Goal: Task Accomplishment & Management: Manage account settings

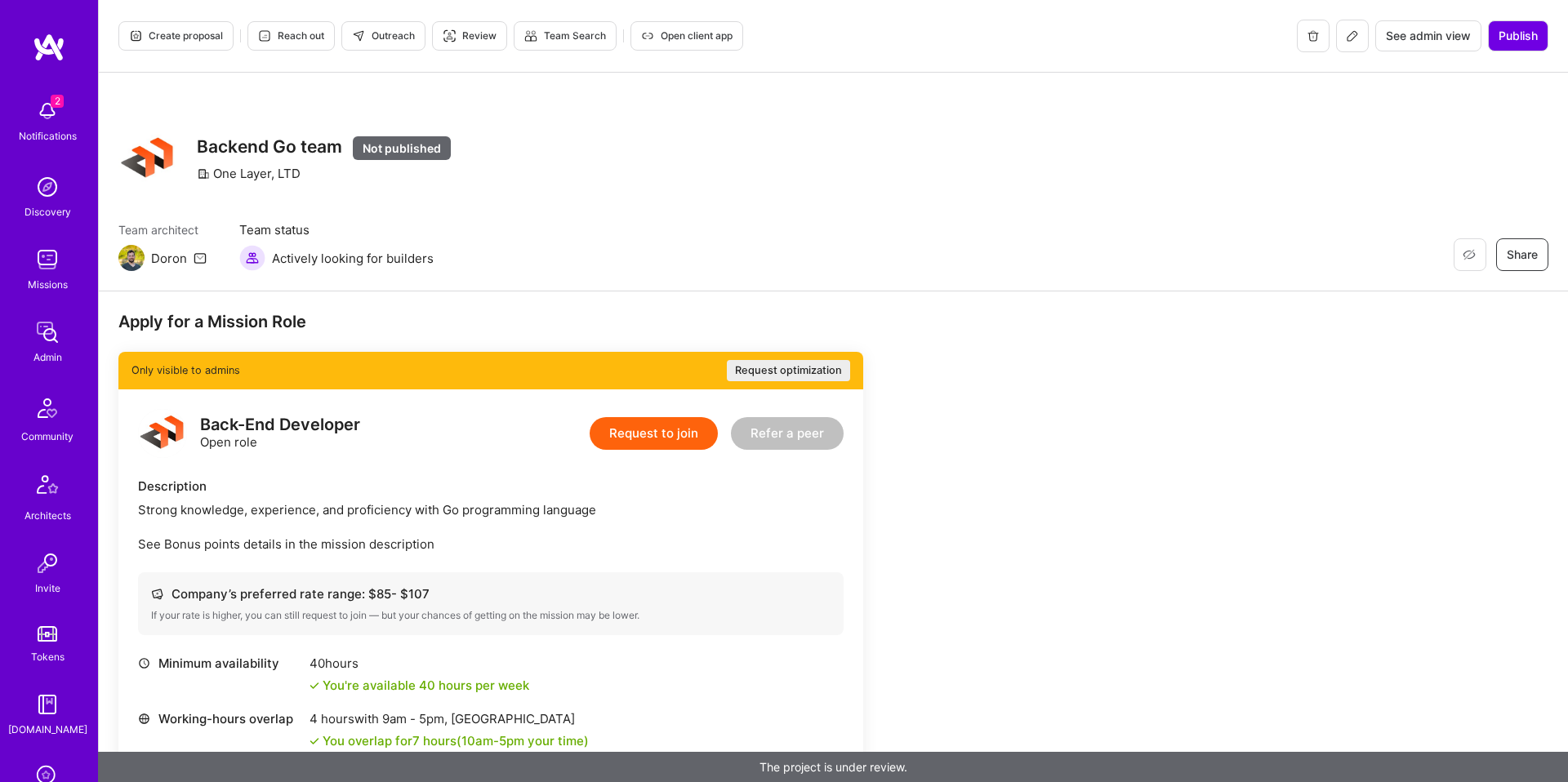
click at [1351, 30] on icon at bounding box center [1352, 35] width 13 height 13
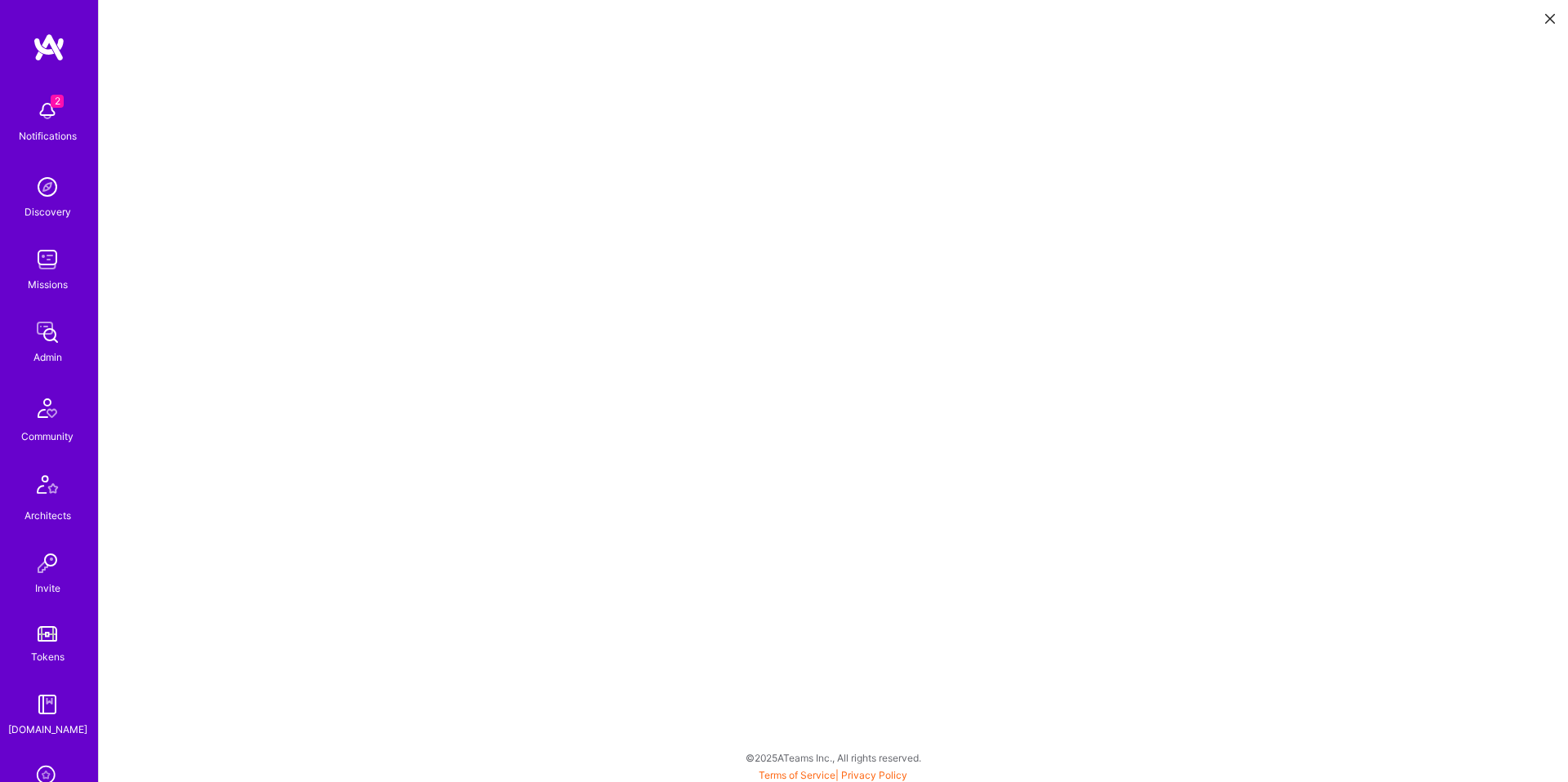
scroll to position [1, 0]
click at [1547, 16] on icon at bounding box center [1550, 18] width 10 height 10
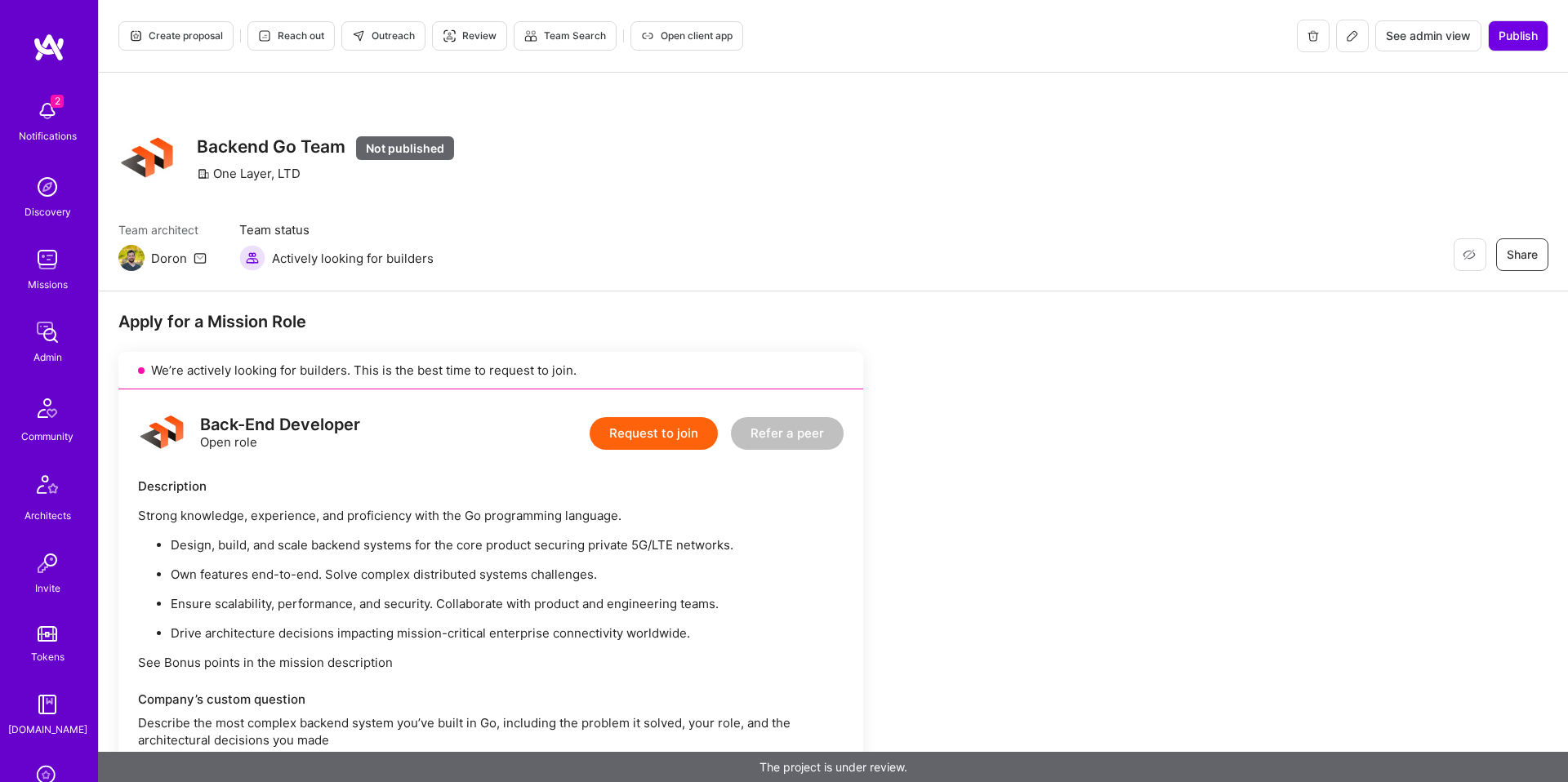
click at [412, 42] on span "Outreach" at bounding box center [383, 35] width 62 height 15
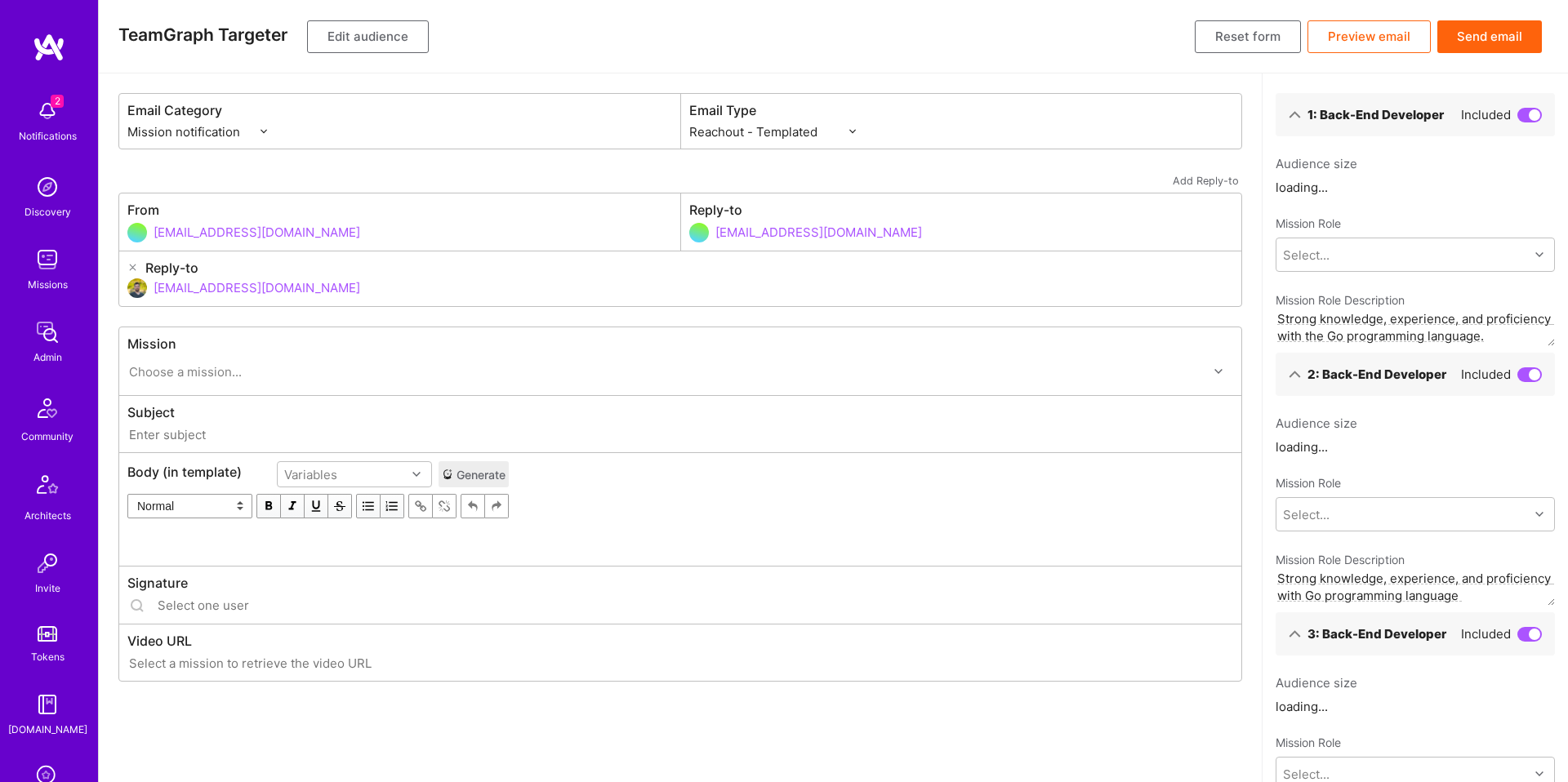
select select "rich-reachout"
type input "A.Team // OneLayer: Backend Go Team"
type input "doron@a.team"
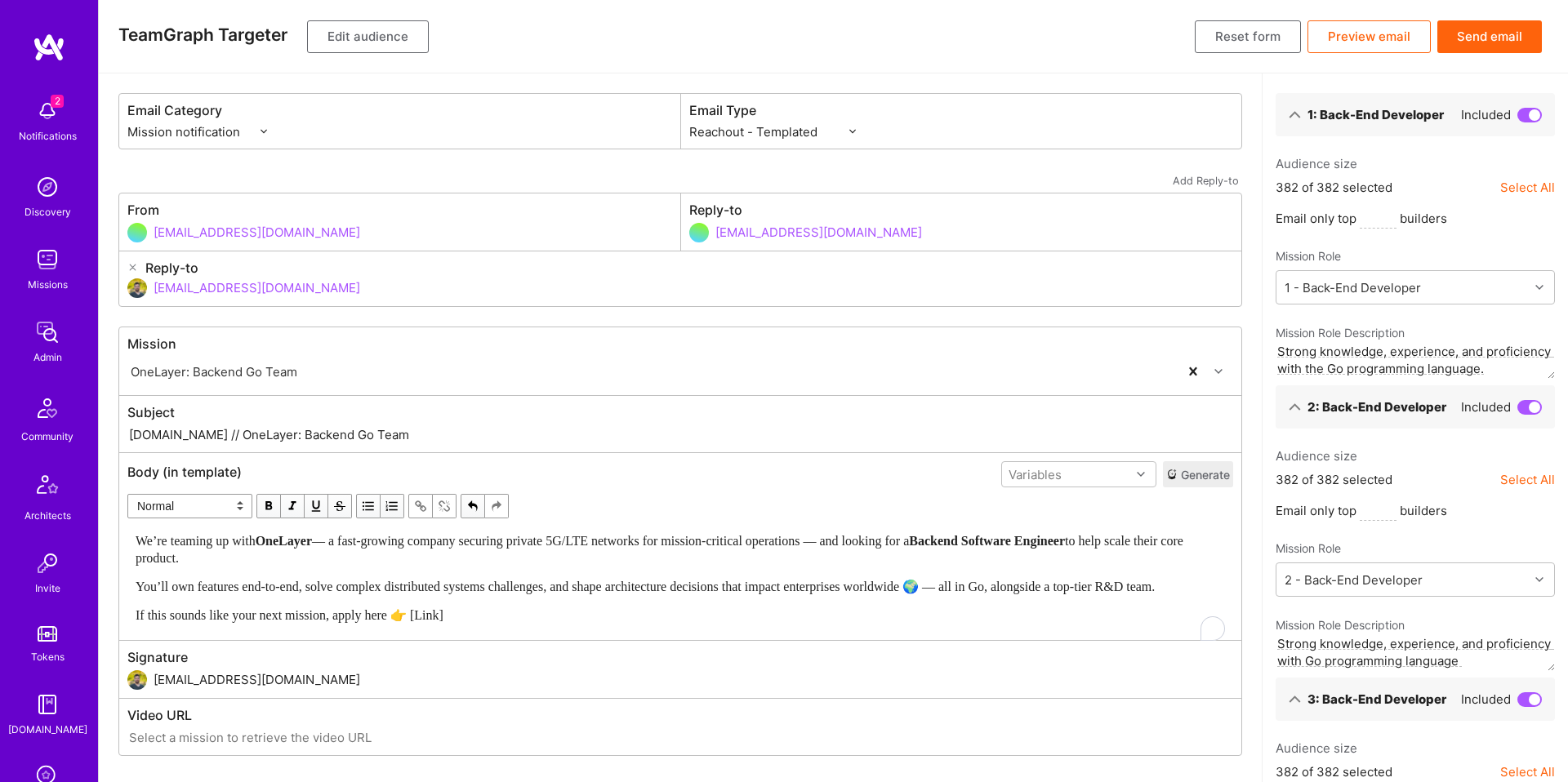
click at [502, 557] on div "We’re teaming up with OneLayer — a fast-growing company securing private 5G/LTE…" at bounding box center [680, 549] width 1089 height 34
click at [312, 545] on span "OneLayer" at bounding box center [284, 541] width 56 height 14
copy span "OneLayer"
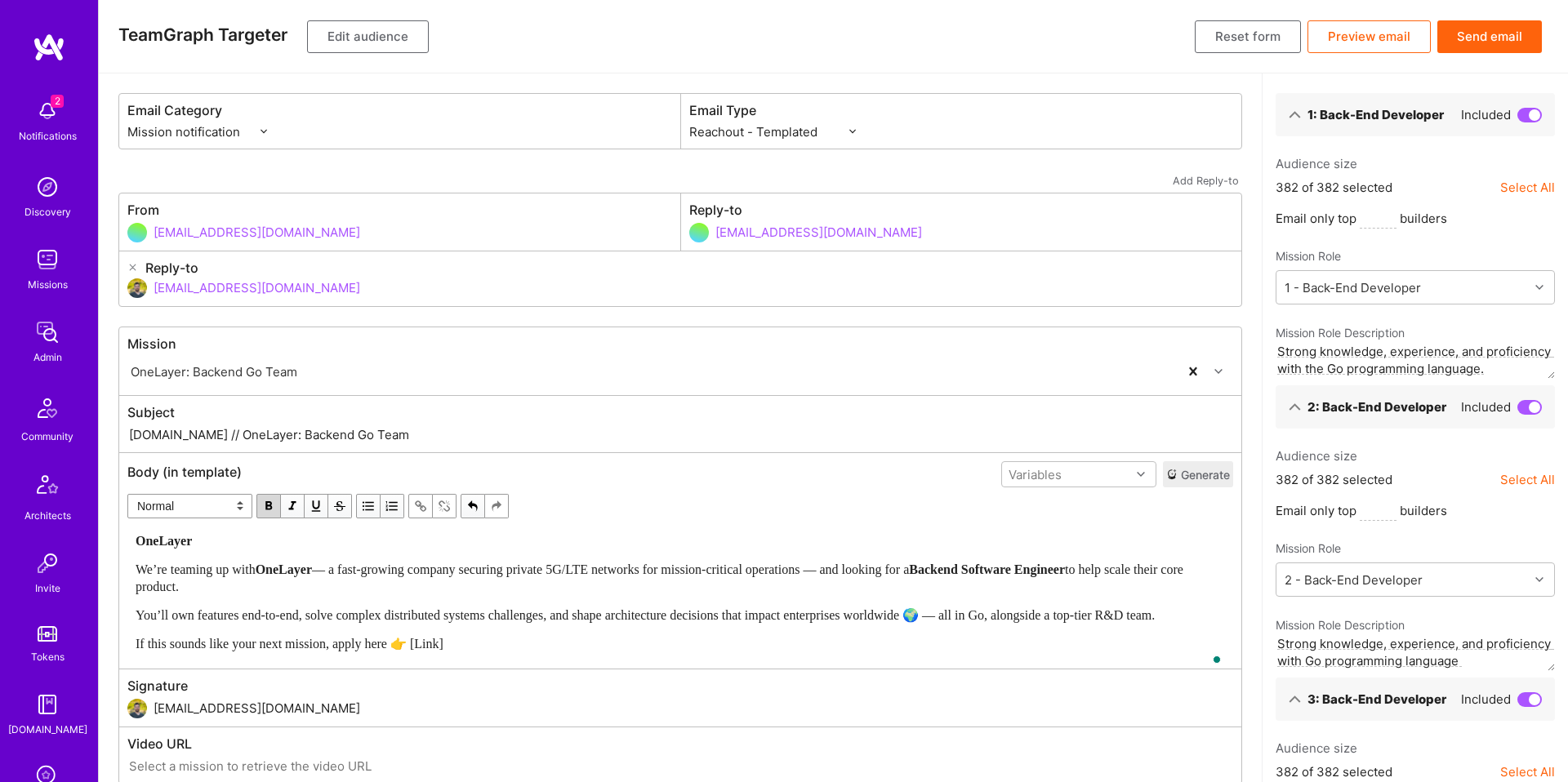
click at [181, 505] on select "Normal Heading Large Heading Medium Heading Small" at bounding box center [190, 507] width 125 height 25
select select "header-three"
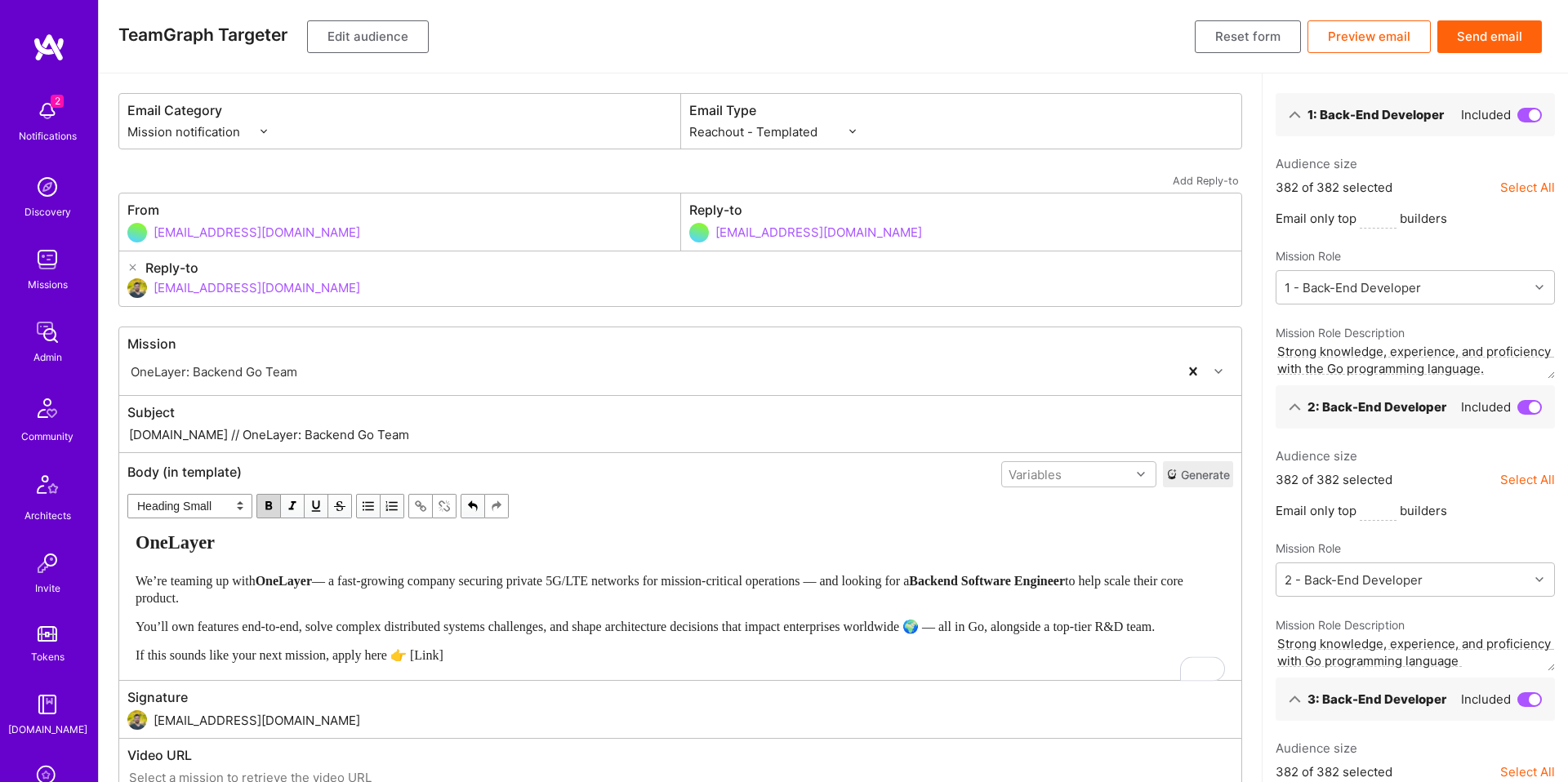
click at [262, 544] on div "OneLayer" at bounding box center [680, 543] width 1089 height 22
select select "unstyled"
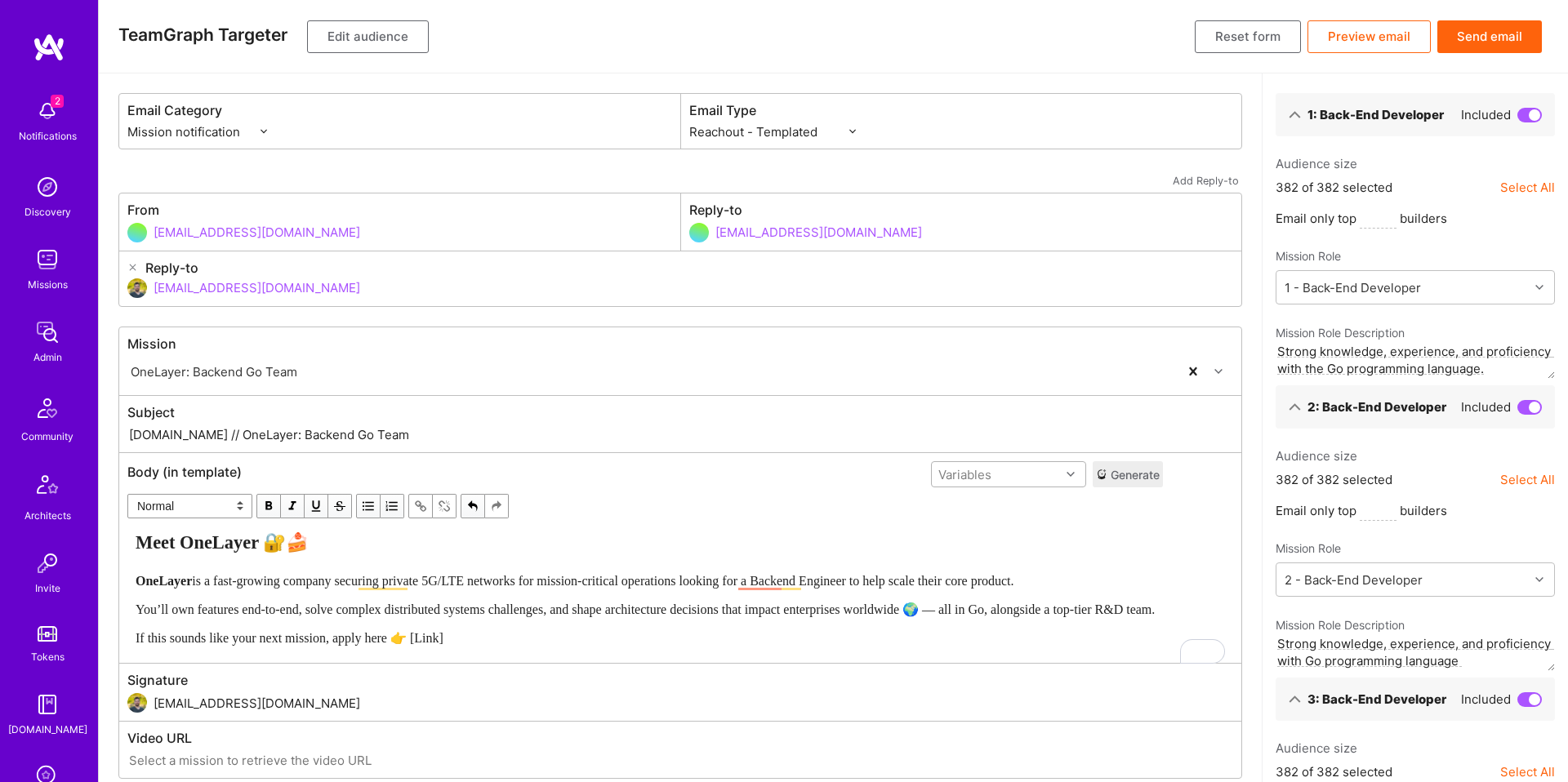
click at [1085, 478] on div at bounding box center [1072, 474] width 26 height 21
click at [1083, 718] on div "missionLink" at bounding box center [1008, 722] width 155 height 30
click at [386, 645] on span "If this sounds like your next mission, apply here 👉 [Link]" at bounding box center [289, 639] width 308 height 14
click at [417, 514] on span "button" at bounding box center [420, 506] width 18 height 18
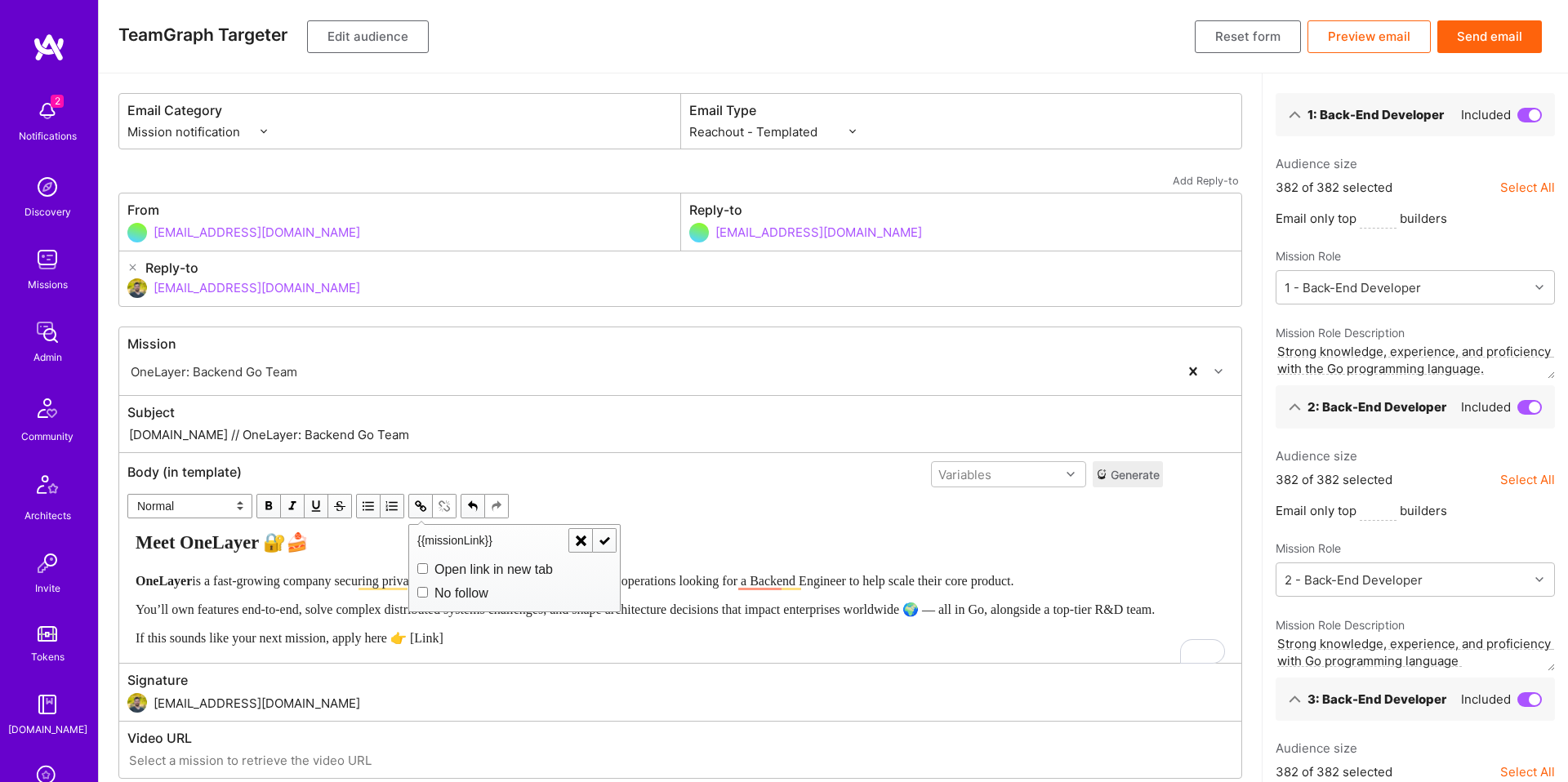
type input "{{missionLink}}"
click at [602, 542] on span "button" at bounding box center [604, 540] width 18 height 18
click at [360, 578] on span "is a fast-growing company securing private 5G/LTE networks for mission-critical…" at bounding box center [602, 581] width 821 height 14
click at [1013, 577] on span "is a fast-growing company securing private 5G/LTE networks for mission-critical…" at bounding box center [602, 581] width 821 height 14
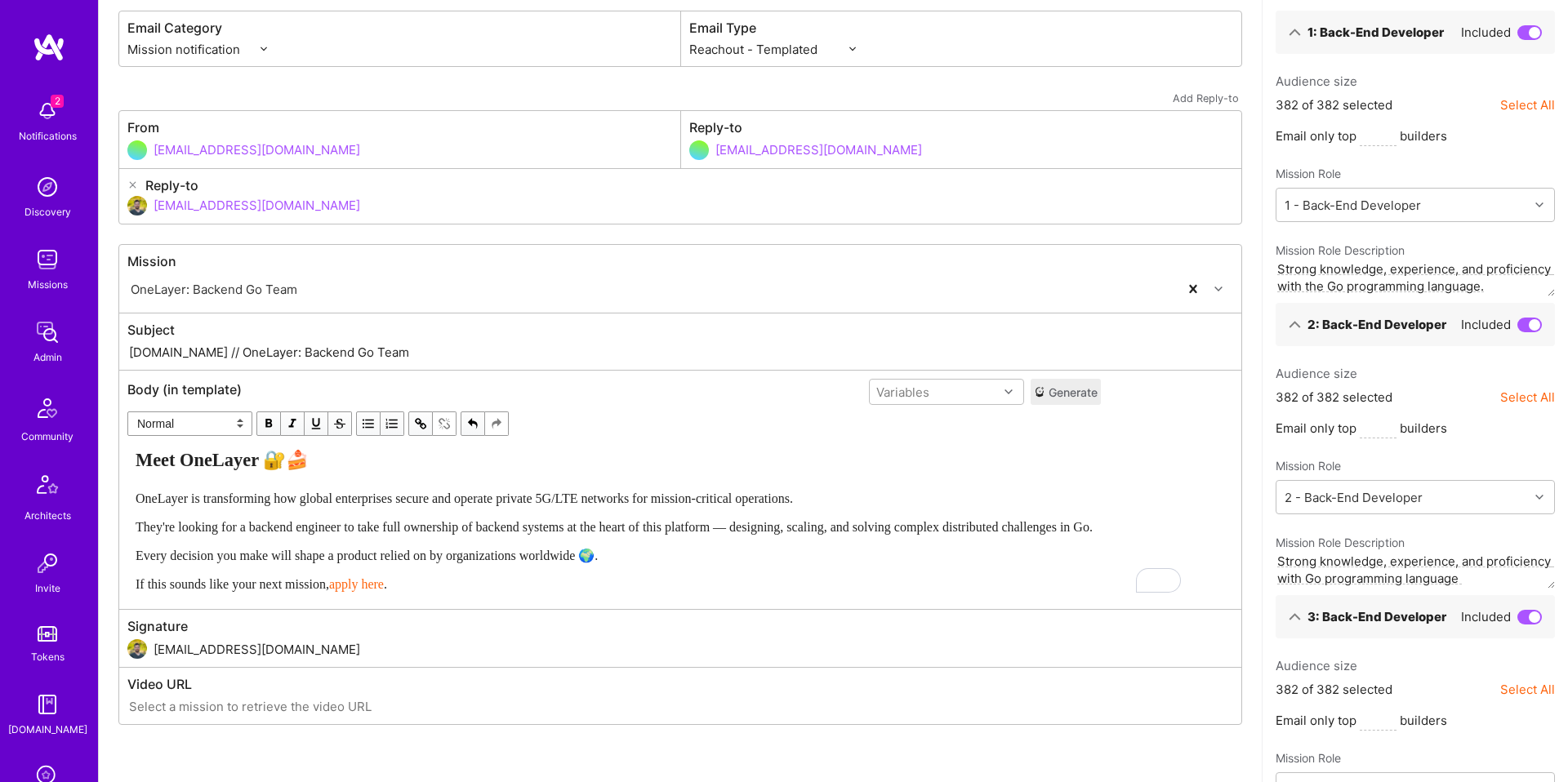
scroll to position [208, 0]
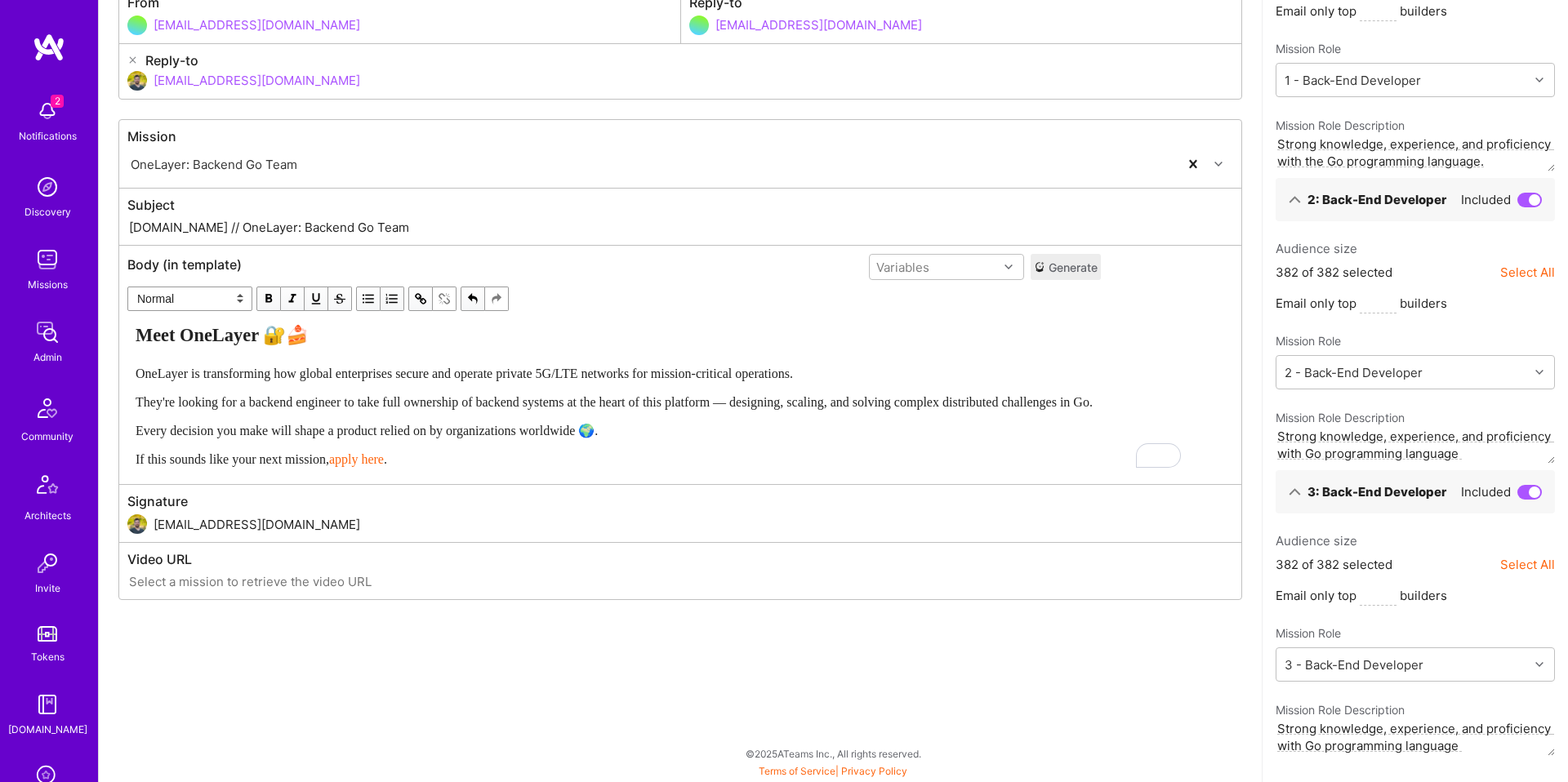
click at [1526, 491] on span at bounding box center [1529, 492] width 25 height 15
click at [1521, 498] on input "checkbox" at bounding box center [1521, 498] width 0 height 0
click at [1530, 199] on span at bounding box center [1529, 200] width 25 height 15
click at [1521, 206] on input "checkbox" at bounding box center [1521, 206] width 0 height 0
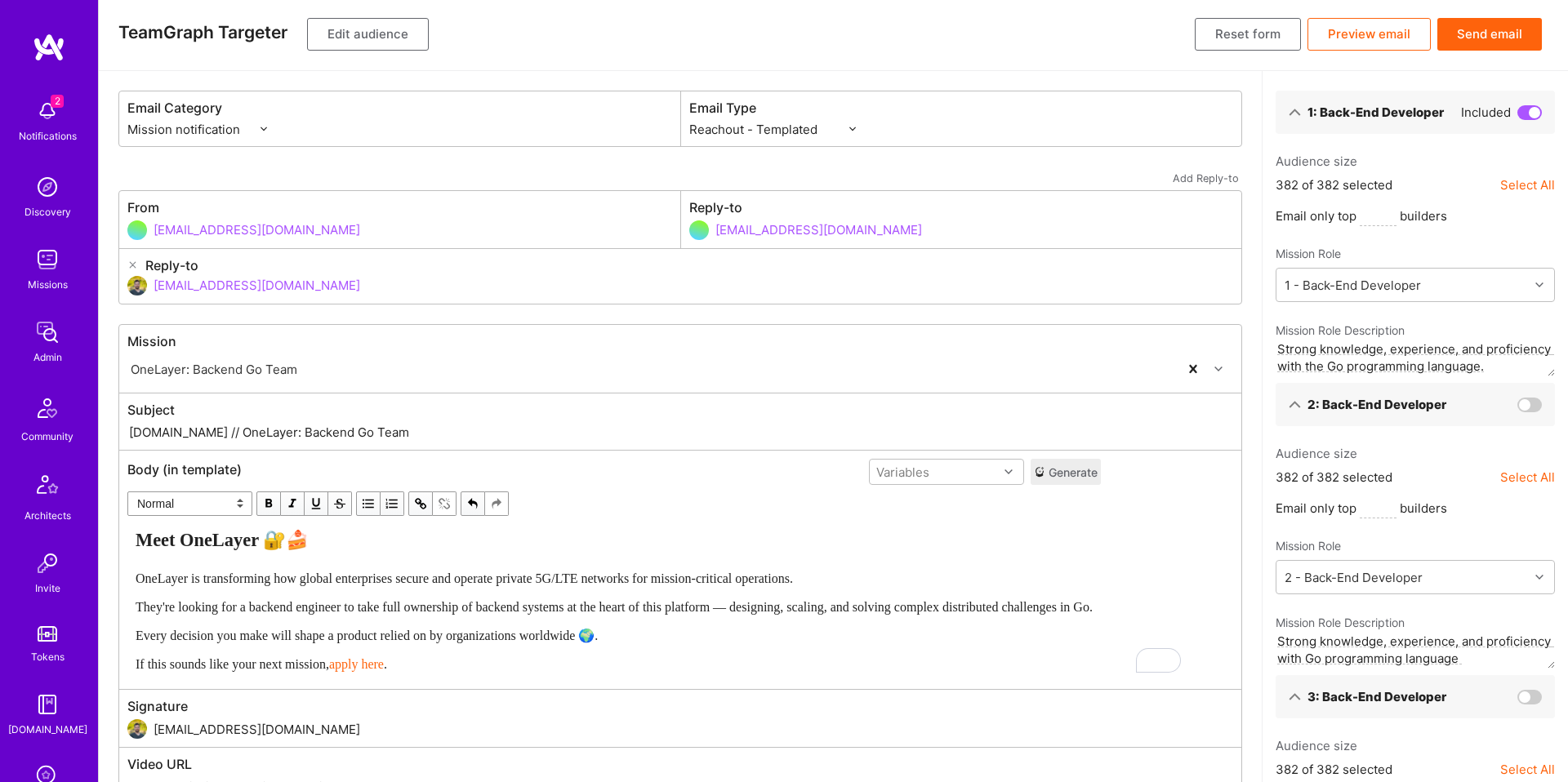
scroll to position [0, 0]
click at [475, 599] on div "Meet OneLayer 🔐🍰 OneLayer is transforming how global enterprises secure and ope…" at bounding box center [614, 603] width 957 height 143
click at [335, 637] on span "Every decision you make will shape a product relied on by organizations worldwi…" at bounding box center [366, 639] width 462 height 14
click at [294, 665] on span "If this sounds like your next mission," at bounding box center [232, 667] width 193 height 14
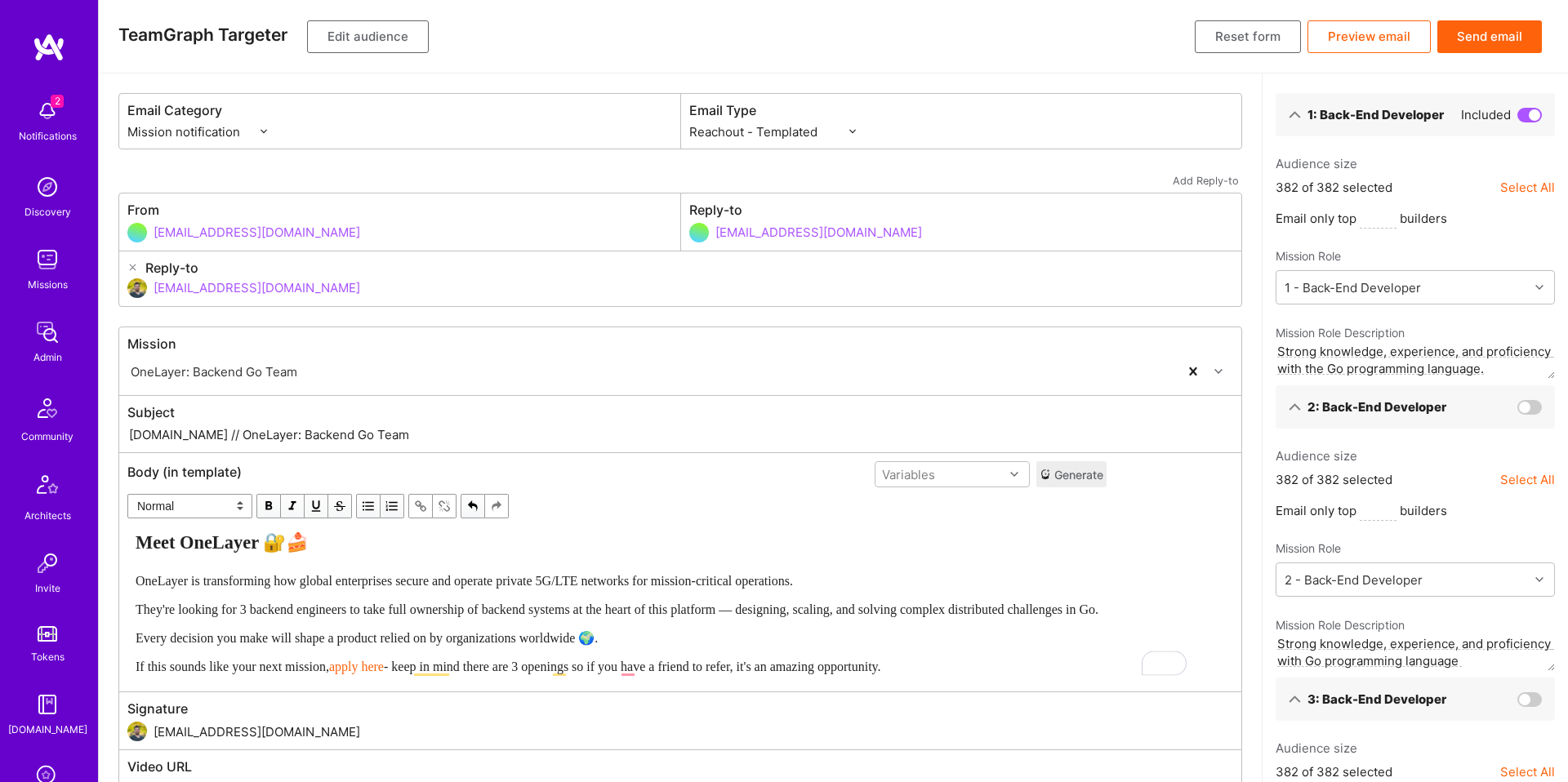
click at [426, 662] on span "- keep in mind there are 3 openings so if you have a friend to refer, it's an a…" at bounding box center [631, 667] width 497 height 14
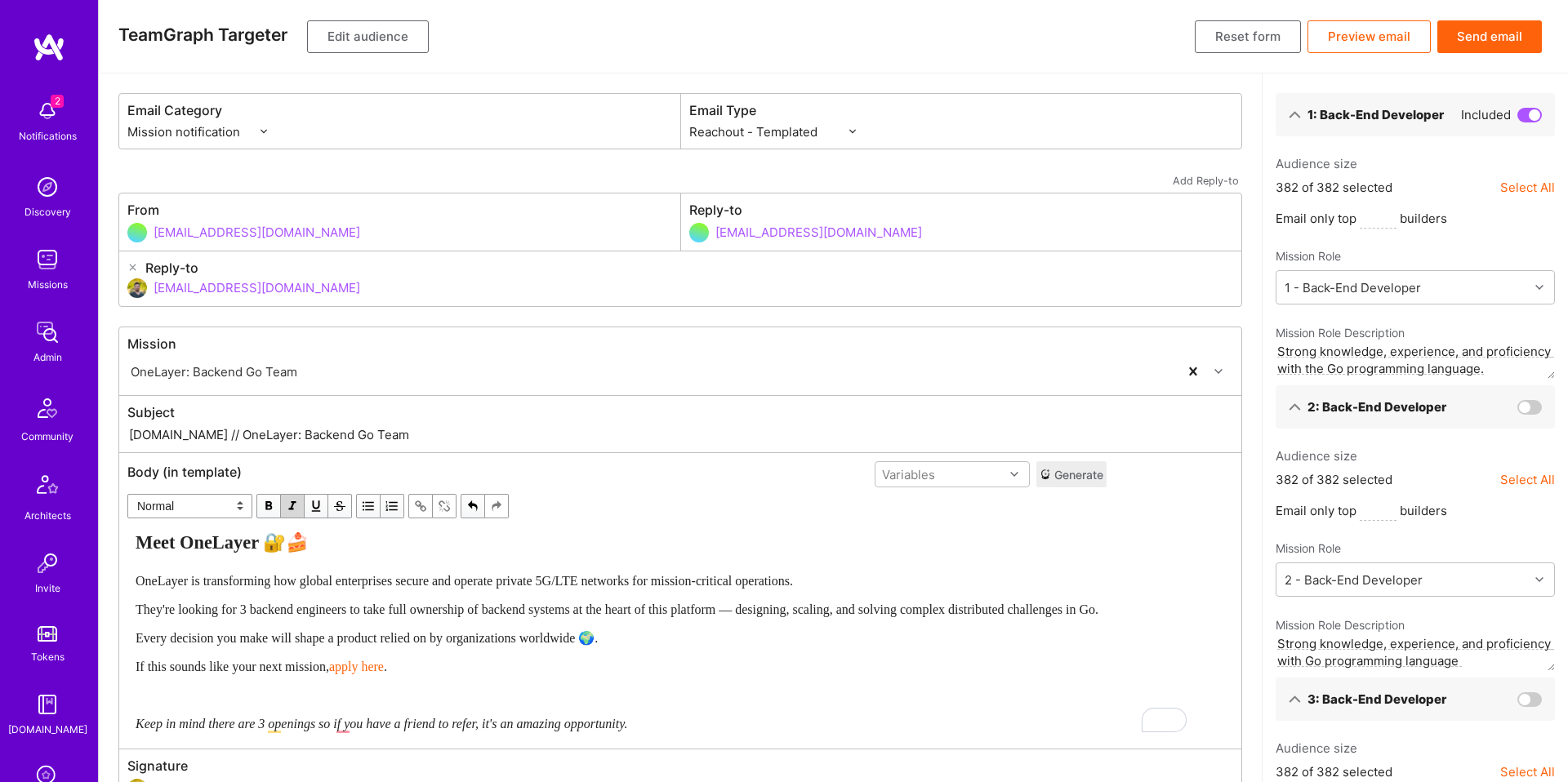
click at [234, 727] on span "Keep in mind there are 3 openings so if you have a friend to refer, it's an ama…" at bounding box center [381, 724] width 492 height 14
click at [303, 722] on span "Keep in mind there are 3 openings so if you have a friend to refer, it's an ama…" at bounding box center [381, 724] width 492 height 14
click at [550, 641] on span "Every decision you make will shape a product relied on by organizations worldwi…" at bounding box center [366, 639] width 462 height 14
click at [627, 726] on span "so if you have a friend to refer, it's an amazing opportunity." at bounding box center [472, 724] width 309 height 14
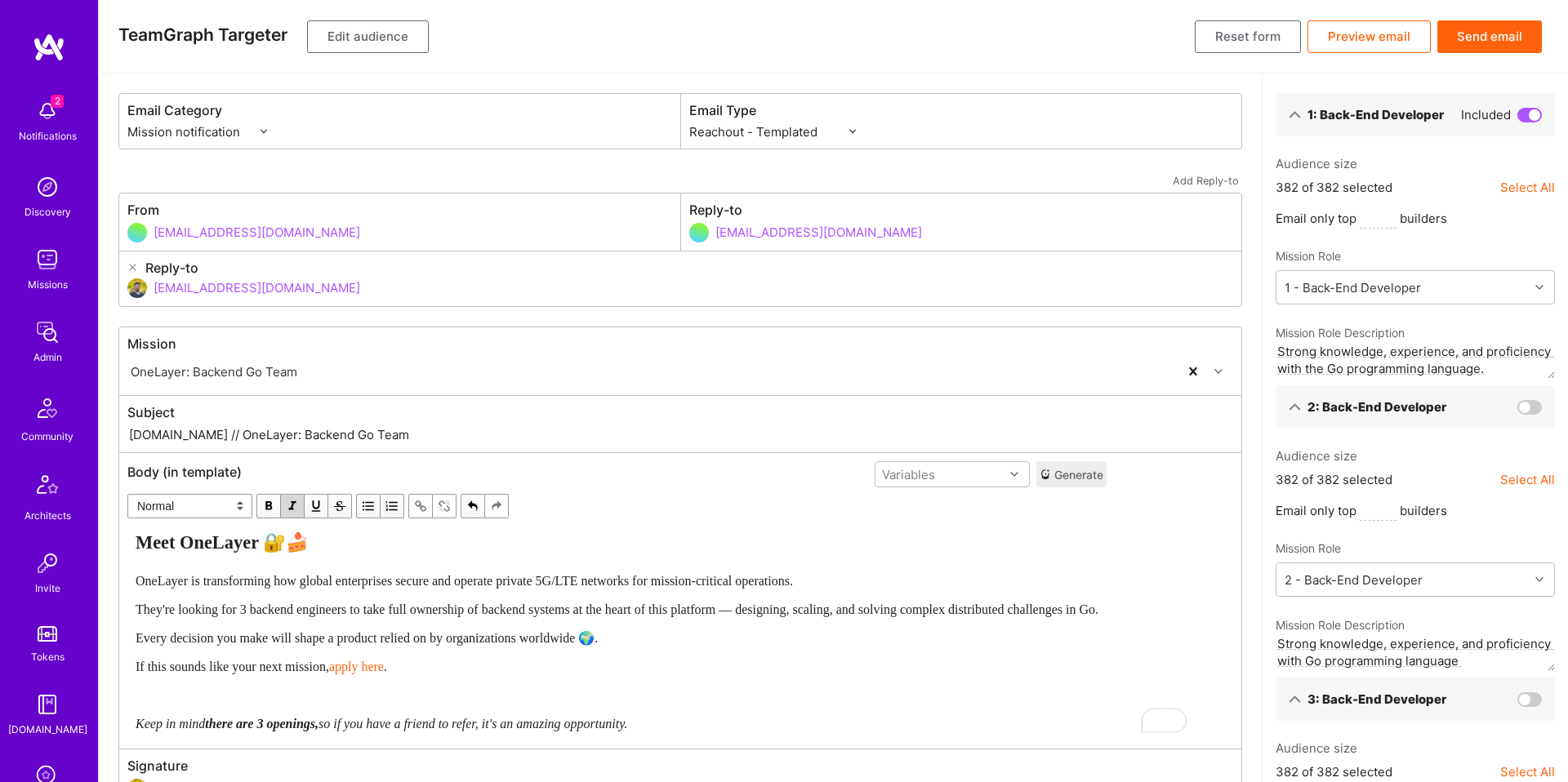
click at [494, 727] on span "so if you have a friend to refer, it's an amazing opportunity." at bounding box center [472, 724] width 309 height 14
click at [341, 43] on button "Edit audience" at bounding box center [368, 36] width 121 height 33
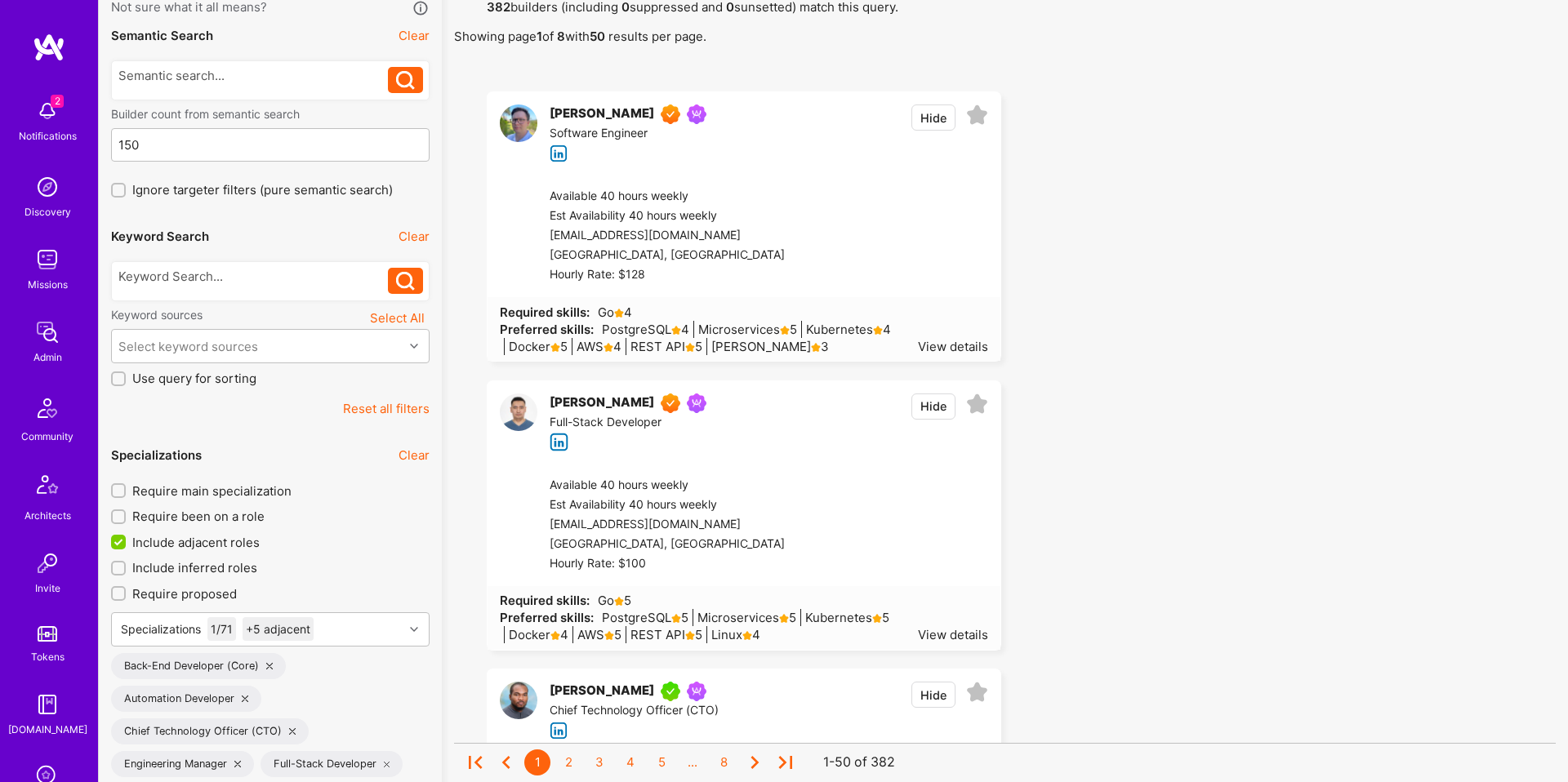
scroll to position [138, 0]
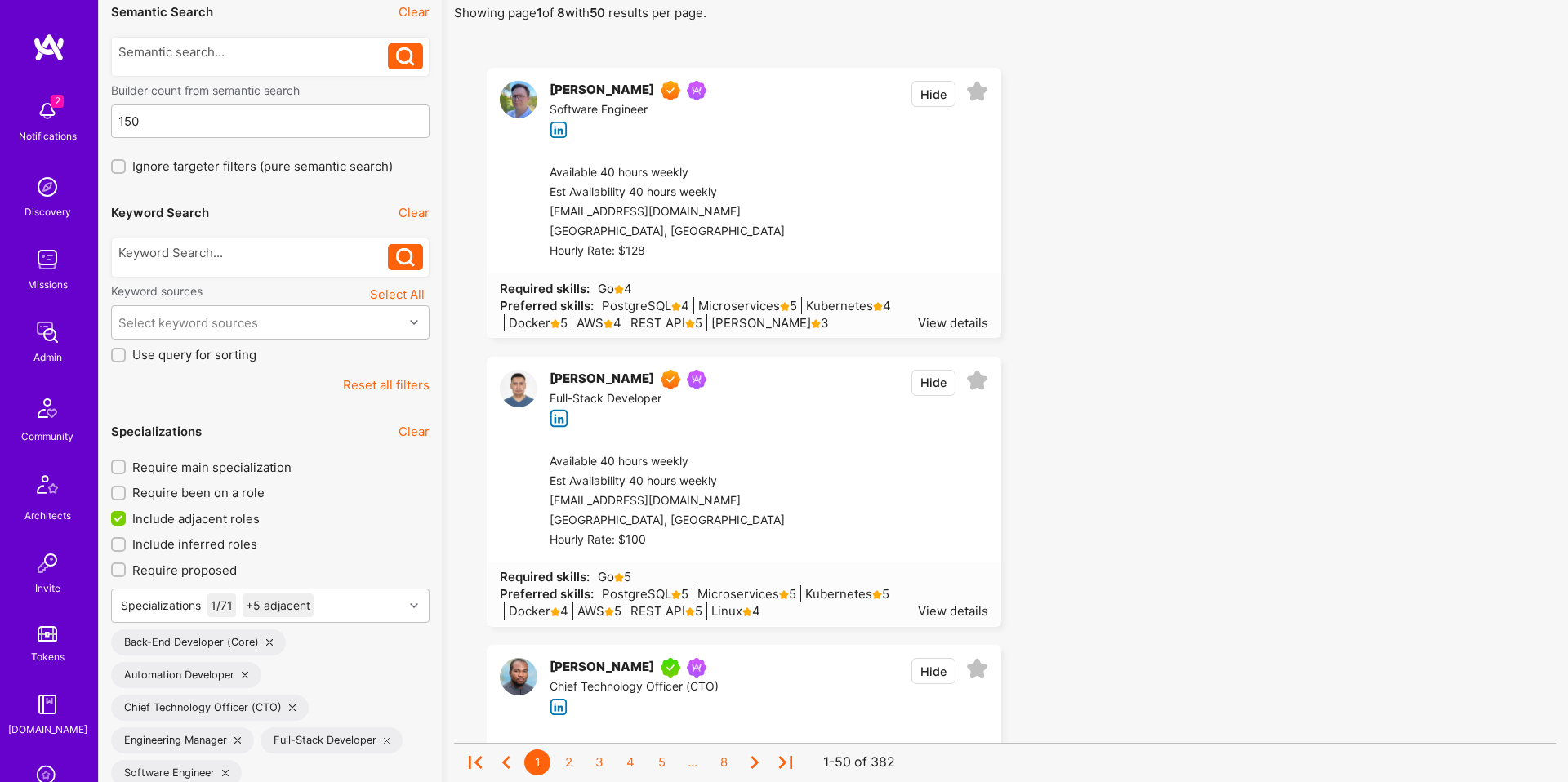
click at [215, 520] on span "Include adjacent roles" at bounding box center [195, 518] width 128 height 17
click at [128, 520] on input "Include adjacent roles" at bounding box center [120, 519] width 15 height 15
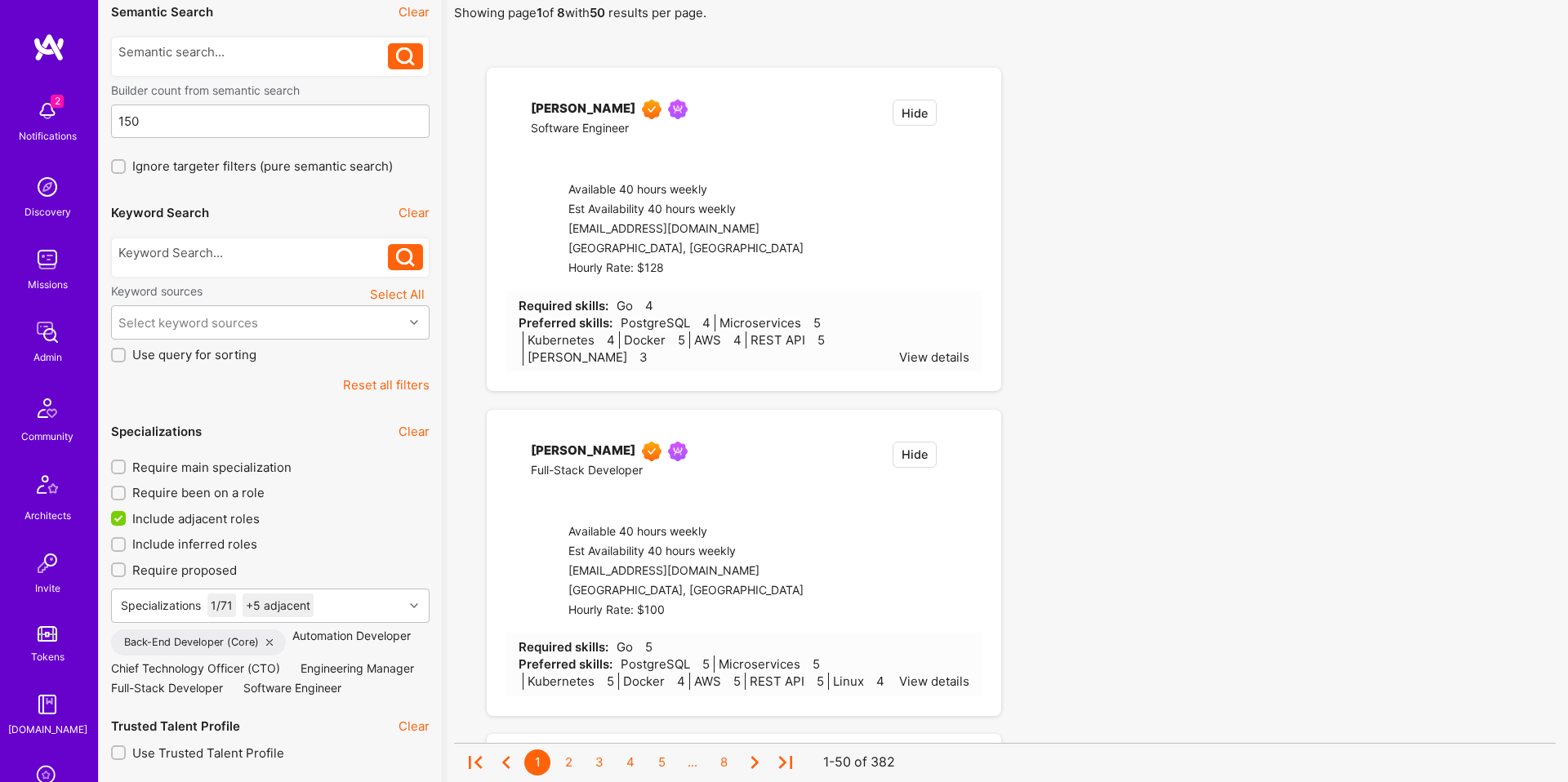
checkbox input "false"
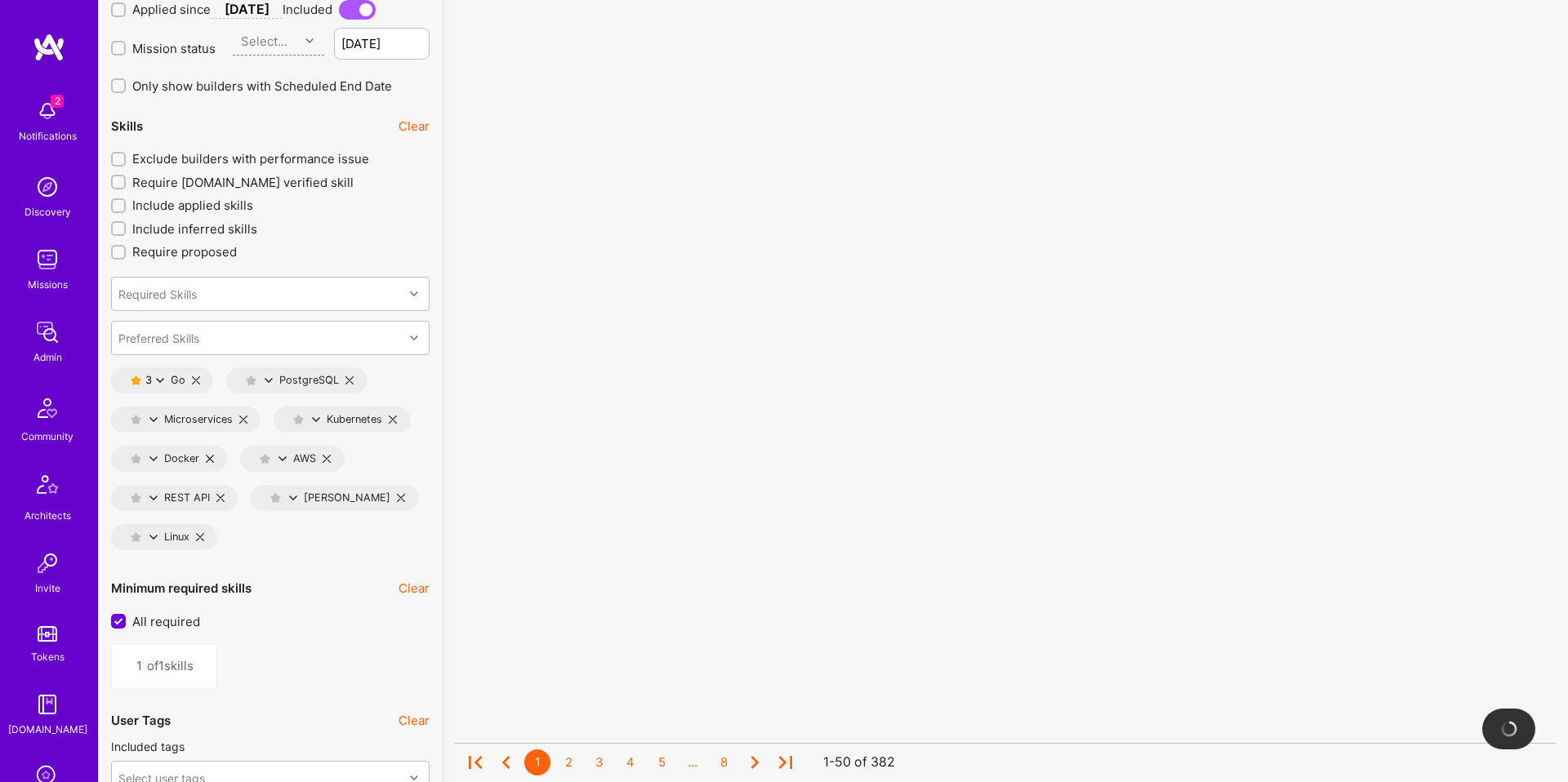
scroll to position [2160, 0]
click at [157, 378] on icon at bounding box center [159, 377] width 8 height 8
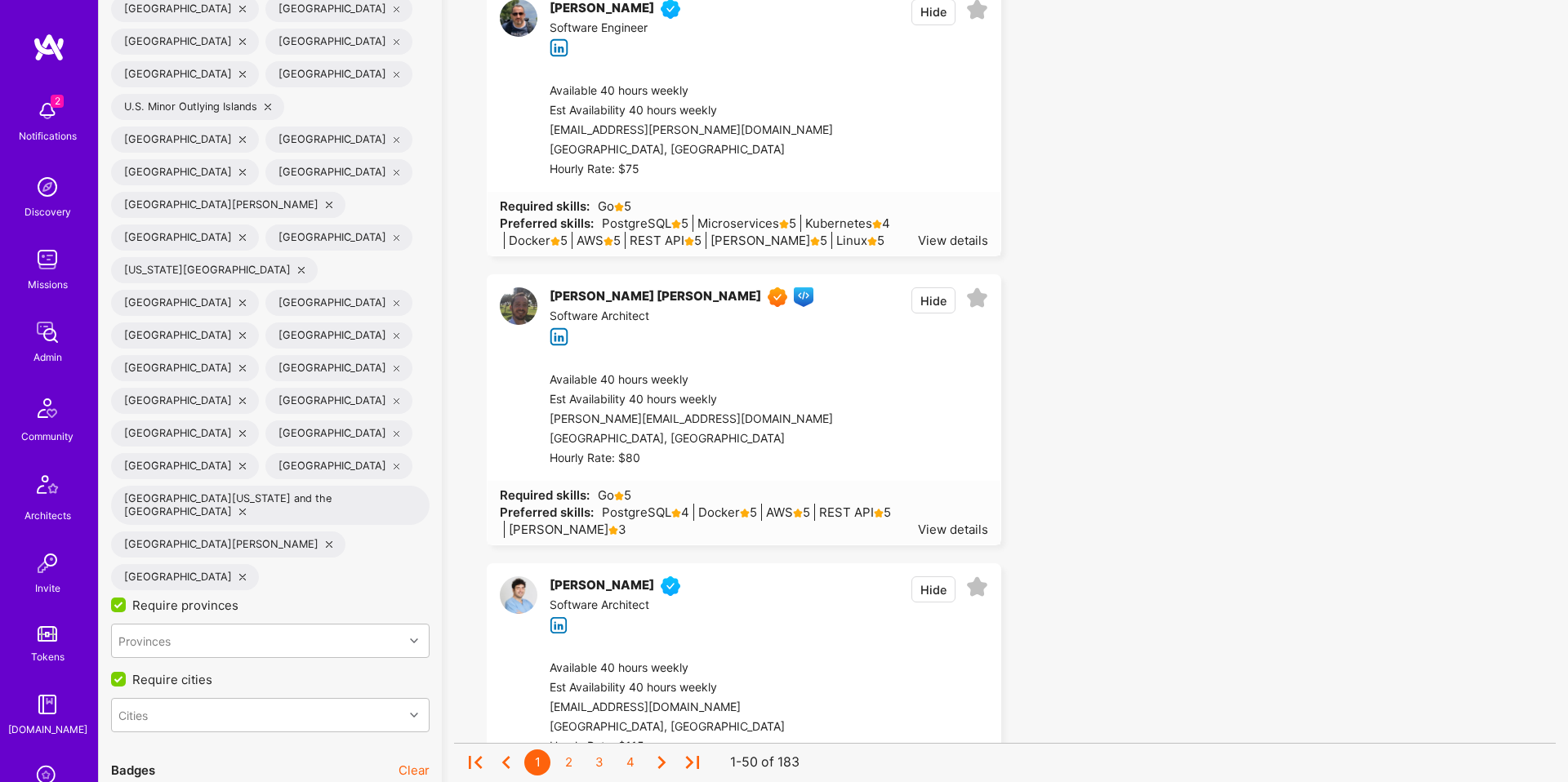
scroll to position [7510, 0]
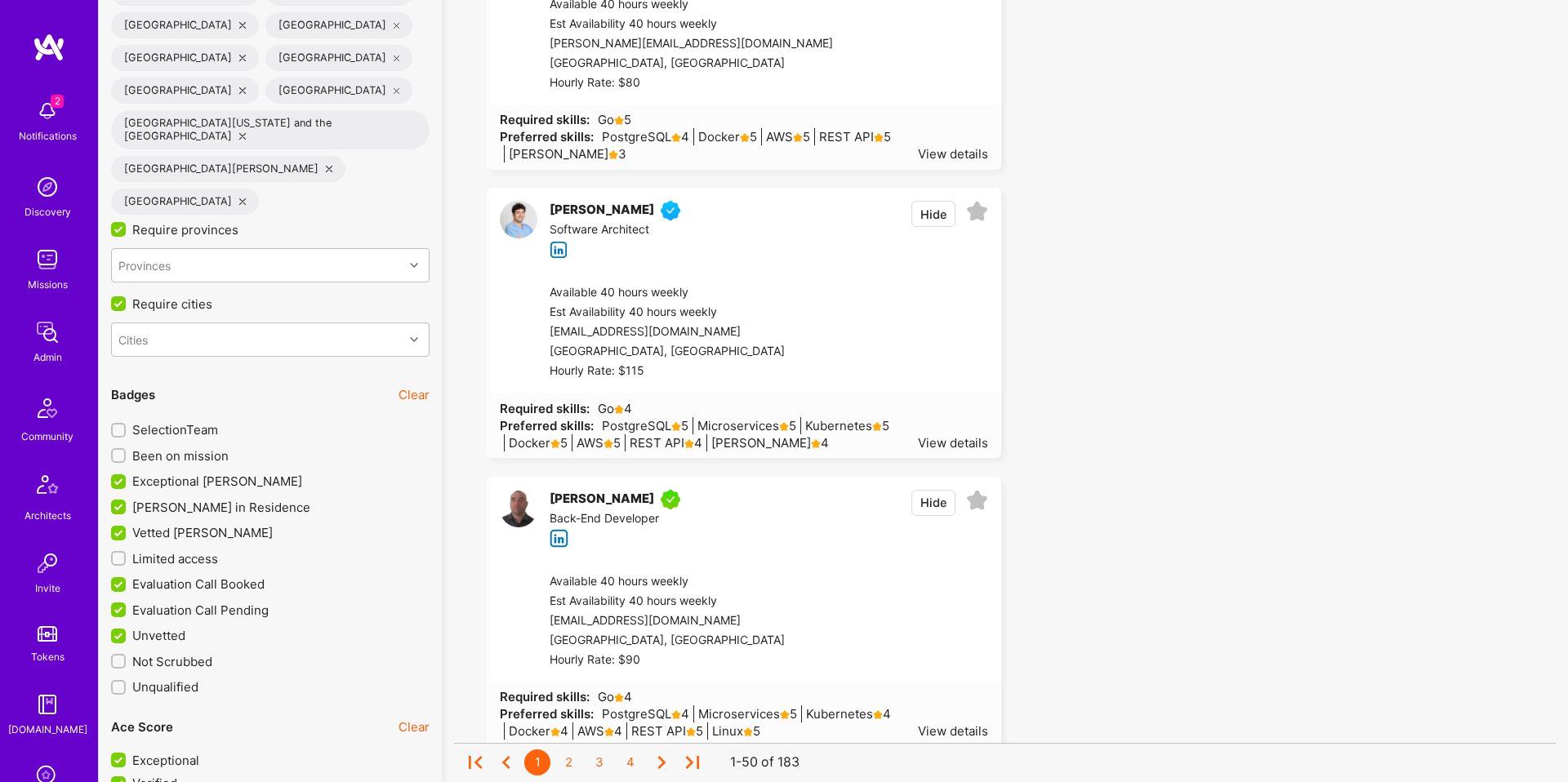
drag, startPoint x: 929, startPoint y: 172, endPoint x: 491, endPoint y: 170, distance: 438.0
click at [929, 201] on button "Hide" at bounding box center [933, 214] width 44 height 26
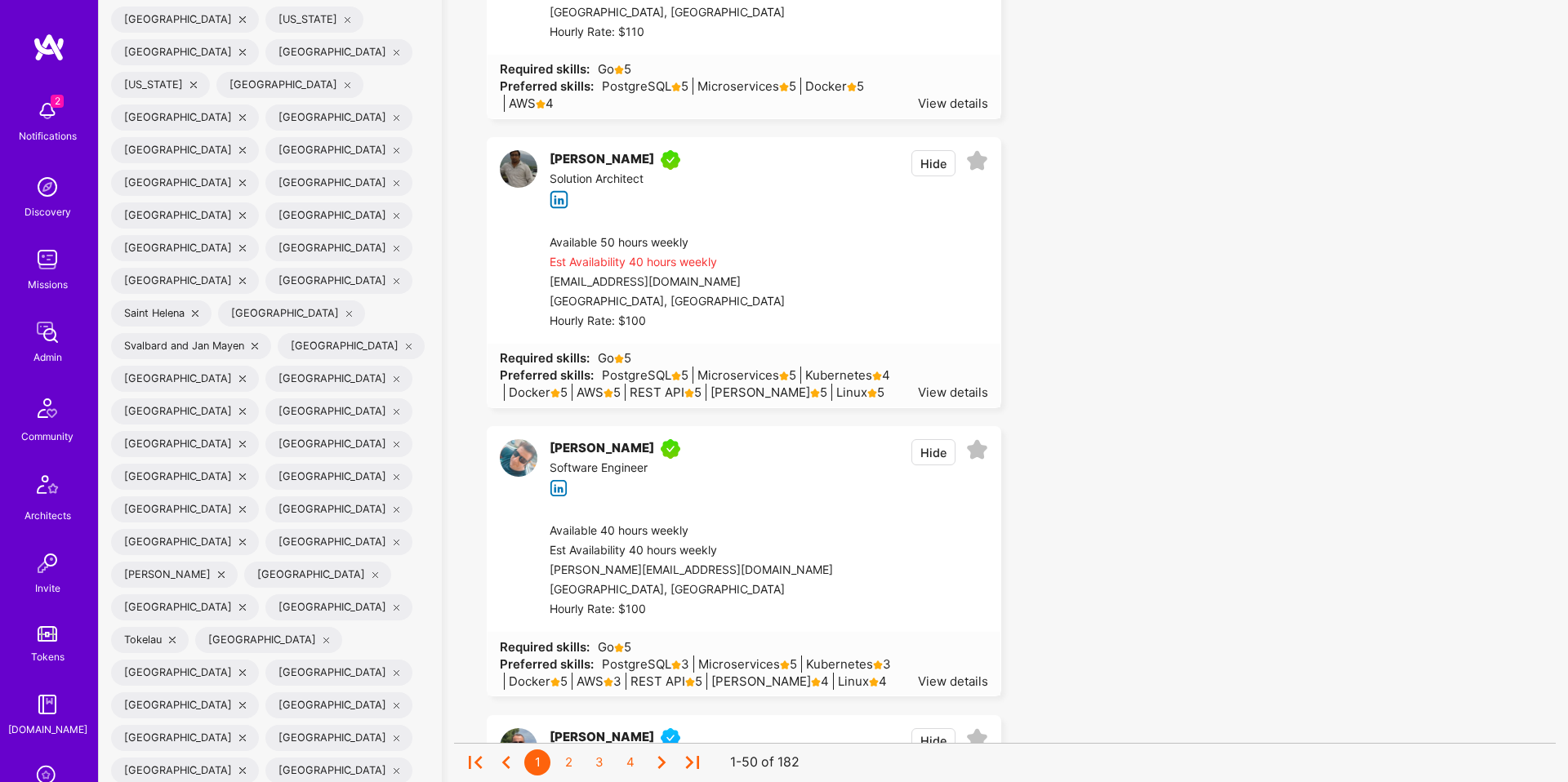
scroll to position [6355, 0]
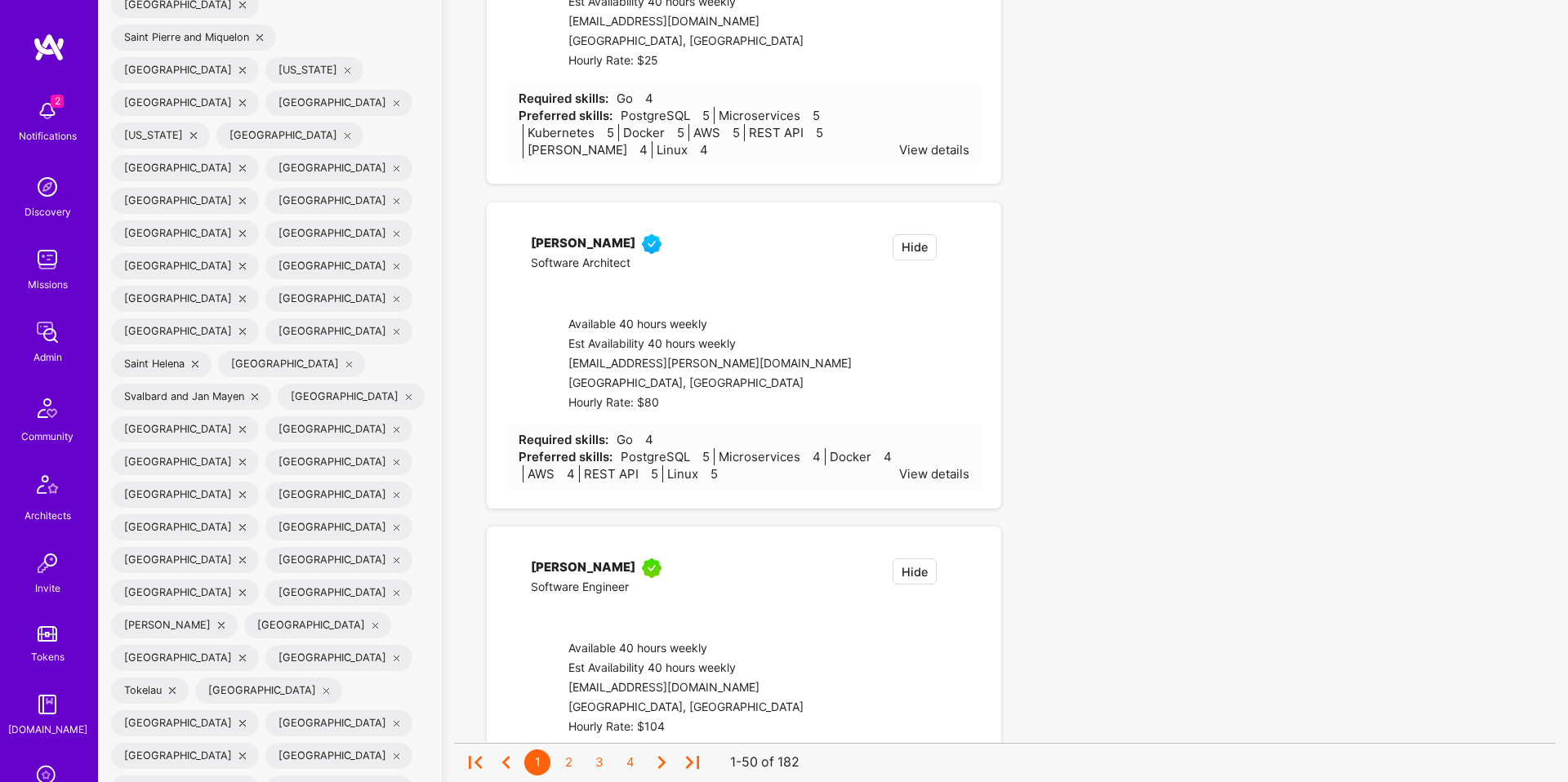
checkbox input "false"
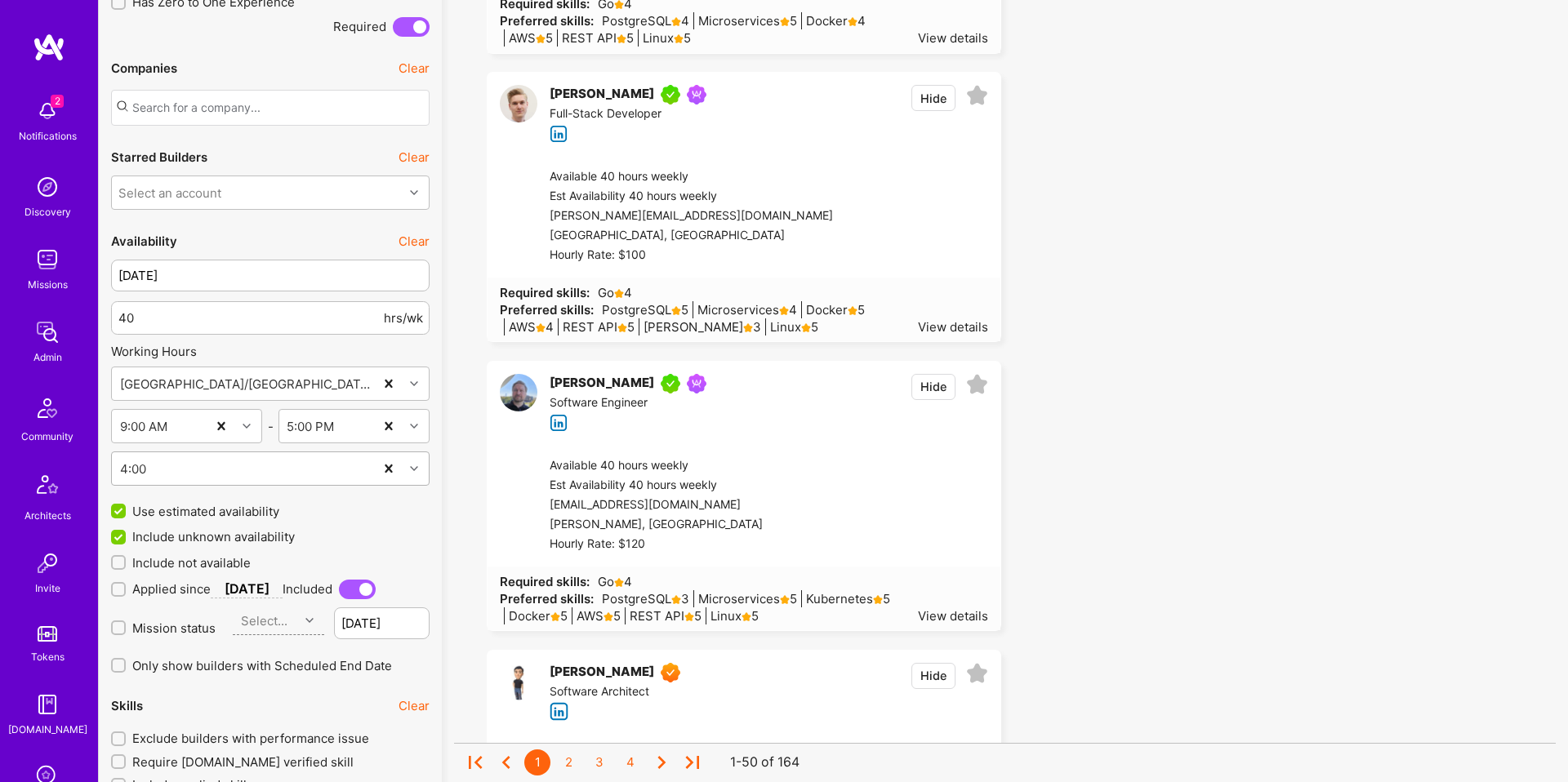
scroll to position [1575, 0]
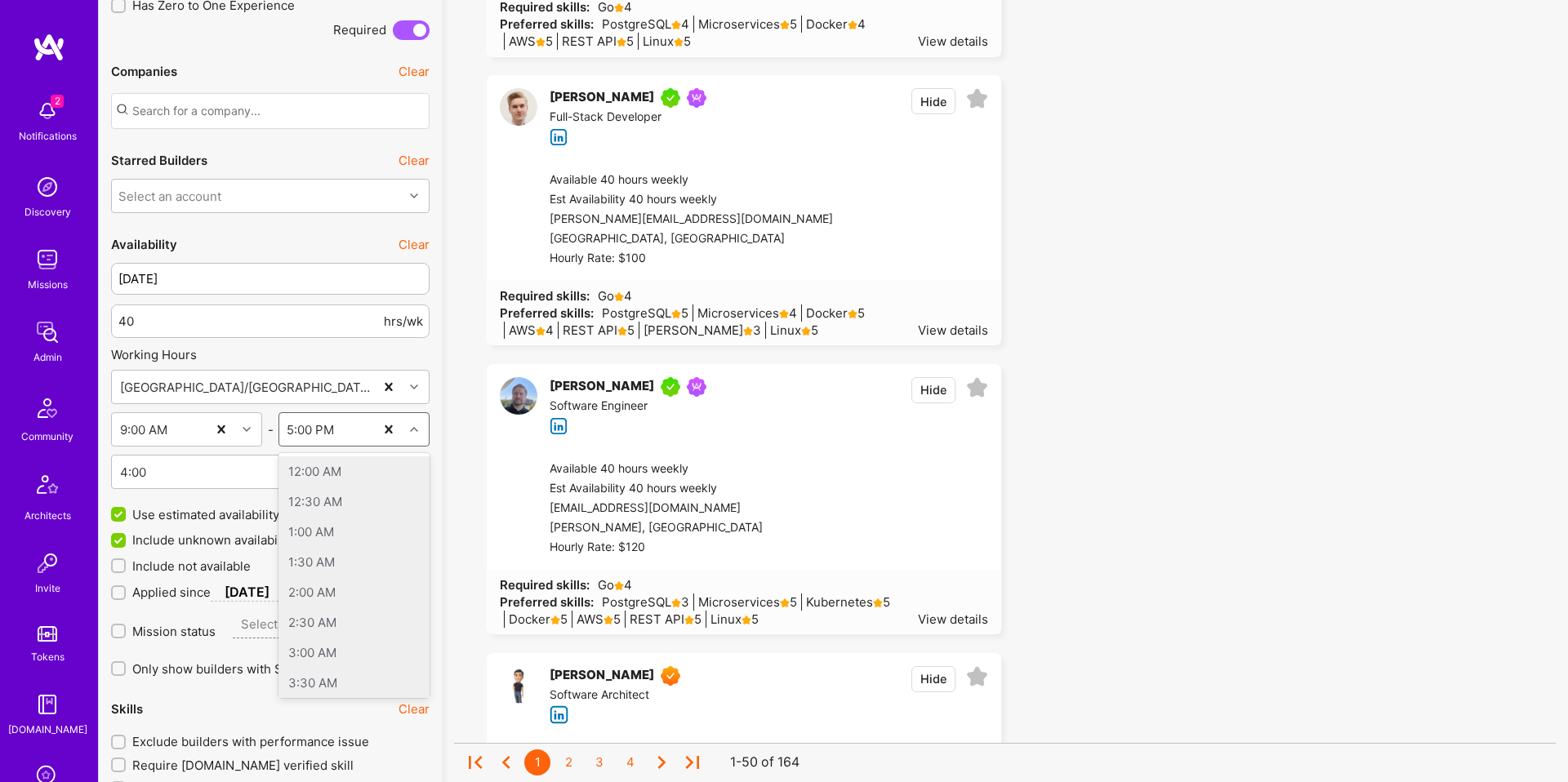
click at [347, 435] on div "5:00 PM" at bounding box center [327, 429] width 95 height 33
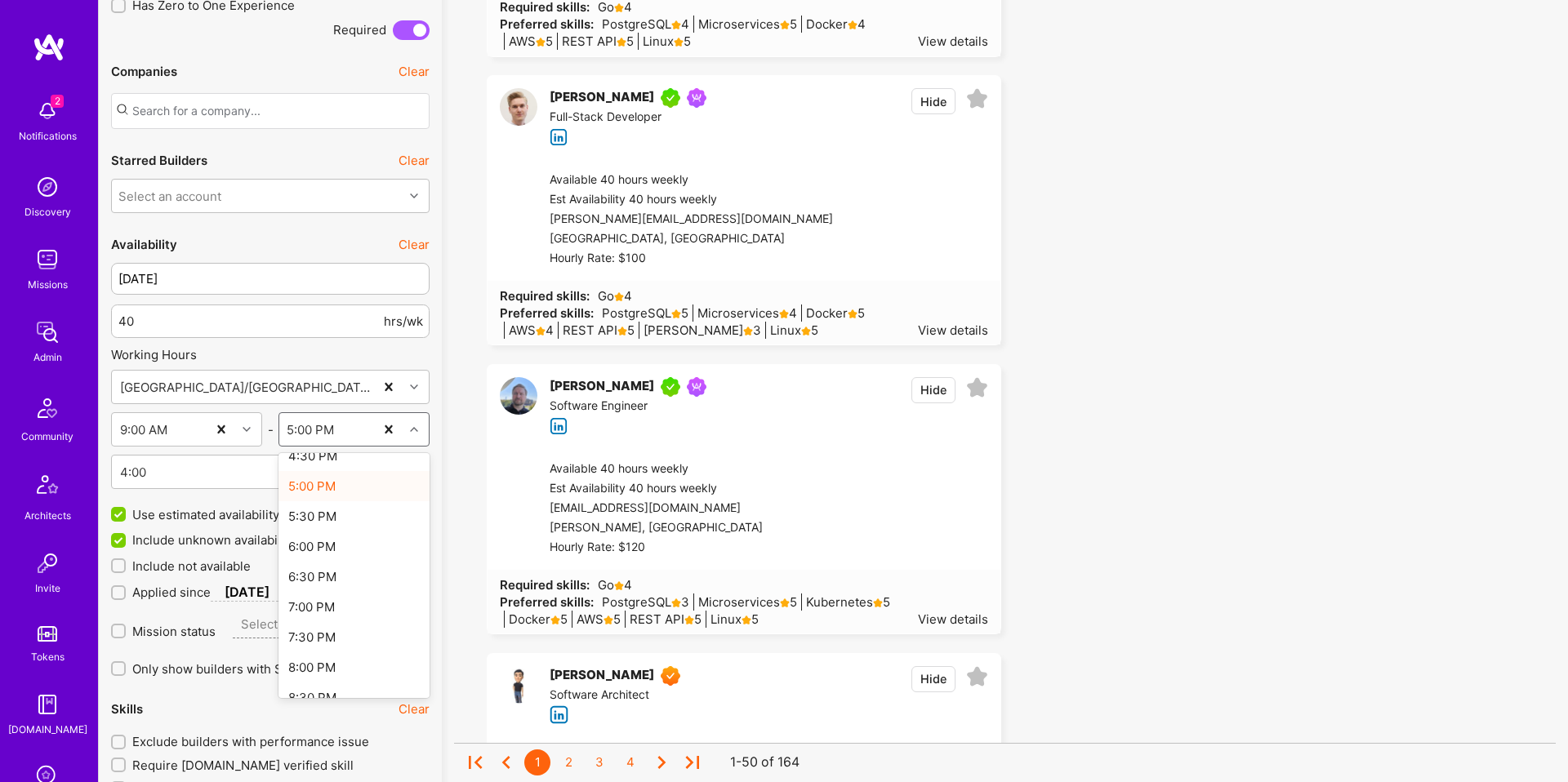
scroll to position [972, 0]
click at [342, 588] on div "6:00 PM" at bounding box center [354, 588] width 151 height 30
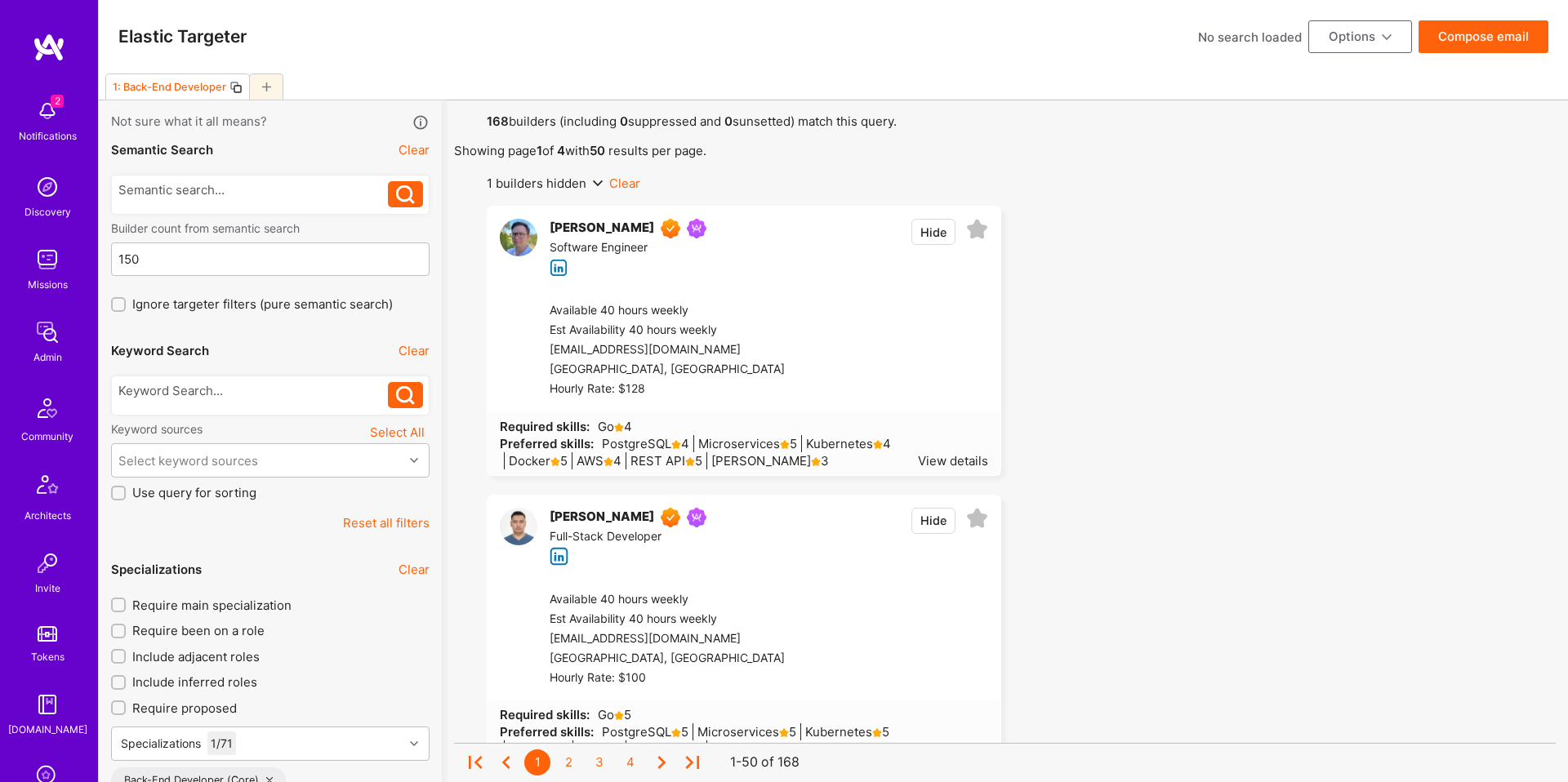
click at [1489, 43] on button "Compose email" at bounding box center [1484, 36] width 130 height 33
select select "rich-reachout"
select select "header-three"
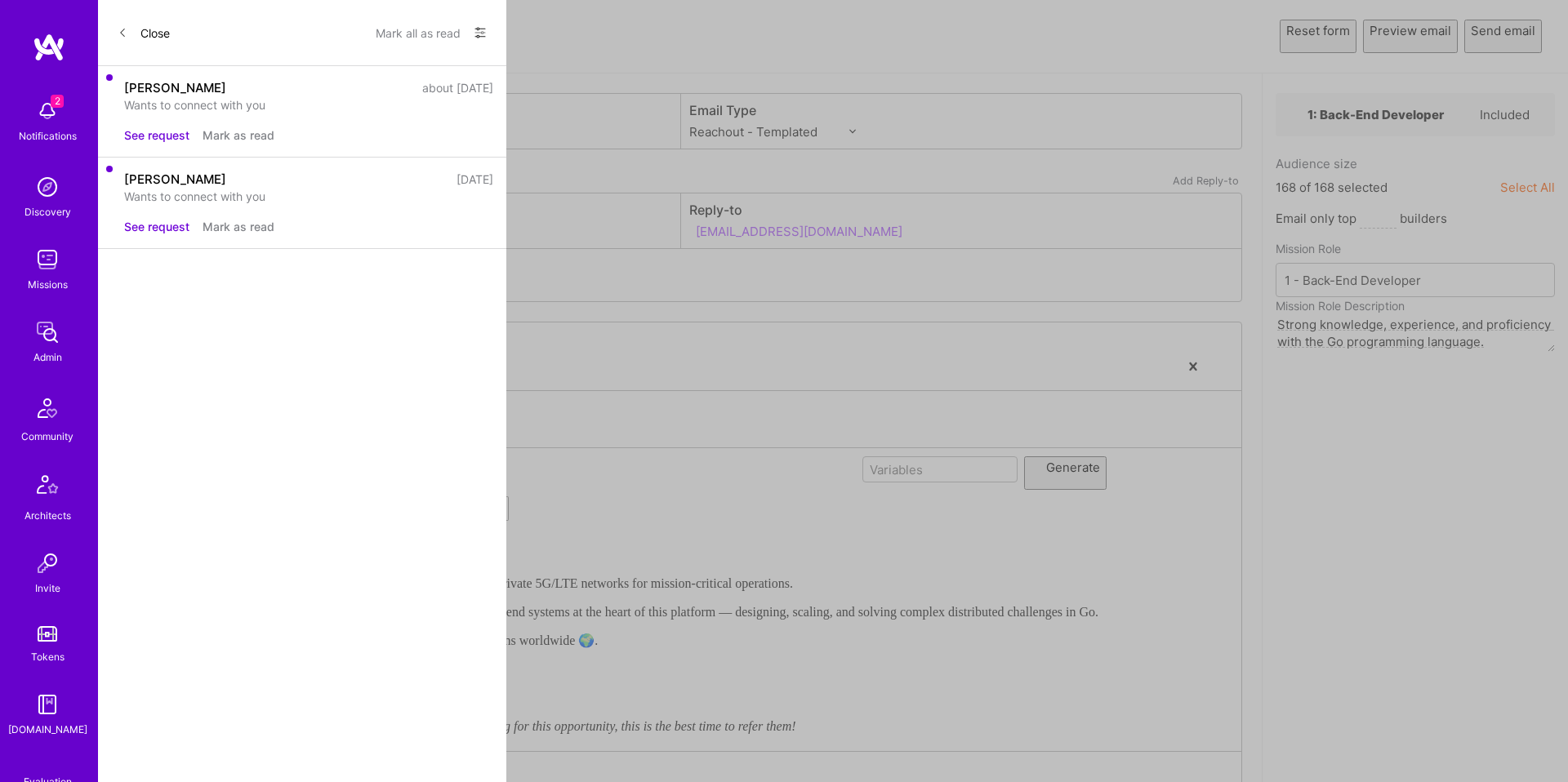
click at [1516, 28] on button "Send email" at bounding box center [1503, 36] width 77 height 33
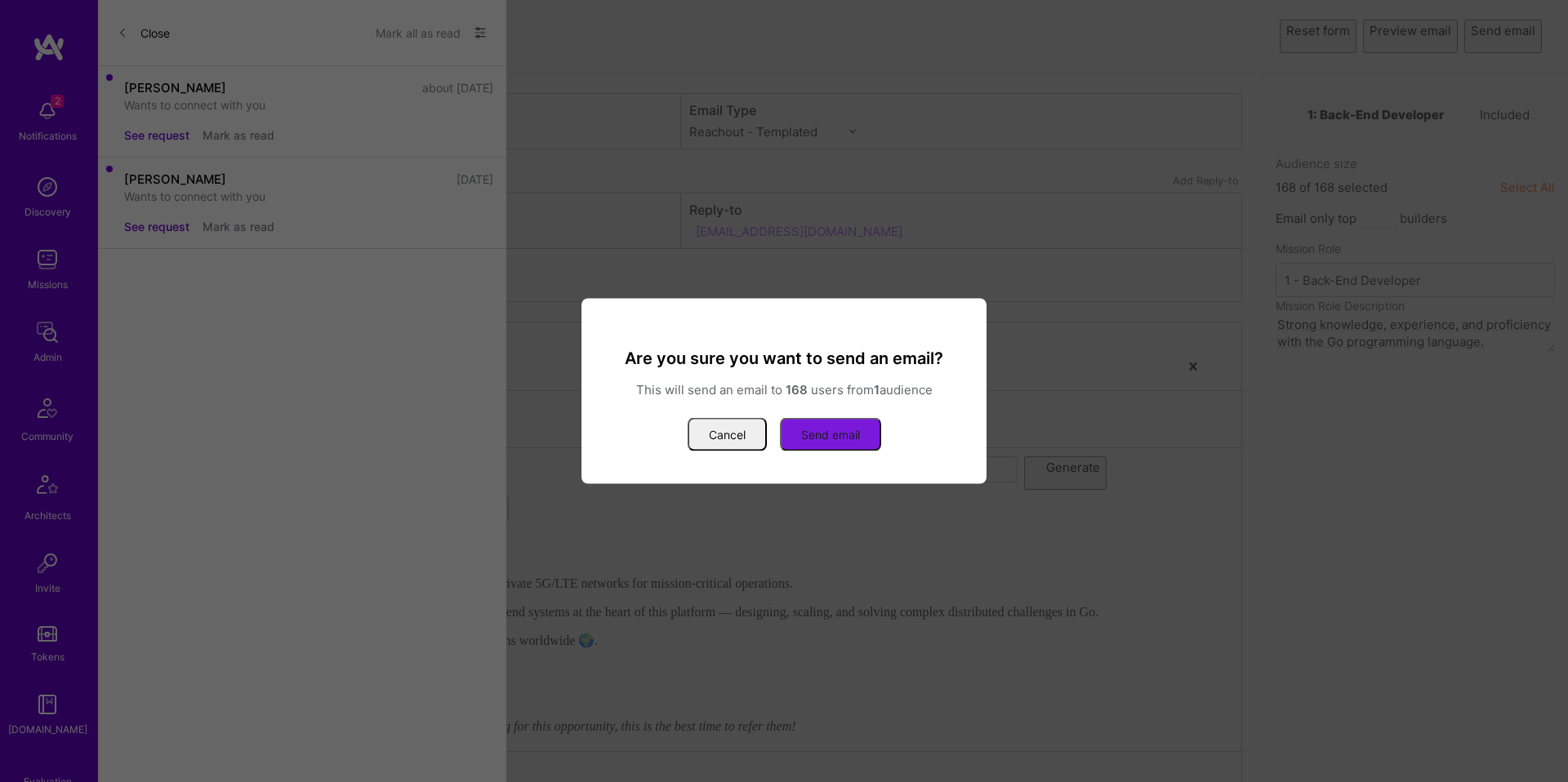
click at [827, 428] on button "Send email" at bounding box center [830, 435] width 101 height 33
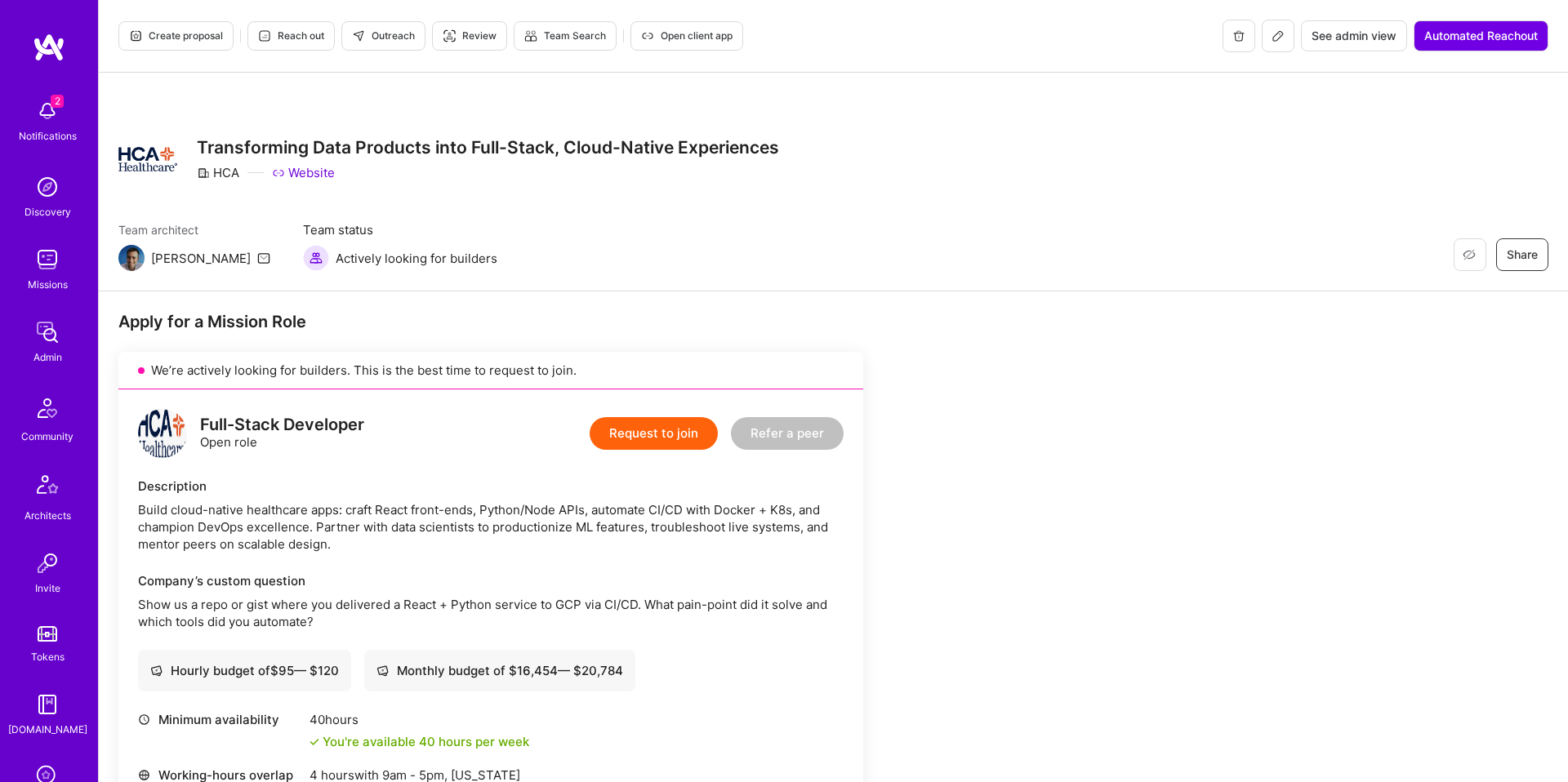
scroll to position [624, 0]
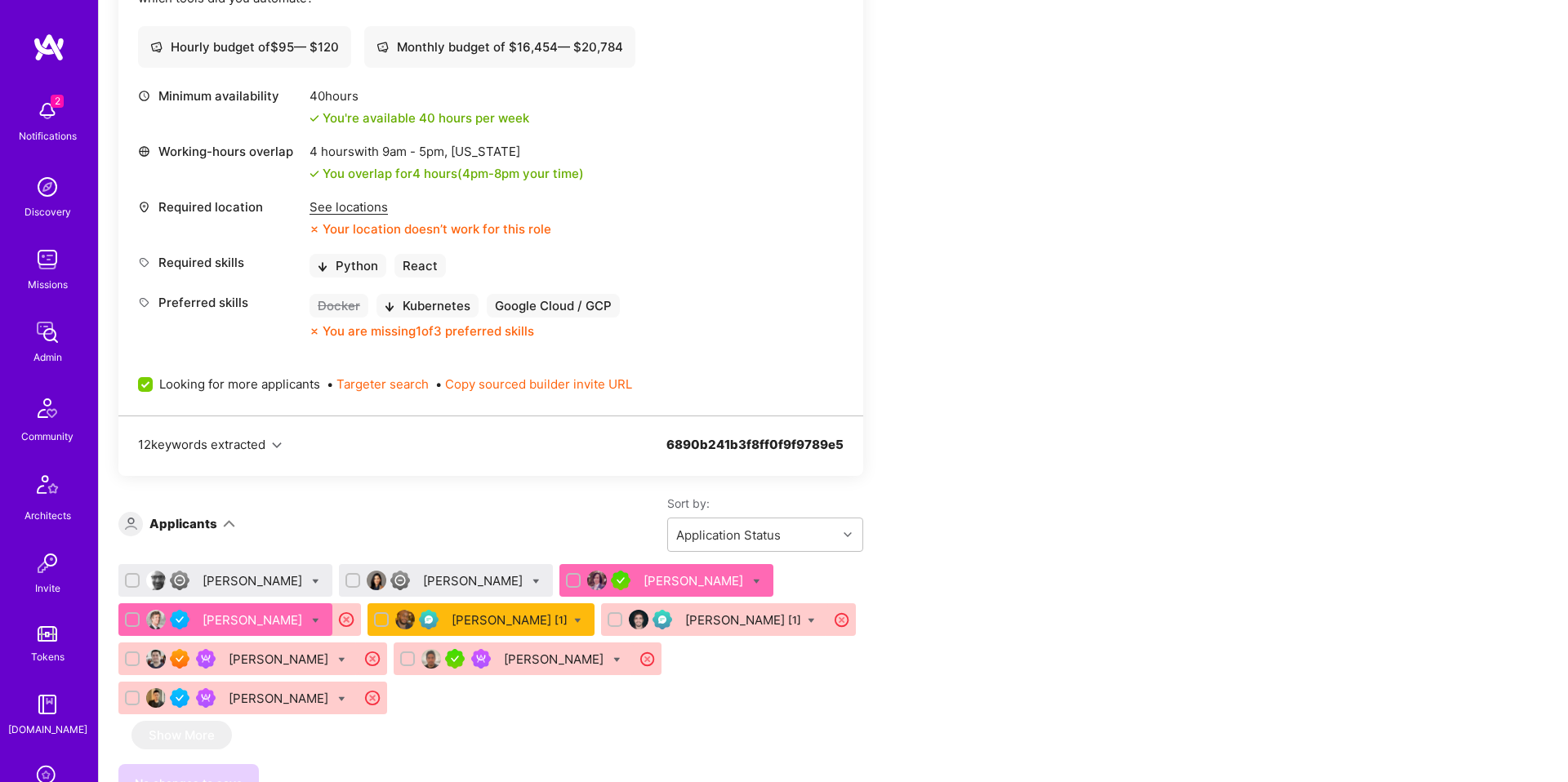
click at [489, 579] on div "Christine Straub" at bounding box center [474, 581] width 103 height 17
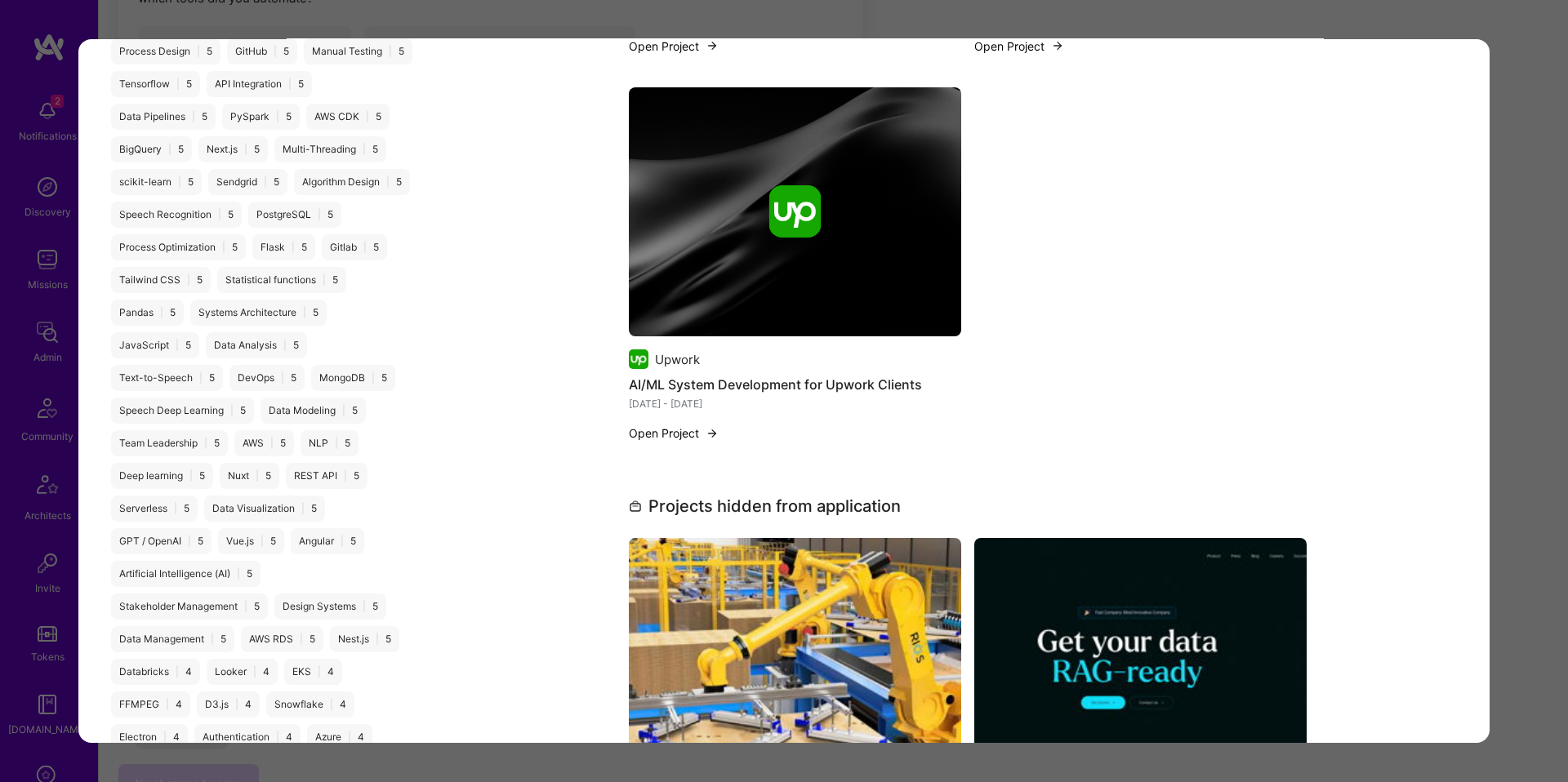
scroll to position [2674, 0]
click at [1505, 227] on div "Application 2 of 9 Evaluation scores Expertise level Good Interpersonal skills …" at bounding box center [784, 391] width 1568 height 782
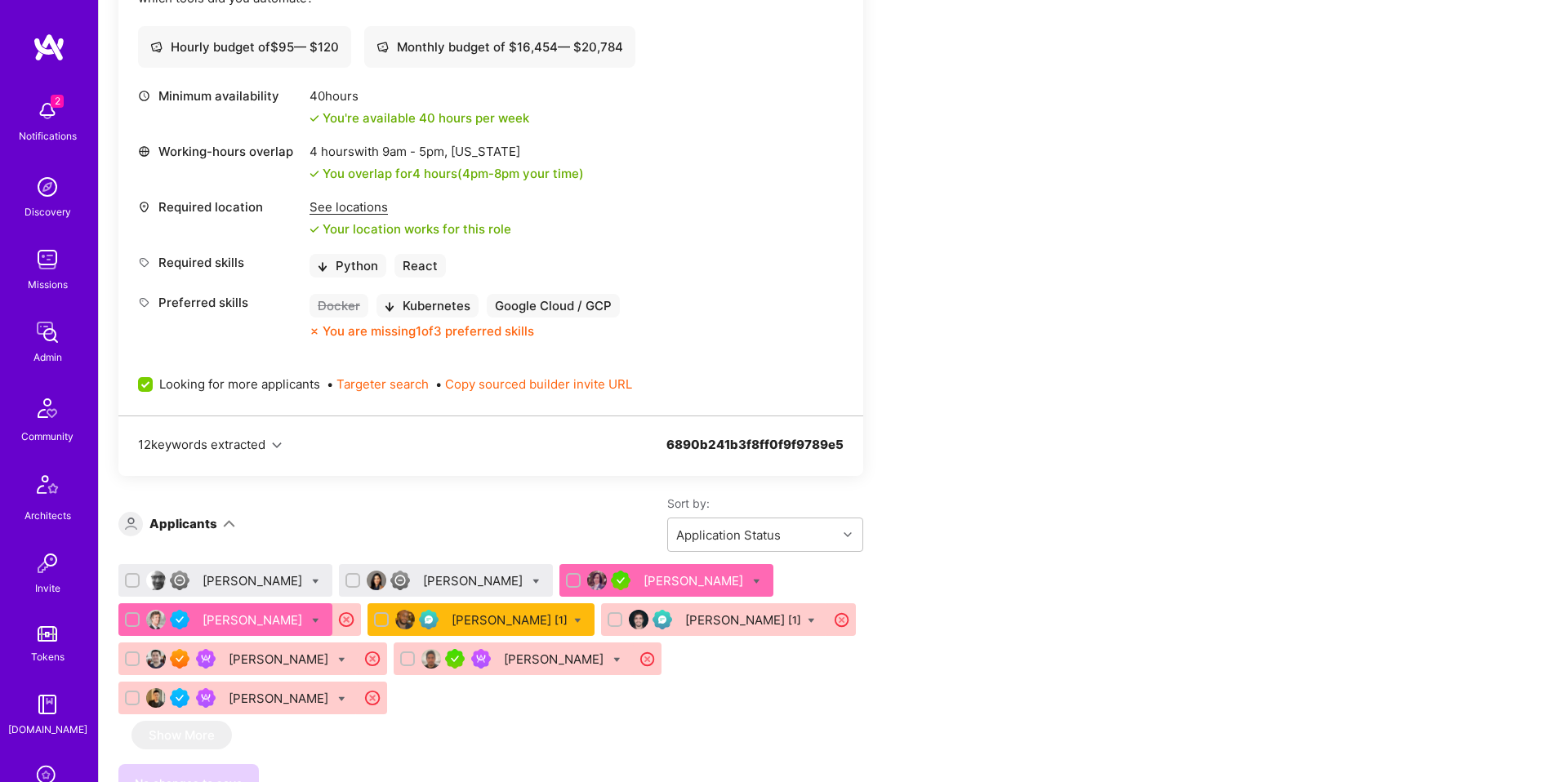
click at [540, 578] on icon at bounding box center [536, 581] width 7 height 7
checkbox input "true"
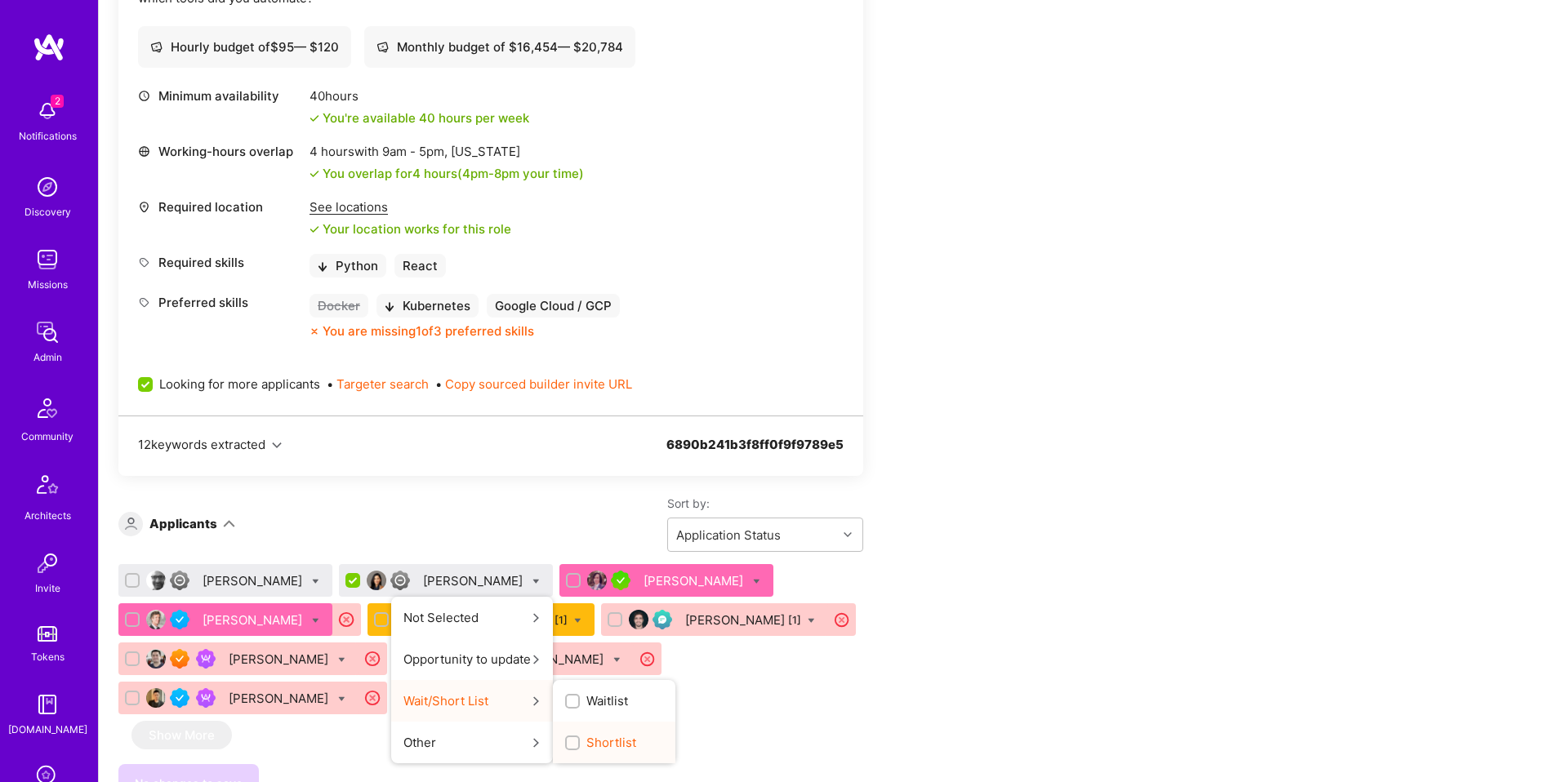
click at [610, 741] on span "Shortlist" at bounding box center [611, 742] width 50 height 17
click at [580, 741] on input "Shortlist" at bounding box center [573, 743] width 11 height 11
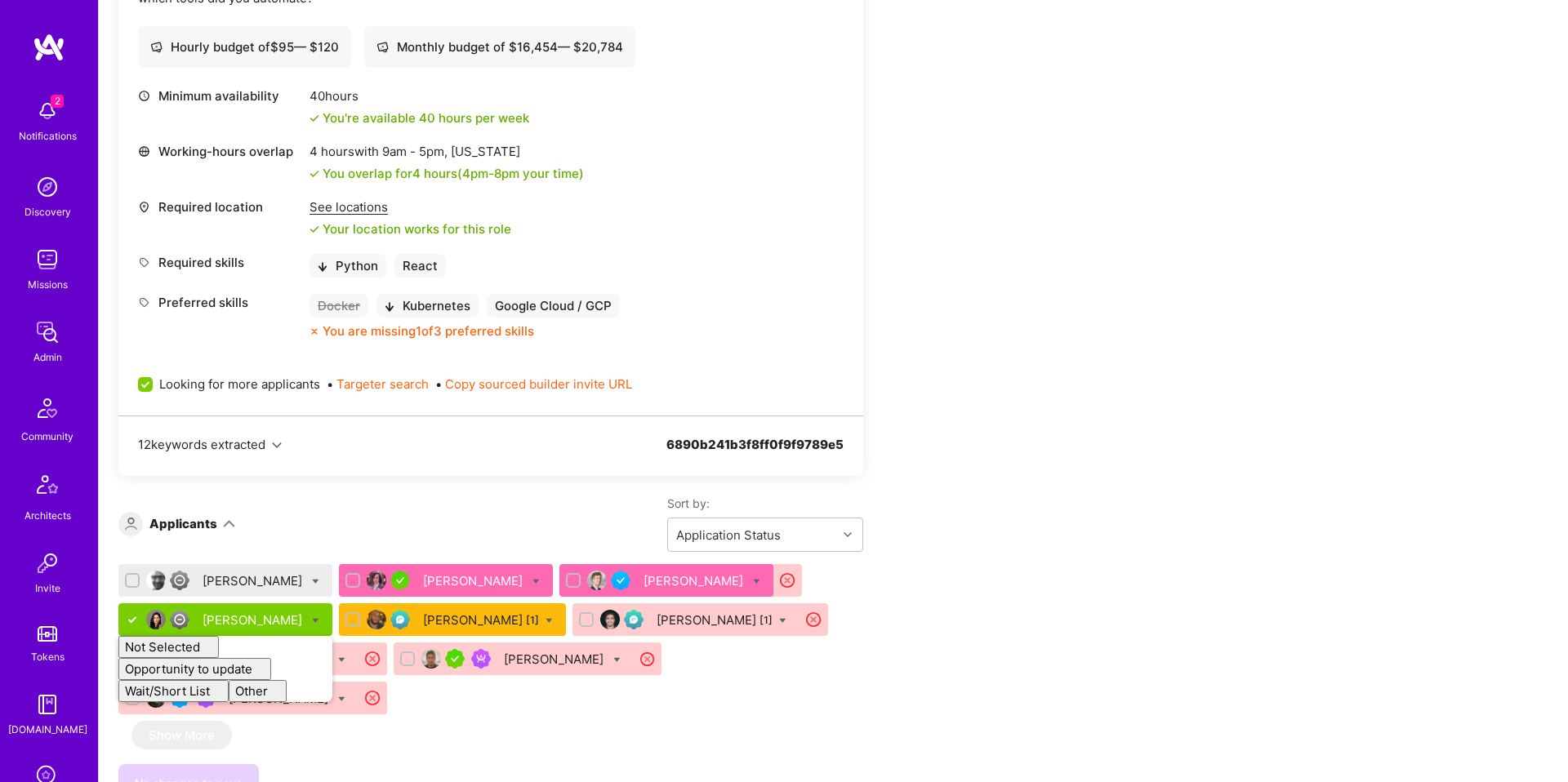
checkbox input "false"
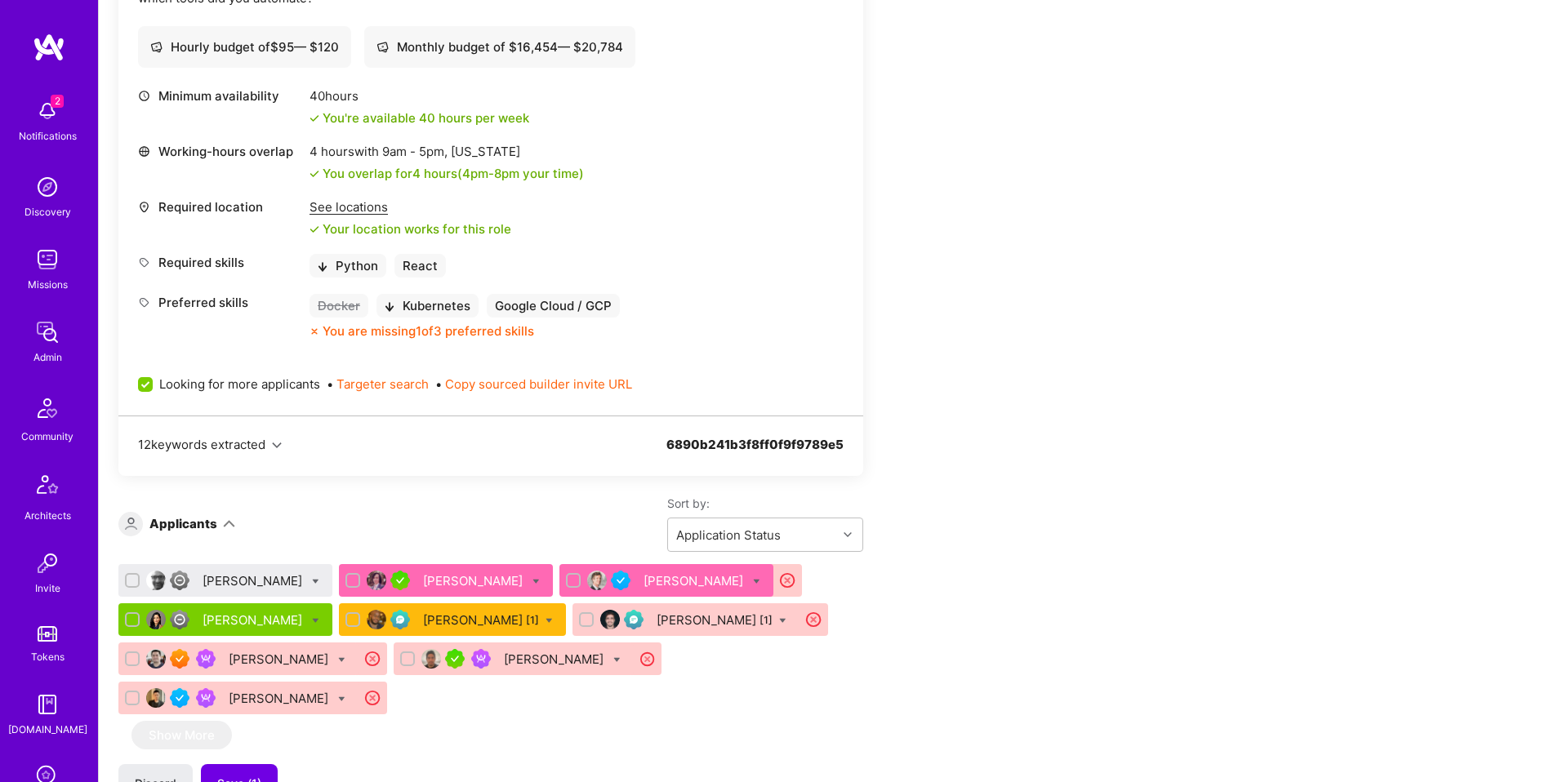
drag, startPoint x: 469, startPoint y: 705, endPoint x: 350, endPoint y: 639, distance: 136.1
click at [468, 705] on div "Matthew Cummings John Richter Anthony Bull Christine Straub Kurt Brown [1] Luan…" at bounding box center [491, 643] width 745 height 157
click at [246, 585] on div "Matthew Cummings" at bounding box center [253, 581] width 103 height 17
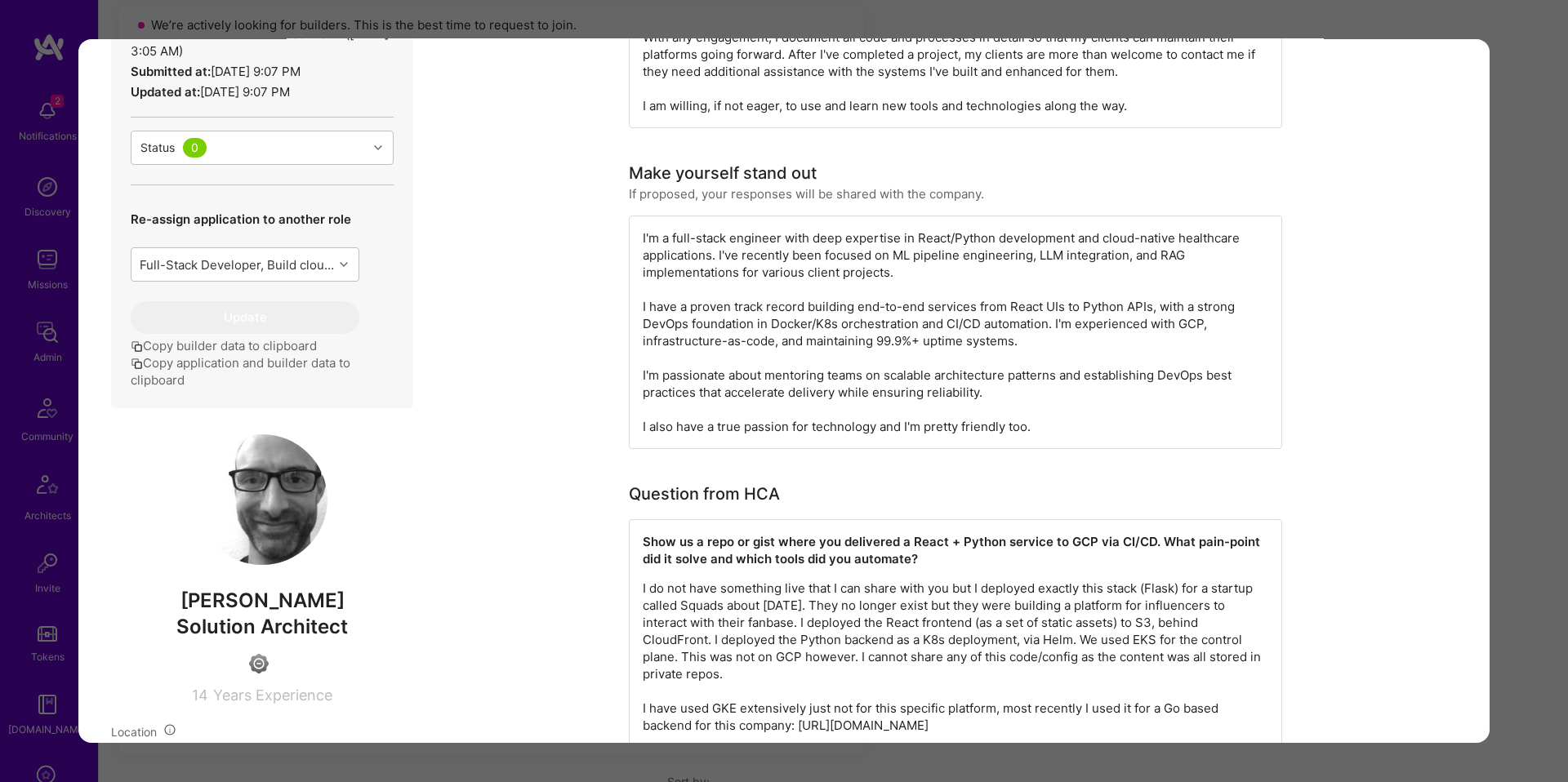
scroll to position [471, 0]
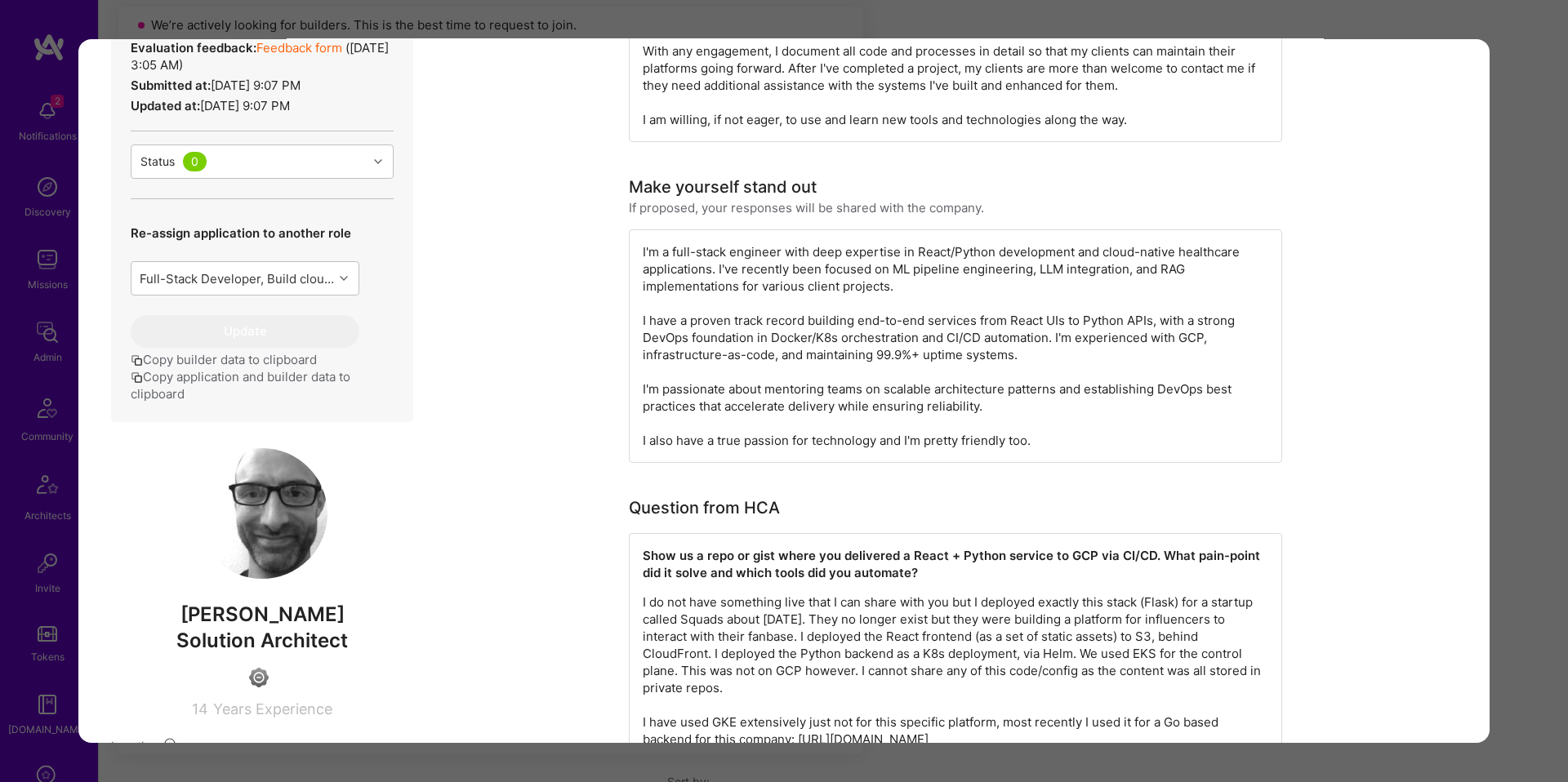
click at [314, 55] on link "Feedback form" at bounding box center [299, 48] width 85 height 16
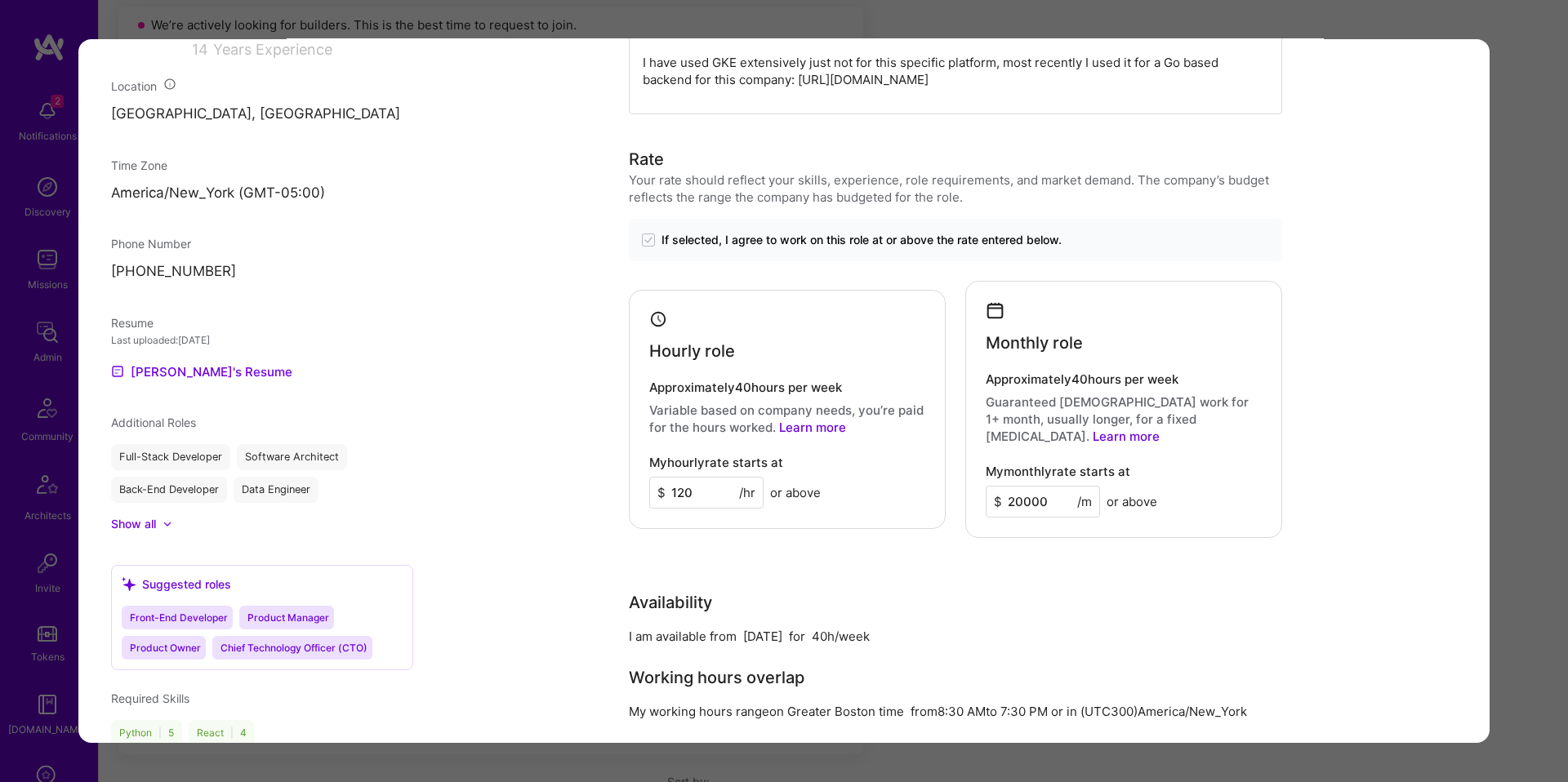
scroll to position [1136, 0]
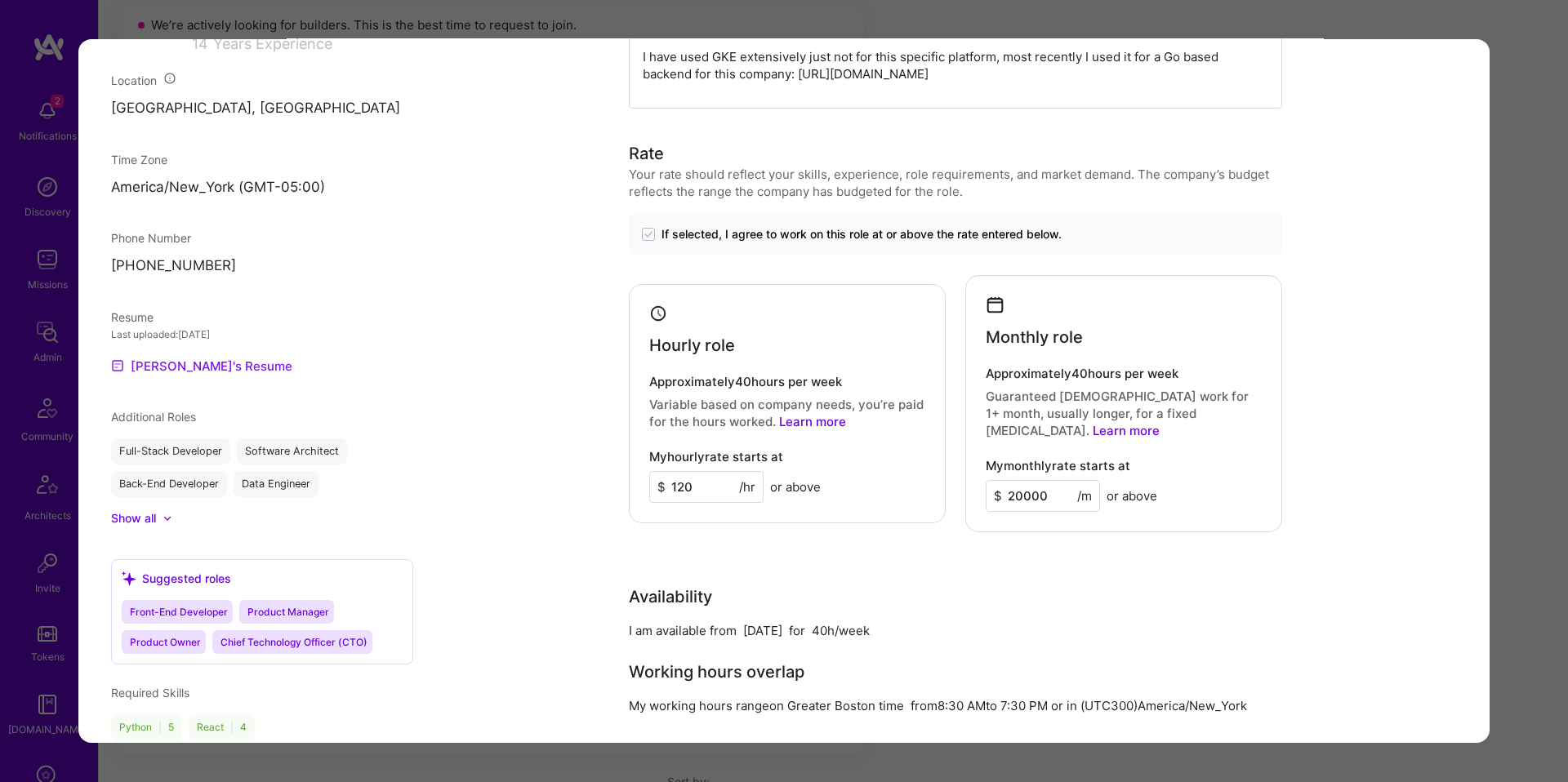
click at [220, 376] on link "Matthew's Resume" at bounding box center [201, 366] width 181 height 19
click at [1508, 97] on div "Application 1 of 9 Evaluation scores Expertise level Good Interpersonal skills …" at bounding box center [784, 391] width 1568 height 782
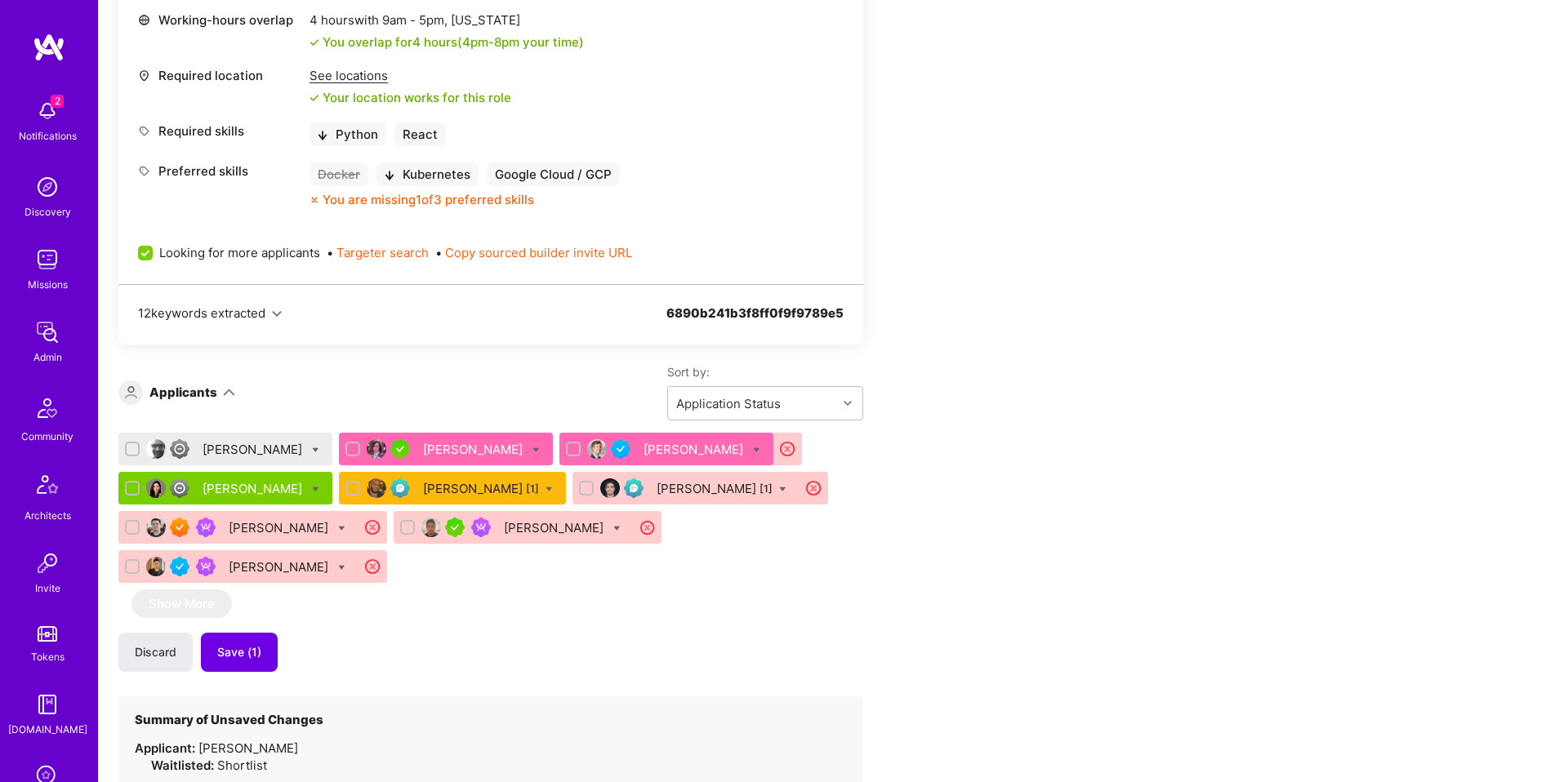
scroll to position [756, 0]
click at [290, 450] on div "Matthew Cummings" at bounding box center [253, 448] width 103 height 17
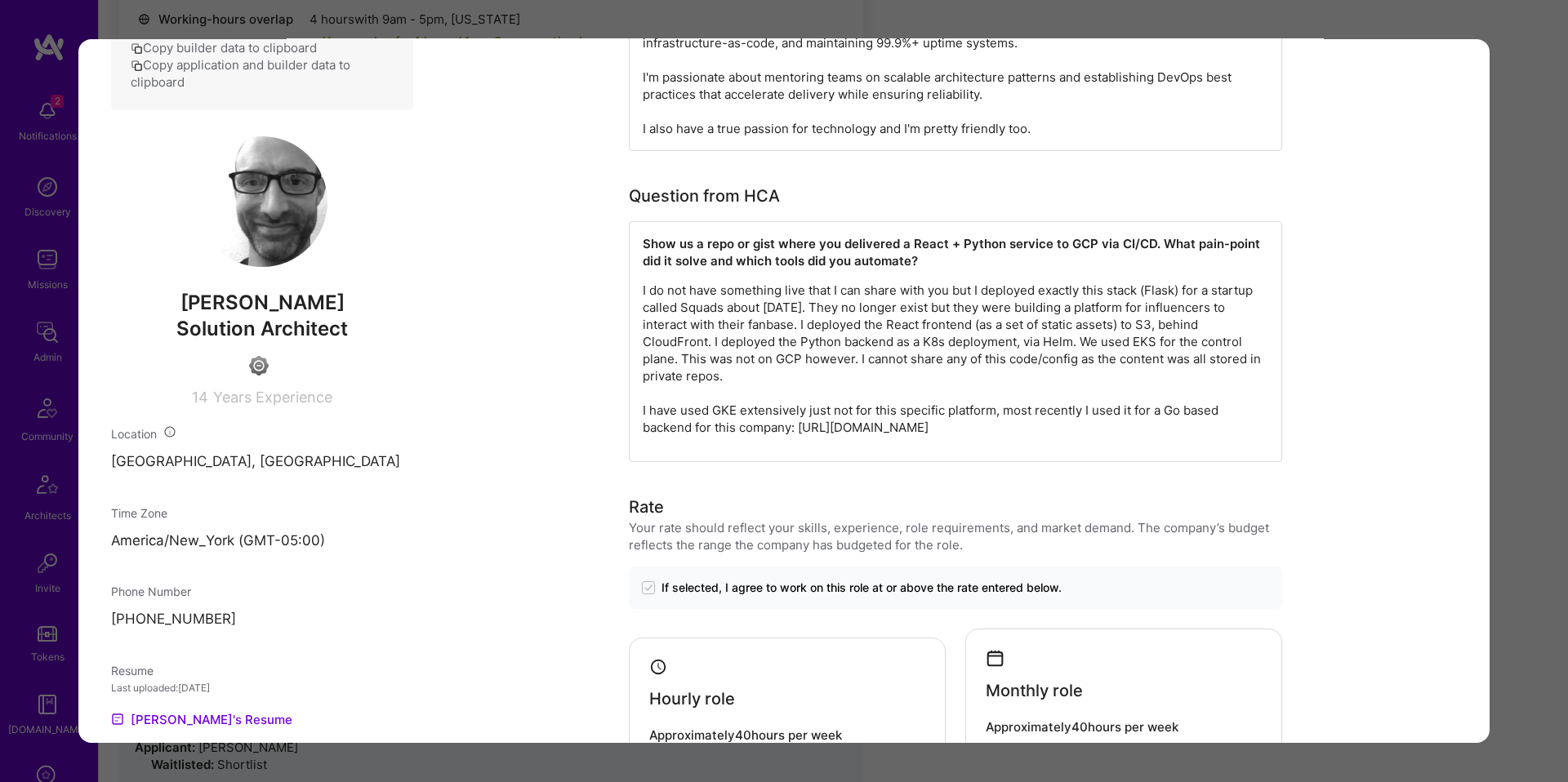
scroll to position [784, 0]
click at [726, 411] on p "I do not have something live that I can share with you but I deployed exactly t…" at bounding box center [955, 356] width 625 height 154
click at [1173, 427] on p "I do not have something live that I can share with you but I deployed exactly t…" at bounding box center [955, 356] width 625 height 154
click at [1507, 371] on div "Application 1 of 9 Evaluation scores Expertise level Good Interpersonal skills …" at bounding box center [784, 391] width 1568 height 782
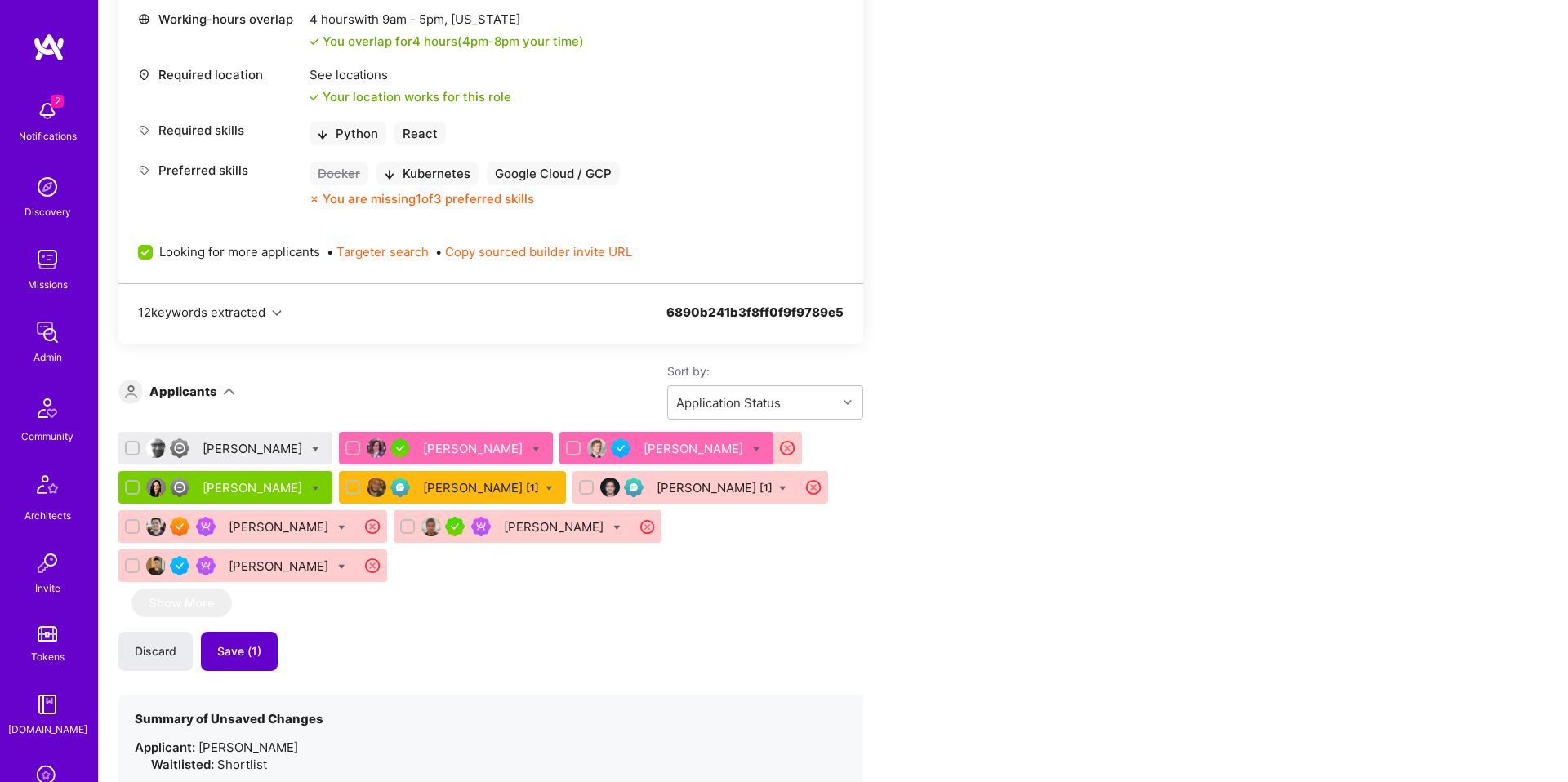
click at [267, 644] on button "Save (1)" at bounding box center [238, 652] width 77 height 40
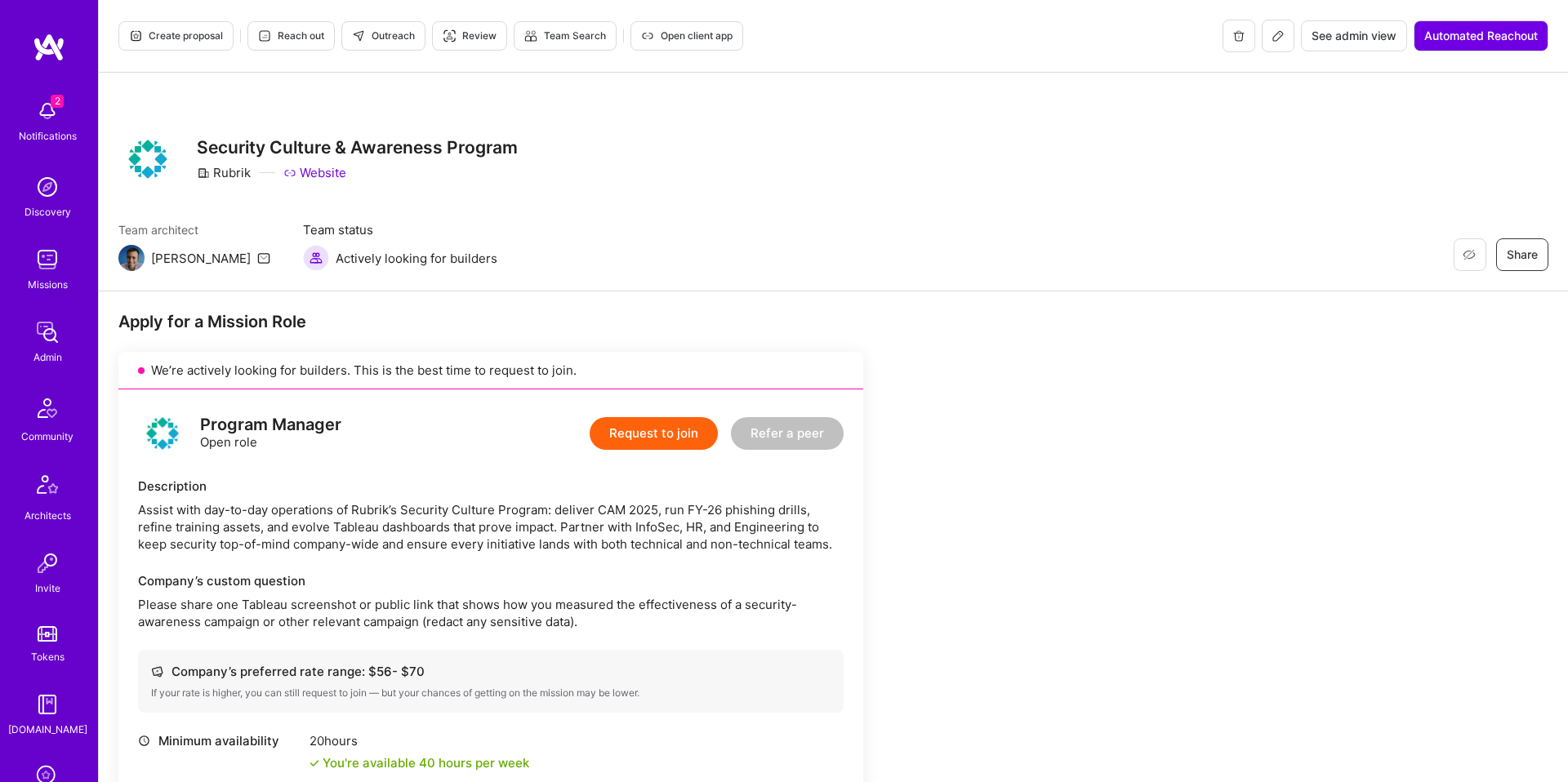
click at [259, 31] on icon at bounding box center [264, 35] width 13 height 13
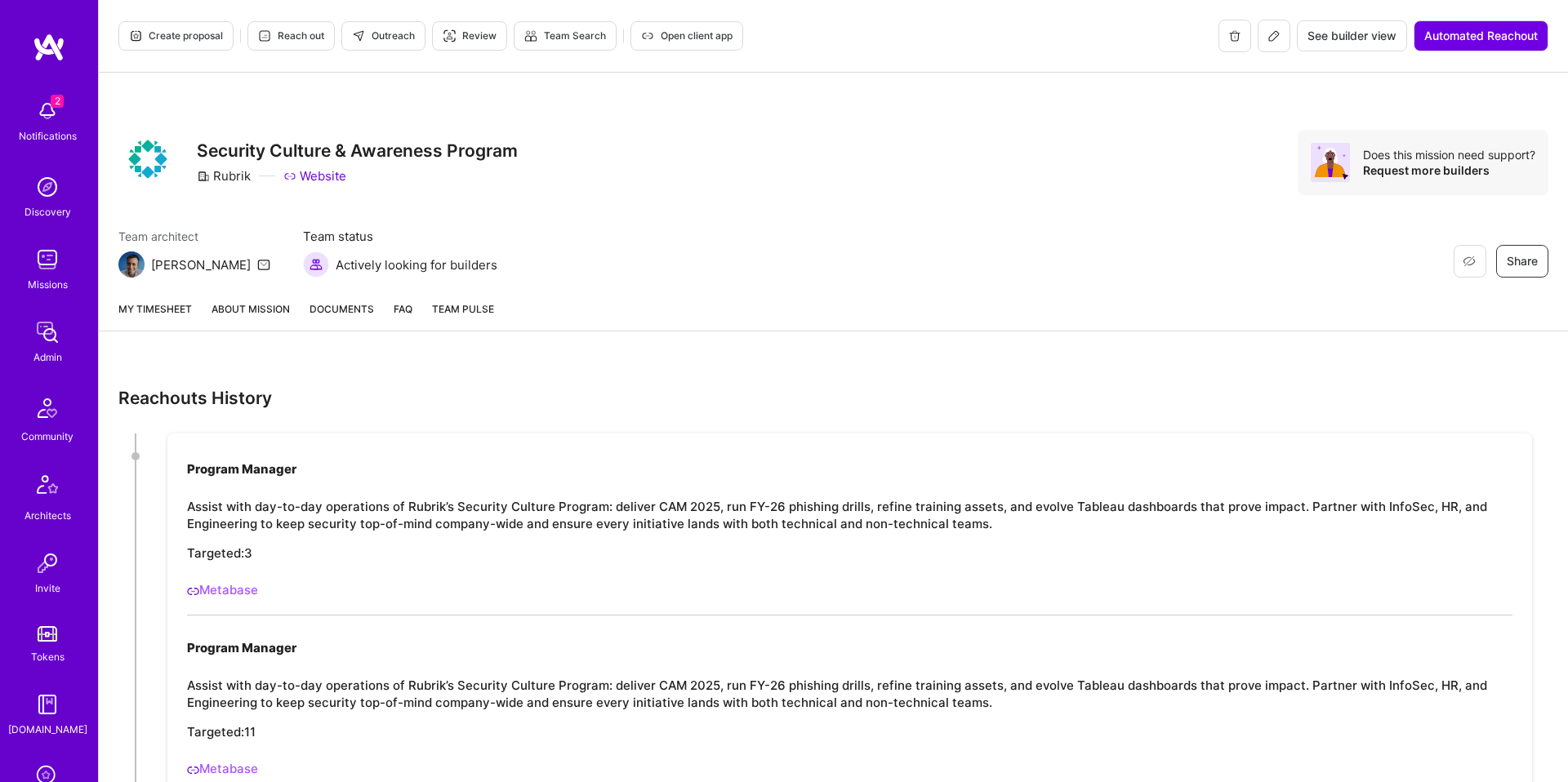
click at [237, 301] on link "About Mission" at bounding box center [250, 316] width 78 height 30
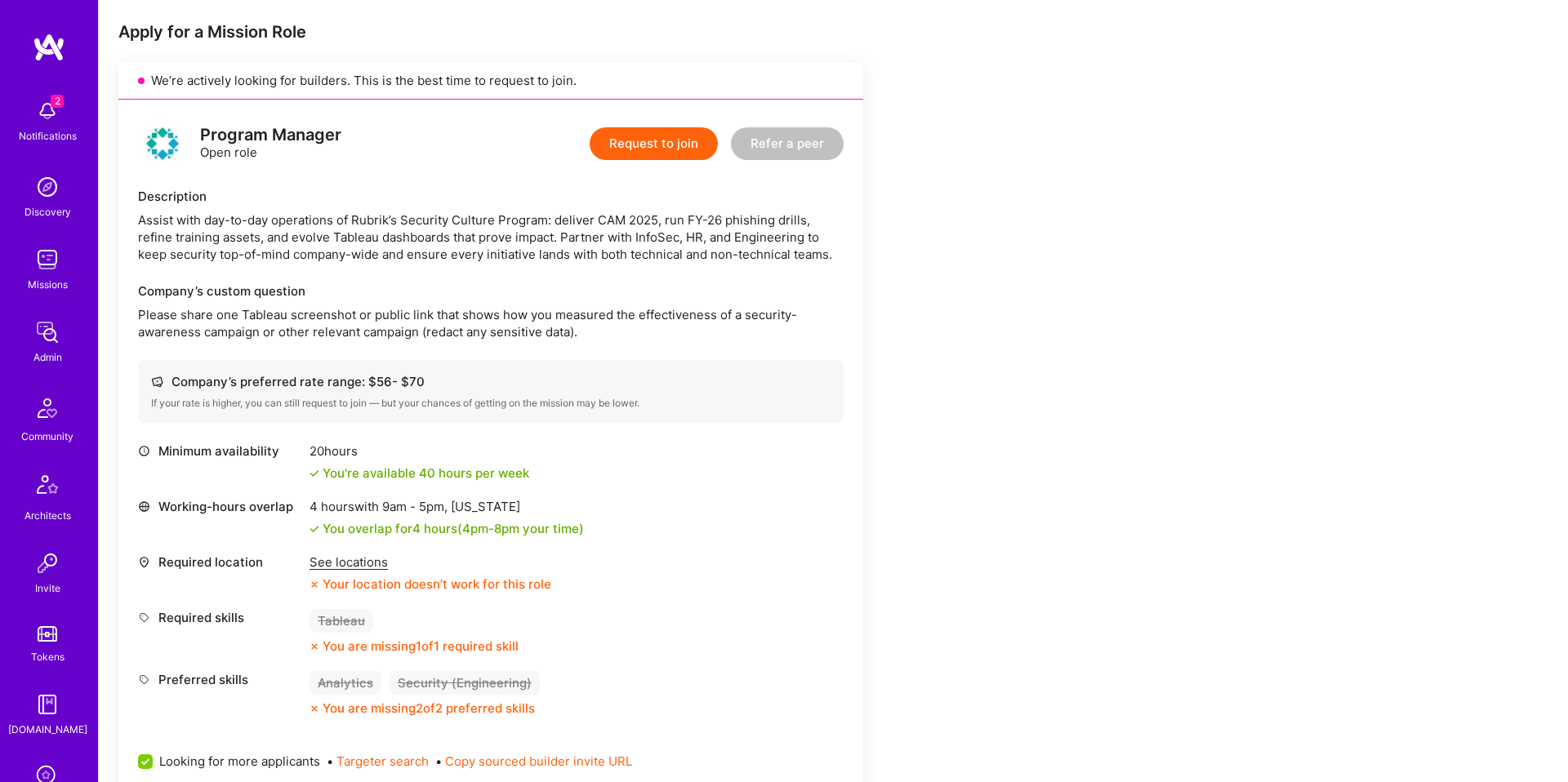
scroll to position [619, 0]
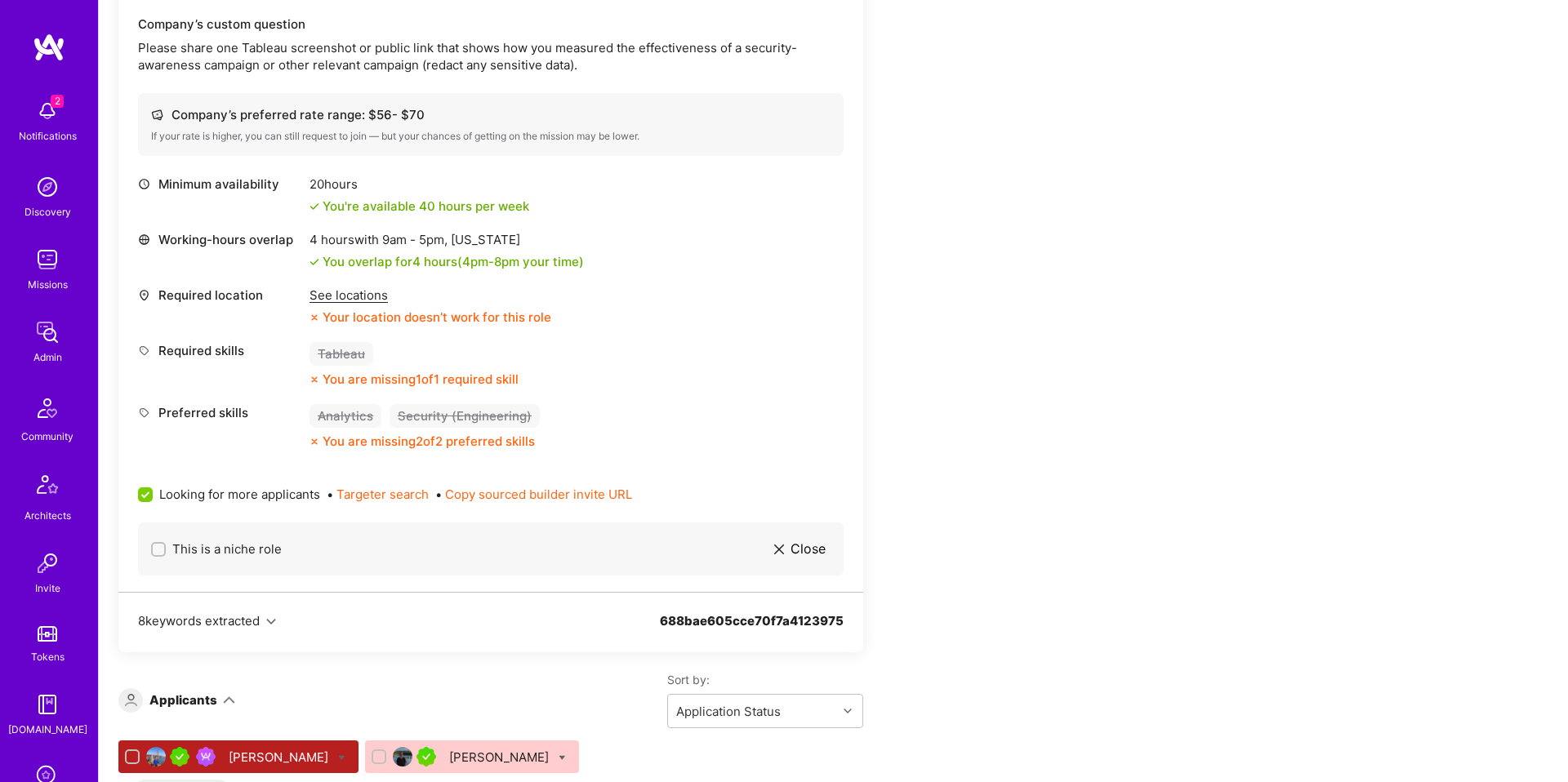
click at [210, 553] on span "This is a niche role" at bounding box center [227, 549] width 109 height 17
click at [165, 553] on input "This is a niche role" at bounding box center [159, 550] width 11 height 11
checkbox input "false"
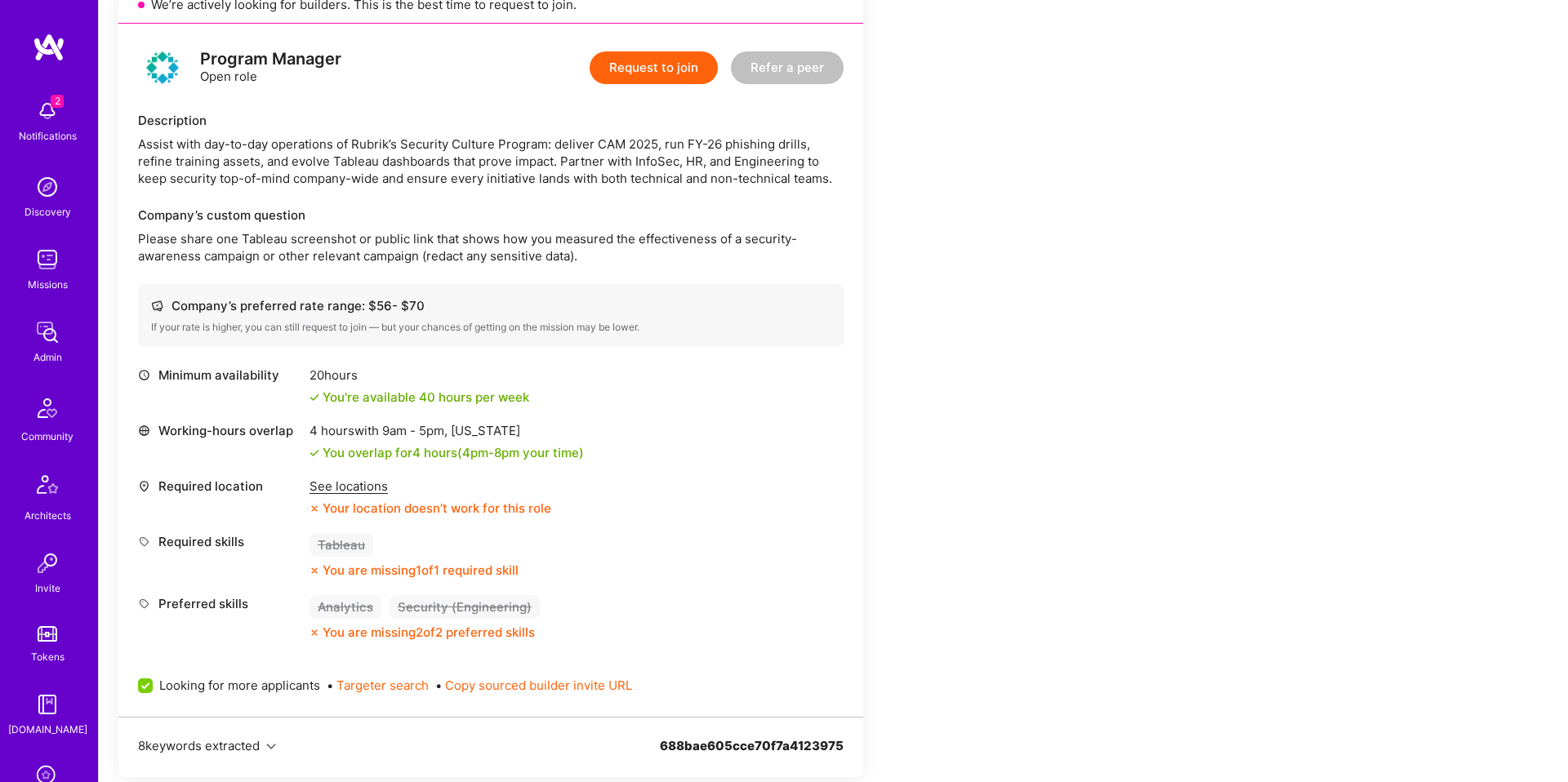
scroll to position [423, 0]
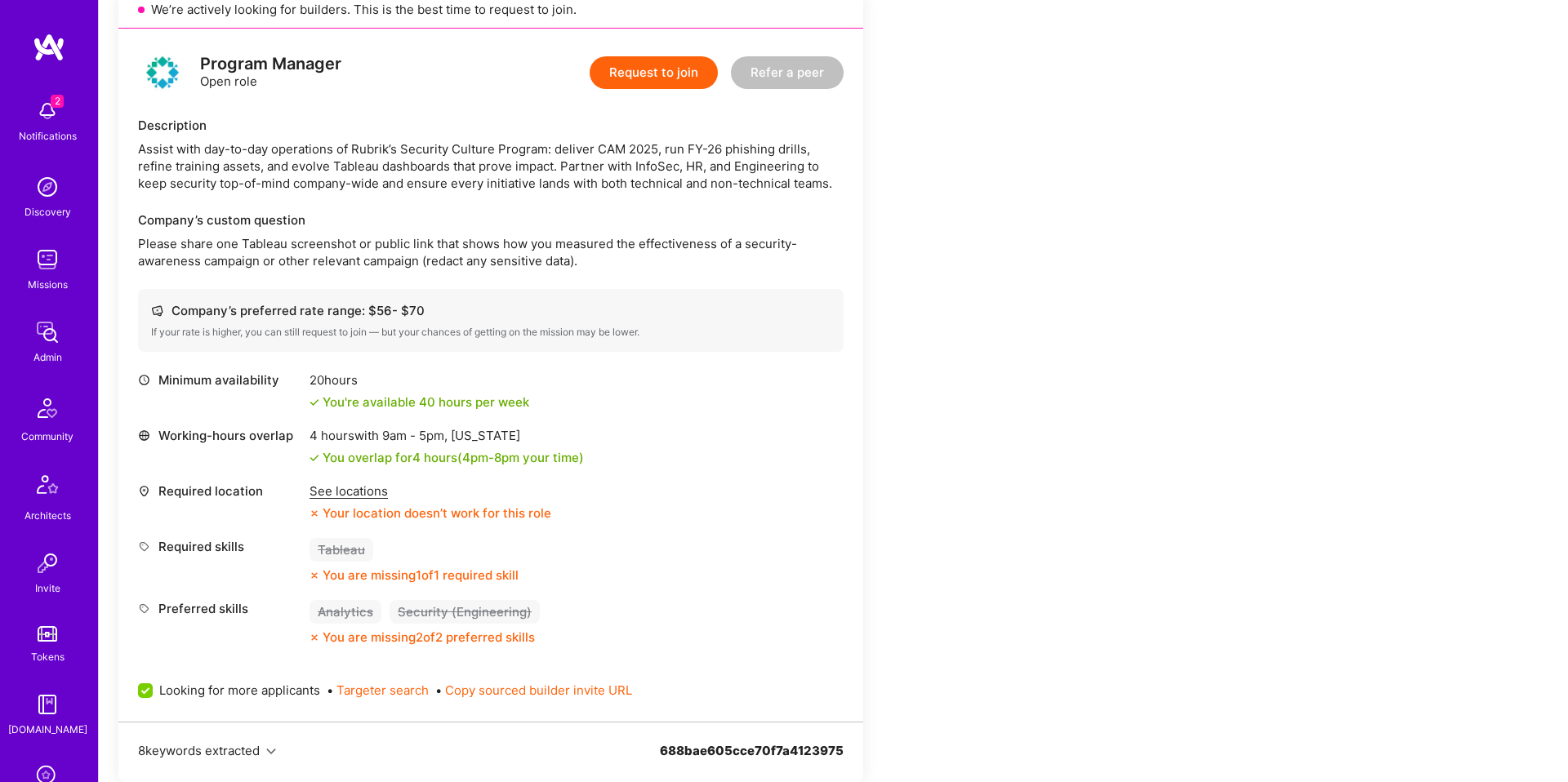
click at [1009, 388] on div "Apply for a Mission Role We’re actively looking for builders. This is the best …" at bounding box center [609, 782] width 980 height 1665
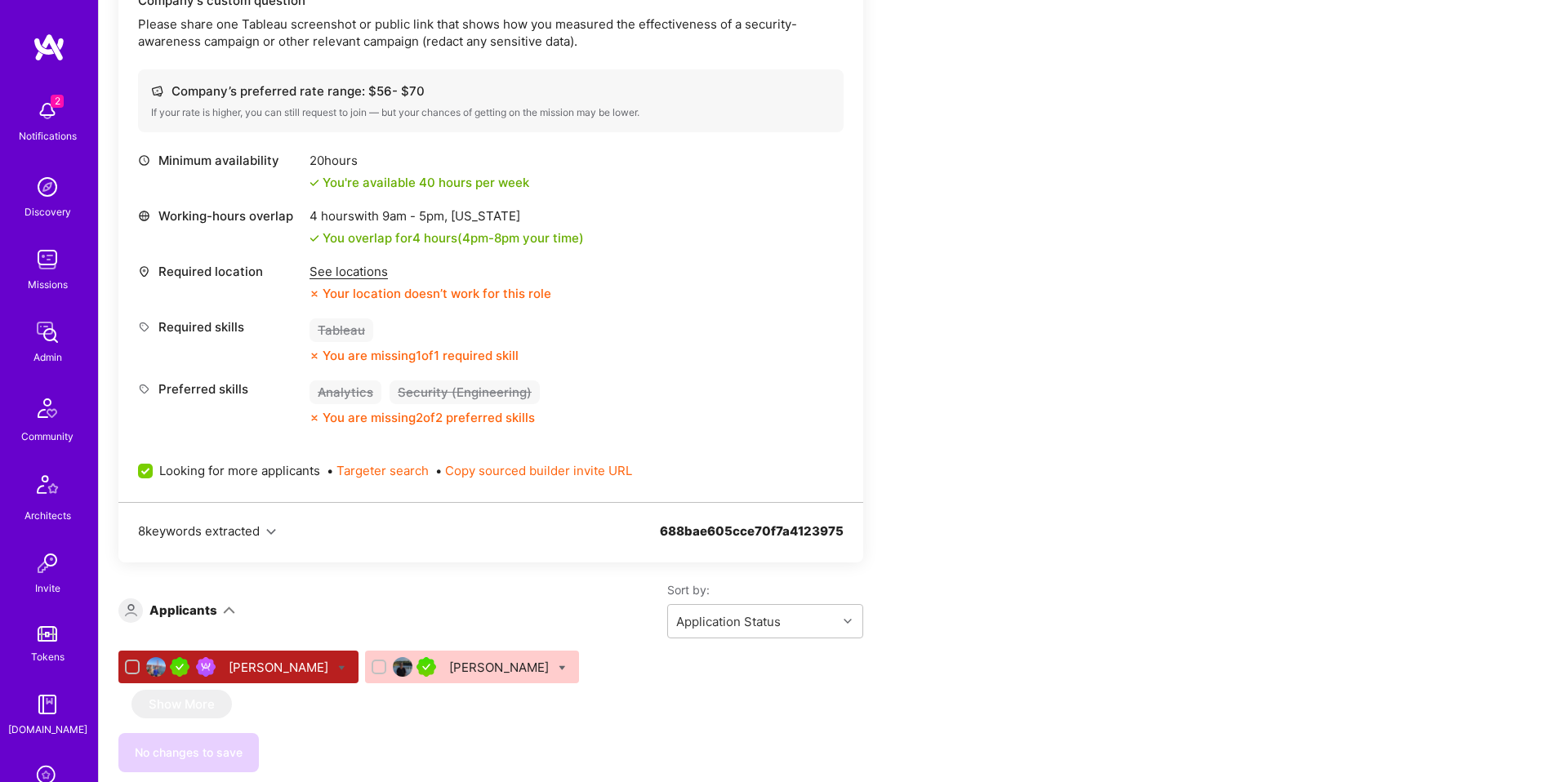
scroll to position [665, 0]
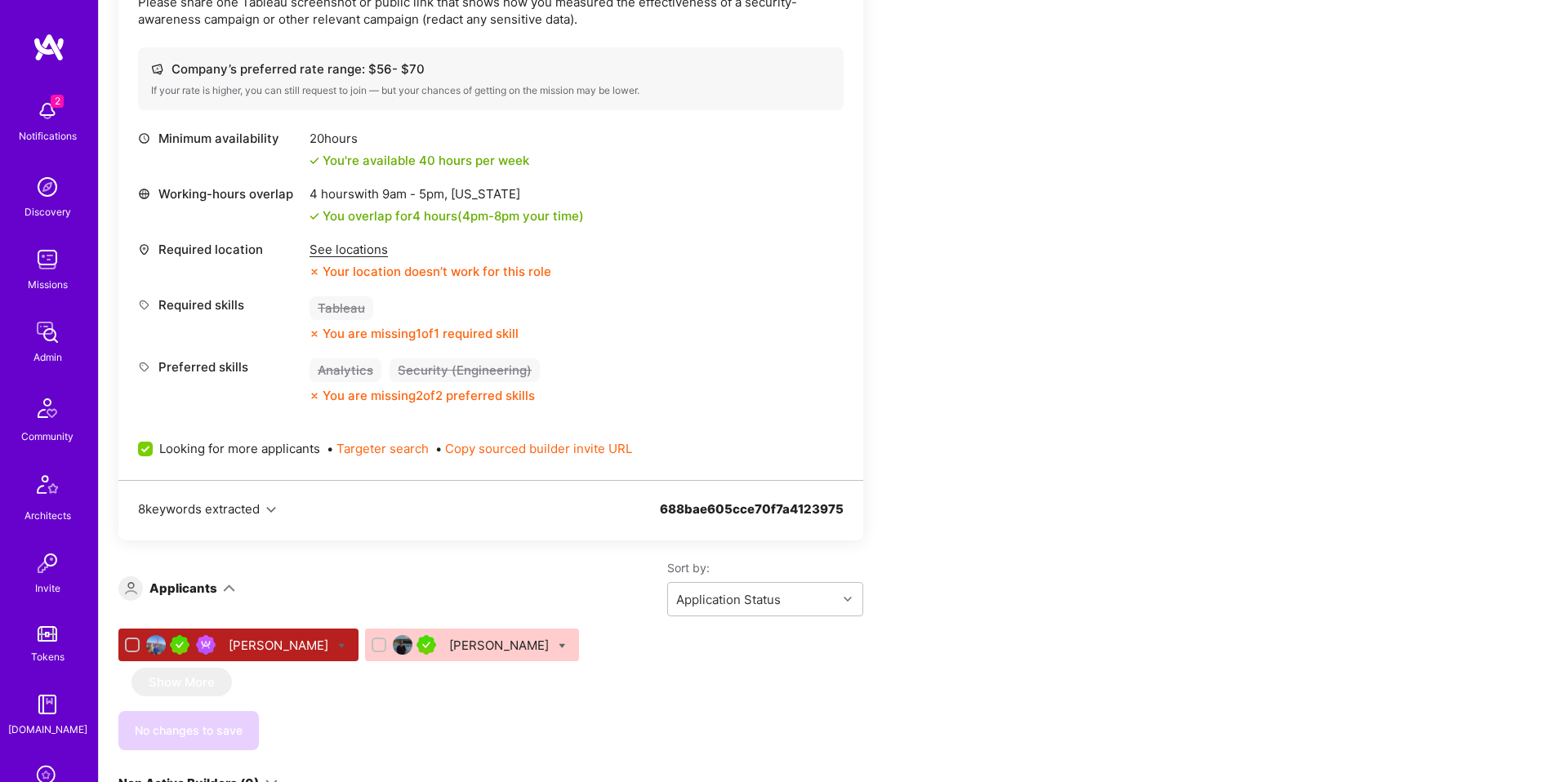
click at [248, 641] on div "[PERSON_NAME]" at bounding box center [280, 645] width 103 height 17
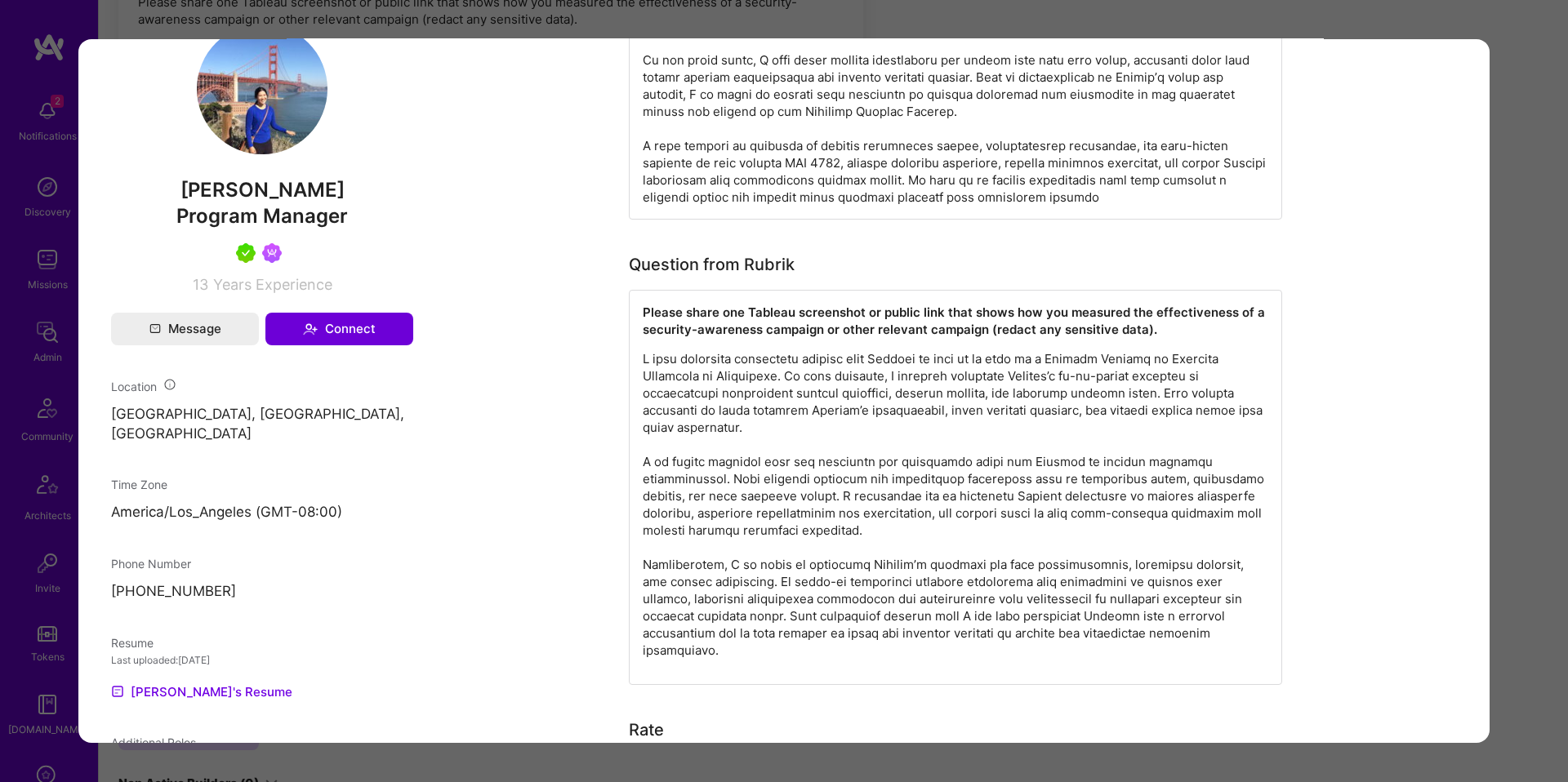
scroll to position [853, 0]
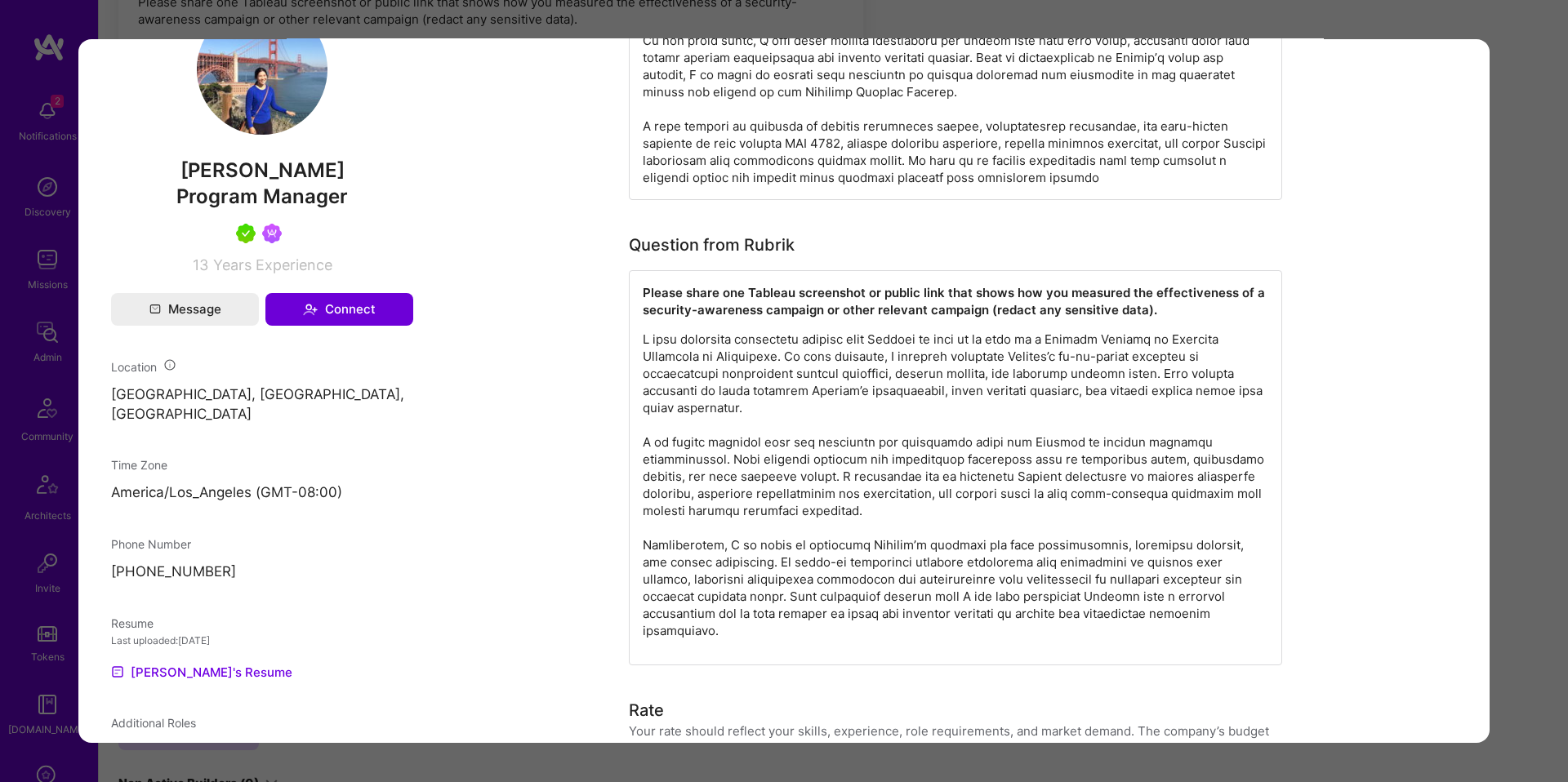
click at [1513, 340] on div "Application 1 of 2 Evaluation scores Expertise level Very good Interpersonal sk…" at bounding box center [784, 391] width 1568 height 782
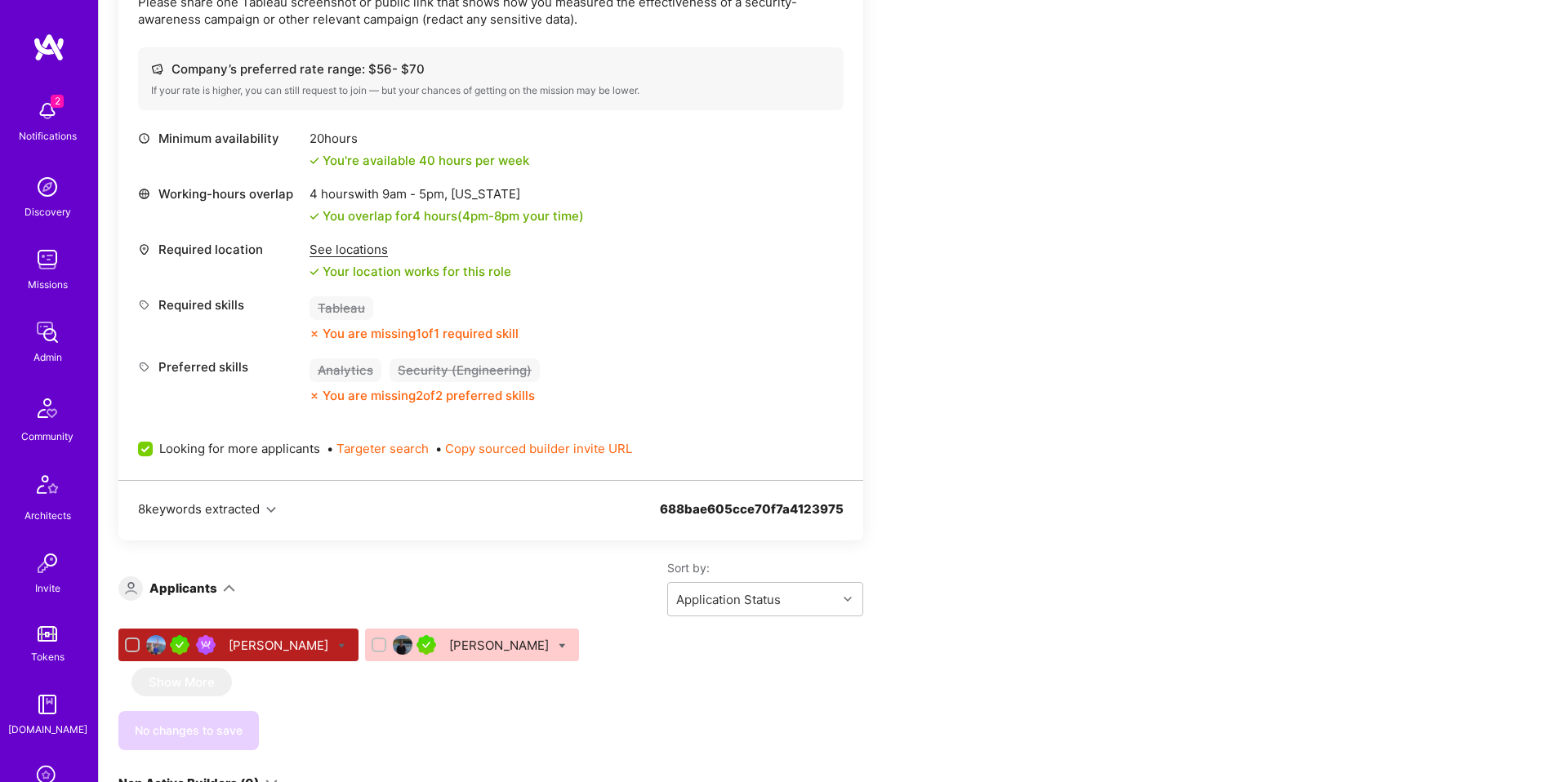
click at [449, 640] on div "[PERSON_NAME]" at bounding box center [500, 645] width 103 height 17
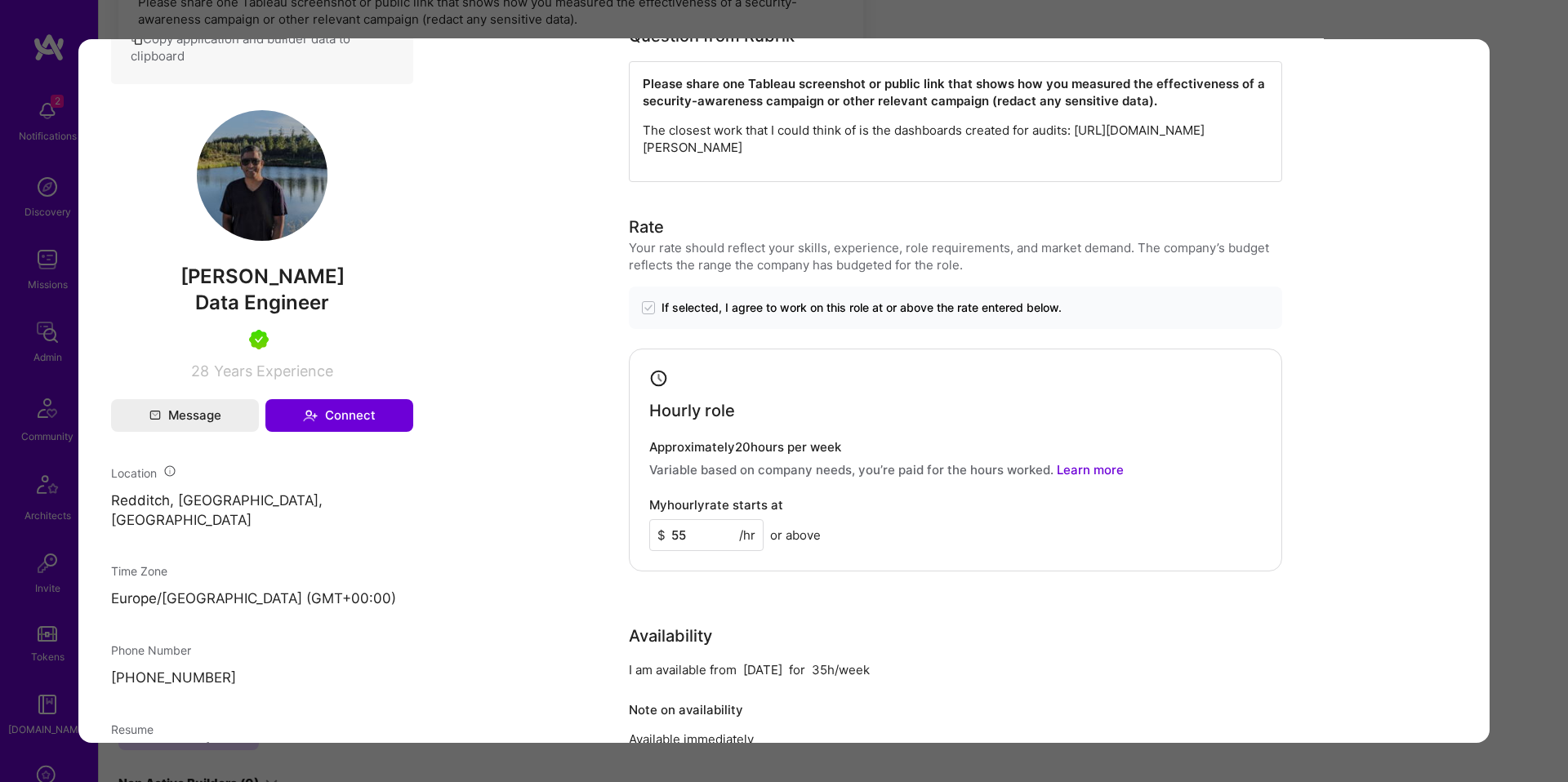
scroll to position [731, 0]
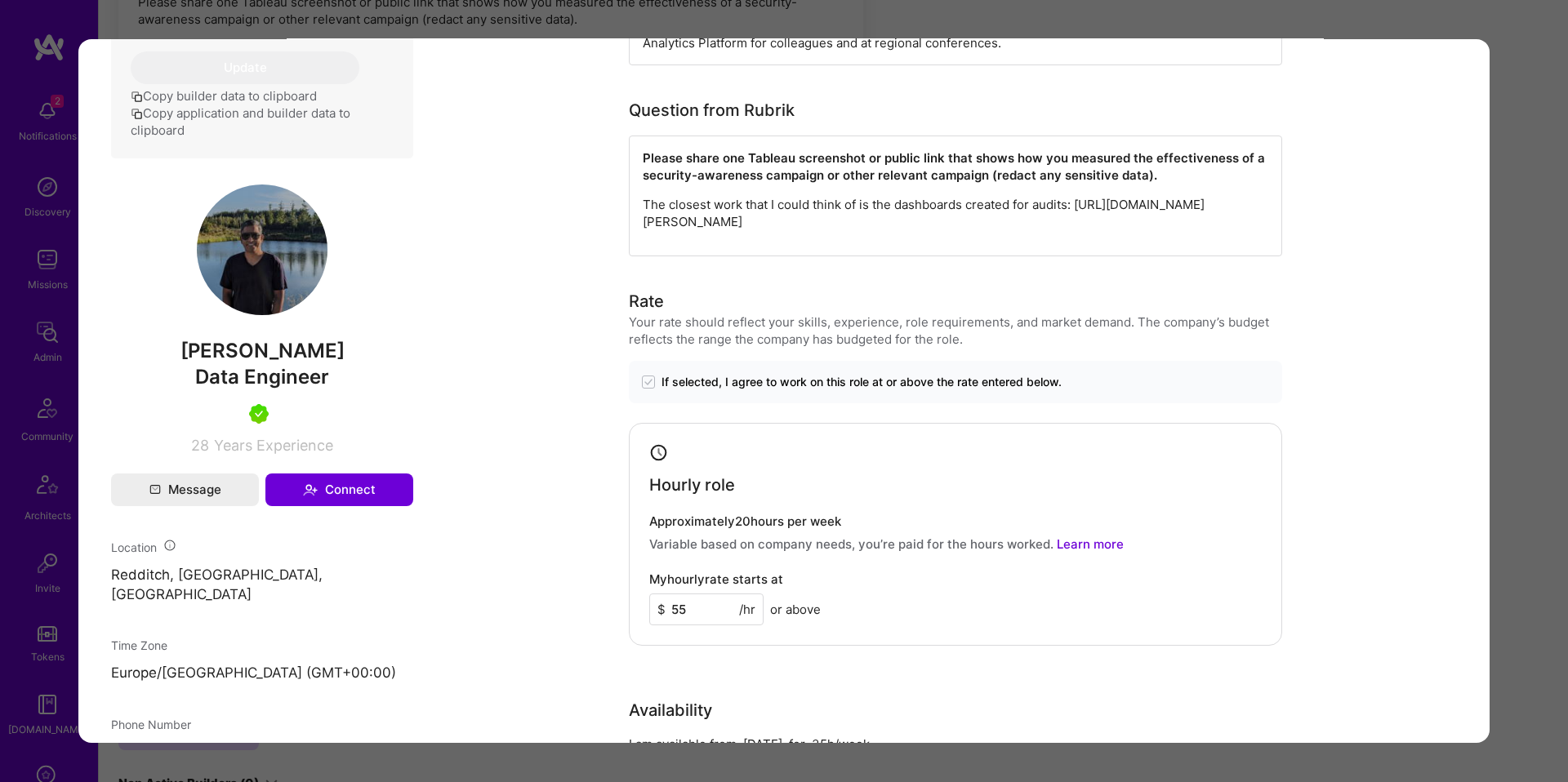
click at [1506, 458] on div "Application 2 of 2 Evaluation scores Expertise level Very good Interpersonal sk…" at bounding box center [784, 391] width 1568 height 782
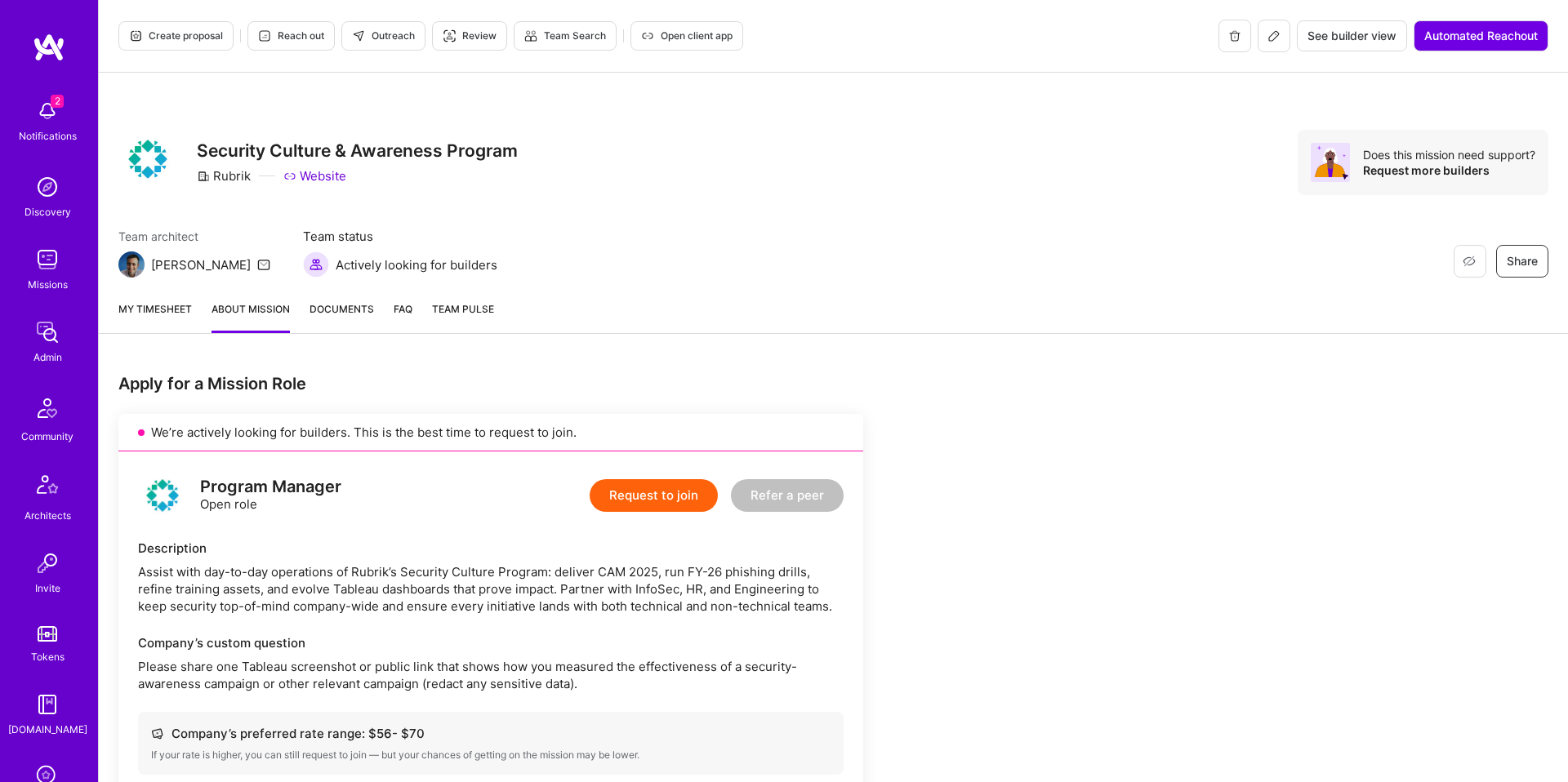
click at [401, 26] on button "Outreach" at bounding box center [383, 35] width 84 height 29
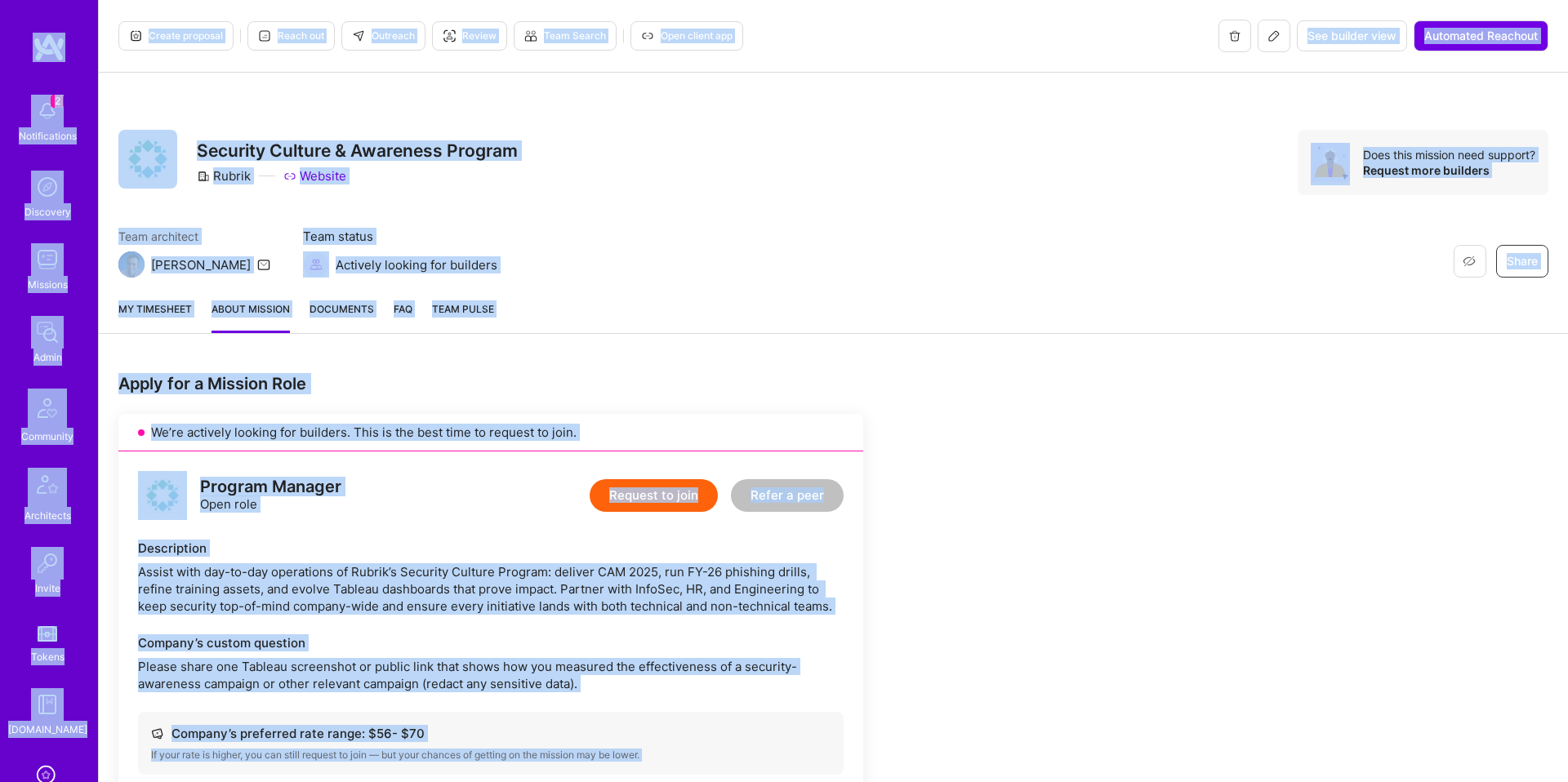
copy div "2 Notifications Discovery Missions Admin Community Architects Invite Tokens [DO…"
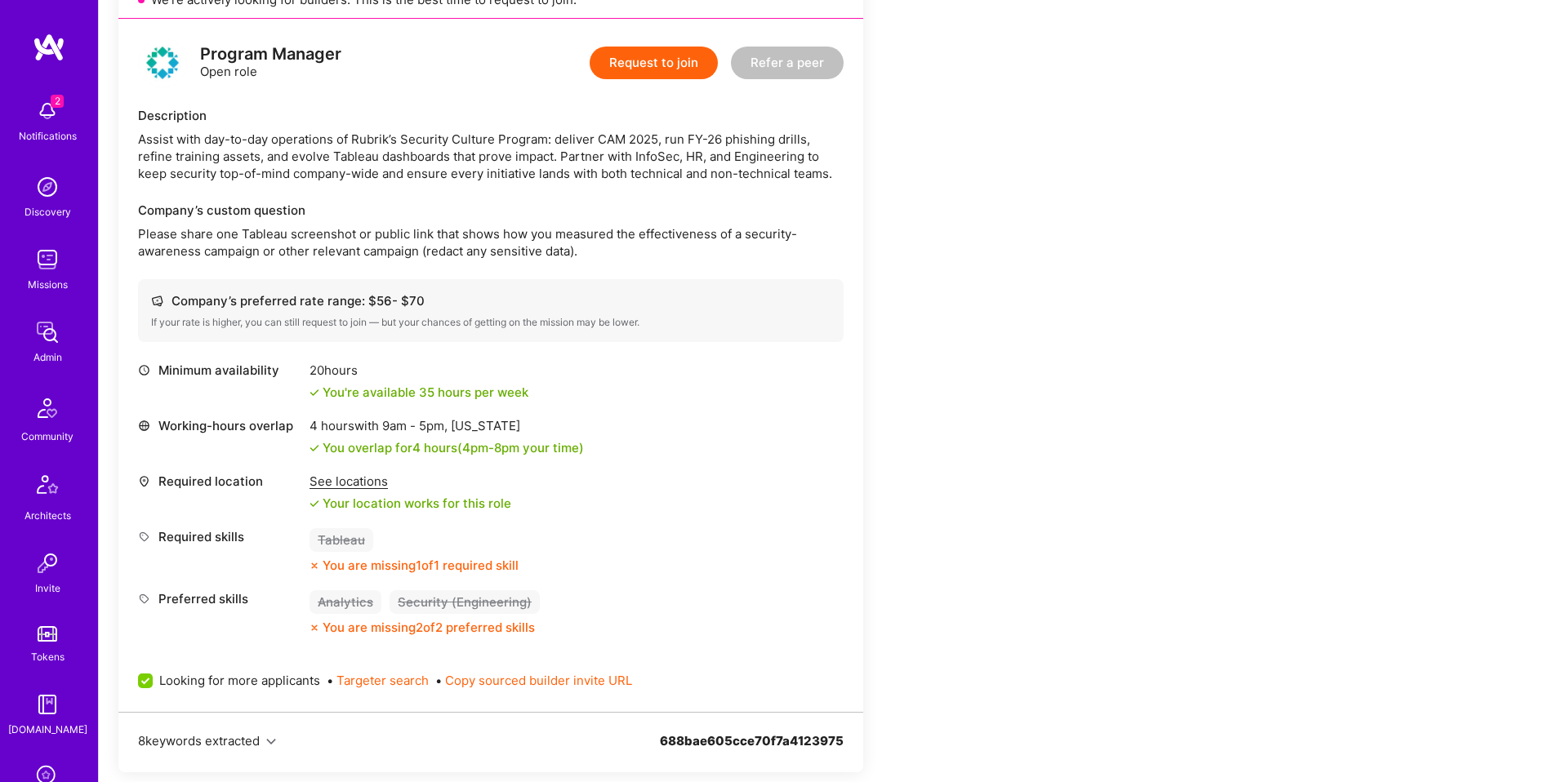
scroll to position [435, 0]
click at [1136, 337] on div "Apply for a Mission Role We’re actively looking for builders. This is the best …" at bounding box center [833, 787] width 1469 height 1736
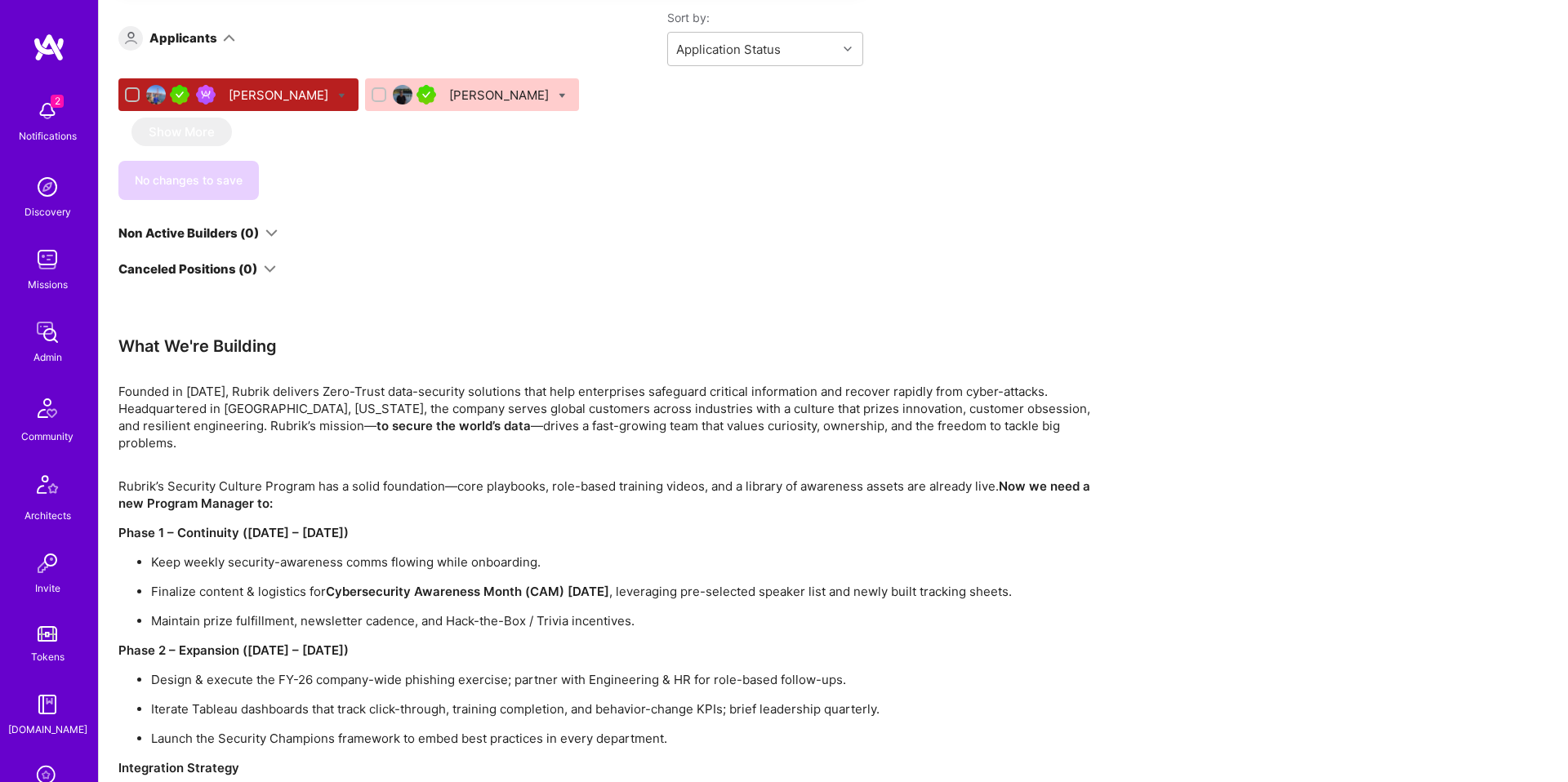
scroll to position [1290, 0]
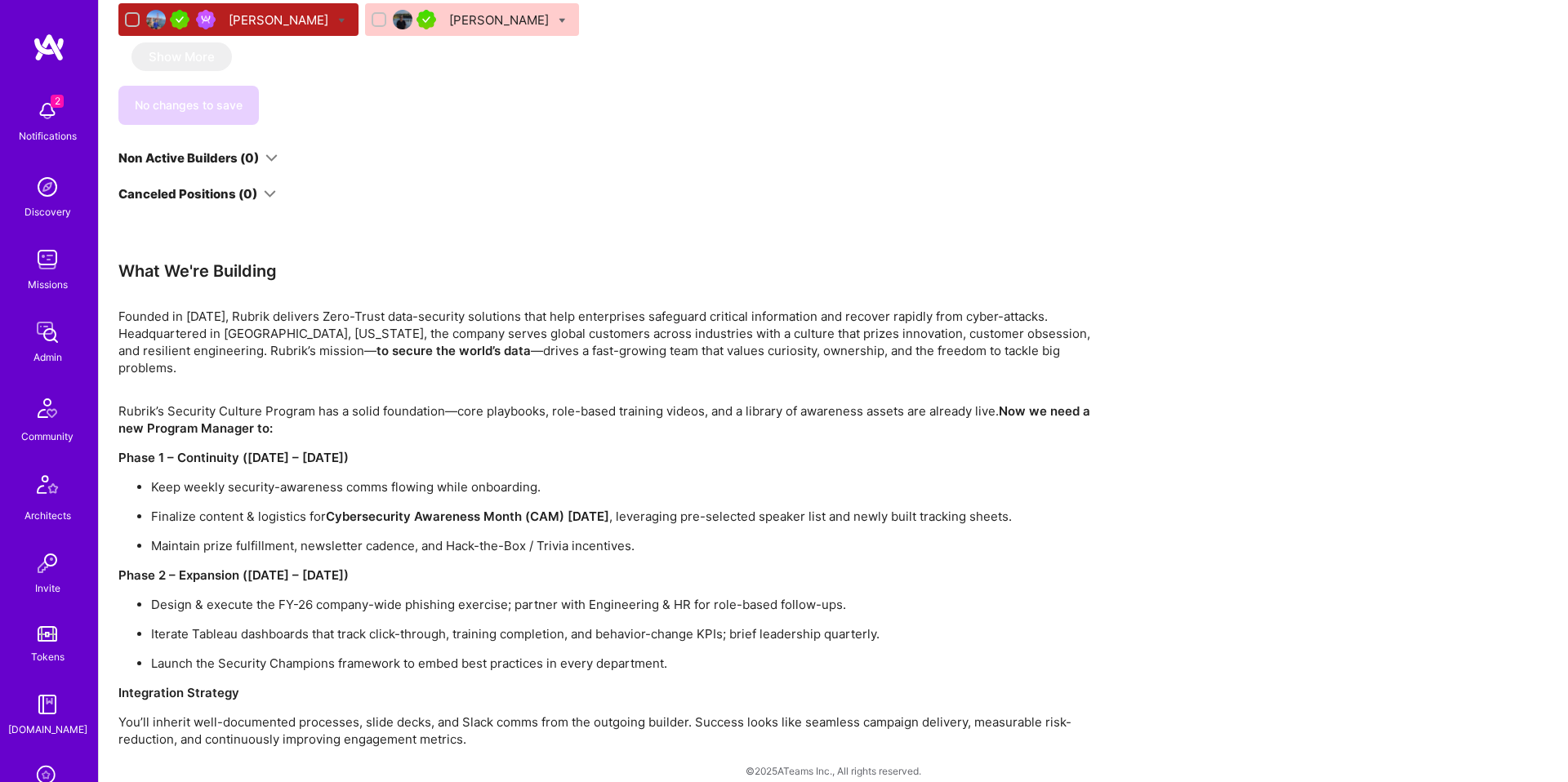
click at [576, 537] on p "Maintain prize fulfillment, newsletter cadence, and Hack-the-Box / Trivia incen…" at bounding box center [624, 545] width 947 height 17
click at [581, 512] on ul "Keep weekly security-awareness comms flowing while onboarding. Finalize content…" at bounding box center [609, 516] width 980 height 76
click at [864, 312] on p "Founded in 2014, Rubrik delivers Zero-Trust data-security solutions that help e…" at bounding box center [609, 342] width 980 height 69
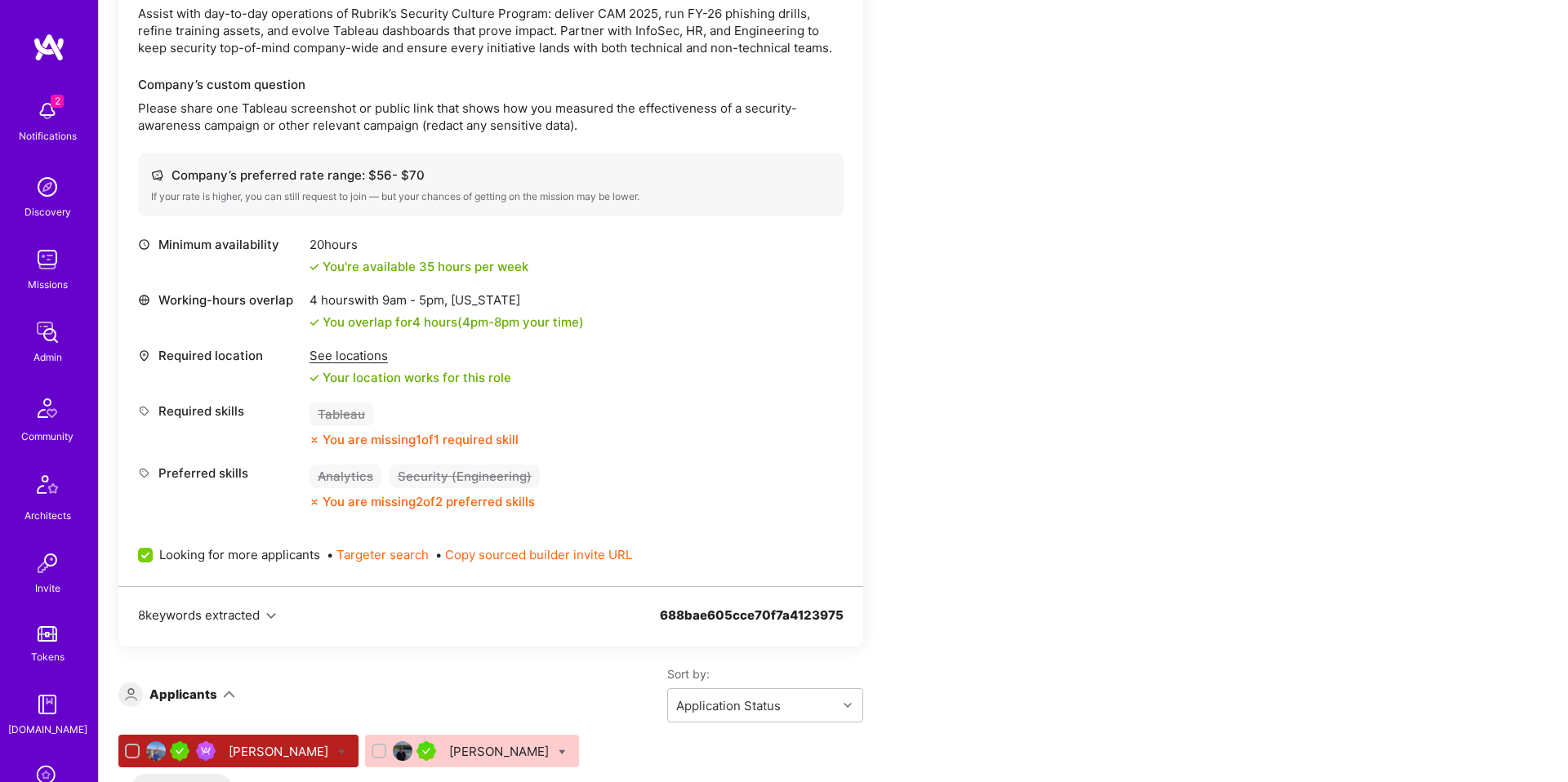
scroll to position [562, 0]
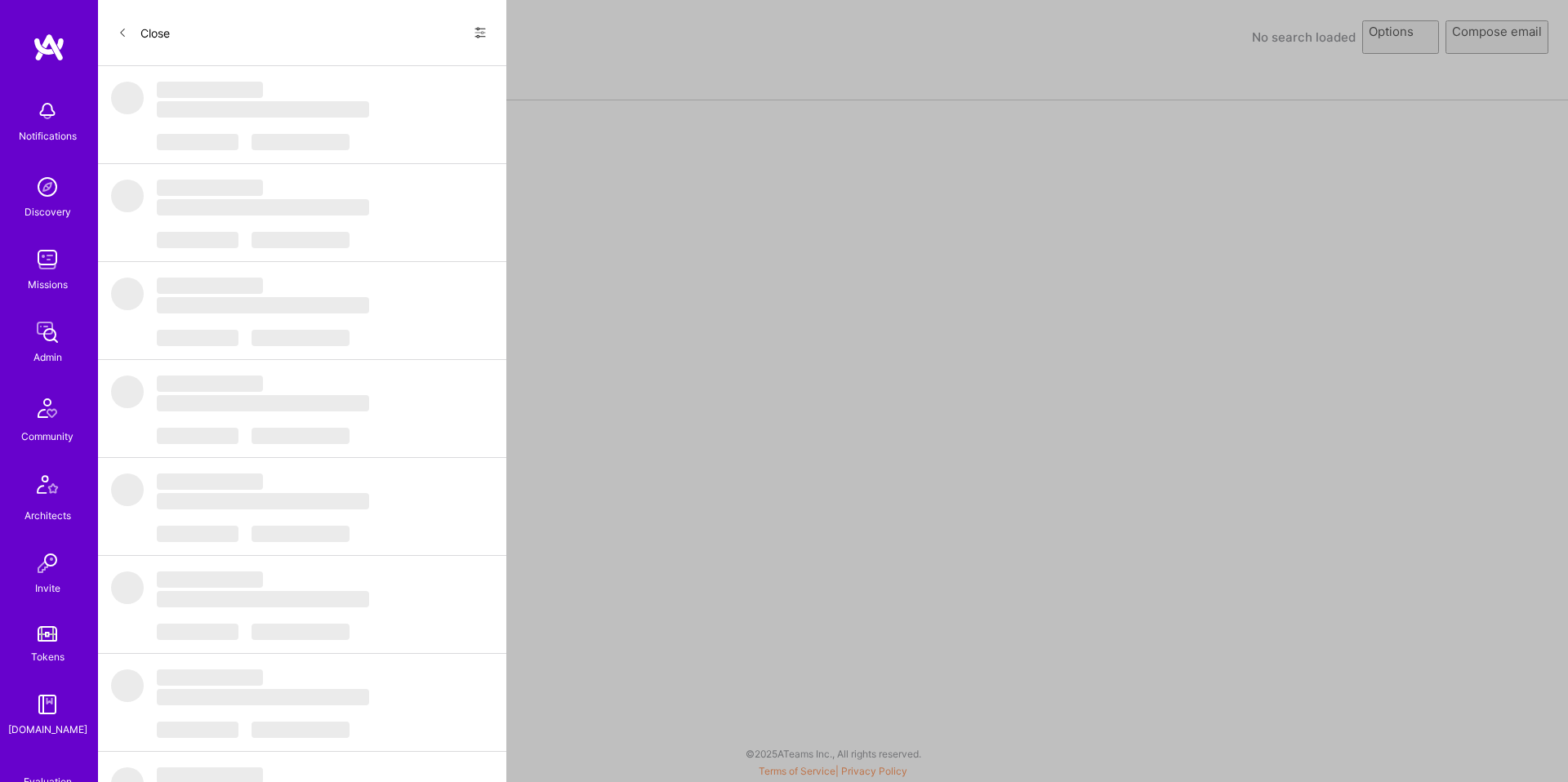
select select "rich-reachout"
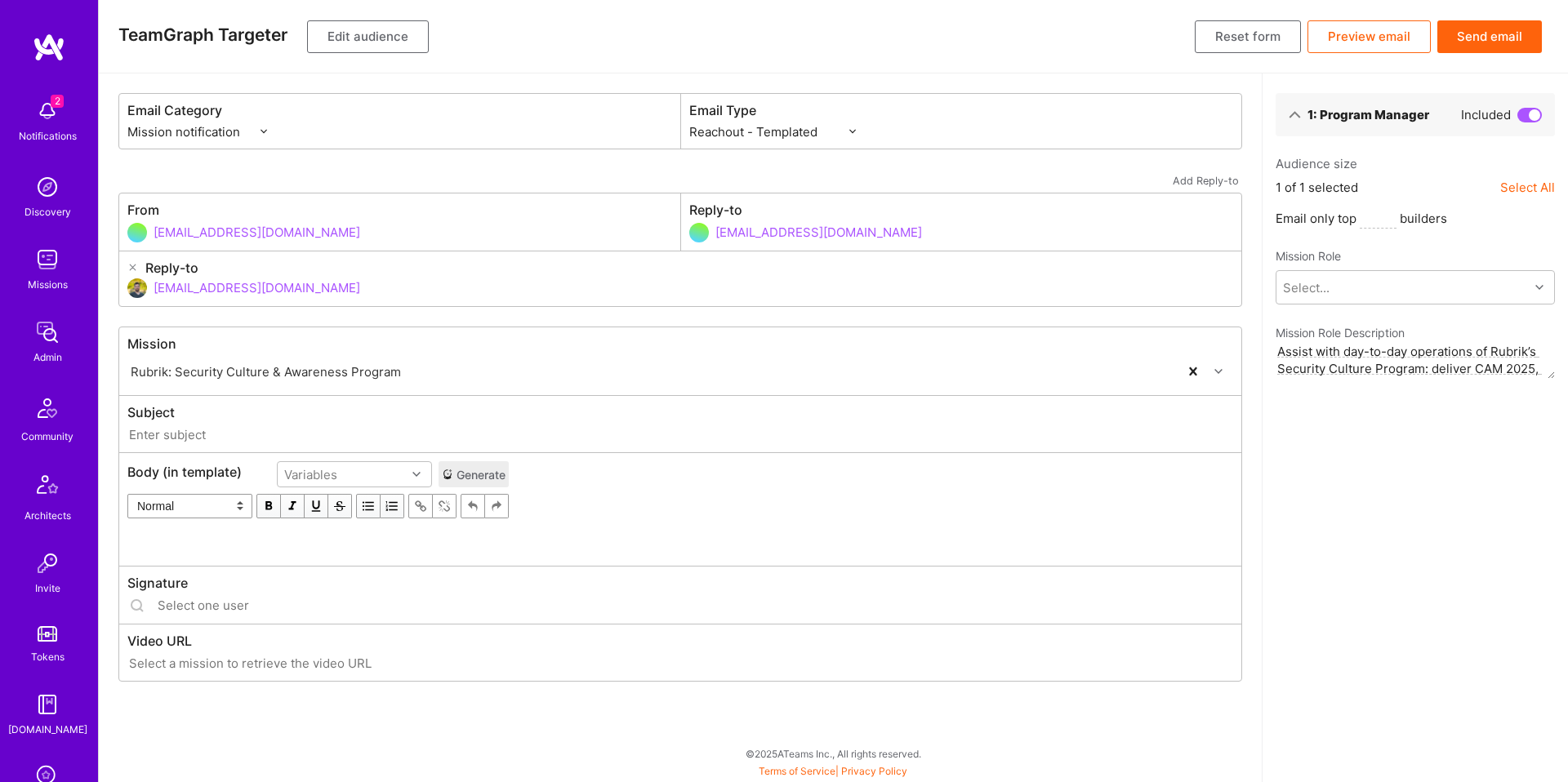
type input "A.Team // Rubrik: Security Culture & Awareness Program"
type input "luisteofilo@a.team"
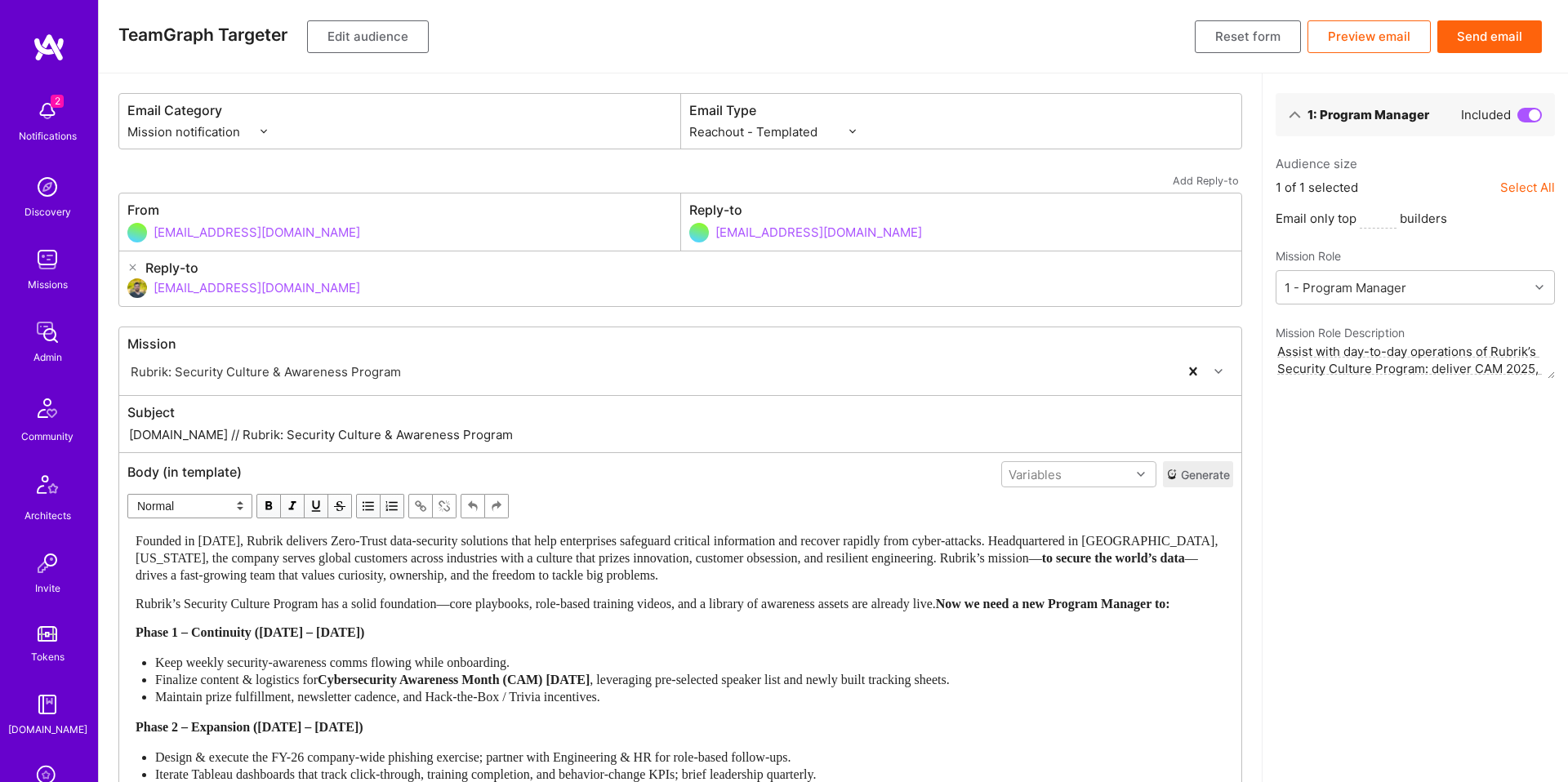
click at [1194, 467] on button "Generate" at bounding box center [1198, 475] width 70 height 26
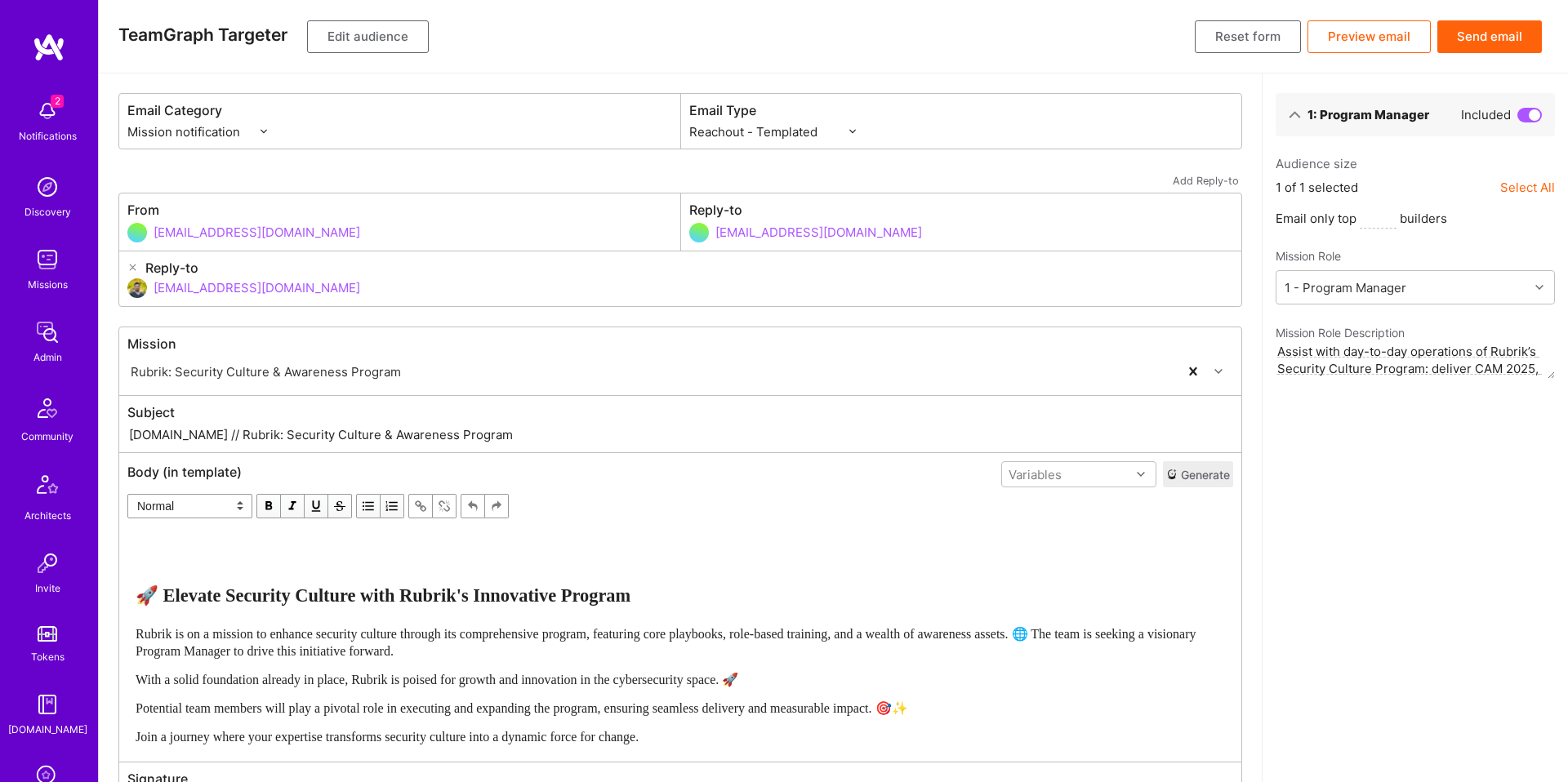
click at [417, 530] on div "🚀 Elevate Security Culture with Rubrik's Innovative Program Rubrik is on a miss…" at bounding box center [680, 639] width 1104 height 228
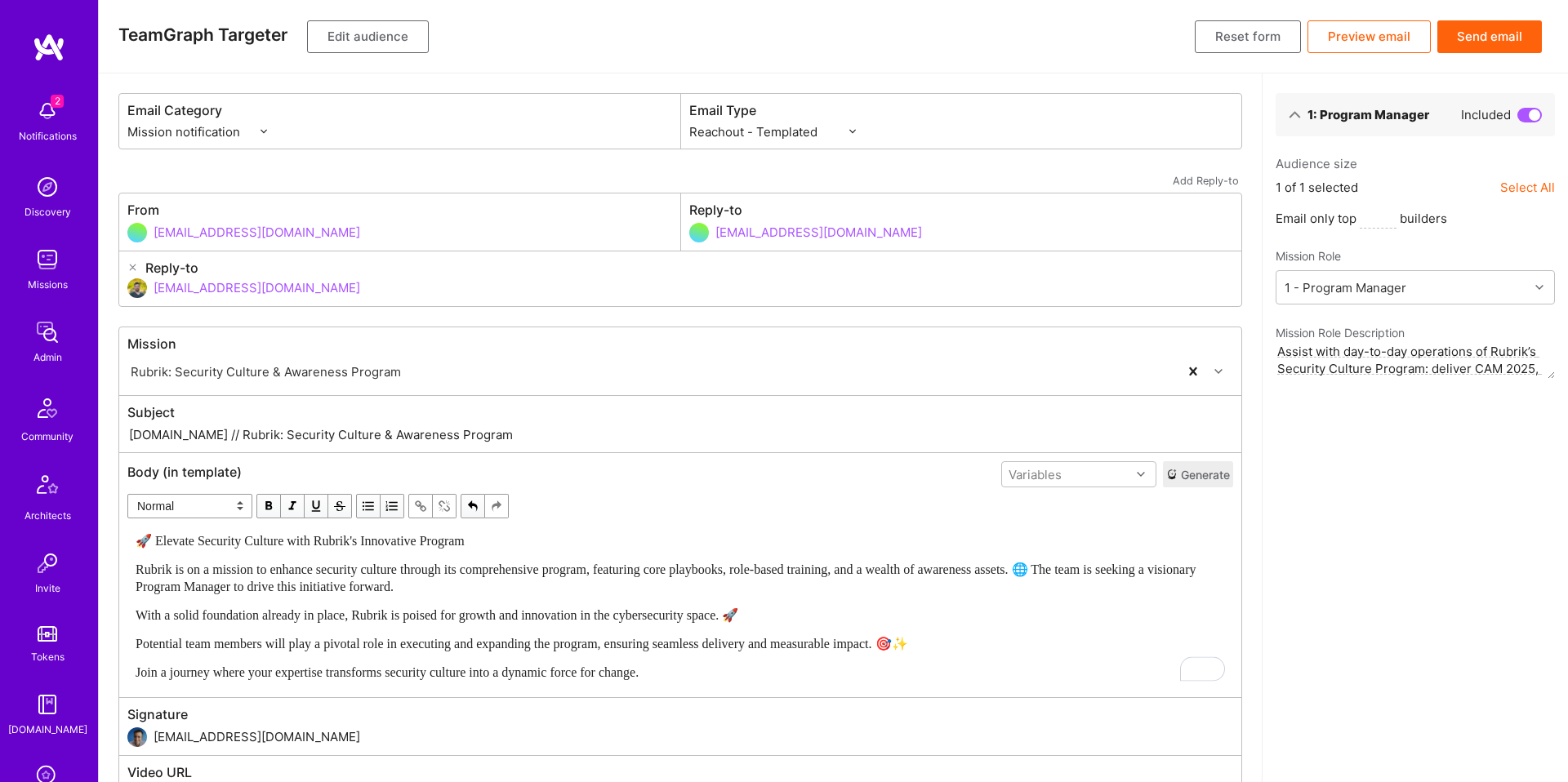
click at [155, 506] on select "Normal Heading Large Heading Medium Heading Small" at bounding box center [190, 507] width 125 height 25
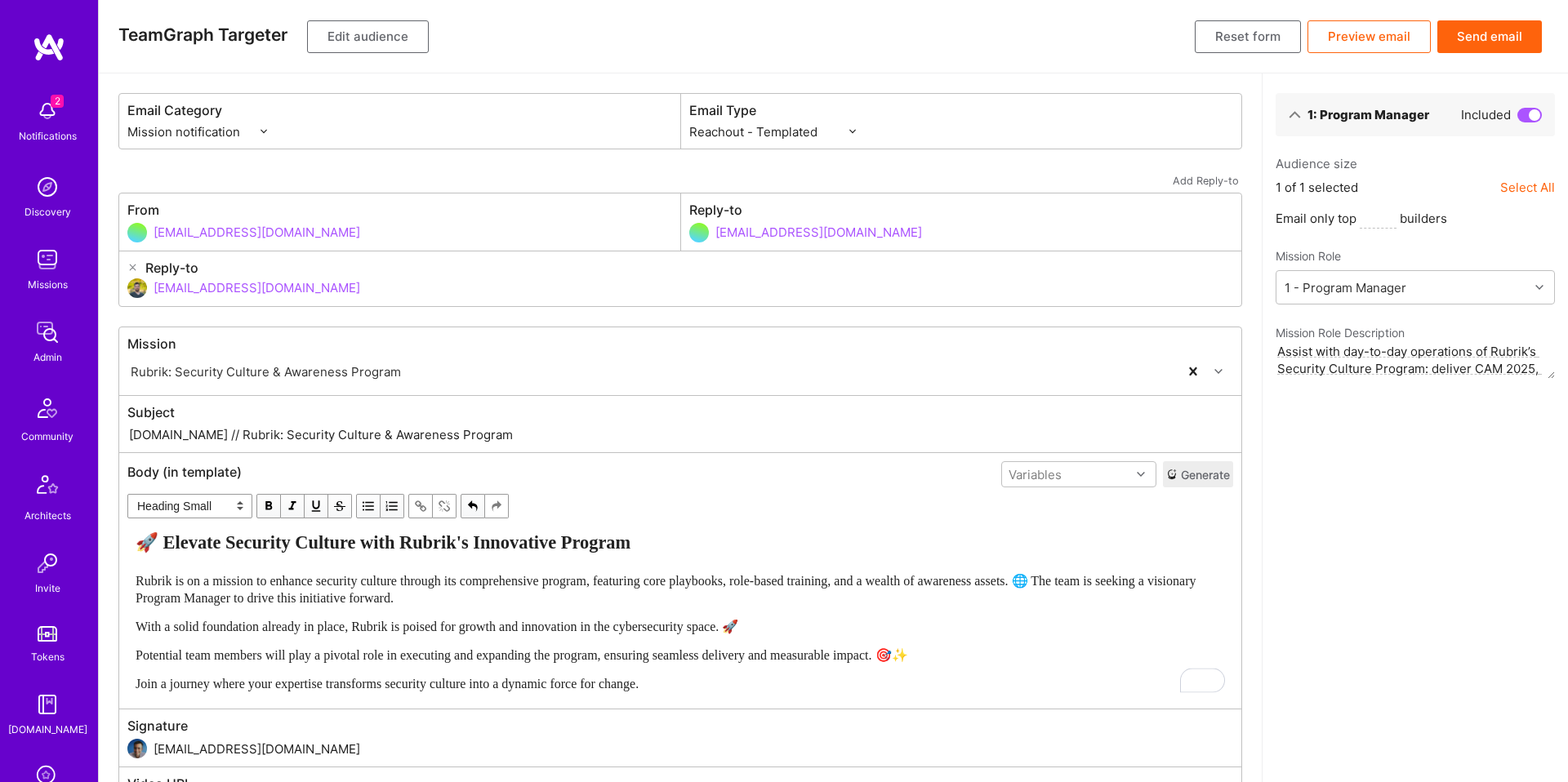
click at [222, 579] on span "Rubrik is on a mission to enhance security culture through its comprehensive pr…" at bounding box center [667, 589] width 1063 height 31
select select "unstyled"
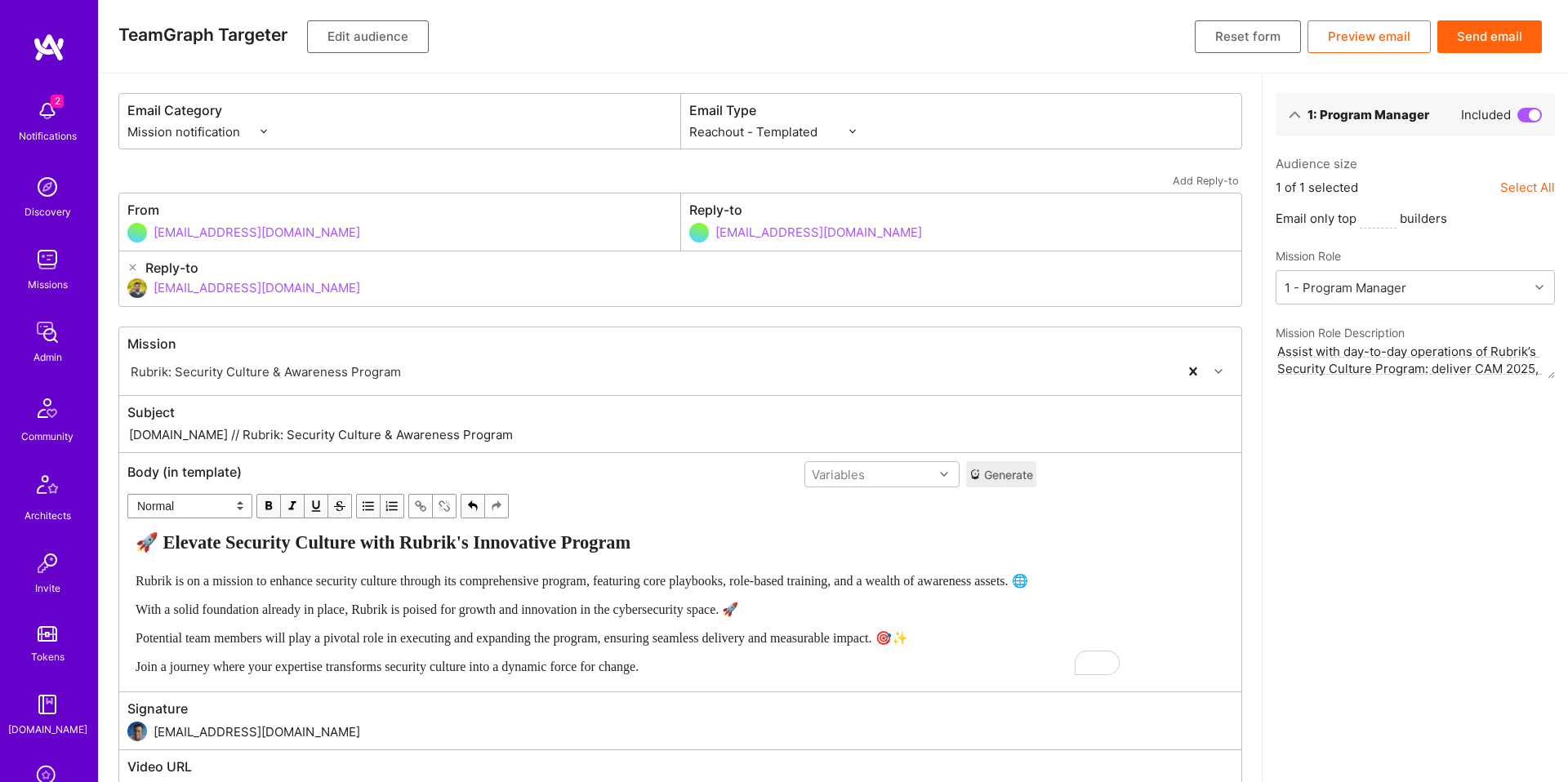
click at [769, 663] on div "Join a journey where your expertise transforms security culture into a dynamic …" at bounding box center [581, 666] width 893 height 17
click at [399, 40] on button "Edit audience" at bounding box center [368, 36] width 121 height 33
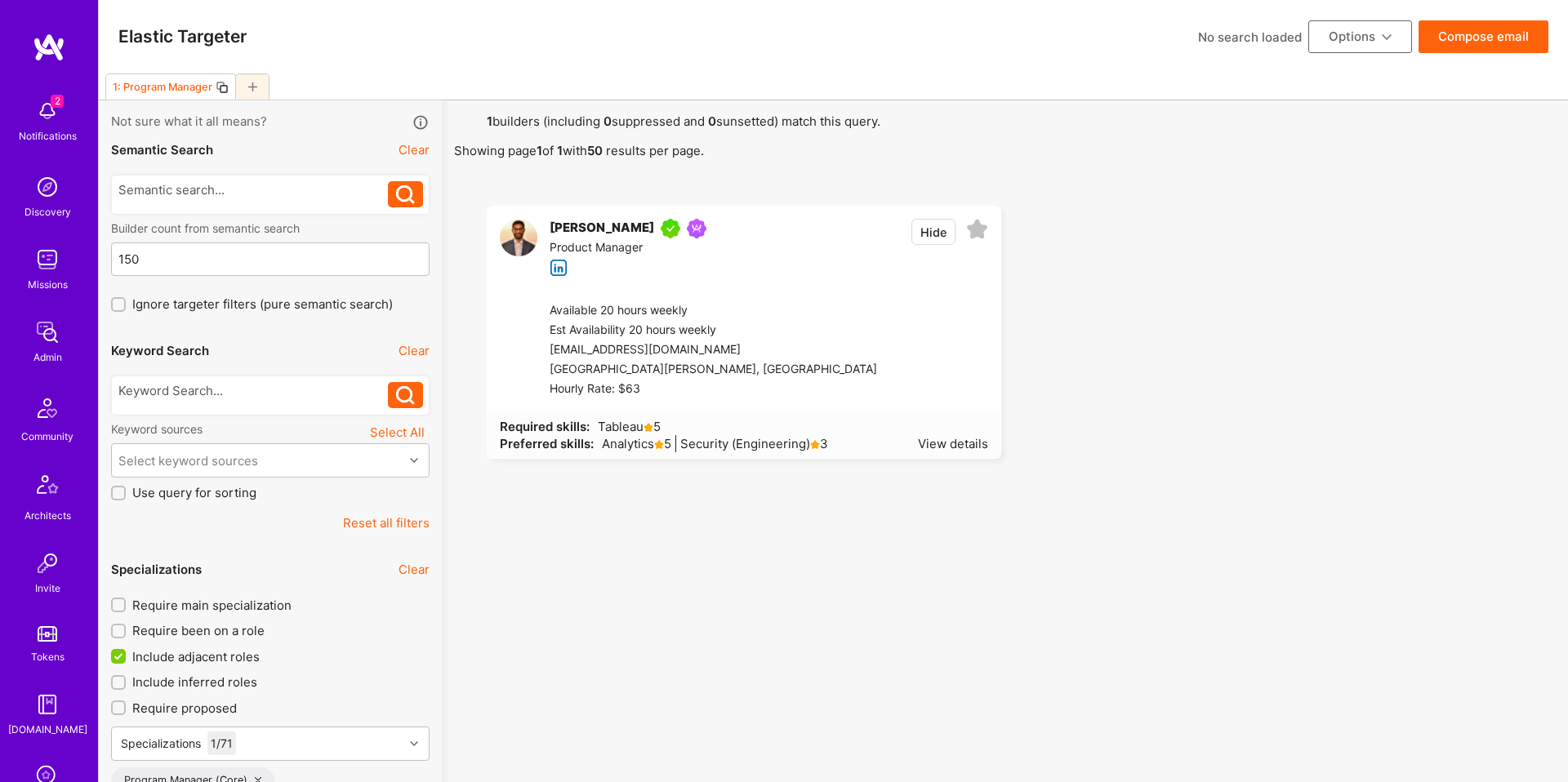
click at [923, 225] on button "Hide" at bounding box center [933, 232] width 44 height 26
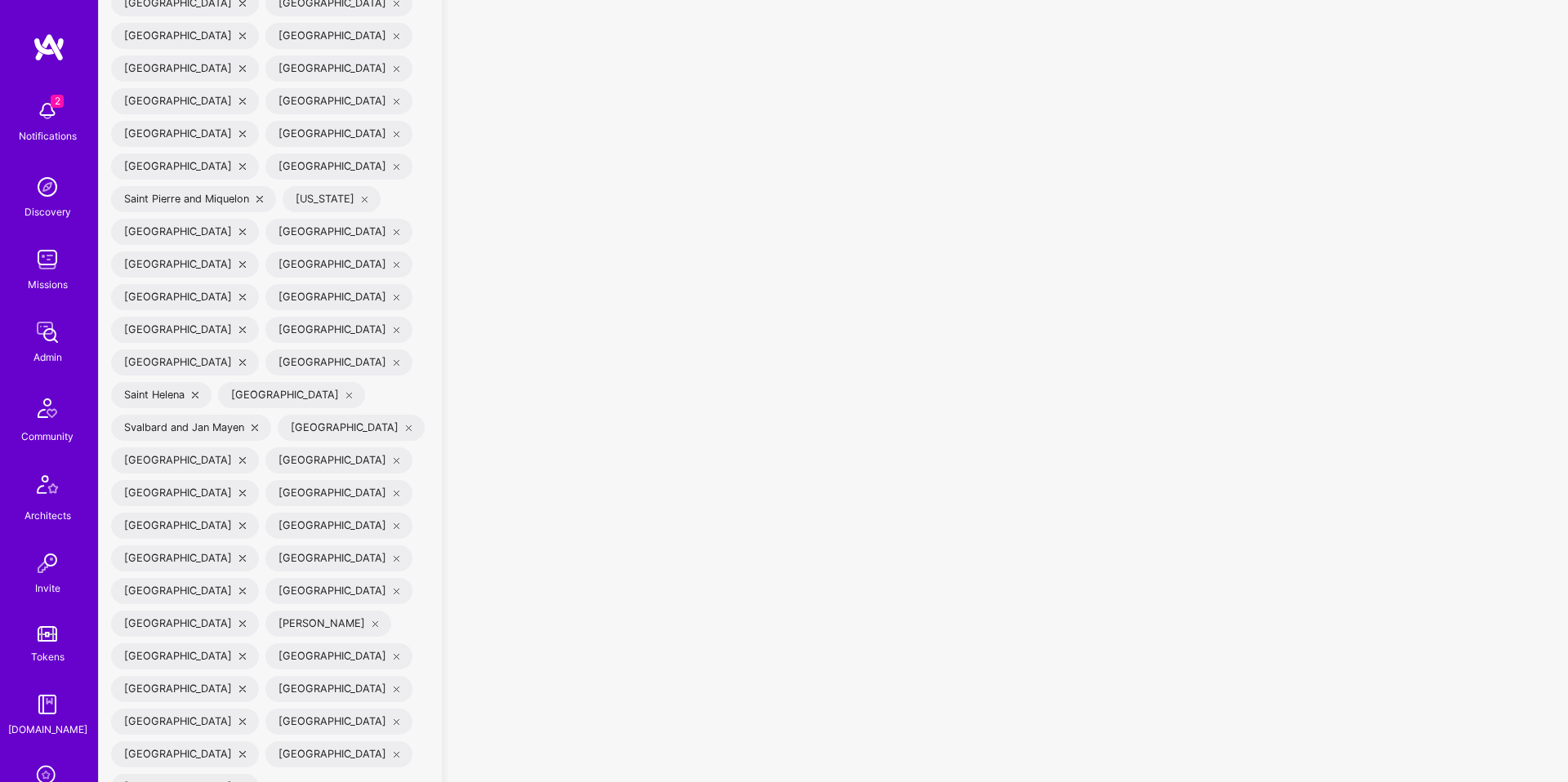
scroll to position [5407, 0]
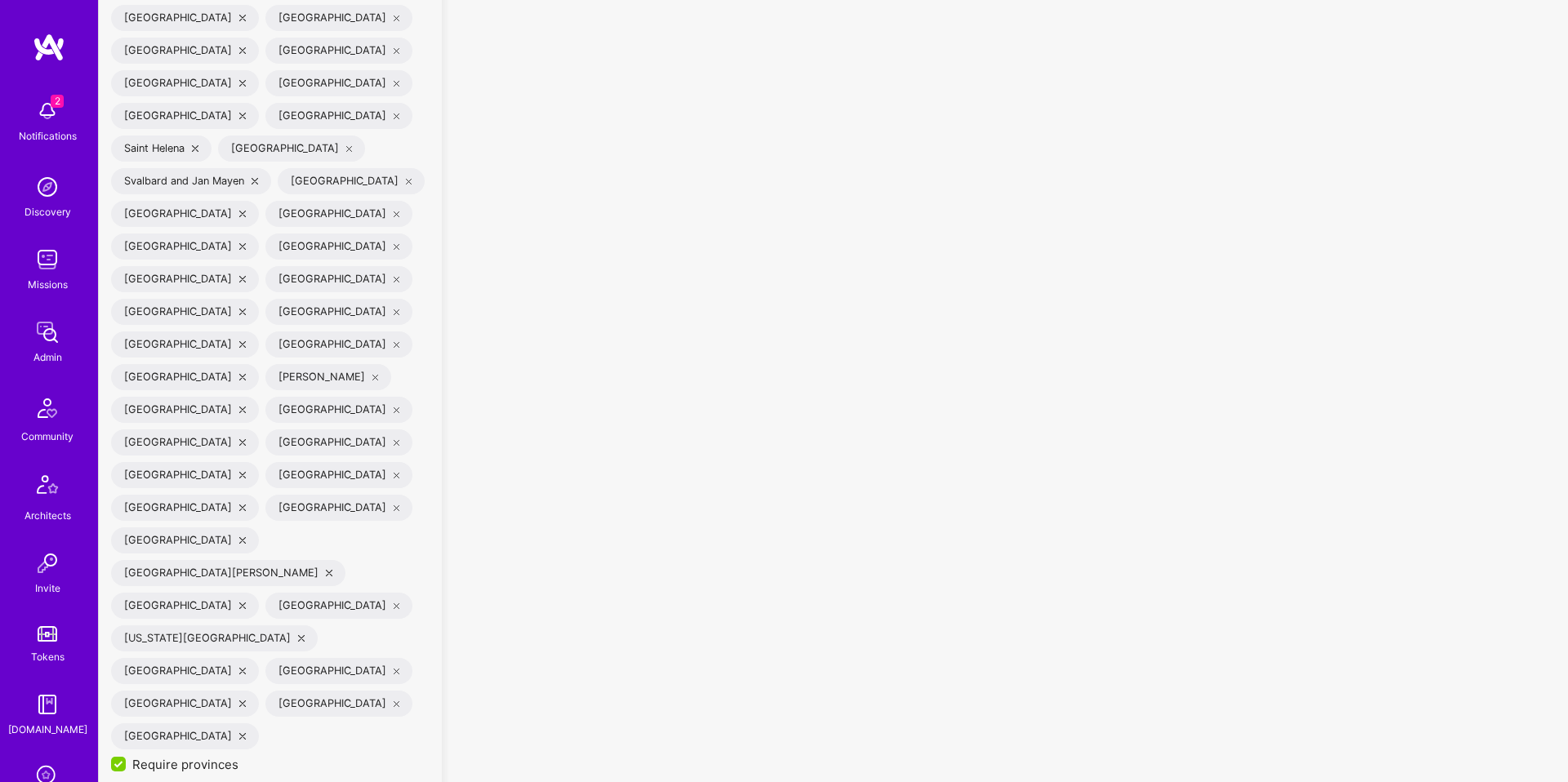
checkbox input "true"
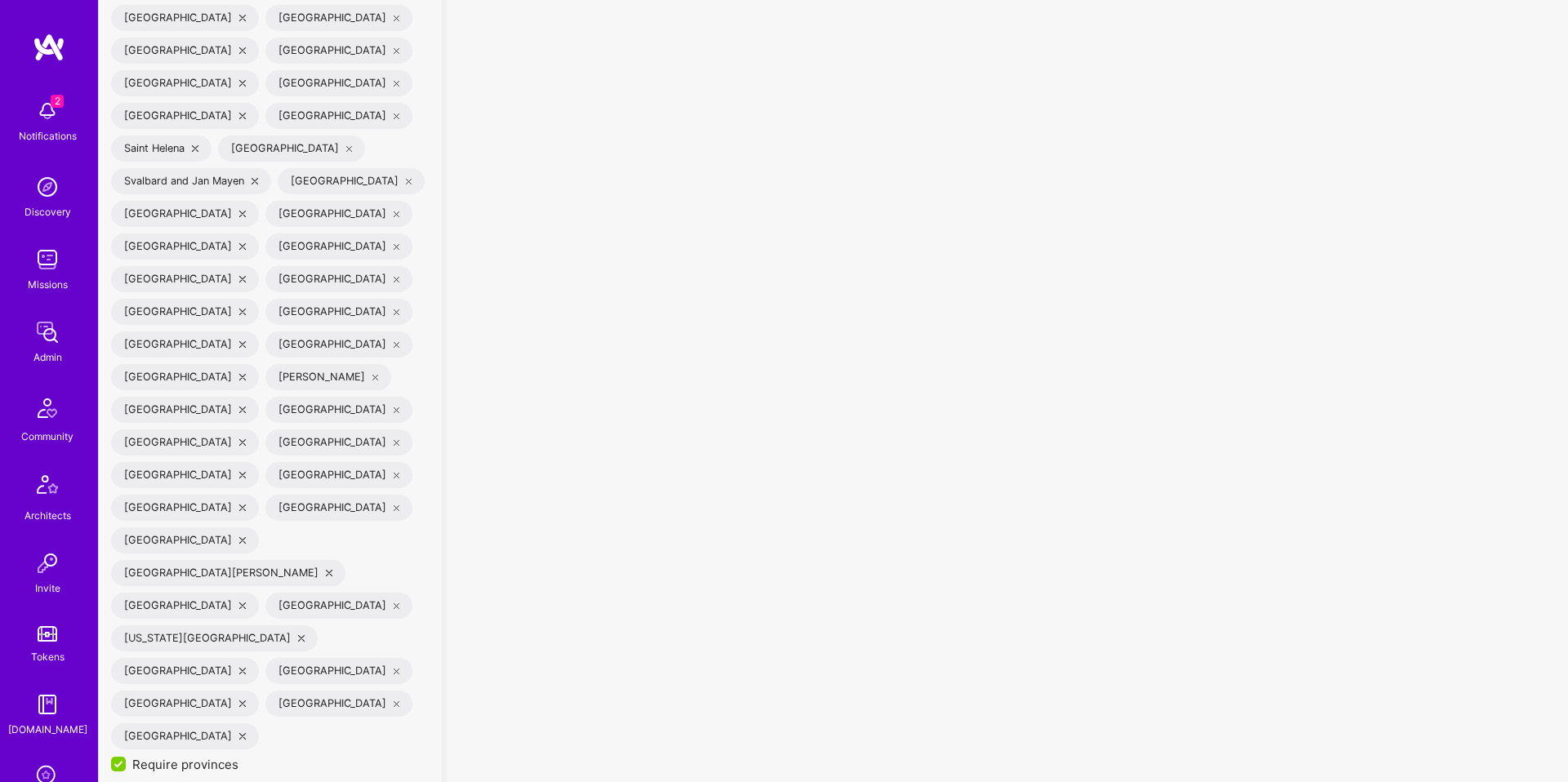
checkbox input "true"
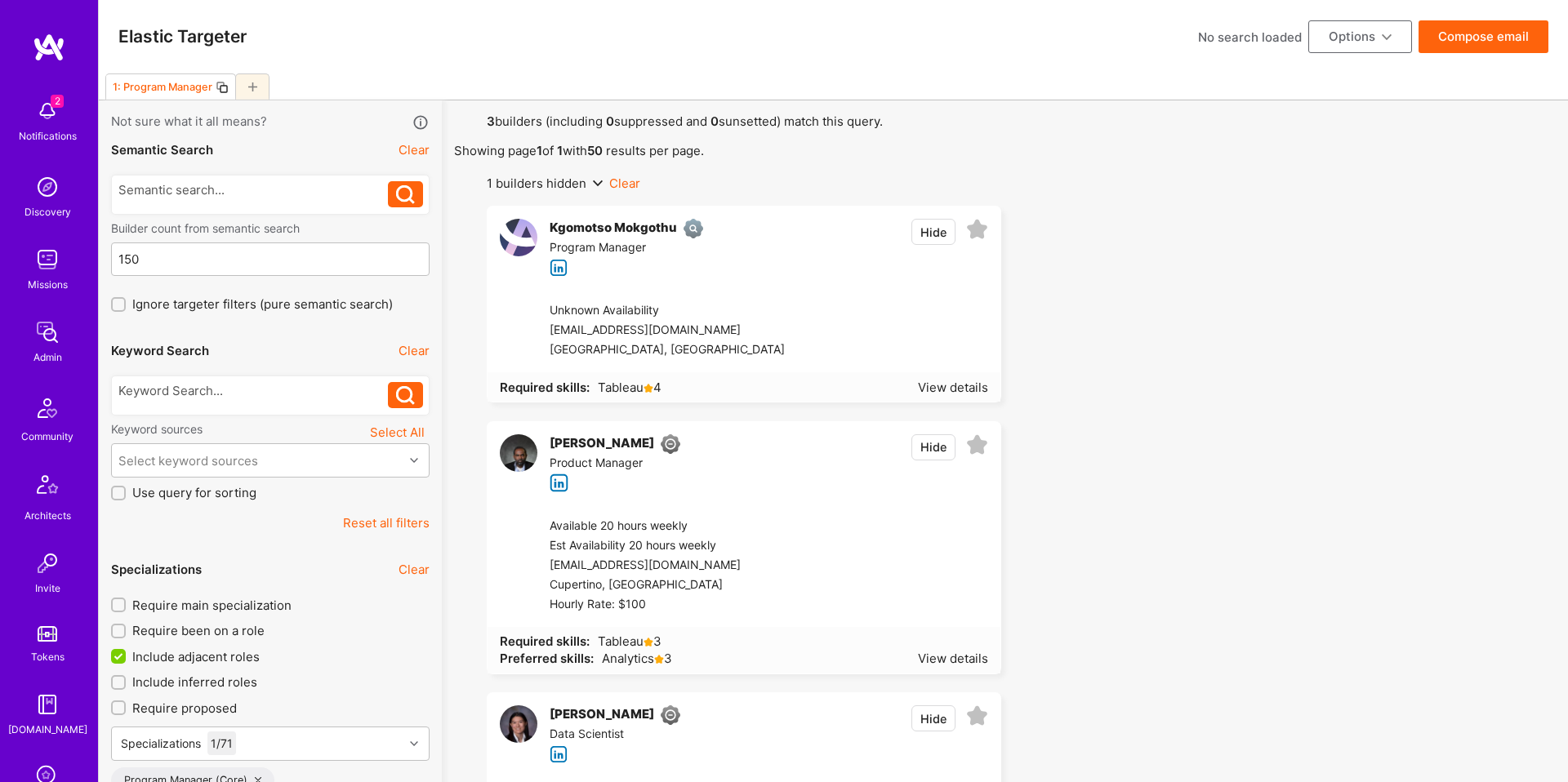
click at [225, 83] on icon at bounding box center [222, 87] width 13 height 13
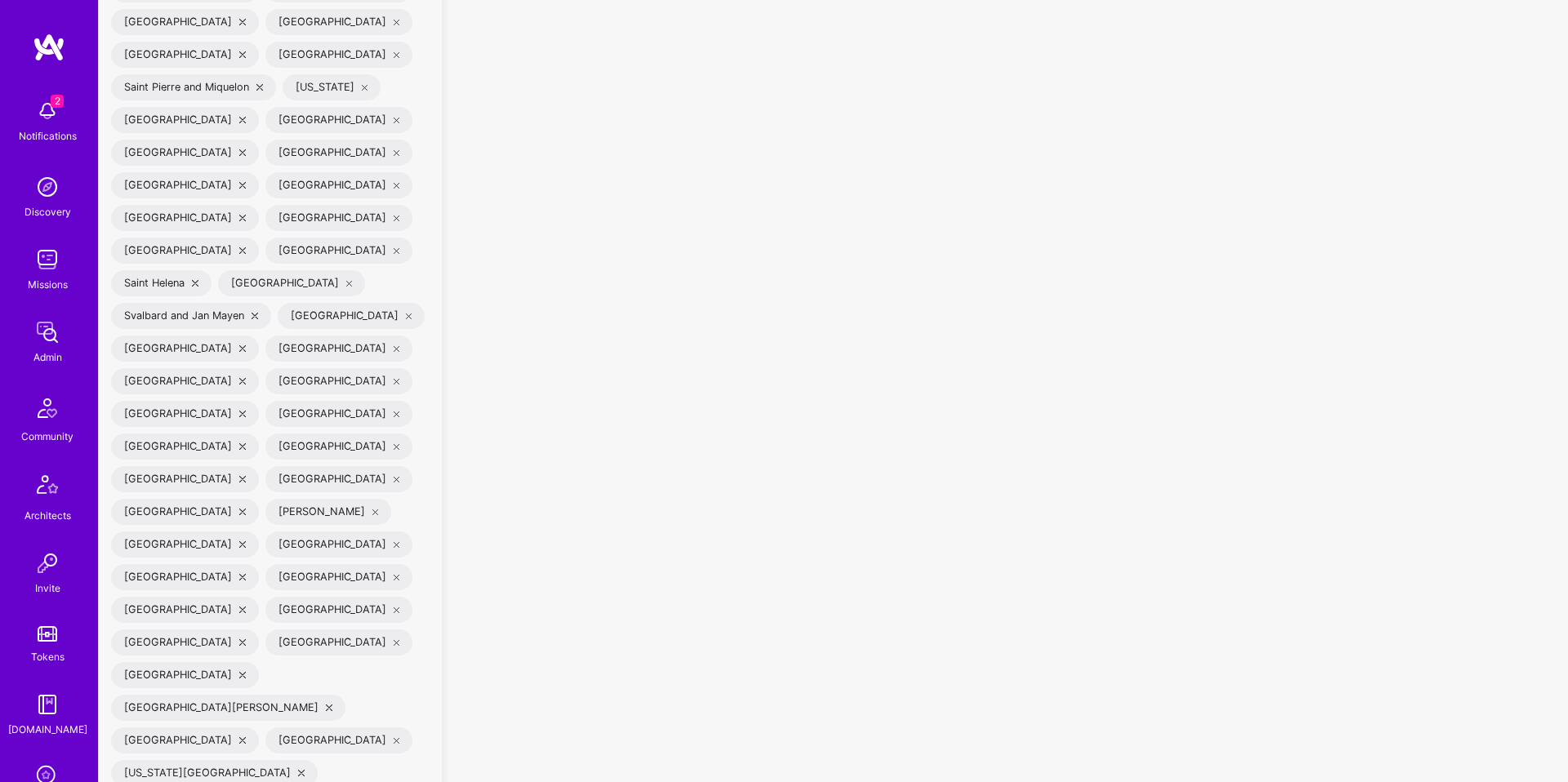
scroll to position [5240, 0]
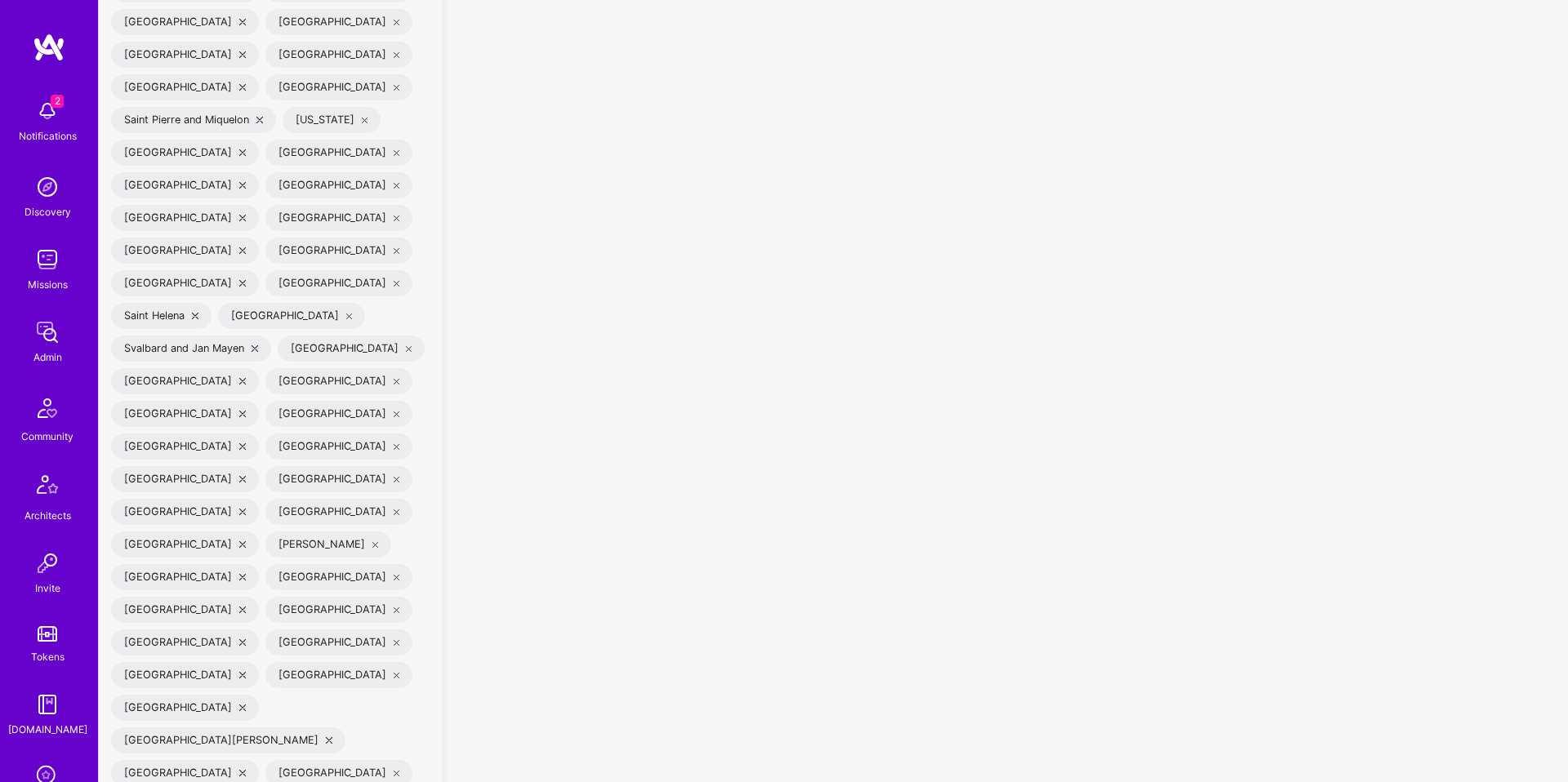
checkbox input "false"
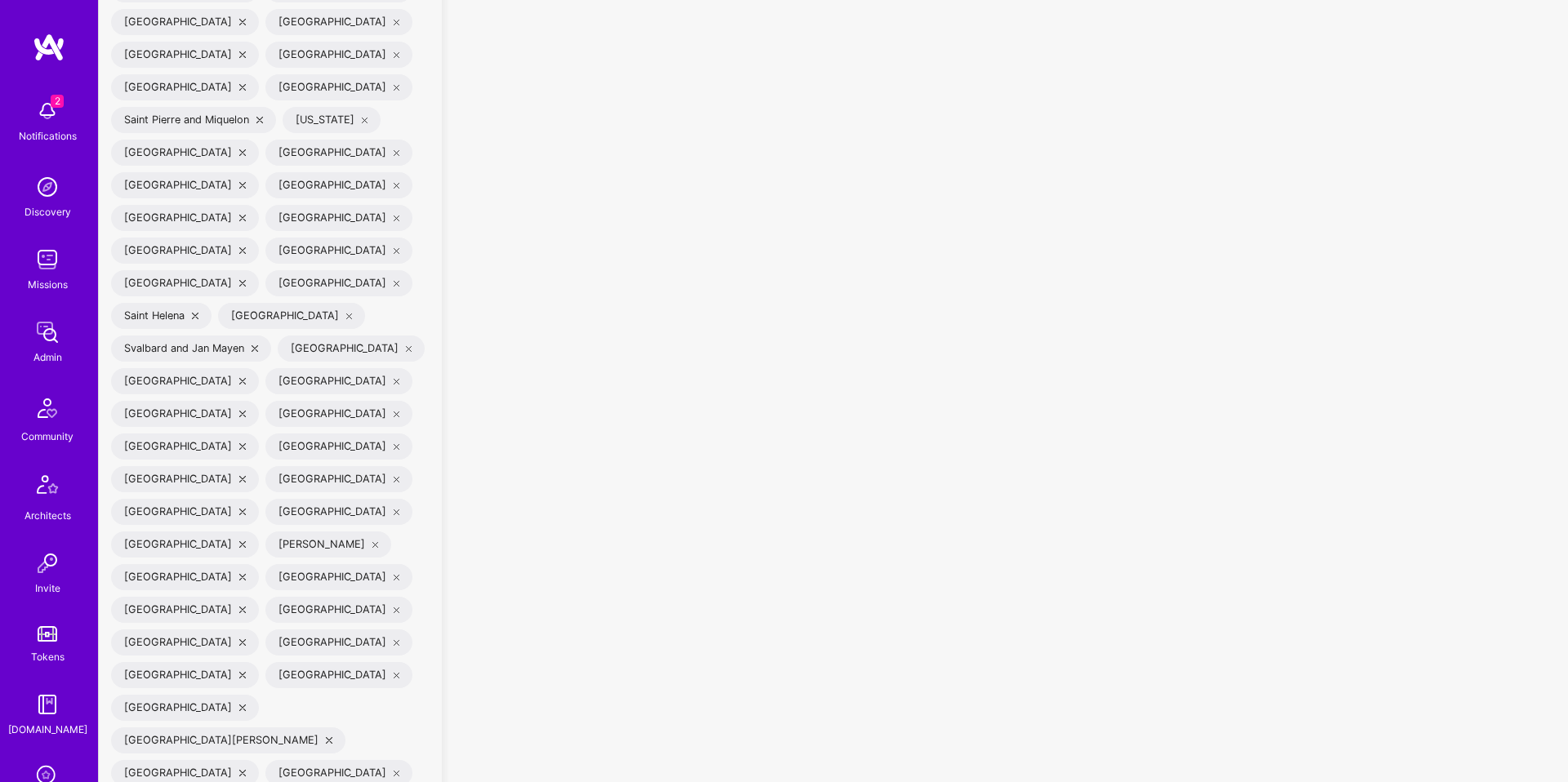
checkbox input "false"
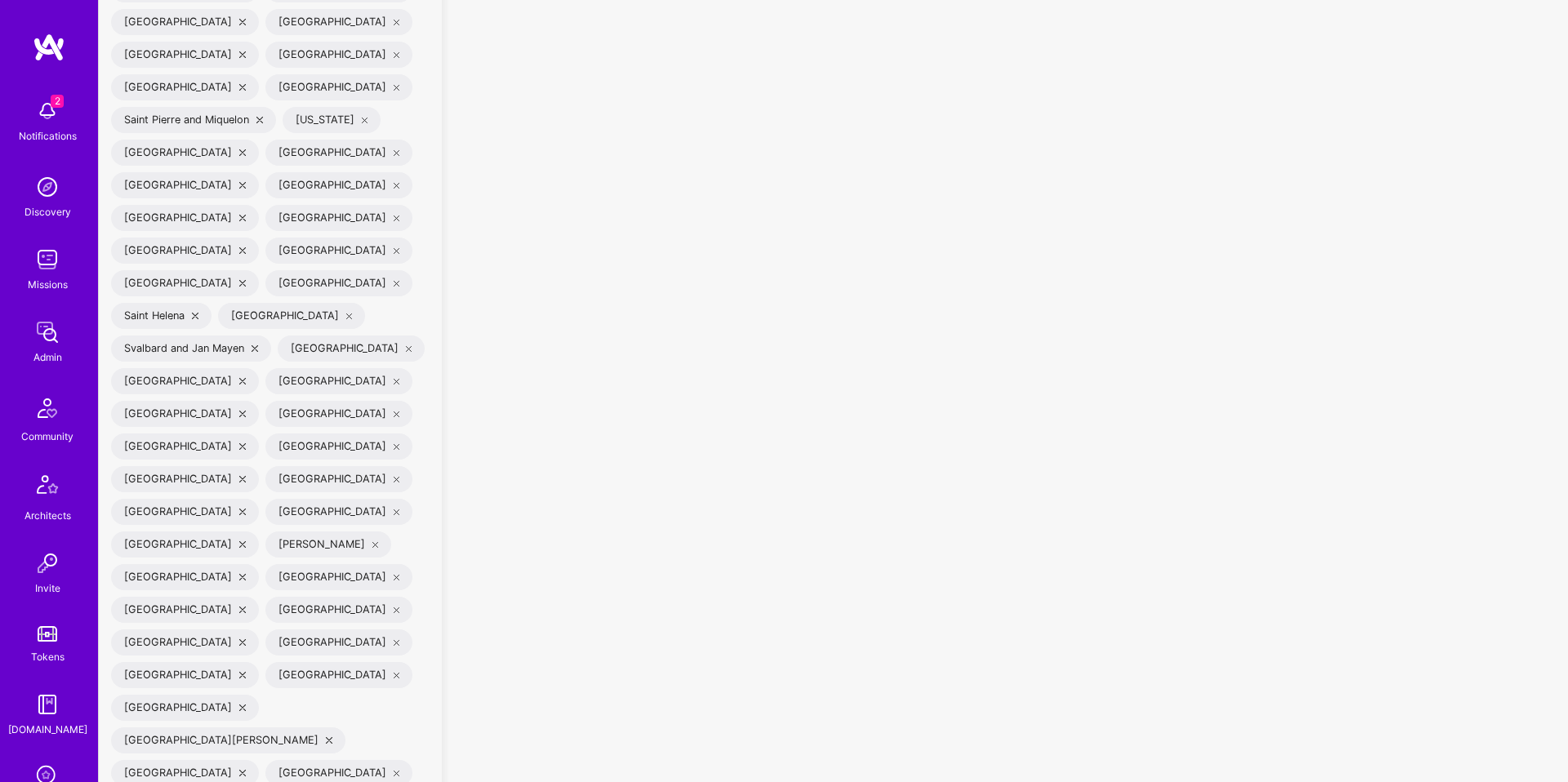
checkbox input "true"
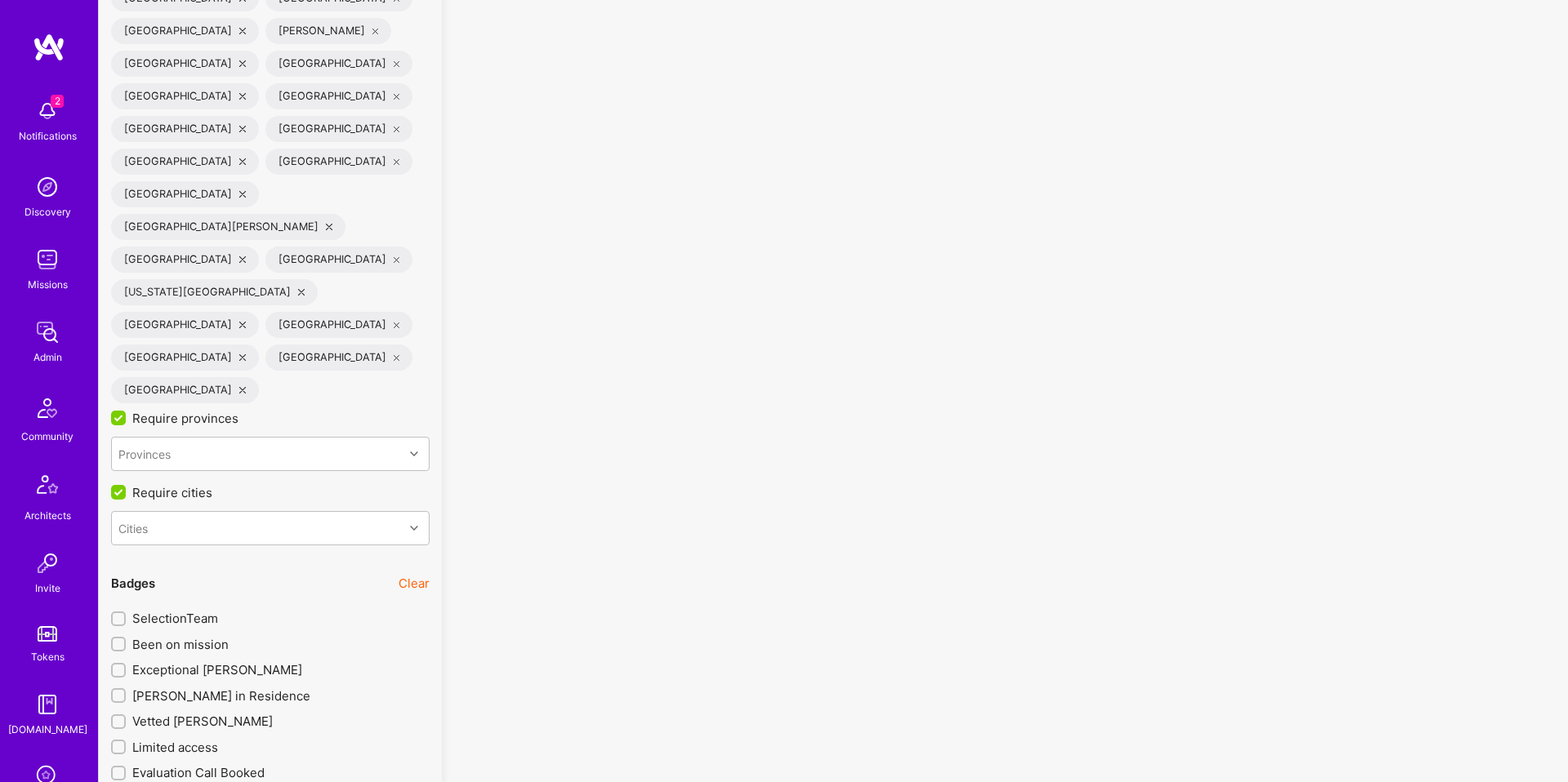
scroll to position [5760, 0]
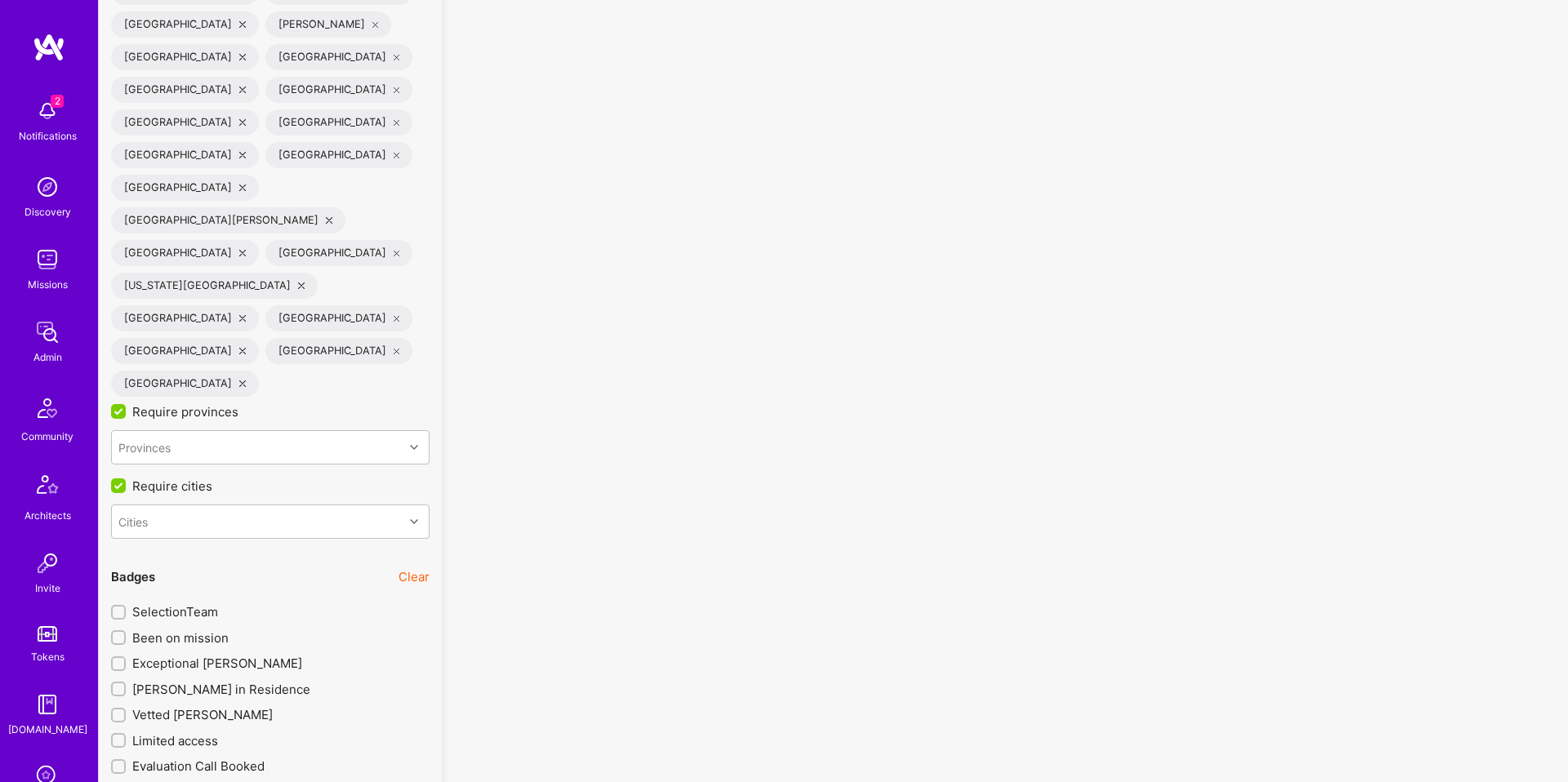
checkbox input "true"
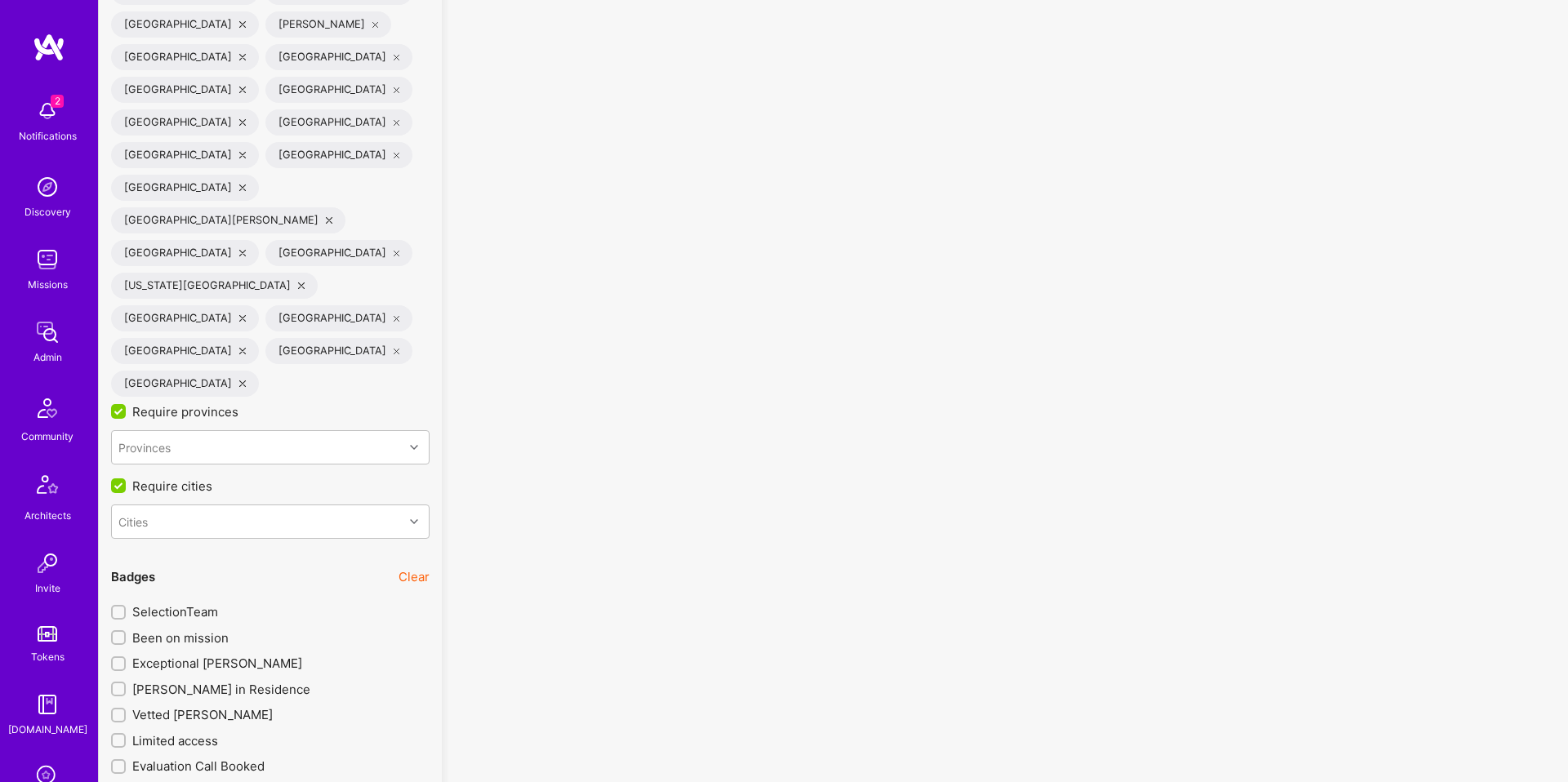
drag, startPoint x: 266, startPoint y: 493, endPoint x: 482, endPoint y: 503, distance: 216.2
checkbox input "false"
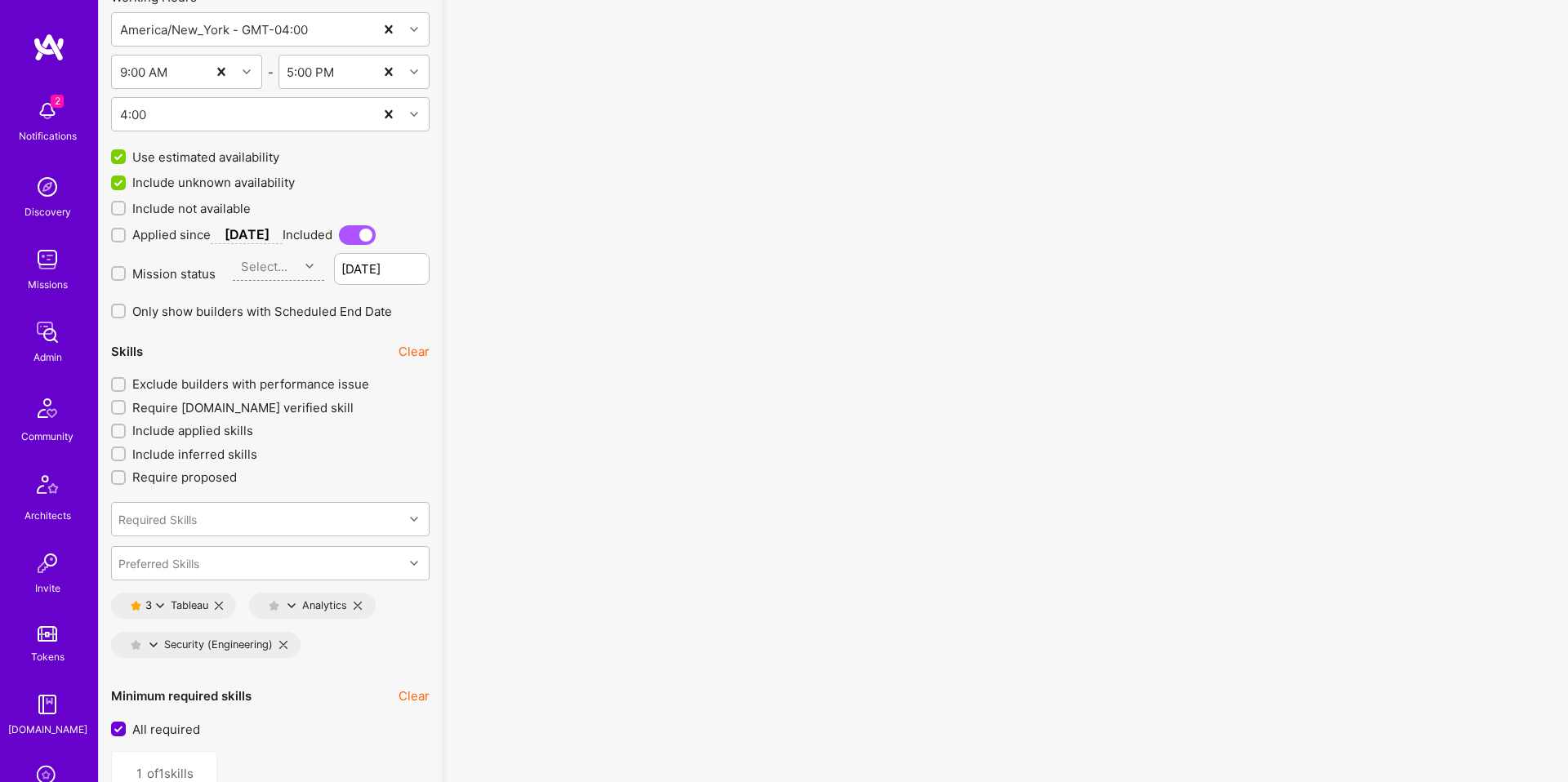
scroll to position [1914, 0]
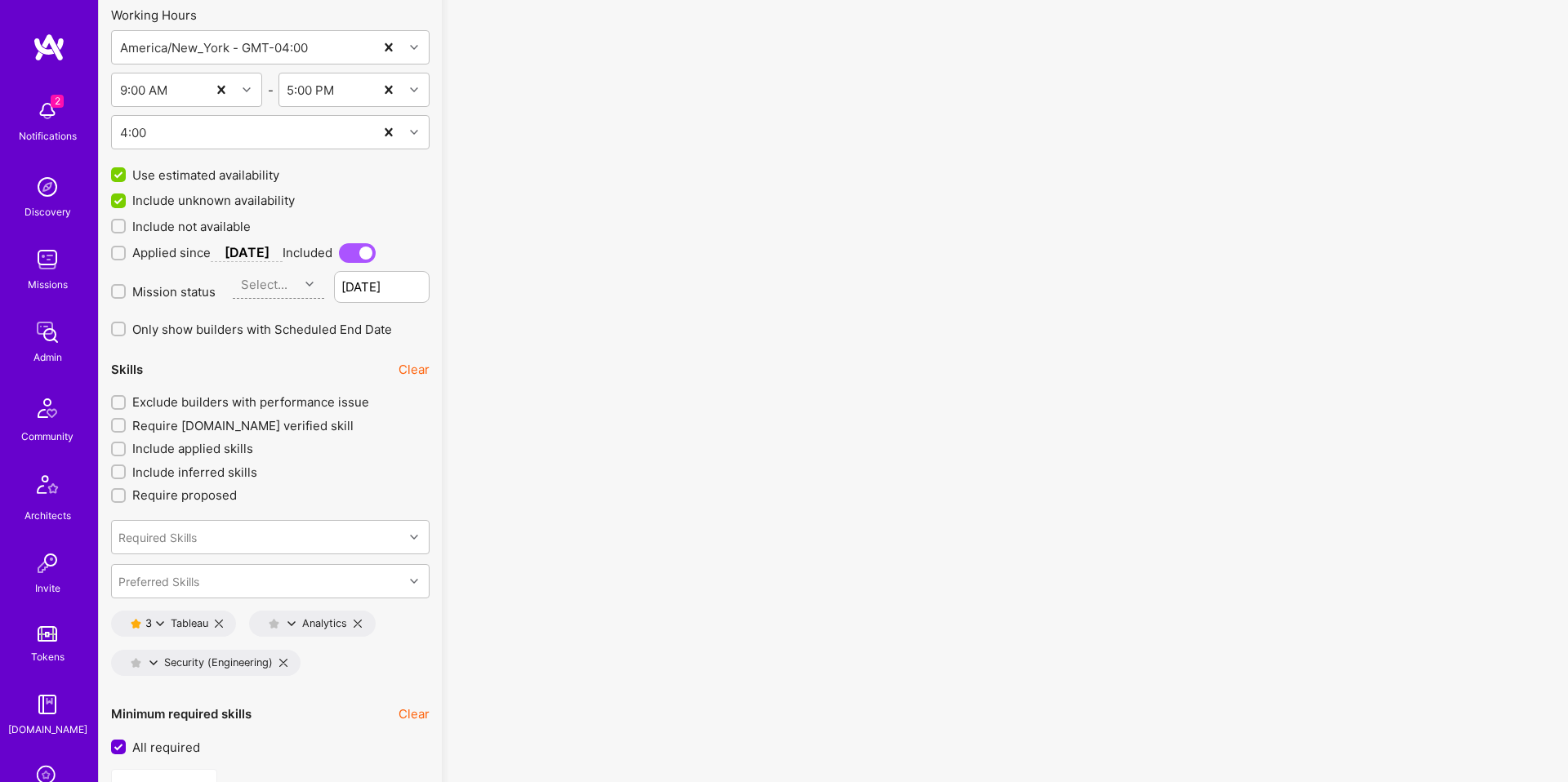
click at [163, 625] on icon at bounding box center [159, 624] width 8 height 8
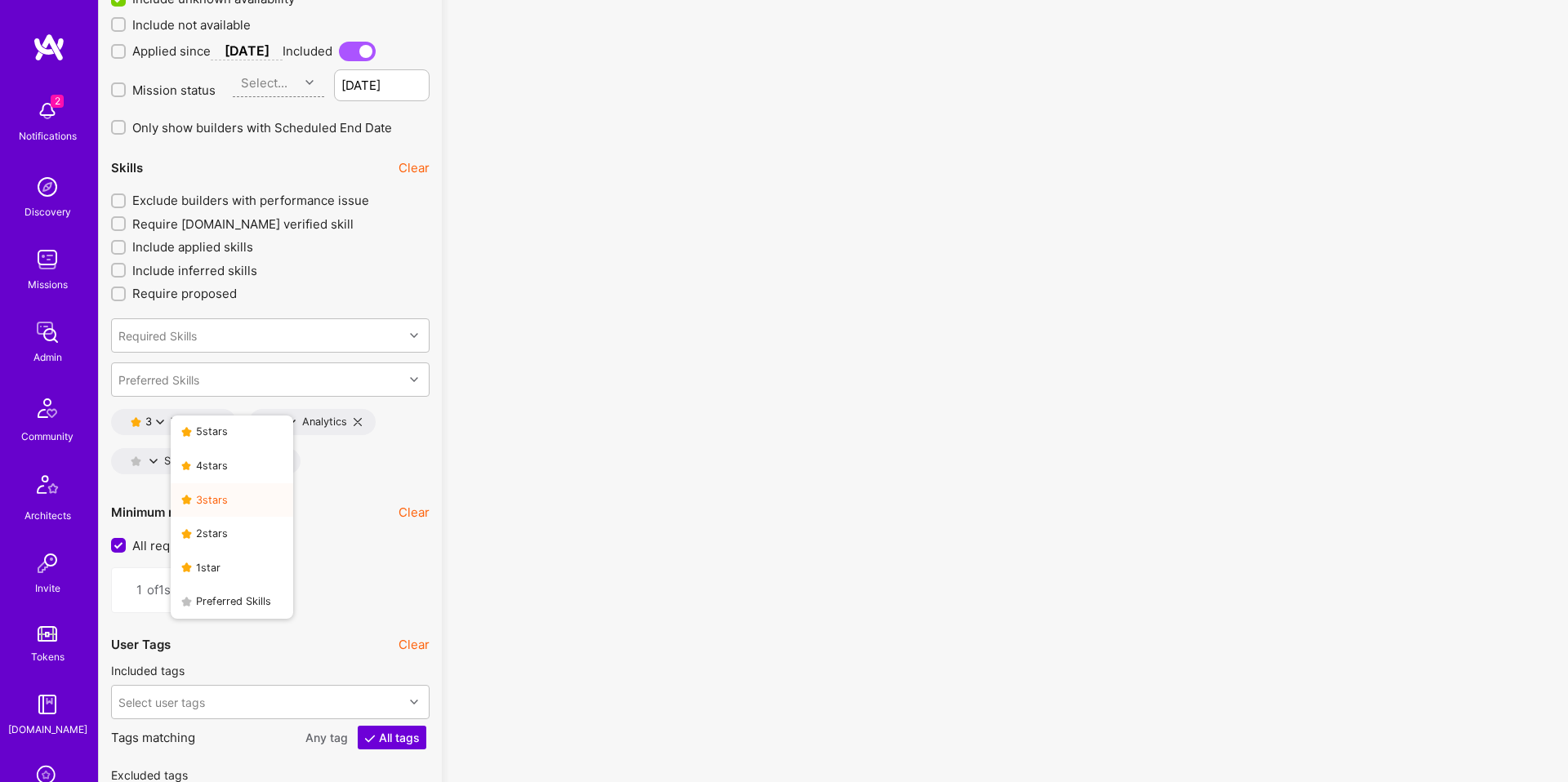
scroll to position [2114, 0]
drag, startPoint x: 257, startPoint y: 610, endPoint x: 358, endPoint y: 606, distance: 101.1
click at [257, 610] on button "Preferred Skills" at bounding box center [231, 604] width 122 height 34
type input "0"
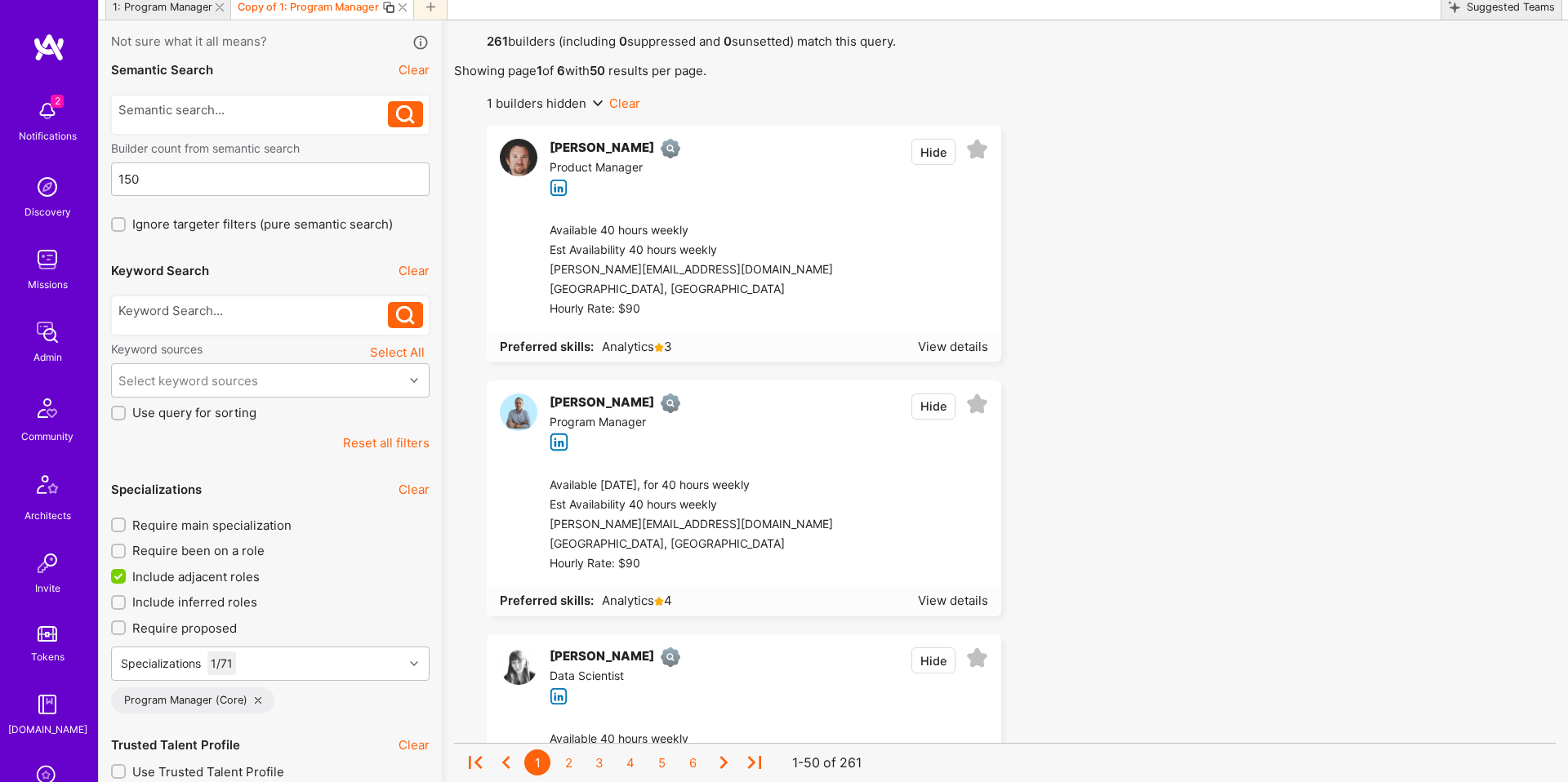
scroll to position [48, 0]
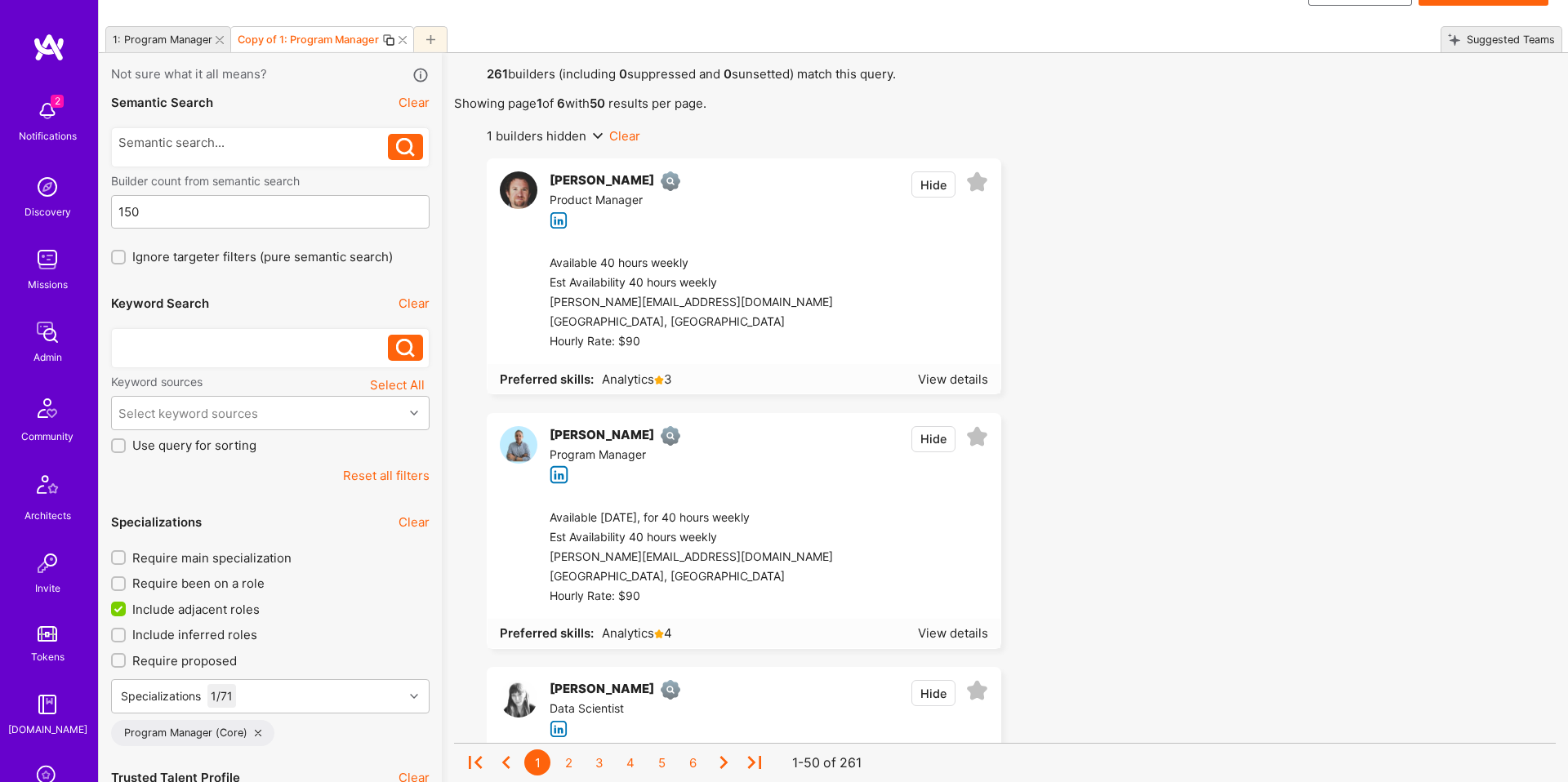
click at [310, 337] on div at bounding box center [253, 343] width 270 height 17
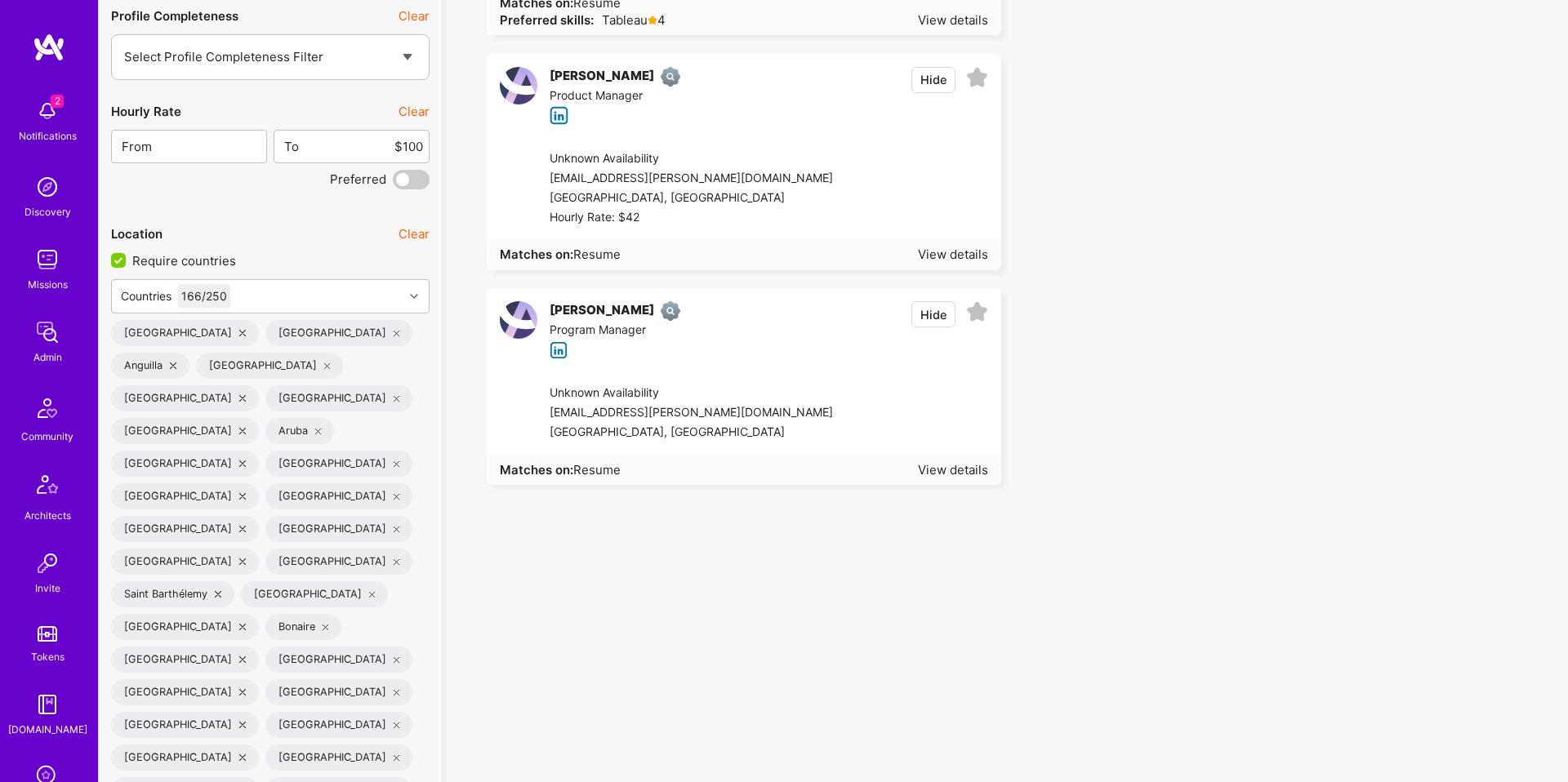
scroll to position [2991, 0]
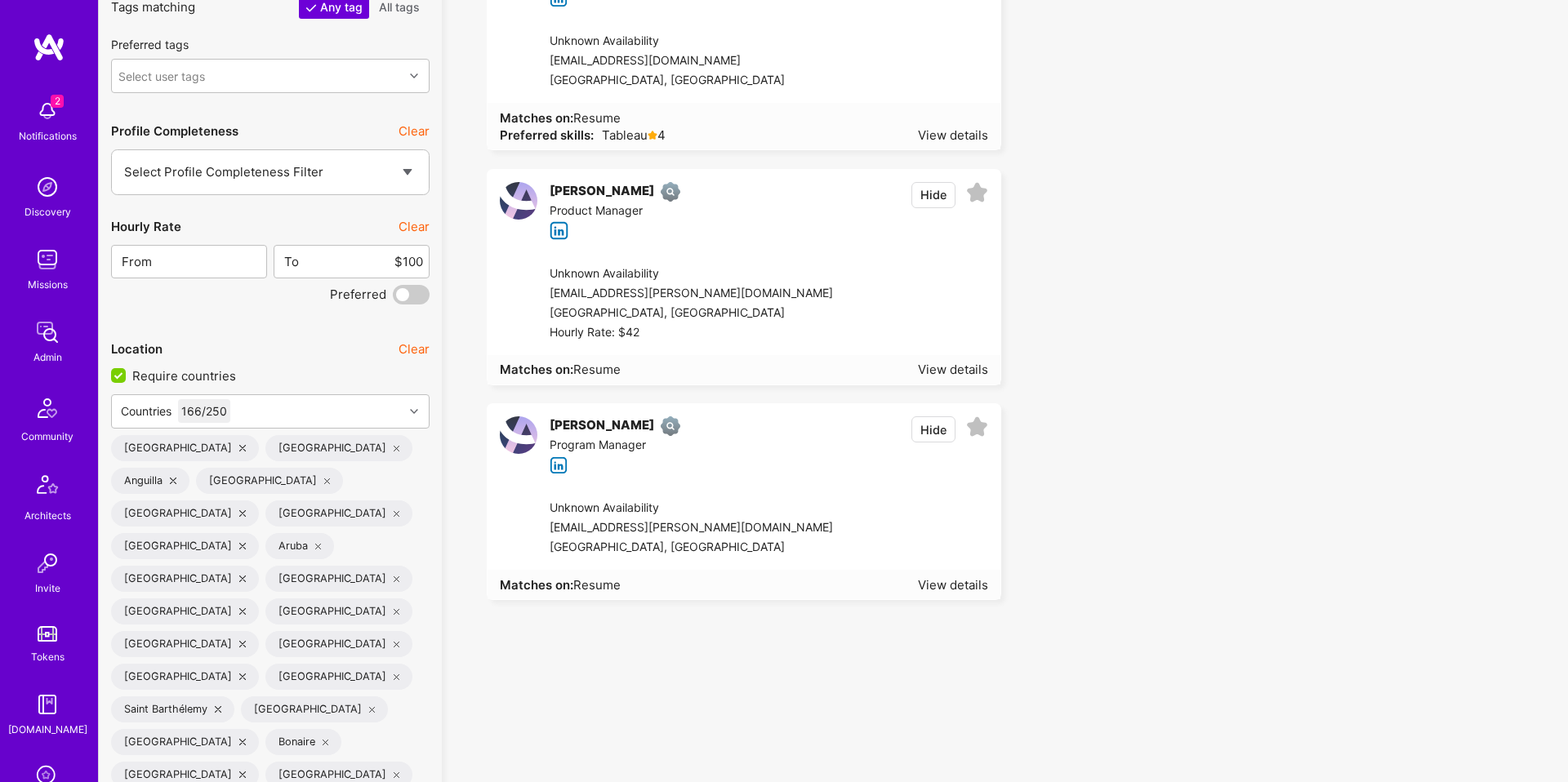
click at [753, 508] on div "Unknown Availability" at bounding box center [691, 508] width 283 height 19
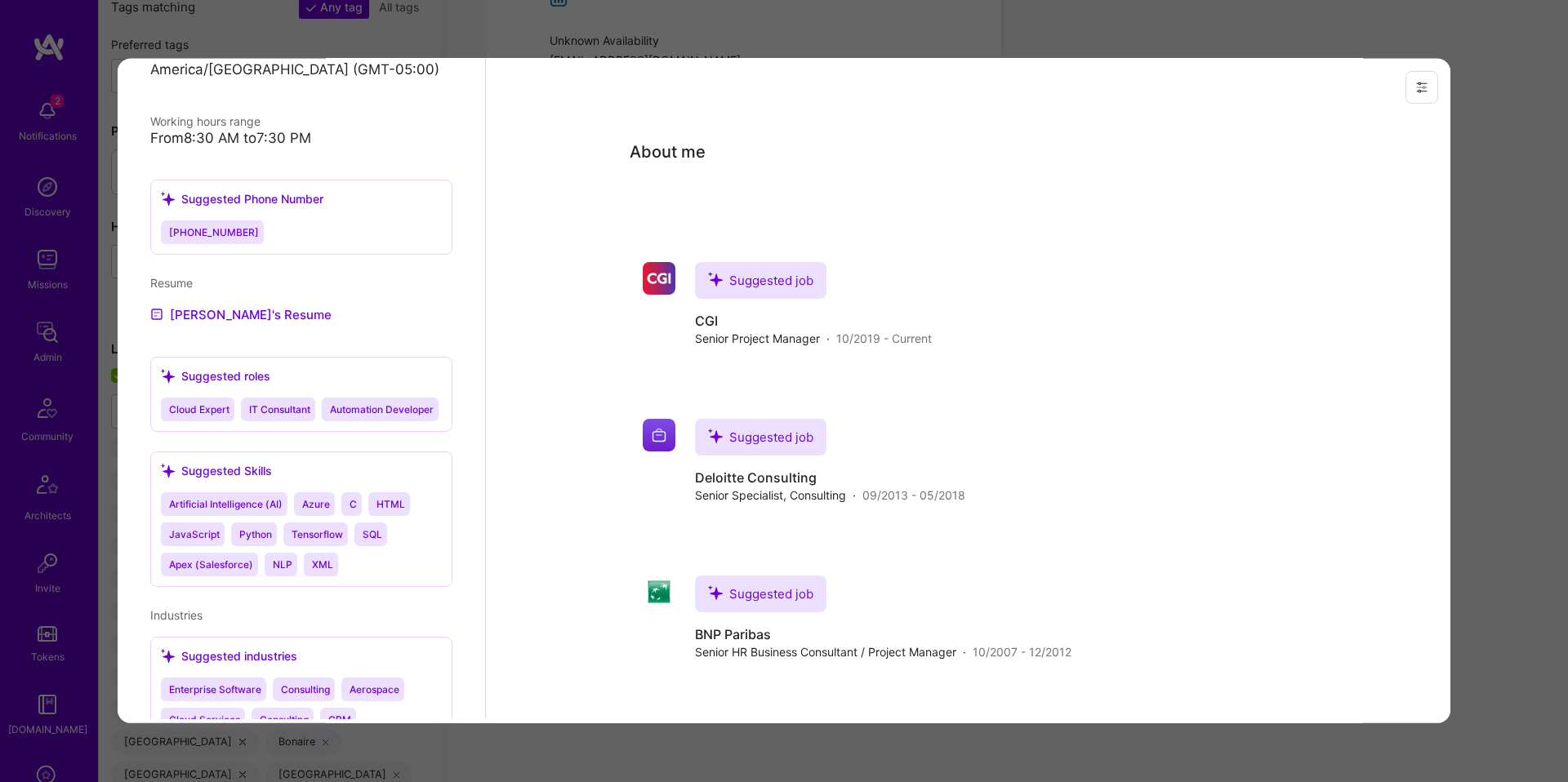
scroll to position [824, 0]
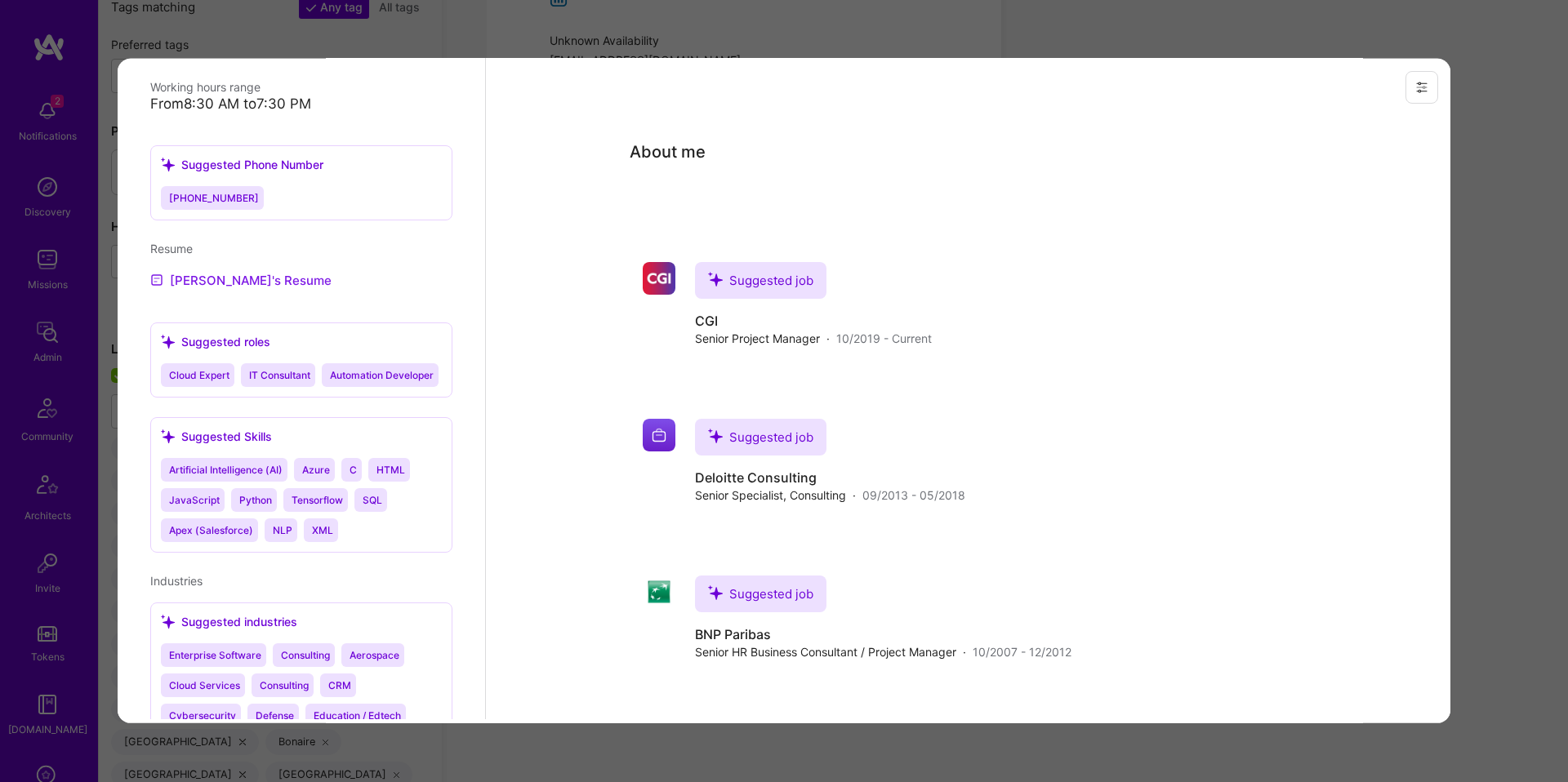
click at [240, 289] on link "Deea's Resume" at bounding box center [241, 279] width 181 height 19
click at [1534, 248] on div "Previewing deeamavani" at bounding box center [784, 391] width 1568 height 782
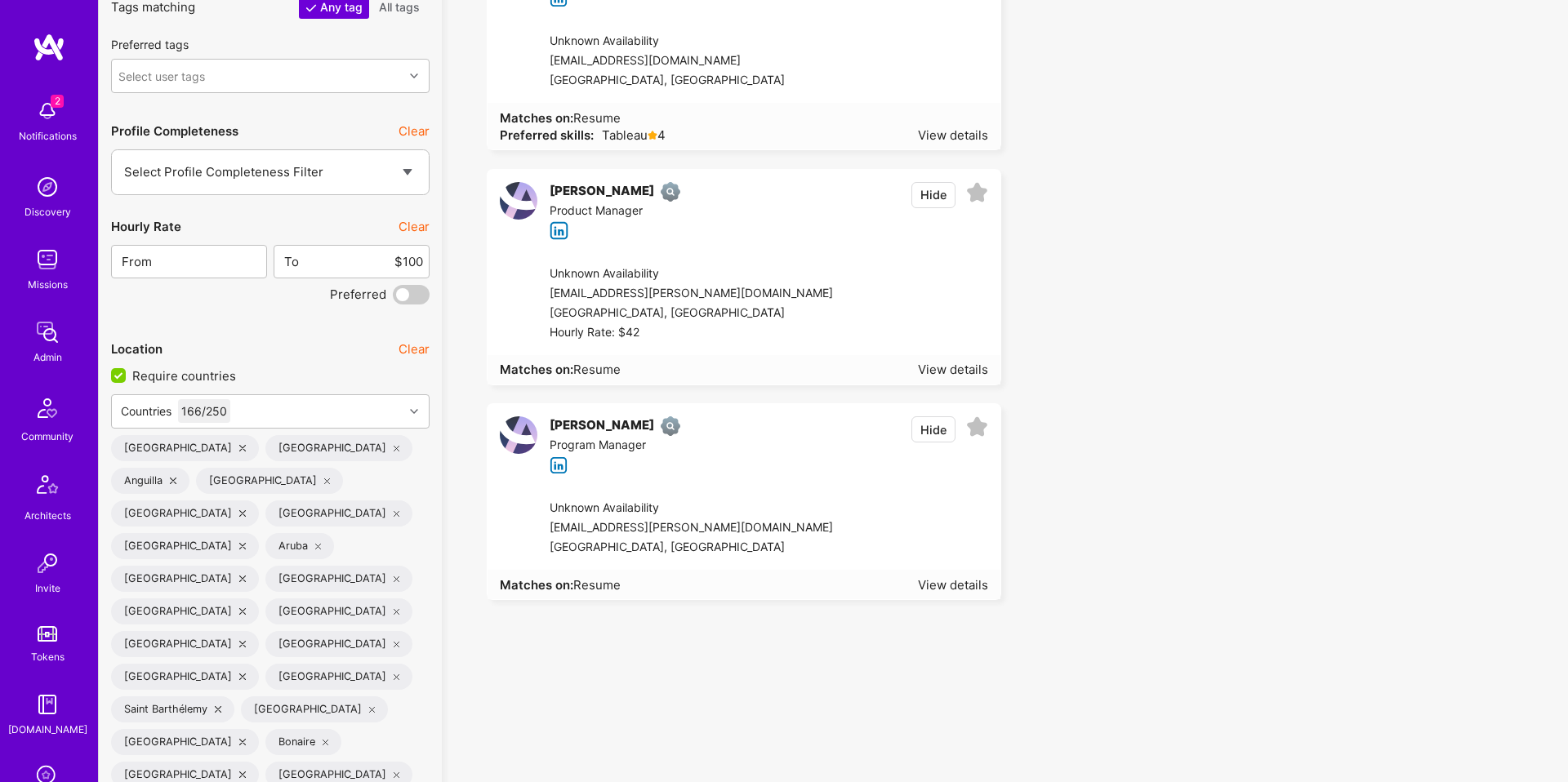
click at [820, 247] on div "Kathirvelan Arumugam Product Manager Hide" at bounding box center [743, 211] width 513 height 83
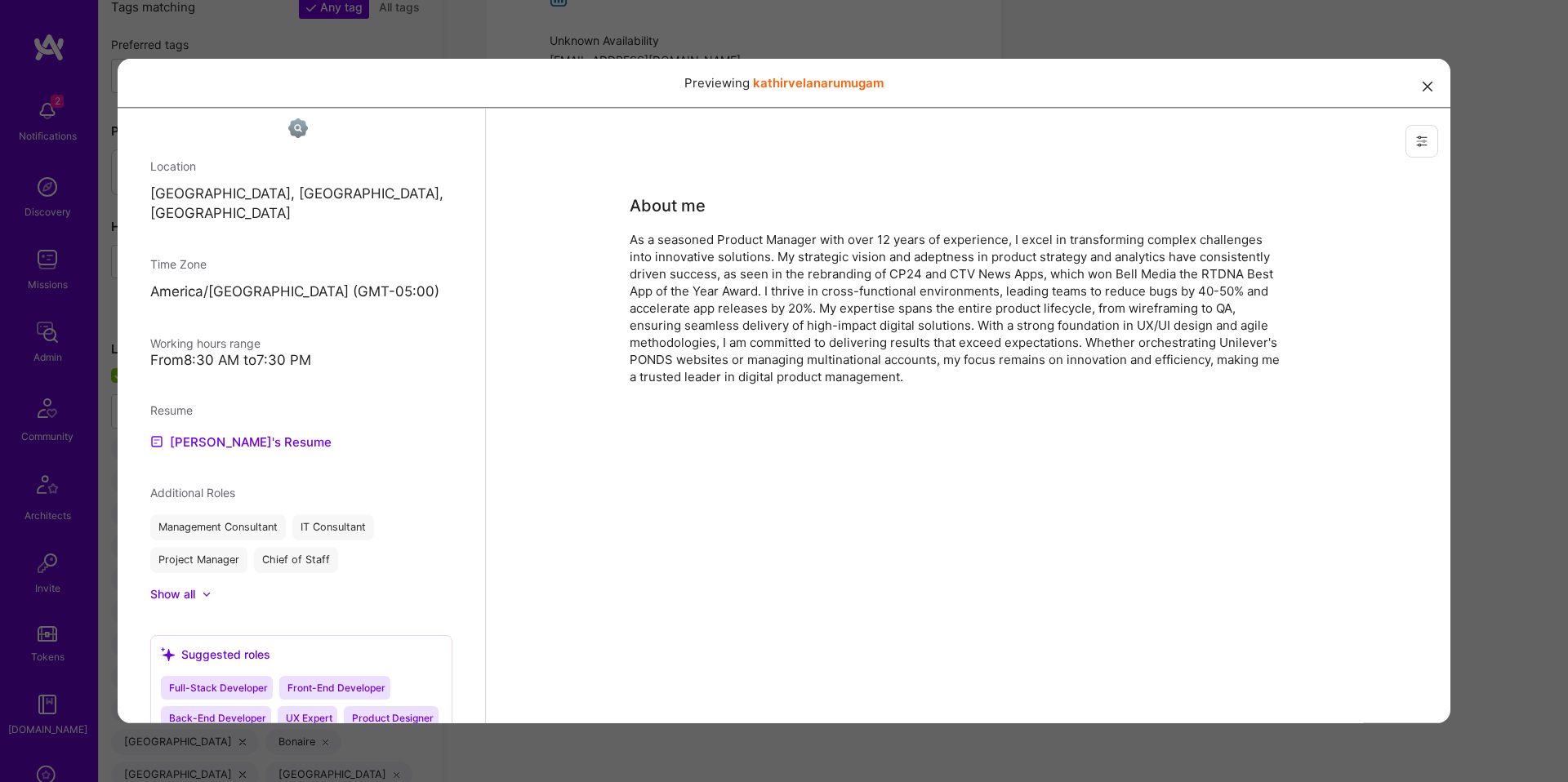
scroll to position [594, 0]
click at [246, 439] on link "Kathirvelan's Resume" at bounding box center [241, 438] width 181 height 19
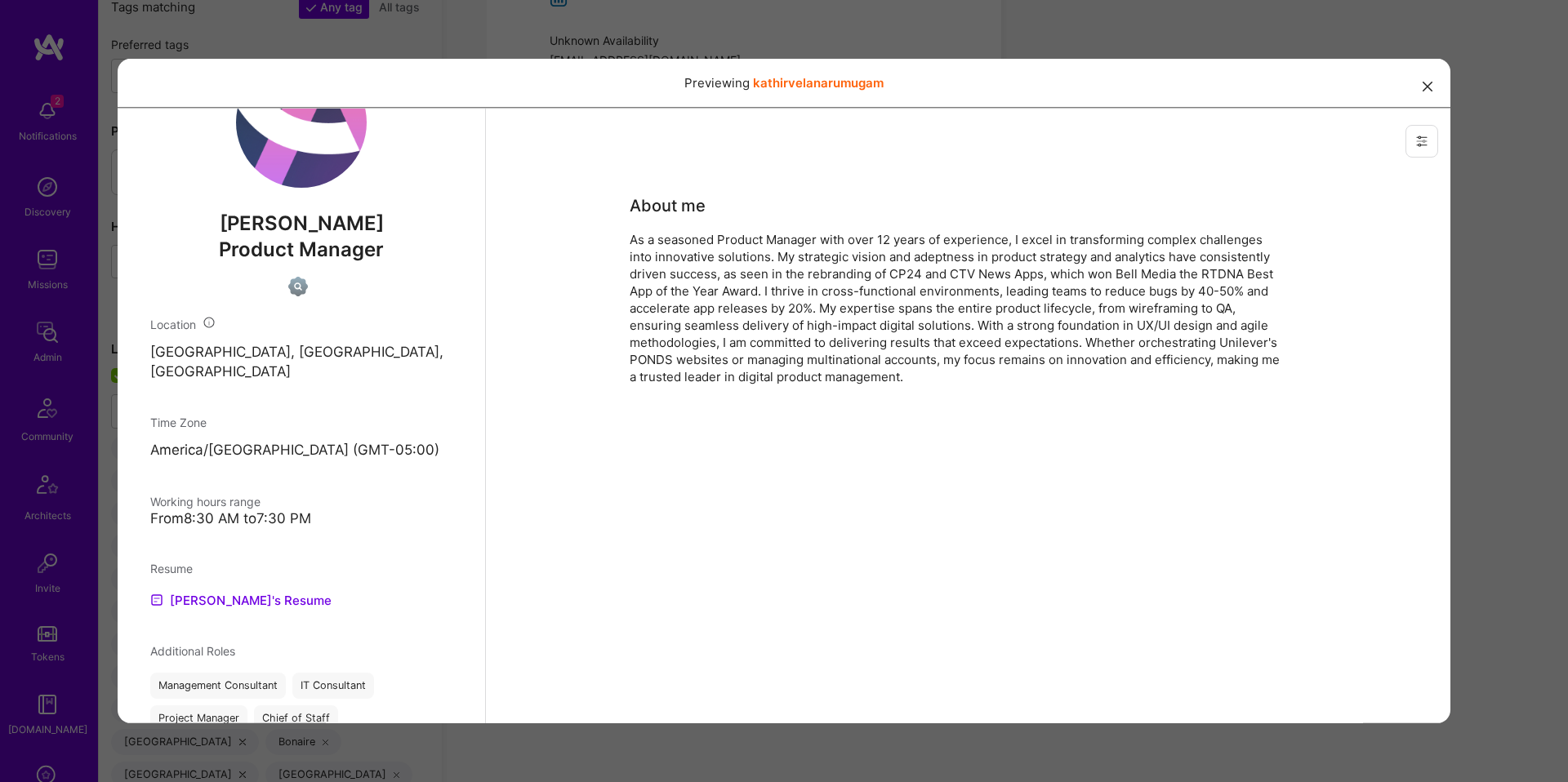
scroll to position [0, 0]
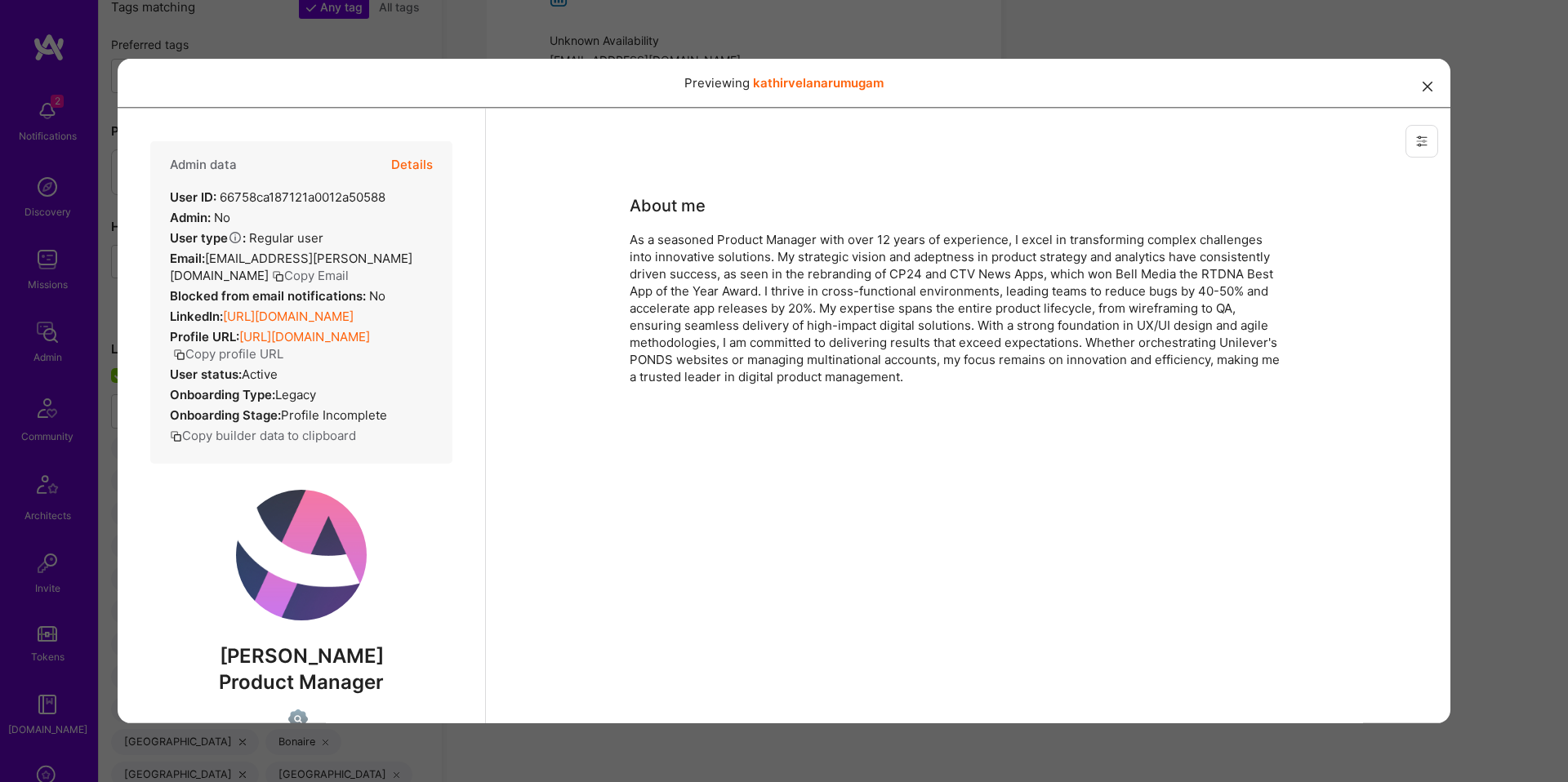
click at [569, 32] on div "Previewing kathirvelanarumugam" at bounding box center [784, 391] width 1568 height 782
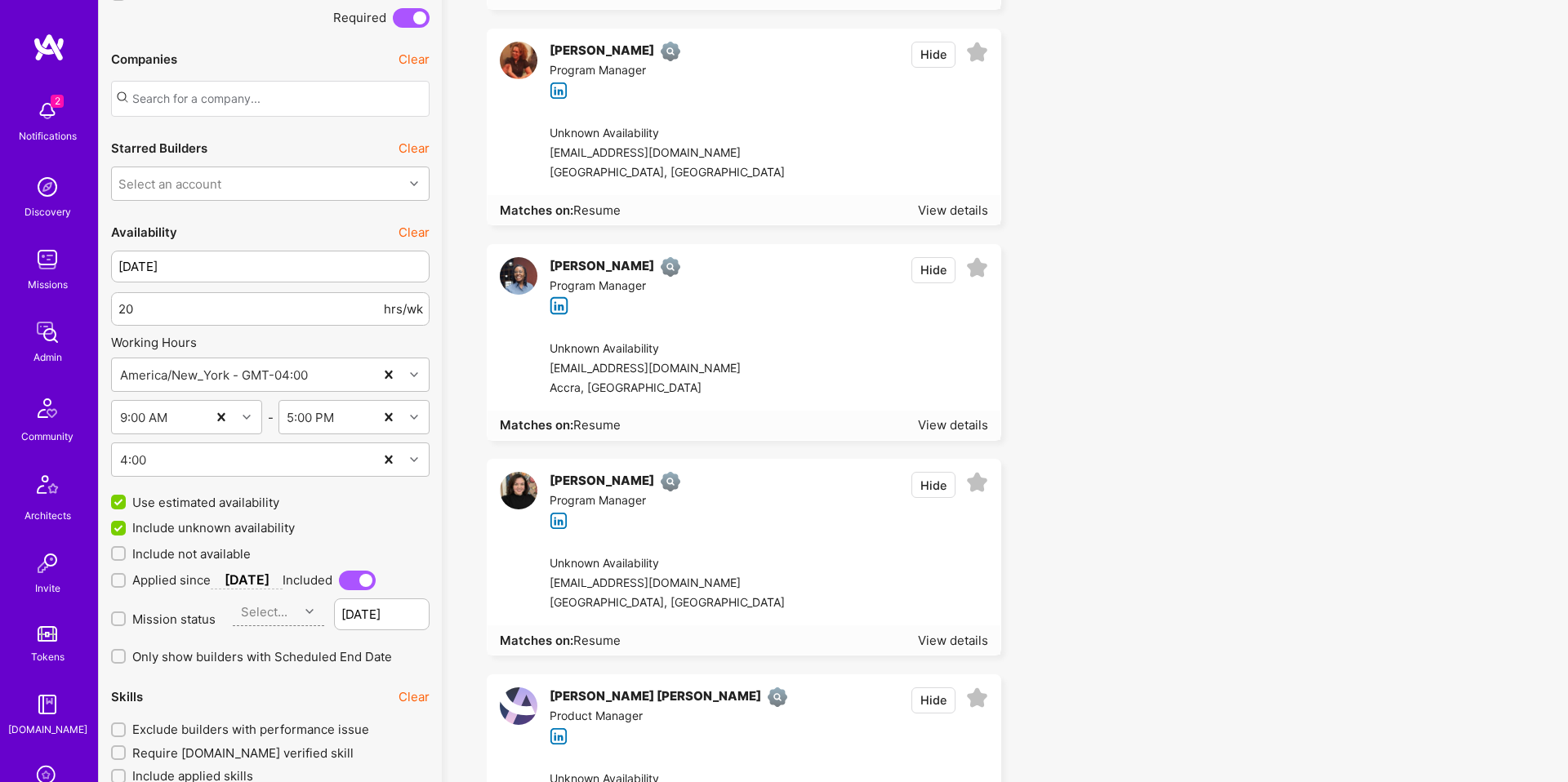
scroll to position [1590, 0]
click at [1131, 195] on ul "Tamer Omar Project Manager Hide Unknown Availability tamer.omer.81@gmail.com Vl…" at bounding box center [1004, 309] width 1101 height 3385
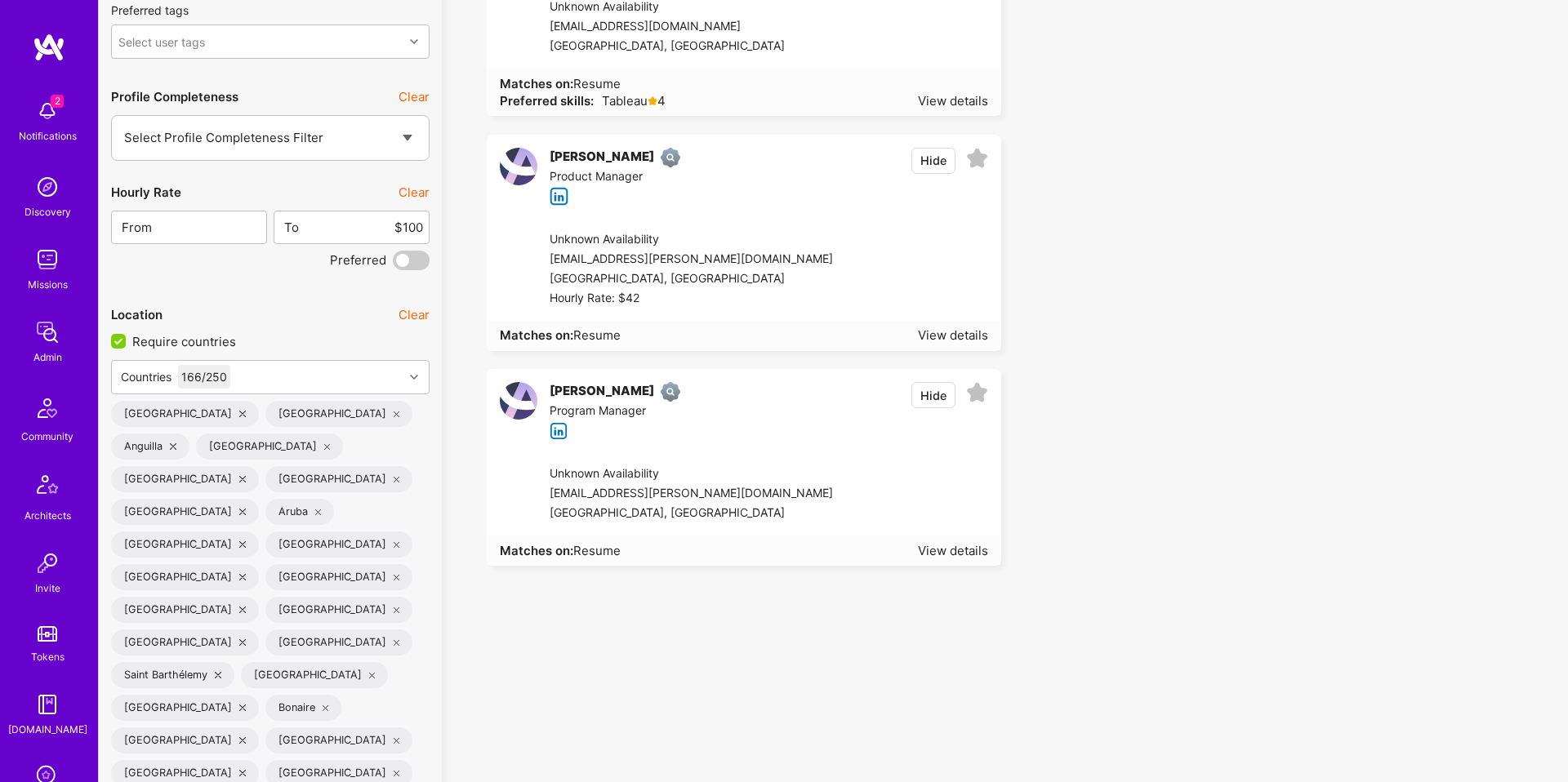
click at [614, 495] on div "deea.mavani.cxo@gmail.com" at bounding box center [691, 494] width 283 height 19
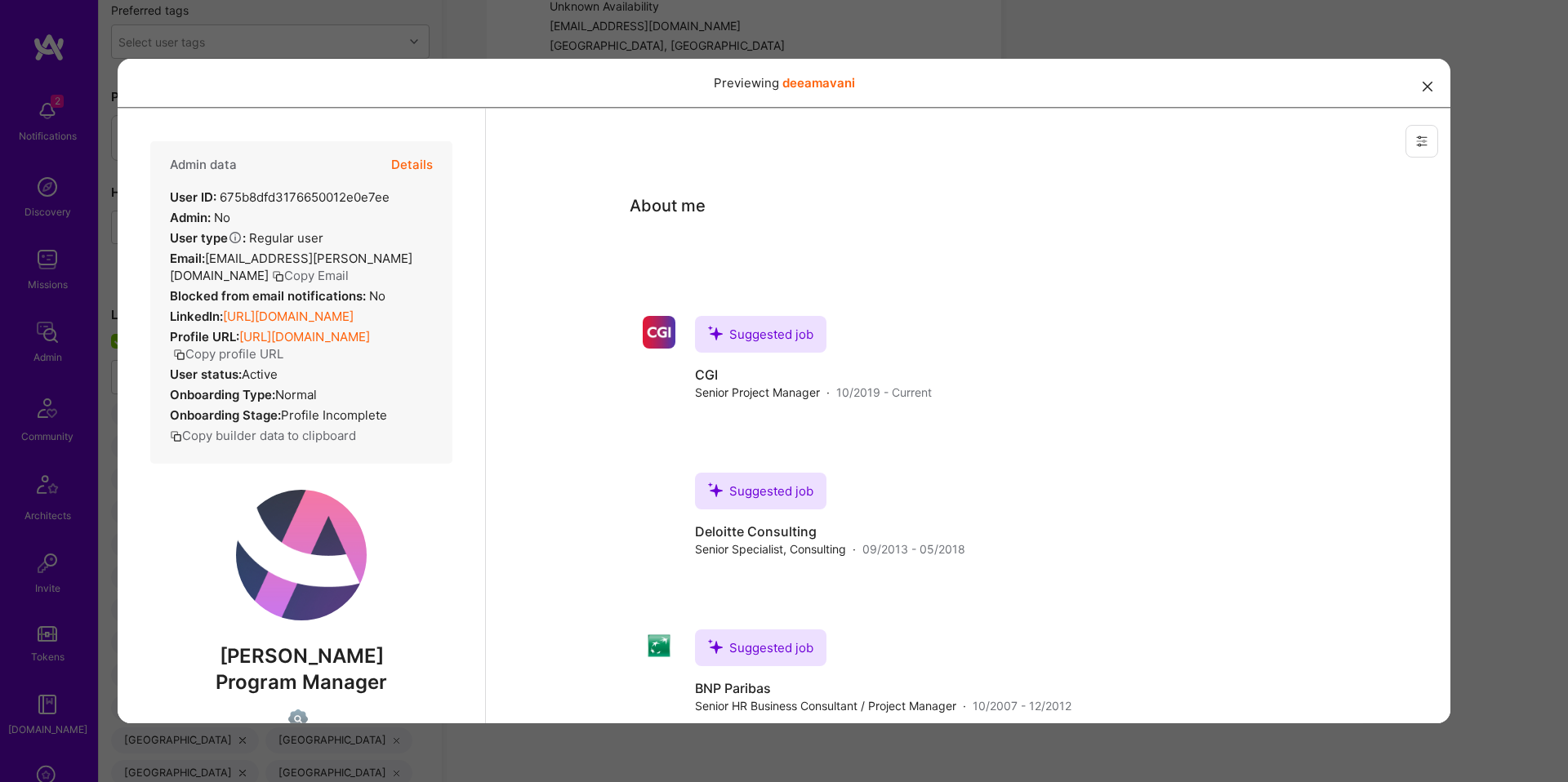
scroll to position [81, 0]
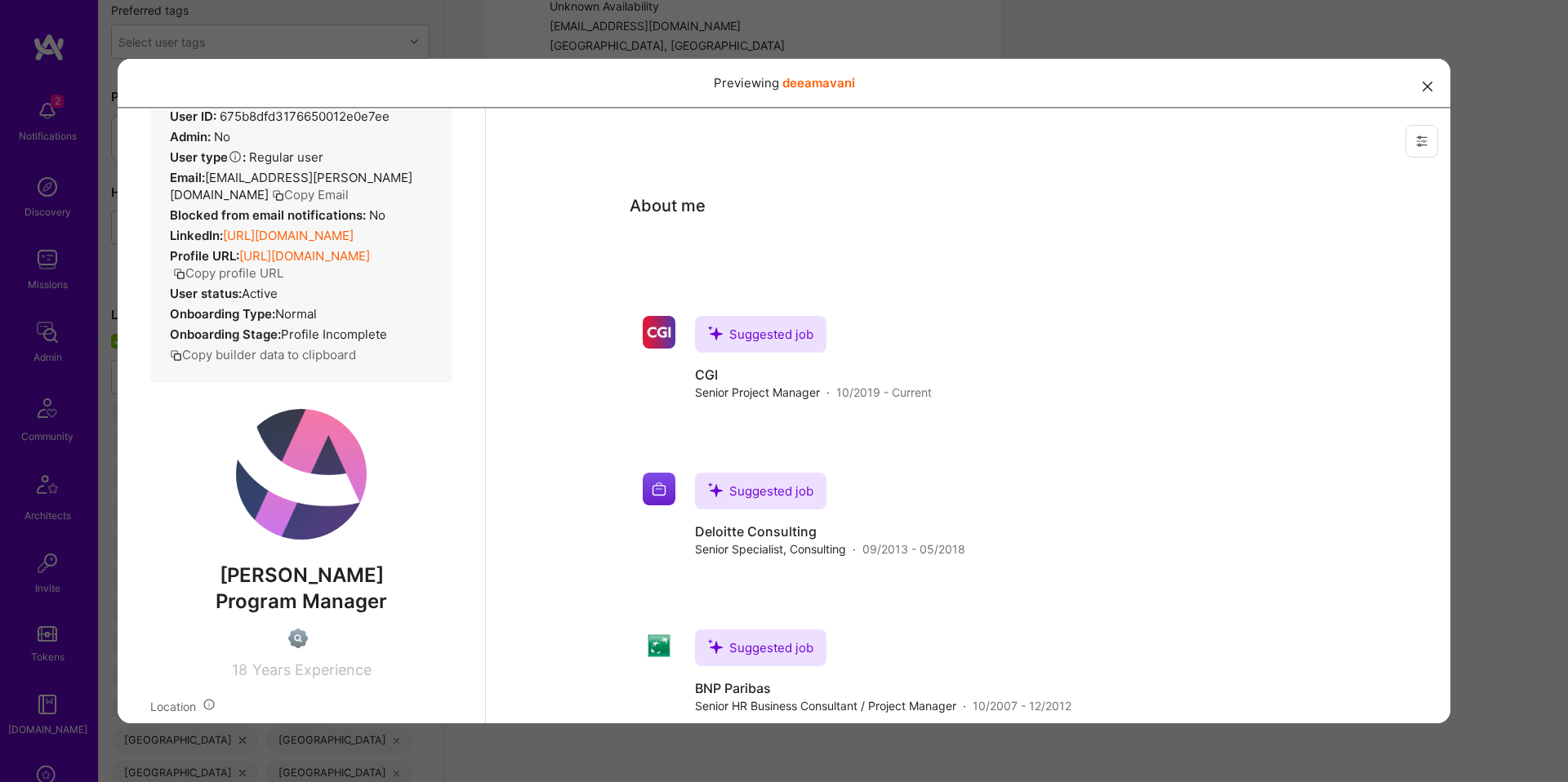
click at [261, 588] on span "Deea Mavani" at bounding box center [302, 575] width 303 height 25
click at [321, 588] on span "Deea Mavani" at bounding box center [302, 575] width 303 height 25
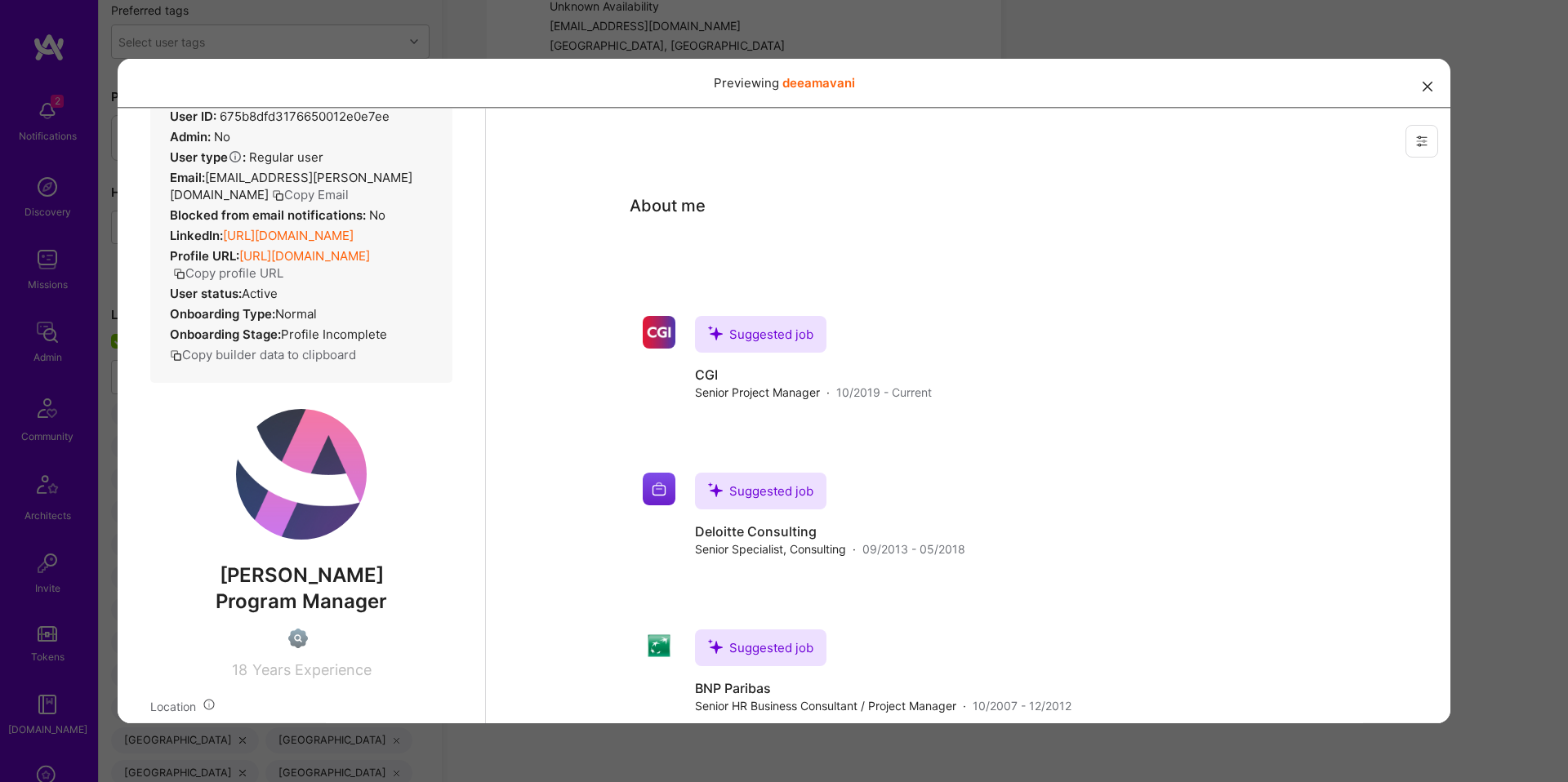
click at [257, 588] on span "Deea Mavani" at bounding box center [302, 575] width 303 height 25
click at [347, 588] on span "Deea Mavani" at bounding box center [302, 575] width 303 height 25
copy span "Deea Mavani"
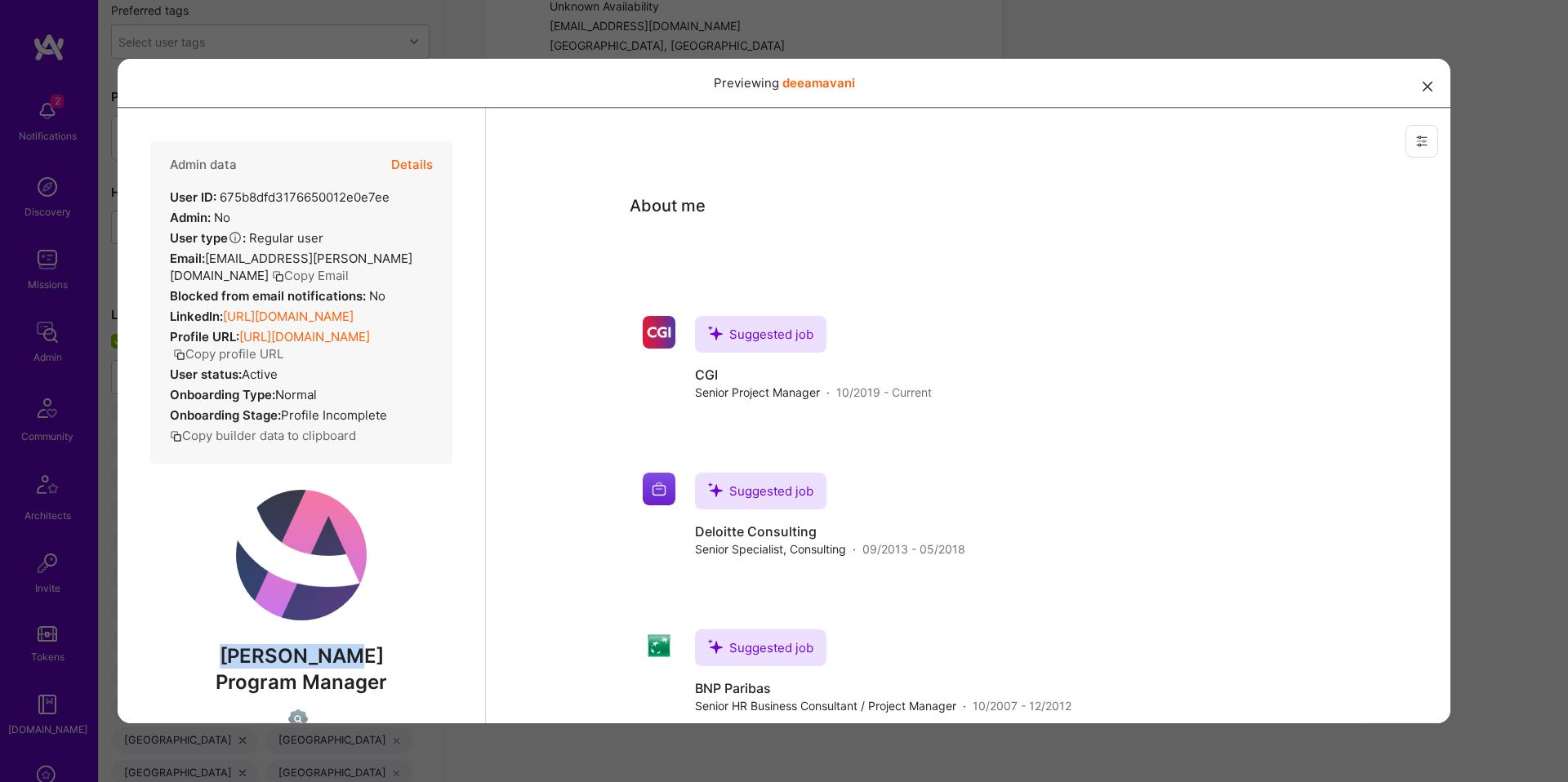
scroll to position [2964, 0]
click at [914, 48] on div "Previewing deeamavani" at bounding box center [784, 391] width 1568 height 782
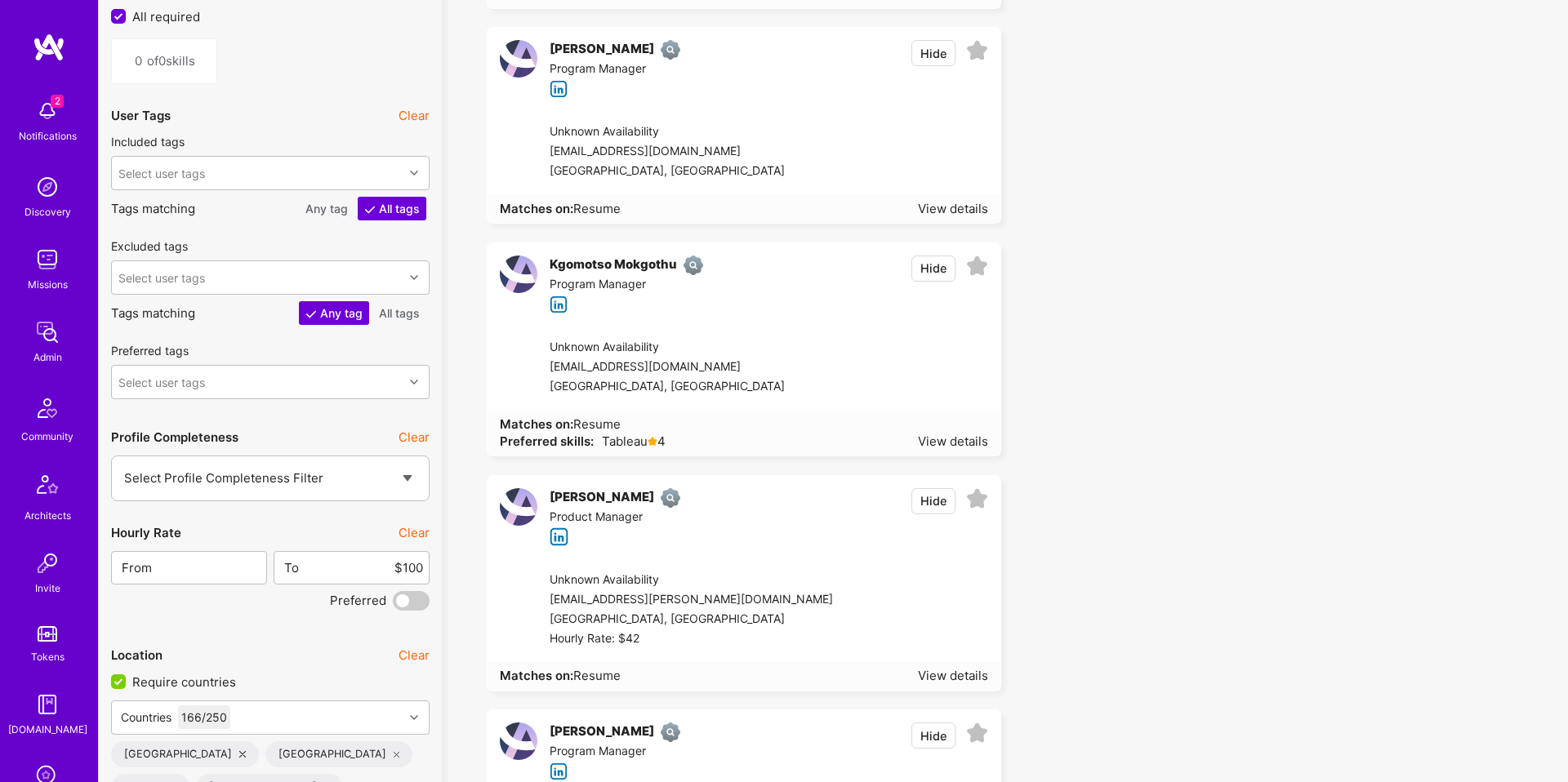
scroll to position [2681, 0]
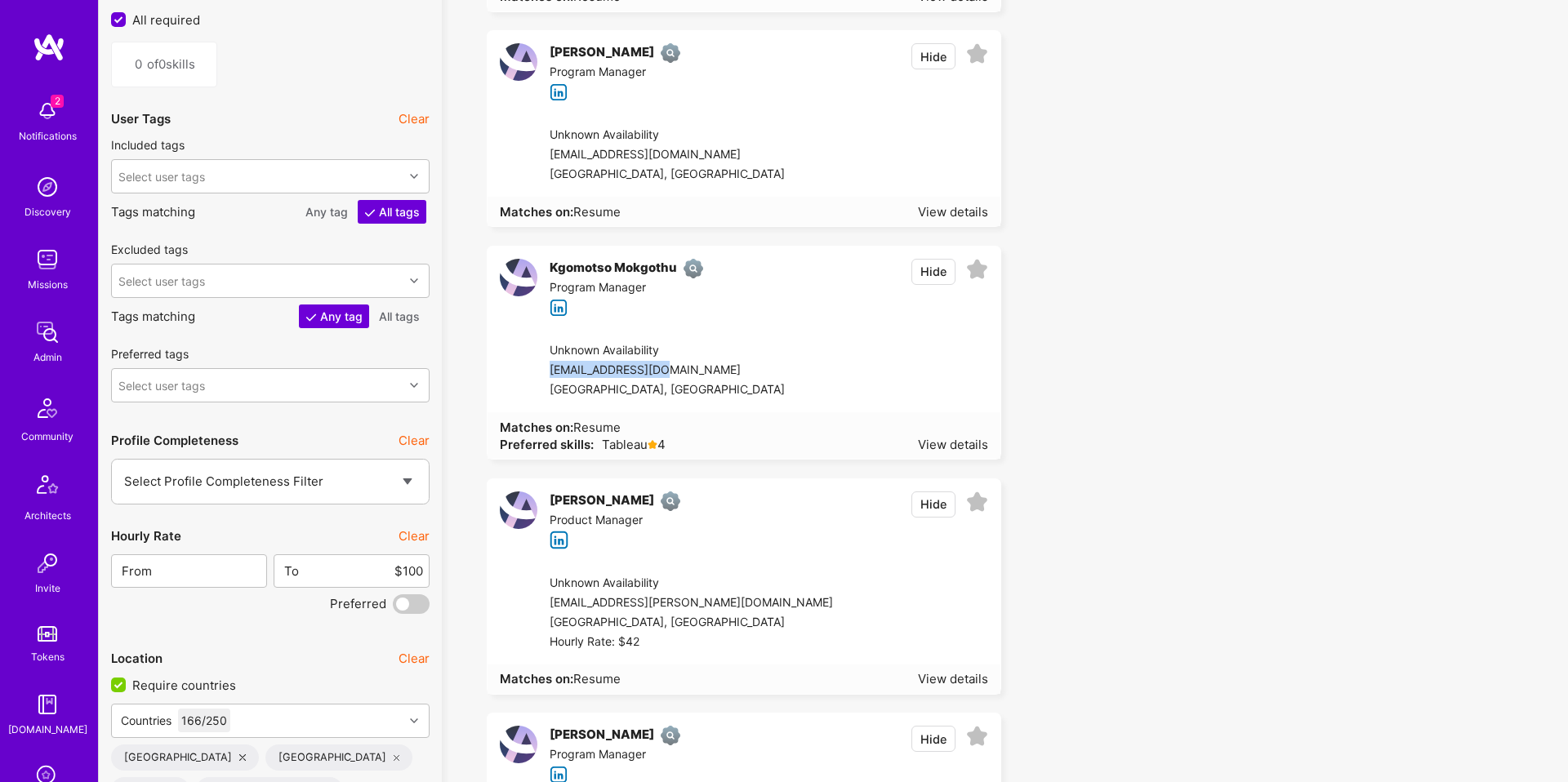
drag, startPoint x: 543, startPoint y: 370, endPoint x: 749, endPoint y: 376, distance: 206.1
click at [749, 376] on div "Unknown Availability leekay34@gmail.com Johannesburg, South Africa" at bounding box center [762, 370] width 475 height 84
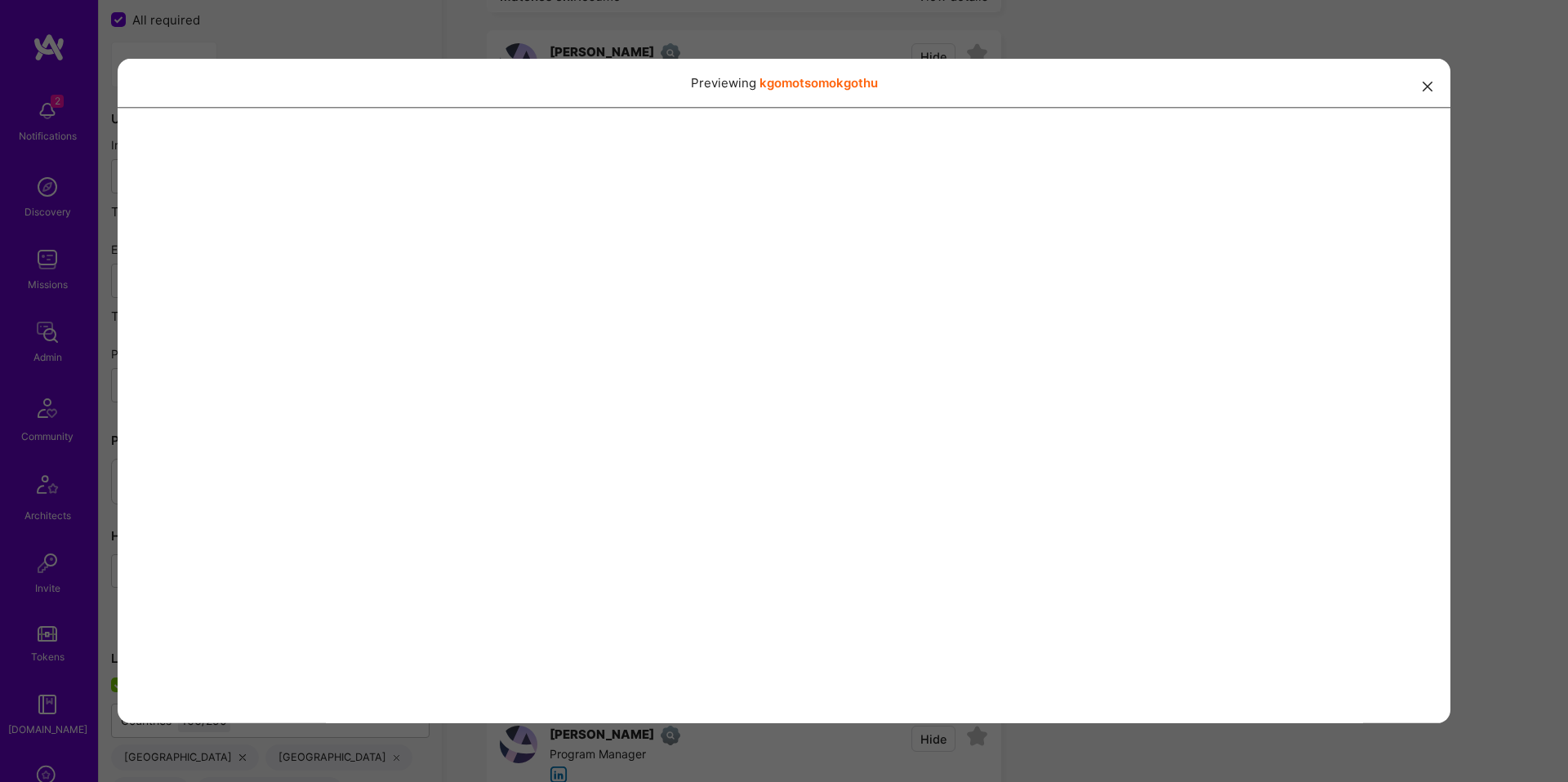
copy div "leekay34@gmail.com"
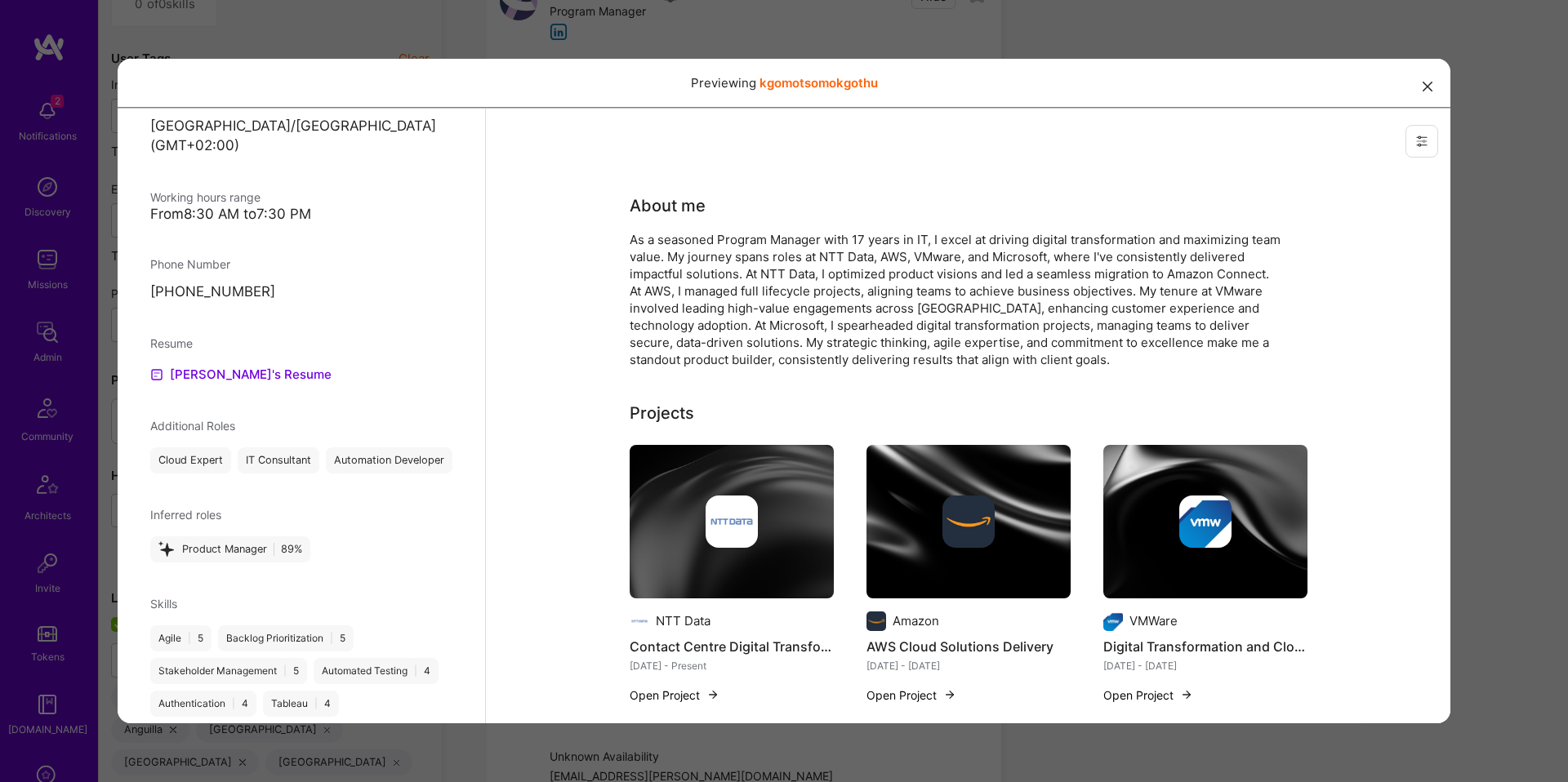
scroll to position [795, 0]
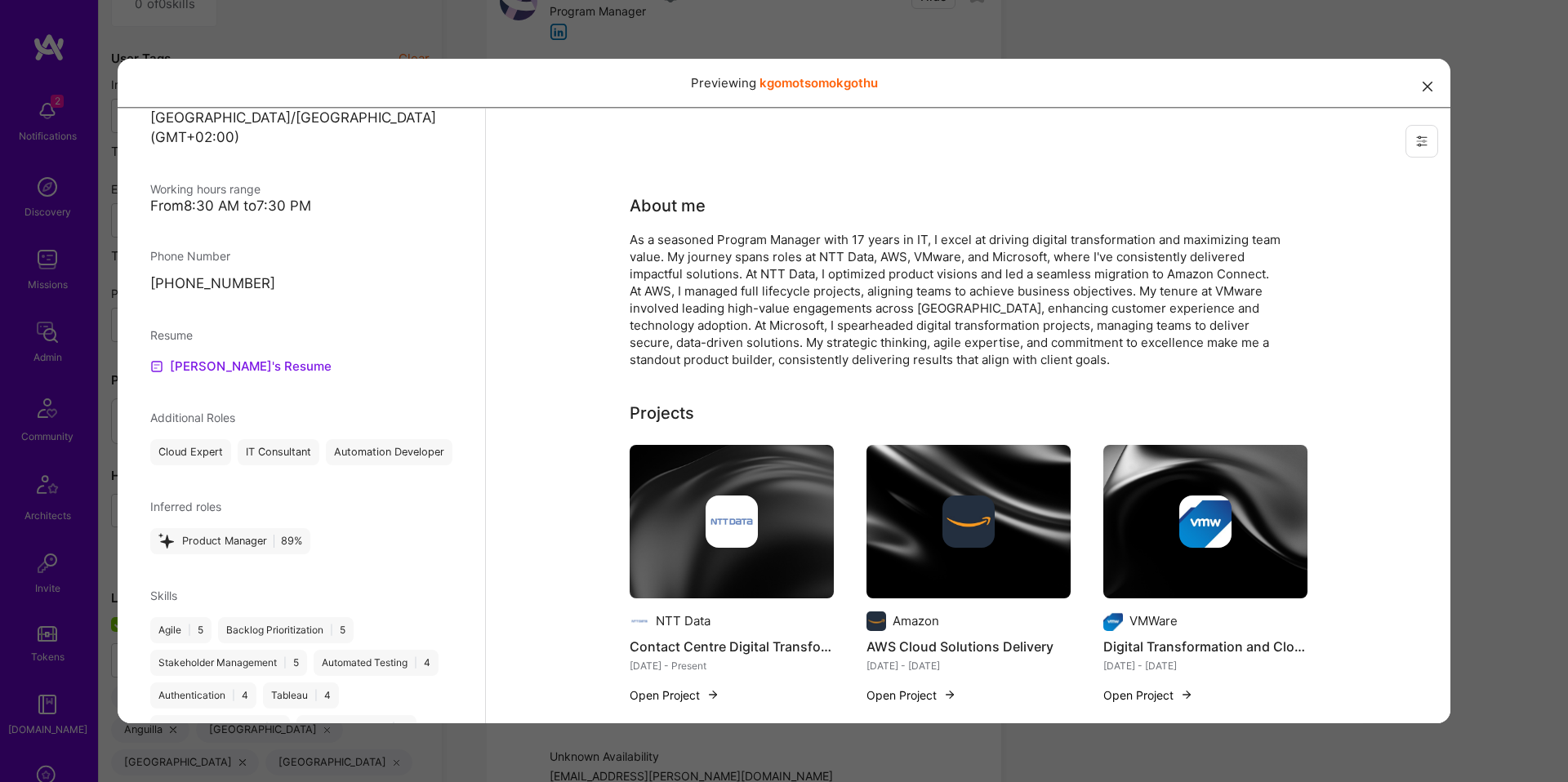
click at [257, 356] on link "Kgomotso's Resume" at bounding box center [241, 366] width 181 height 19
click at [1494, 247] on div "Previewing kgomotsomokgothu" at bounding box center [784, 391] width 1568 height 782
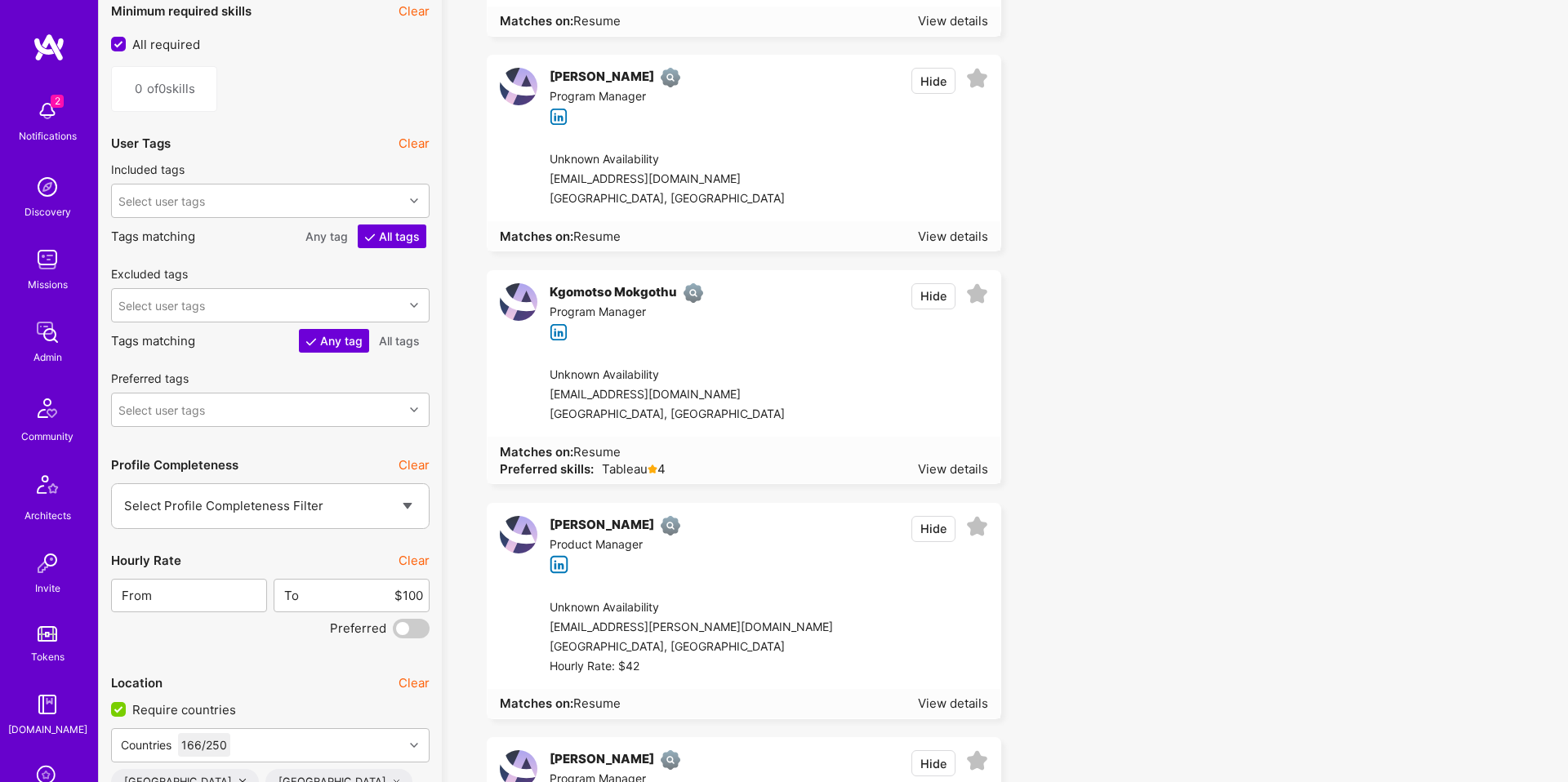
scroll to position [2653, 0]
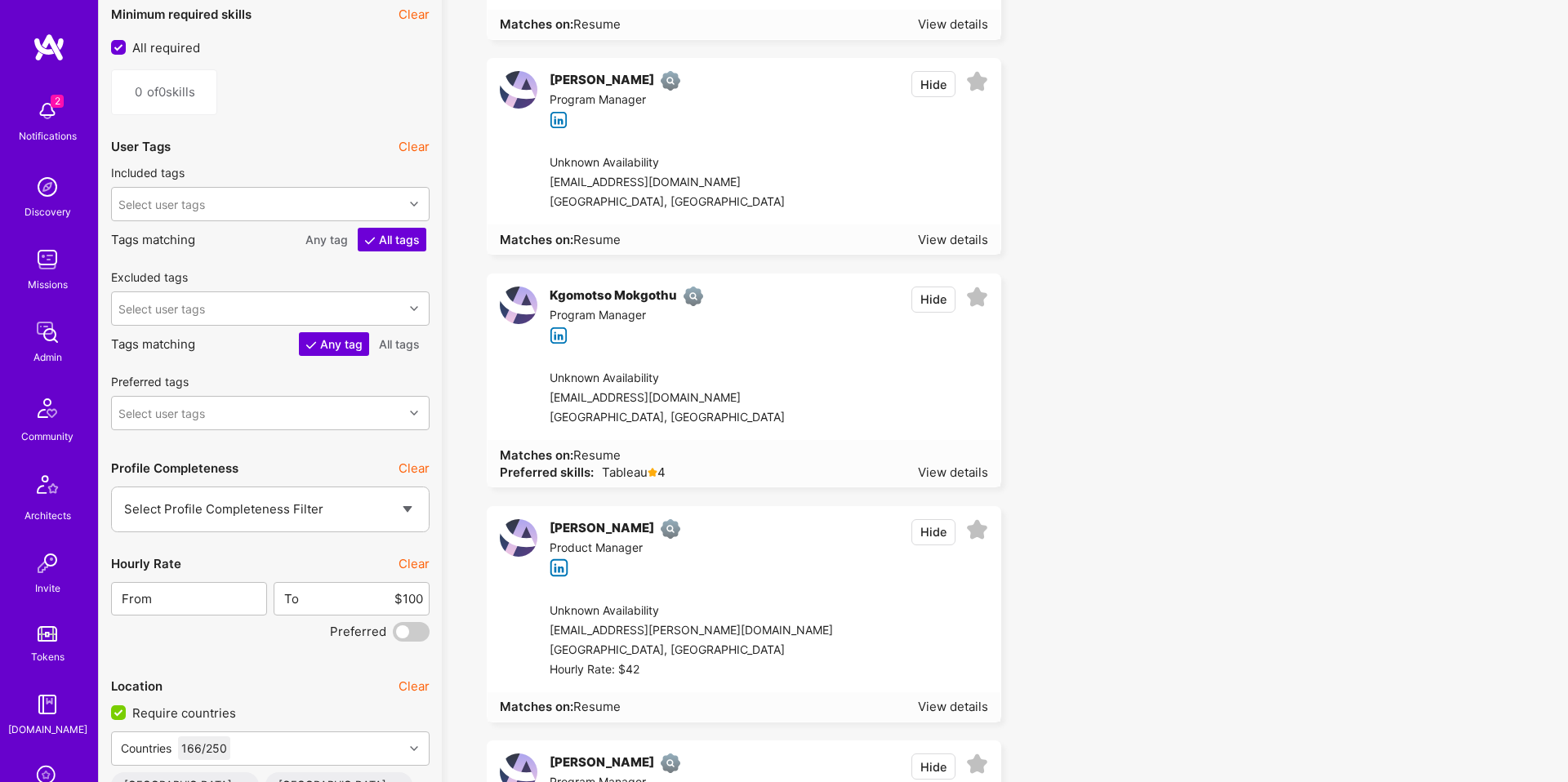
click at [707, 150] on div "Unknown Availability Viswaazure2012@gmail.com Pittsburgh, United States" at bounding box center [762, 183] width 475 height 84
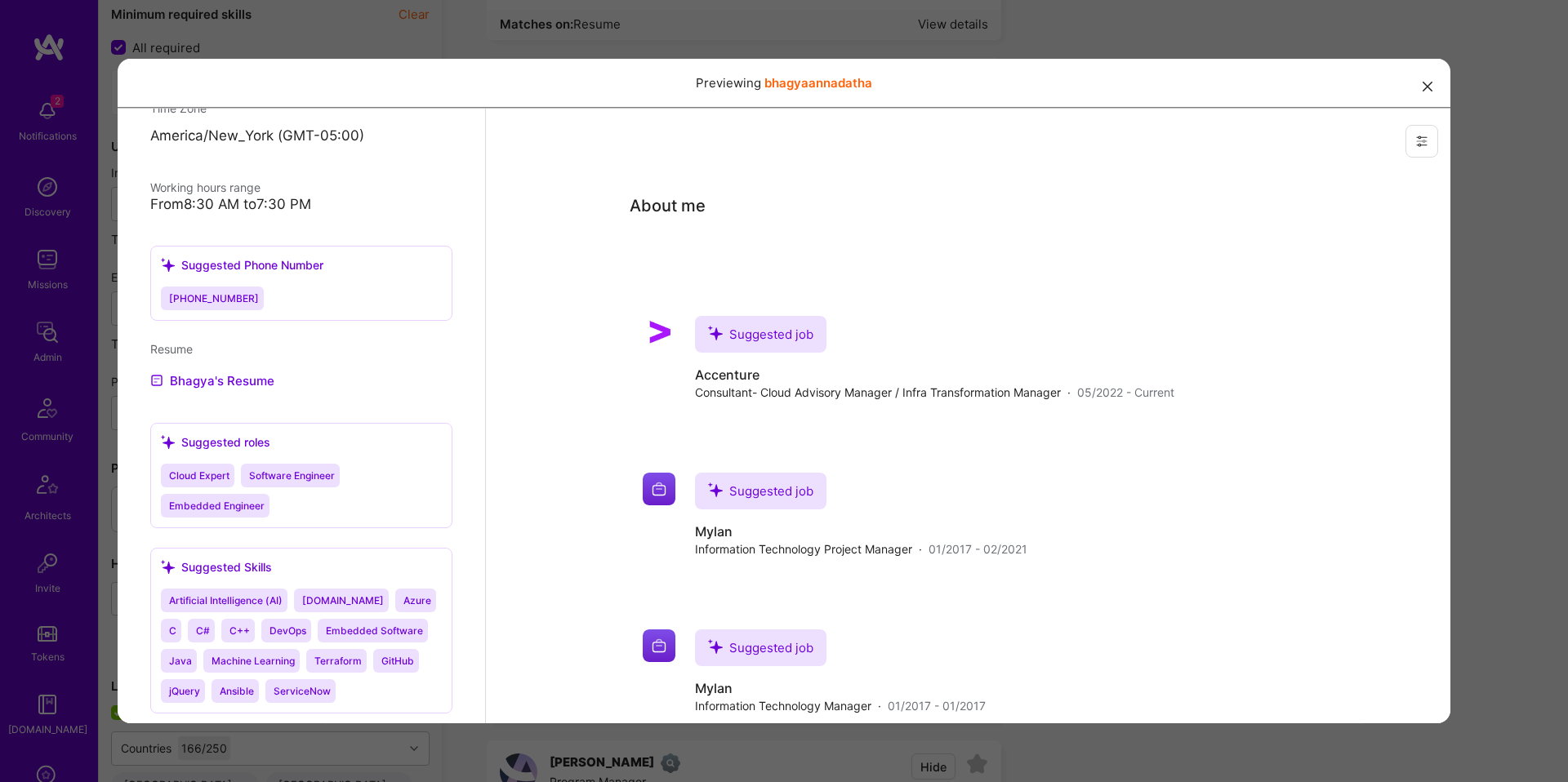
scroll to position [780, 0]
click at [188, 384] on link "Bhagya's Resume" at bounding box center [212, 377] width 124 height 19
click at [667, 36] on div "Previewing bhagyaannadatha" at bounding box center [784, 391] width 1568 height 782
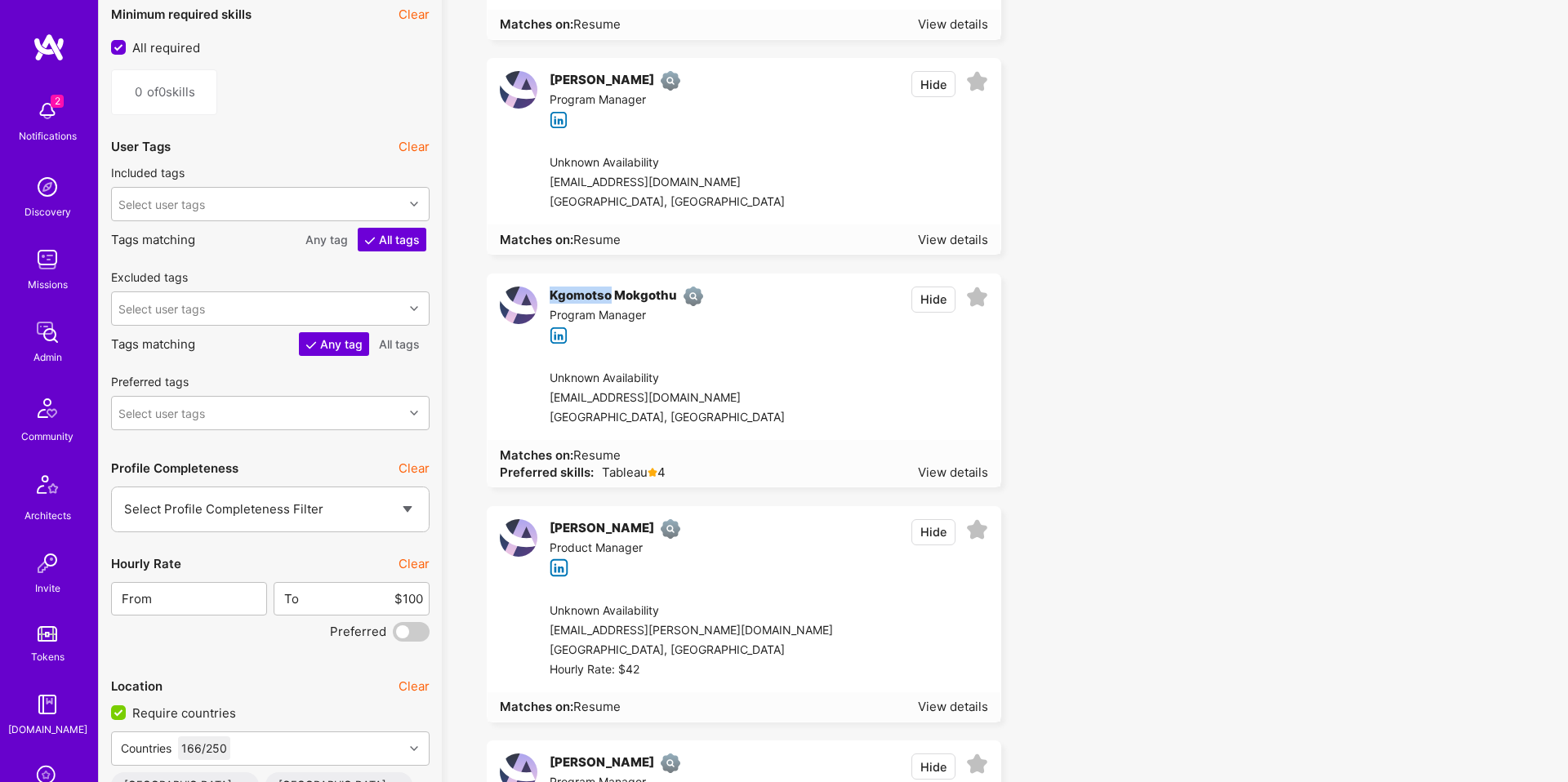
drag, startPoint x: 565, startPoint y: 265, endPoint x: 613, endPoint y: 300, distance: 59.4
copy div "Kgomotso"
drag, startPoint x: 535, startPoint y: 401, endPoint x: 722, endPoint y: 403, distance: 187.0
click at [722, 403] on div "Unknown Availability leekay34@gmail.com Johannesburg, South Africa" at bounding box center [762, 398] width 475 height 84
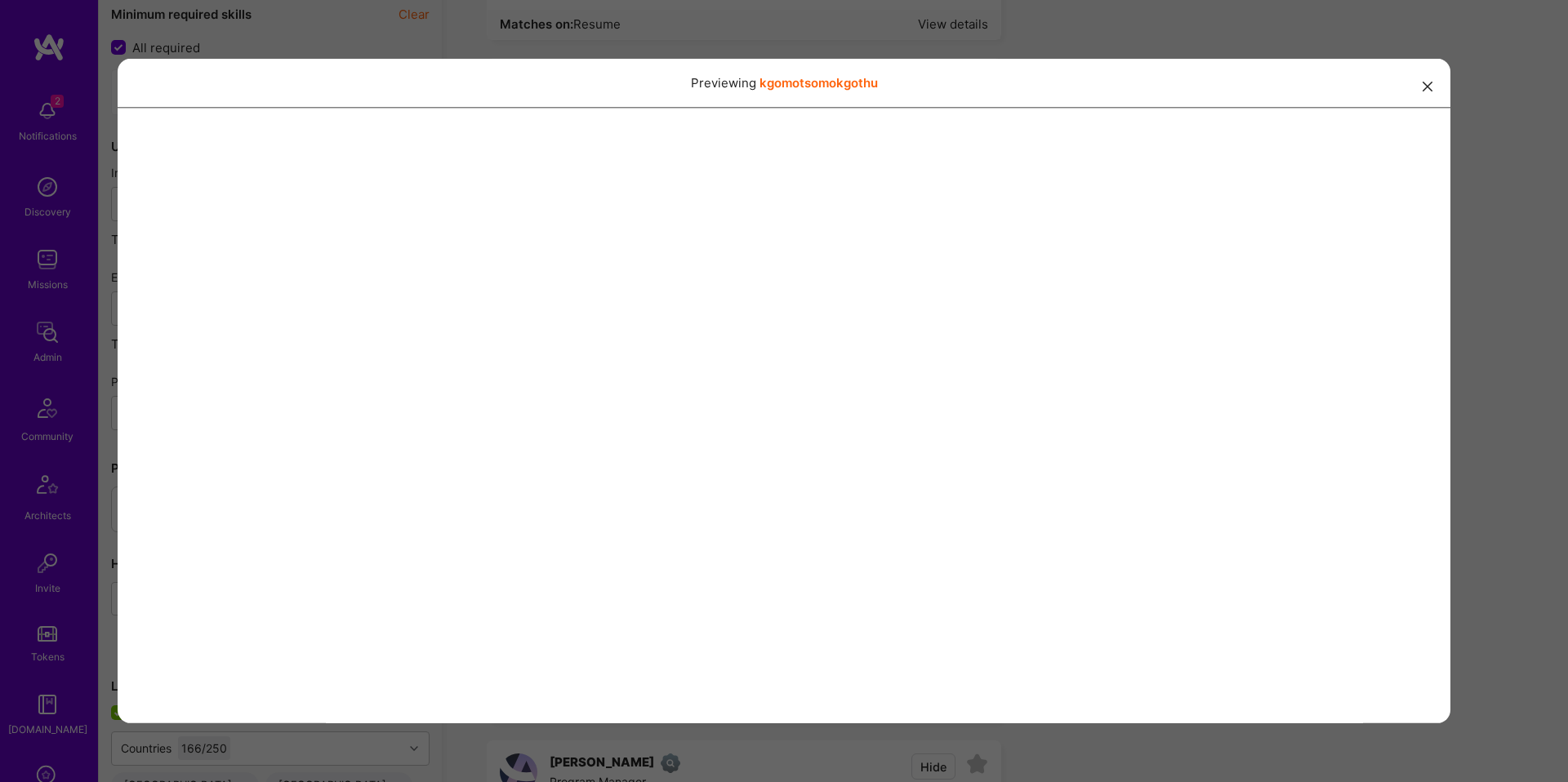
copy div "leekay34@gmail.com"
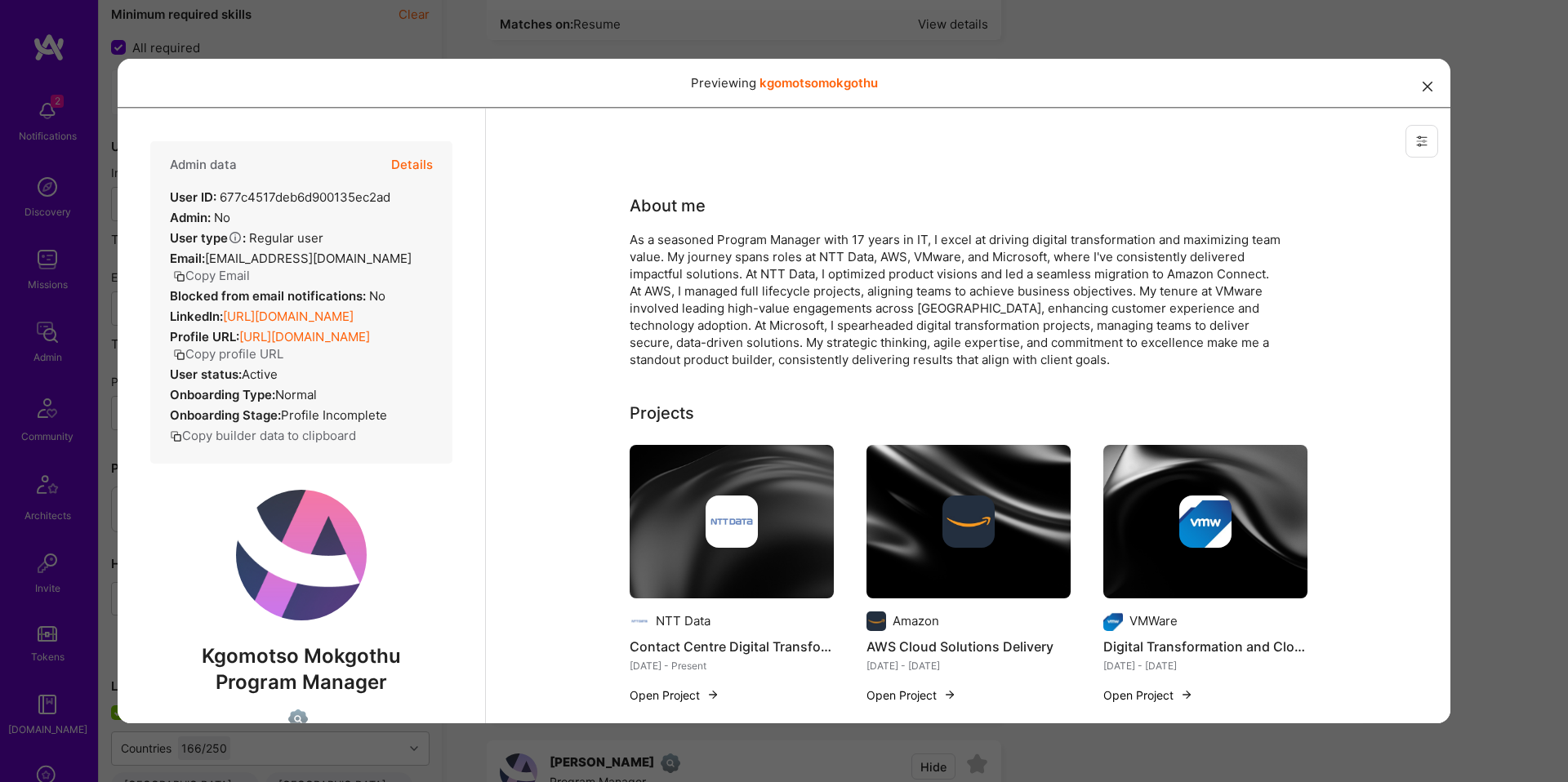
scroll to position [0, 0]
click at [74, 431] on div "Previewing kgomotsomokgothu" at bounding box center [784, 391] width 1568 height 782
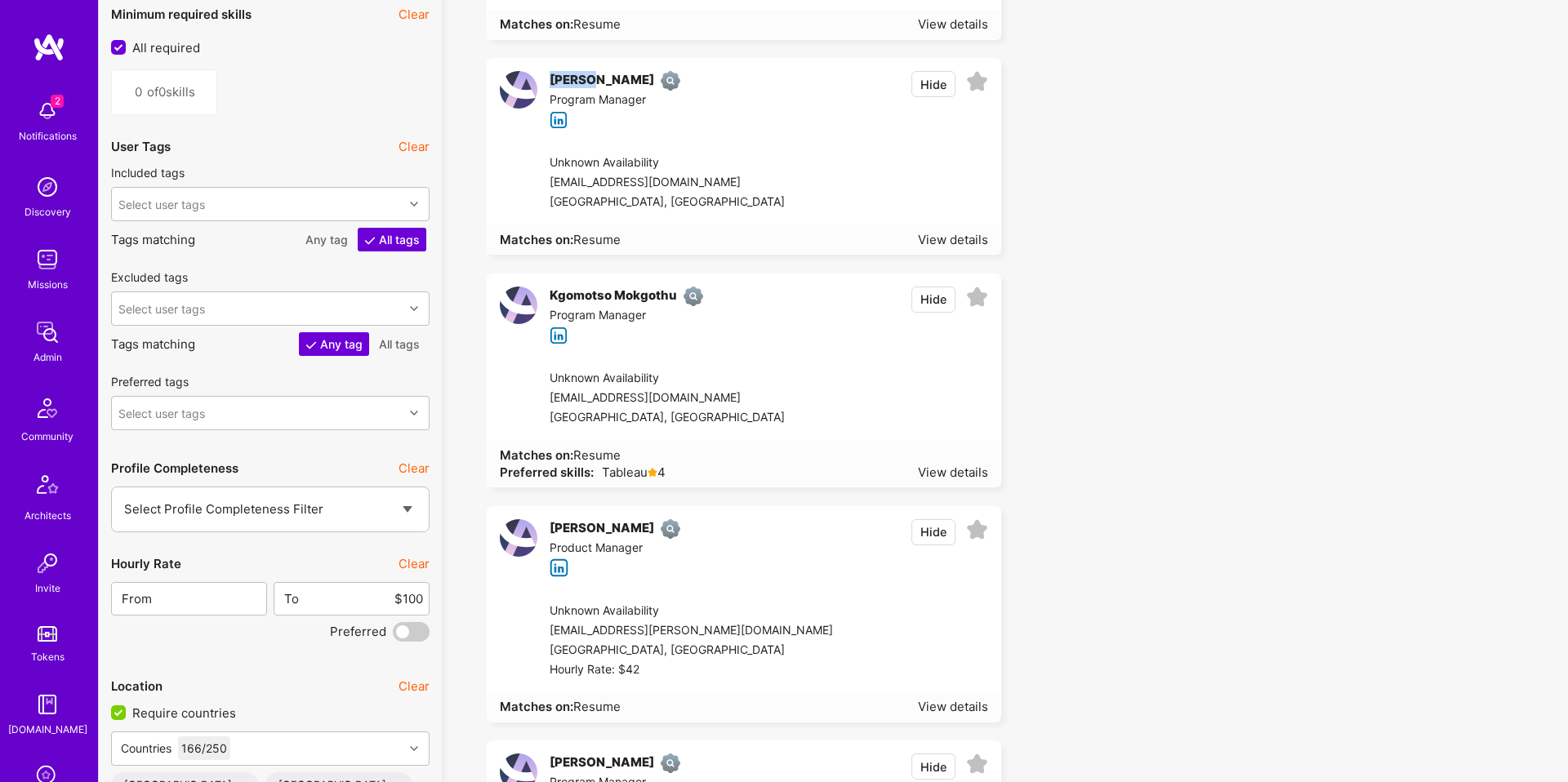
drag, startPoint x: 553, startPoint y: 55, endPoint x: 595, endPoint y: 85, distance: 51.6
copy div "Bhagya"
copy div "Viswaazure2012@gmail.com Pittsburgh, United States"
drag, startPoint x: 548, startPoint y: 175, endPoint x: 769, endPoint y: 183, distance: 221.1
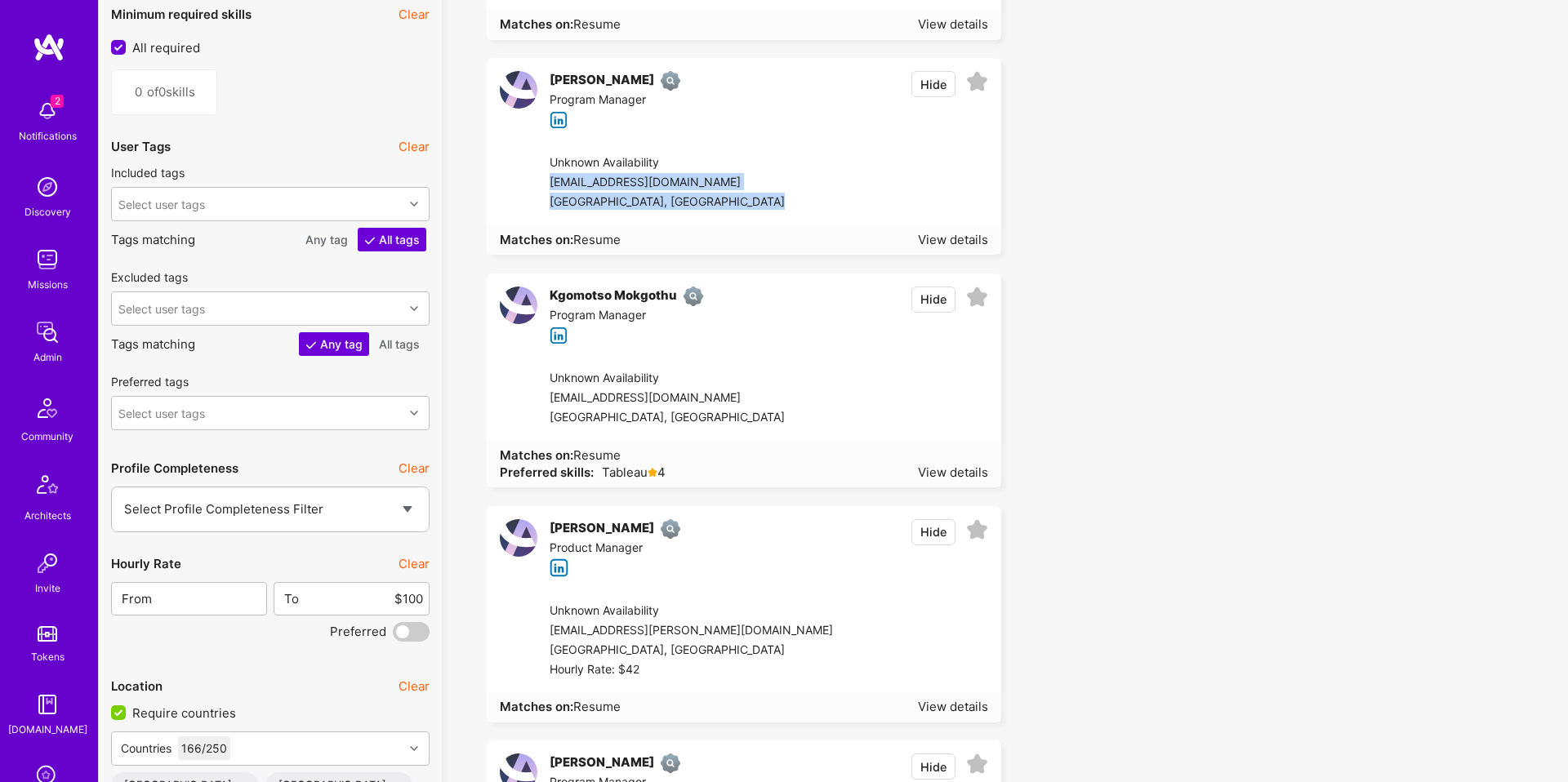
click at [769, 183] on div "Unknown Availability Viswaazure2012@gmail.com Pittsburgh, United States" at bounding box center [762, 183] width 475 height 84
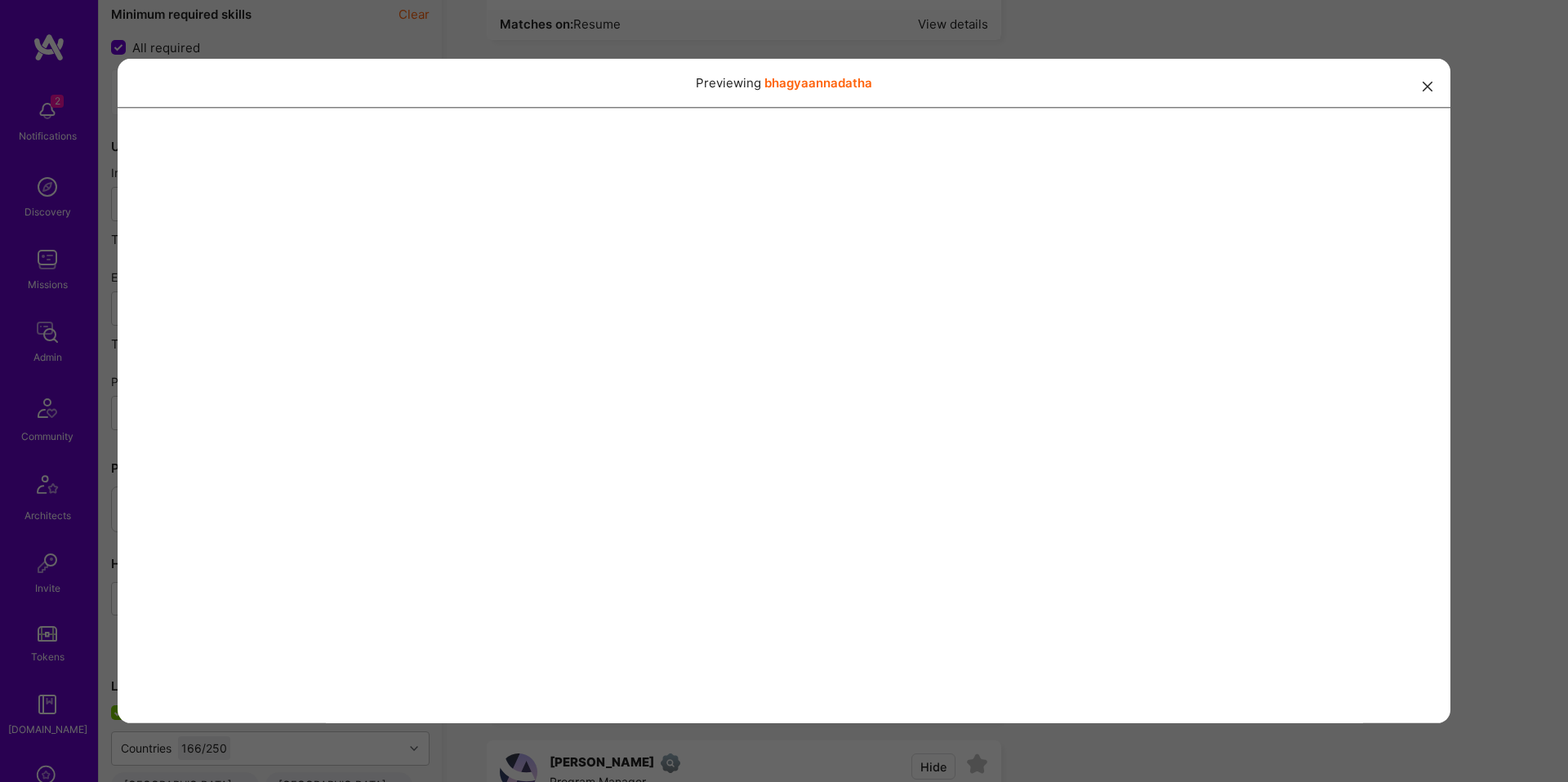
click at [772, 40] on div "Previewing bhagyaannadatha" at bounding box center [784, 391] width 1568 height 782
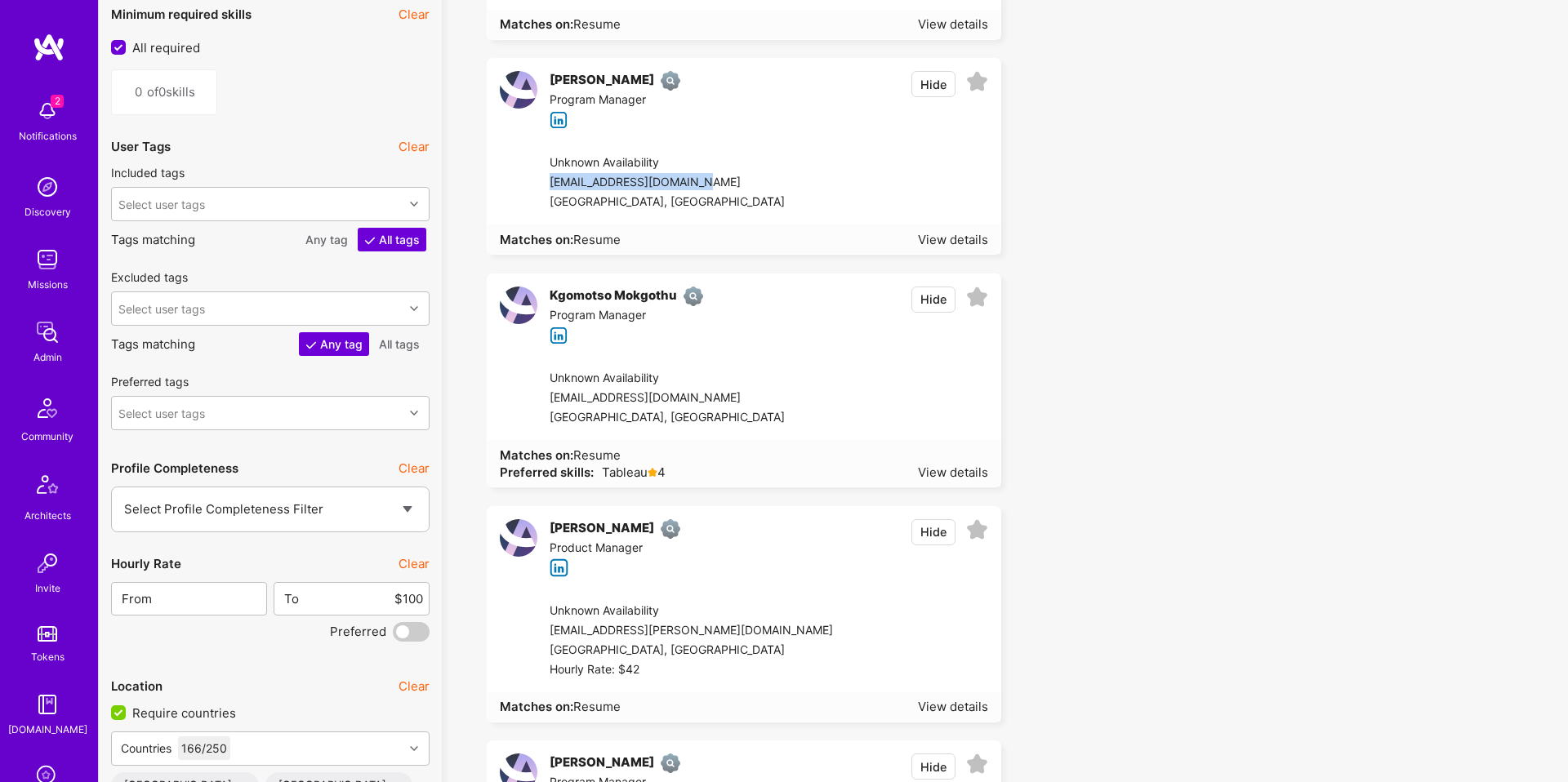
drag, startPoint x: 705, startPoint y: 181, endPoint x: 543, endPoint y: 184, distance: 162.0
click at [543, 184] on div "Unknown Availability Viswaazure2012@gmail.com Pittsburgh, United States" at bounding box center [762, 183] width 475 height 84
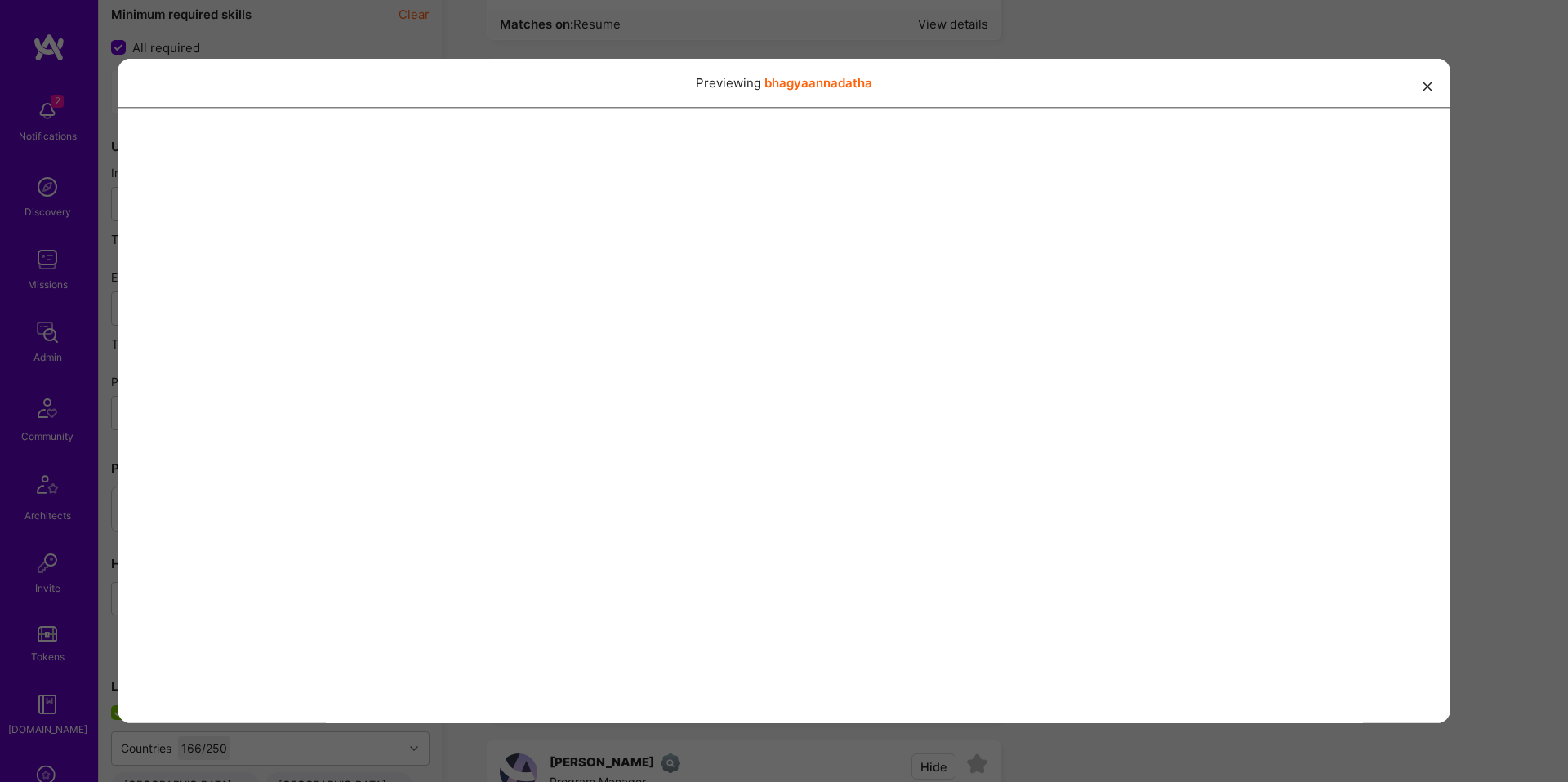
copy div "Viswaazure2012@gmail.com"
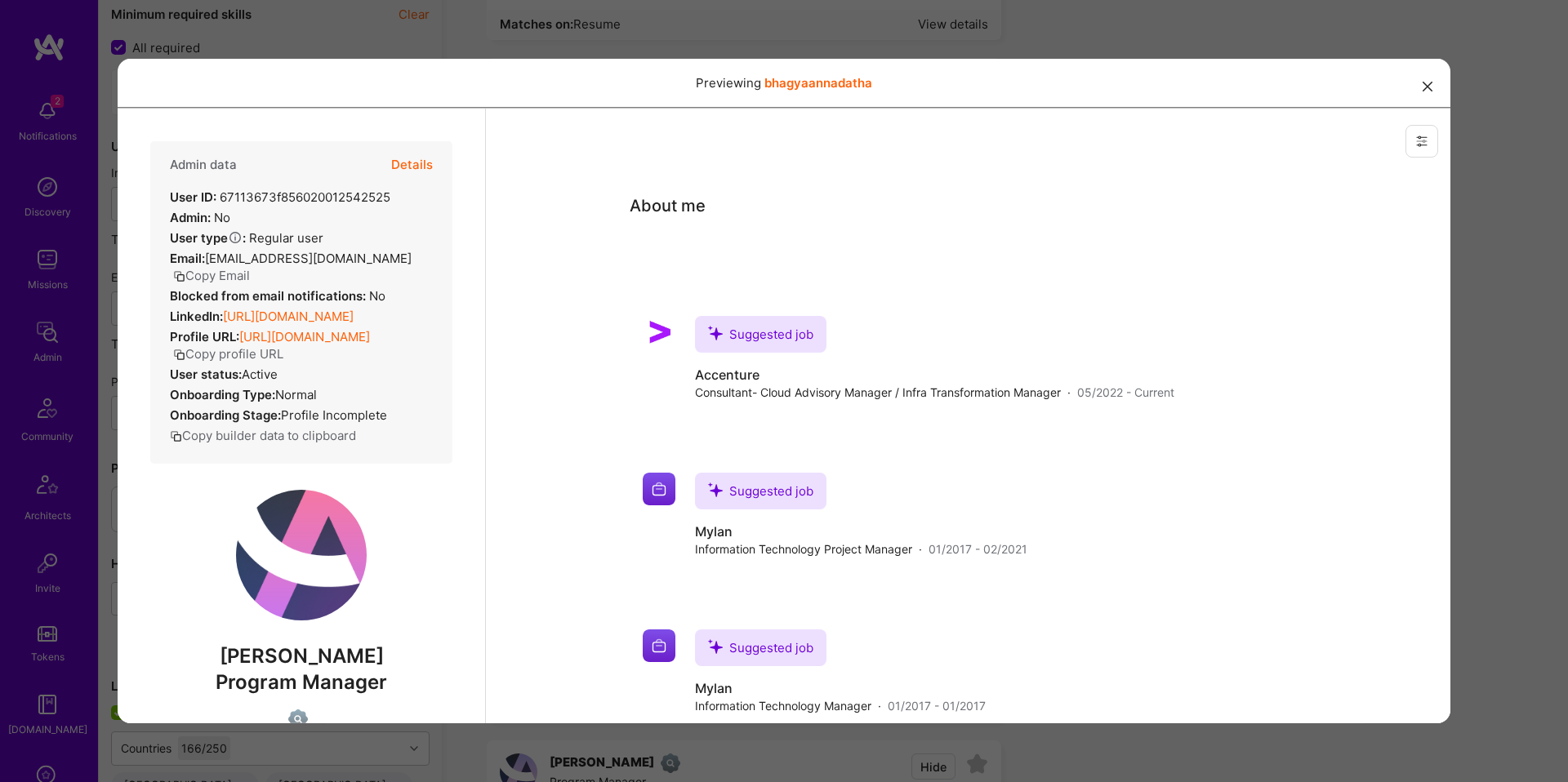
click at [905, 49] on div "Previewing bhagyaannadatha" at bounding box center [784, 391] width 1568 height 782
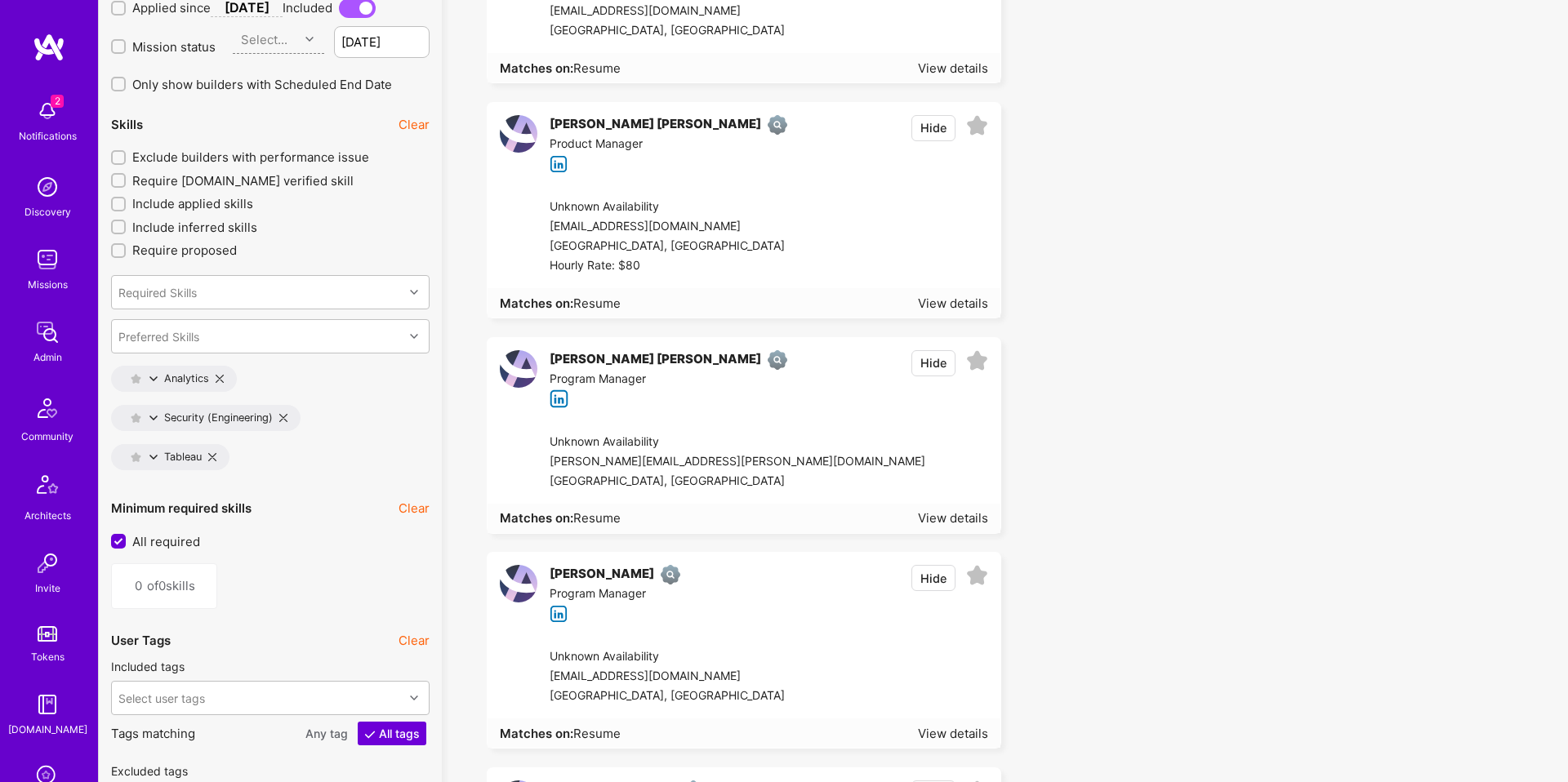
scroll to position [2136, 0]
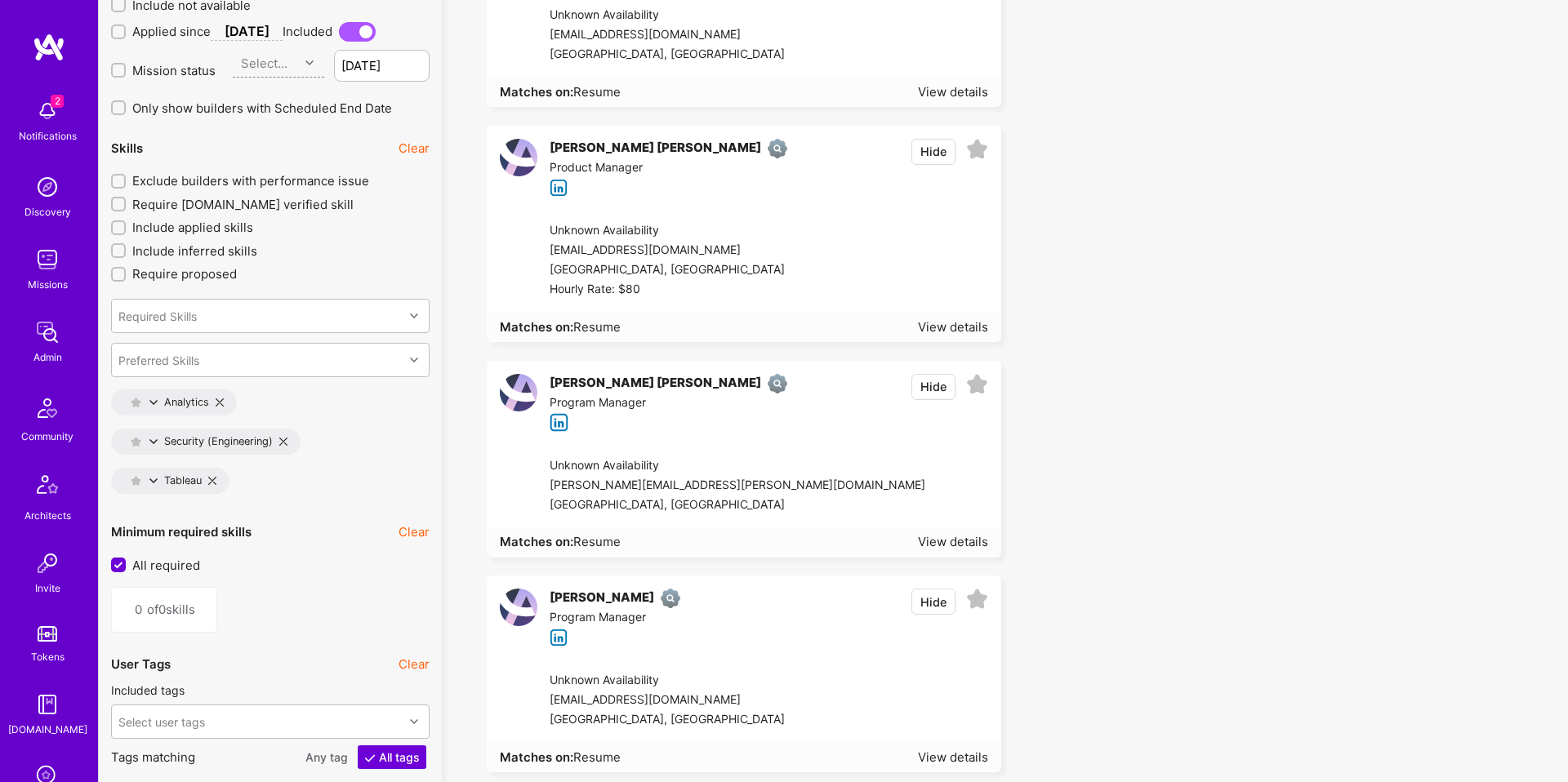
click at [701, 485] on div "pierina.ponce.p@gmail.com" at bounding box center [737, 486] width 376 height 19
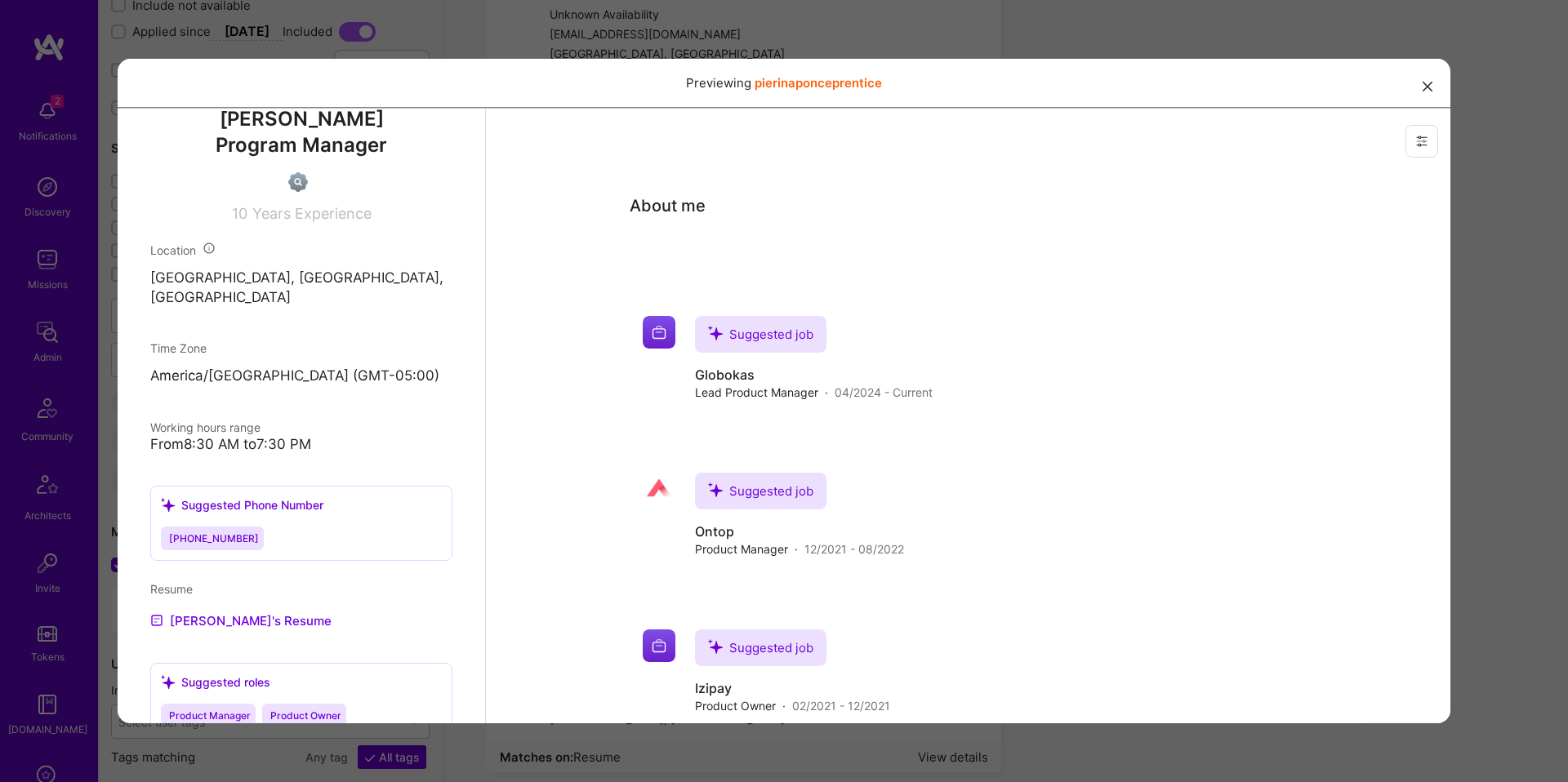
scroll to position [580, 0]
click at [251, 603] on div "Admin data Details User ID: 678959921966a10013827c5b Admin: No User type Regula…" at bounding box center [302, 441] width 368 height 665
click at [242, 610] on link "Pierina's Resume" at bounding box center [241, 619] width 181 height 19
click at [1096, 39] on div "Previewing pierinaponceprentice" at bounding box center [784, 391] width 1568 height 782
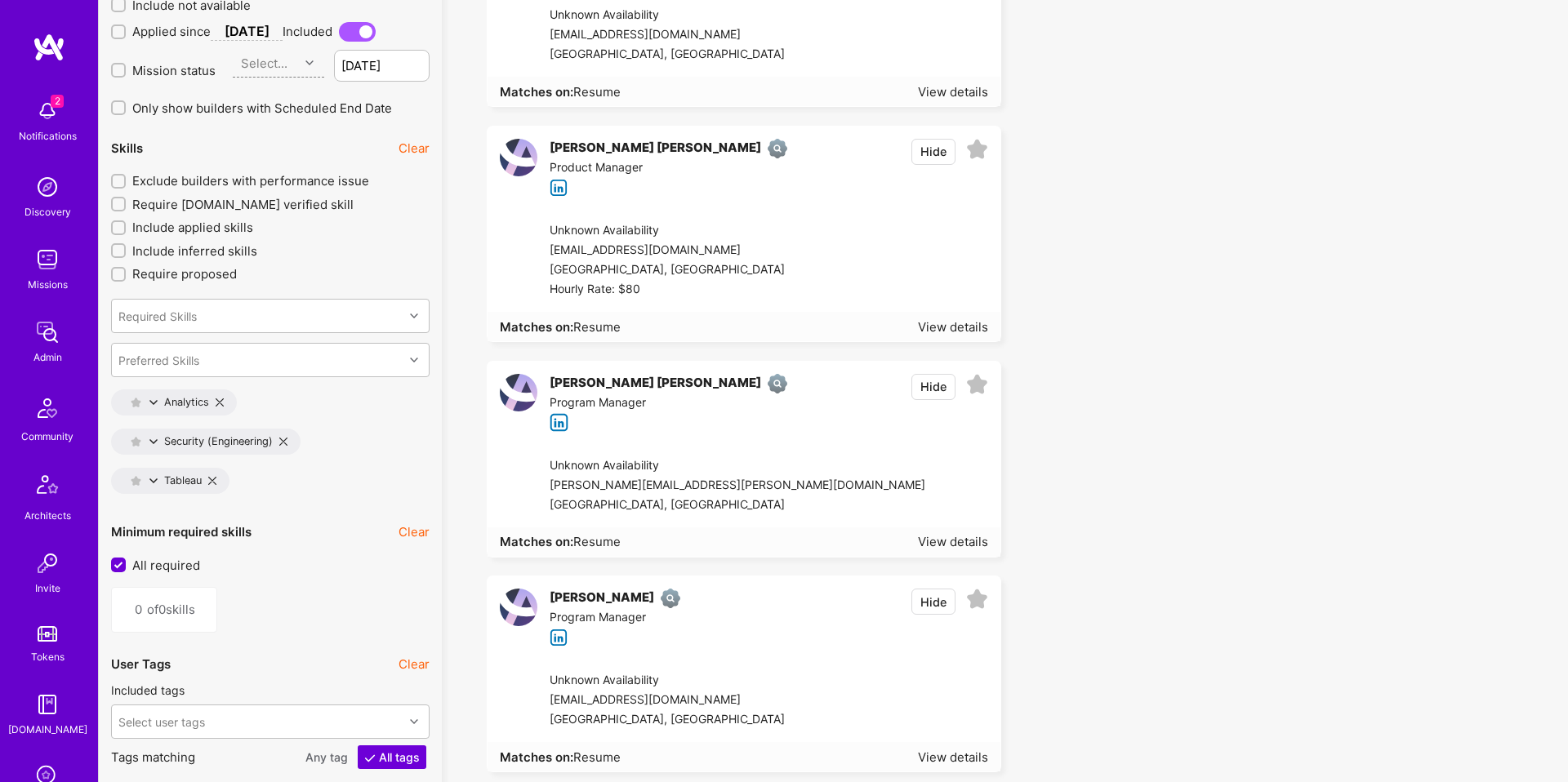
click at [697, 207] on div "Nairrit Sen Roy Product Manager Hide" at bounding box center [743, 168] width 513 height 83
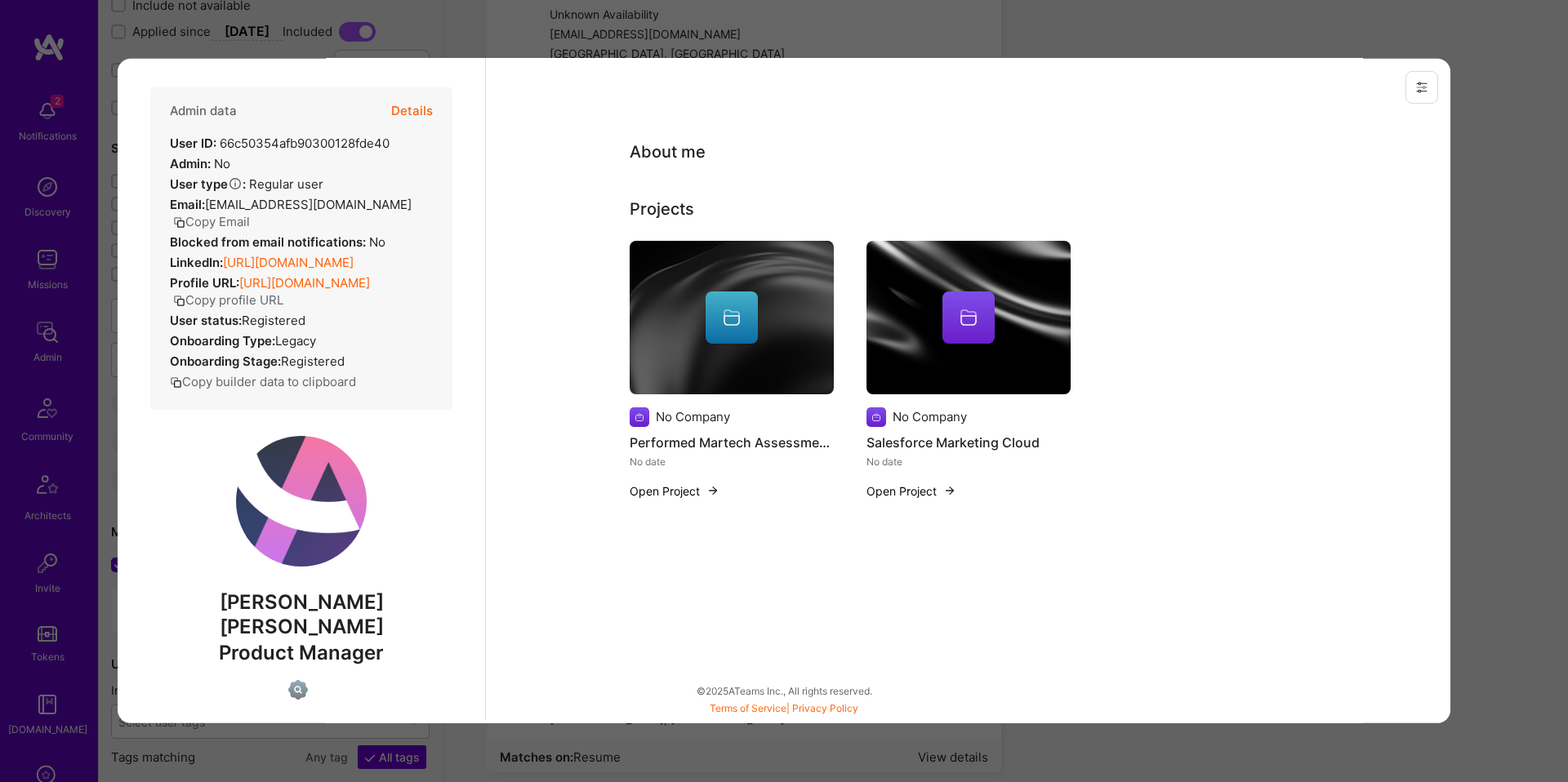
scroll to position [542, 0]
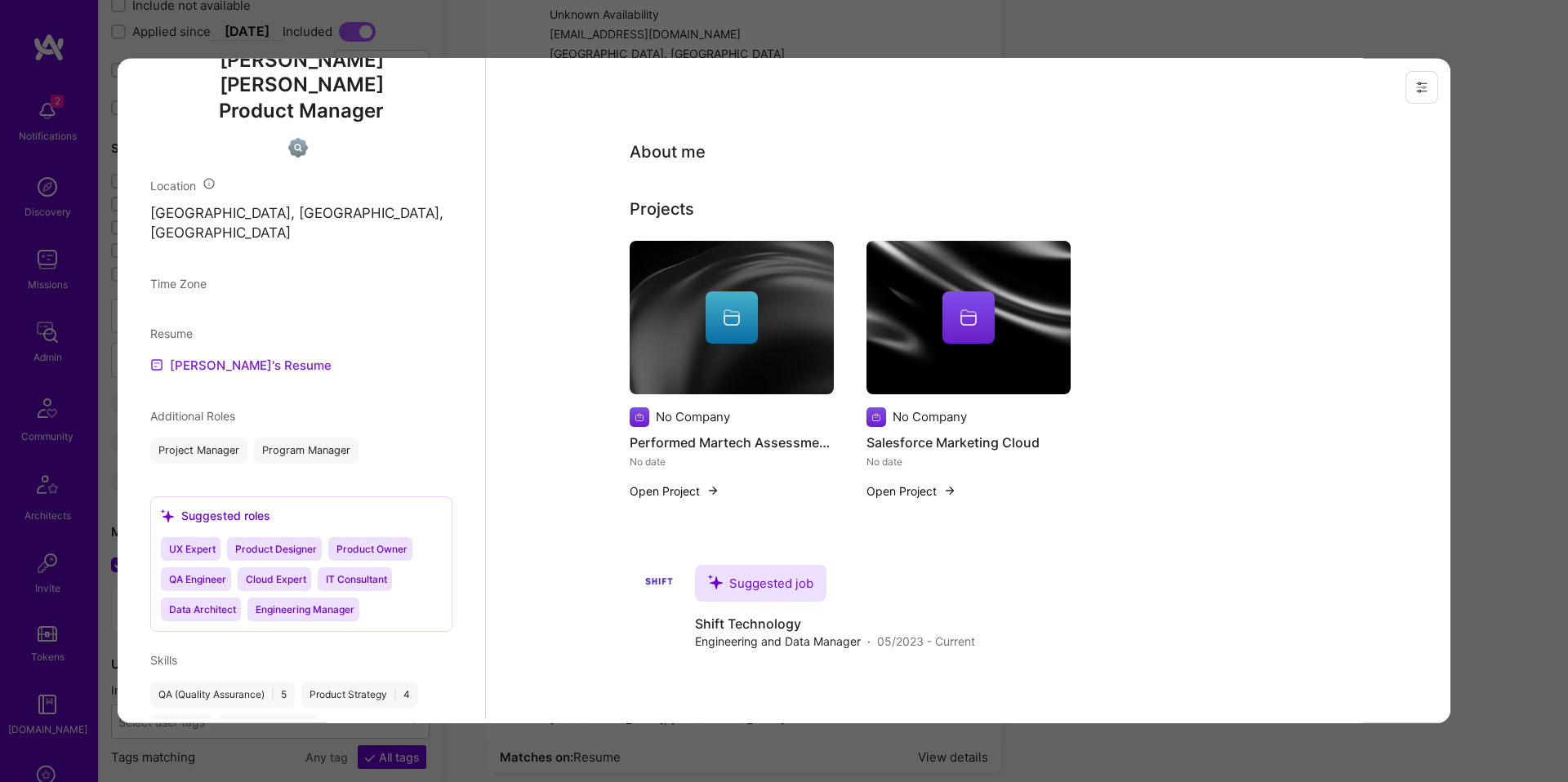
click at [222, 354] on link "Nairrit's Resume" at bounding box center [241, 364] width 181 height 19
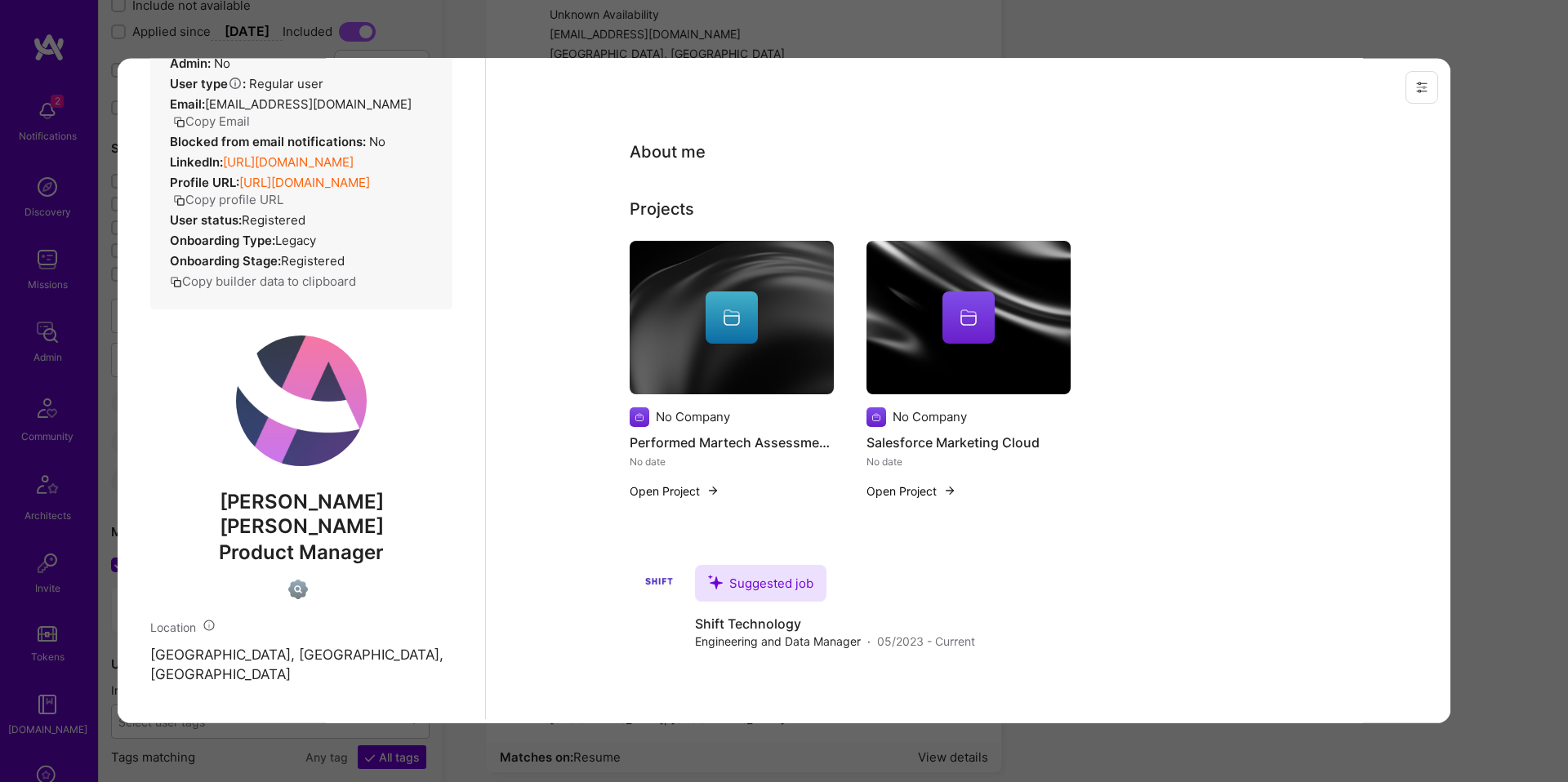
scroll to position [0, 0]
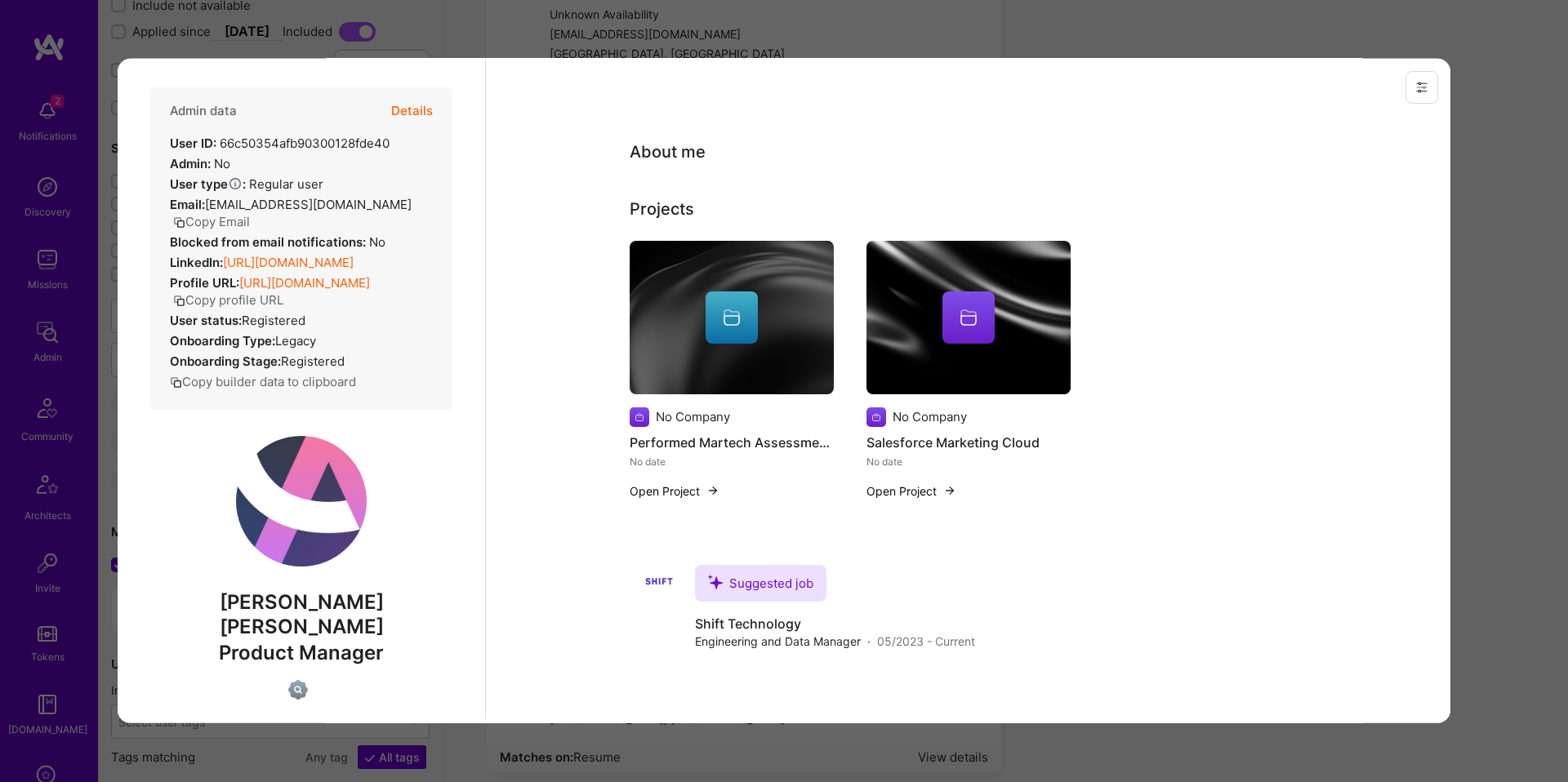
click at [239, 225] on button "Copy Email" at bounding box center [211, 220] width 77 height 17
click at [569, 26] on div "Previewing nairritsenroy" at bounding box center [784, 391] width 1568 height 782
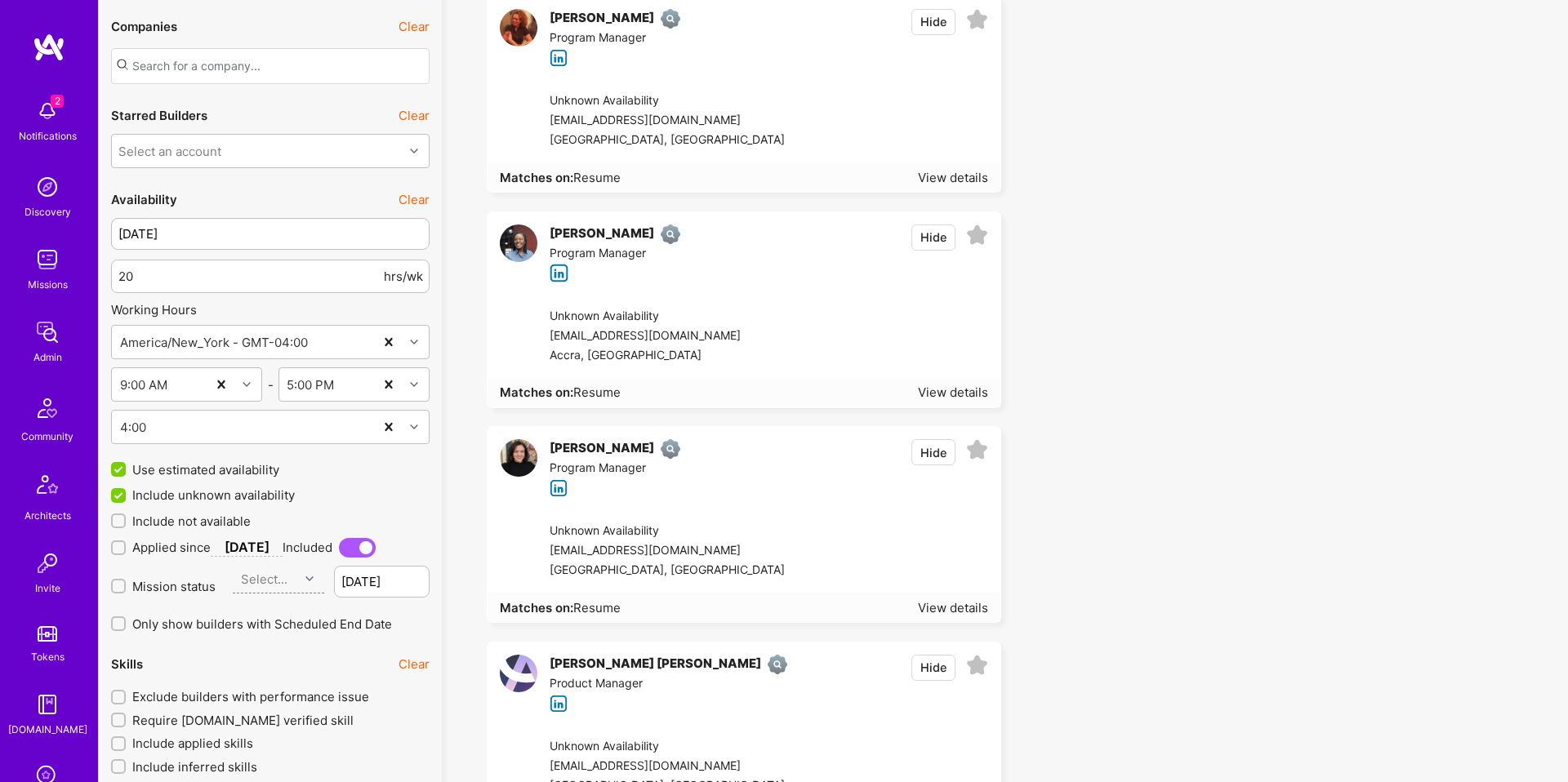
scroll to position [1627, 0]
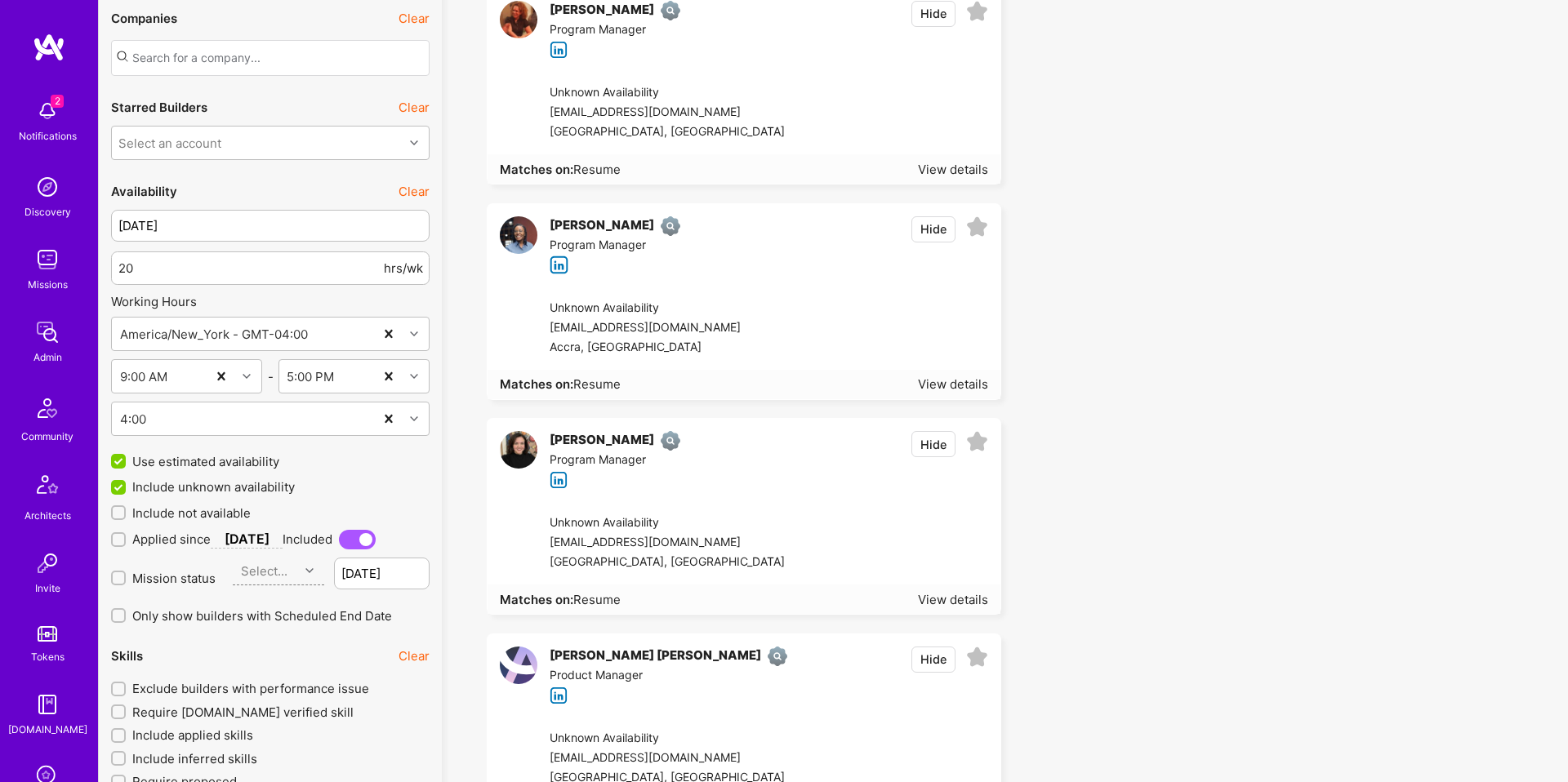
click at [682, 501] on div "Unknown Availability audreycarlisle@gmail.com Houston, United States" at bounding box center [762, 543] width 475 height 84
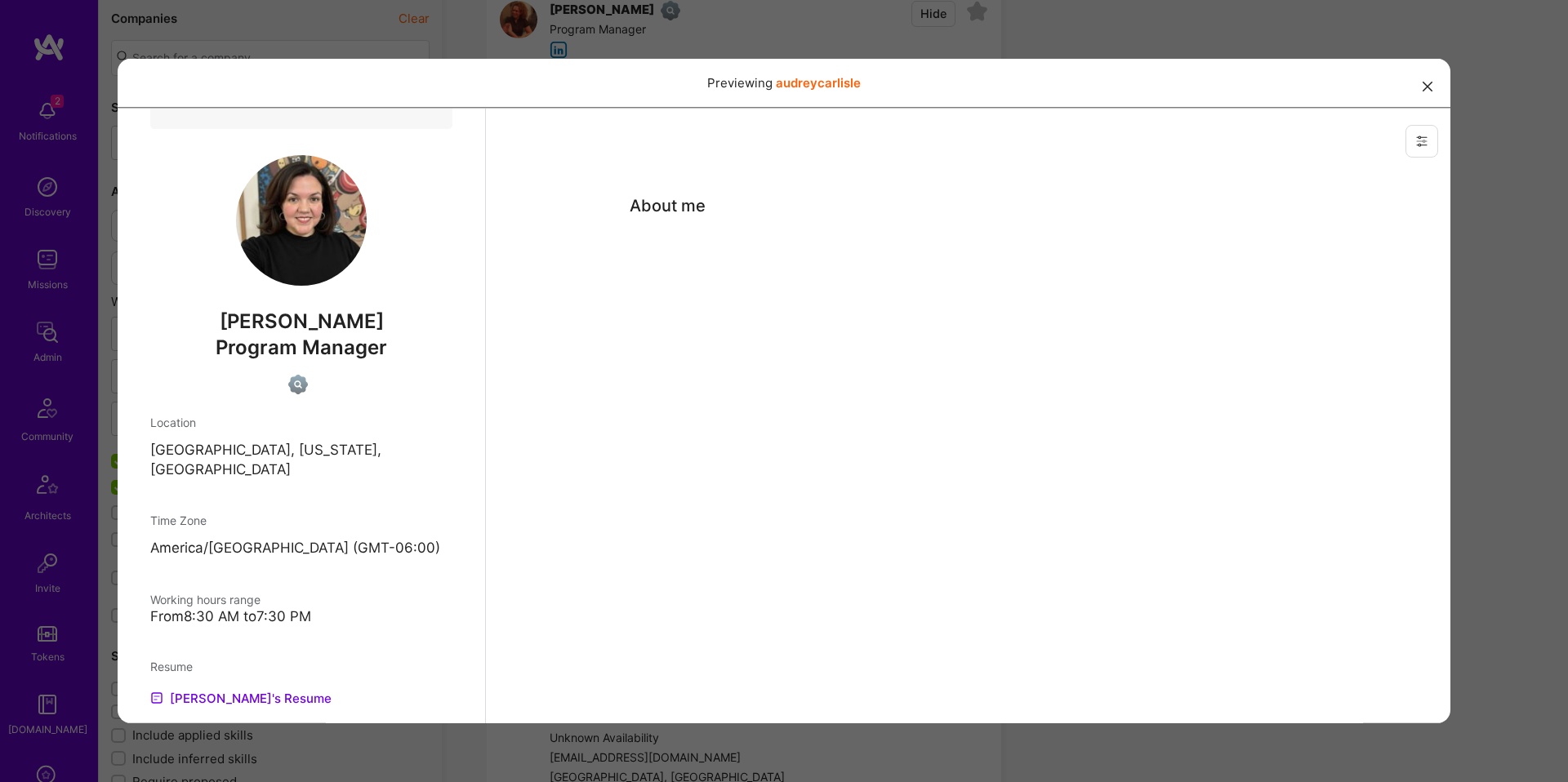
scroll to position [33, 0]
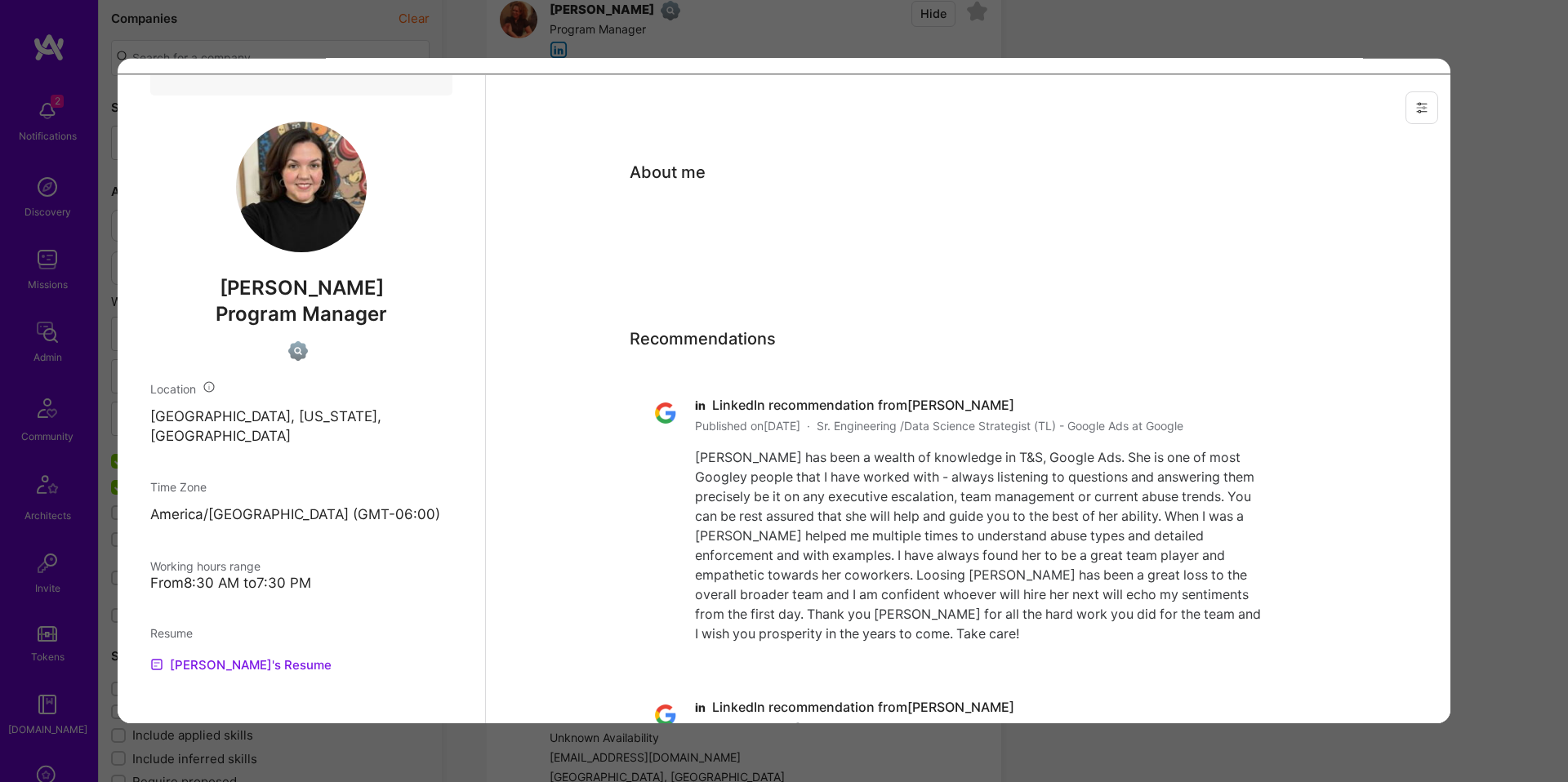
click at [237, 662] on link "Audrey's Resume" at bounding box center [241, 664] width 181 height 19
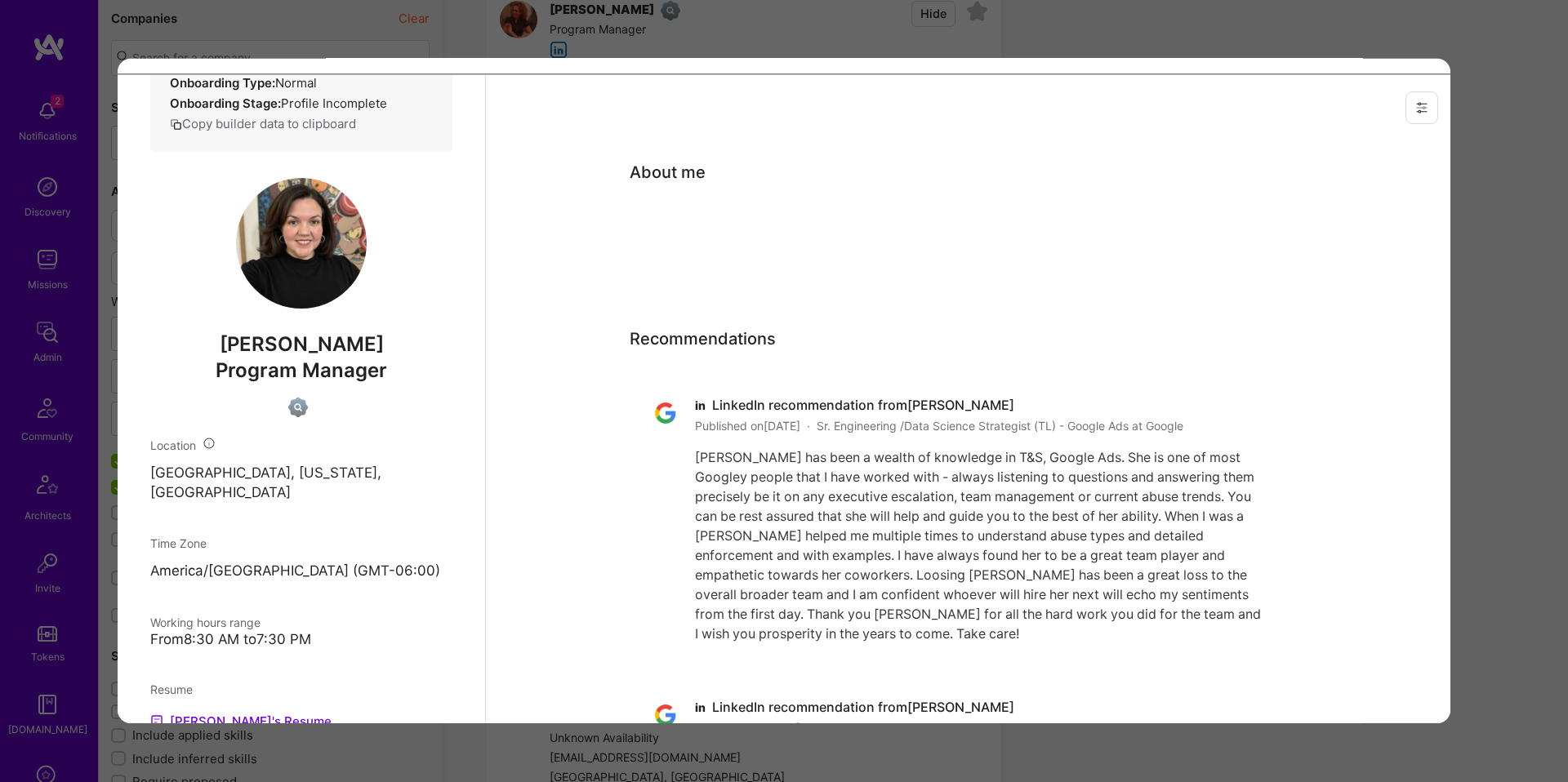
scroll to position [0, 0]
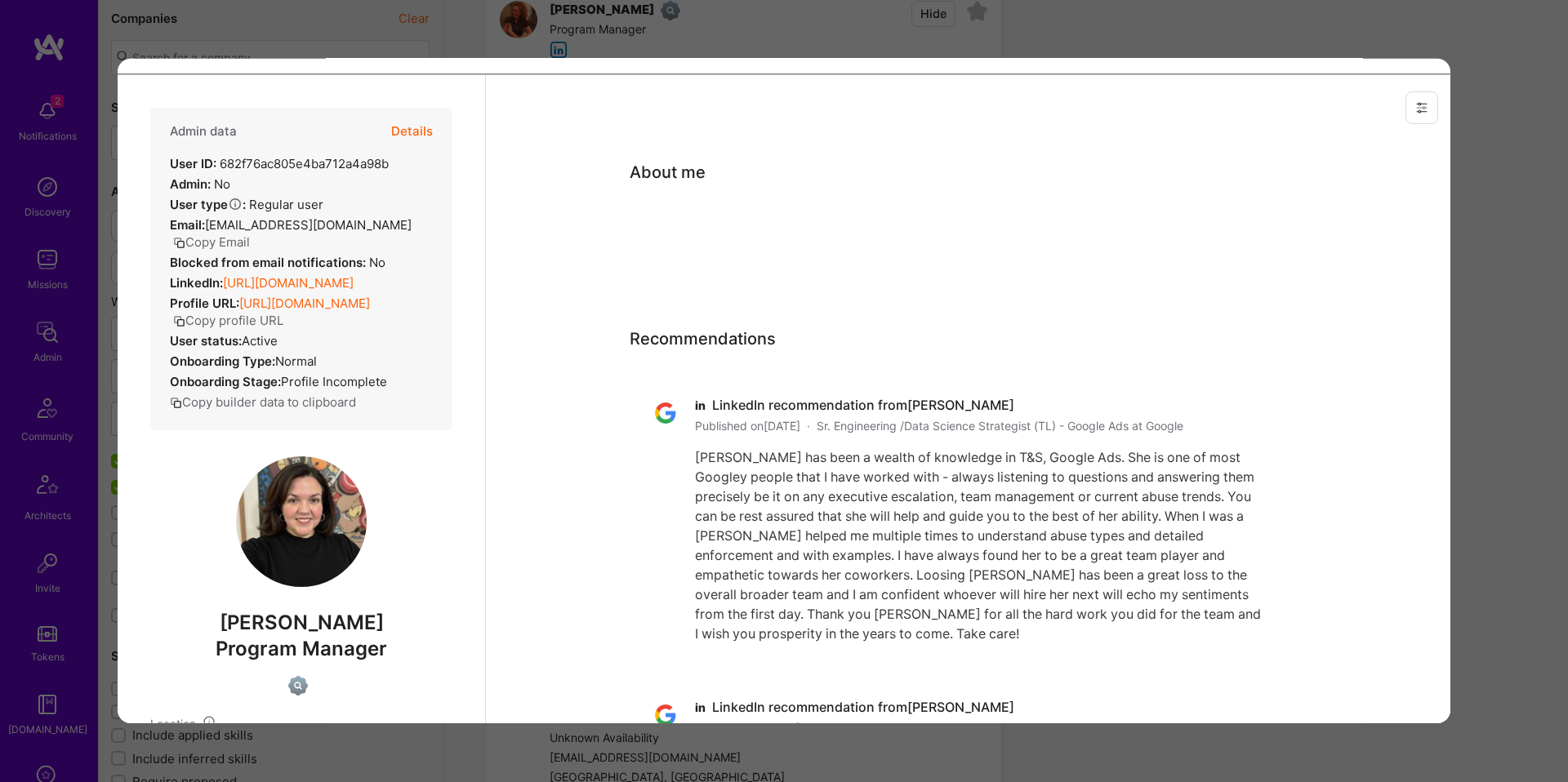
click at [235, 245] on button "Copy Email" at bounding box center [211, 241] width 77 height 17
click at [607, 26] on div "Previewing audreycarlisle" at bounding box center [784, 391] width 1568 height 782
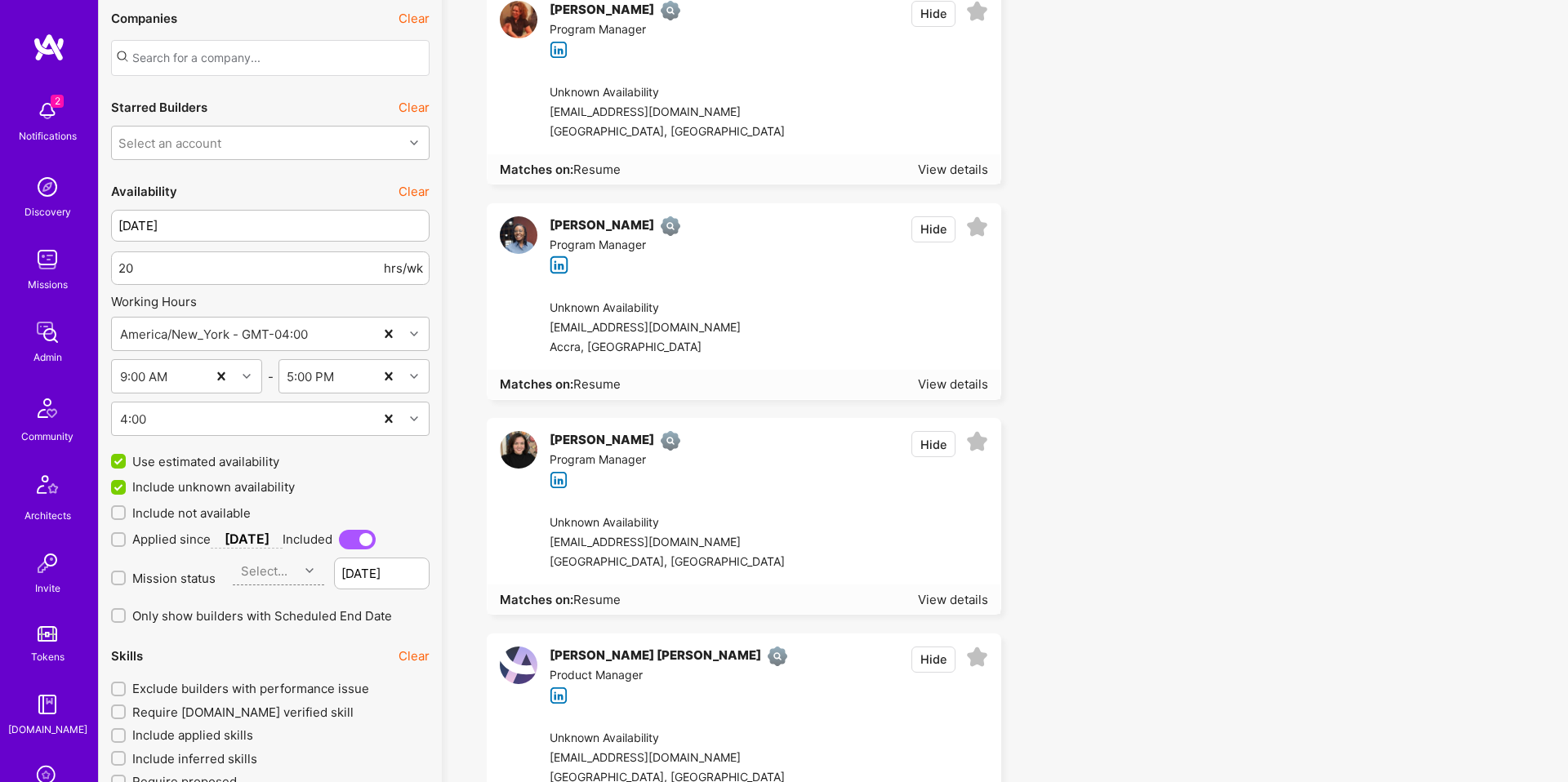
click at [599, 294] on div "Unknown Availability azfoster01@gmail.com Accra, Ghana" at bounding box center [762, 328] width 475 height 84
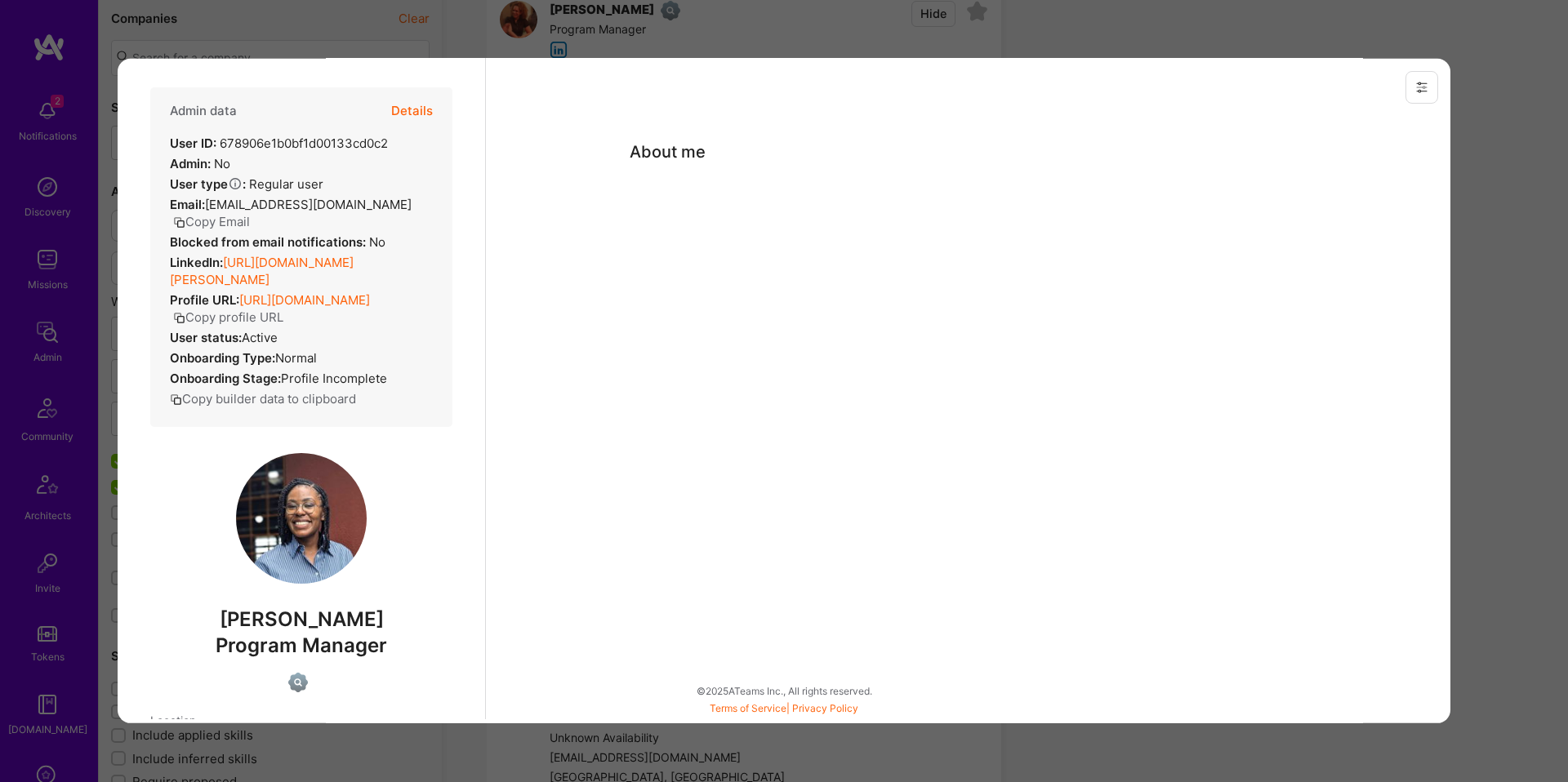
scroll to position [405, 0]
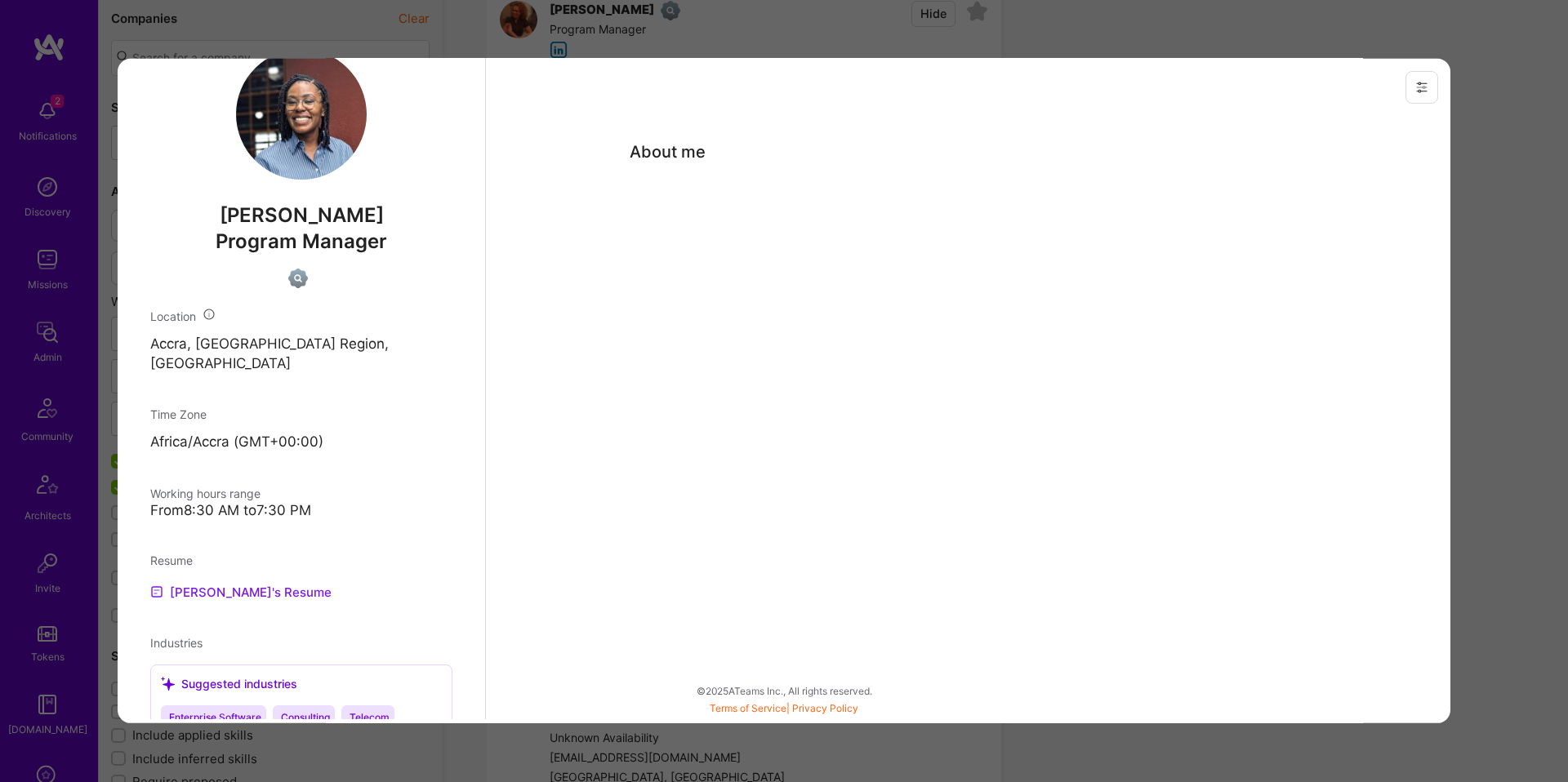
click at [237, 581] on link "Ashley's Resume" at bounding box center [241, 591] width 181 height 19
click at [1101, 45] on div "Previewing ashleyfoster" at bounding box center [784, 391] width 1568 height 782
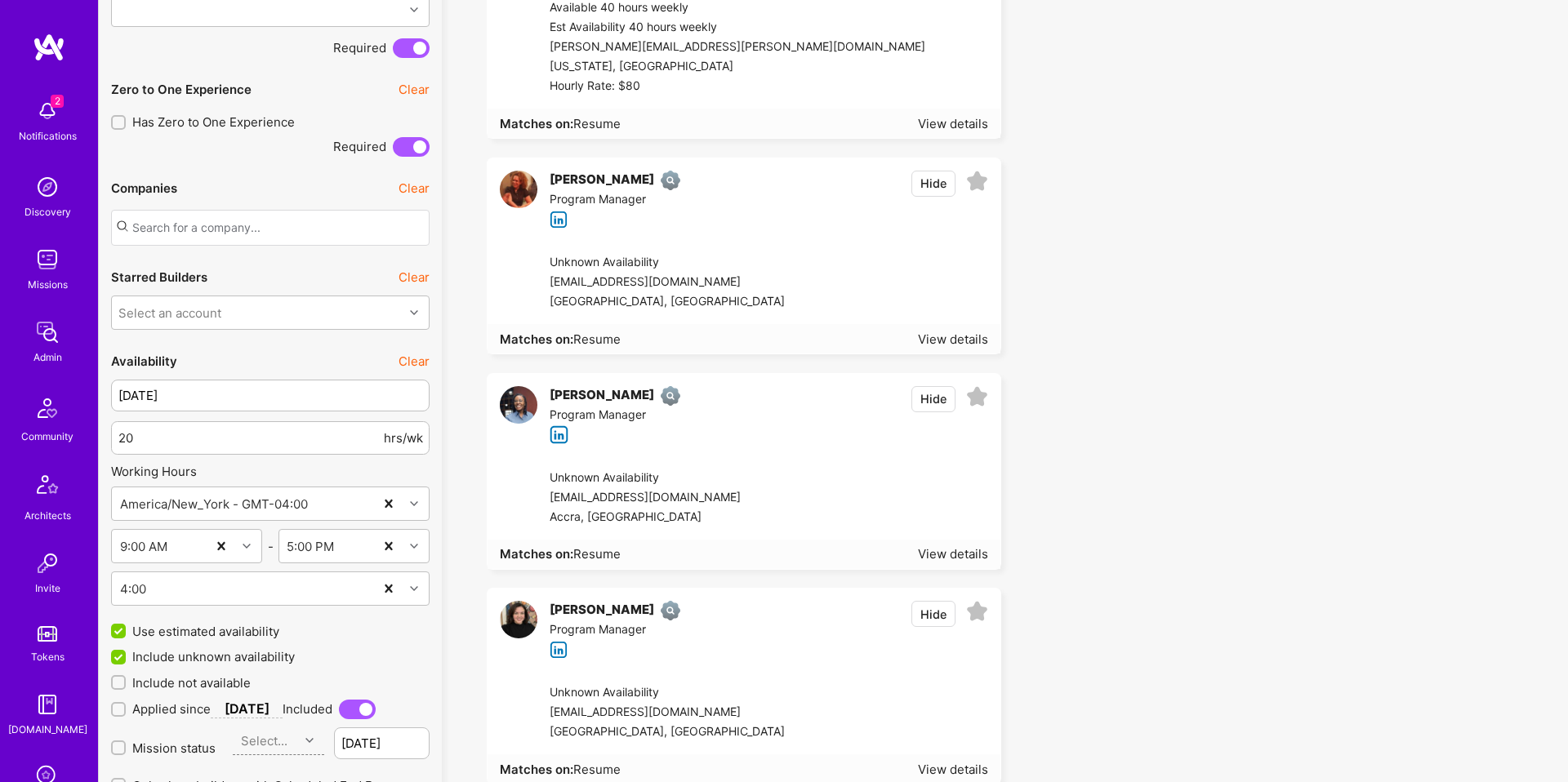
scroll to position [1152, 0]
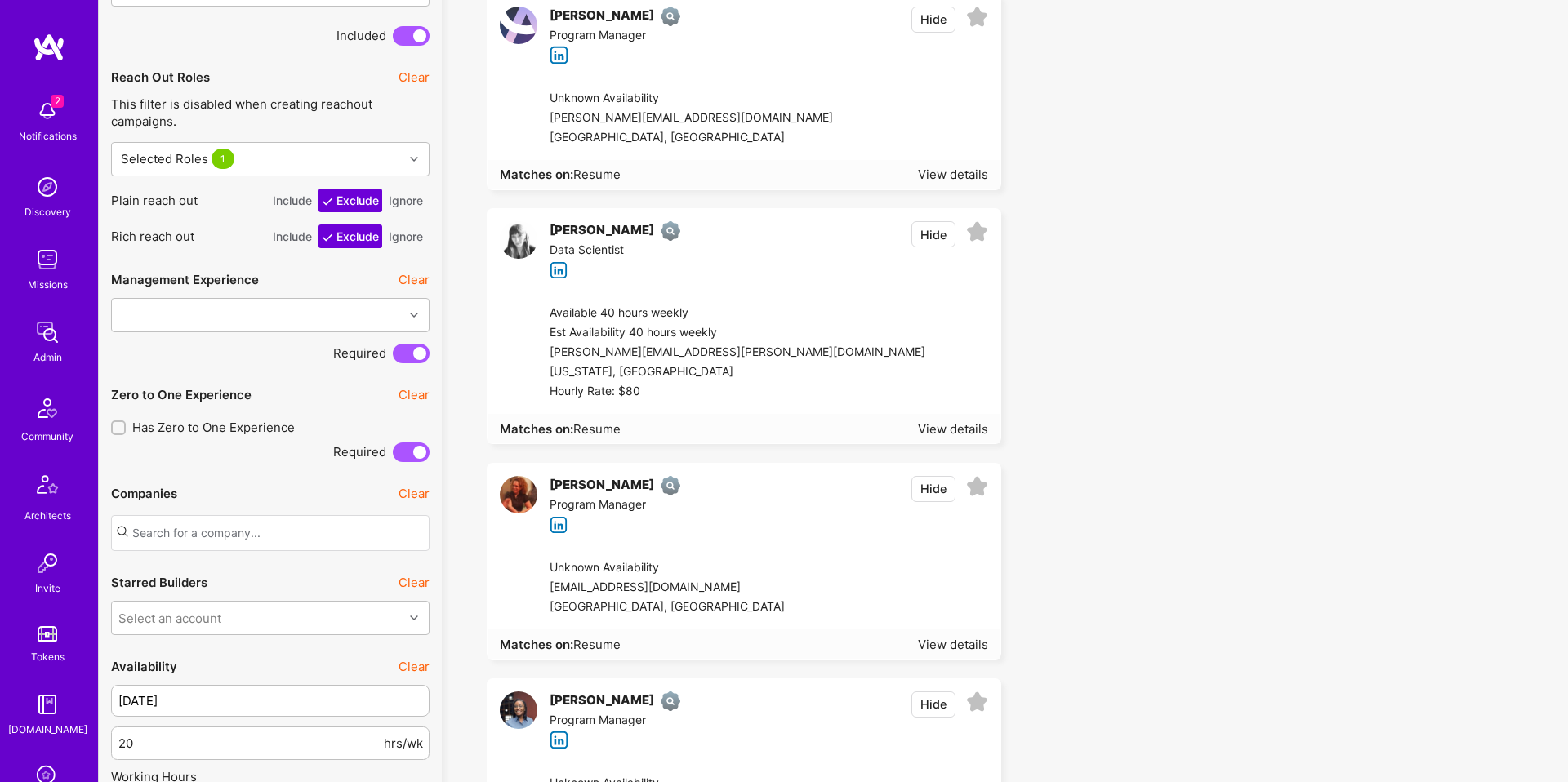
click at [694, 530] on div "Atalia Harel Program Manager Hide" at bounding box center [743, 505] width 513 height 83
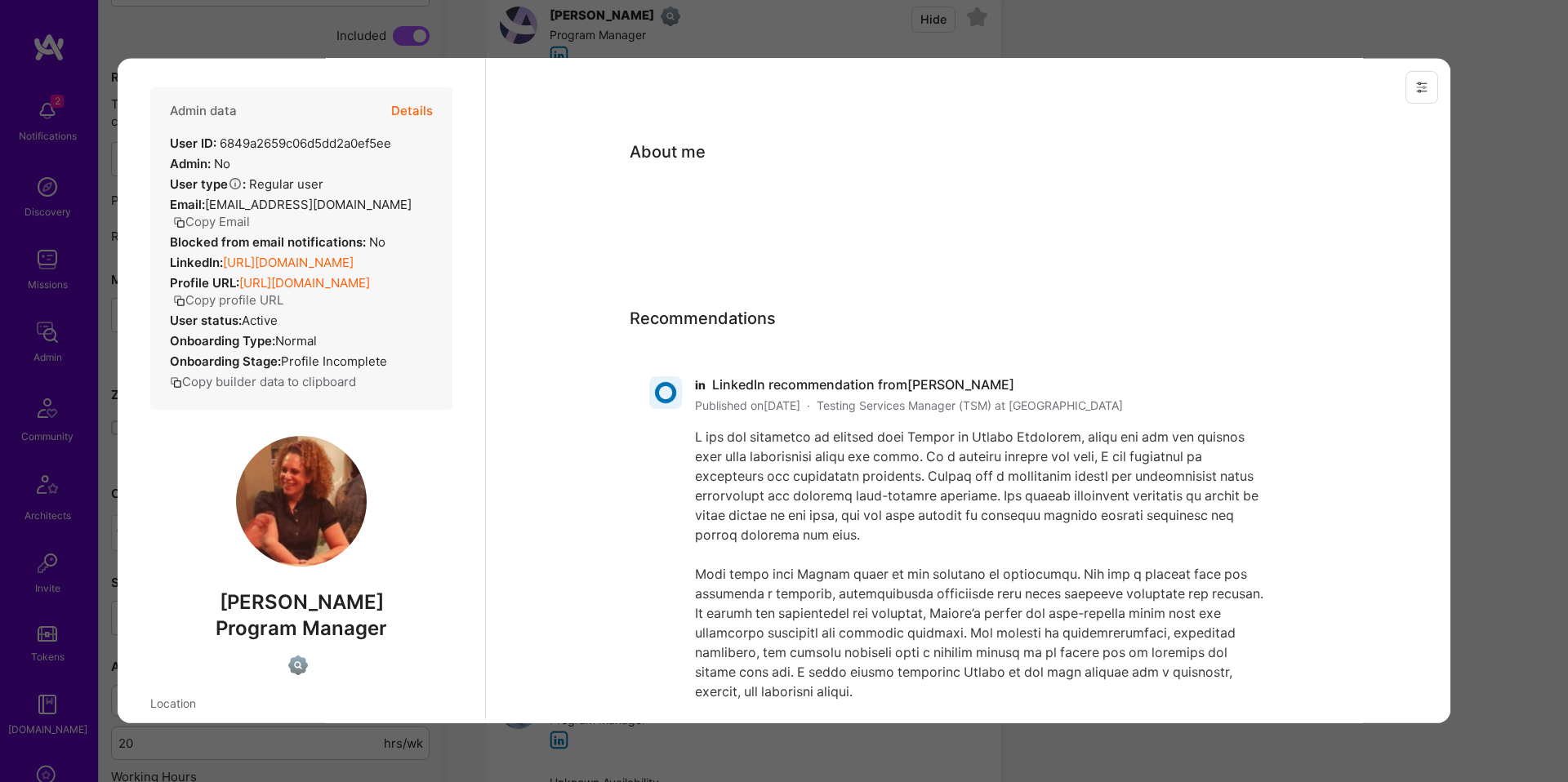
scroll to position [315, 0]
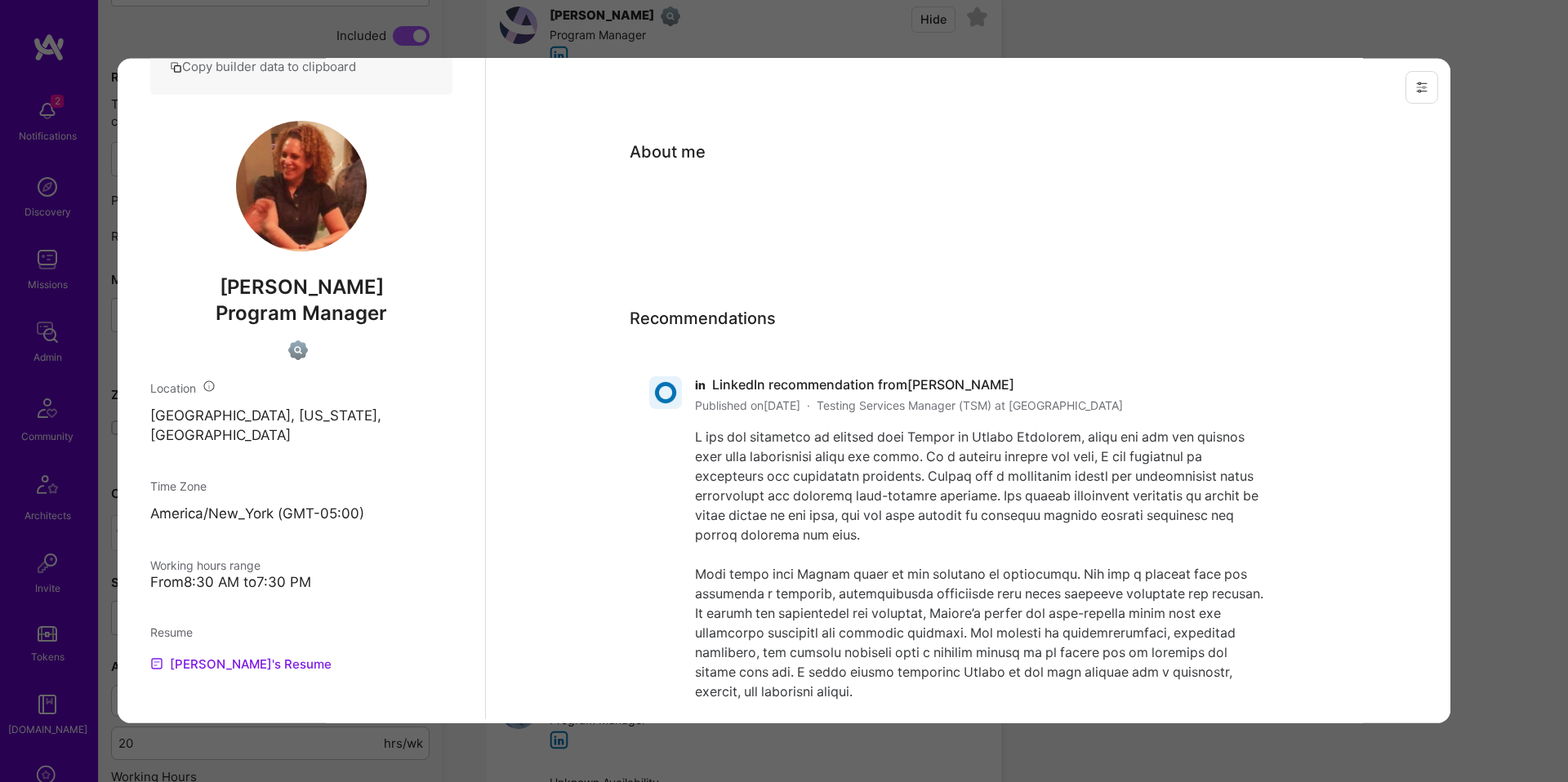
click at [243, 654] on link "Atalia's Resume" at bounding box center [241, 663] width 181 height 19
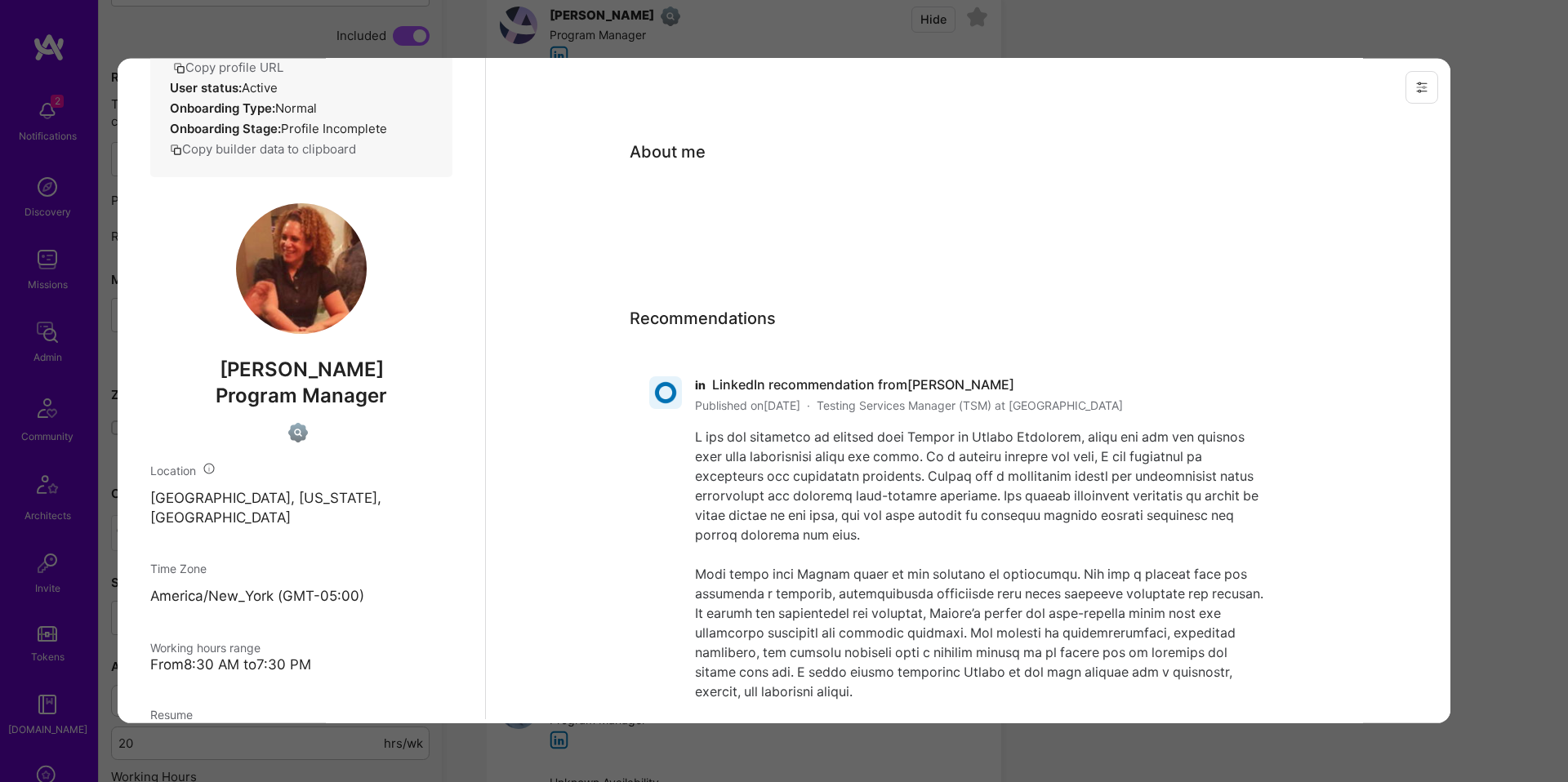
scroll to position [232, 0]
click at [285, 359] on span "Atalia Harel" at bounding box center [302, 370] width 303 height 25
copy span "Atalia"
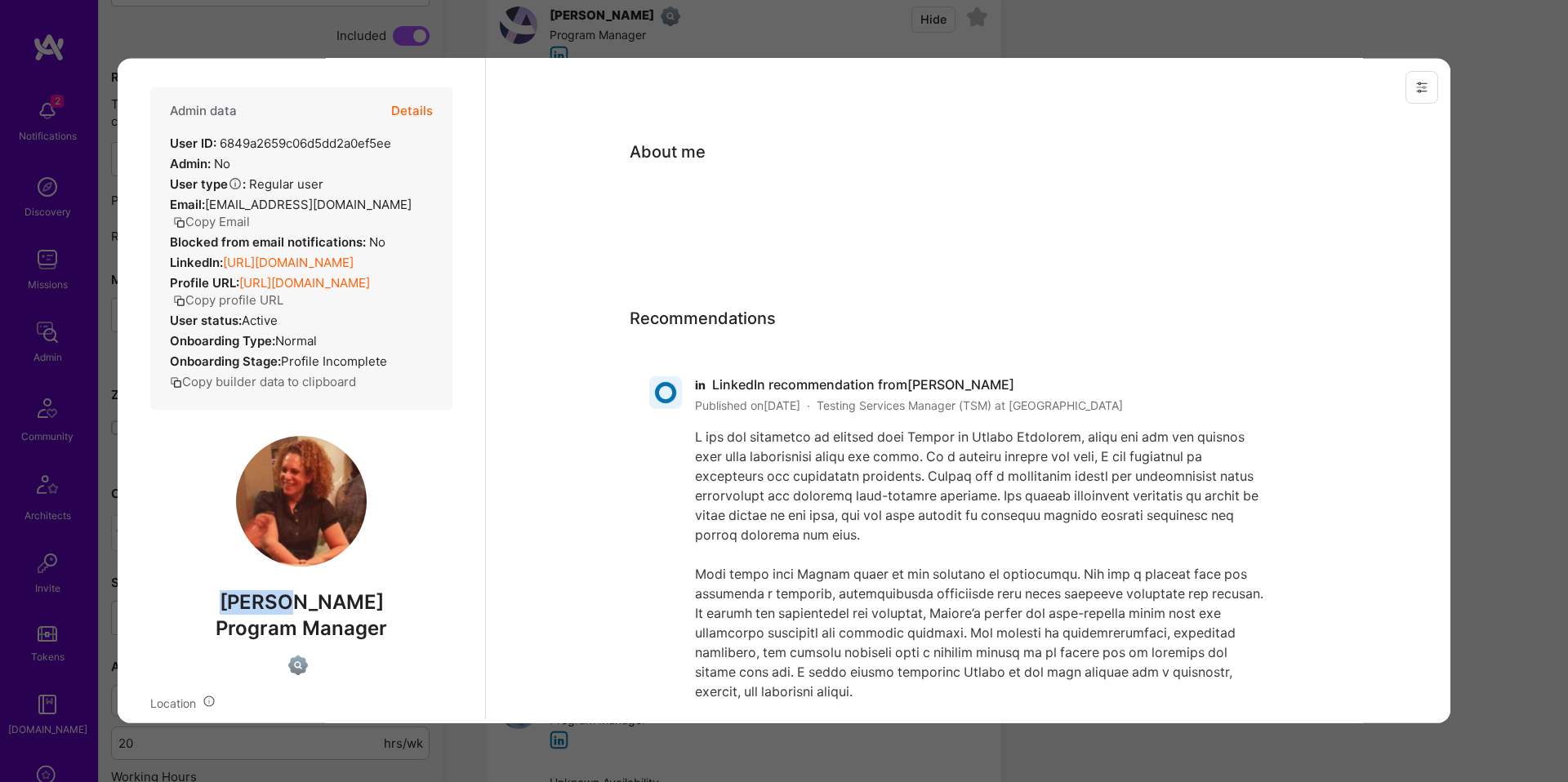
click at [250, 212] on button "Copy Email" at bounding box center [211, 220] width 77 height 17
click at [1500, 253] on div "Previewing ataliaharel" at bounding box center [784, 391] width 1568 height 782
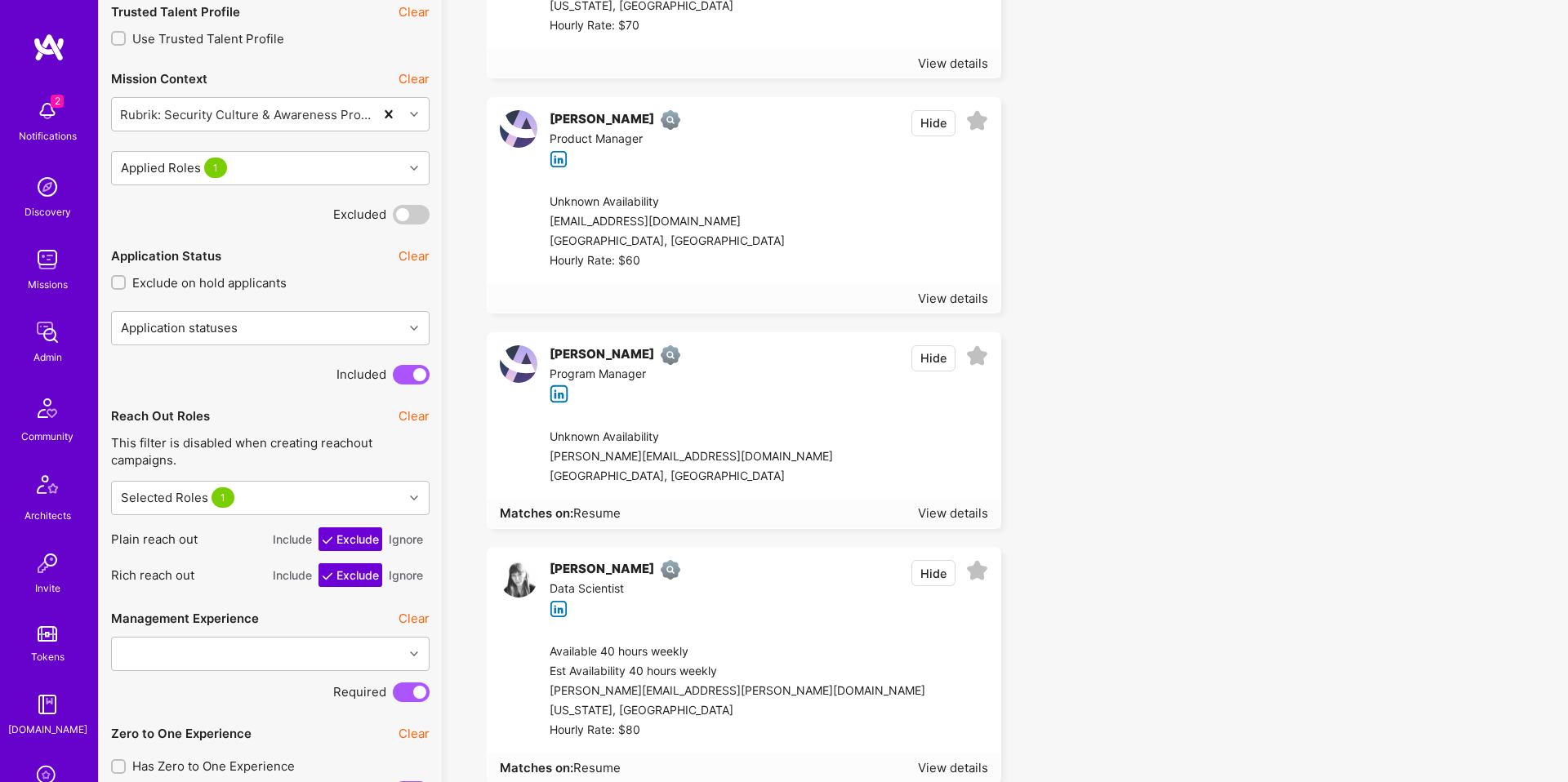
scroll to position [811, 0]
click at [782, 418] on div "Unknown Availability jotangiya.a@northeastern.edu Seattle, United States" at bounding box center [762, 459] width 475 height 84
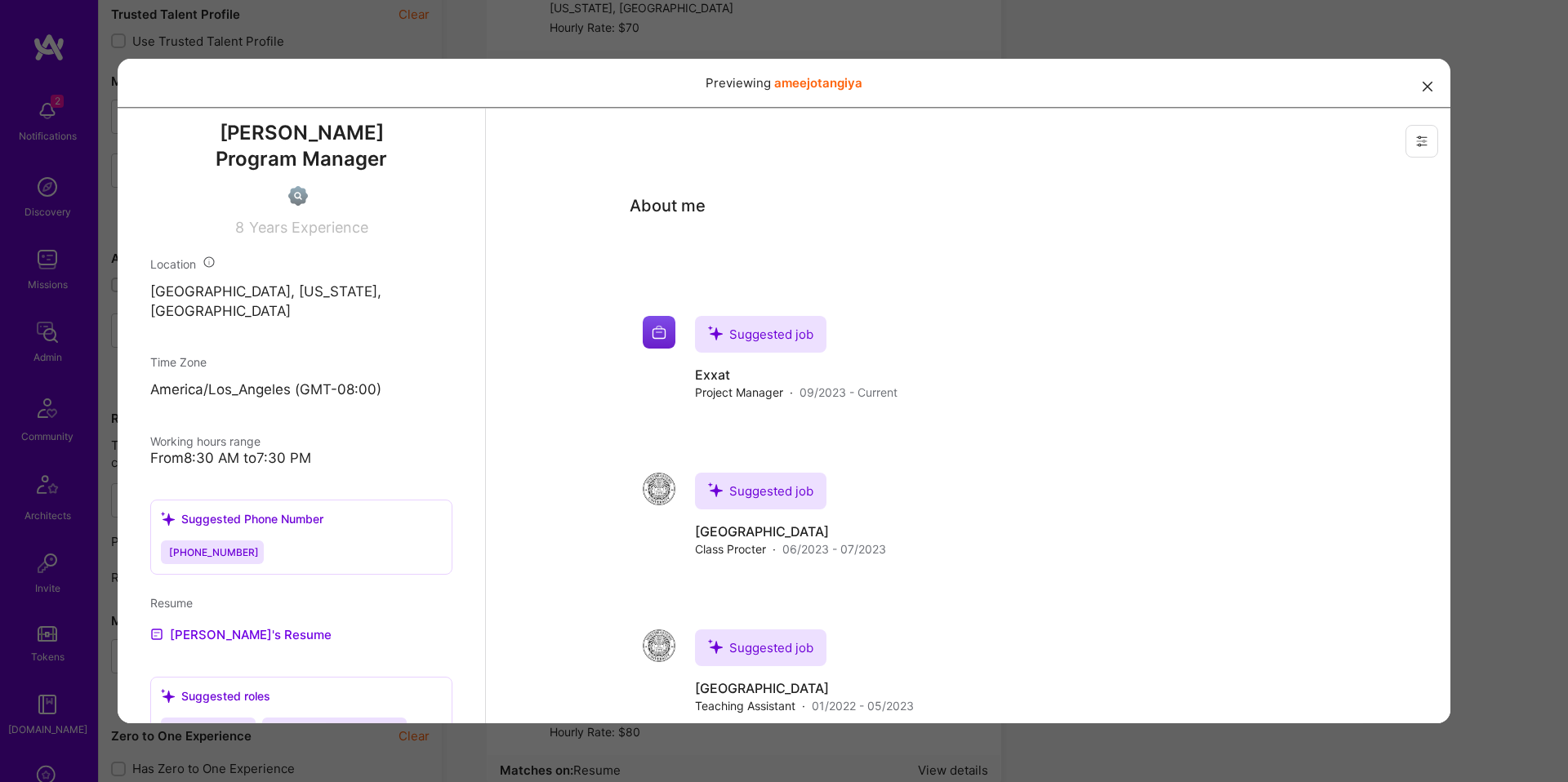
scroll to position [661, 0]
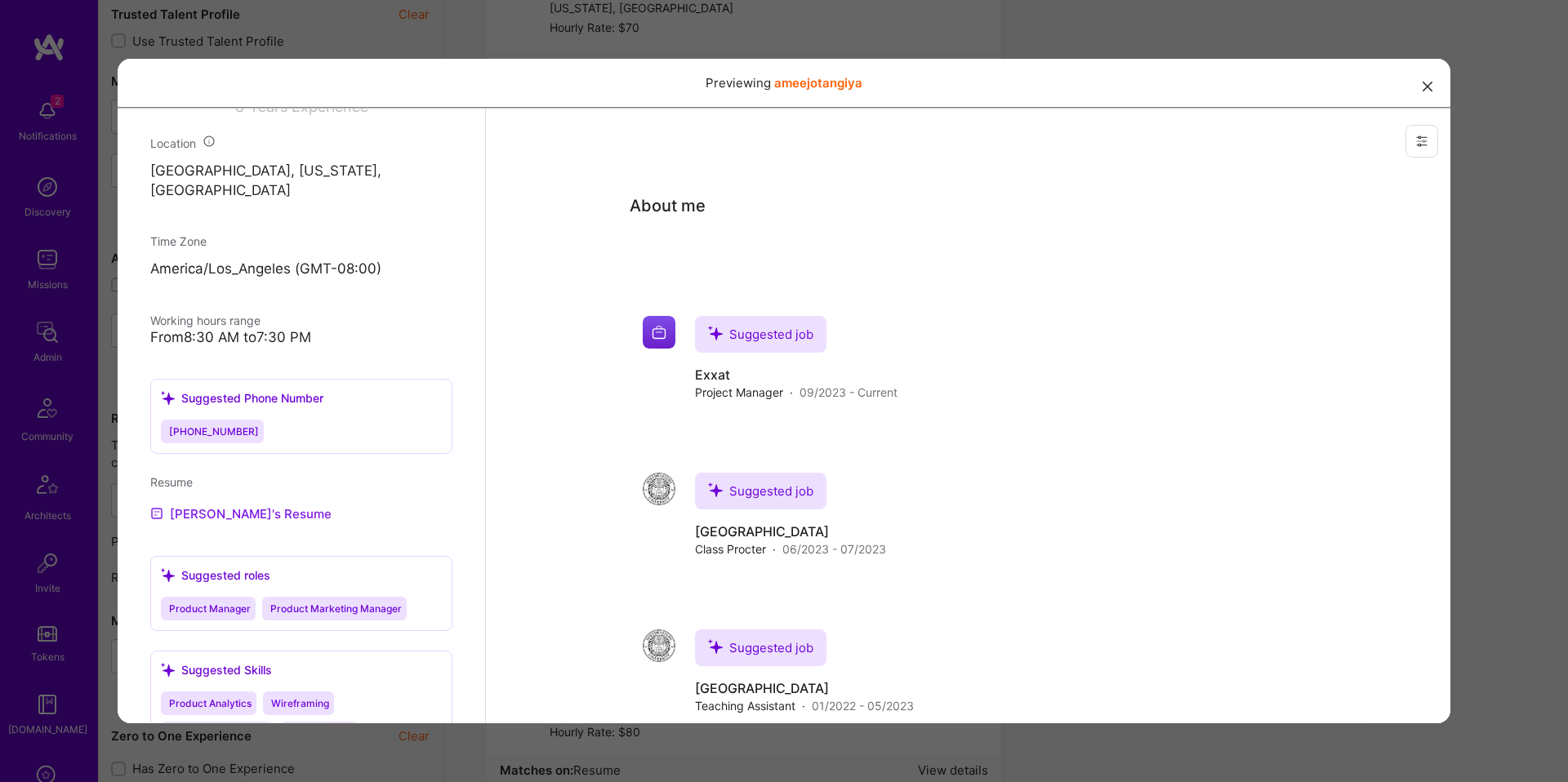
click at [225, 508] on link "[PERSON_NAME]'s Resume" at bounding box center [241, 513] width 181 height 19
click at [795, 31] on div "Previewing ameejotangiya" at bounding box center [784, 391] width 1568 height 782
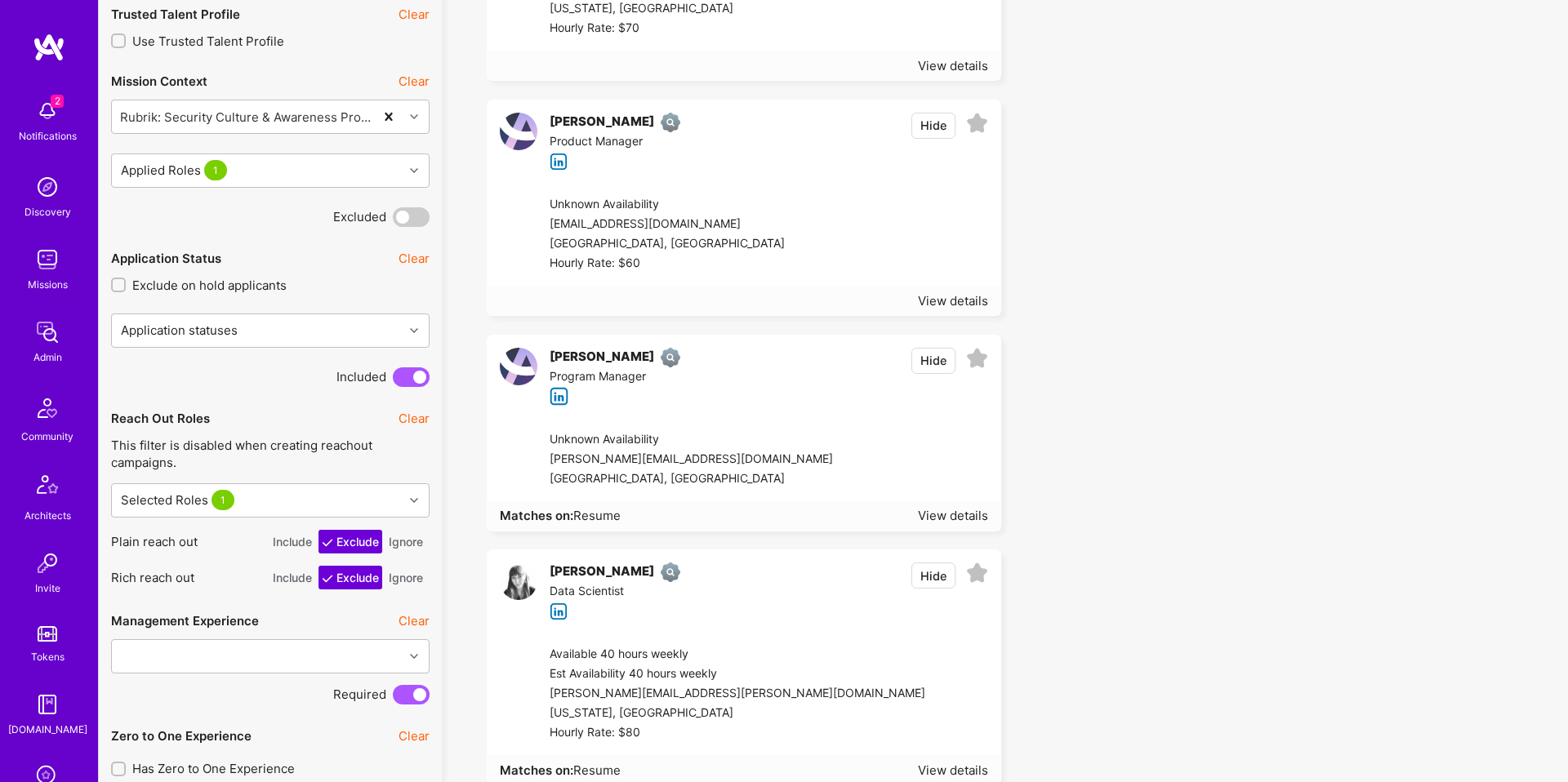
click at [723, 362] on div "Amee Jotangiya Program Manager Hide" at bounding box center [743, 377] width 513 height 83
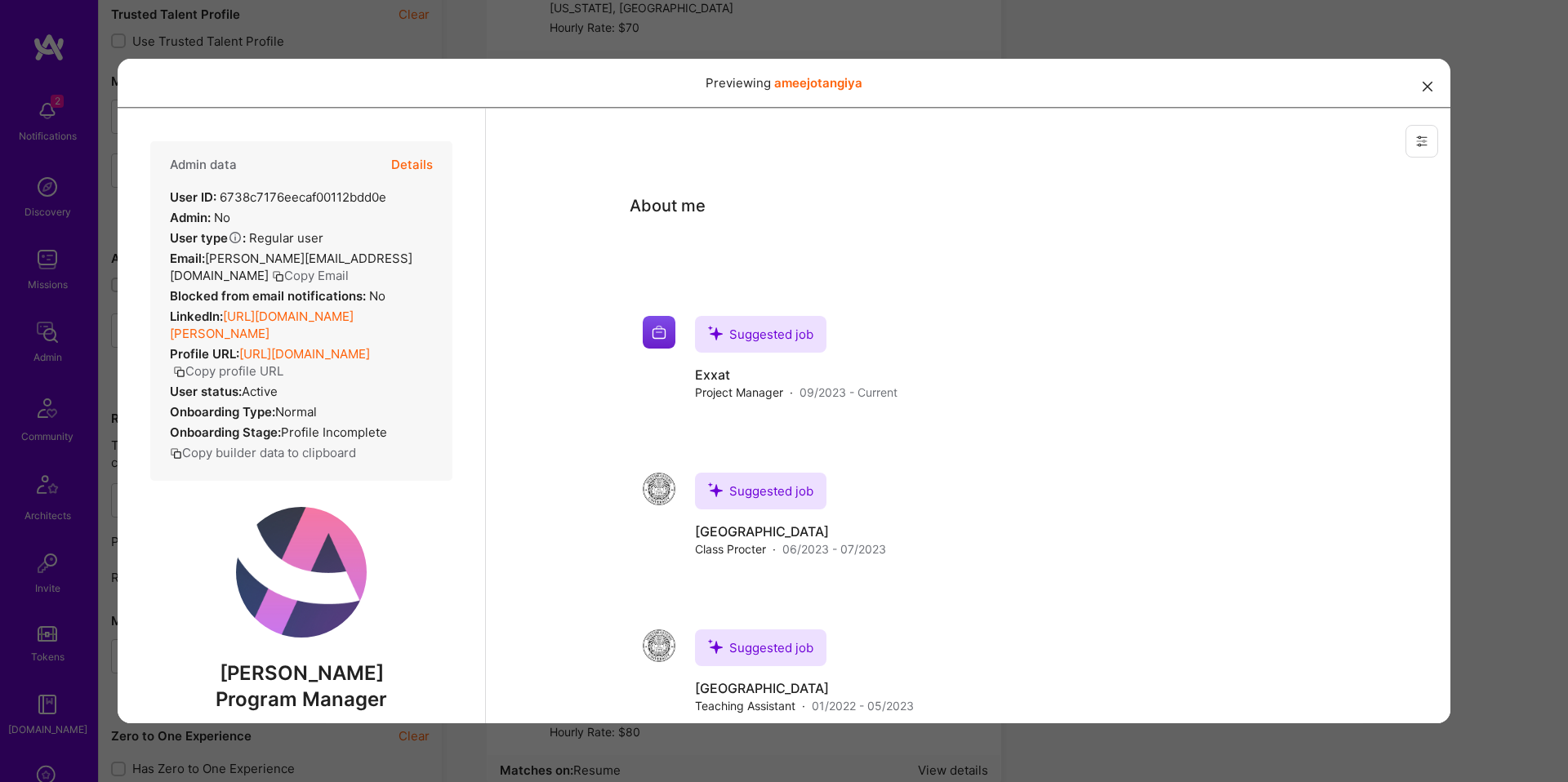
scroll to position [0, 0]
click at [252, 685] on span "Amee Jotangiya" at bounding box center [302, 673] width 303 height 25
copy span "Amee"
click at [975, 48] on div "Previewing ameejotangiya" at bounding box center [784, 391] width 1568 height 782
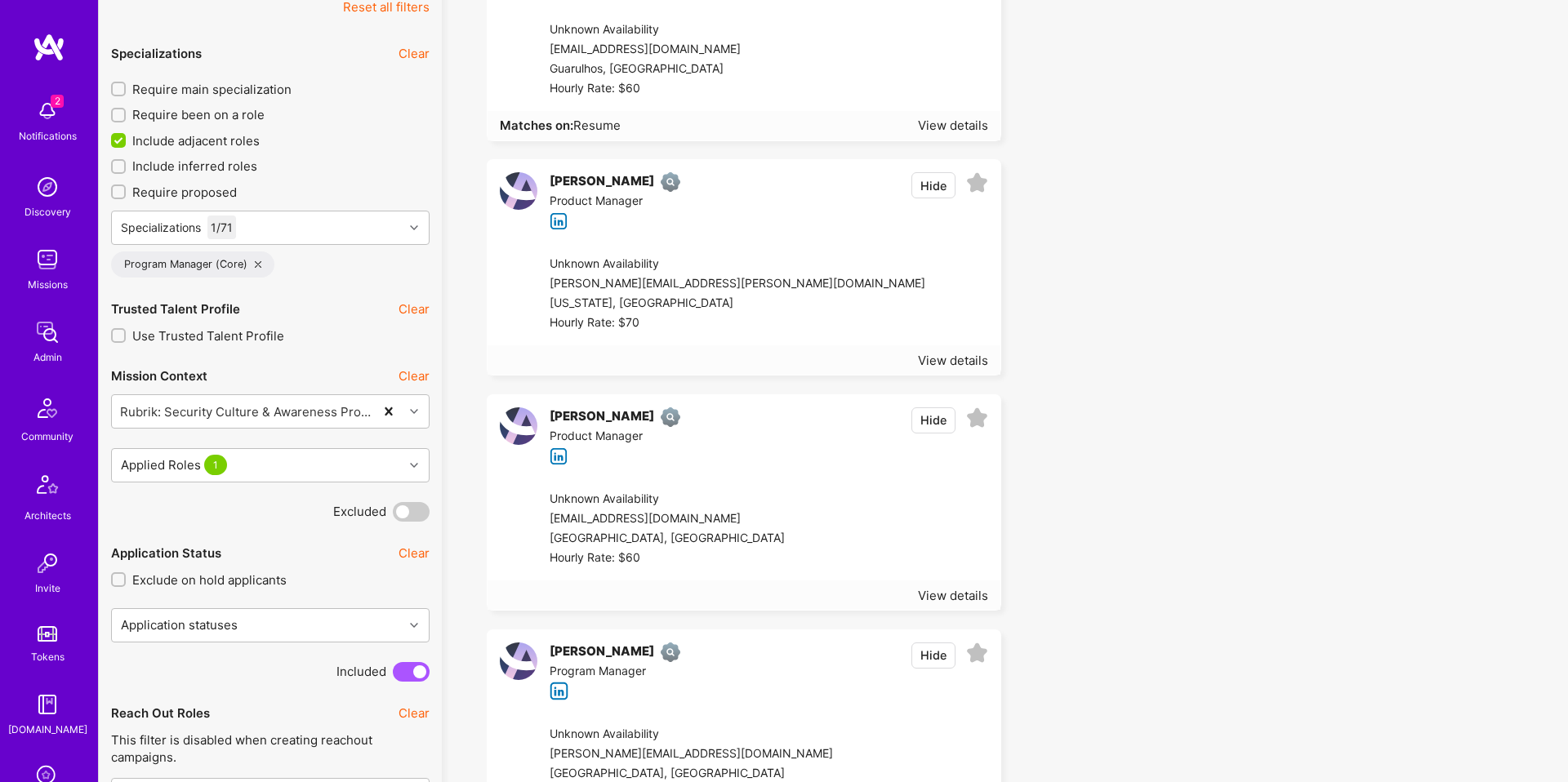
scroll to position [475, 0]
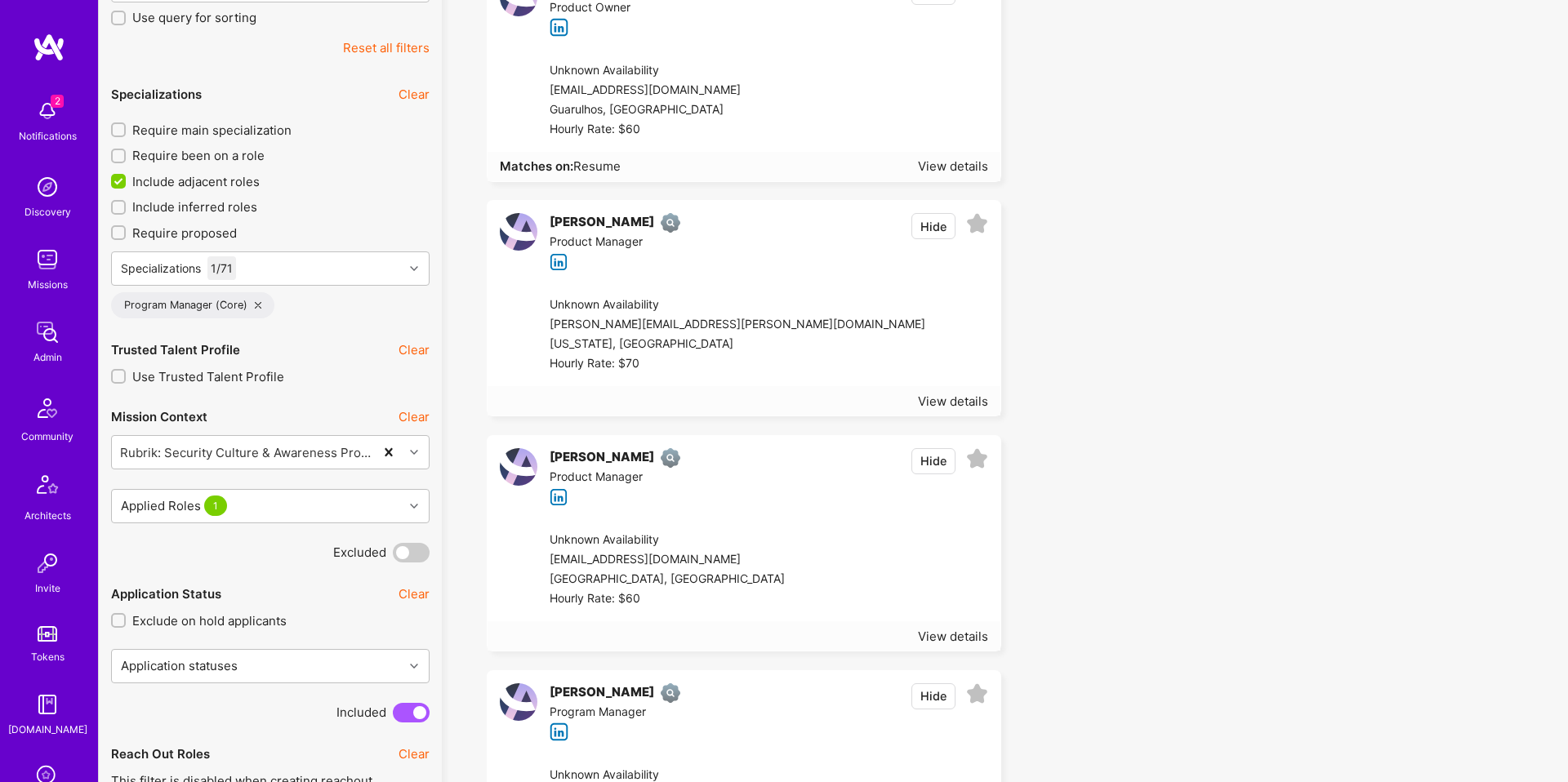
click at [718, 574] on div "London, UK" at bounding box center [667, 580] width 235 height 19
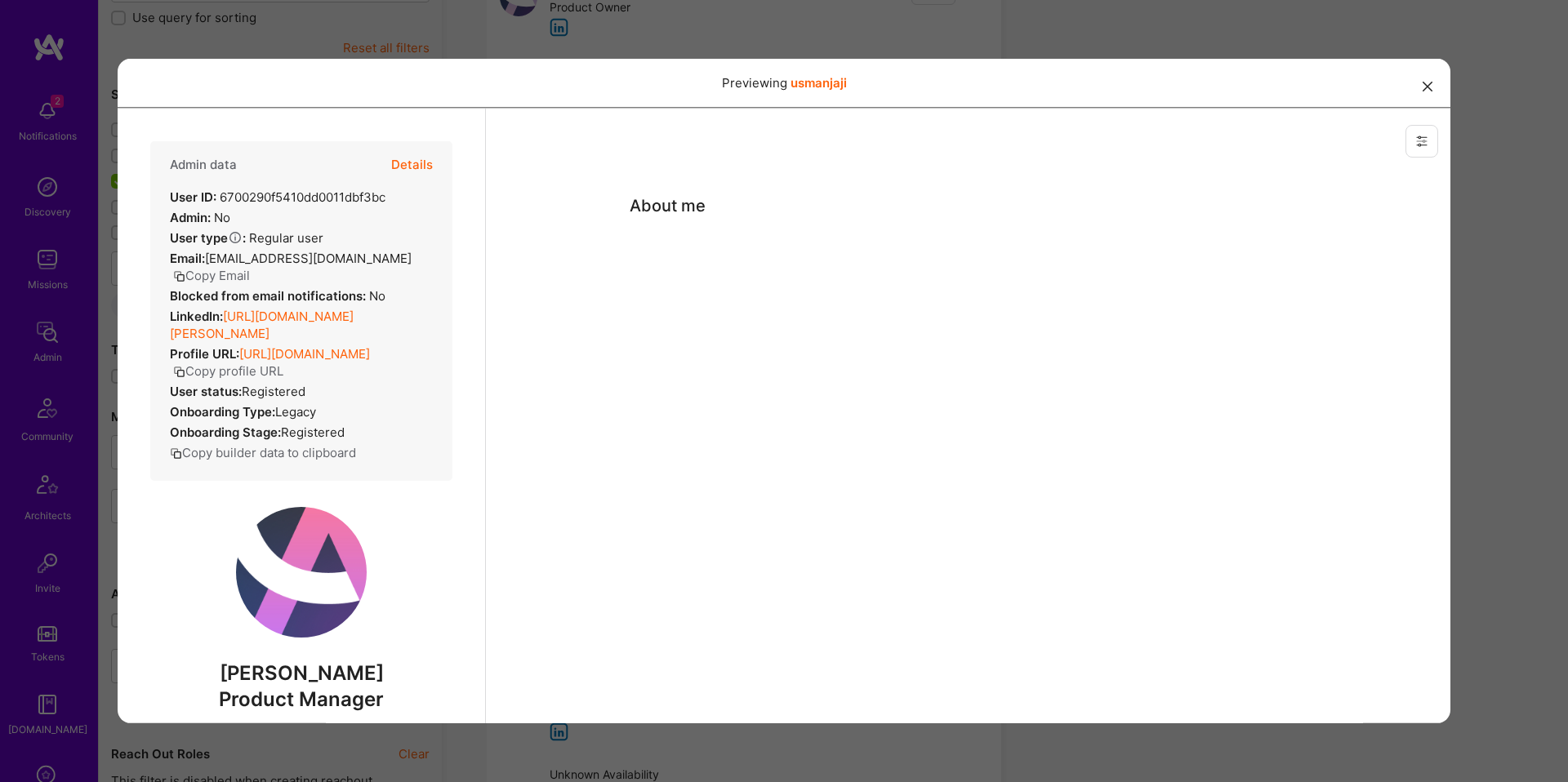
scroll to position [558, 0]
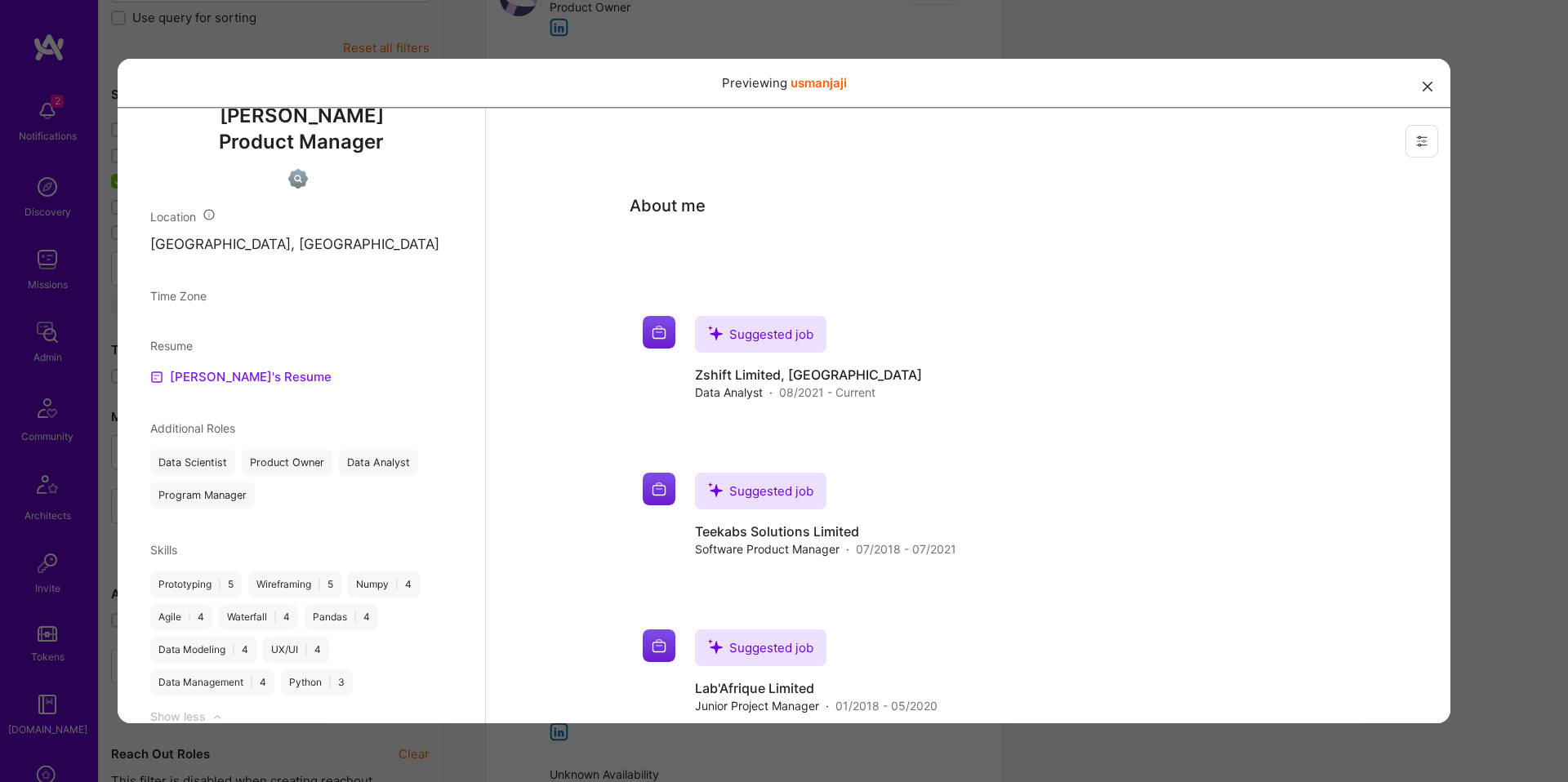
click at [238, 367] on link "Usman's Resume" at bounding box center [241, 376] width 181 height 19
click at [1099, 28] on div "Previewing usmanjaji" at bounding box center [784, 391] width 1568 height 782
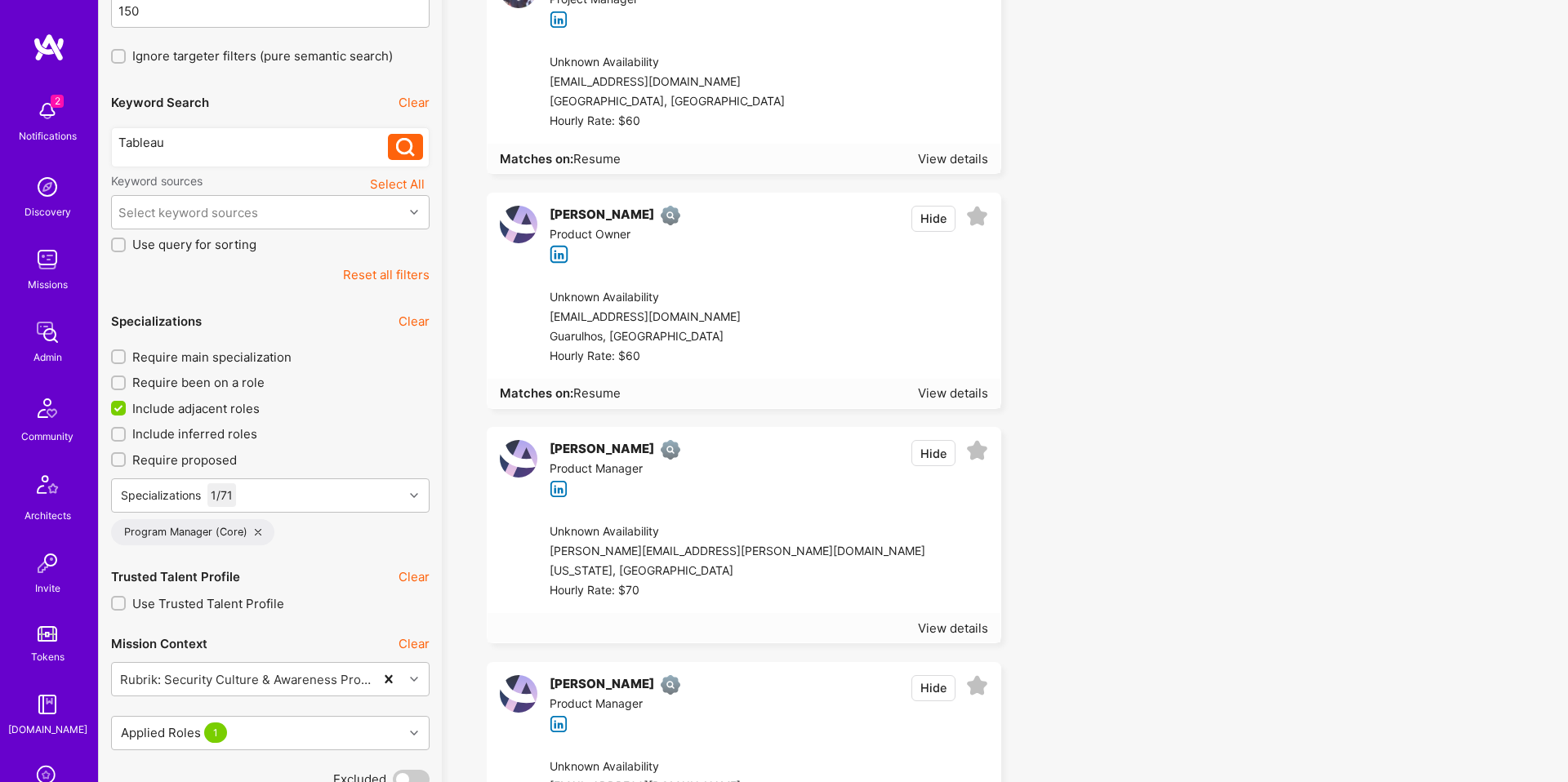
scroll to position [222, 0]
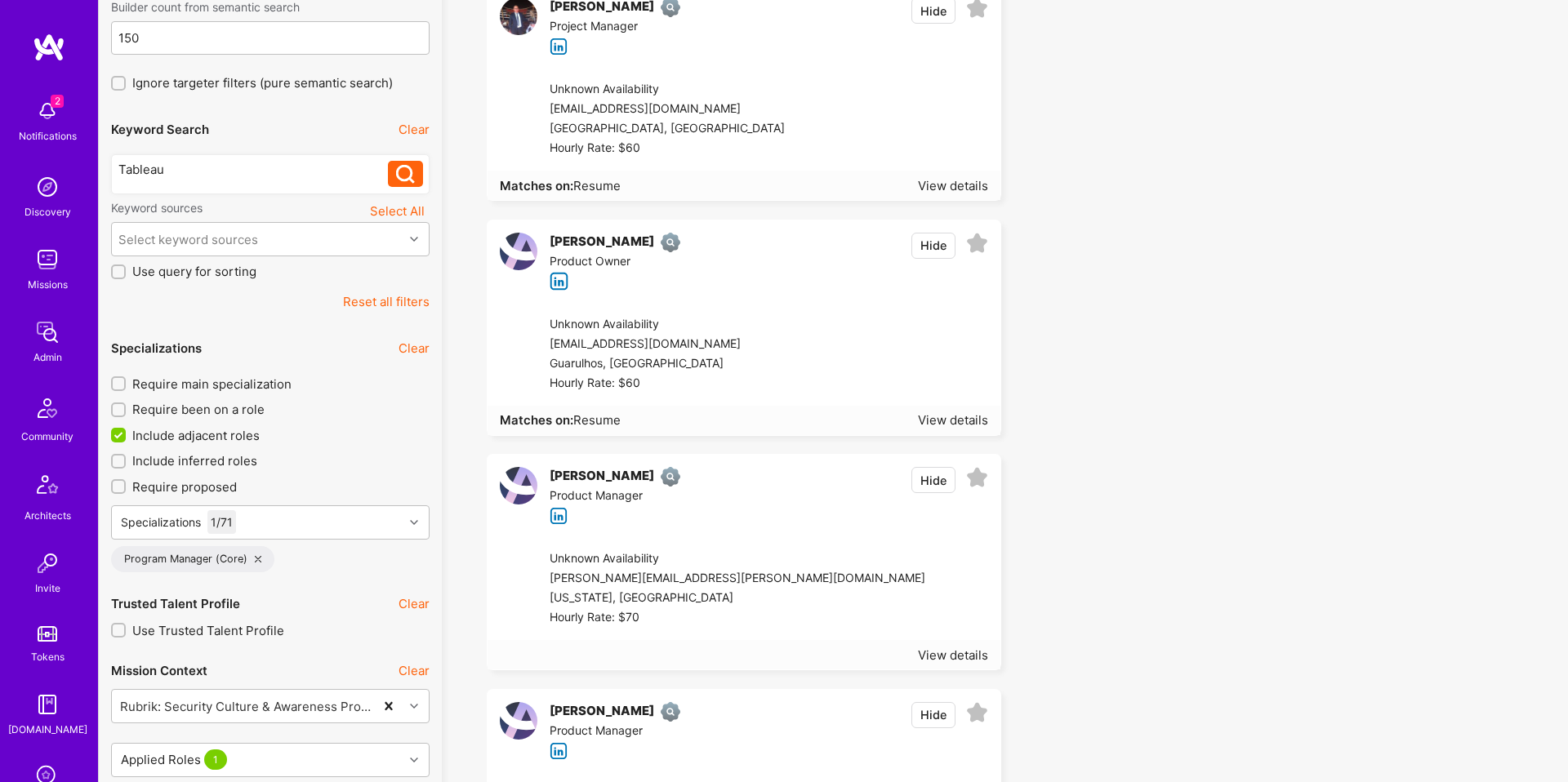
click at [739, 576] on div "schwartz.elias@gmail.com" at bounding box center [737, 579] width 376 height 19
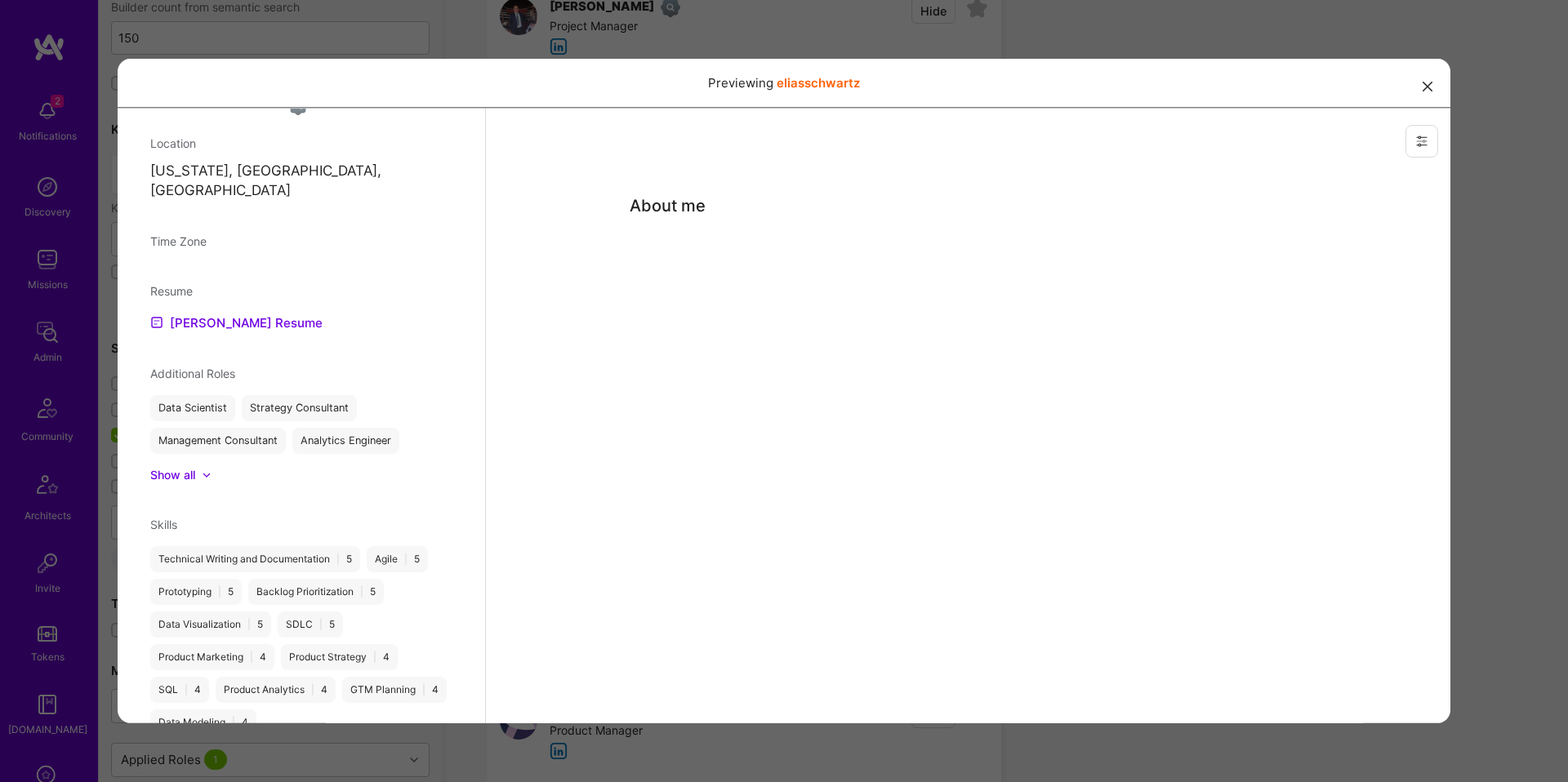
scroll to position [664, 0]
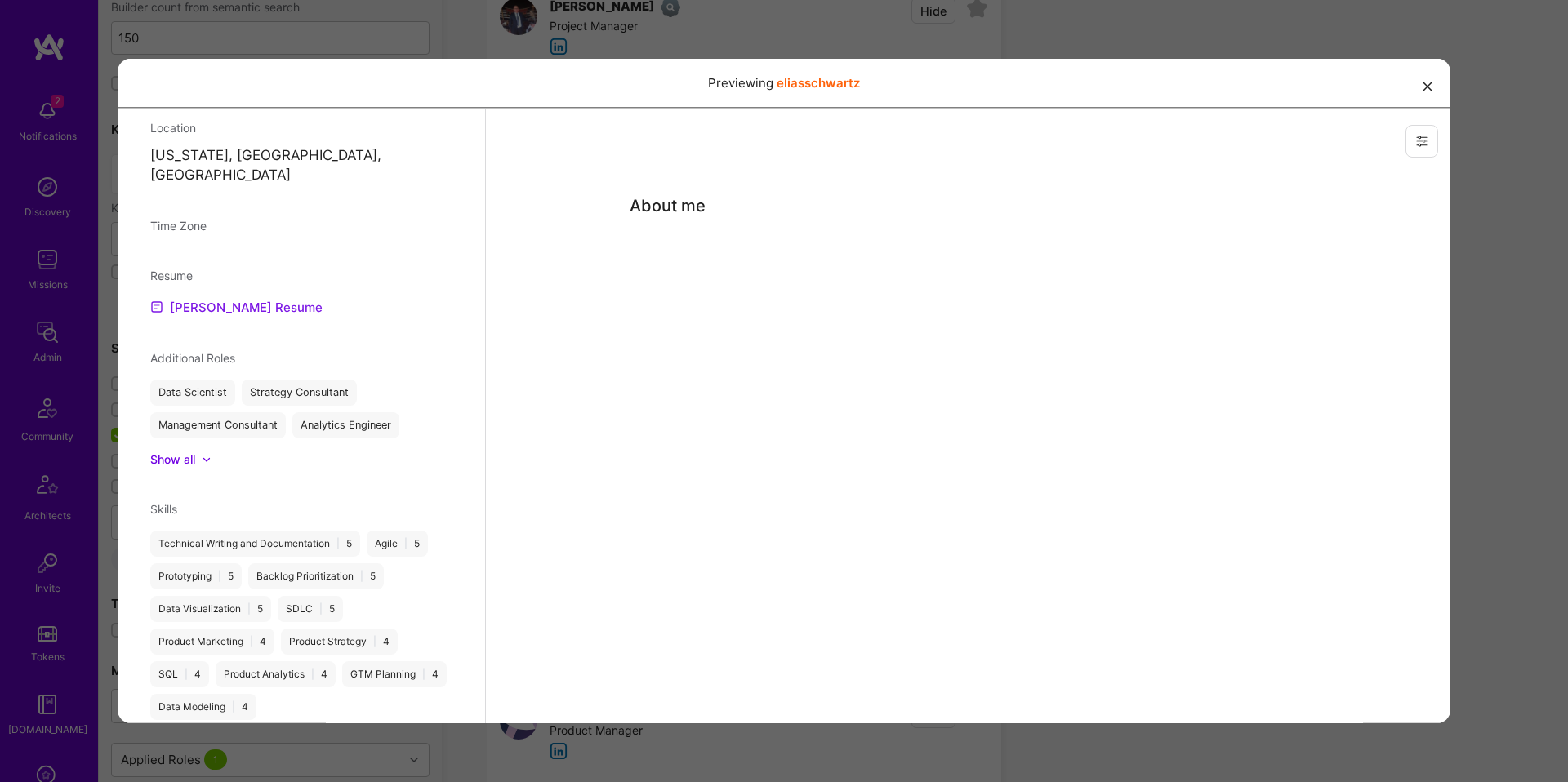
click at [203, 296] on link "elias's Resume" at bounding box center [237, 306] width 172 height 19
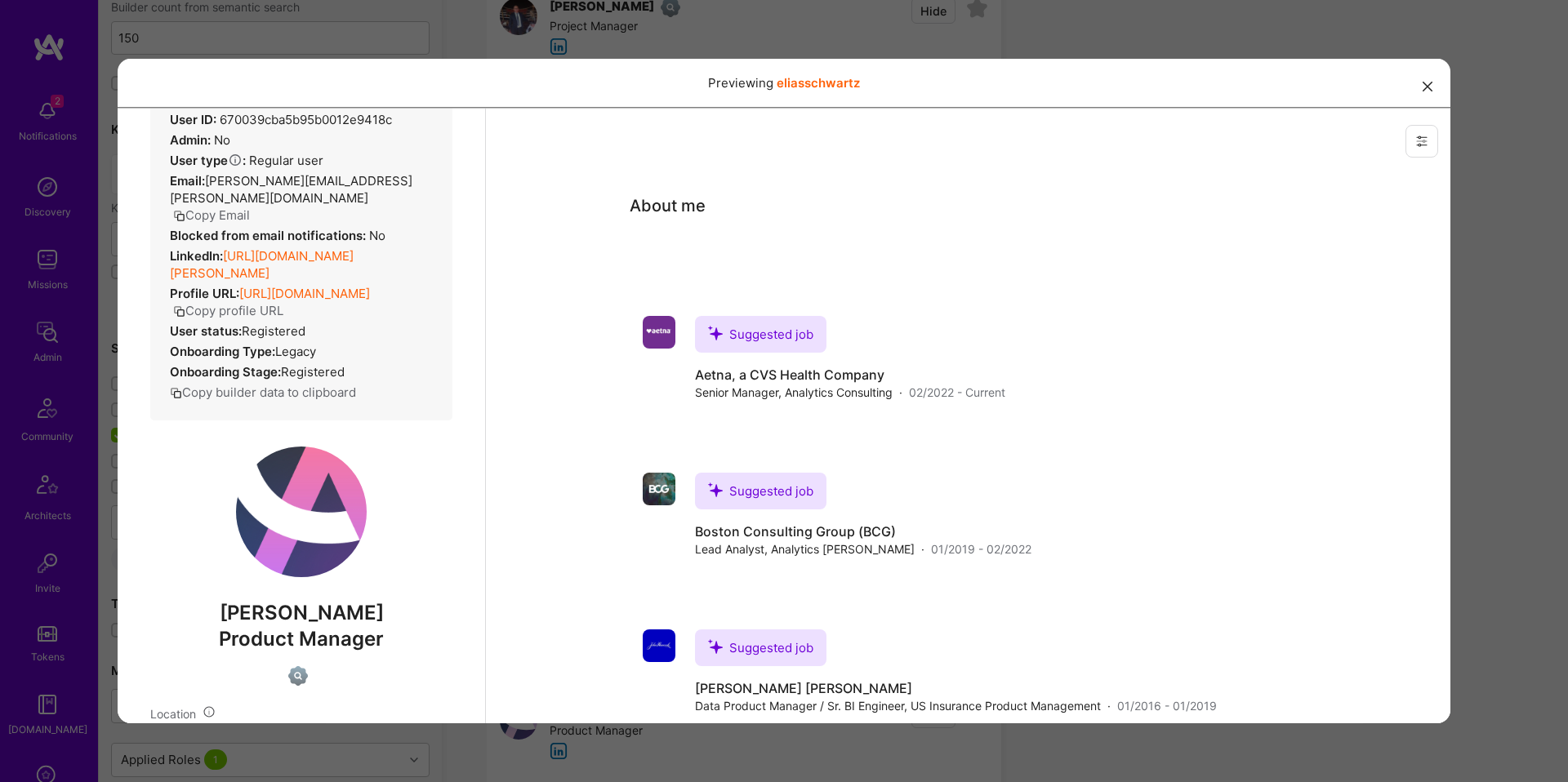
scroll to position [0, 0]
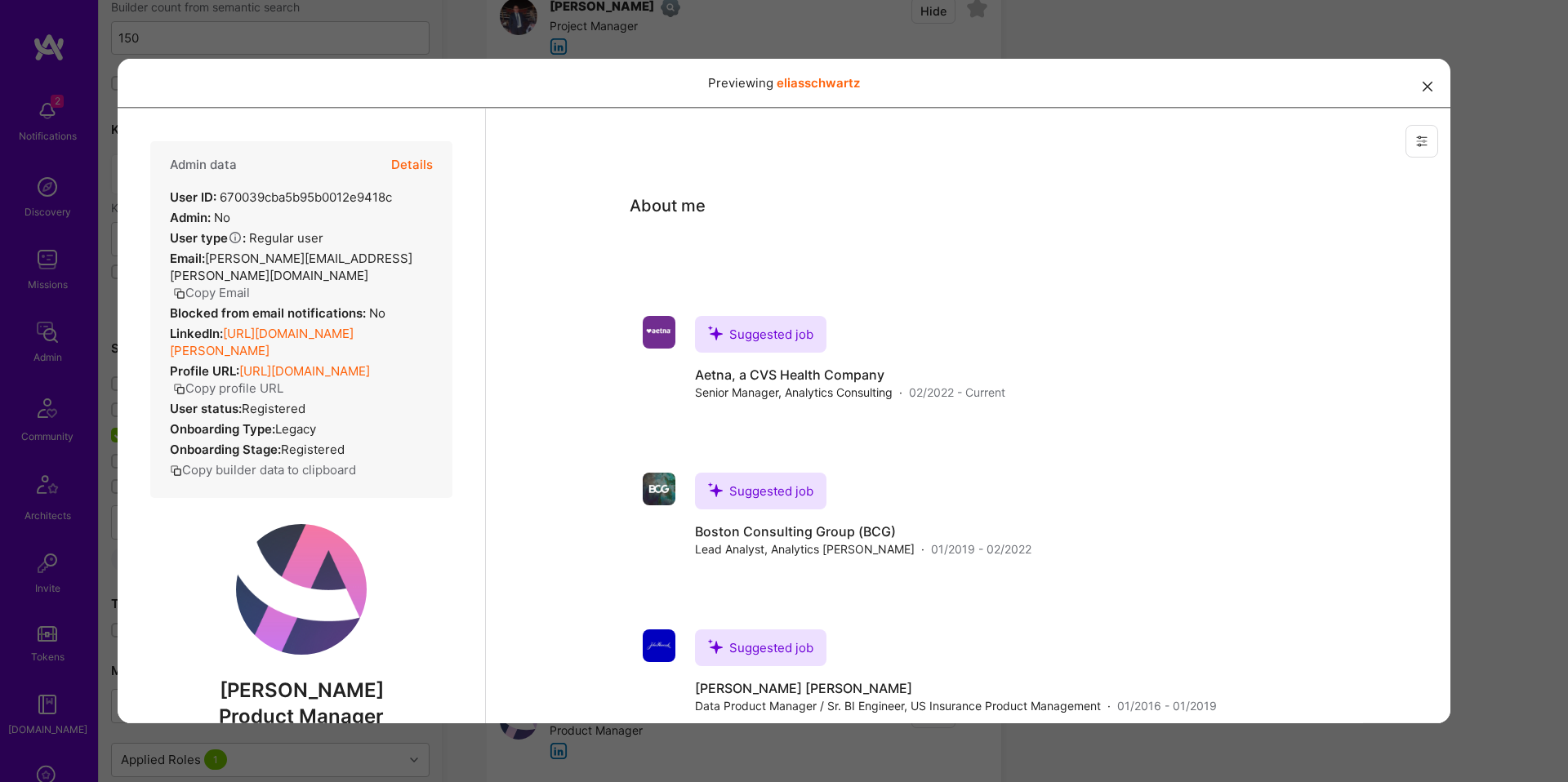
click at [257, 694] on span "[PERSON_NAME]" at bounding box center [302, 691] width 303 height 25
copy span "elias"
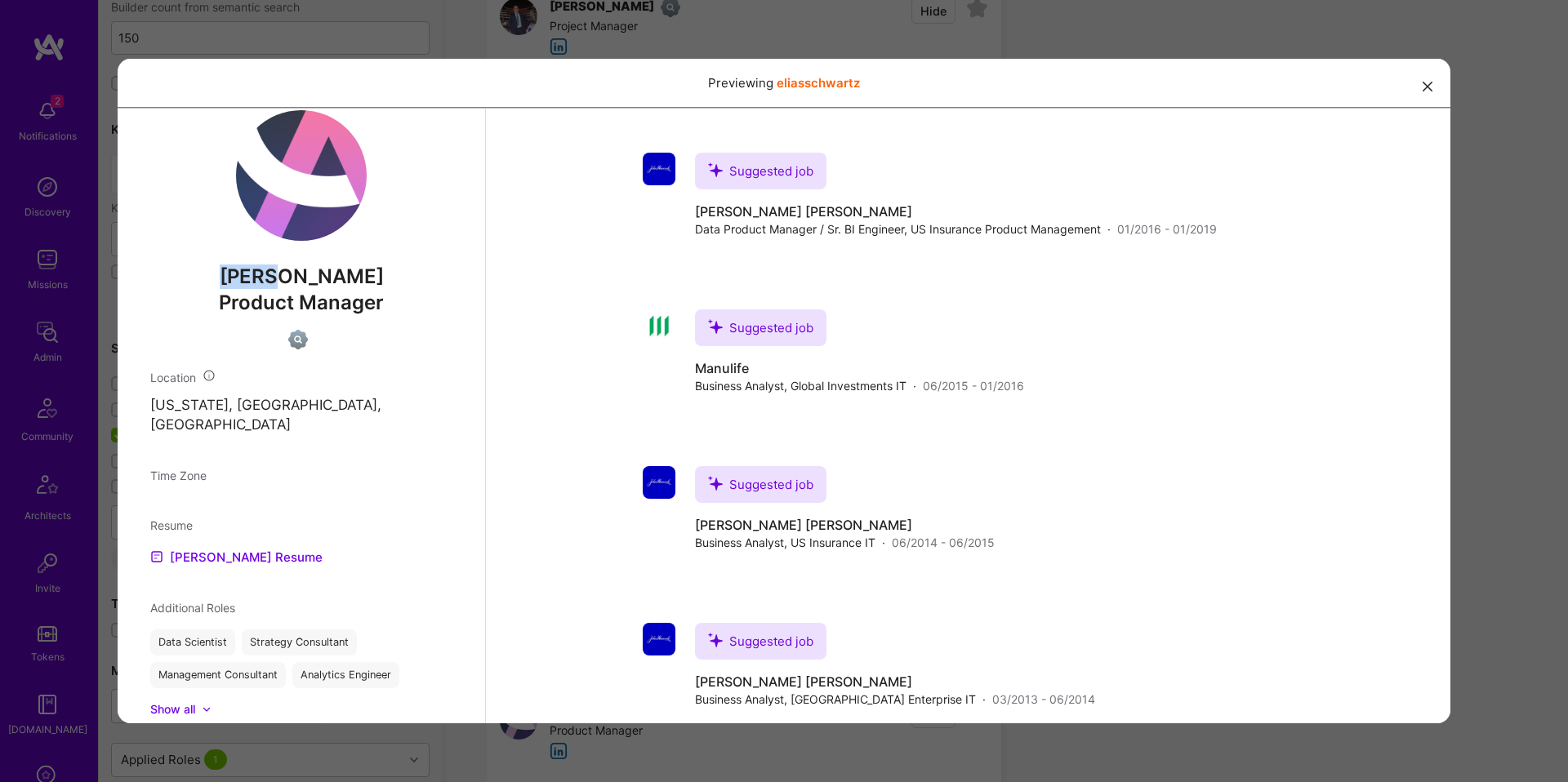
scroll to position [428, 0]
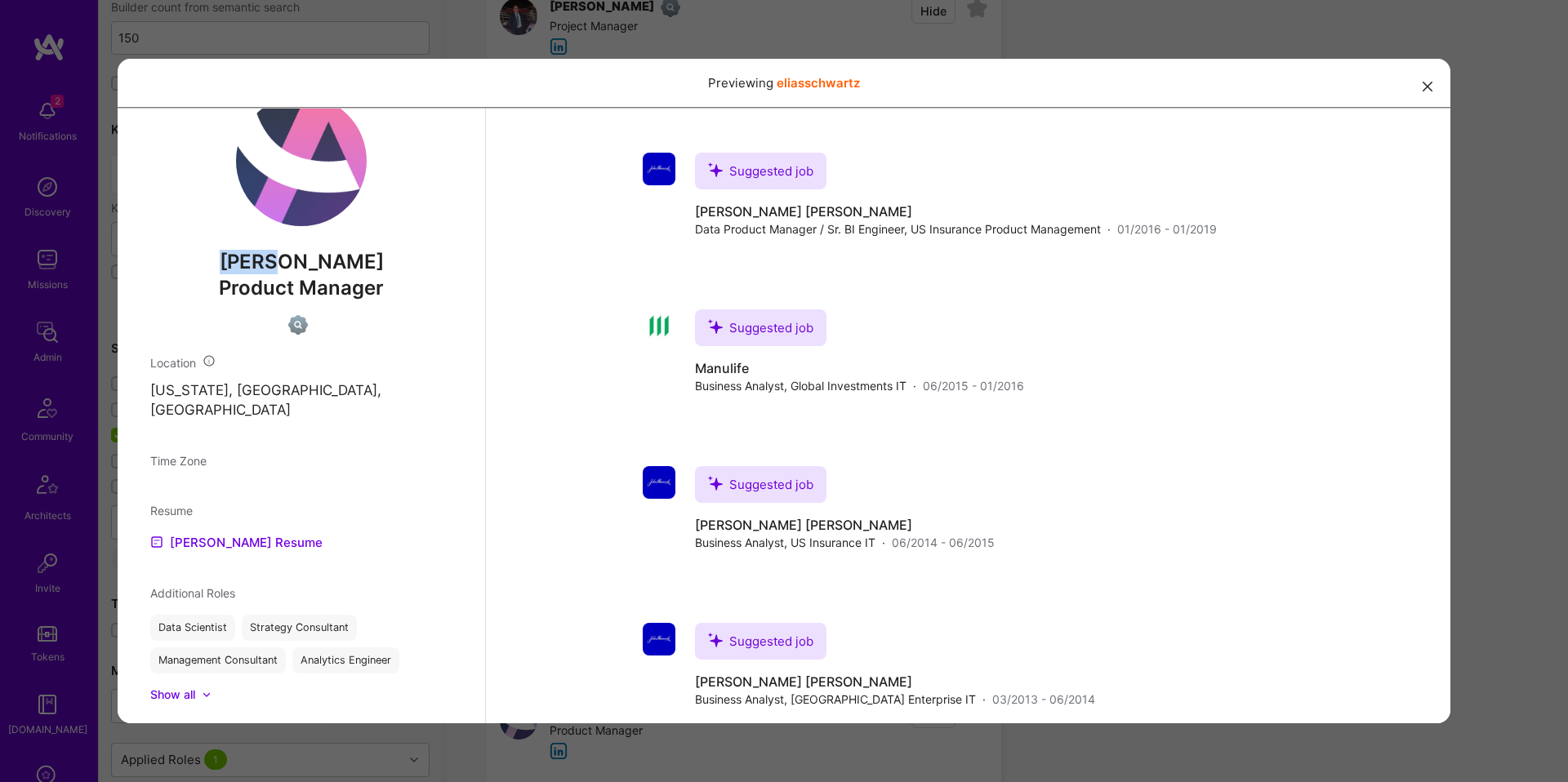
click at [1469, 390] on div "Previewing eliasschwartz" at bounding box center [784, 391] width 1568 height 782
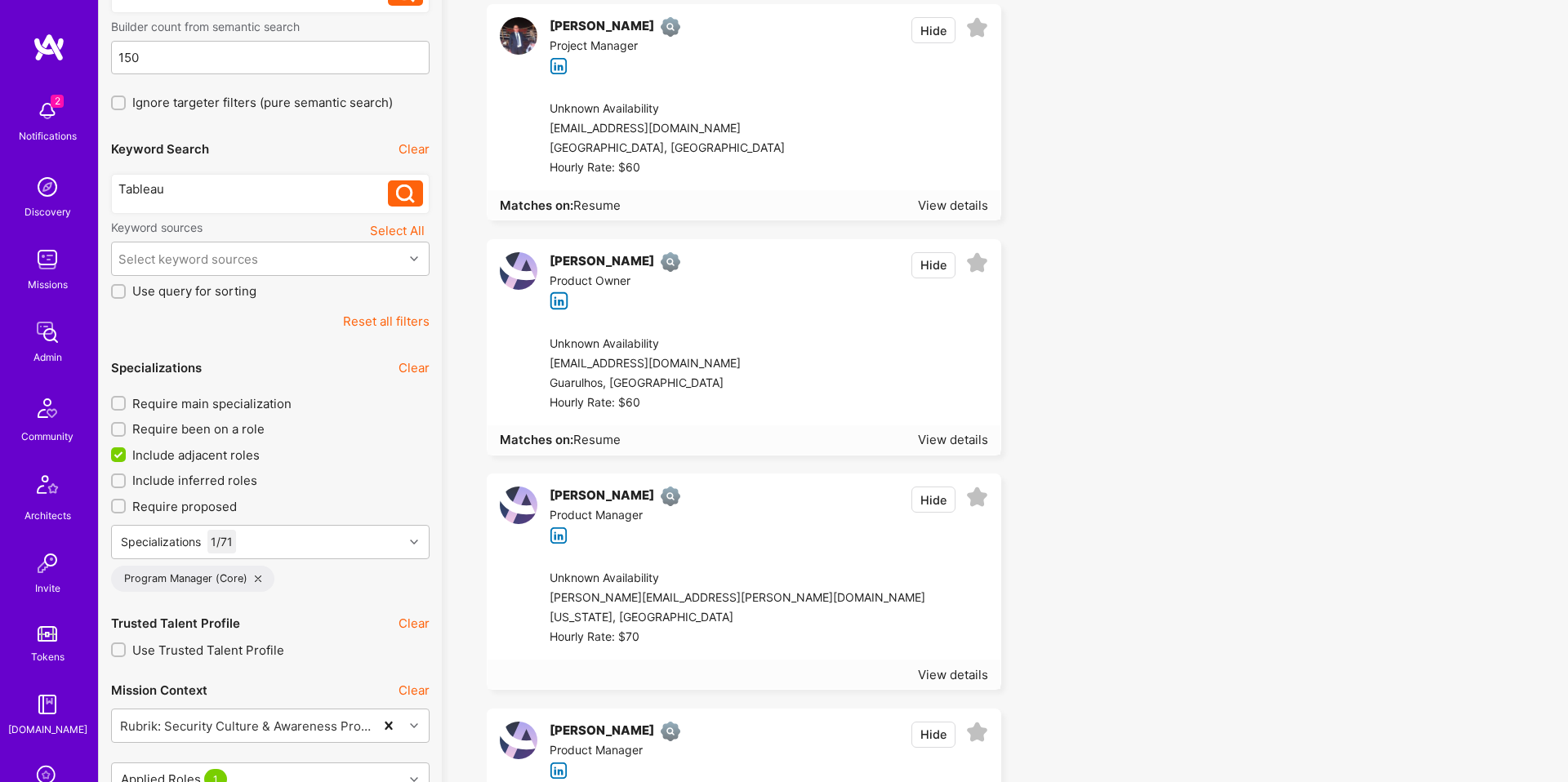
scroll to position [201, 0]
drag, startPoint x: 701, startPoint y: 599, endPoint x: 523, endPoint y: 594, distance: 178.1
click at [523, 594] on div "elias schwartz Product Manager Hide Unknown Availability schwartz.elias@gmail.c…" at bounding box center [743, 582] width 514 height 216
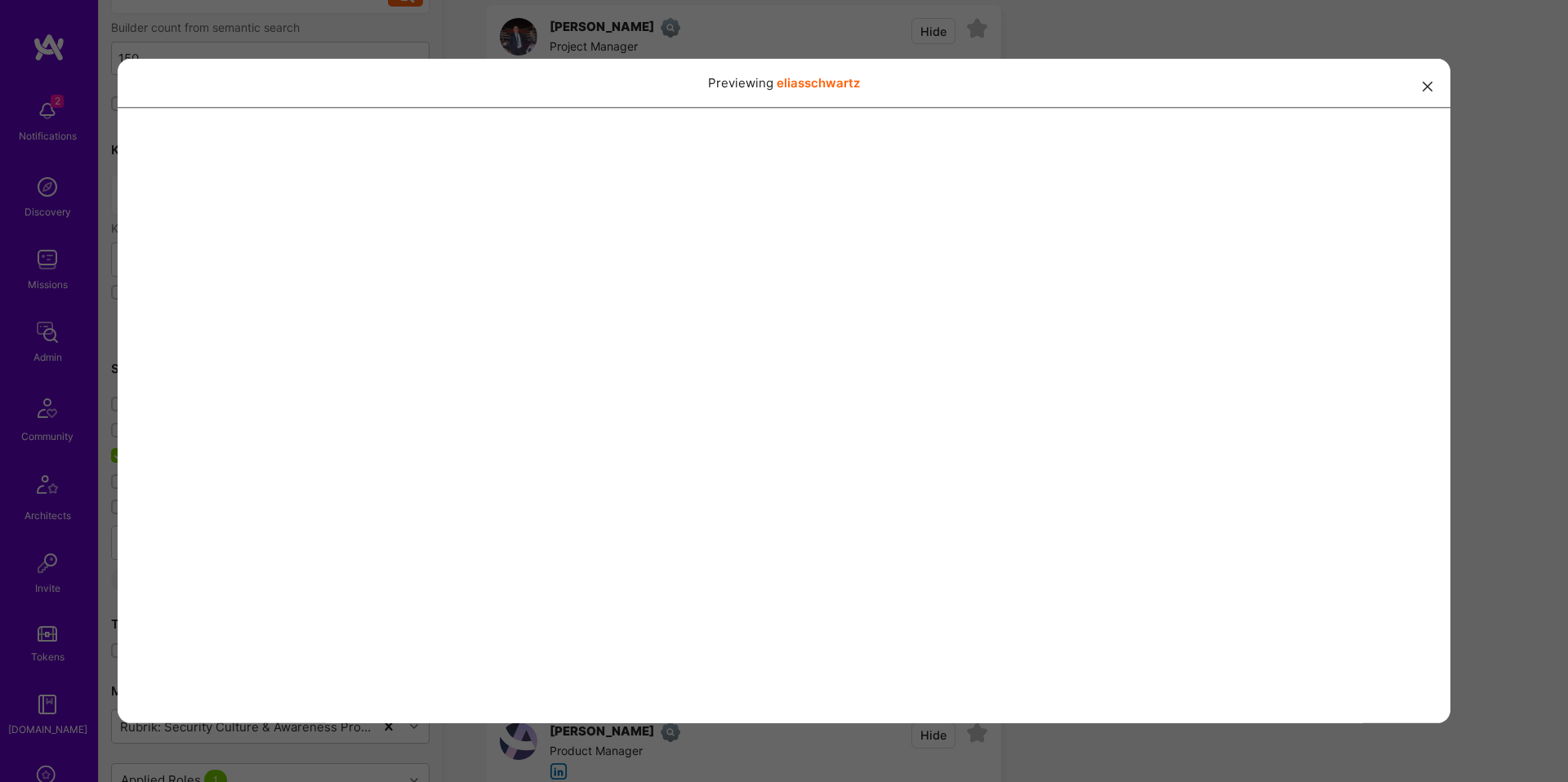
copy div "[PERSON_NAME][EMAIL_ADDRESS][PERSON_NAME][DOMAIN_NAME]"
click at [89, 400] on div "Previewing eliasschwartz" at bounding box center [784, 391] width 1568 height 782
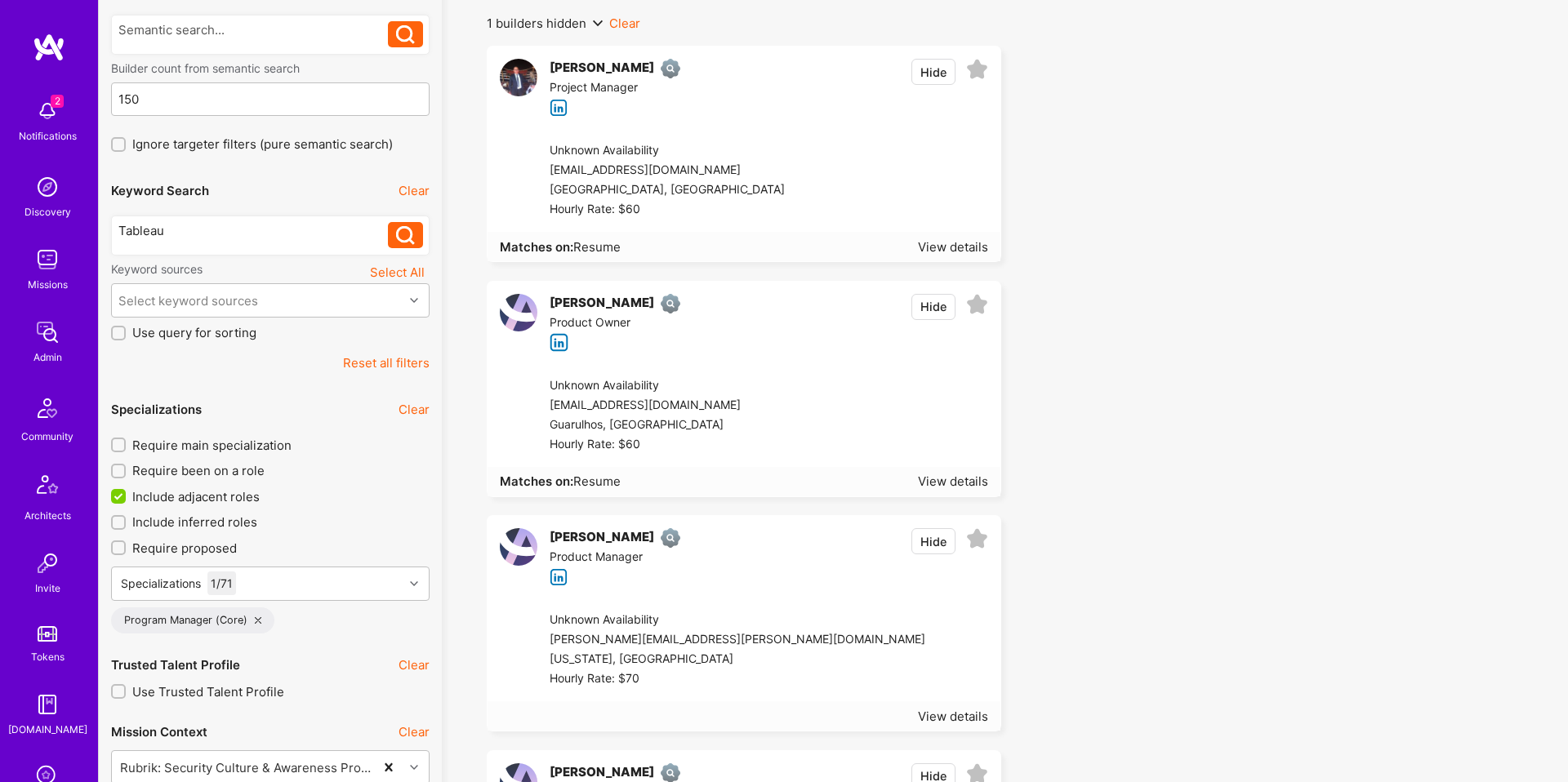
scroll to position [0, 0]
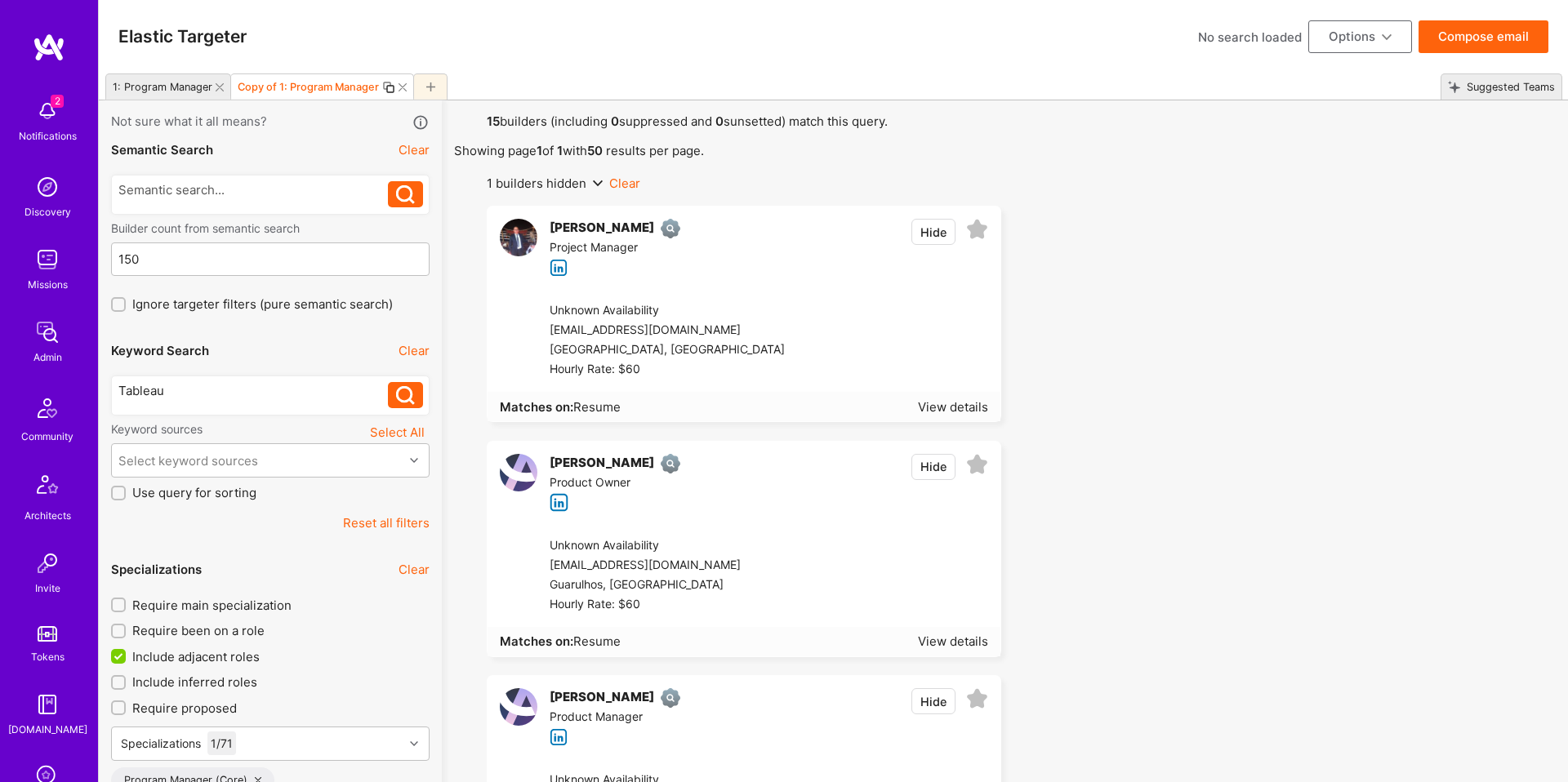
click at [726, 531] on div "Unknown Availability brunownb@gmail.com Guarulhos, Brazil Hourly Rate: $60" at bounding box center [762, 575] width 475 height 103
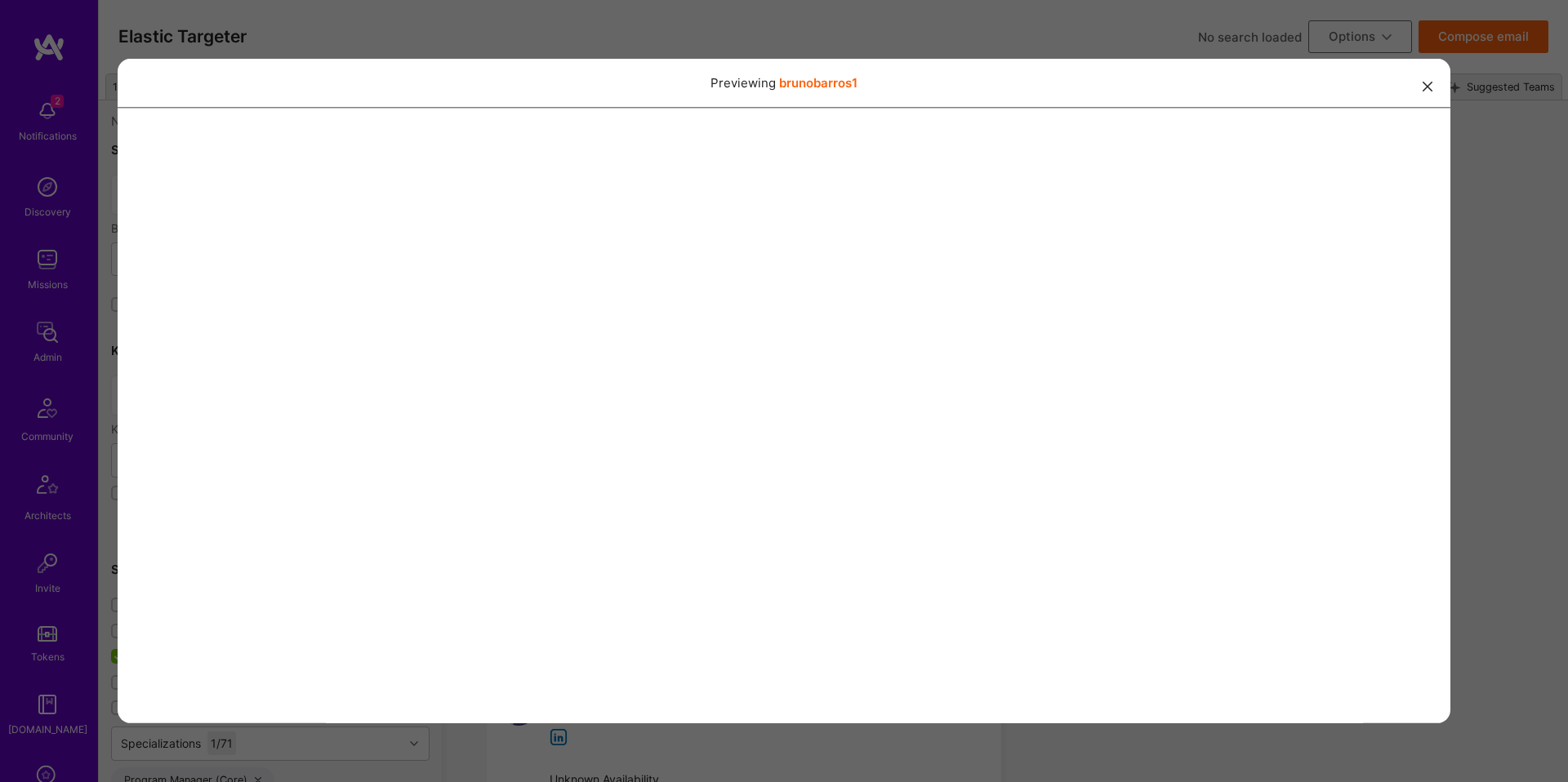
click at [627, 43] on div "Previewing brunobarros1" at bounding box center [784, 391] width 1568 height 782
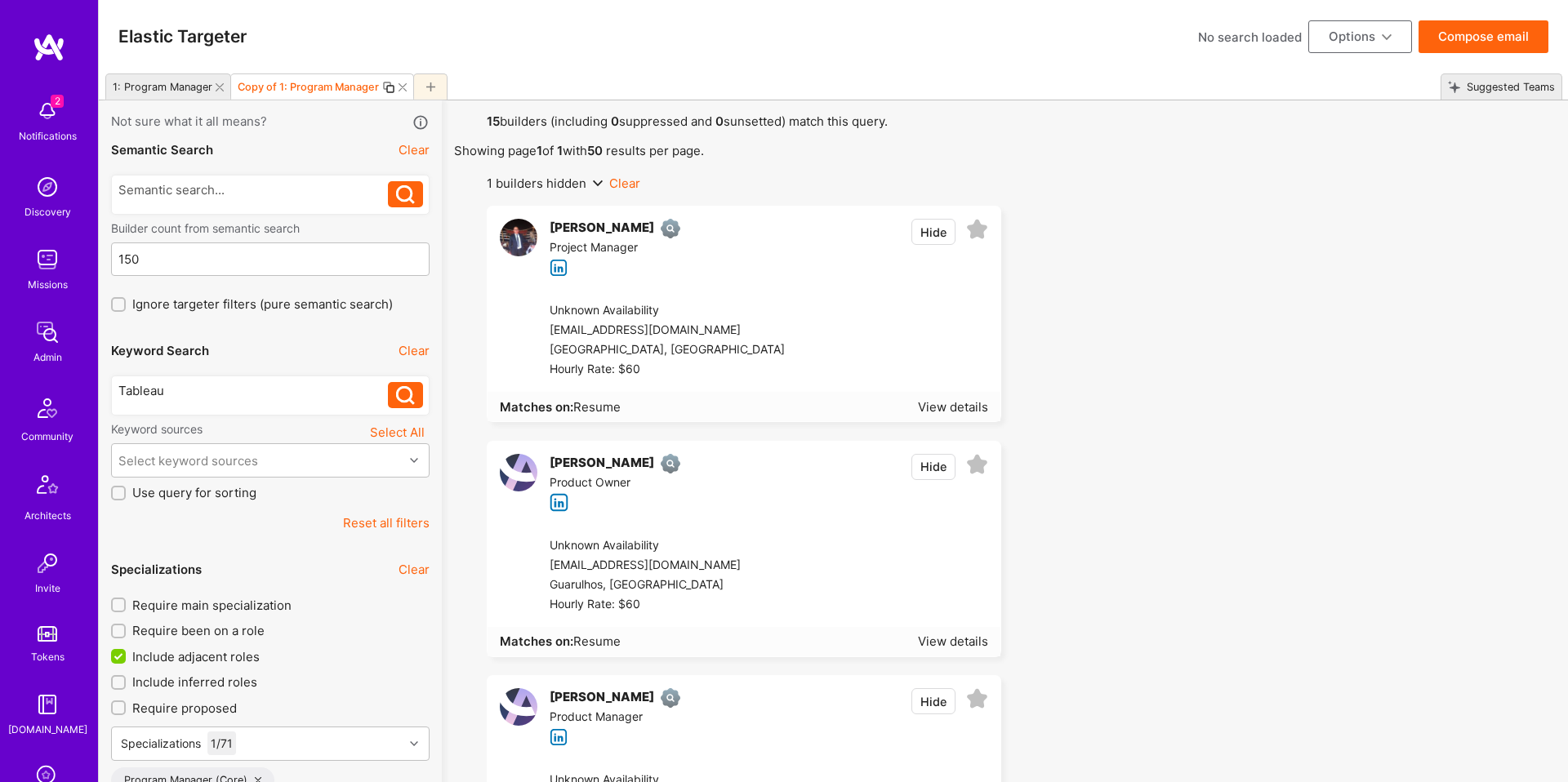
click at [781, 270] on div "Tamer Omar Project Manager Hide" at bounding box center [743, 248] width 513 height 83
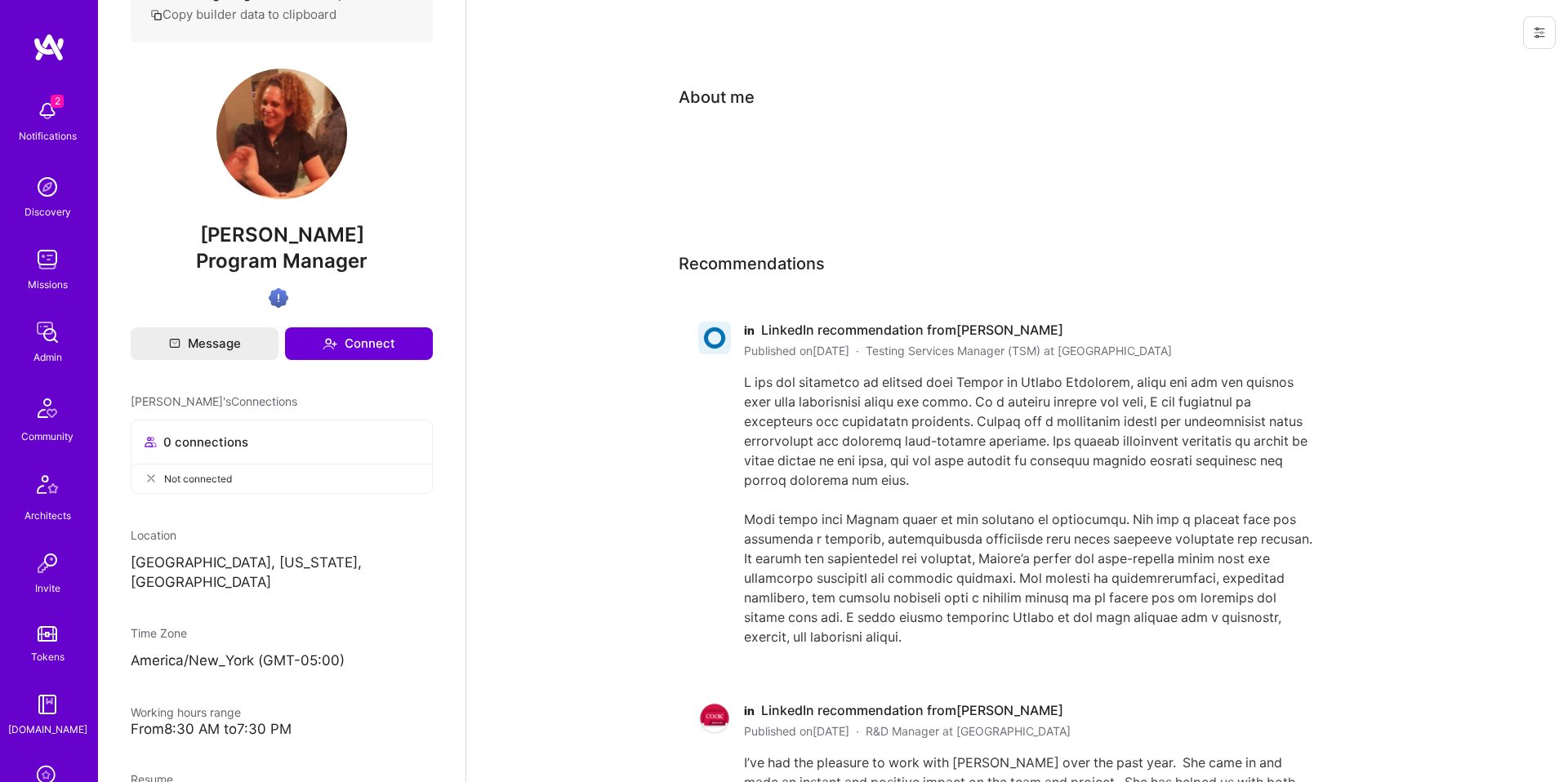
scroll to position [397, 0]
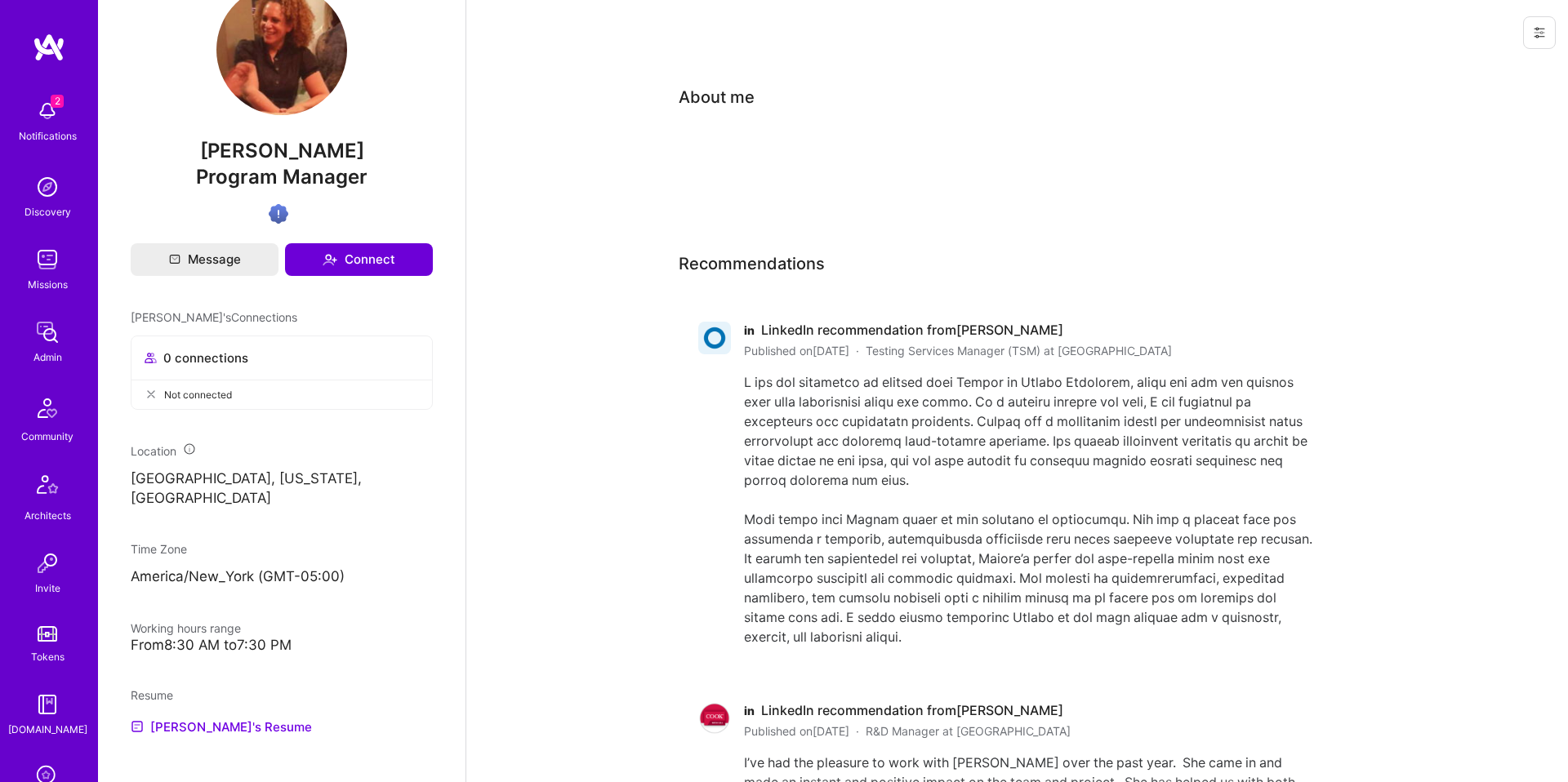
click at [222, 717] on link "Atalia's Resume" at bounding box center [222, 727] width 181 height 19
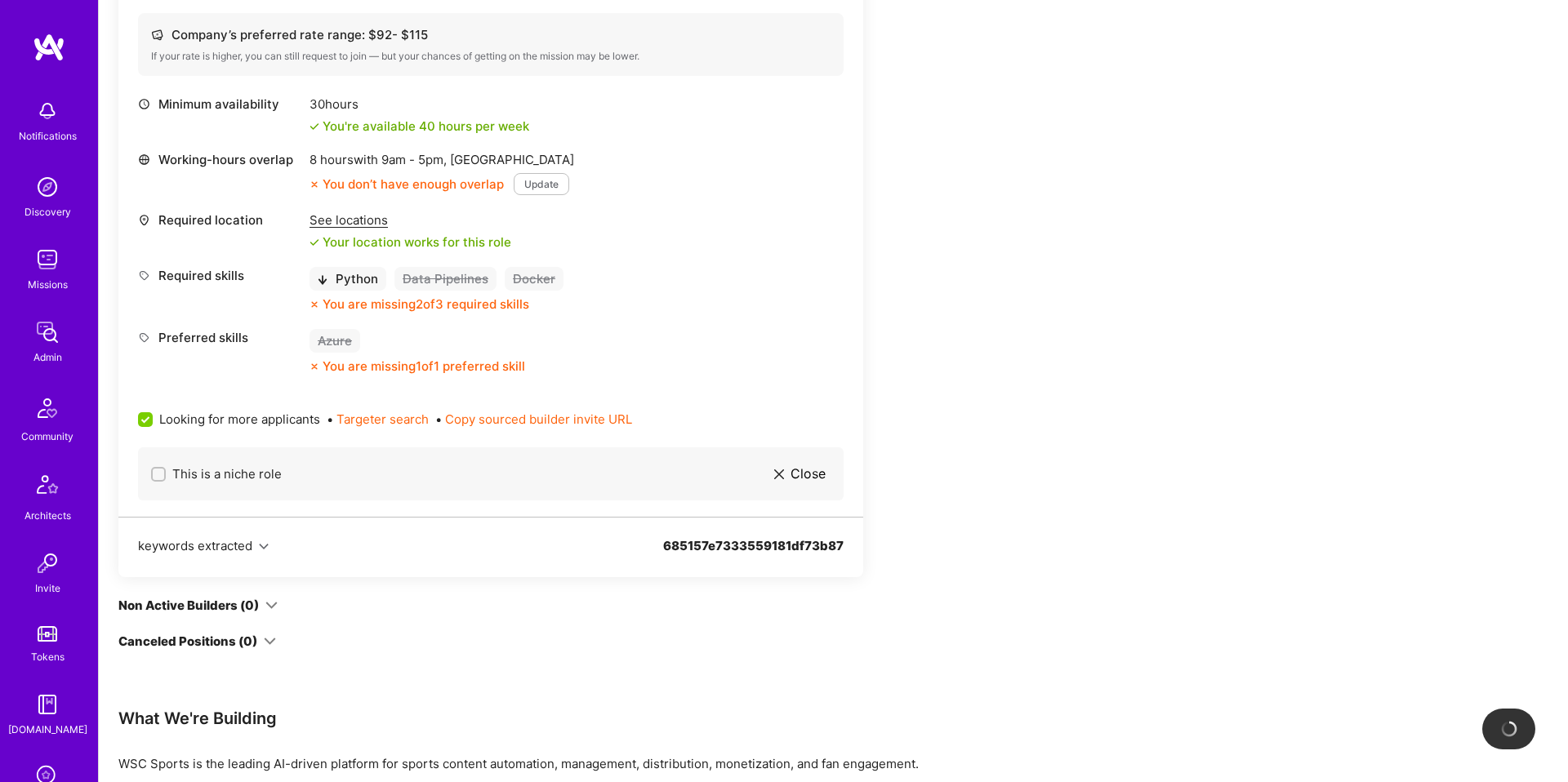
scroll to position [697, 0]
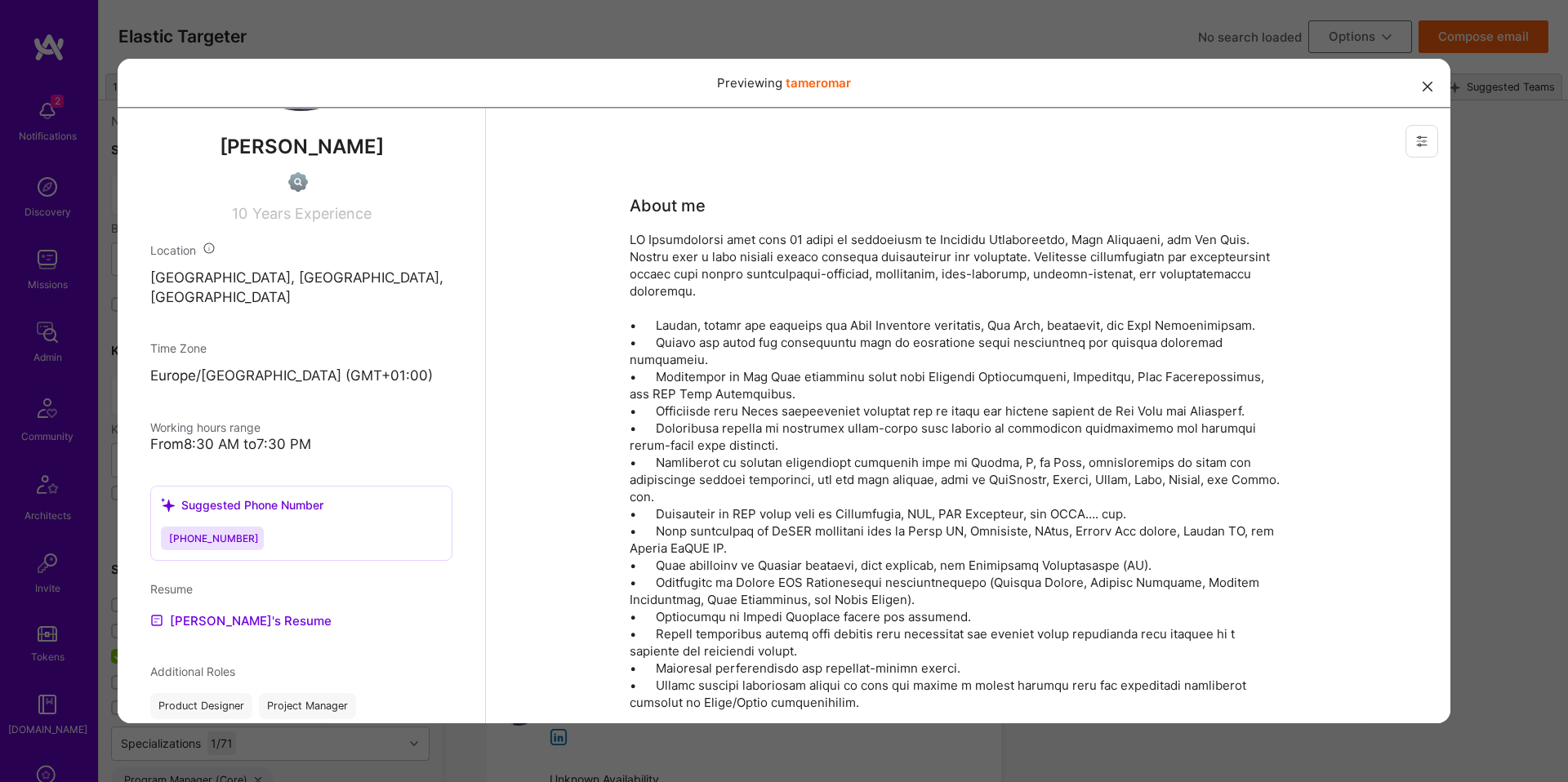
scroll to position [509, 0]
click at [1144, 23] on div "Previewing tameromar" at bounding box center [784, 391] width 1568 height 782
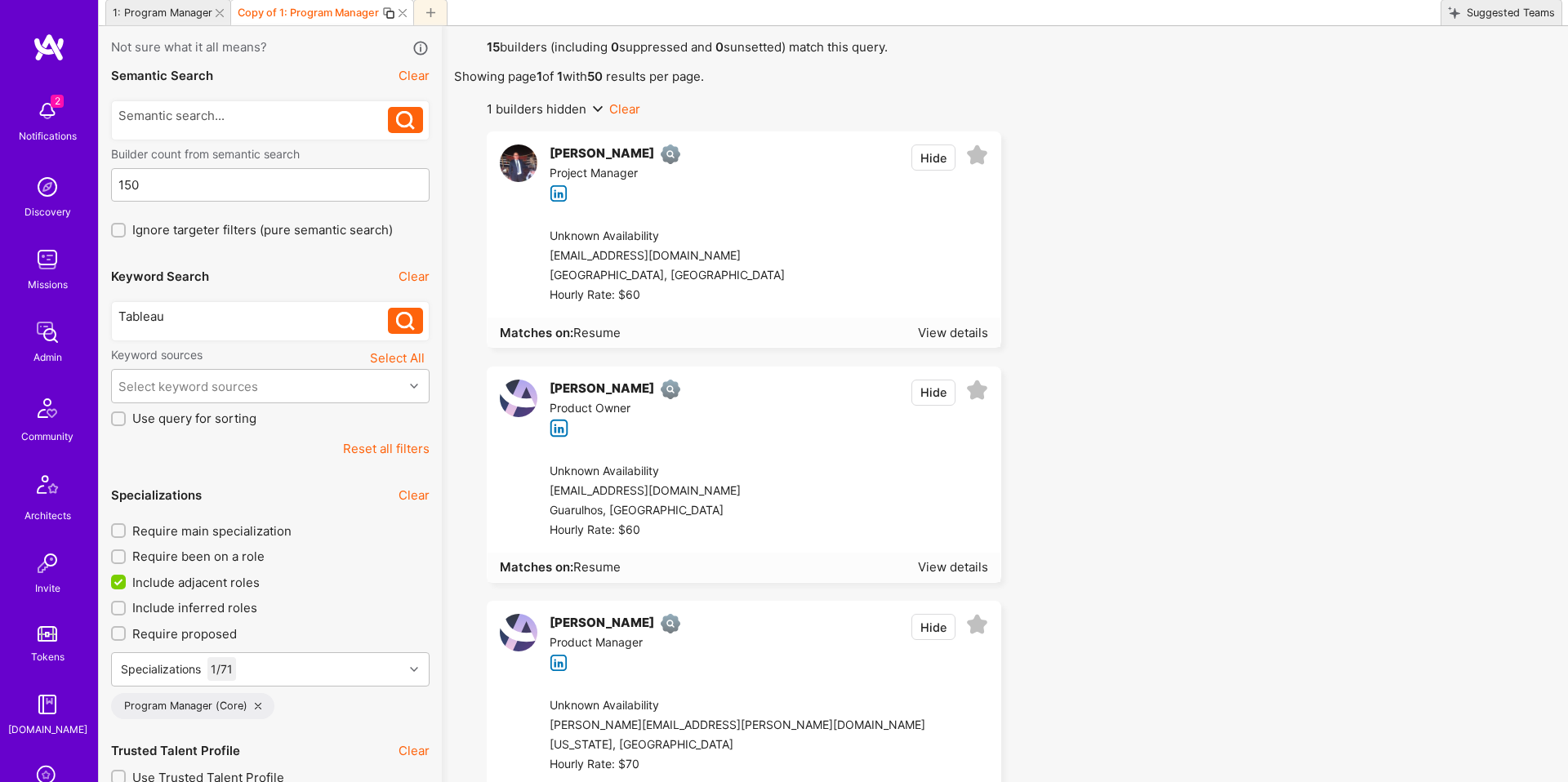
scroll to position [0, 0]
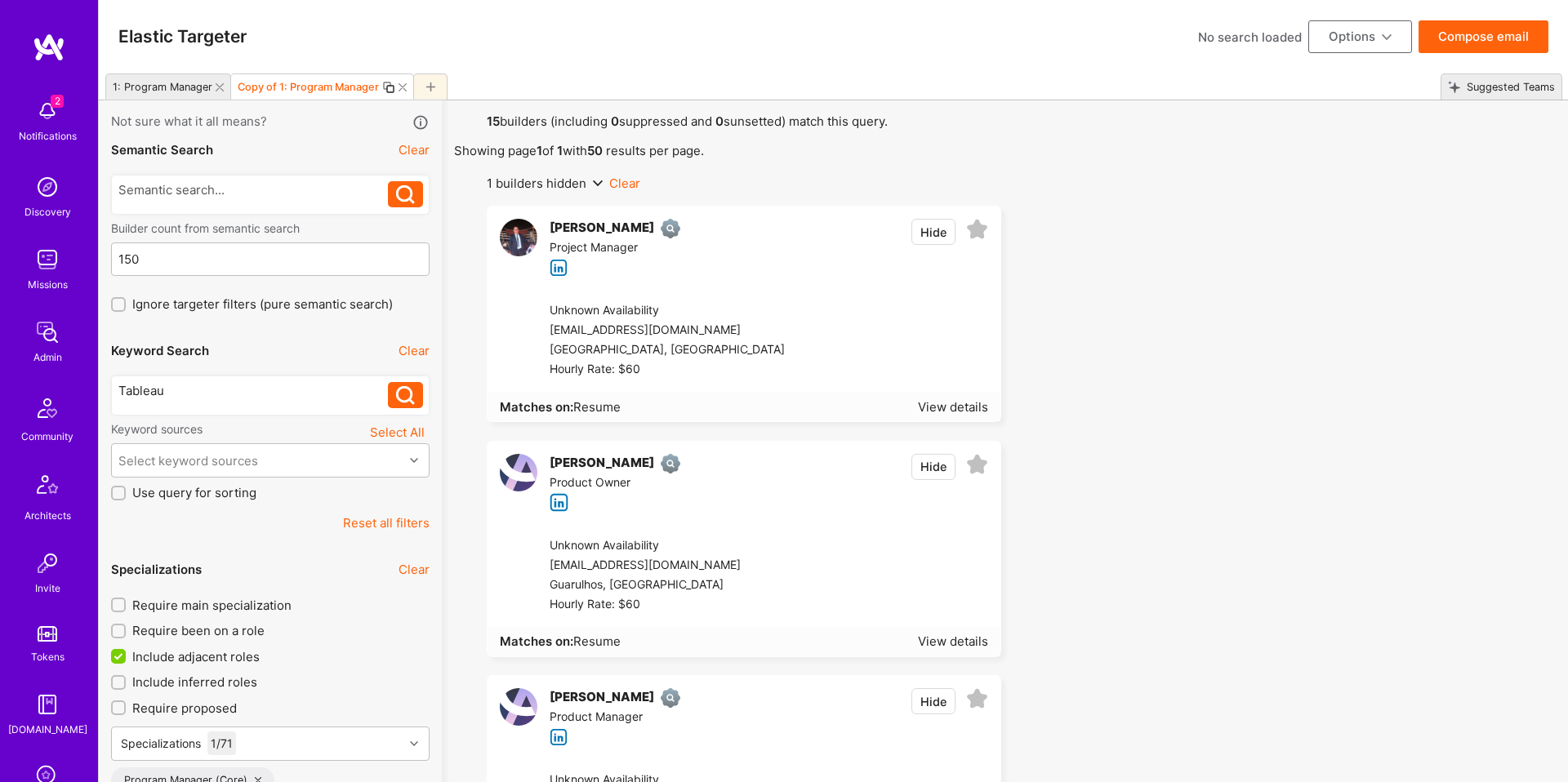
click at [395, 88] on div at bounding box center [397, 87] width 31 height 13
click at [400, 84] on icon at bounding box center [402, 87] width 8 height 8
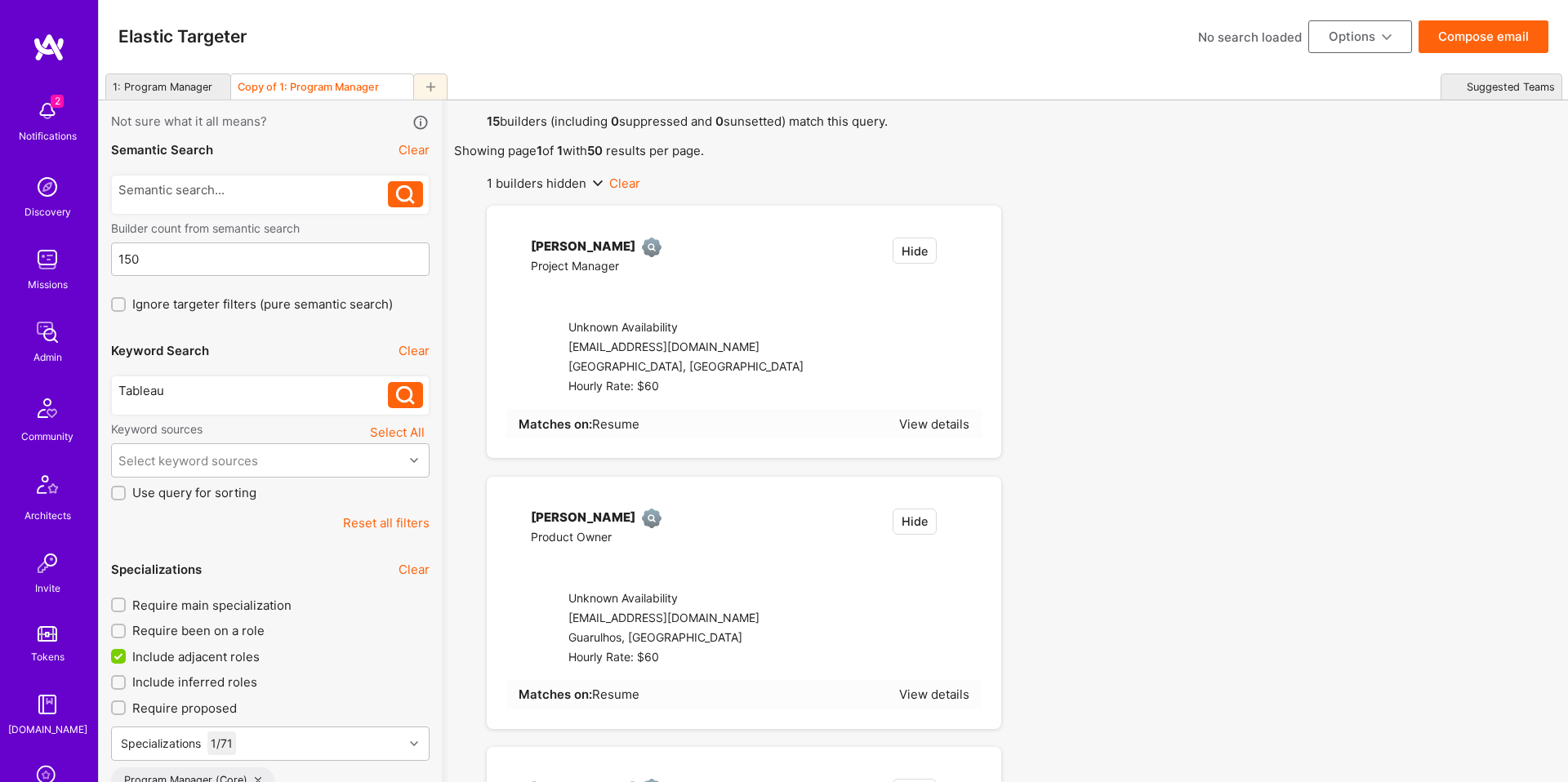
type input "1"
checkbox input "true"
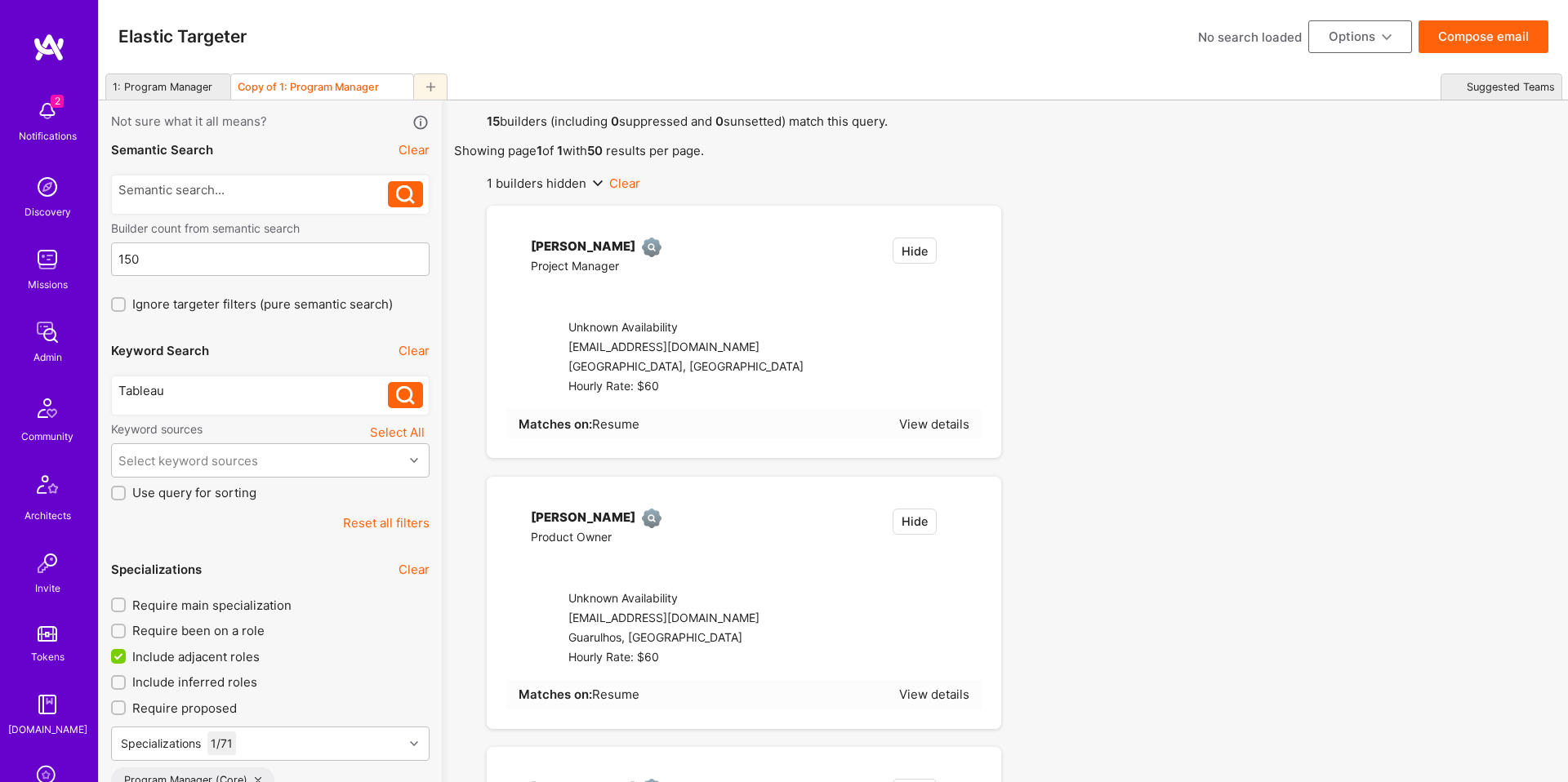
checkbox input "true"
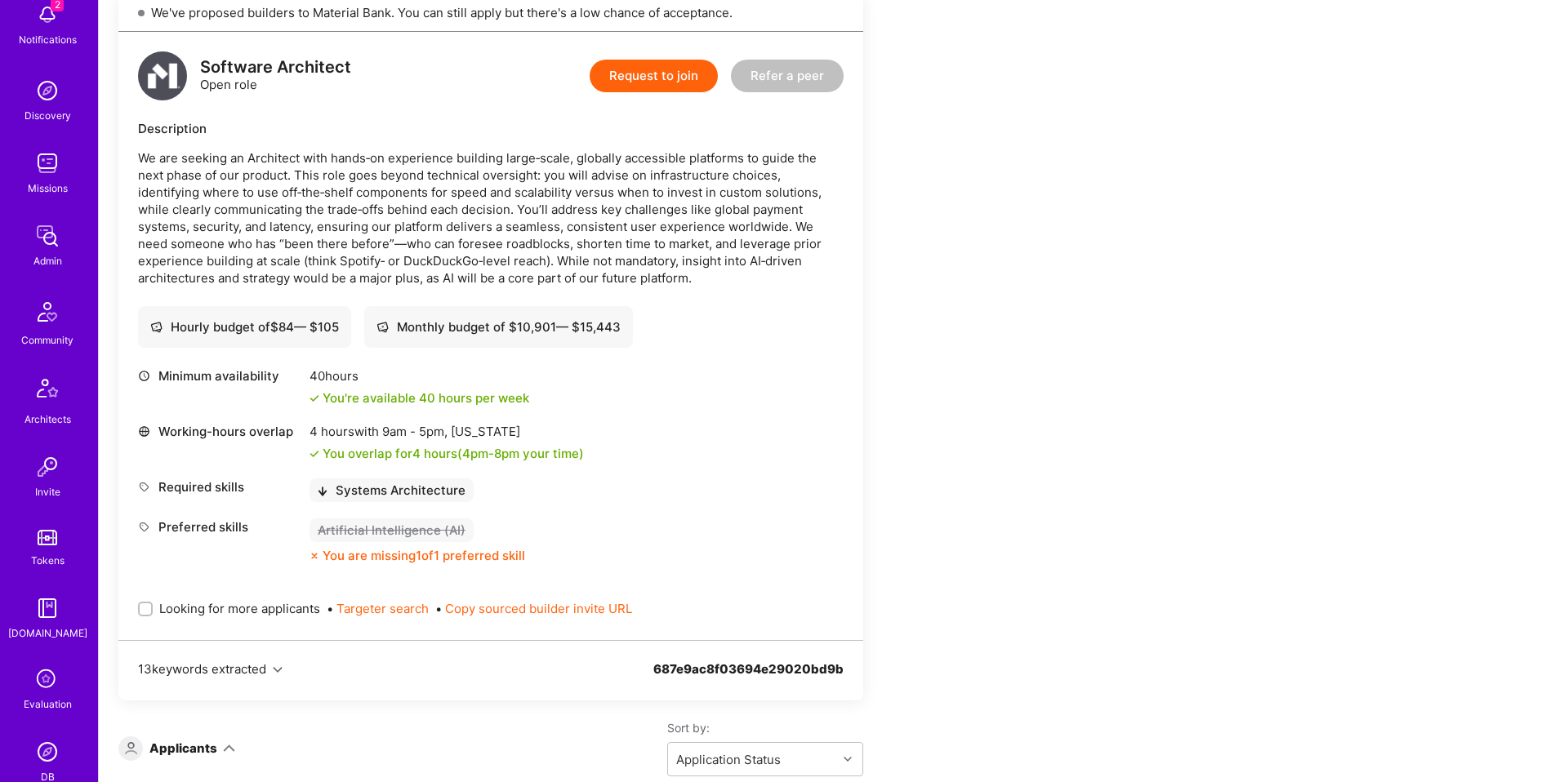
scroll to position [97, 0]
click at [60, 740] on img at bounding box center [47, 751] width 33 height 33
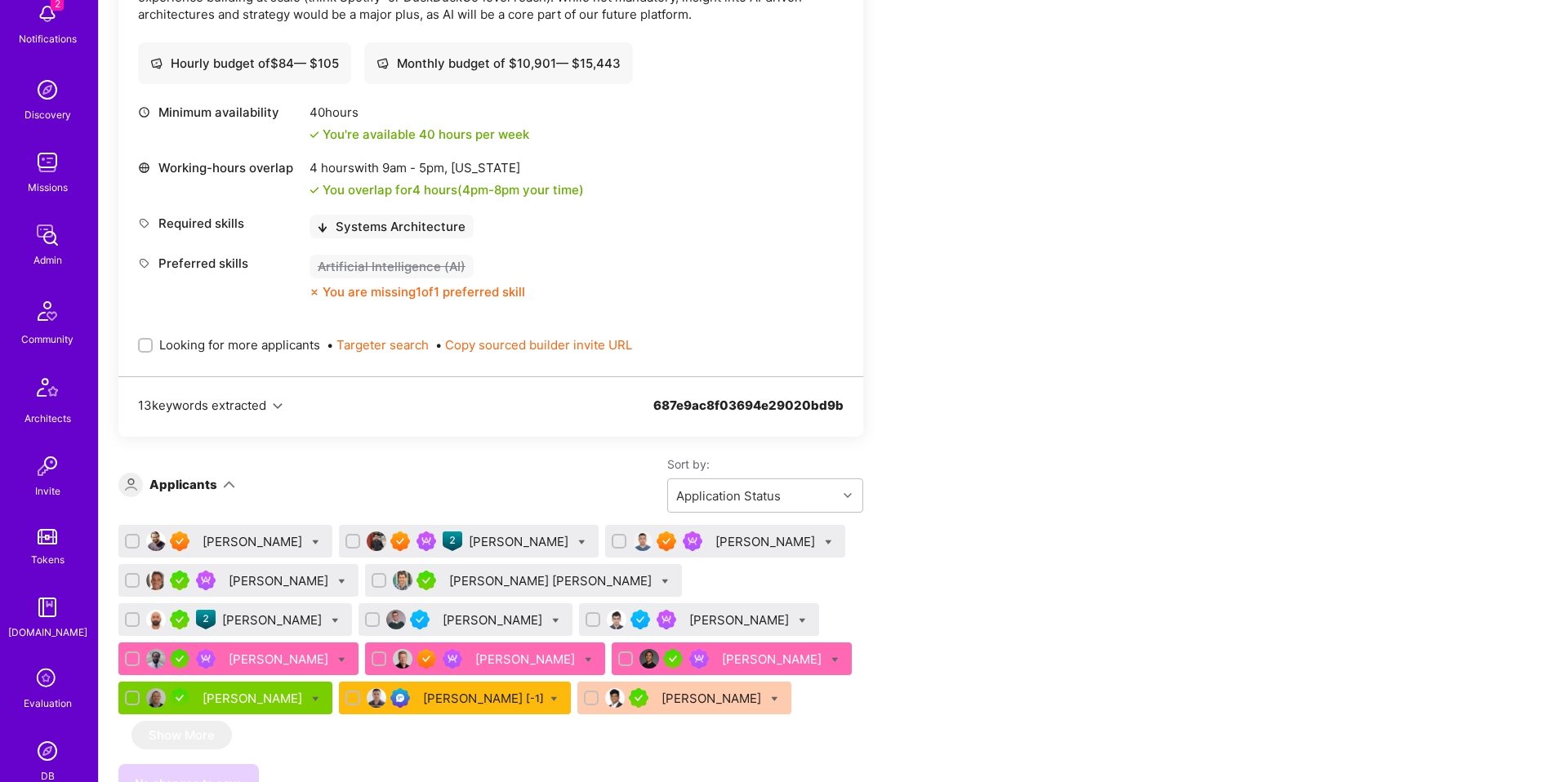
scroll to position [1780, 0]
click at [277, 572] on div "[PERSON_NAME]" at bounding box center [280, 580] width 103 height 17
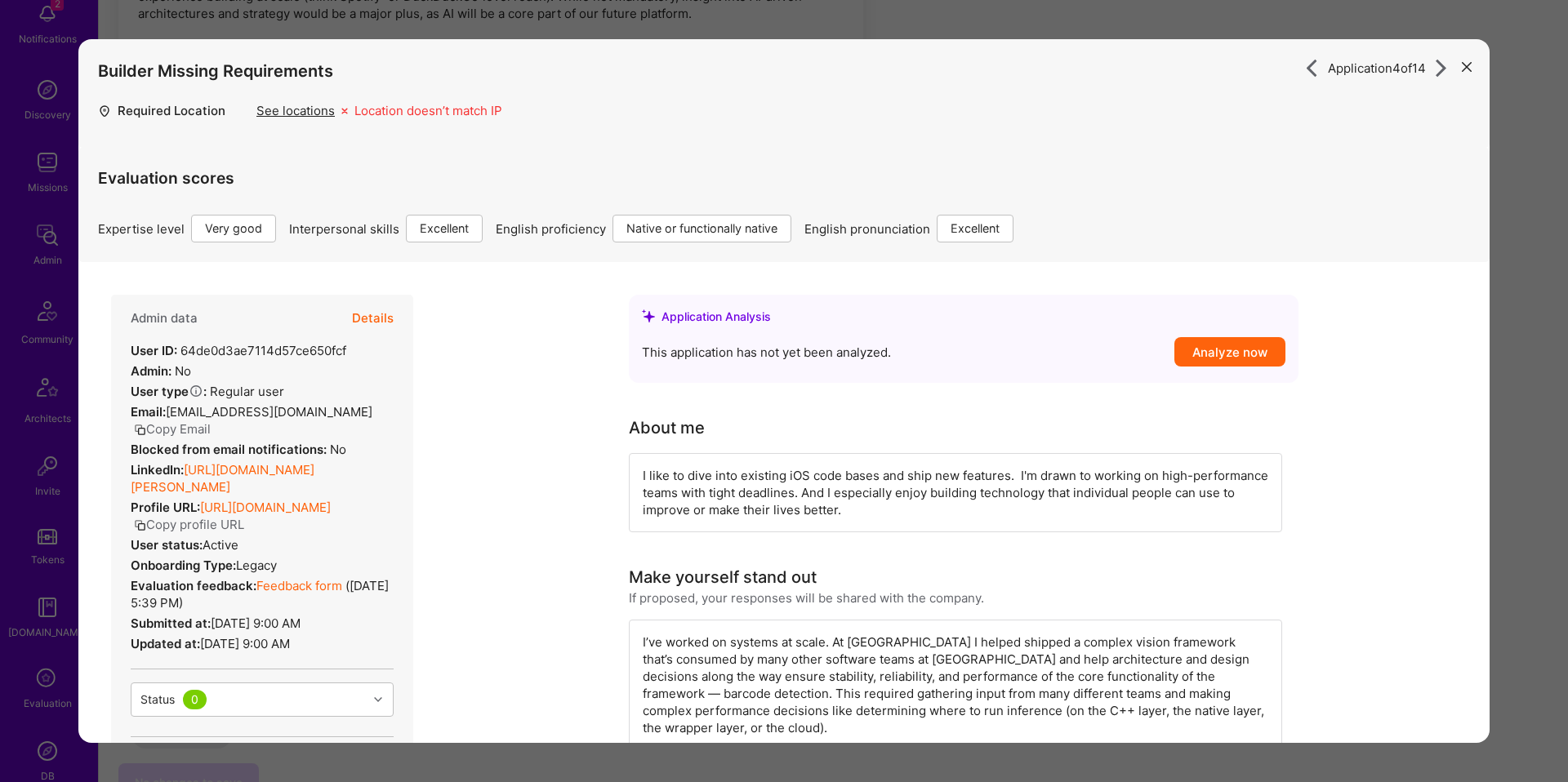
click at [382, 328] on button "Details" at bounding box center [372, 318] width 41 height 48
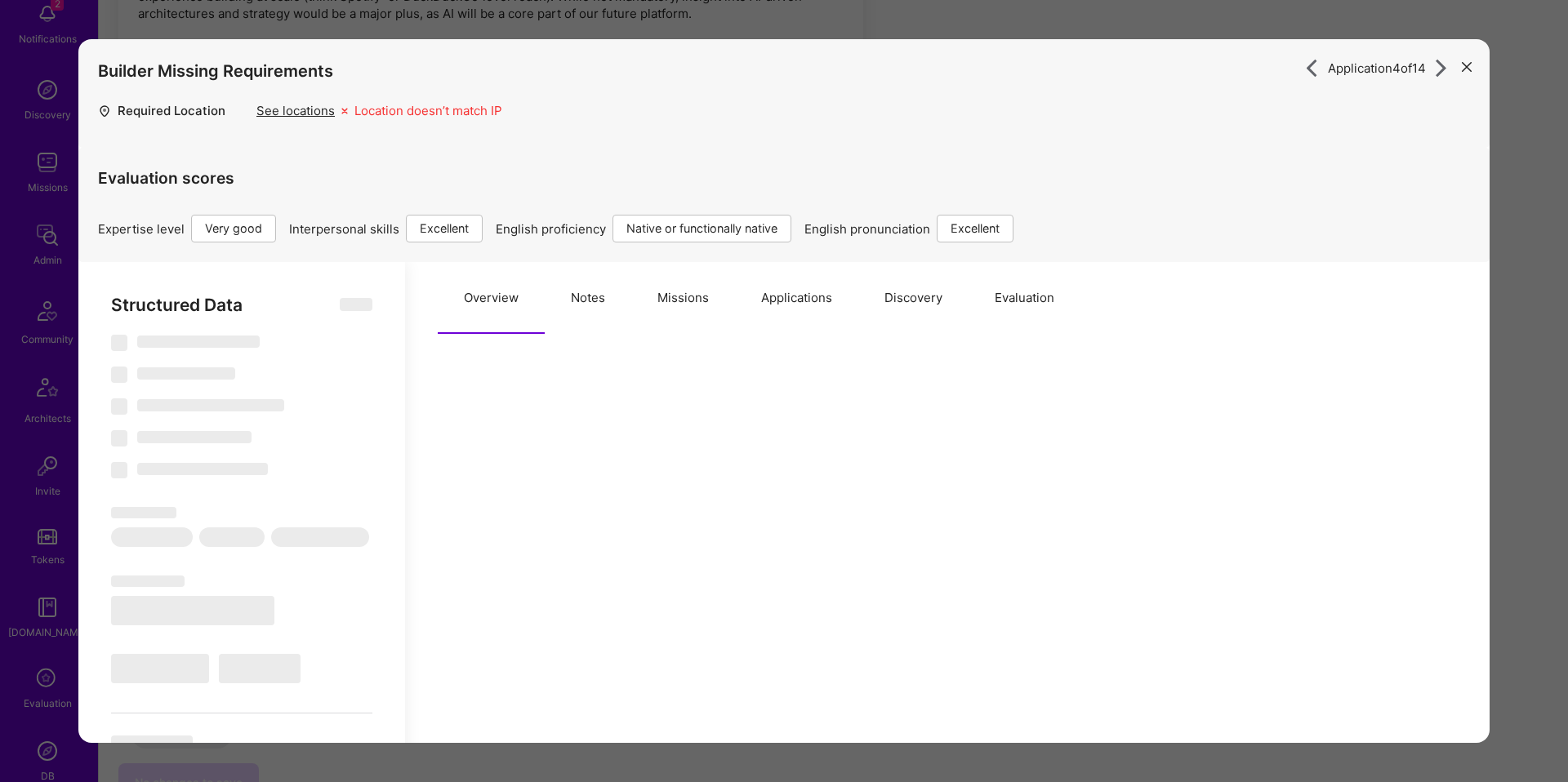
click at [565, 288] on button "Notes" at bounding box center [587, 298] width 86 height 72
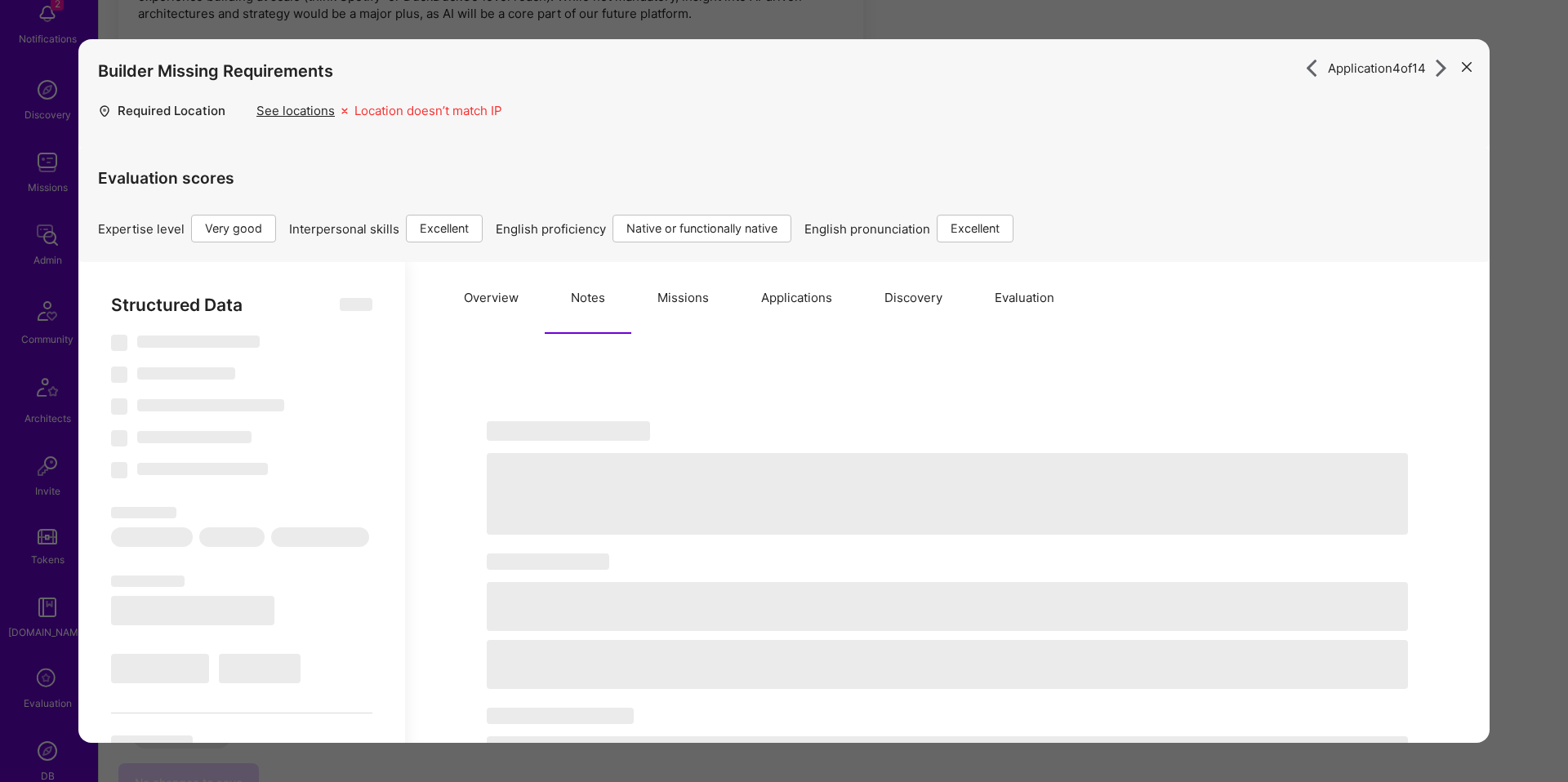
select select "Right Now"
select select "5"
select select "7"
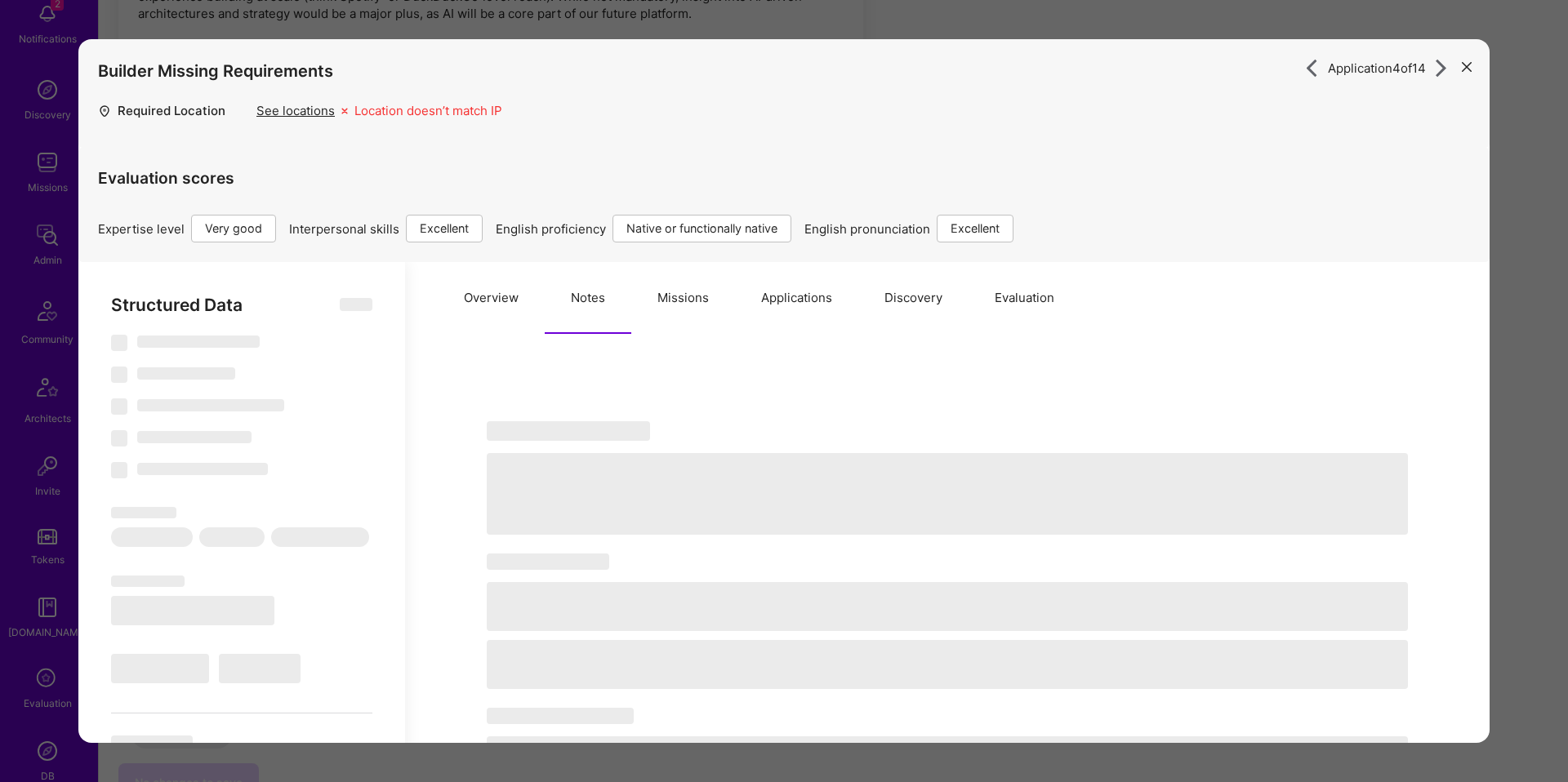
select select "US"
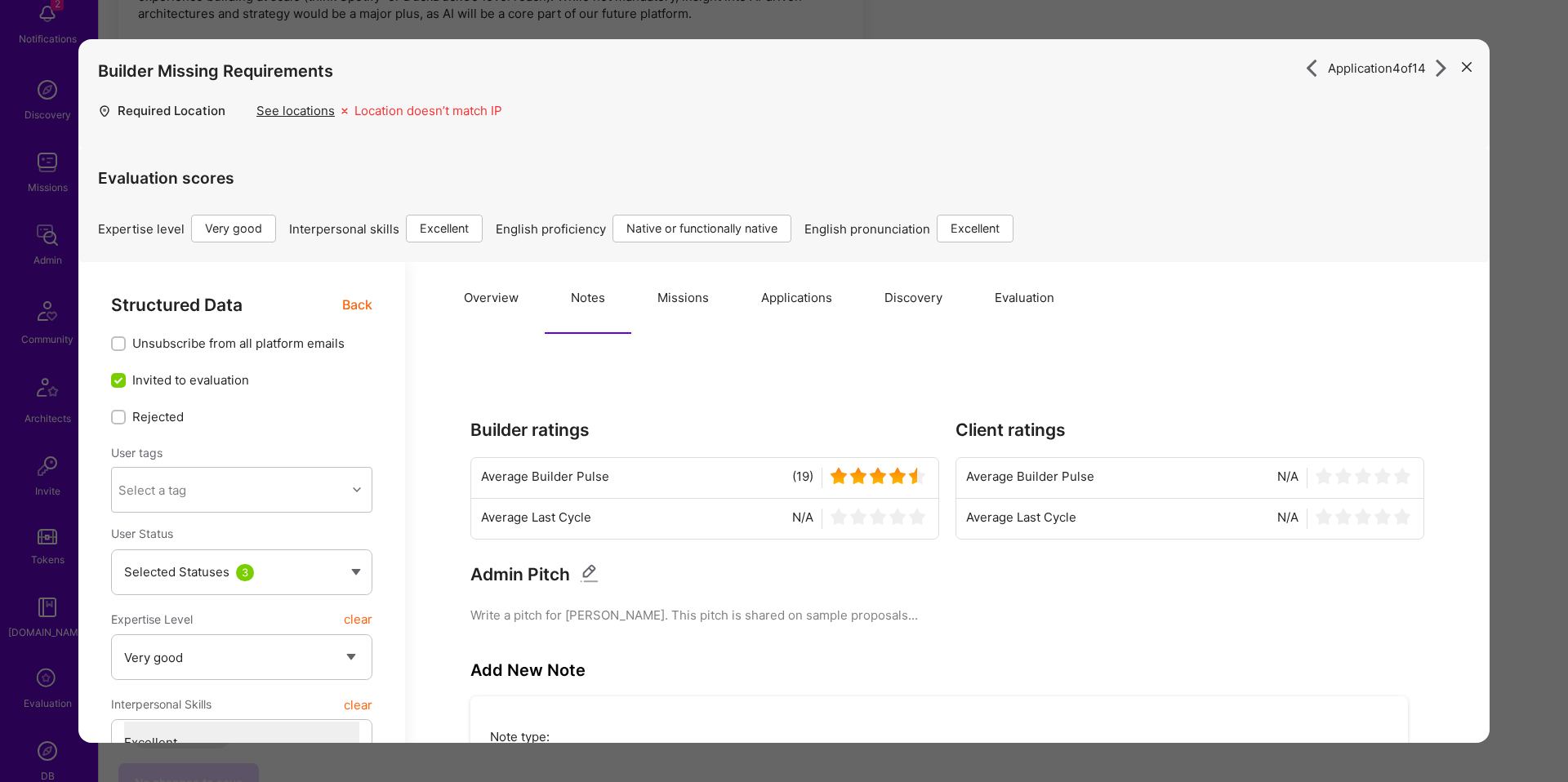
click at [666, 296] on button "Missions" at bounding box center [683, 298] width 104 height 72
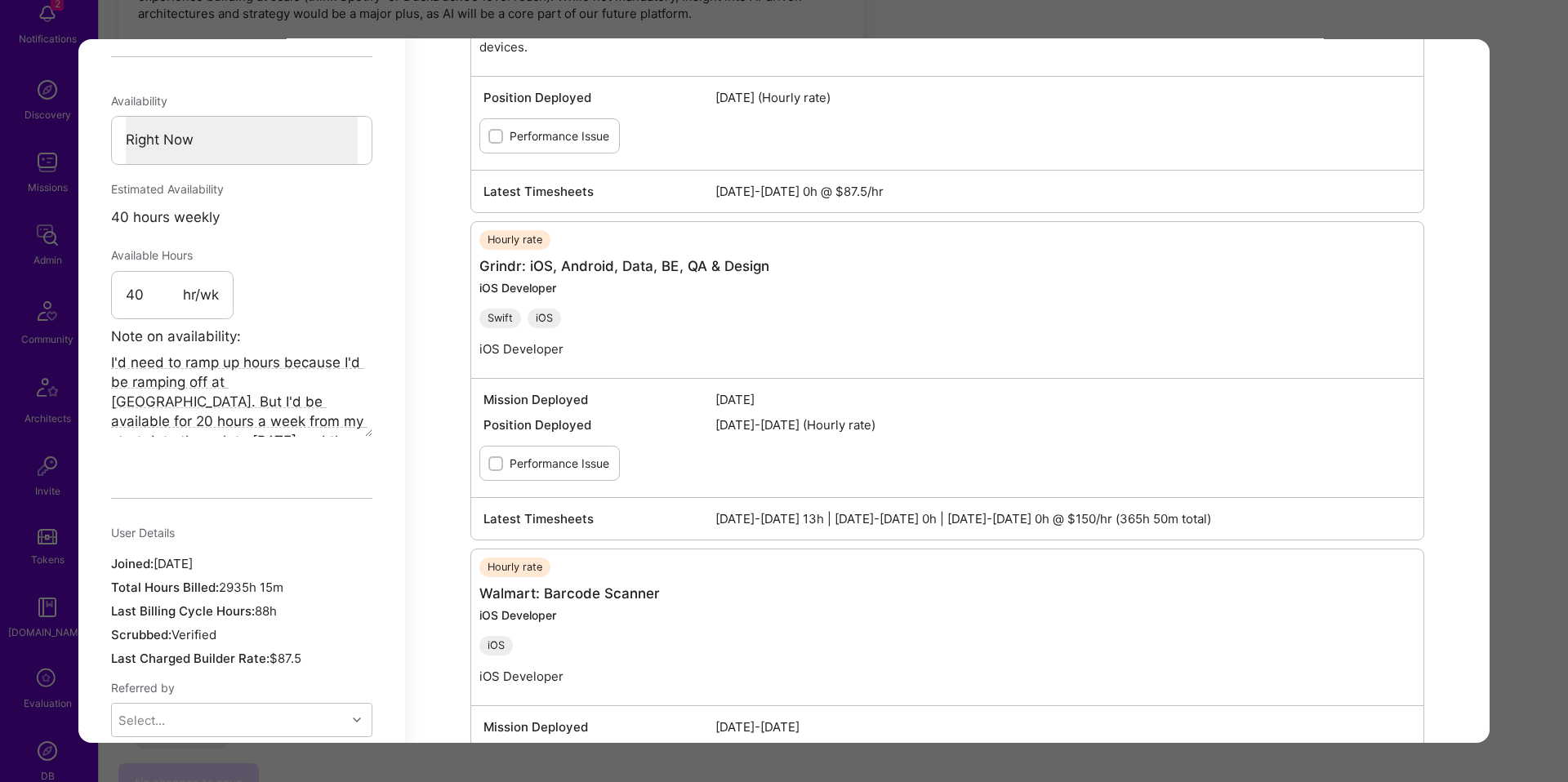
scroll to position [1267, 0]
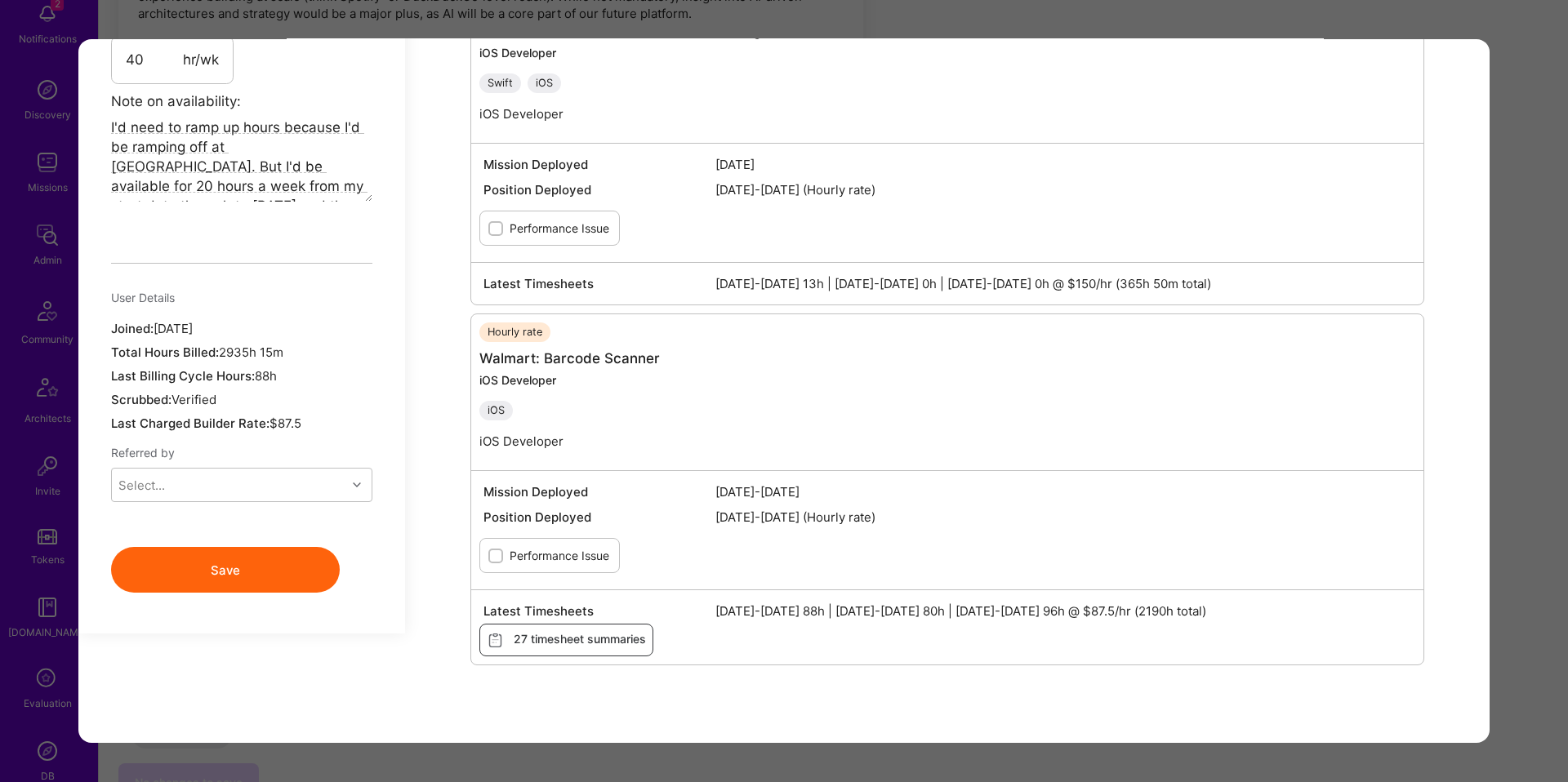
click at [1504, 469] on div "Application 4 of 14 Builder Missing Requirements Required Location See location…" at bounding box center [784, 391] width 1568 height 782
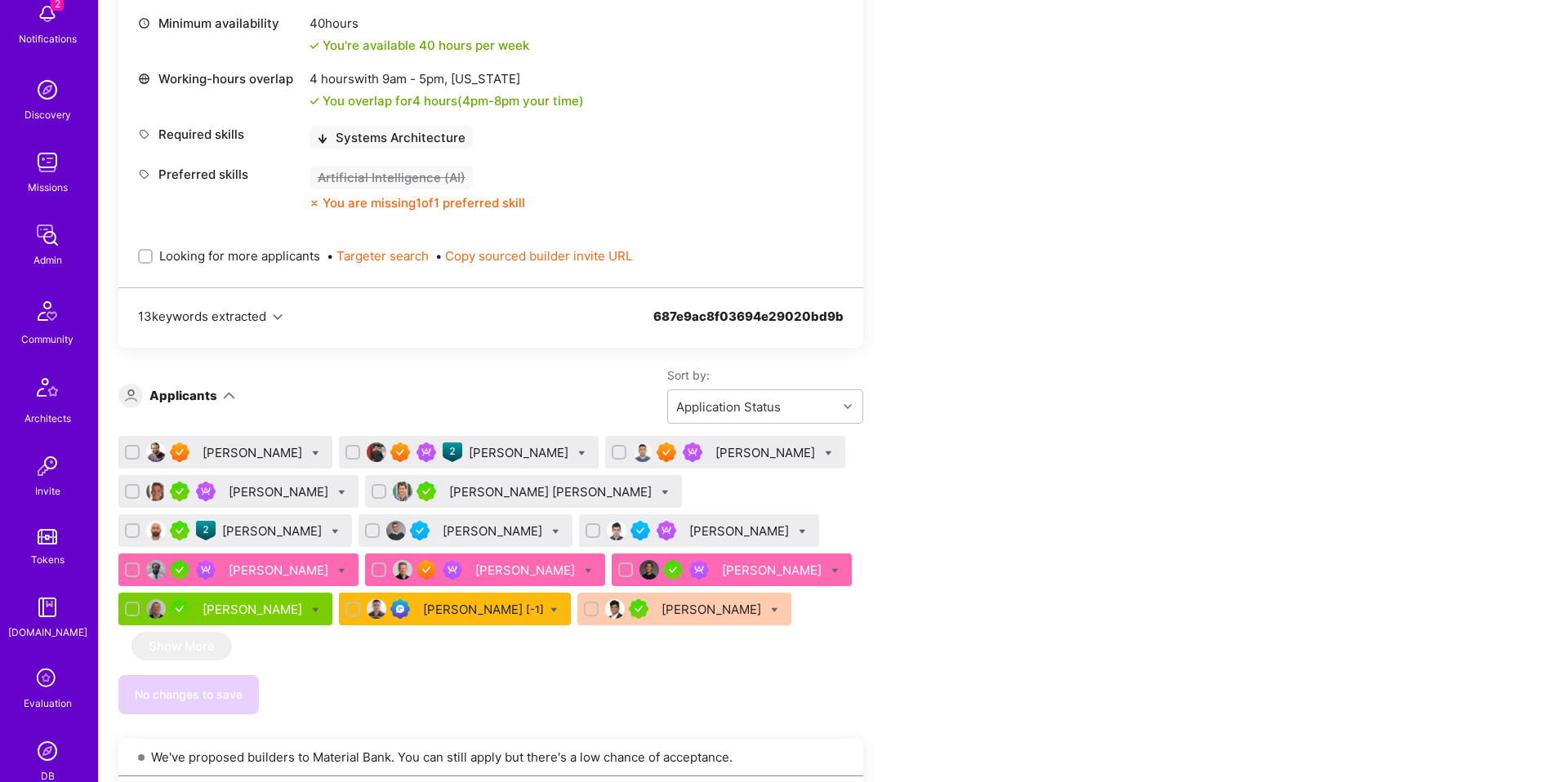
scroll to position [1867, 0]
click at [475, 563] on div "[PERSON_NAME]" at bounding box center [526, 571] width 103 height 17
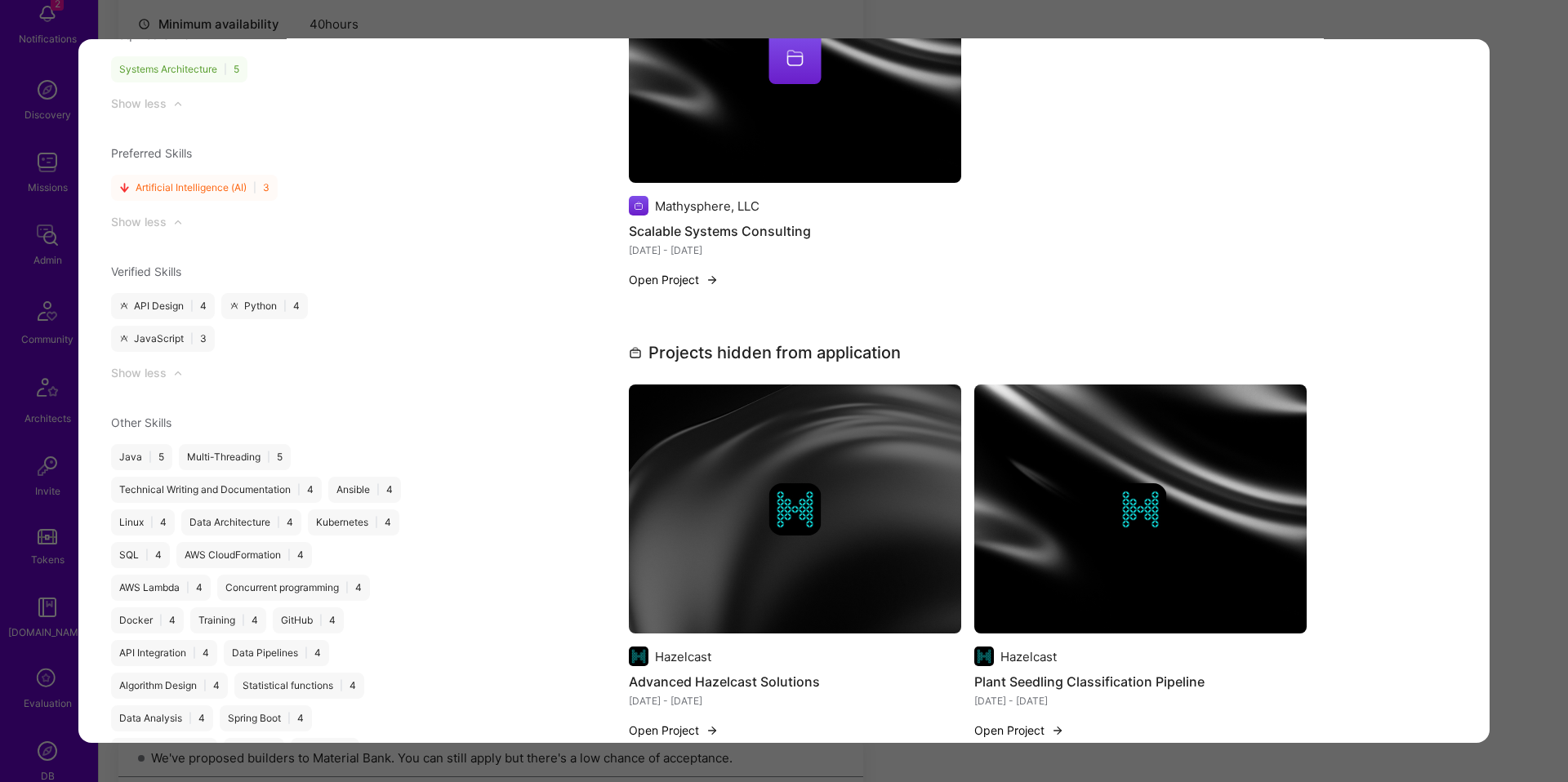
scroll to position [2287, 0]
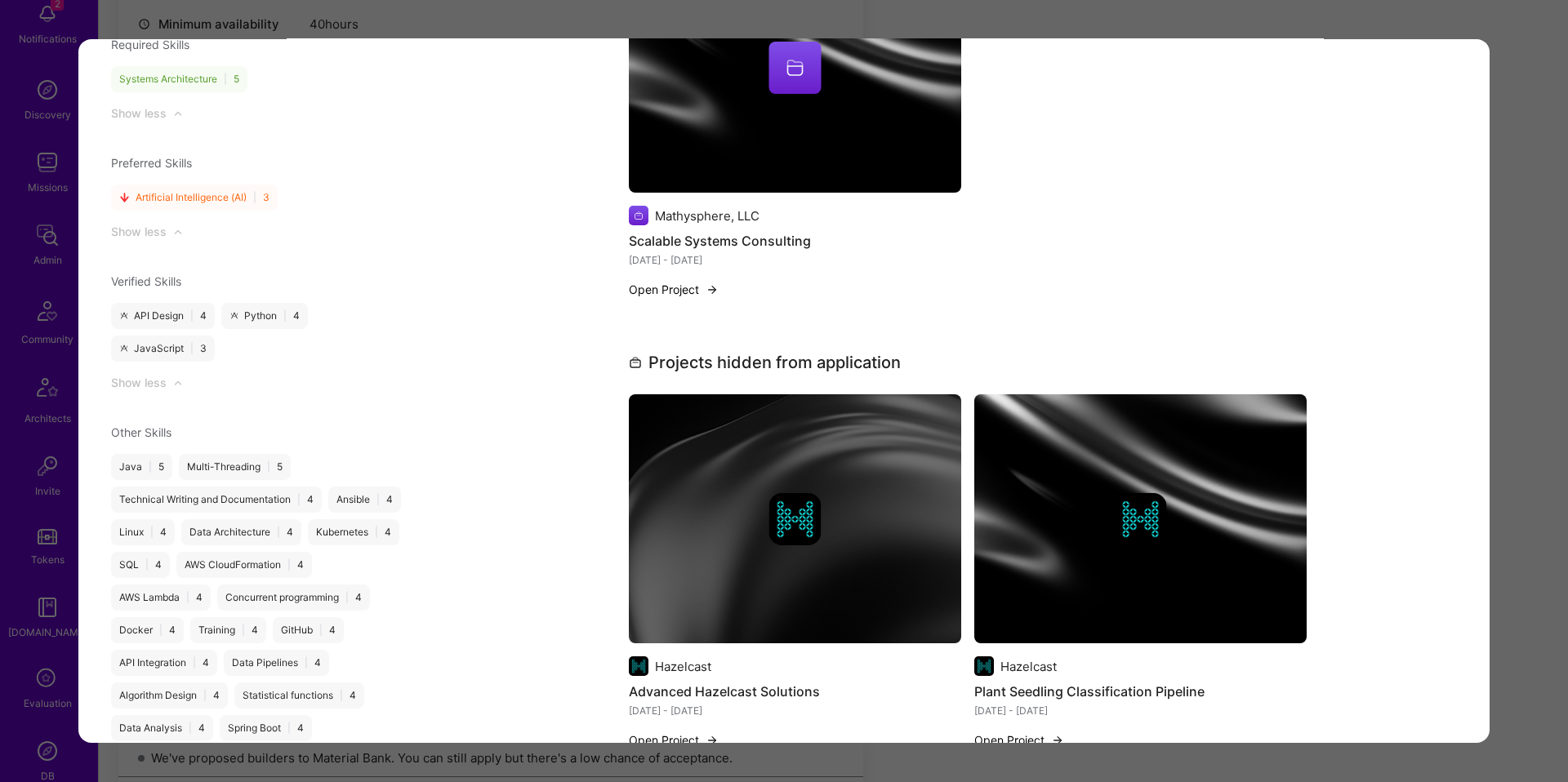
click at [1511, 370] on div "Application 10 of 14 Builder Missing Requirements Rate $ 84 - $ 105 User set $ …" at bounding box center [784, 391] width 1568 height 782
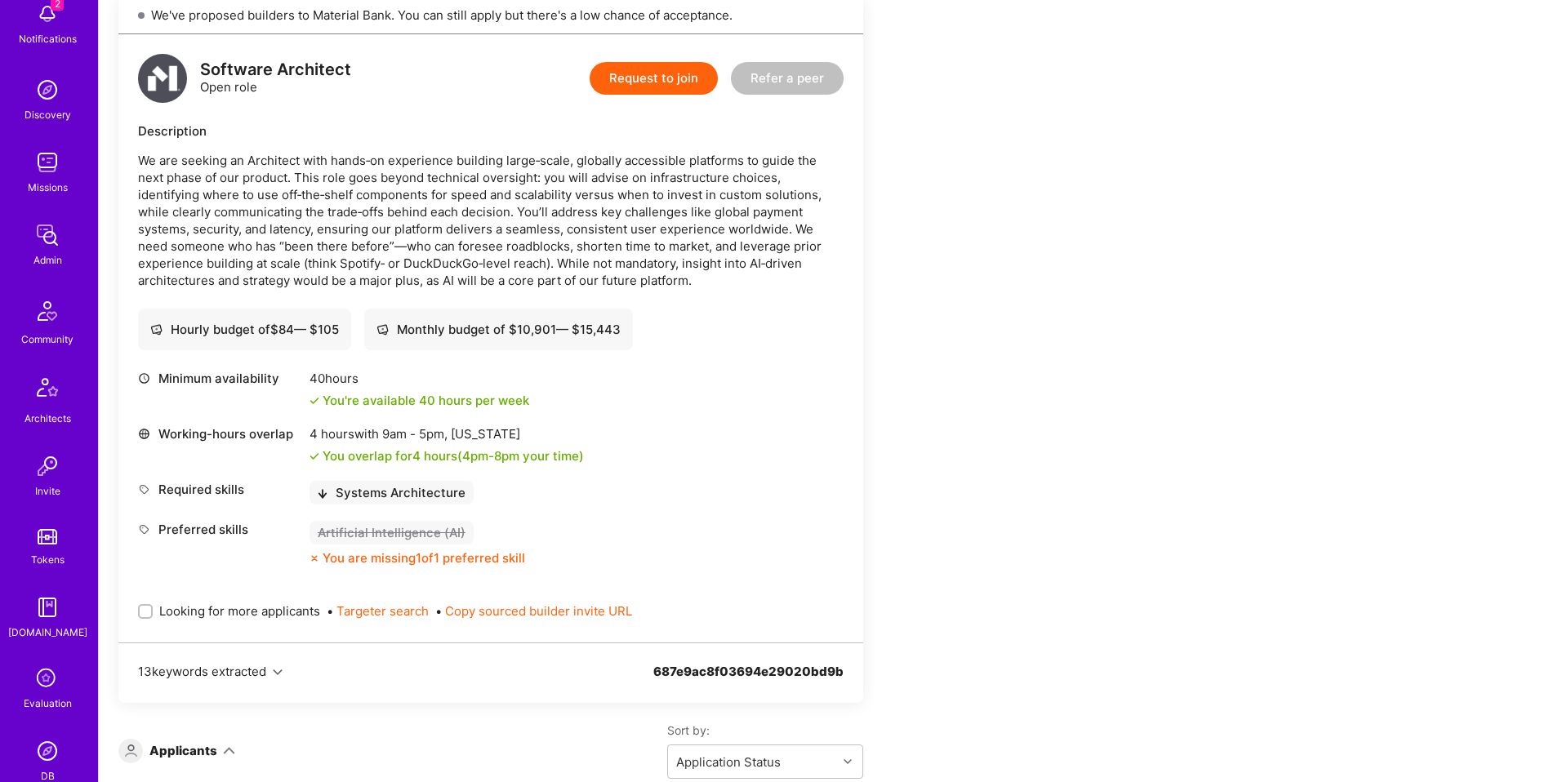
scroll to position [1516, 0]
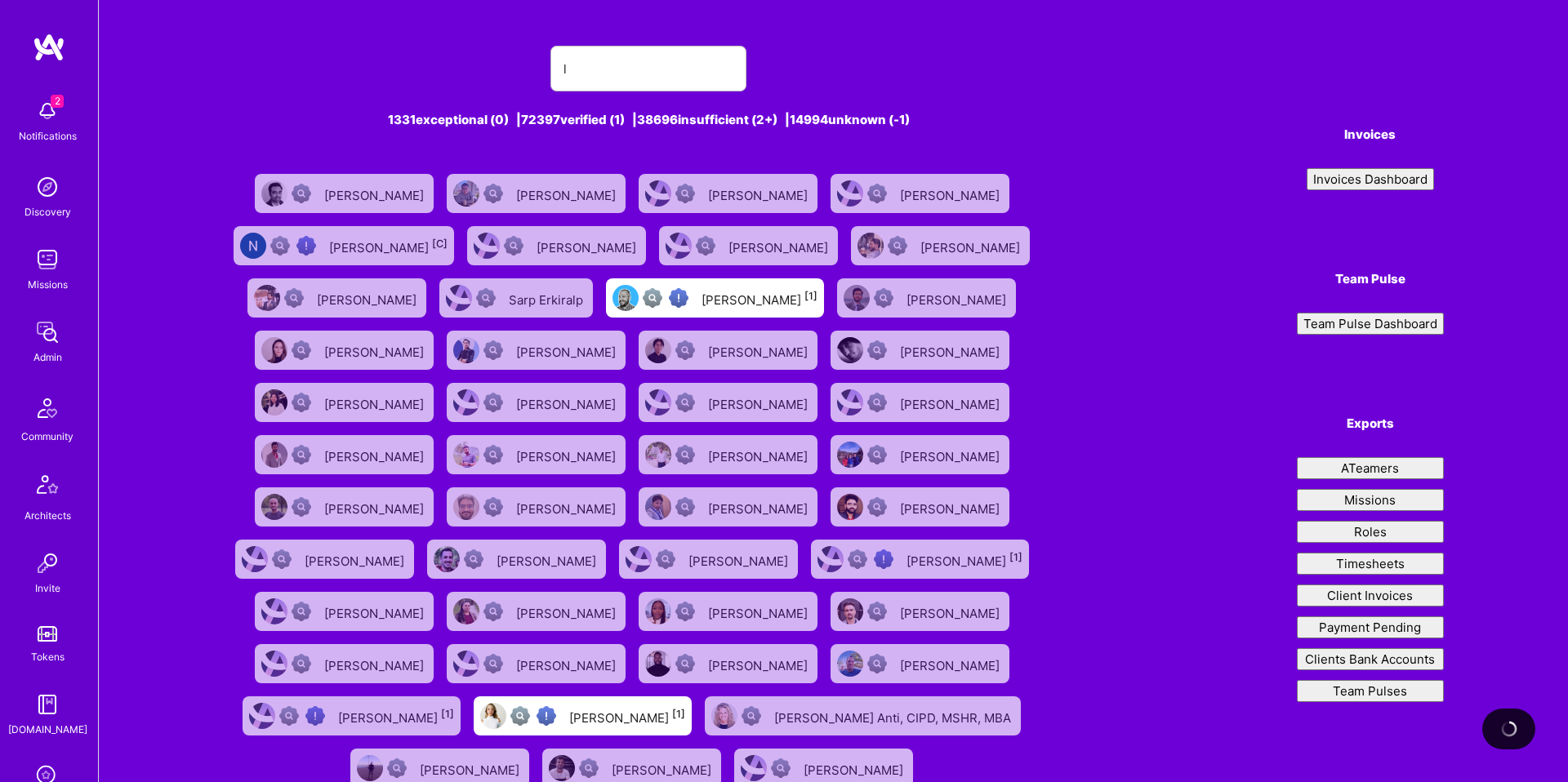
type input "la"
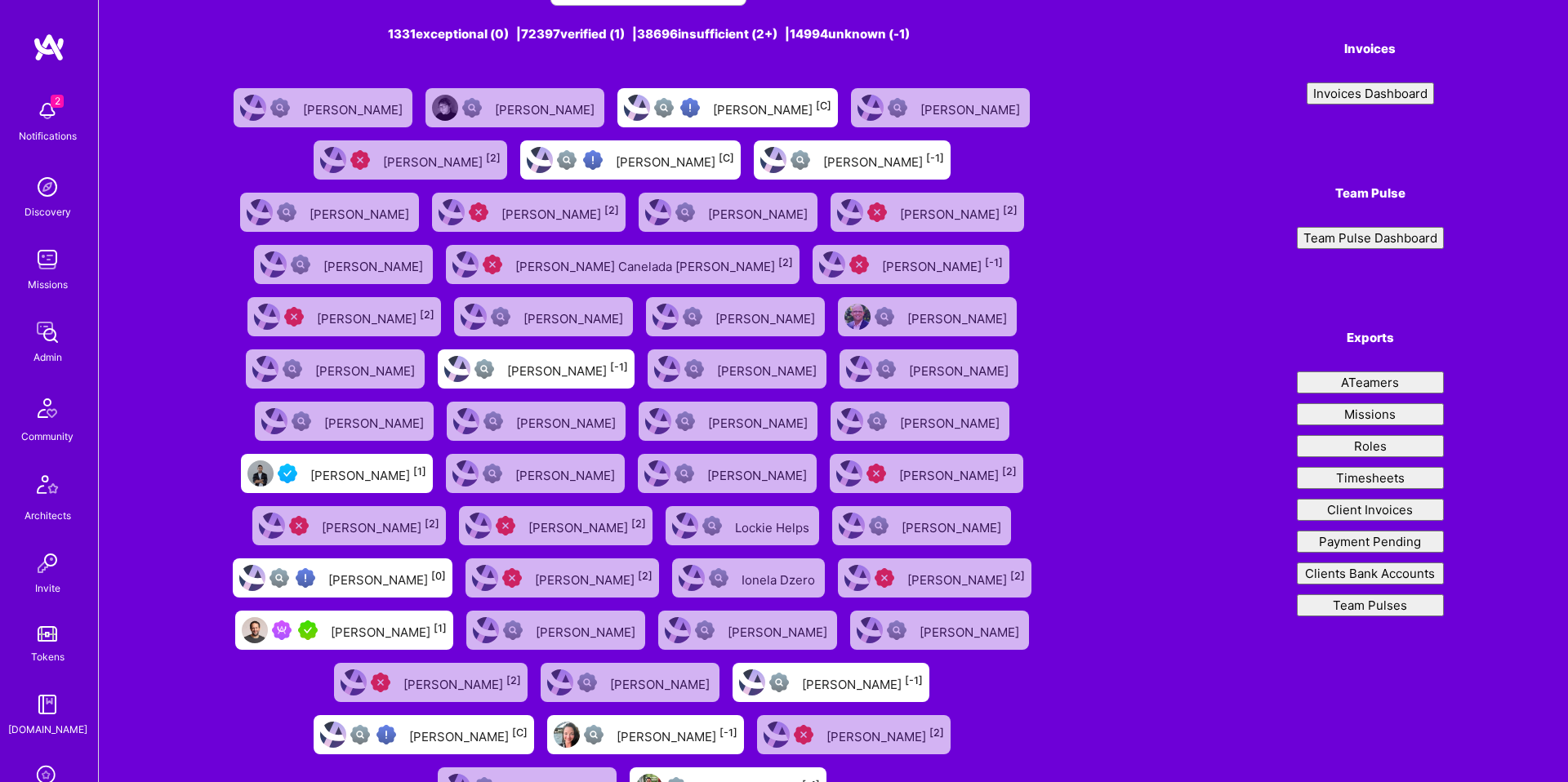
scroll to position [143, 0]
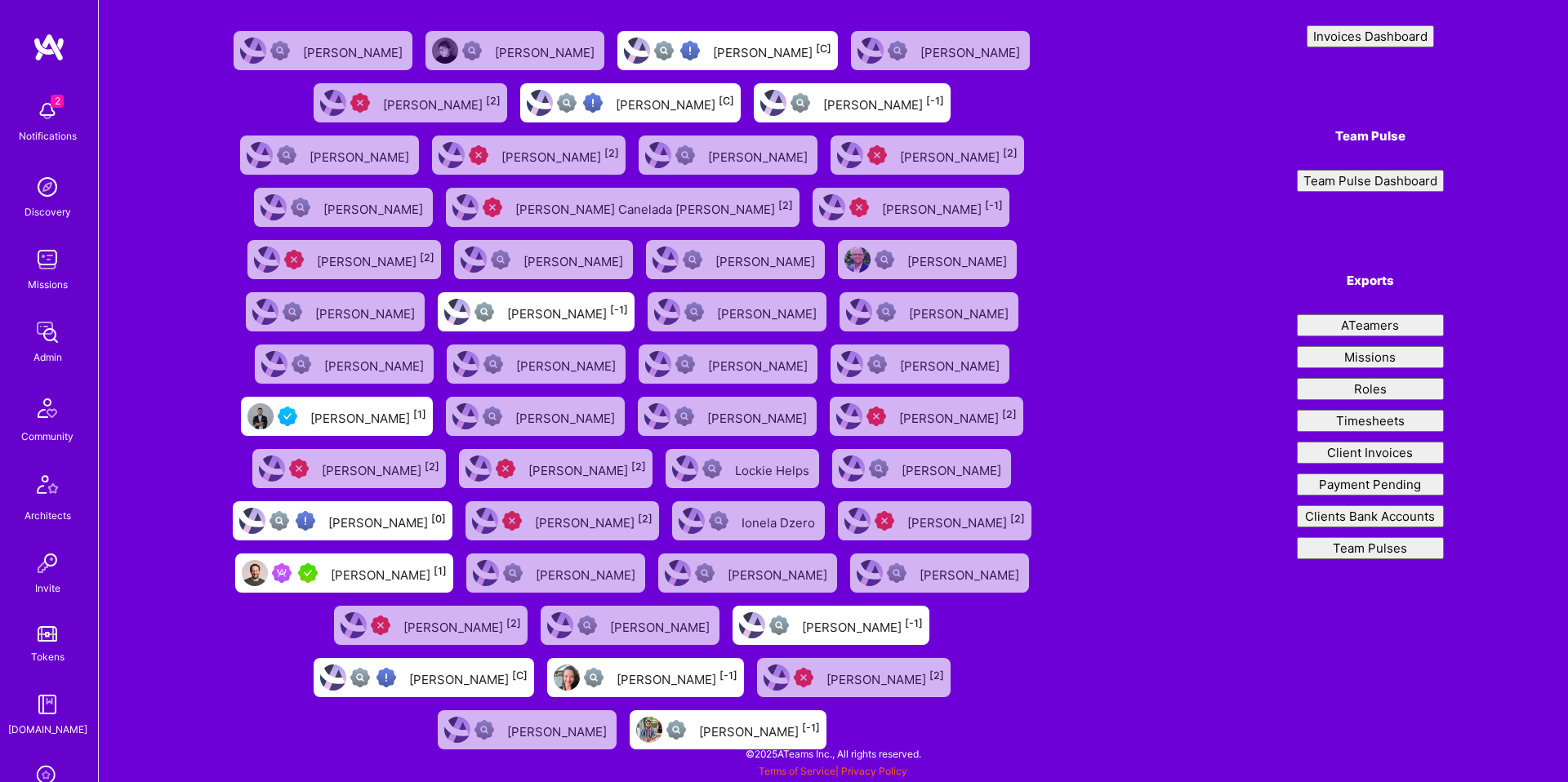
type input "elad"
click at [399, 581] on div "[PERSON_NAME] [1]" at bounding box center [389, 574] width 116 height 21
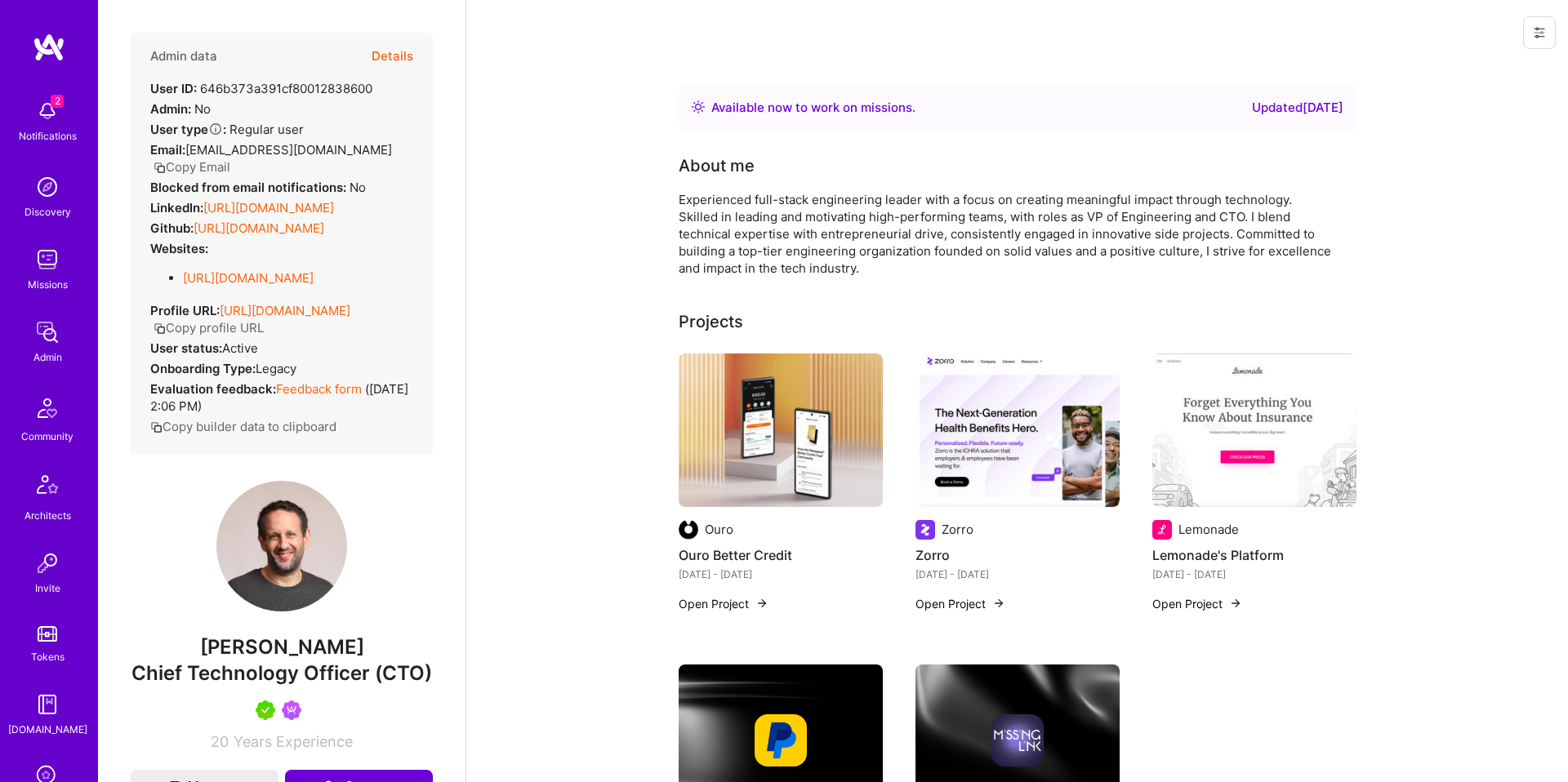
click at [376, 73] on button "Details" at bounding box center [391, 56] width 41 height 48
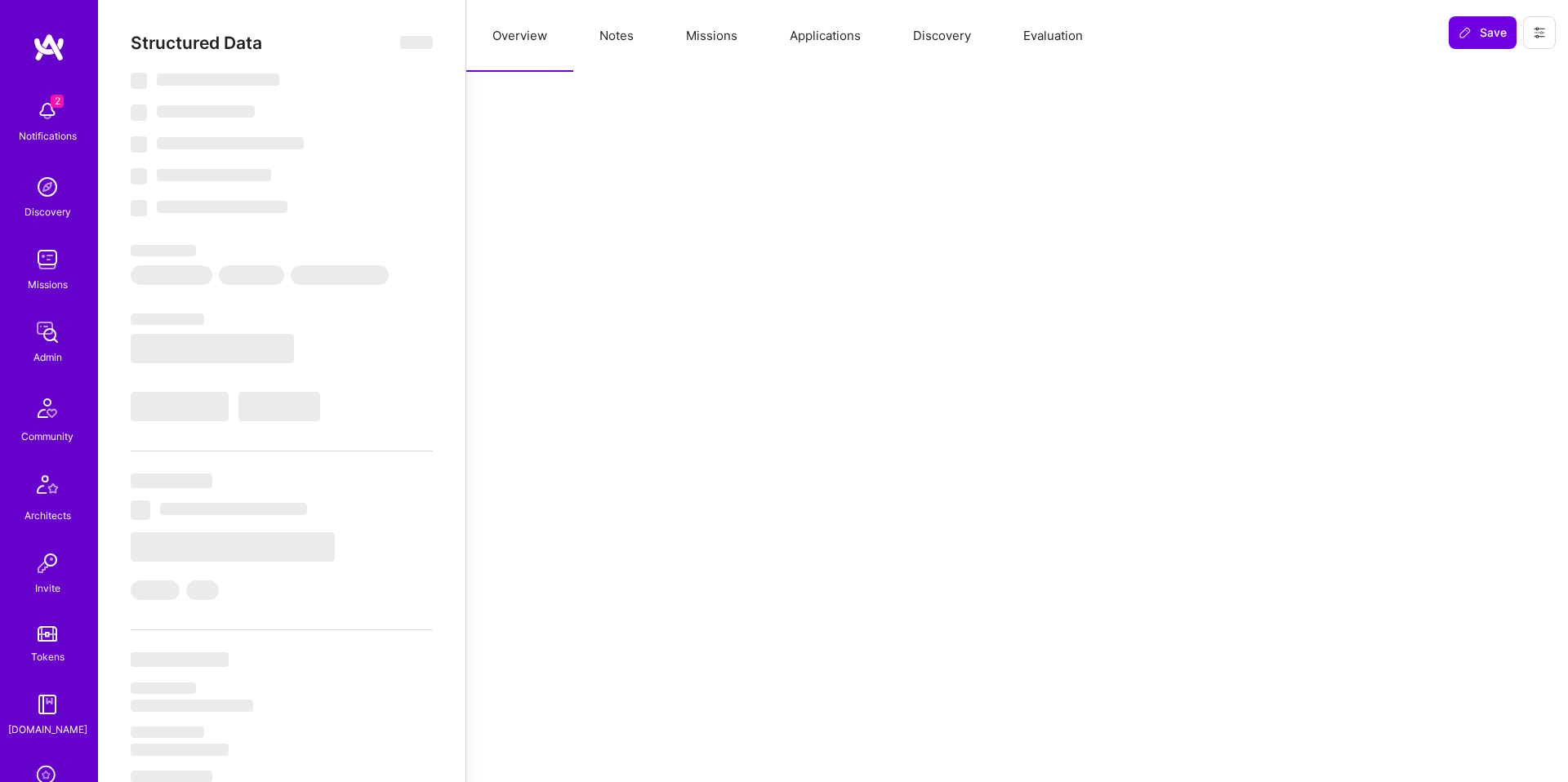
select select "Right Now"
select select "7"
select select "6"
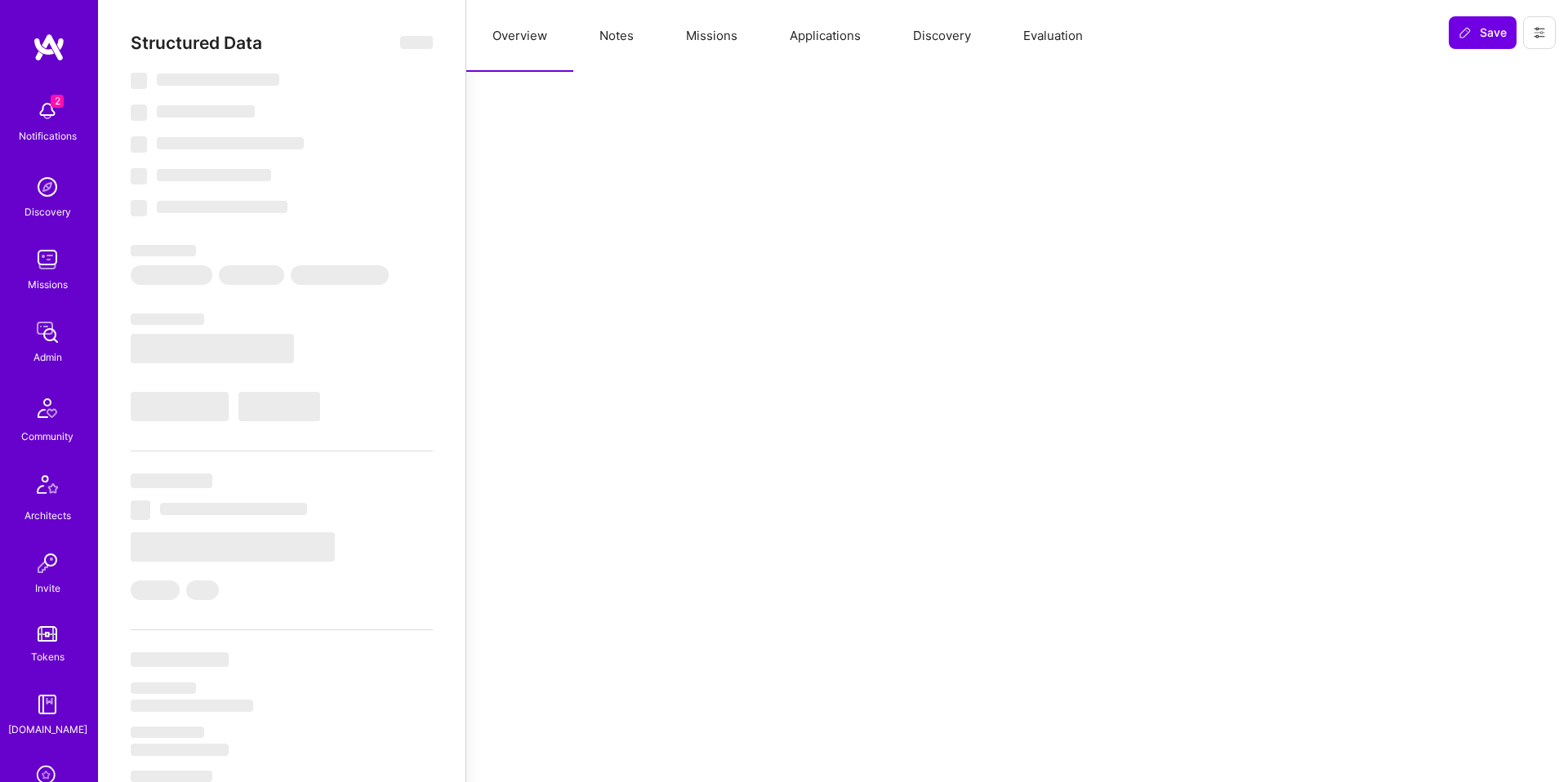
select select "IL"
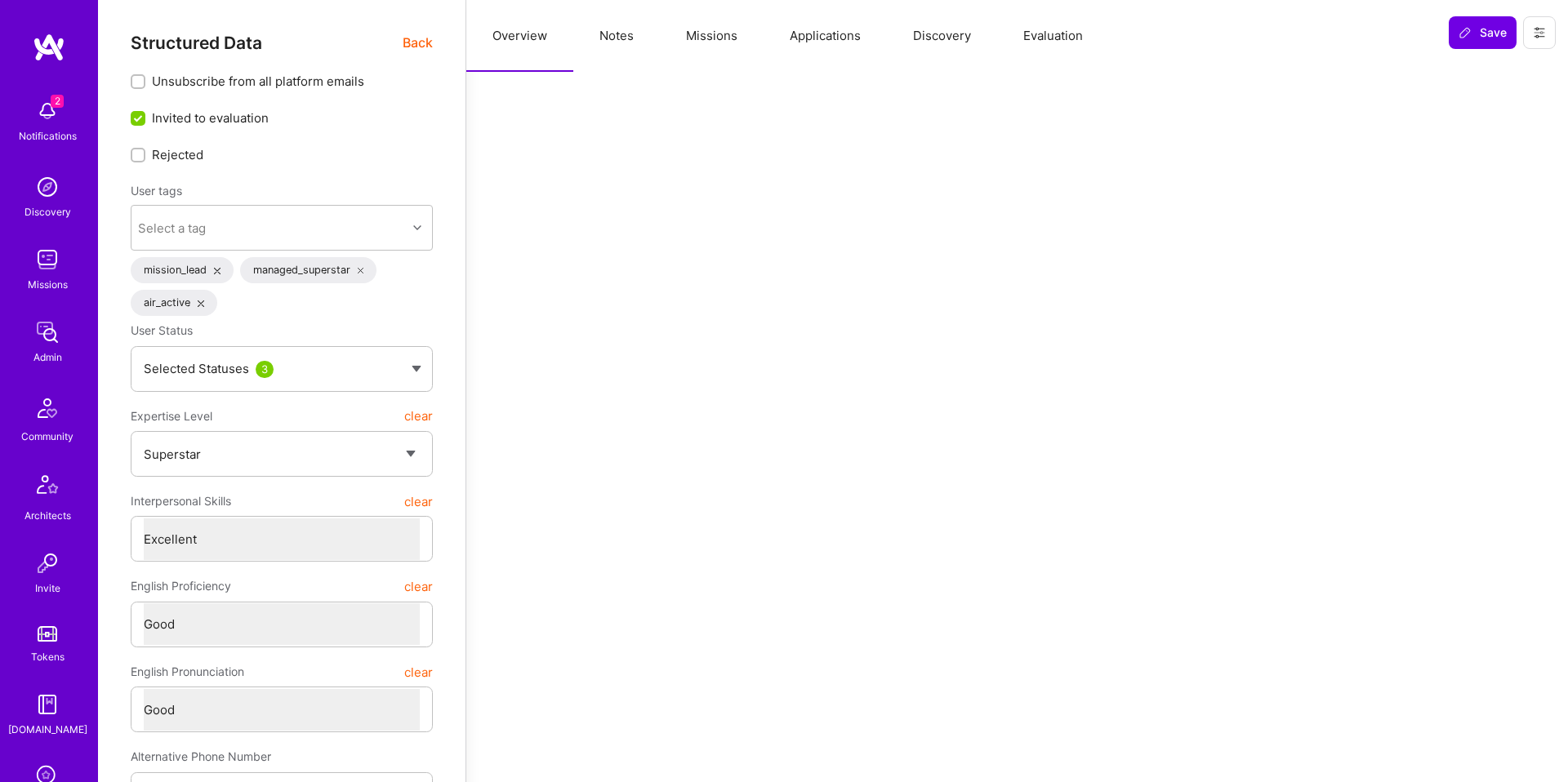
click at [701, 51] on button "Missions" at bounding box center [711, 36] width 104 height 72
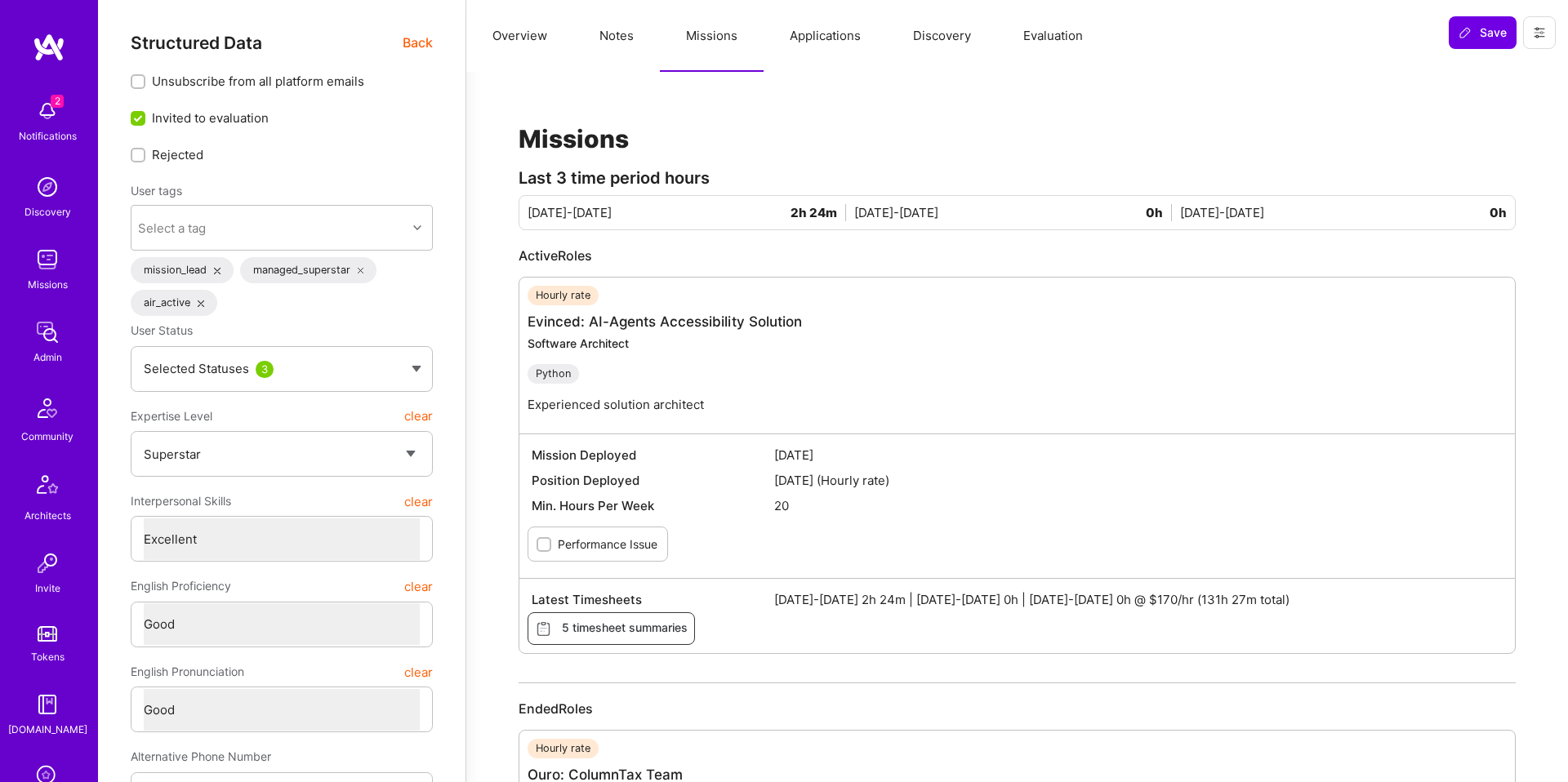
click at [625, 62] on button "Notes" at bounding box center [616, 36] width 86 height 72
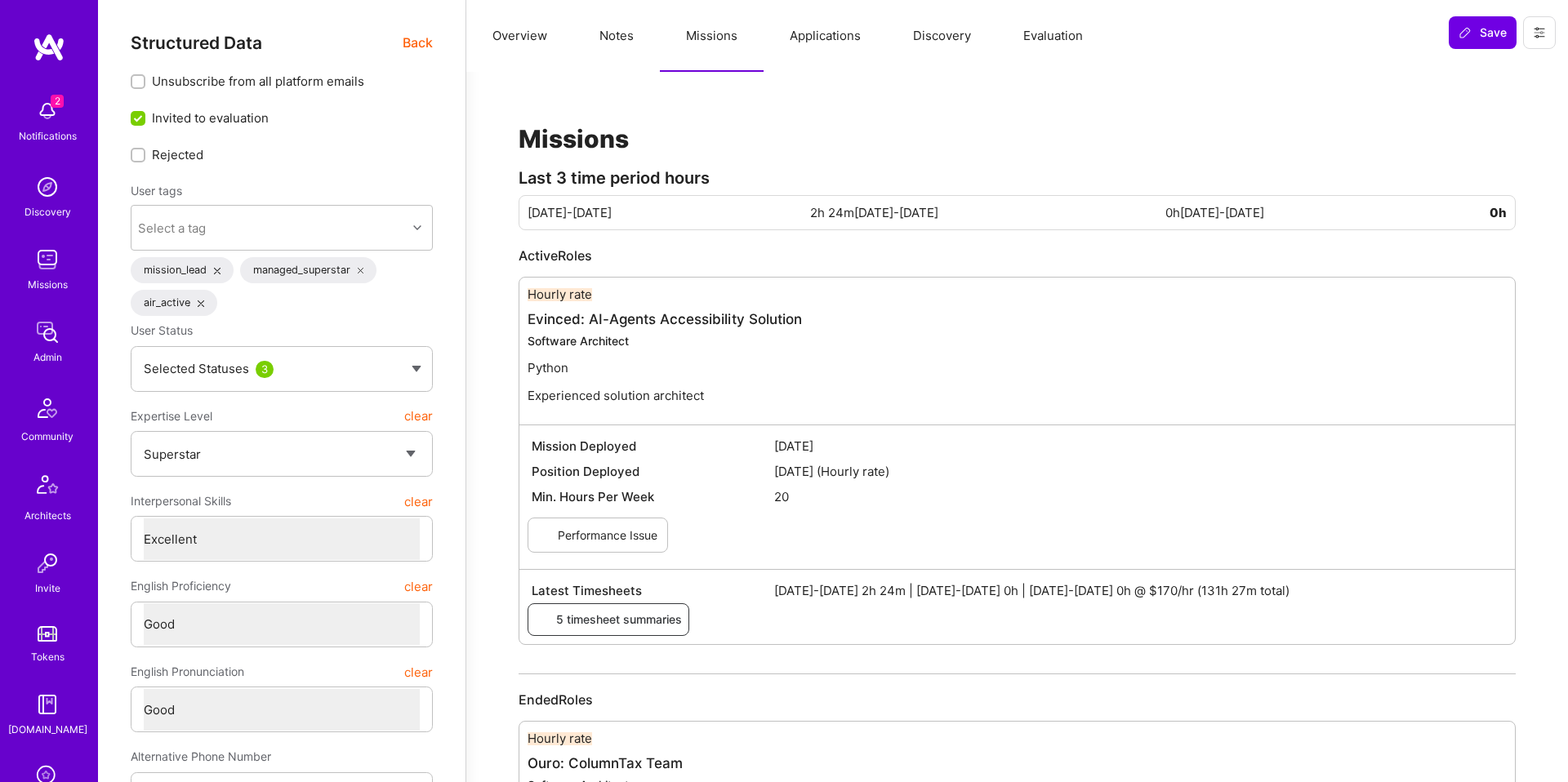
type textarea "x"
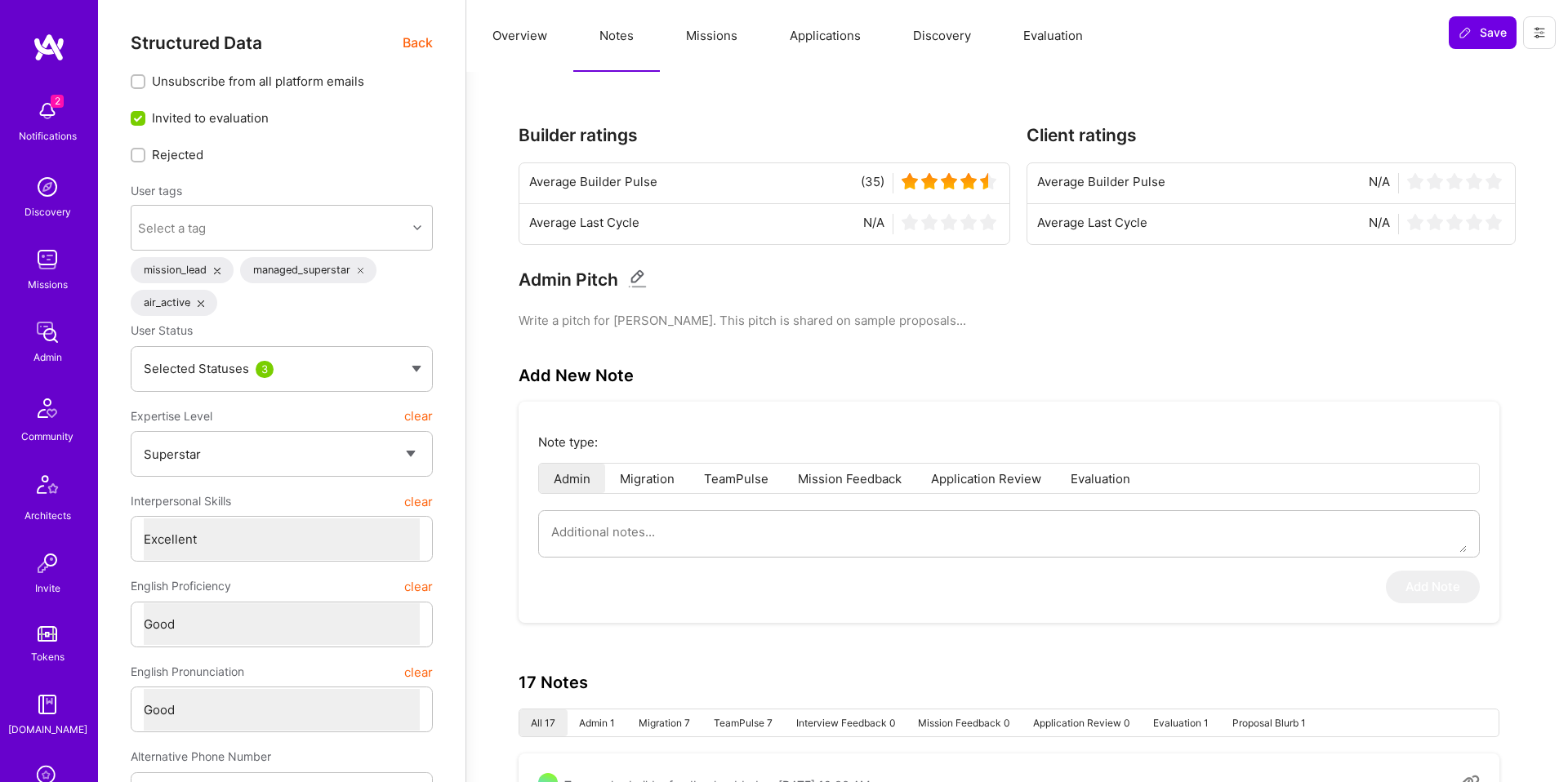
click at [719, 53] on button "Missions" at bounding box center [711, 36] width 104 height 72
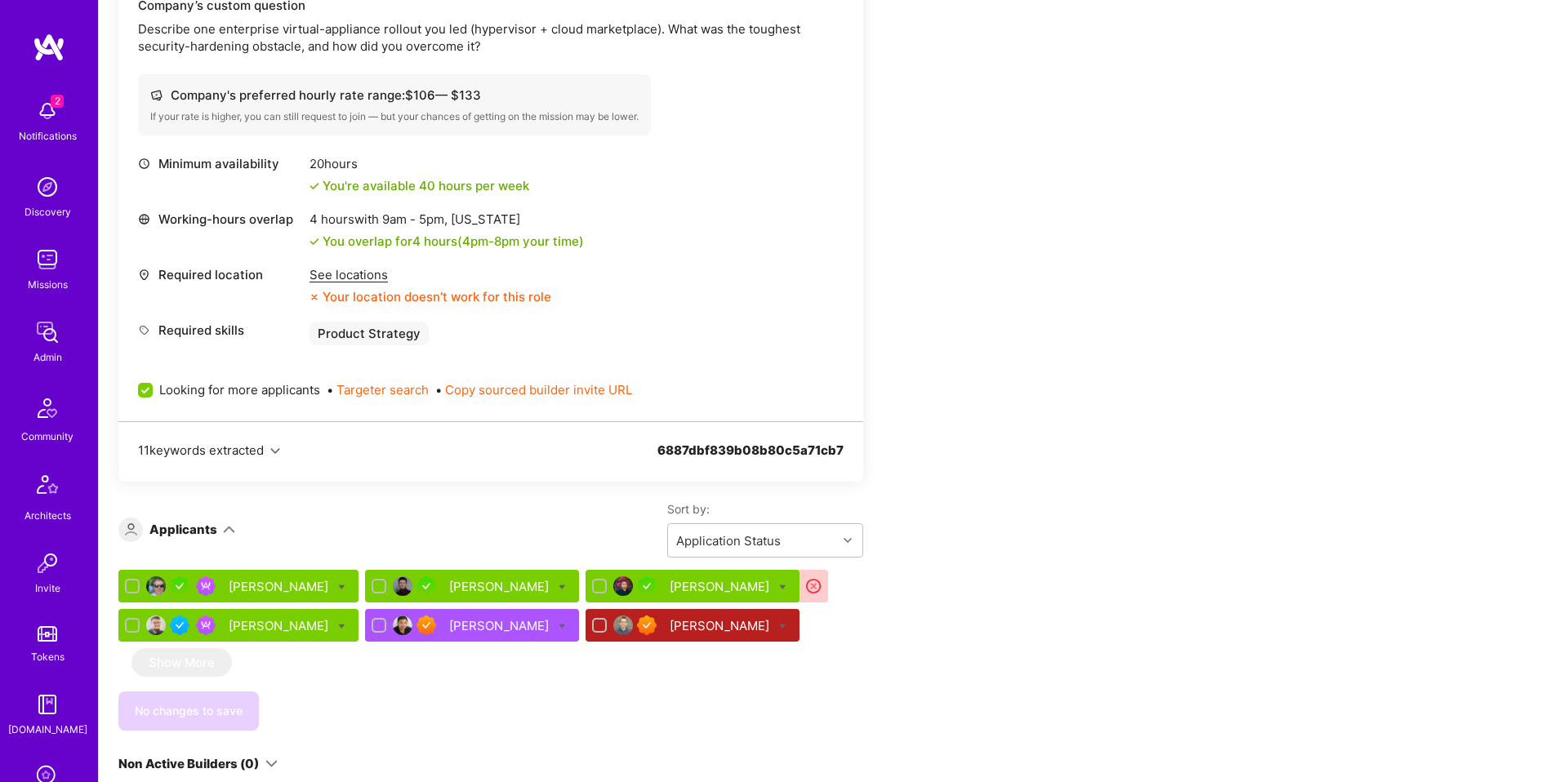
scroll to position [599, 0]
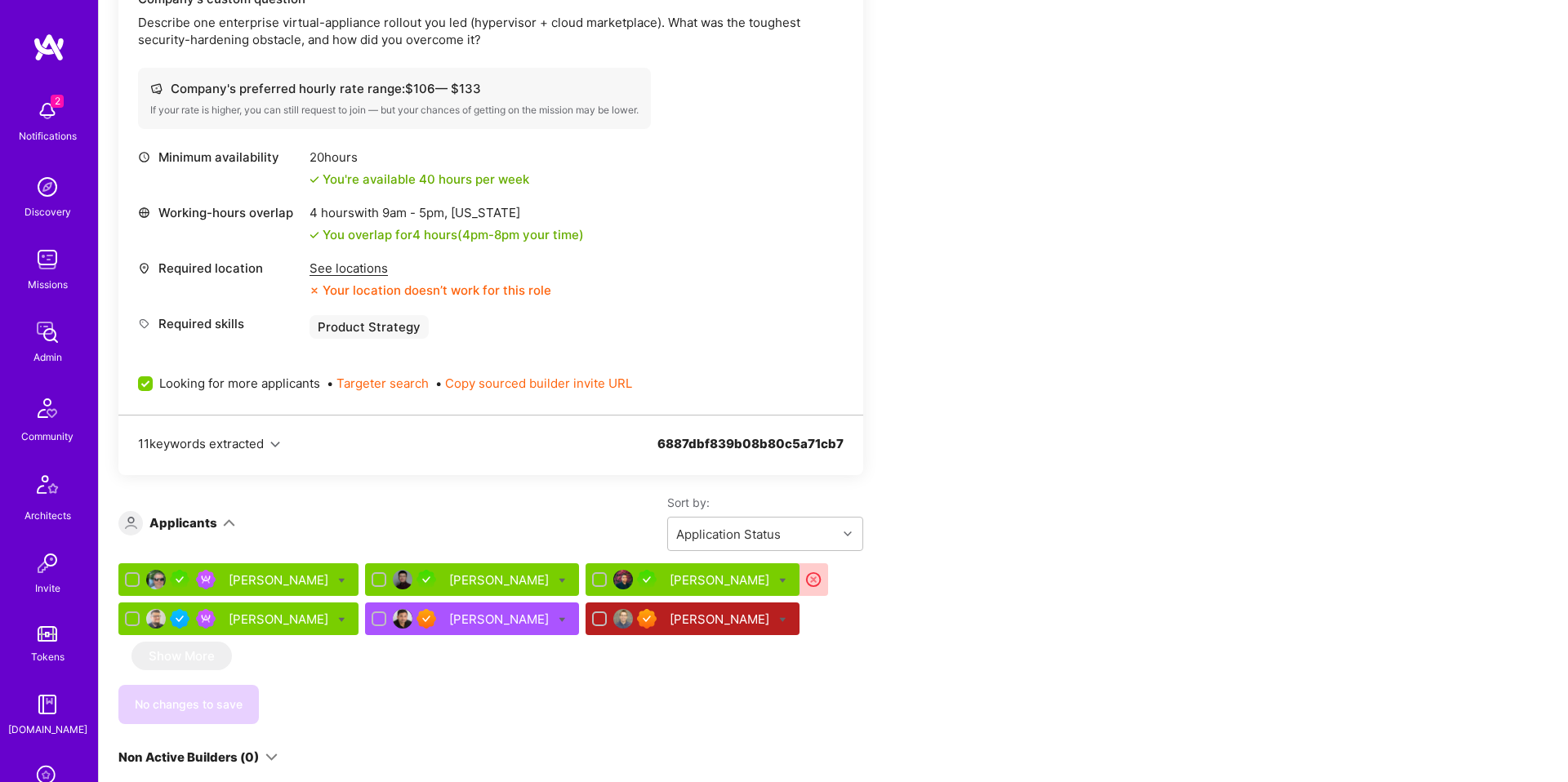
click at [669, 579] on div "Roy Paz" at bounding box center [720, 580] width 103 height 17
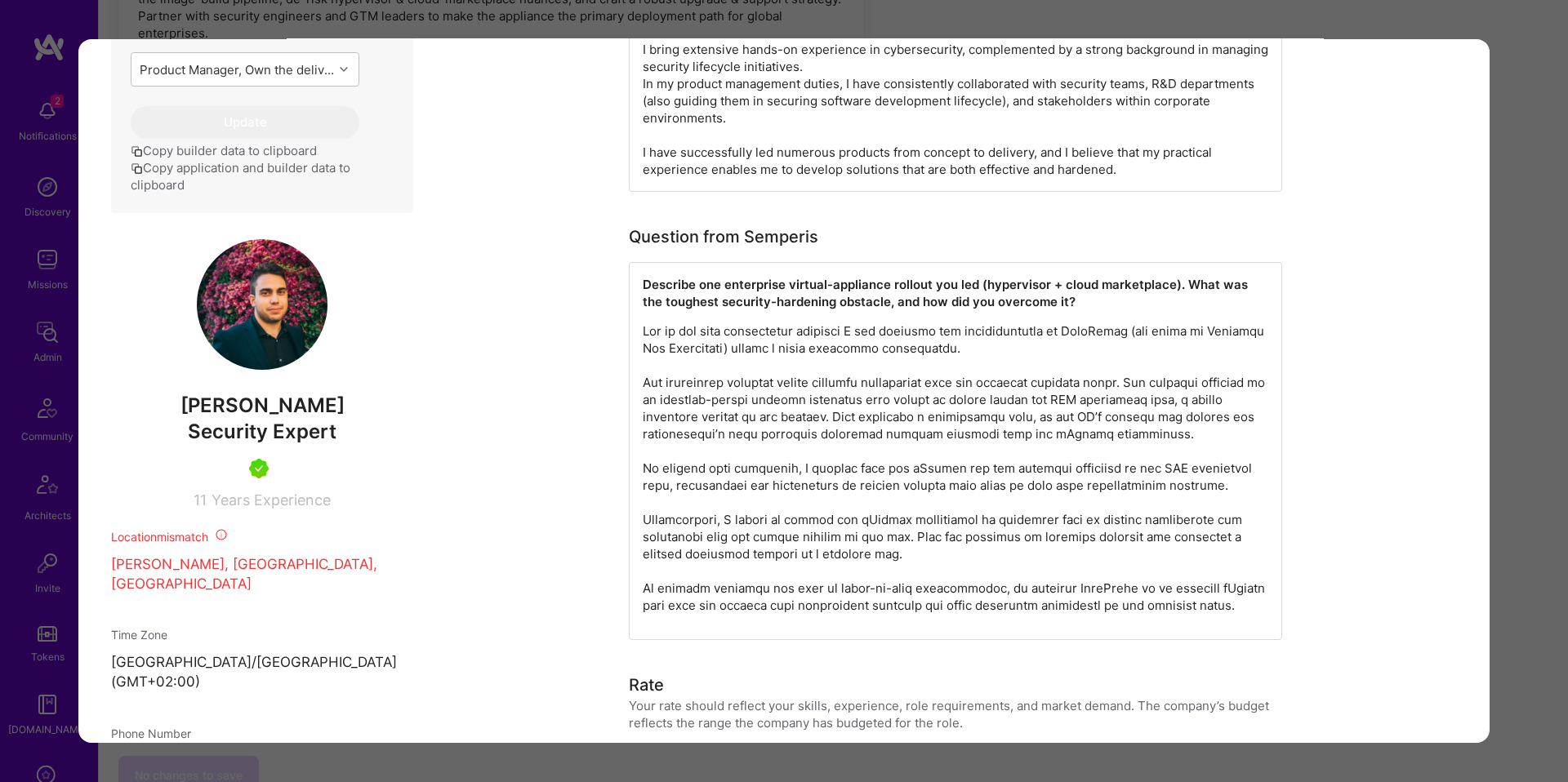
scroll to position [768, 0]
click at [1517, 441] on div "Application 3 of 6 Builder Missing Requirements Required Location See locations…" at bounding box center [784, 391] width 1568 height 782
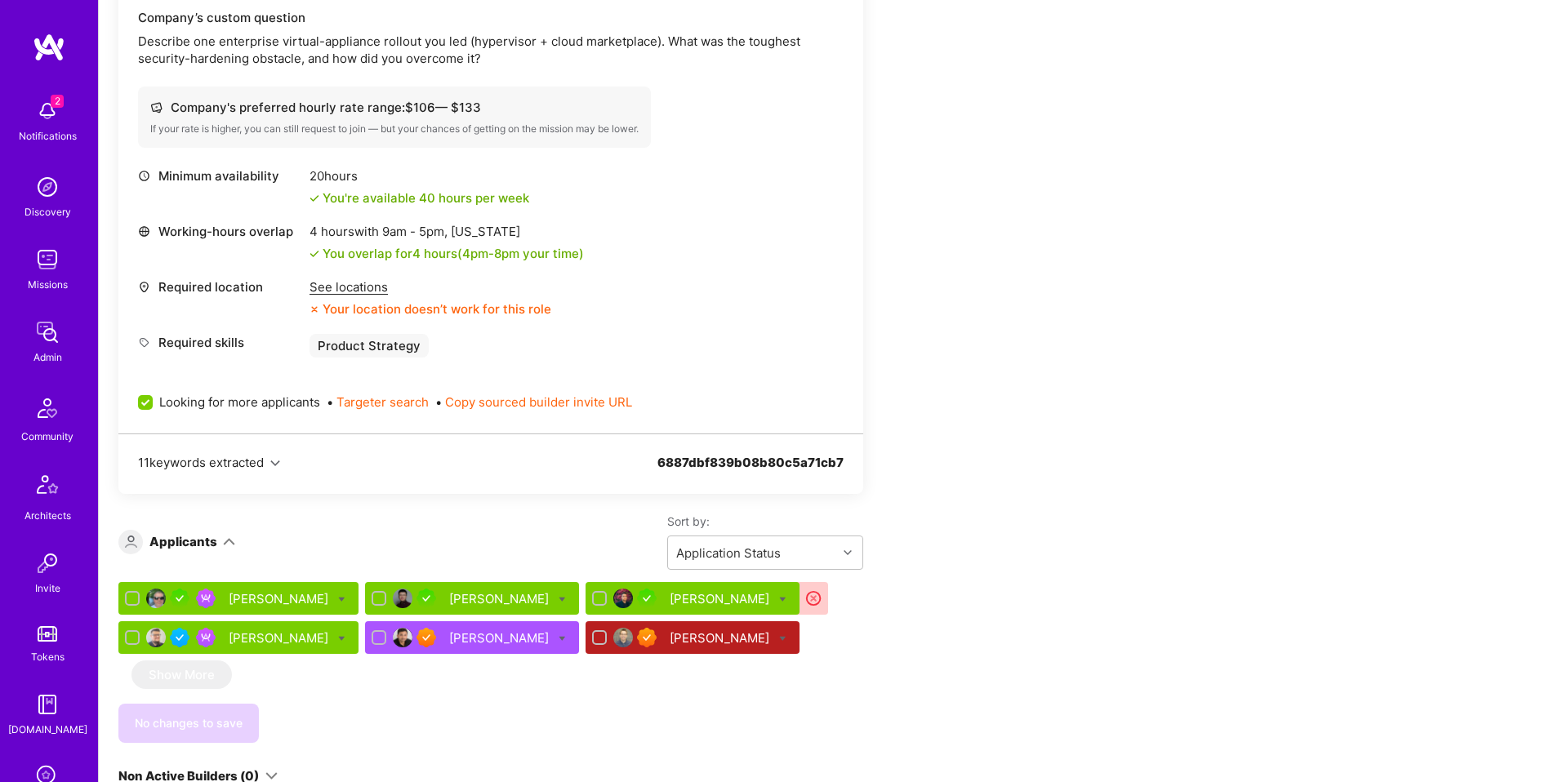
scroll to position [581, 0]
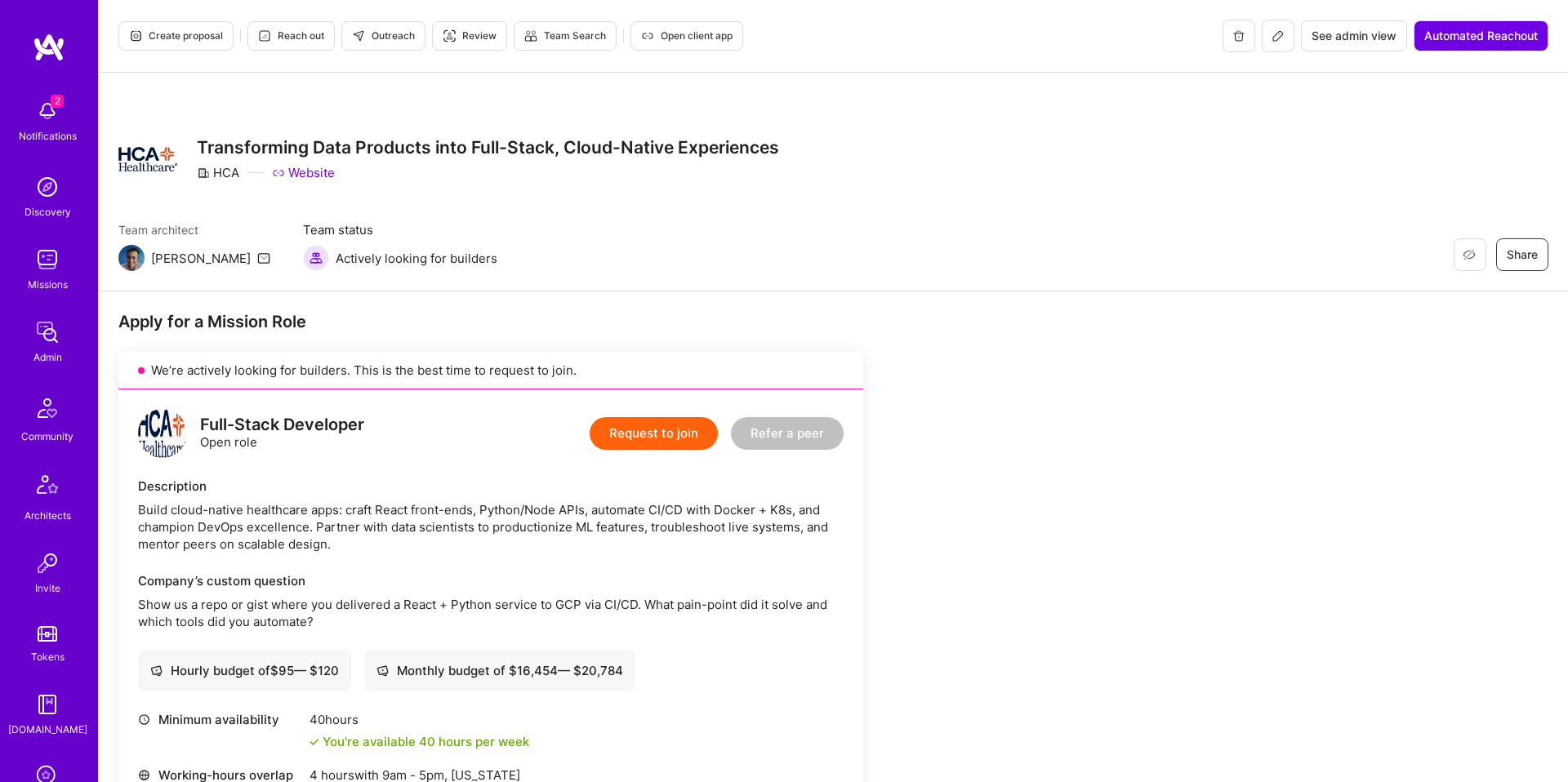
scroll to position [756, 0]
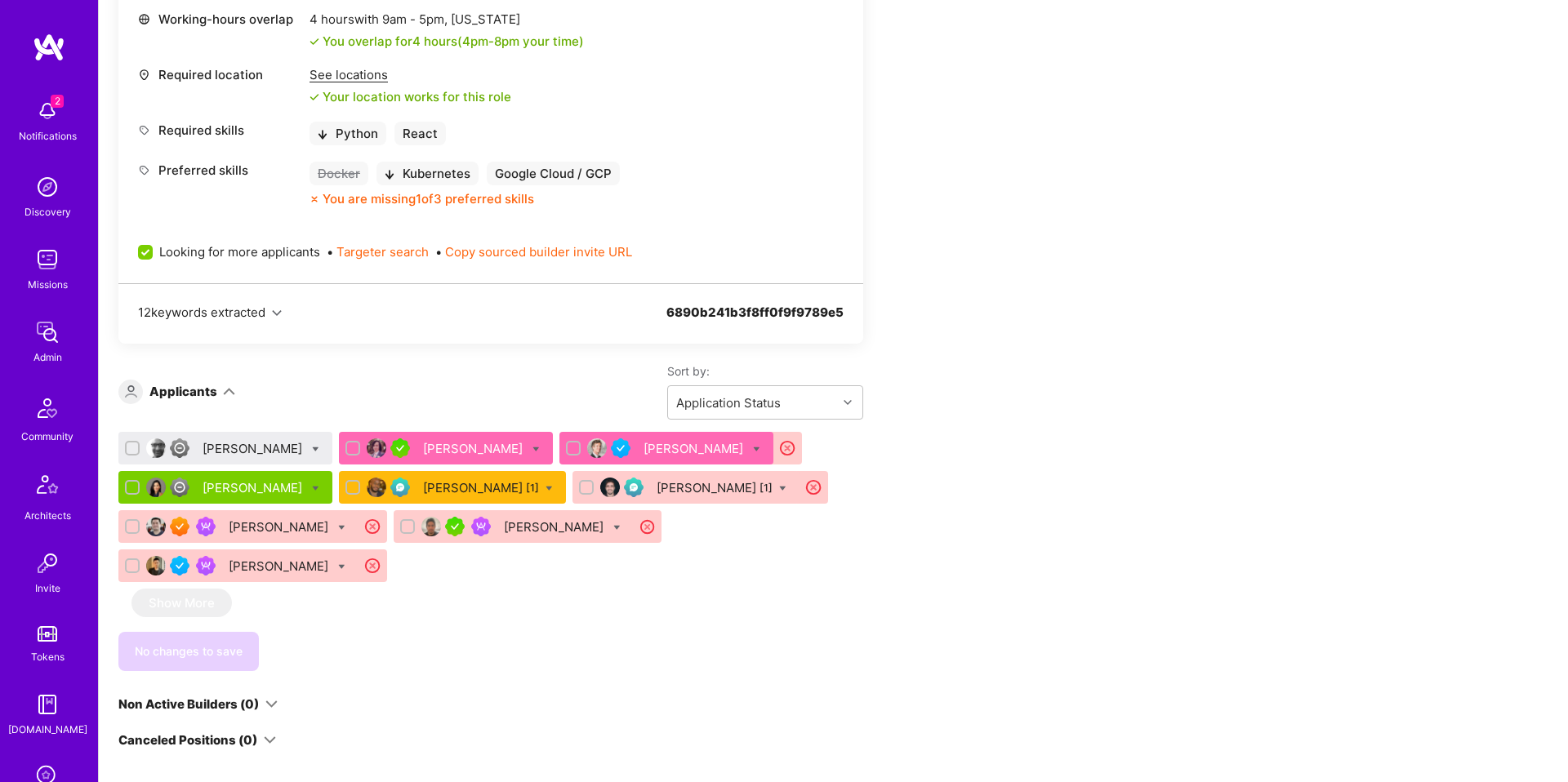
click at [988, 411] on div "Apply for a Mission Role We’re actively looking for builders. This is the best …" at bounding box center [609, 311] width 980 height 1511
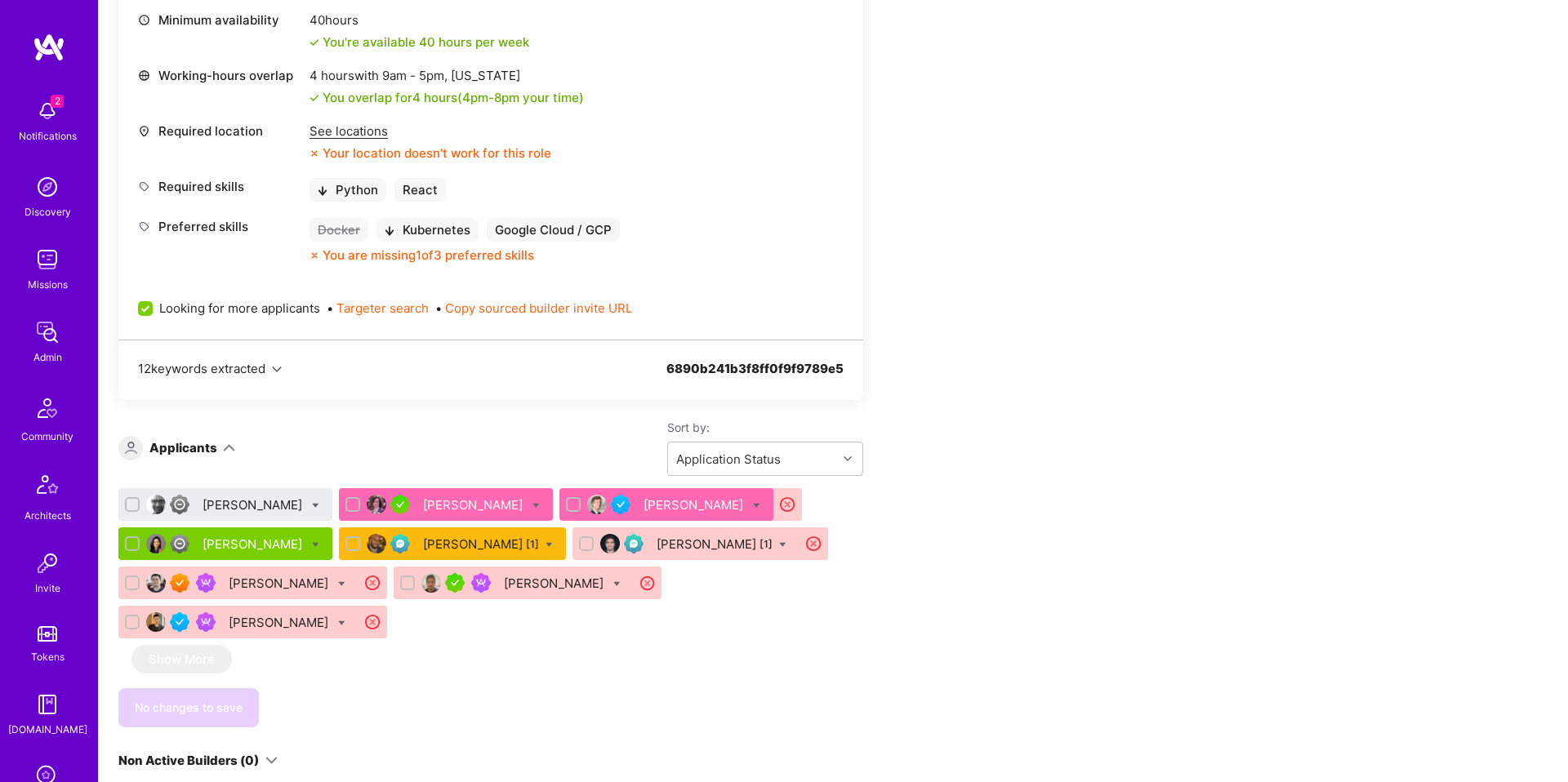
scroll to position [669, 0]
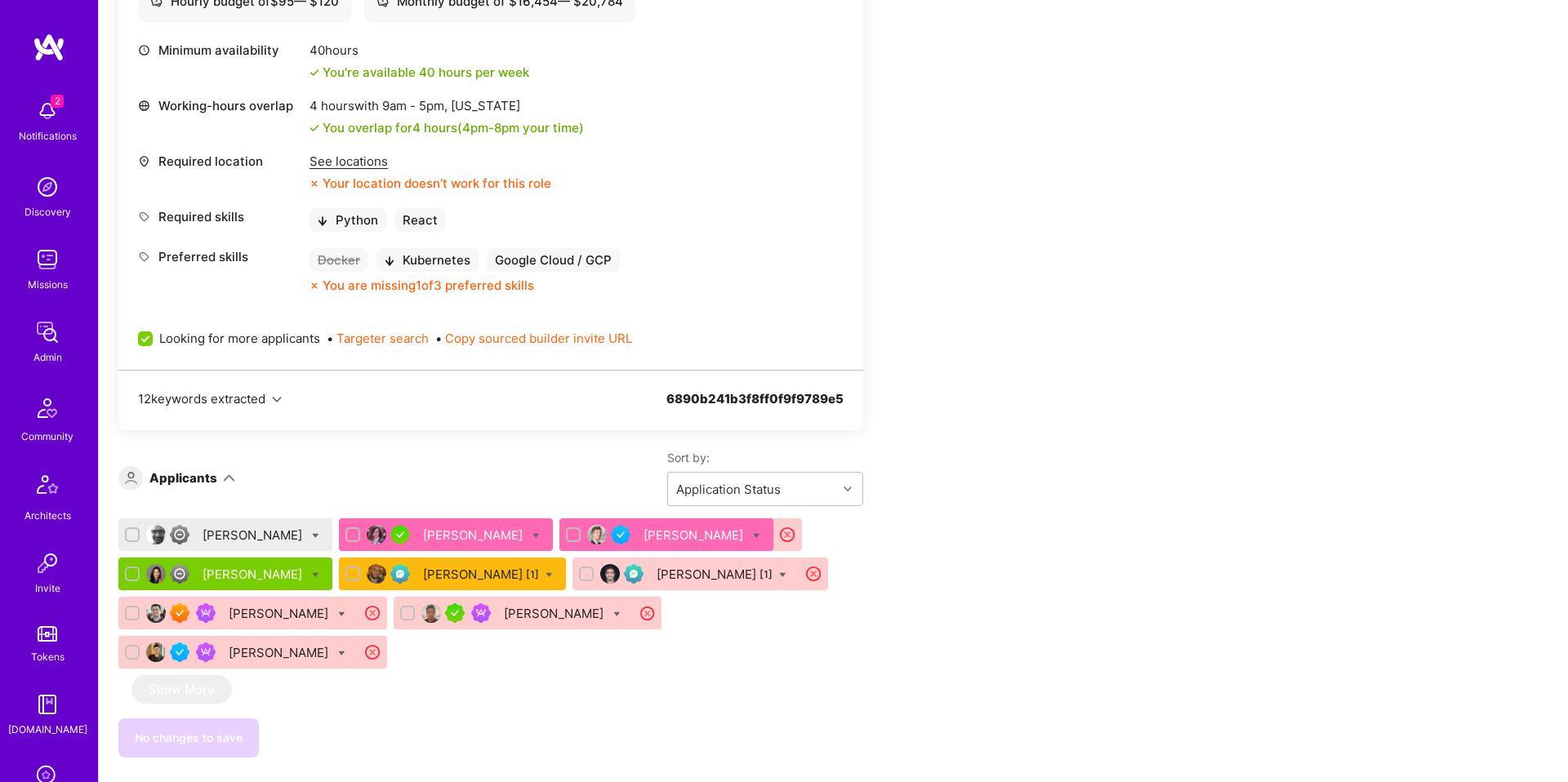
click at [300, 535] on div "Matthew Cummings" at bounding box center [253, 535] width 103 height 17
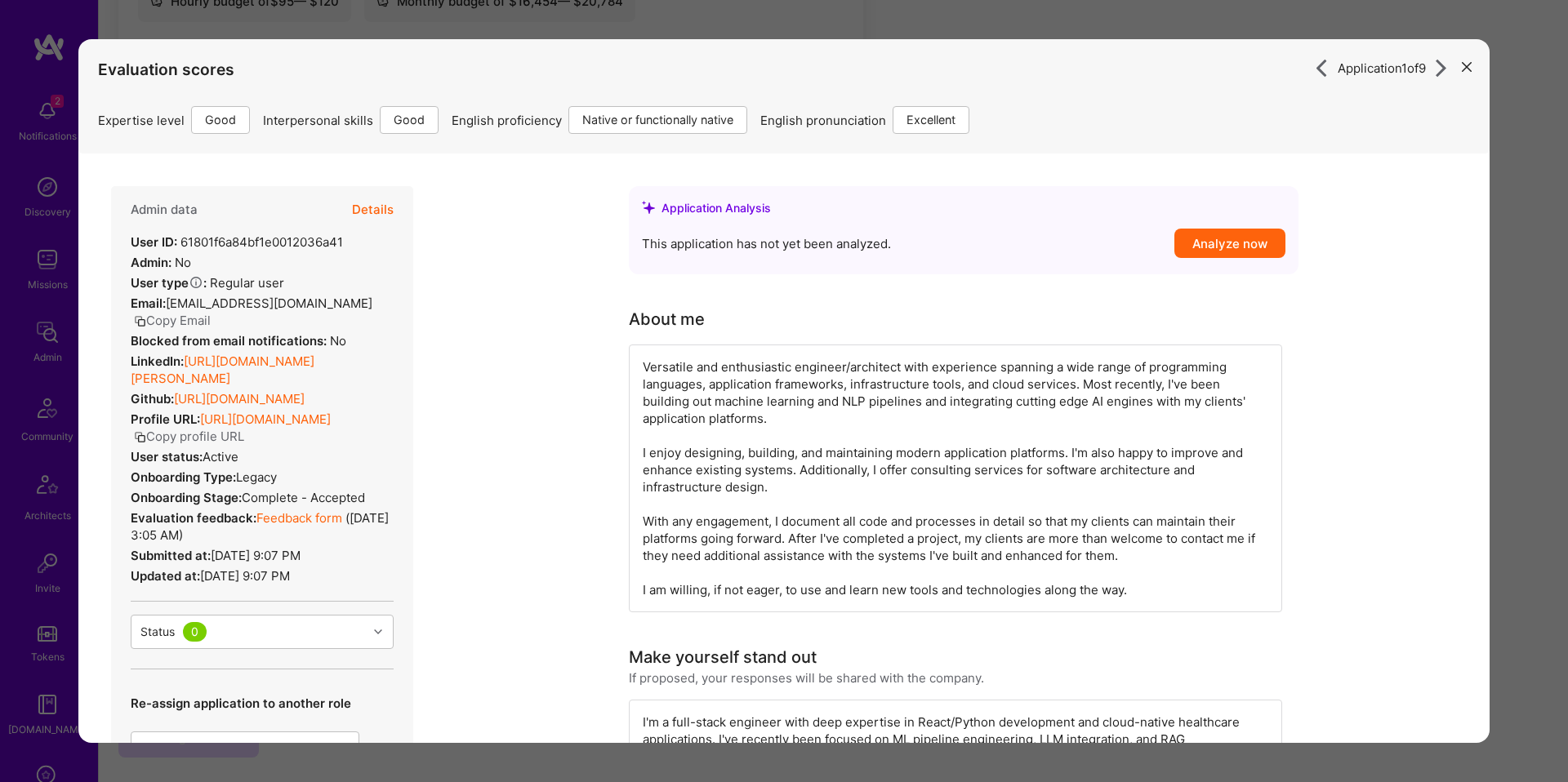
click at [1541, 406] on div "Application 1 of 9 Evaluation scores Expertise level Good Interpersonal skills …" at bounding box center [784, 391] width 1568 height 782
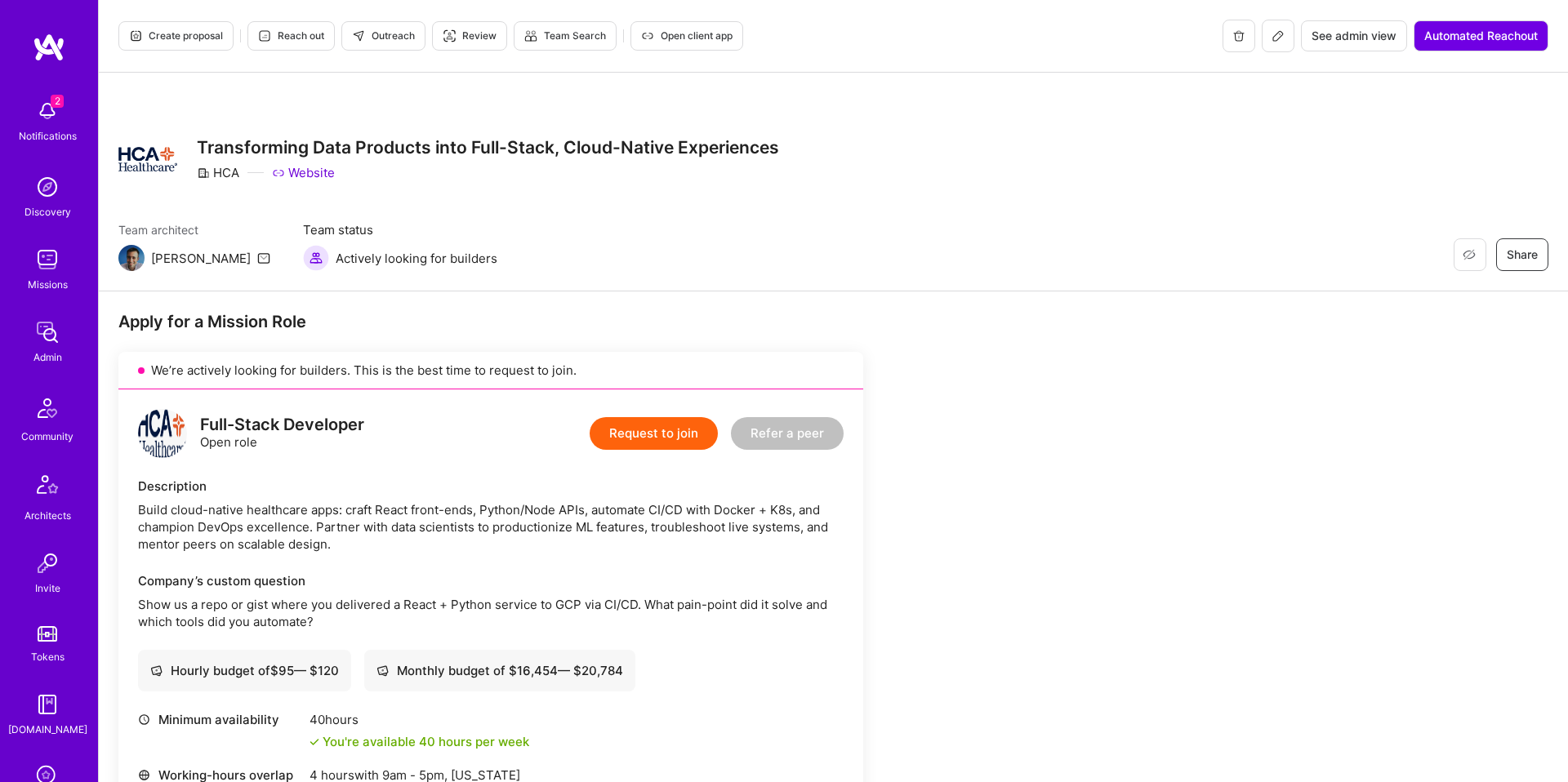
click at [206, 43] on button "Create proposal" at bounding box center [176, 35] width 115 height 29
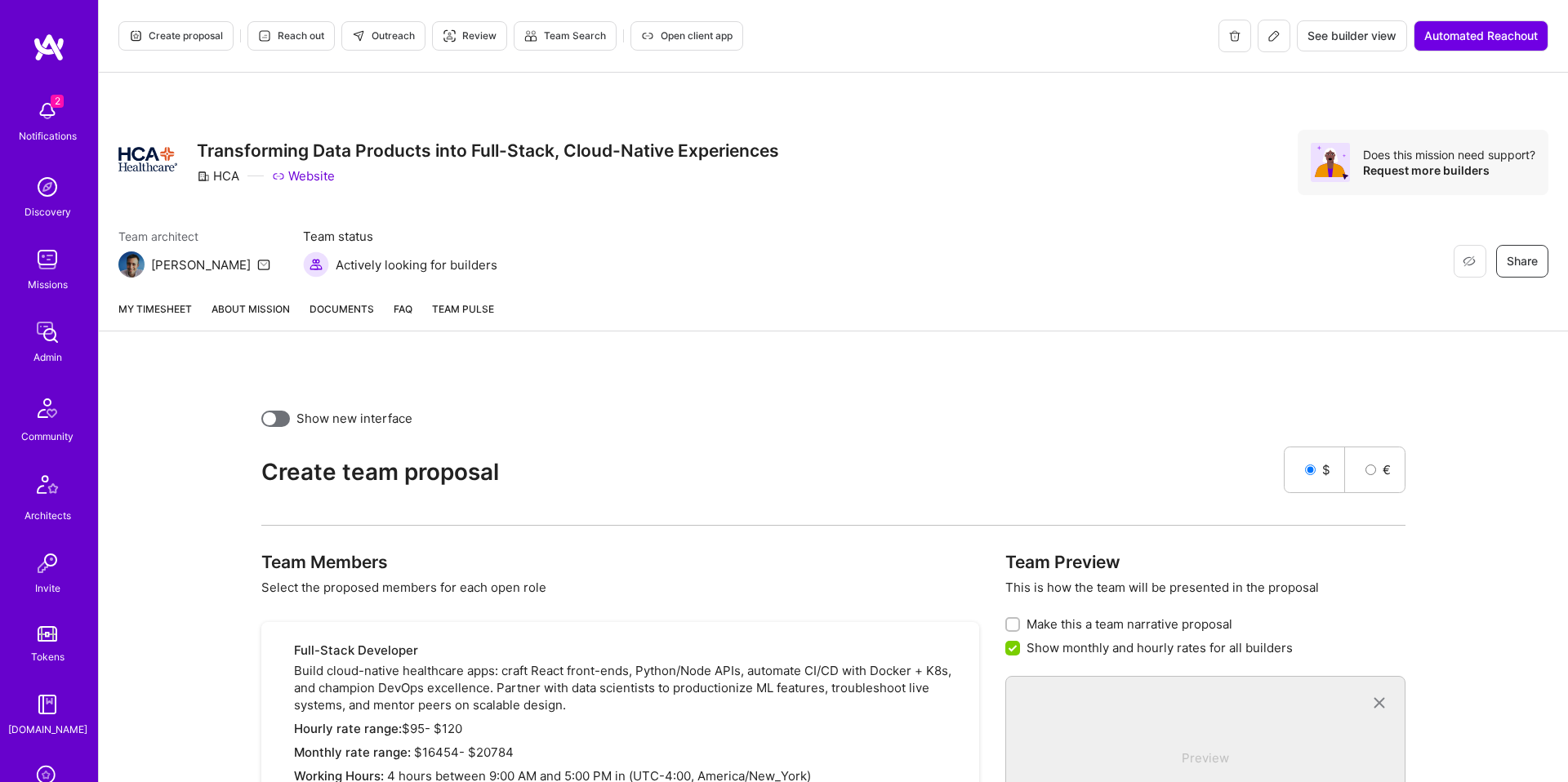
scroll to position [4, 0]
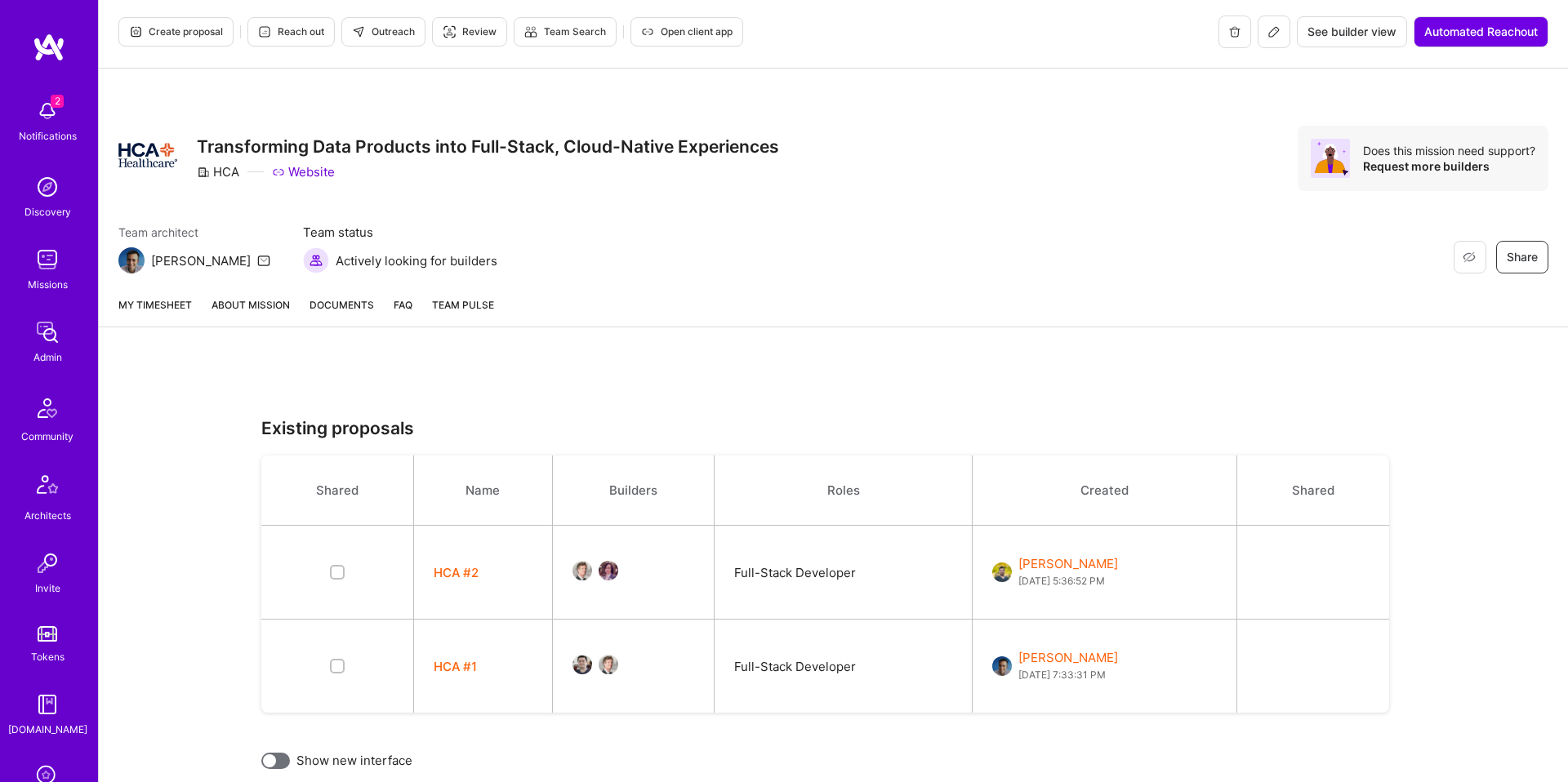
click at [460, 569] on button "HCA #2" at bounding box center [456, 573] width 45 height 17
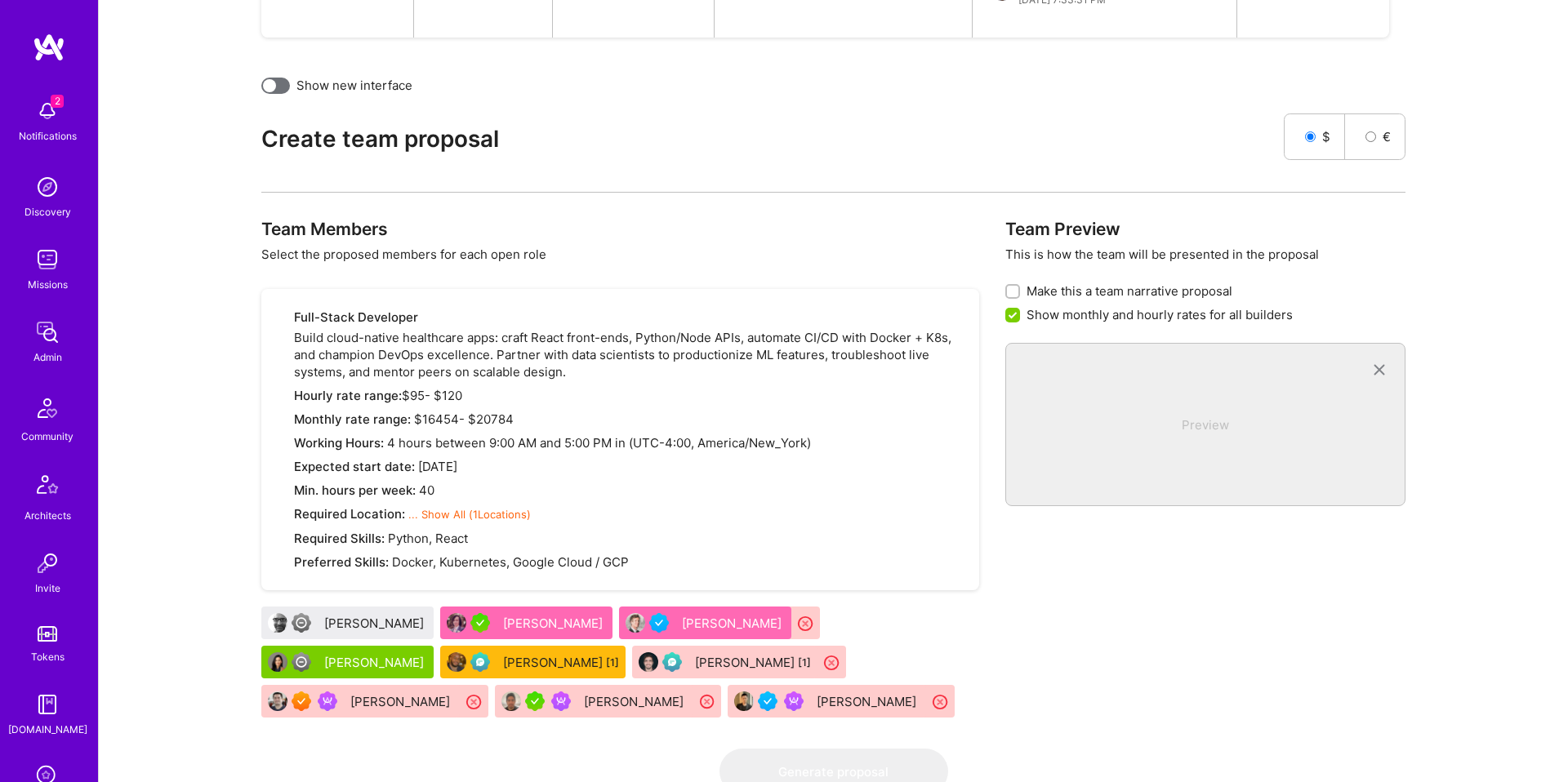
scroll to position [757, 0]
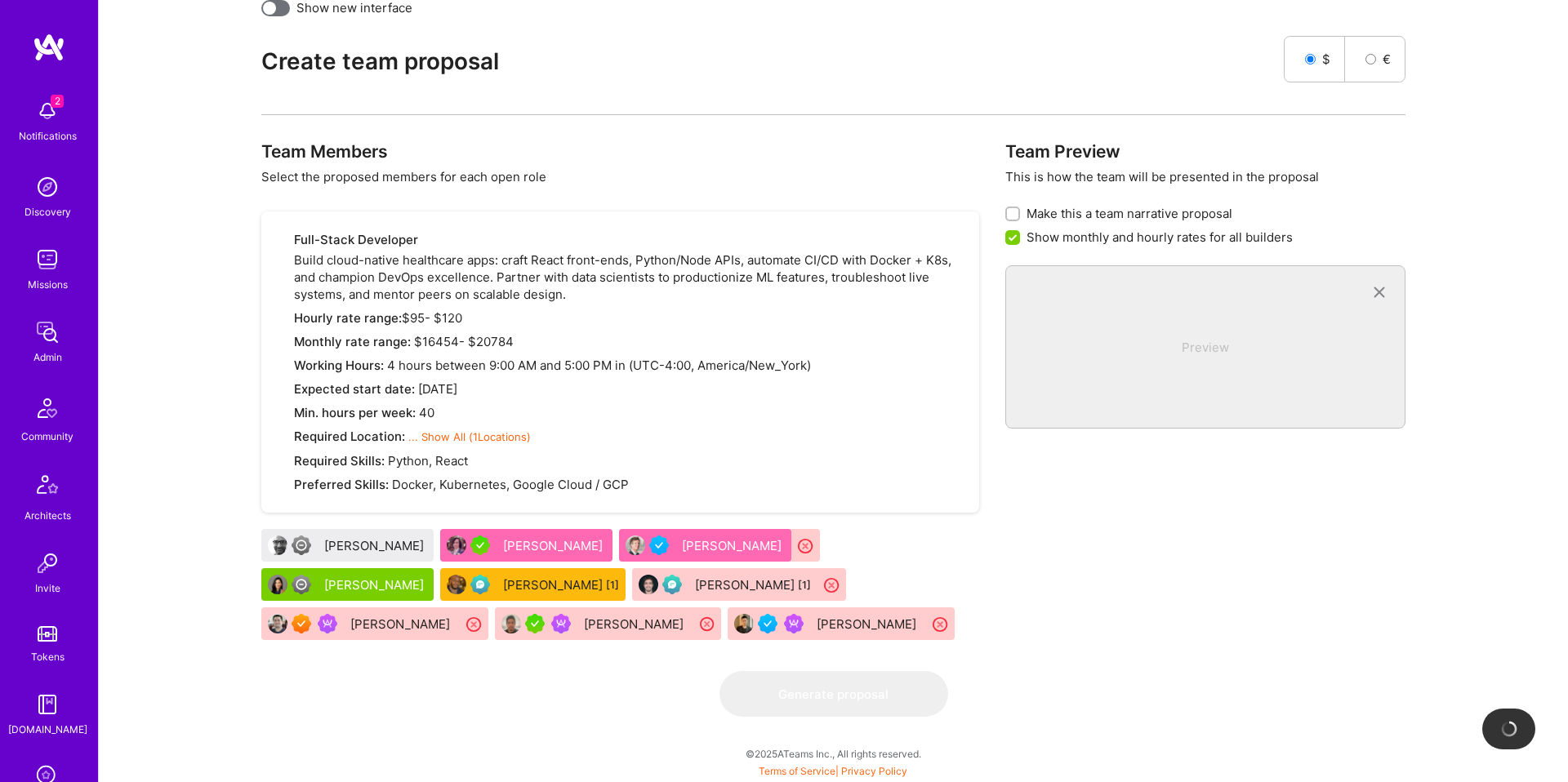
checkbox input "false"
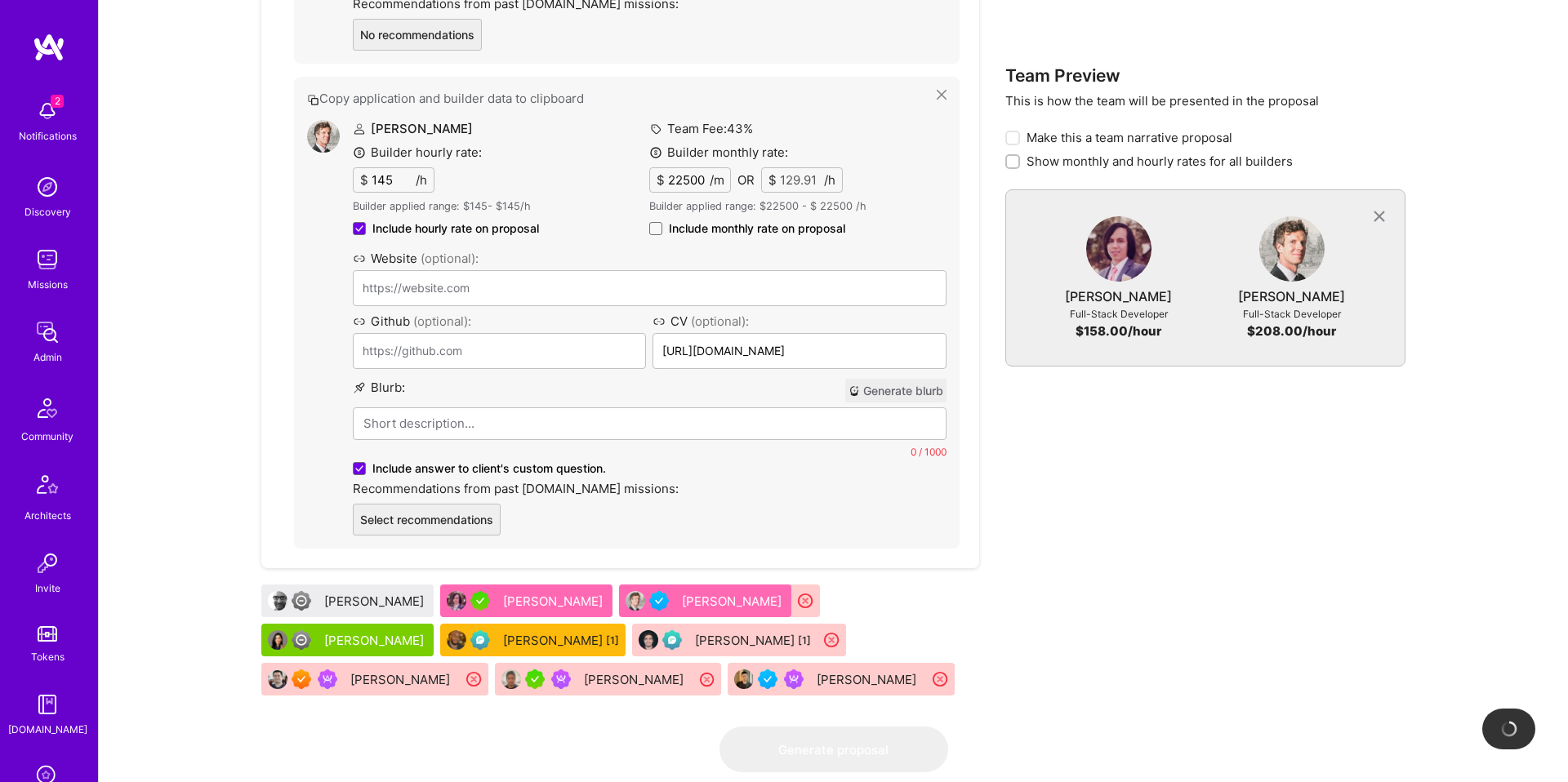
scroll to position [1734, 0]
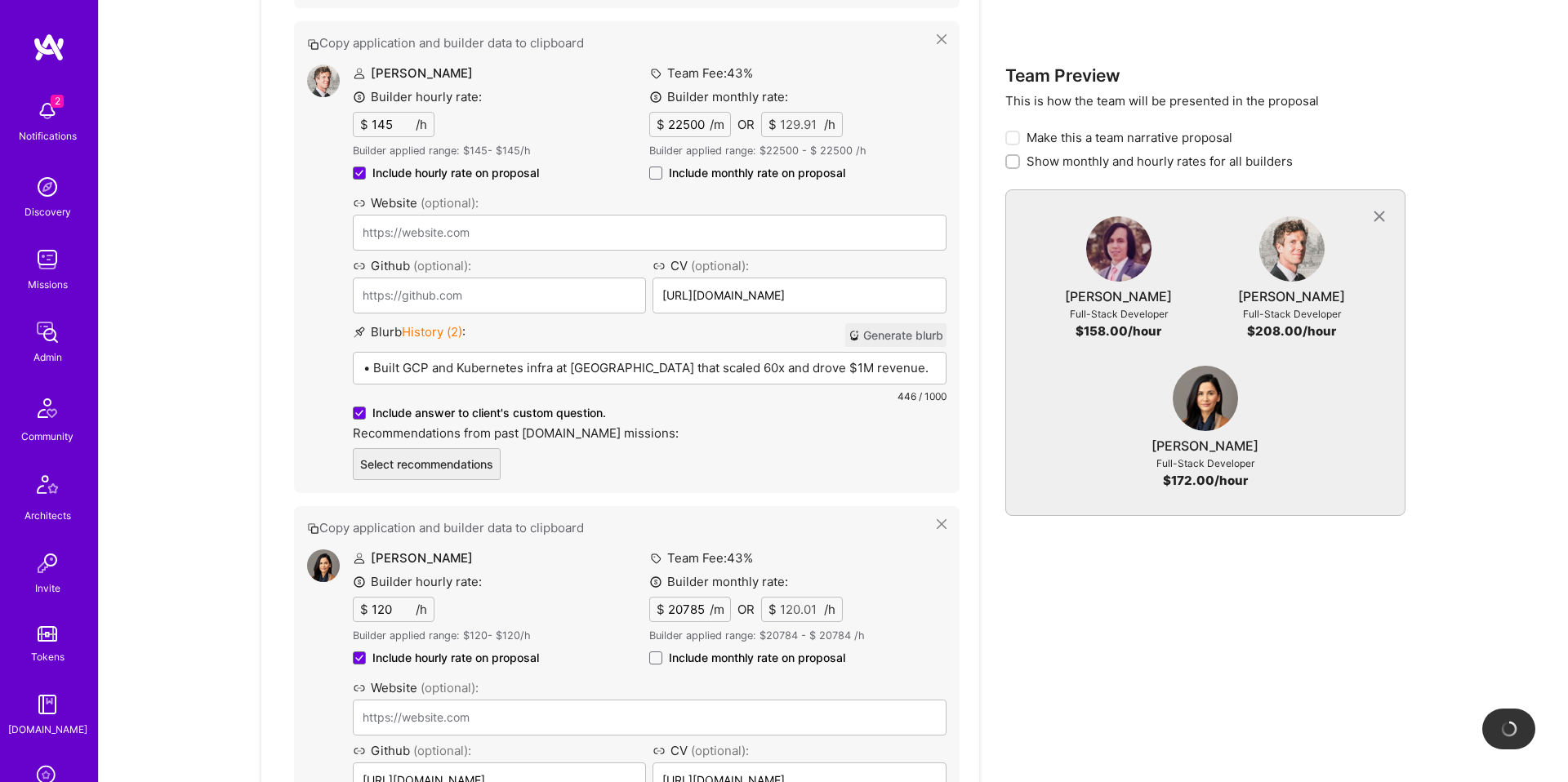
type input "https://christinemstraub.com/"
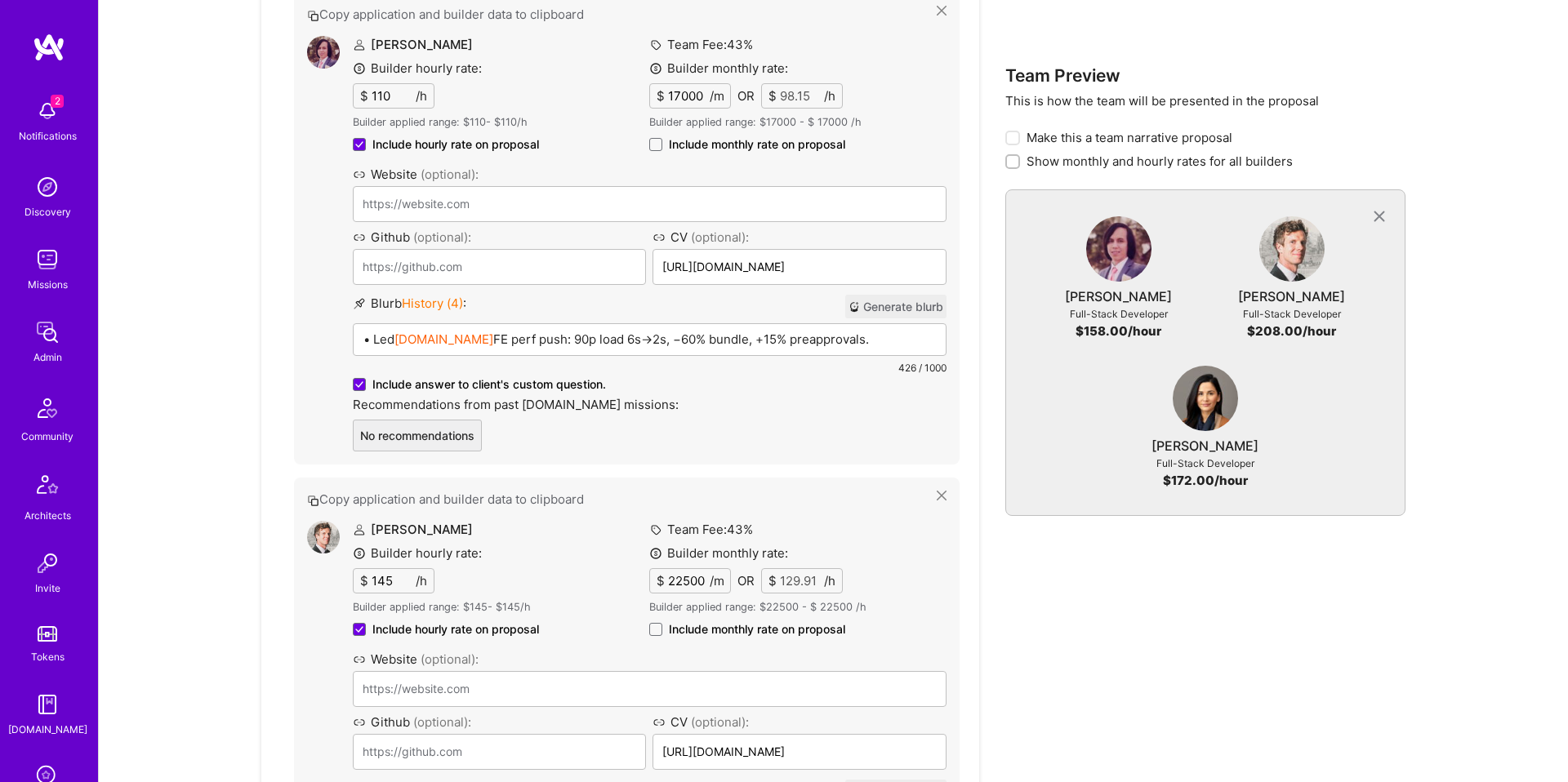
scroll to position [1283, 0]
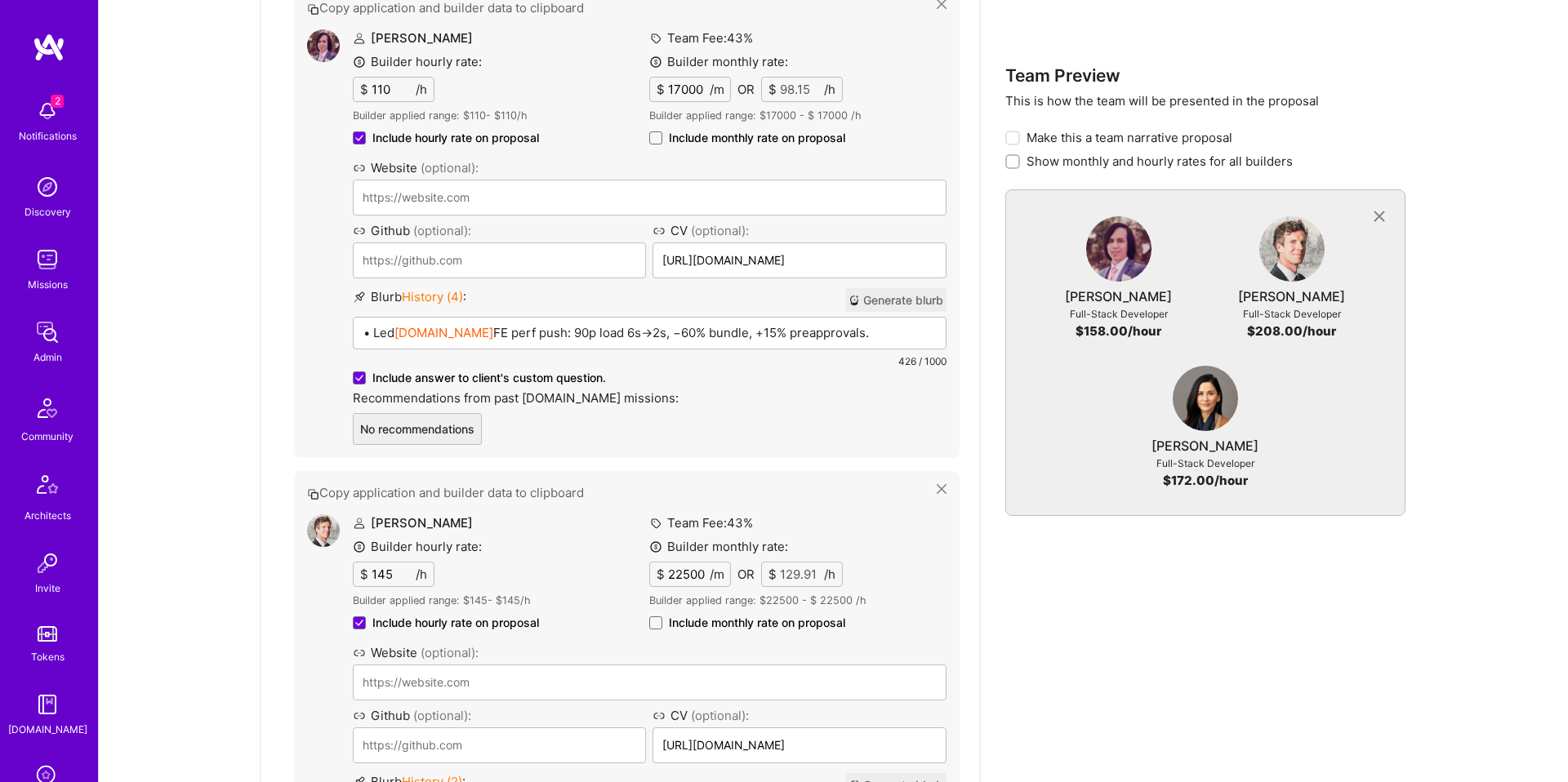
click at [696, 143] on span "Include monthly rate on proposal" at bounding box center [756, 138] width 177 height 17
click at [0, 0] on input "Include monthly rate on proposal" at bounding box center [0, 0] width 0 height 0
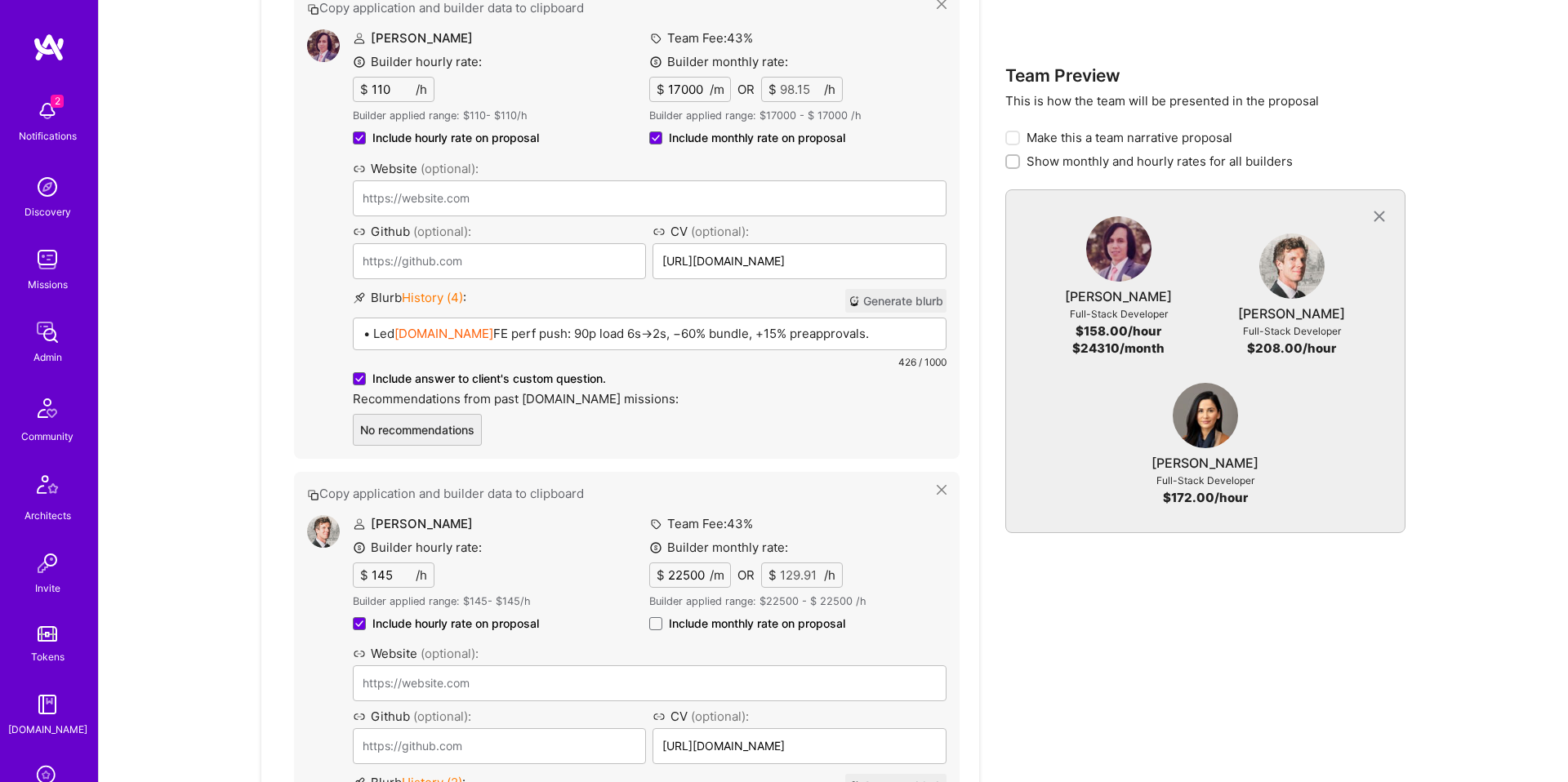
click at [718, 621] on span "Include monthly rate on proposal" at bounding box center [756, 624] width 177 height 17
click at [0, 0] on input "Include monthly rate on proposal" at bounding box center [0, 0] width 0 height 0
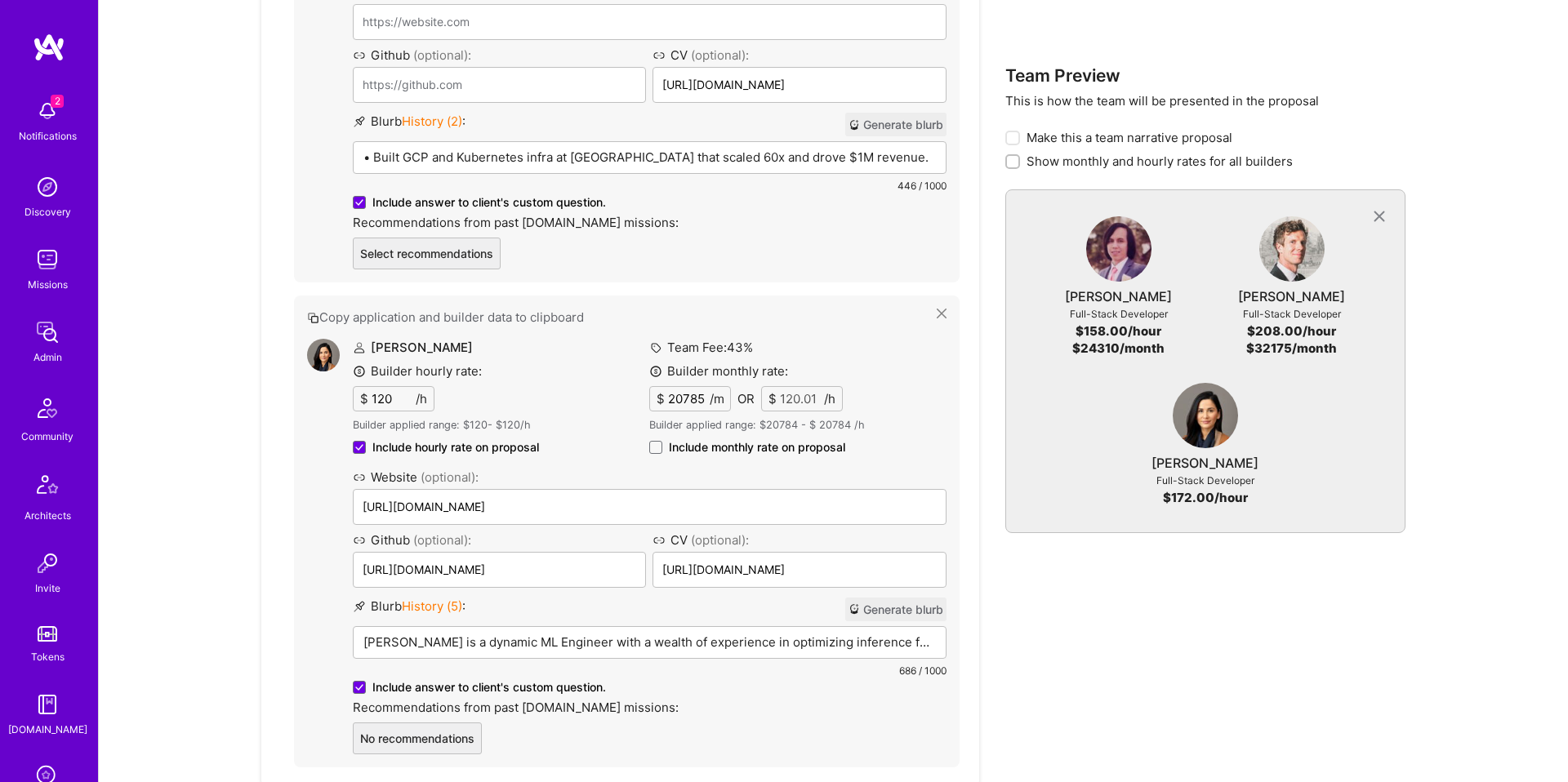
scroll to position [1971, 0]
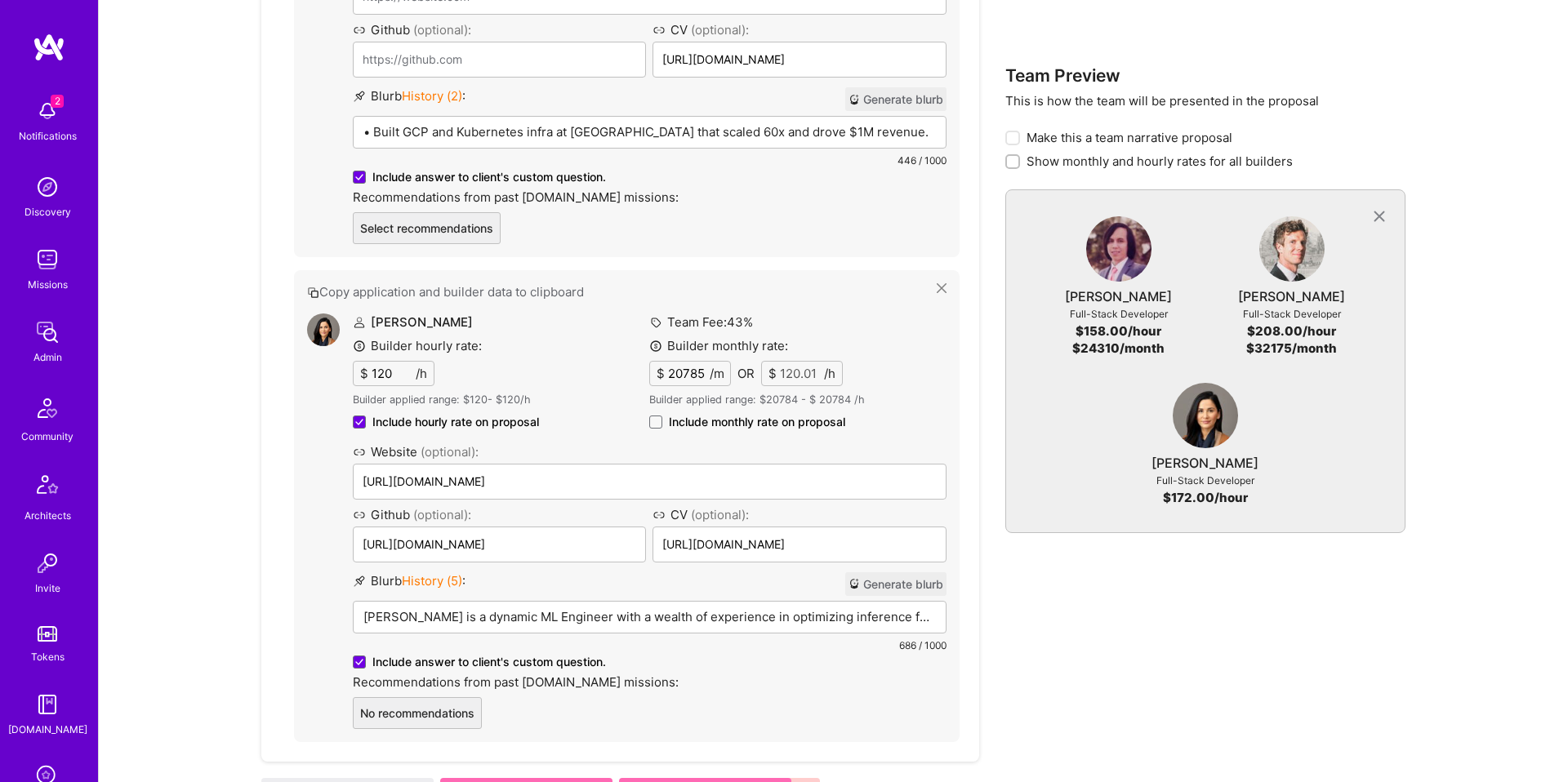
click at [722, 422] on span "Include monthly rate on proposal" at bounding box center [756, 422] width 177 height 17
click at [0, 0] on input "Include monthly rate on proposal" at bounding box center [0, 0] width 0 height 0
checkbox input "true"
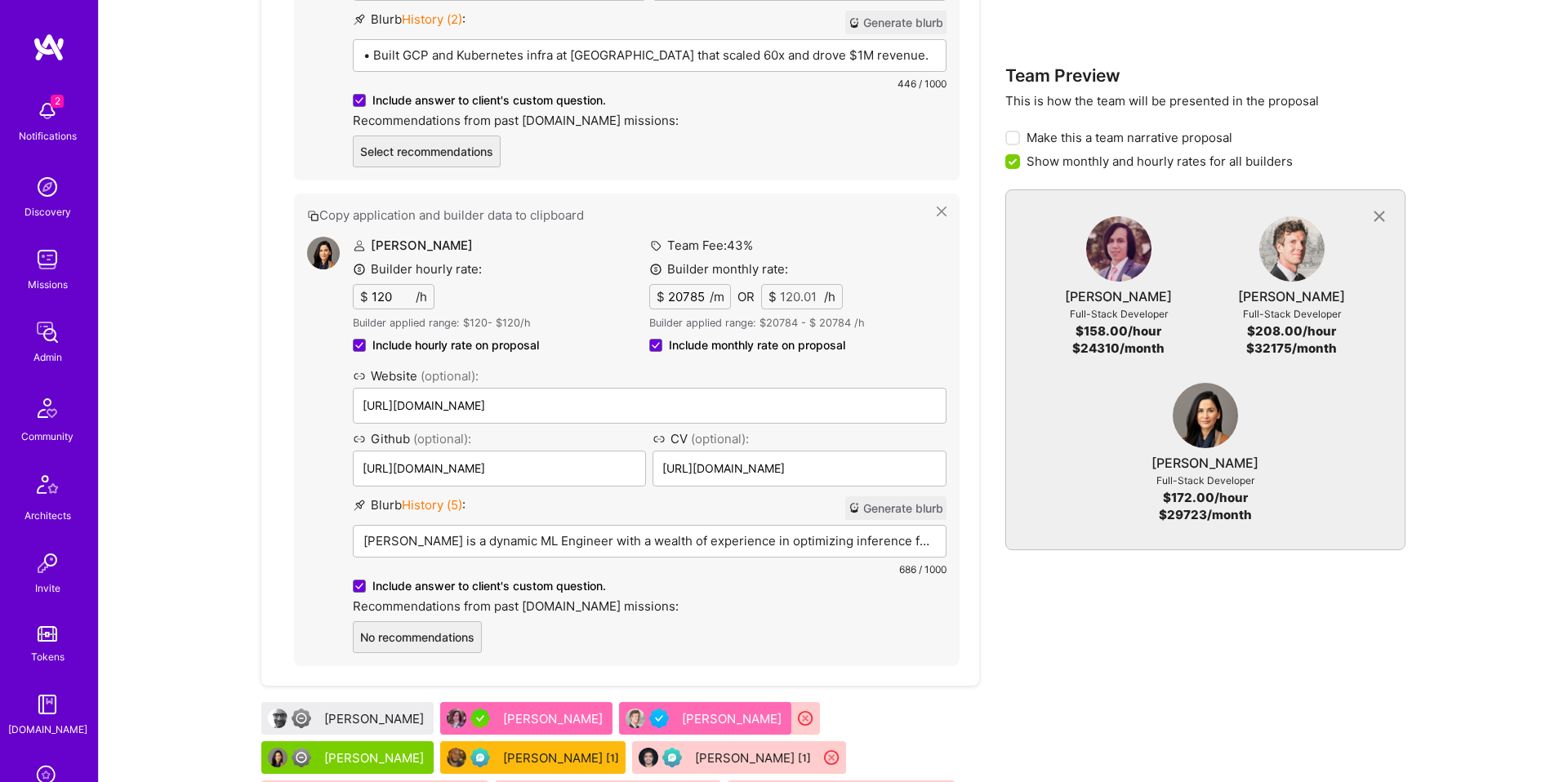
scroll to position [2049, 0]
click at [580, 539] on p "Christine Straub is a dynamic ML Engineer with a wealth of experience in optimi…" at bounding box center [649, 539] width 573 height 17
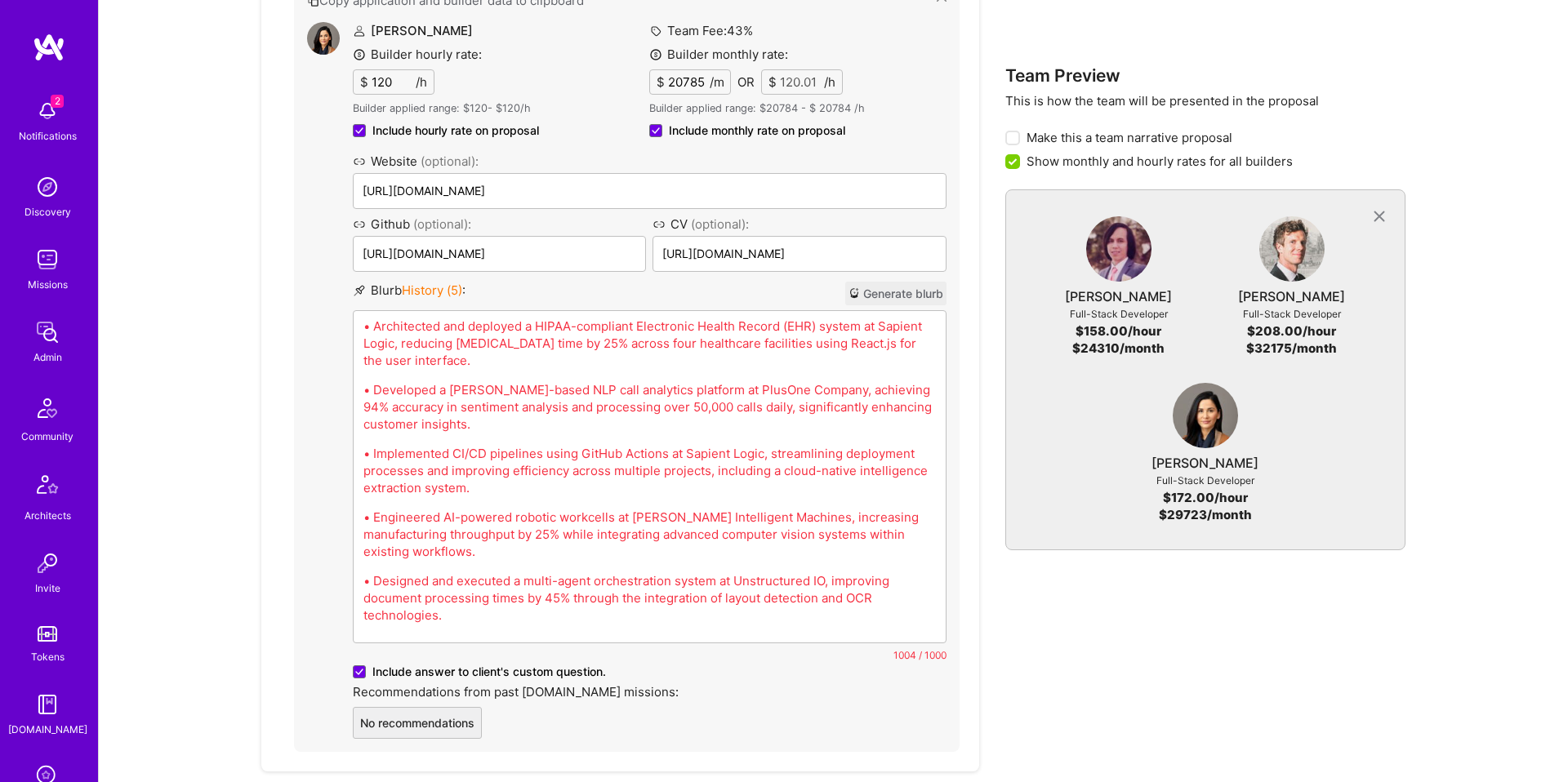
scroll to position [2264, 0]
click at [531, 334] on p "• Architected and deployed a HIPAA-compliant Electronic Health Record (EHR) sys…" at bounding box center [649, 342] width 573 height 51
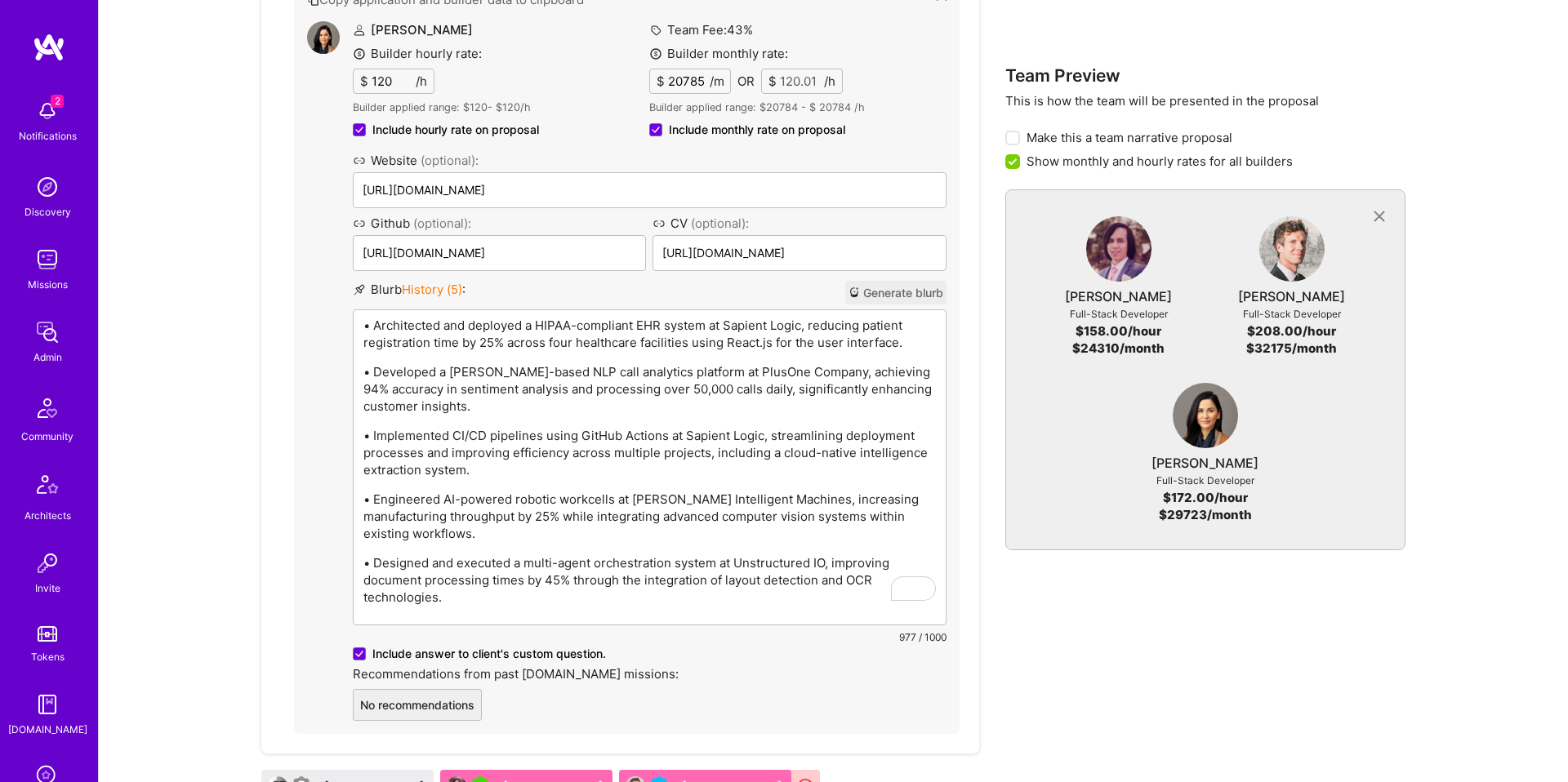
click at [537, 402] on p "• Developed a BERT-based NLP call analytics platform at PlusOne Company, achiev…" at bounding box center [649, 389] width 573 height 51
click at [612, 493] on p "• Engineered AI-powered robotic workcells at RIOS Intelligent Machines, increas…" at bounding box center [649, 516] width 573 height 51
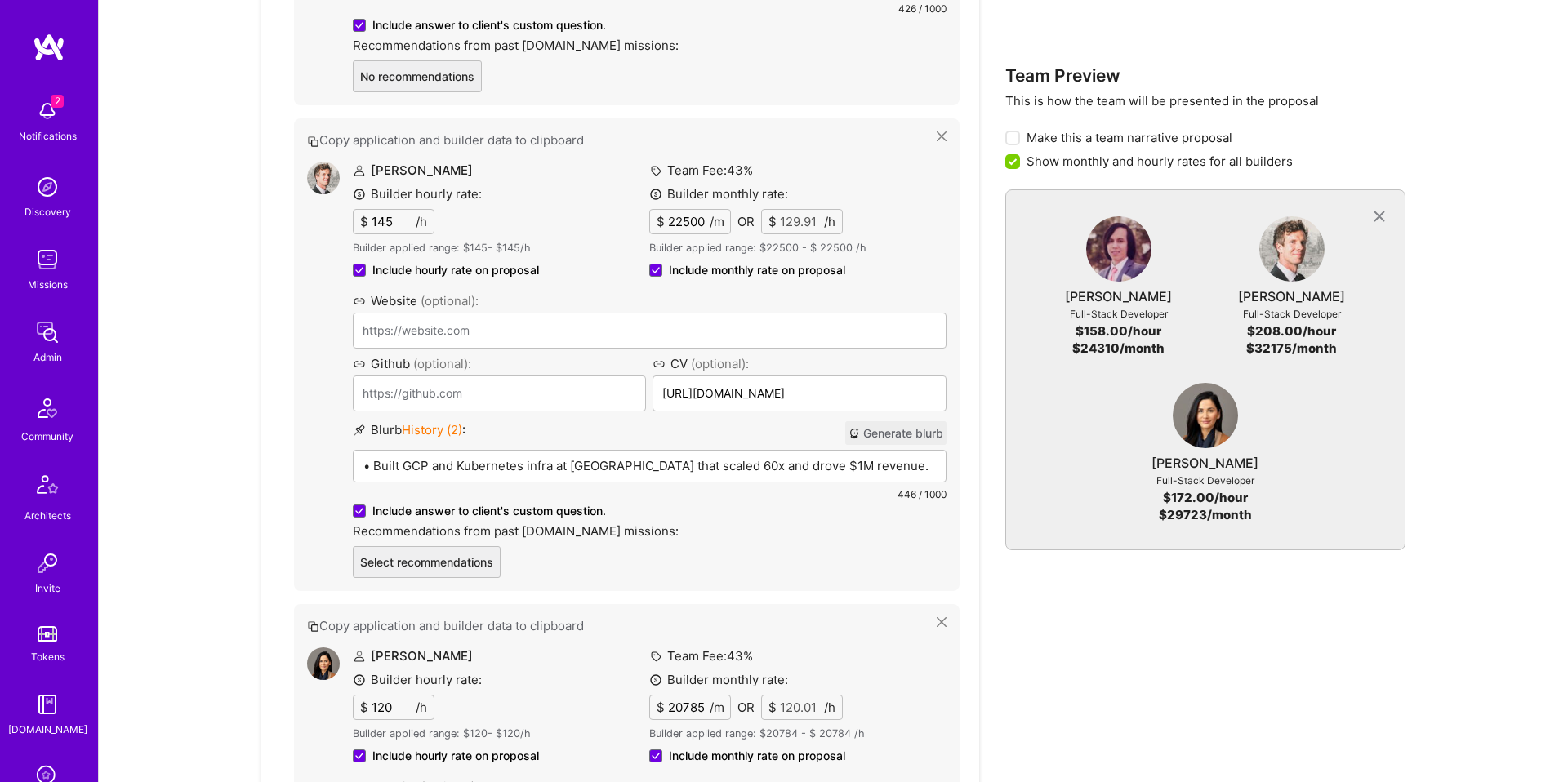
scroll to position [1637, 0]
click at [841, 464] on p "• Built GCP and Kubernetes infra at Myna that scaled 60x and drove $1M revenue." at bounding box center [649, 466] width 573 height 17
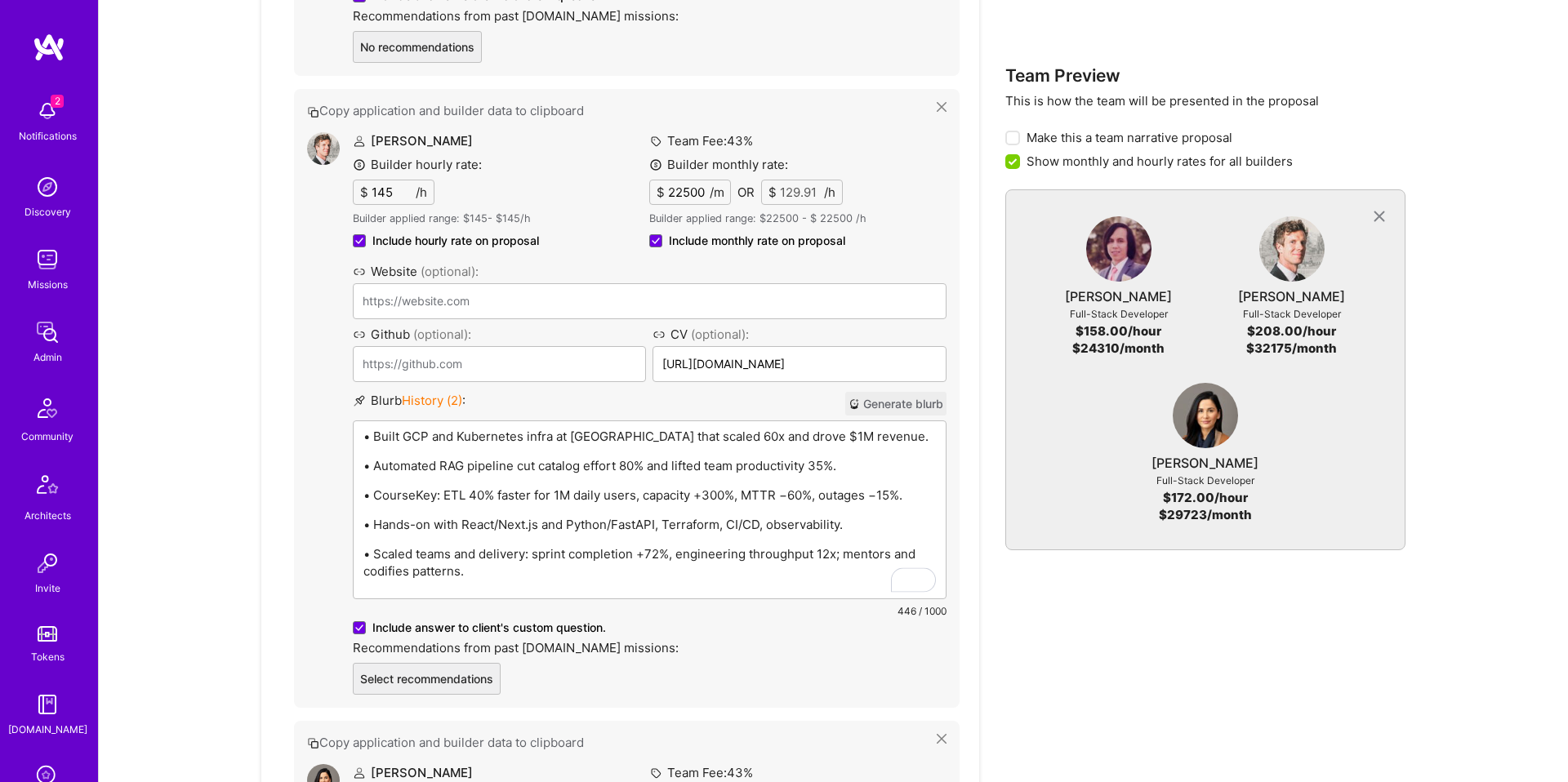
scroll to position [1659, 0]
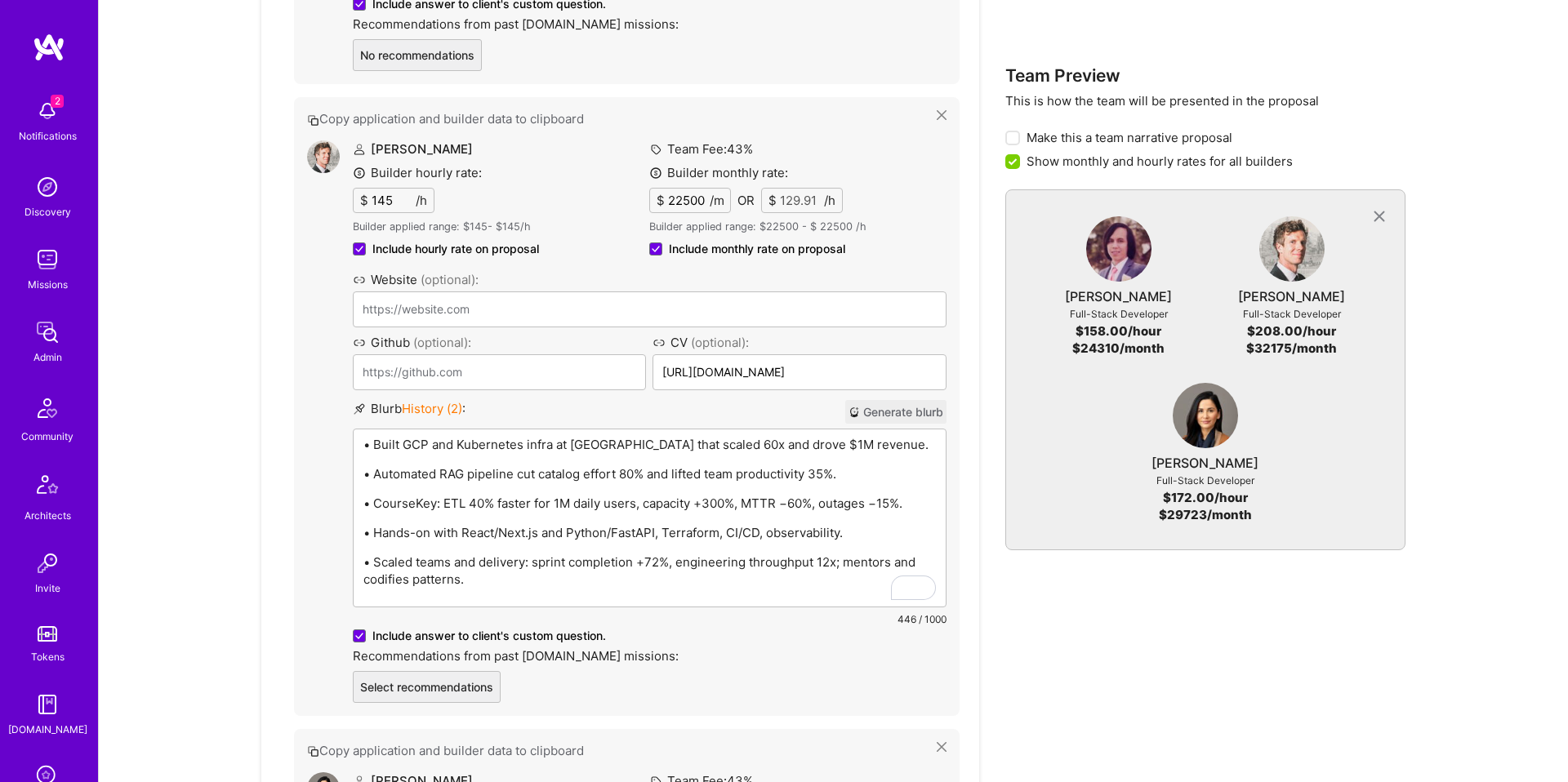
click at [670, 460] on div "• Built GCP and Kubernetes infra at Myna that scaled 60x and drove $1M revenue.…" at bounding box center [649, 517] width 592 height 177
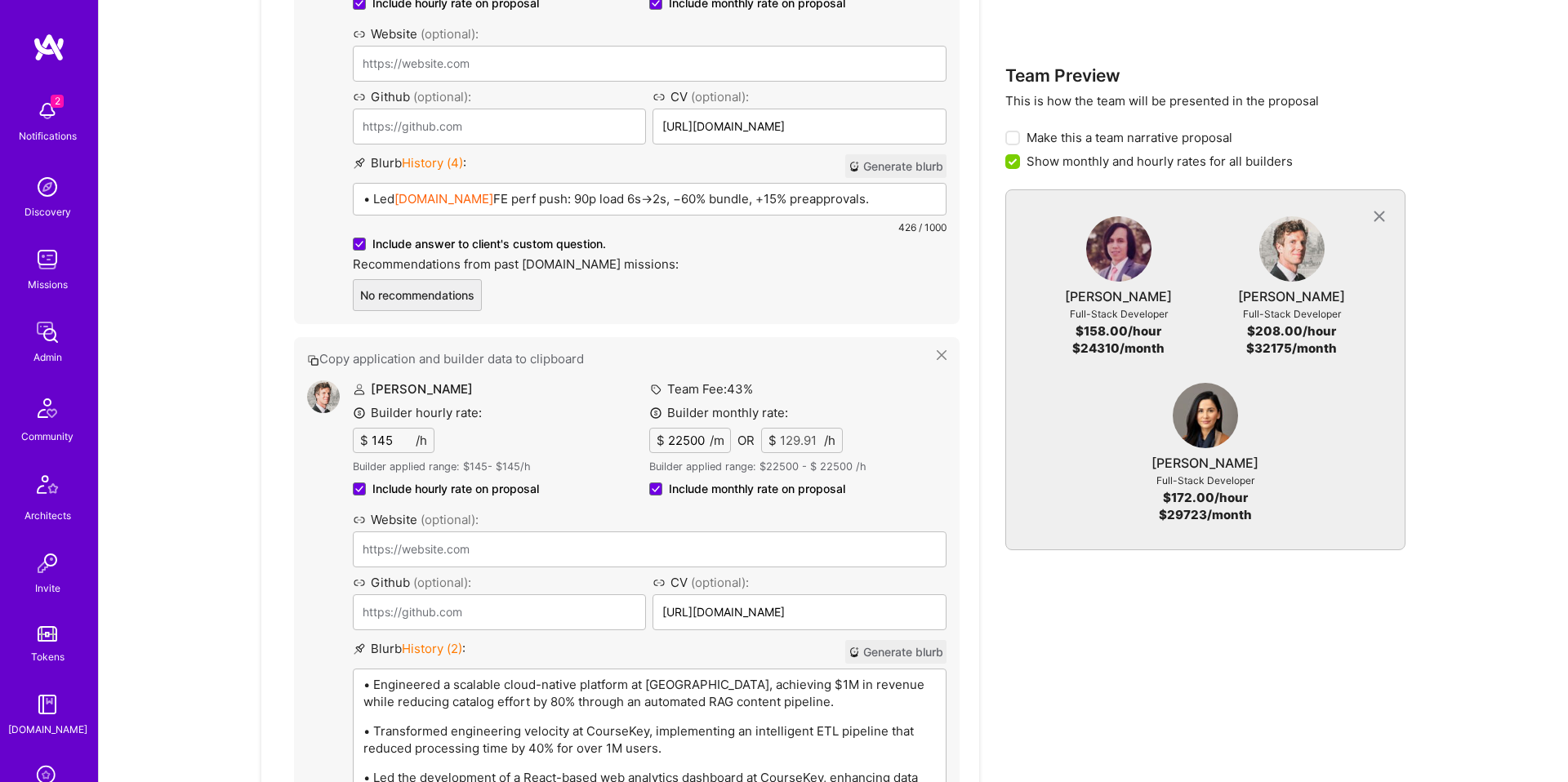
scroll to position [1418, 0]
click at [629, 203] on p "• Led Better.com FE perf push: 90p load 6s→2s, −60% bundle, +15% preapprovals." at bounding box center [649, 199] width 573 height 17
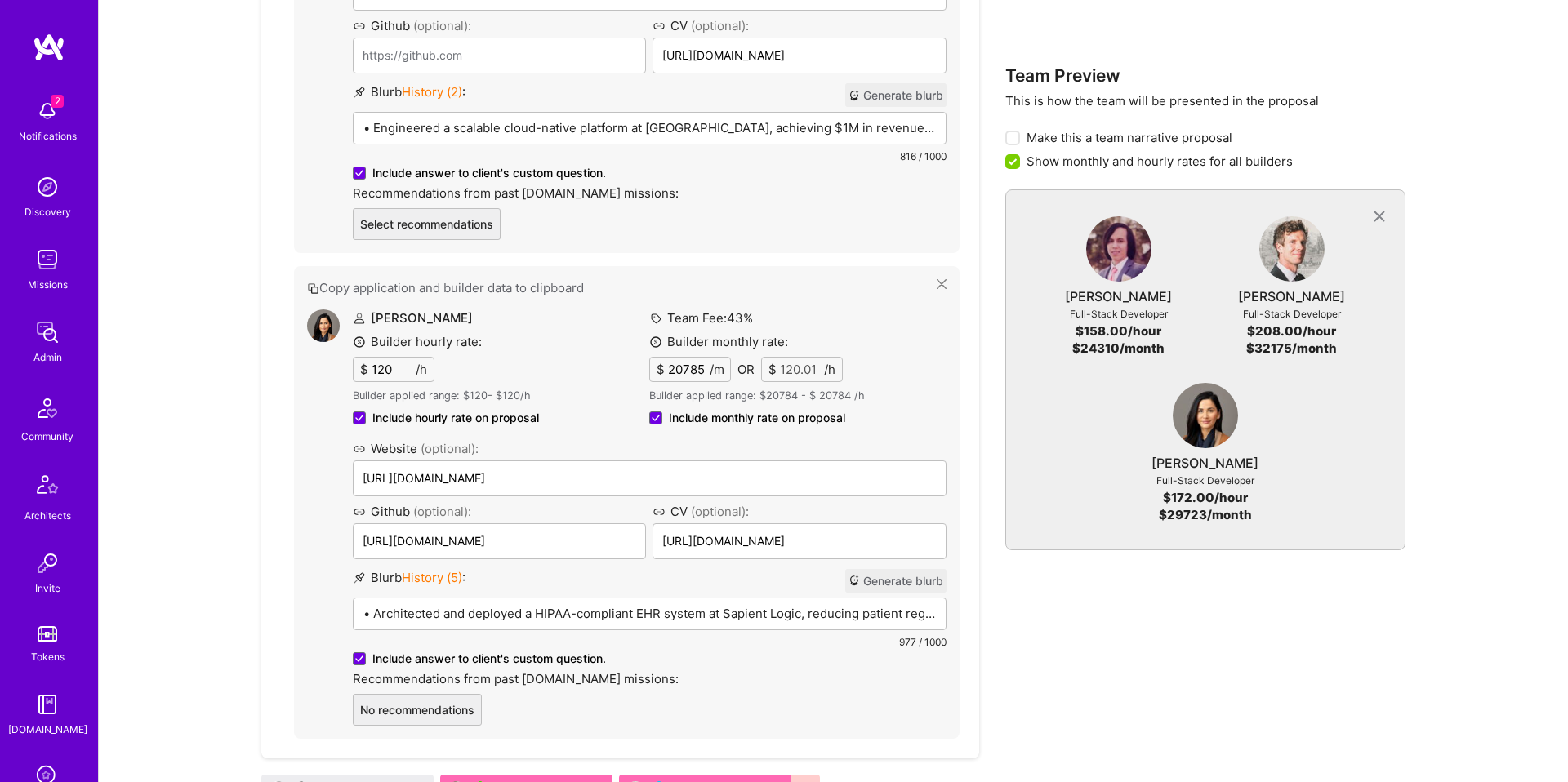
scroll to position [2203, 0]
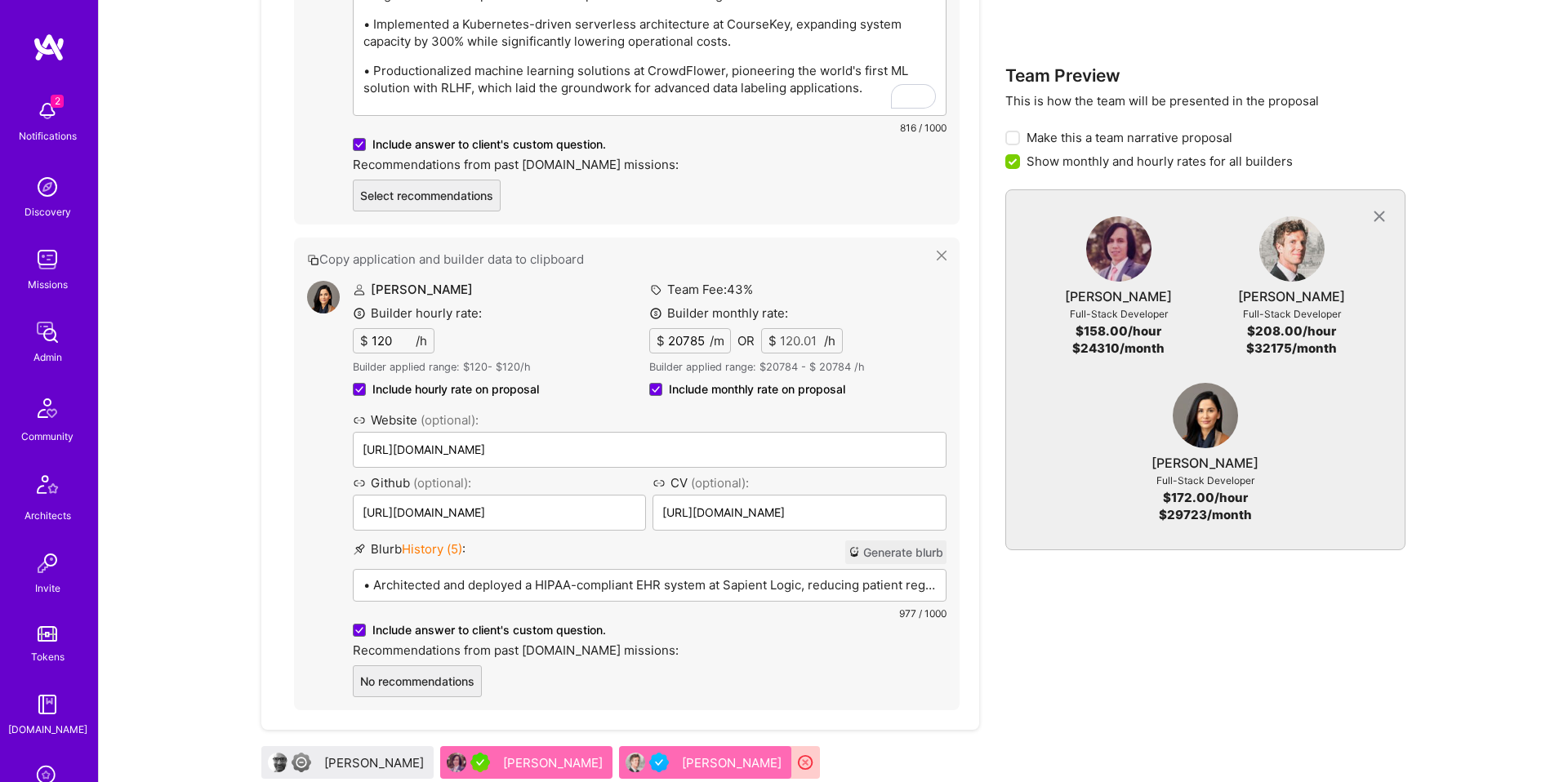
scroll to position [2436, 0]
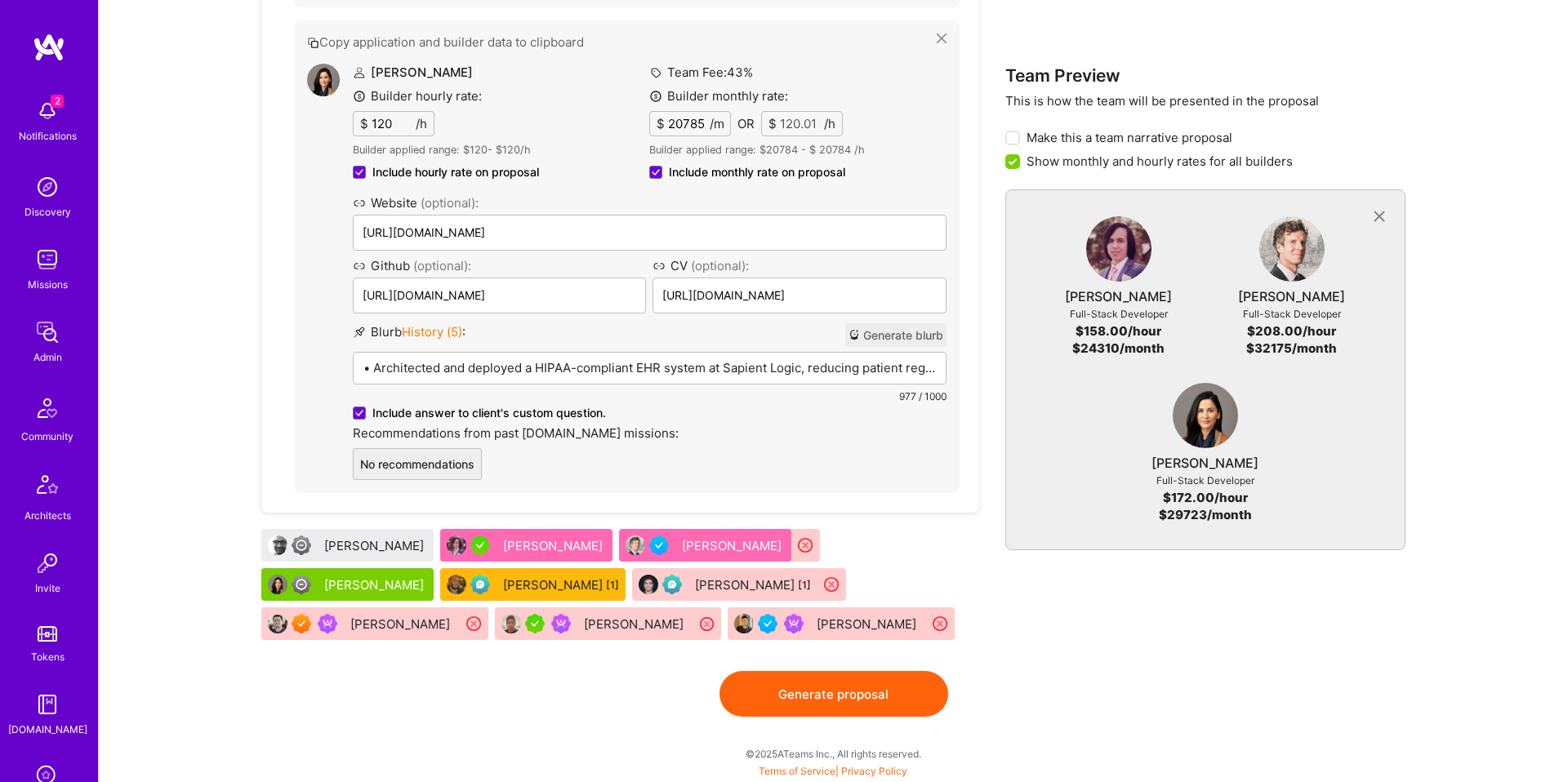
click at [735, 368] on div "• Architected and deployed a HIPAA-compliant EHR system at Sapient Logic, reduc…" at bounding box center [649, 433] width 592 height 160
click at [892, 692] on button "Generate proposal" at bounding box center [834, 694] width 229 height 46
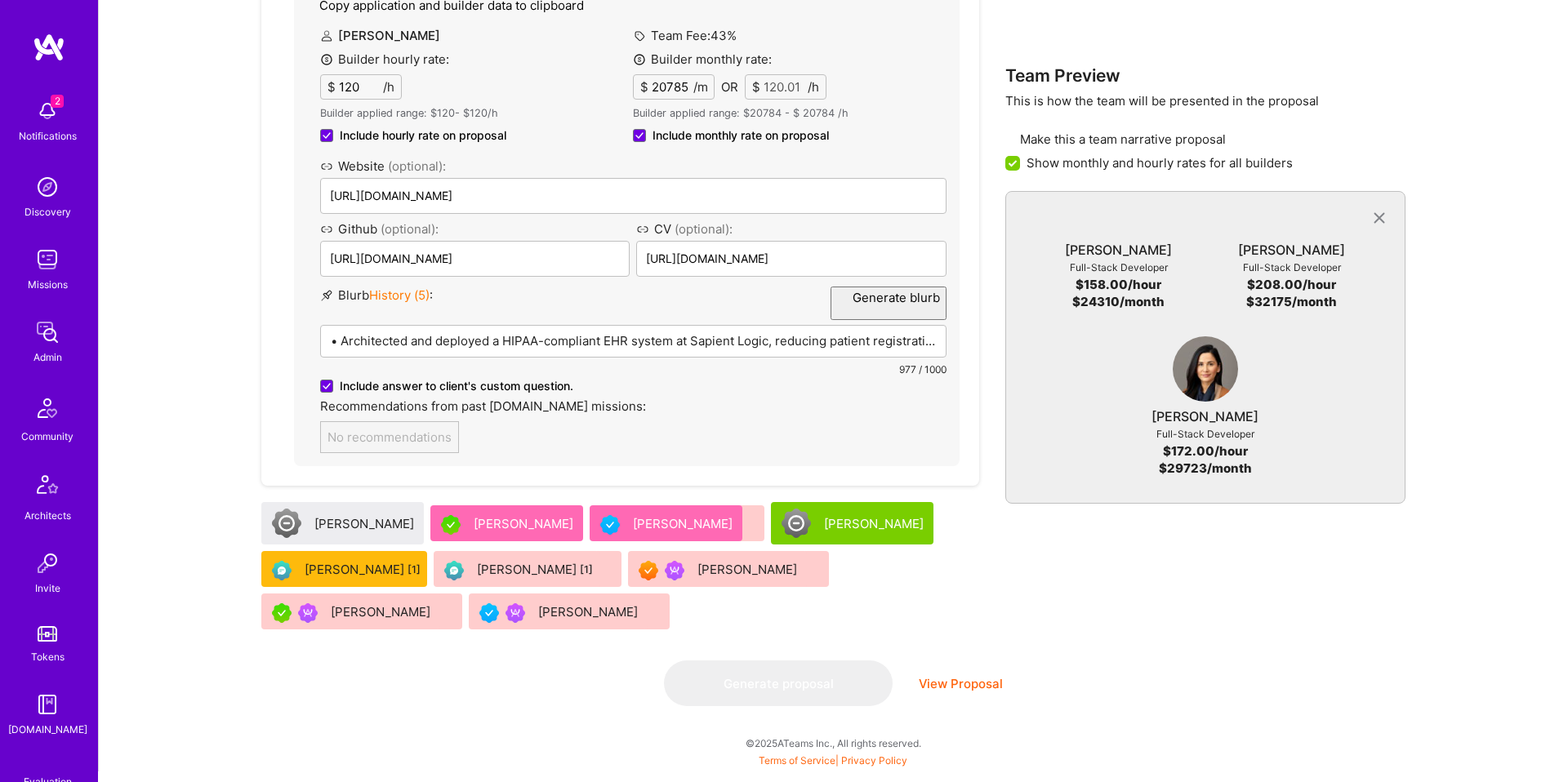
scroll to position [0, 0]
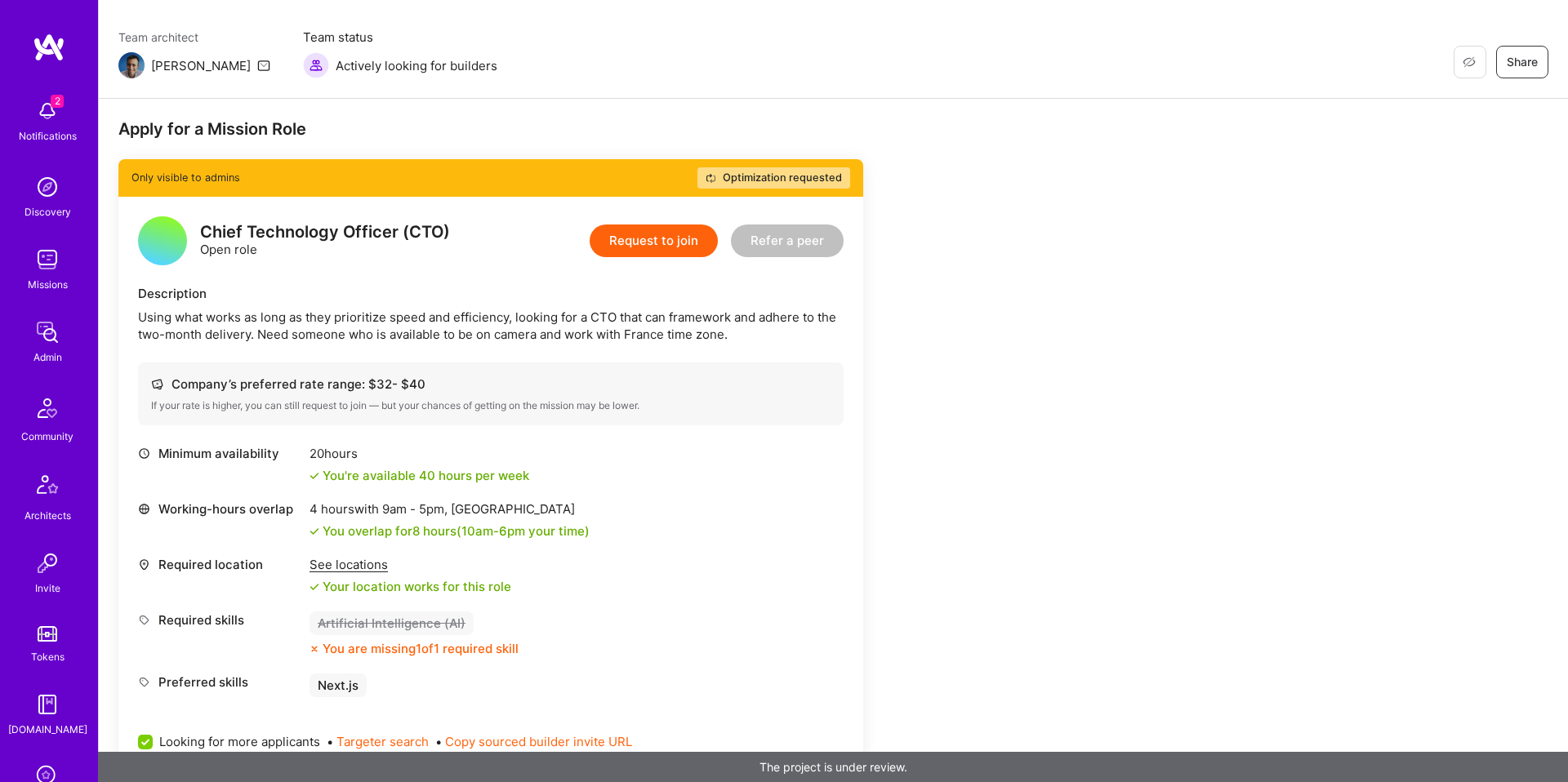
scroll to position [190, 0]
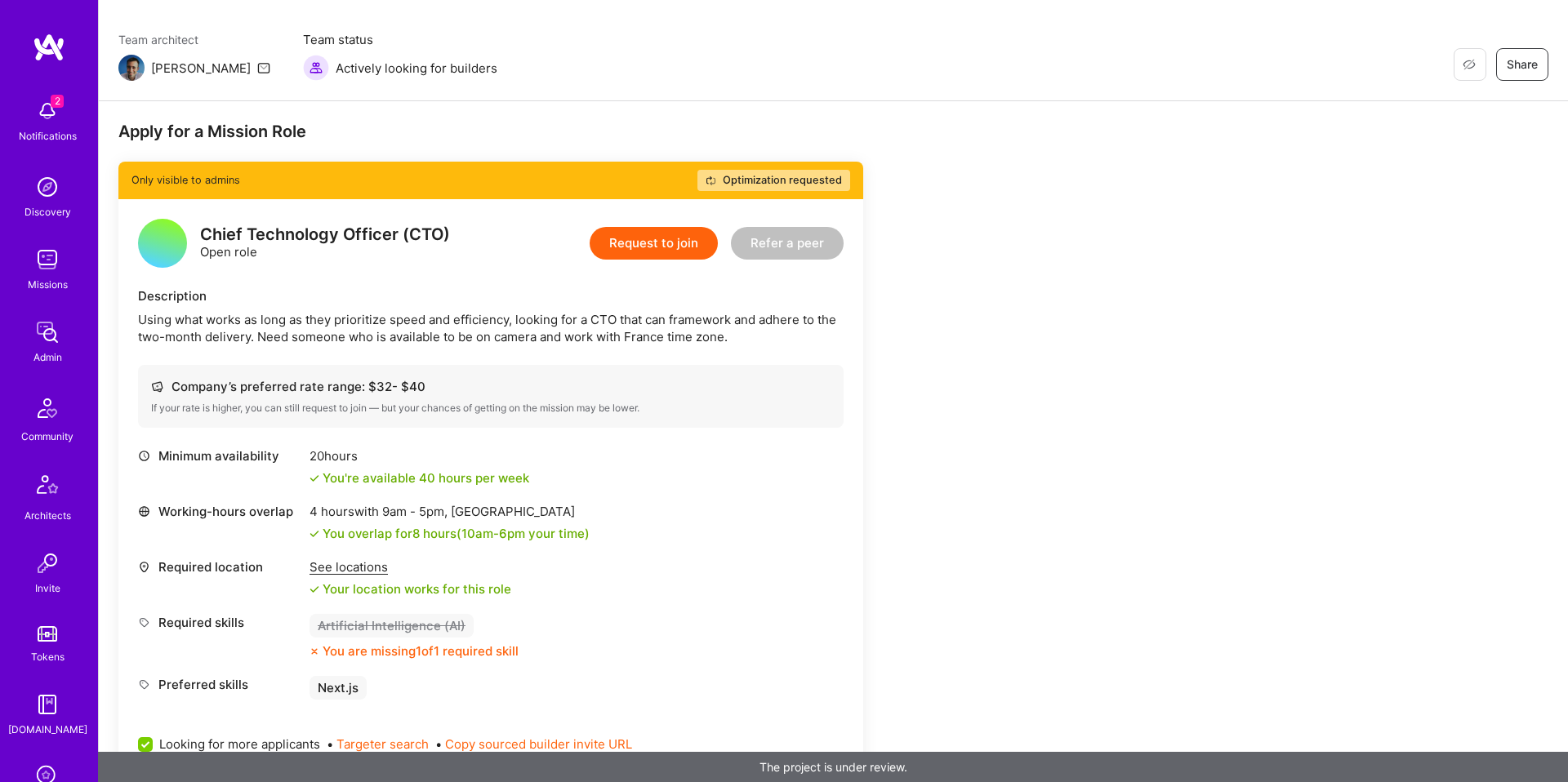
click at [368, 560] on div "See locations" at bounding box center [410, 566] width 201 height 17
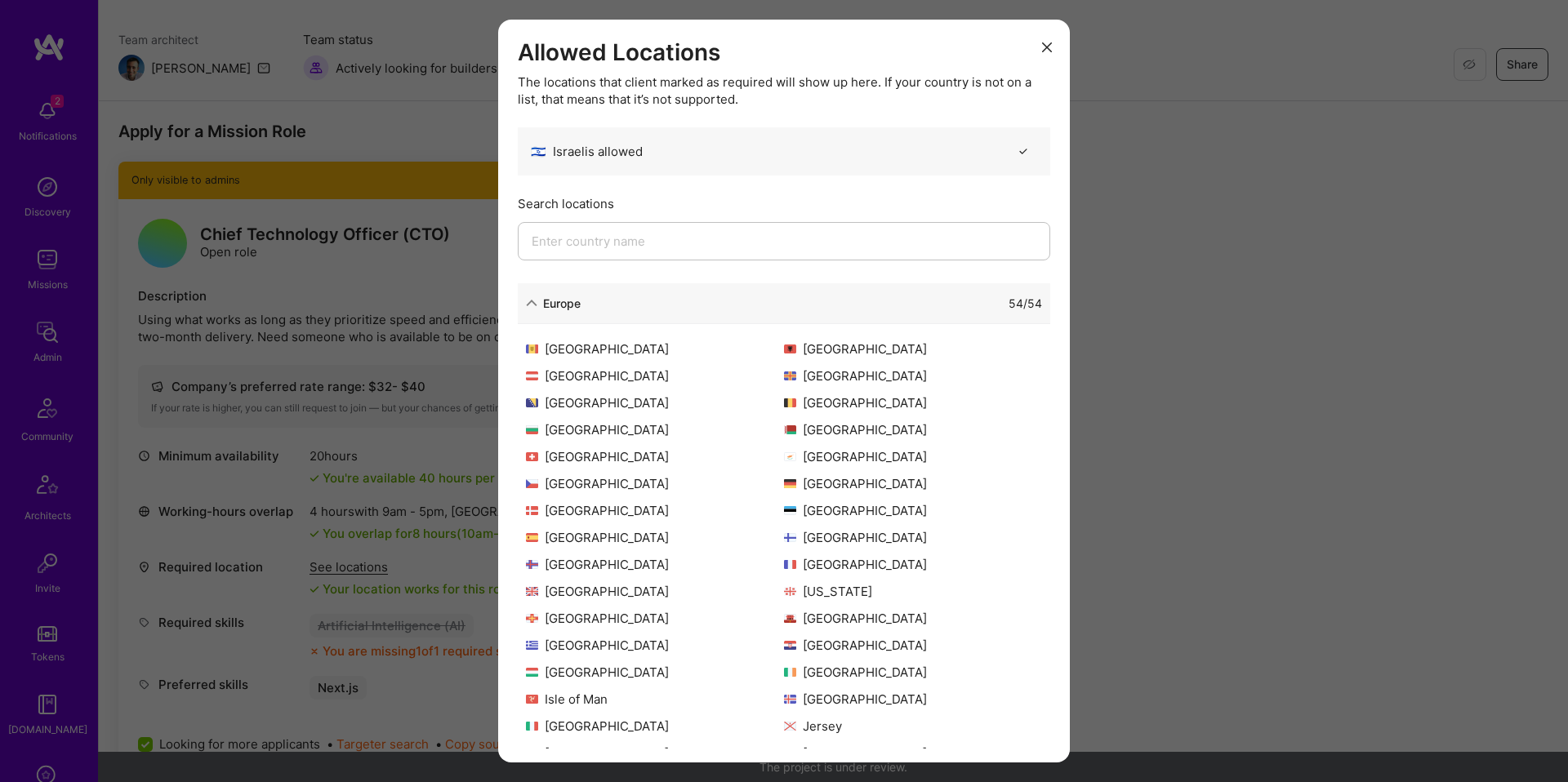
click at [617, 306] on div "54 / 54" at bounding box center [811, 303] width 462 height 17
click at [559, 302] on div "Europe" at bounding box center [561, 303] width 38 height 17
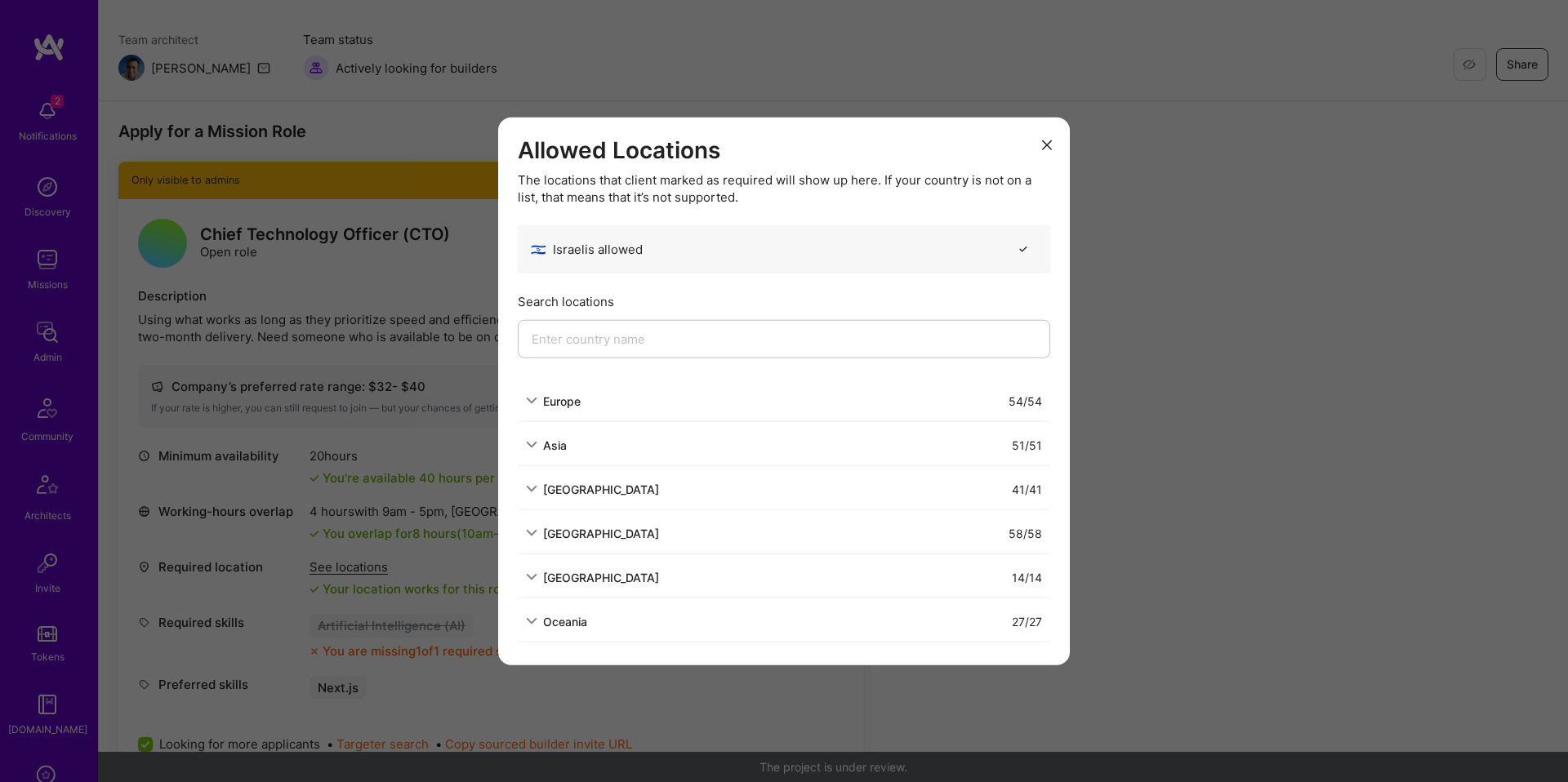
click at [1190, 471] on div "Allowed Locations The locations that client marked as required will show up her…" at bounding box center [784, 391] width 1568 height 782
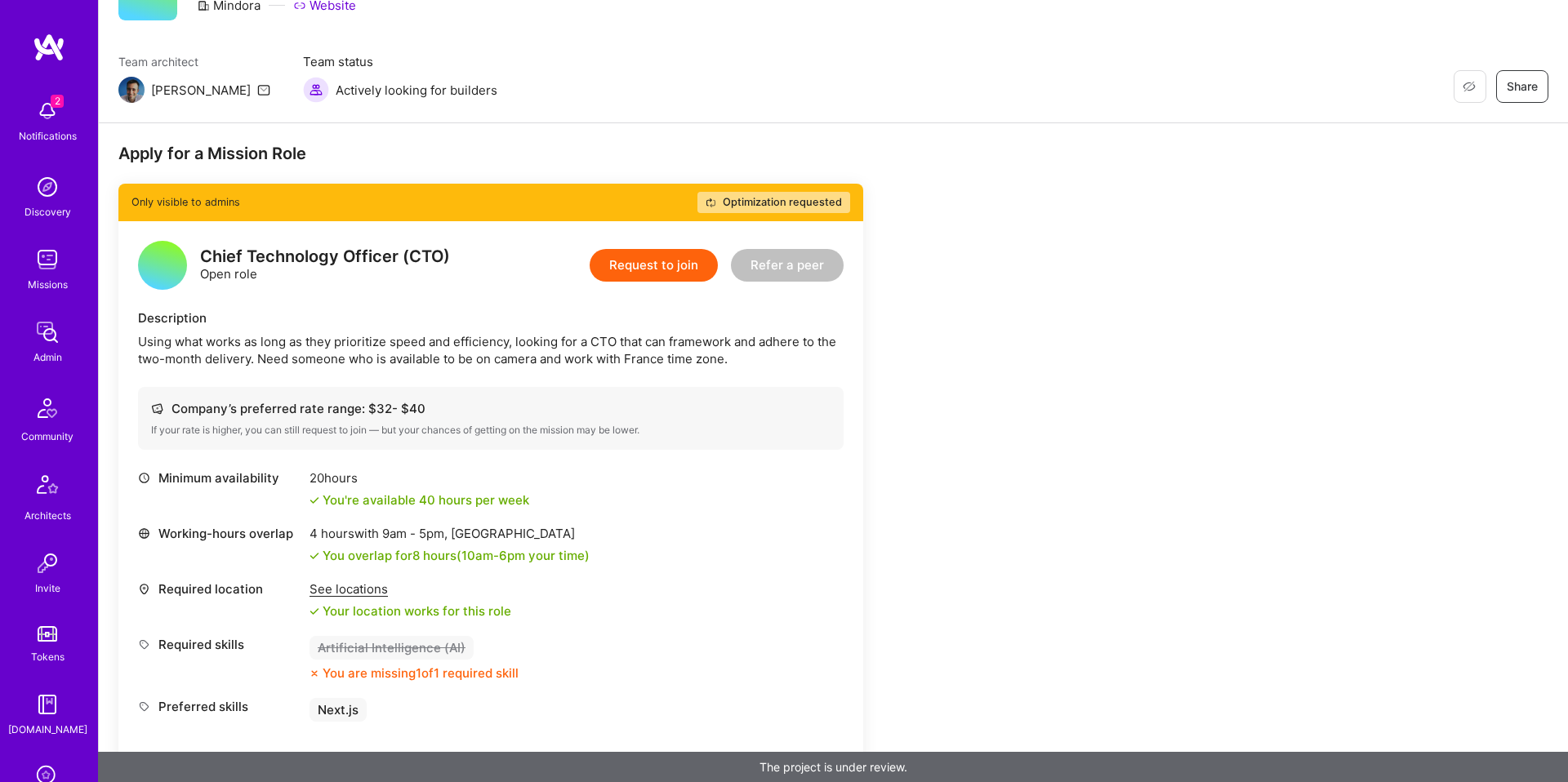
scroll to position [0, 0]
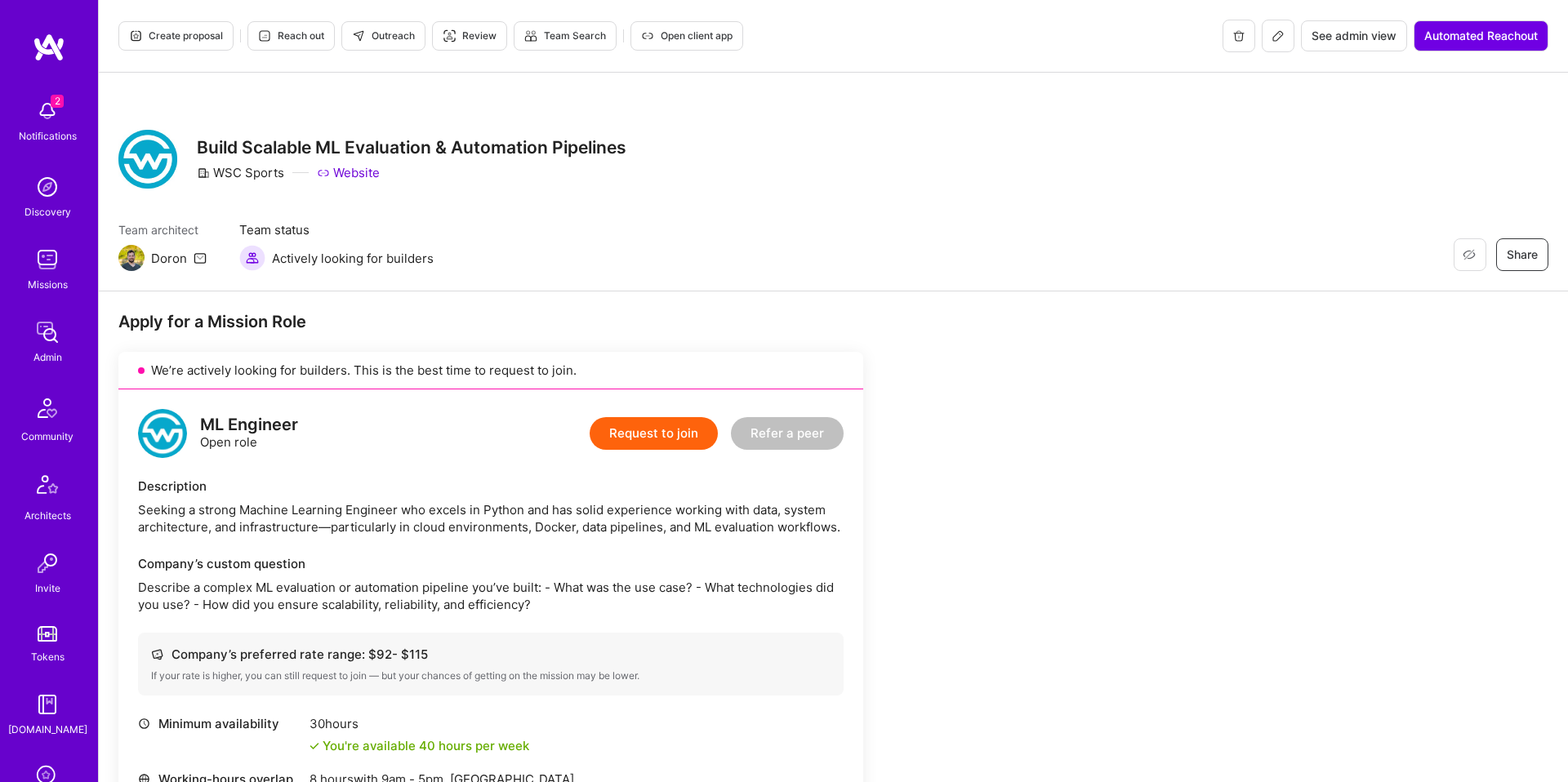
scroll to position [697, 0]
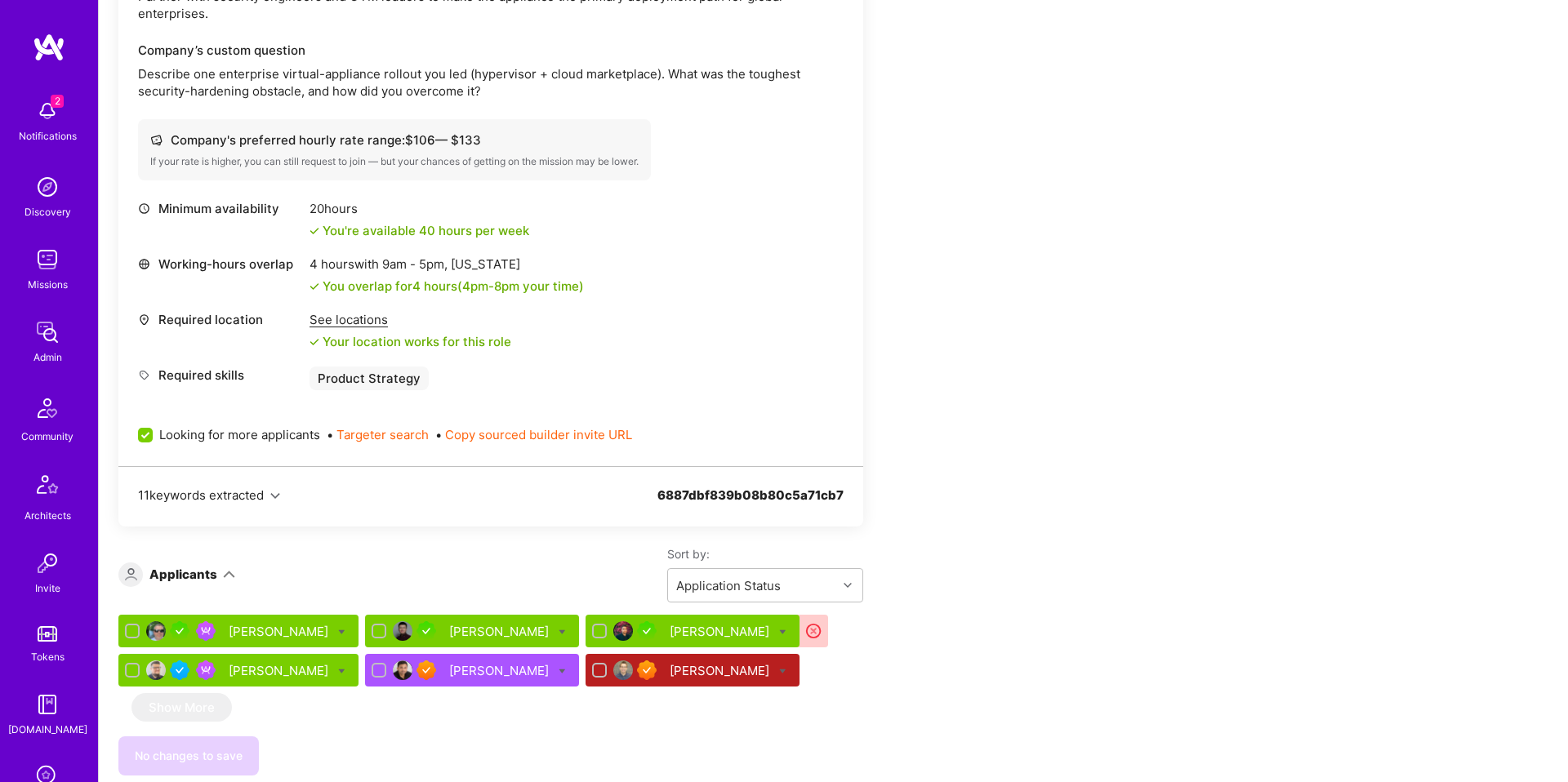
scroll to position [549, 0]
click at [307, 633] on div "[PERSON_NAME]" at bounding box center [280, 630] width 103 height 17
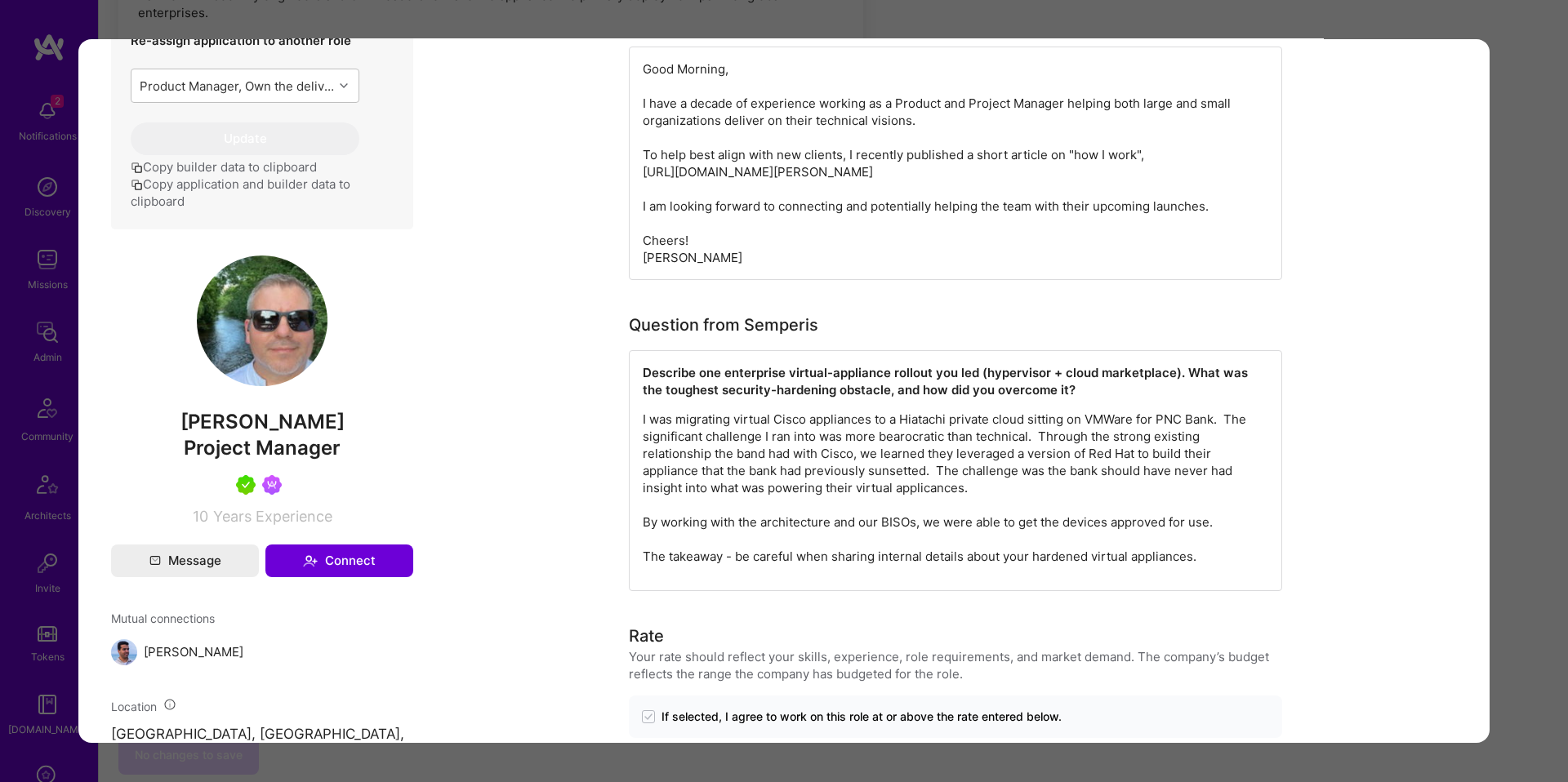
scroll to position [646, 0]
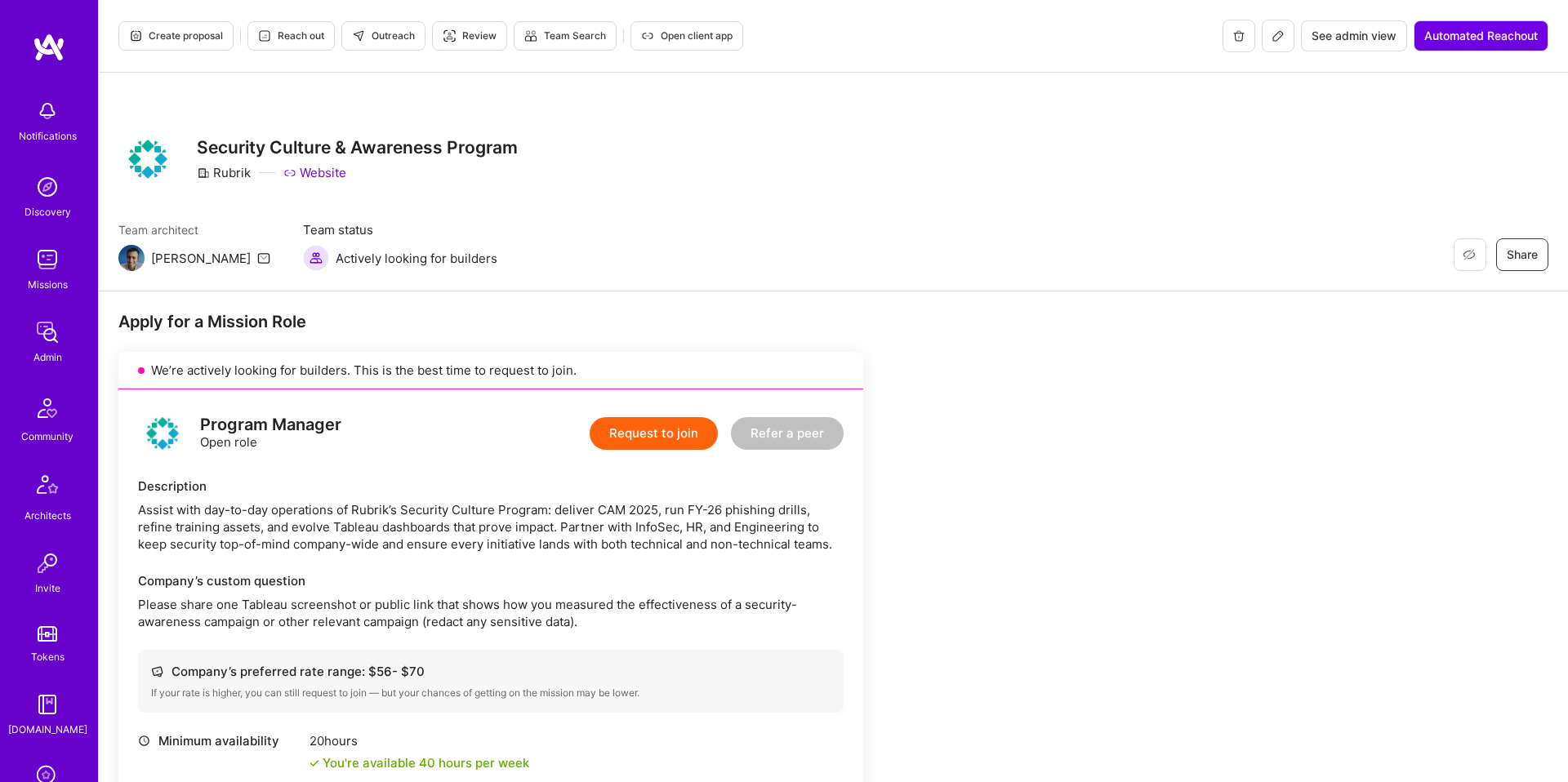
scroll to position [1228, 0]
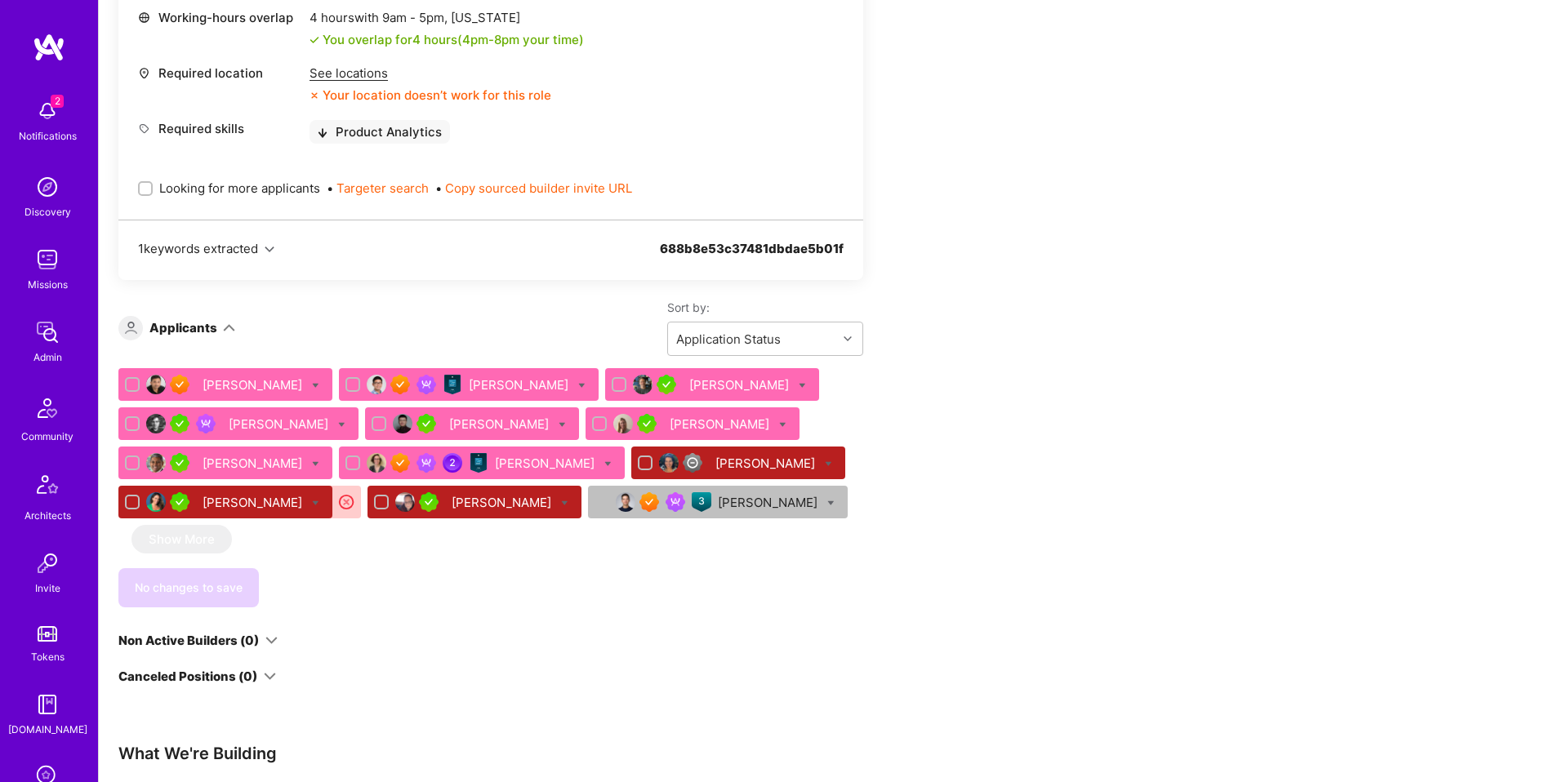
scroll to position [733, 0]
click at [689, 389] on div "[PERSON_NAME]" at bounding box center [740, 384] width 103 height 17
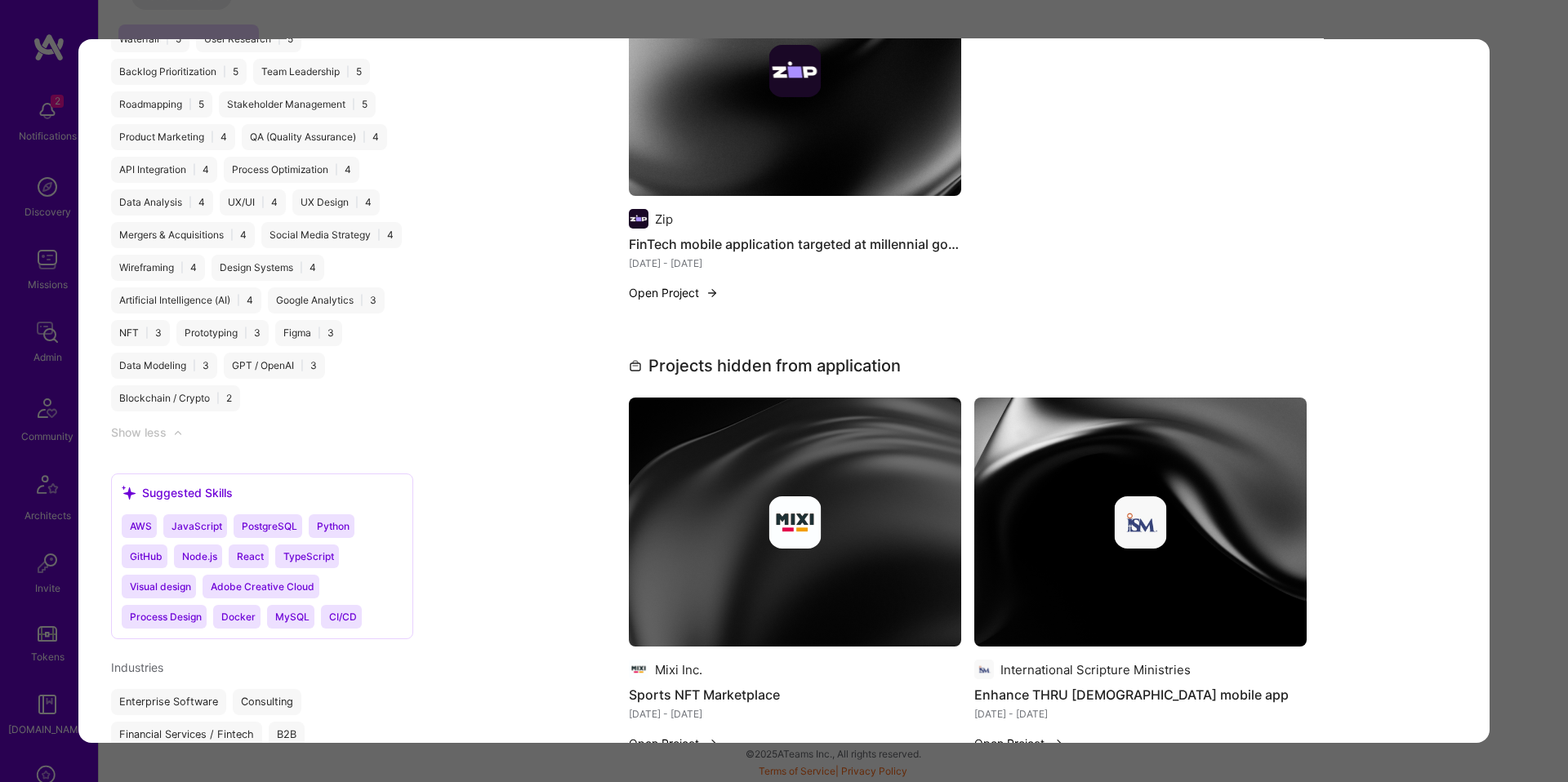
scroll to position [2438, 0]
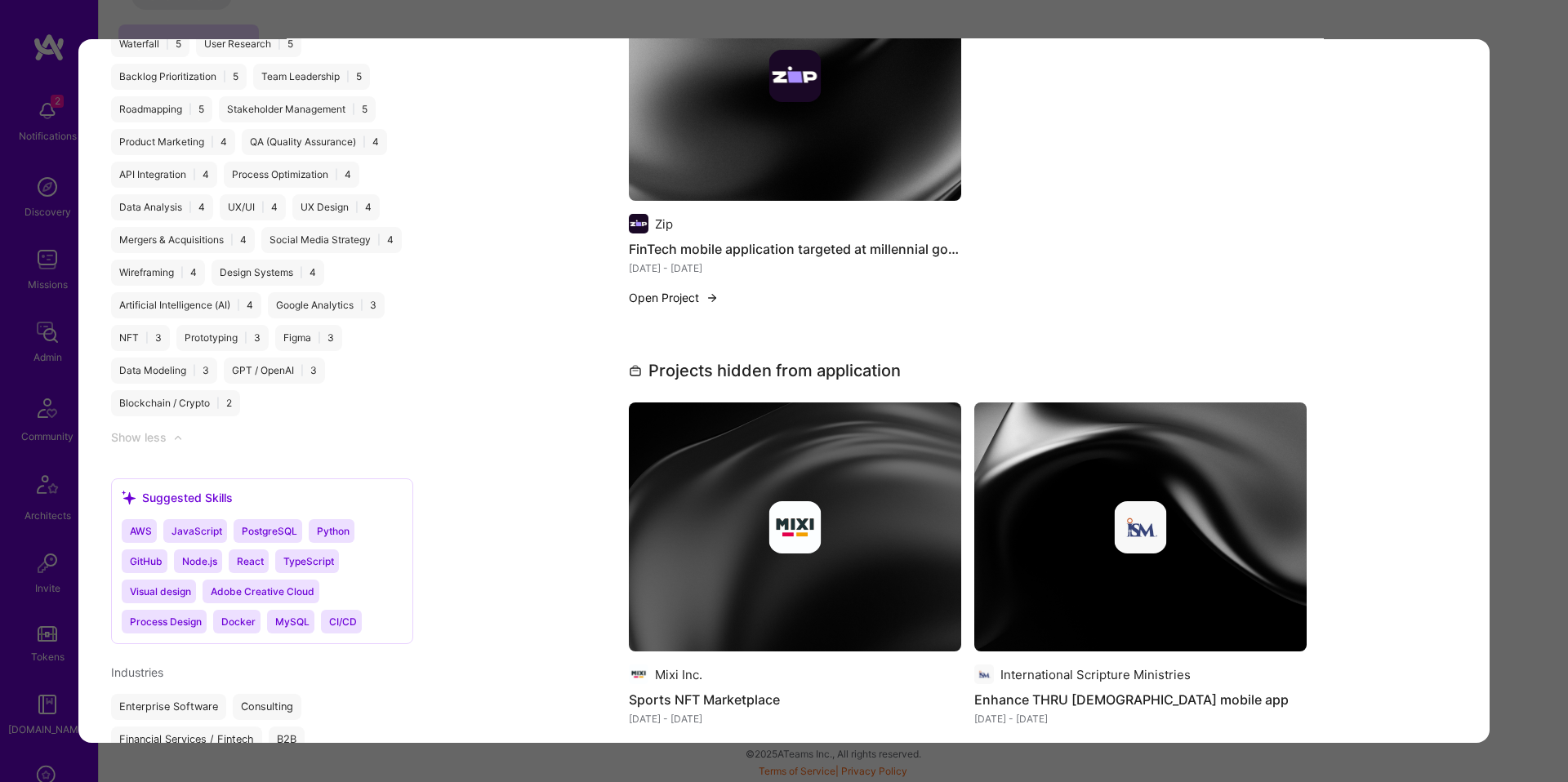
click at [1533, 204] on div "Application 7 of 12 Evaluation scores Expertise level Very good Interpersonal s…" at bounding box center [784, 391] width 1568 height 782
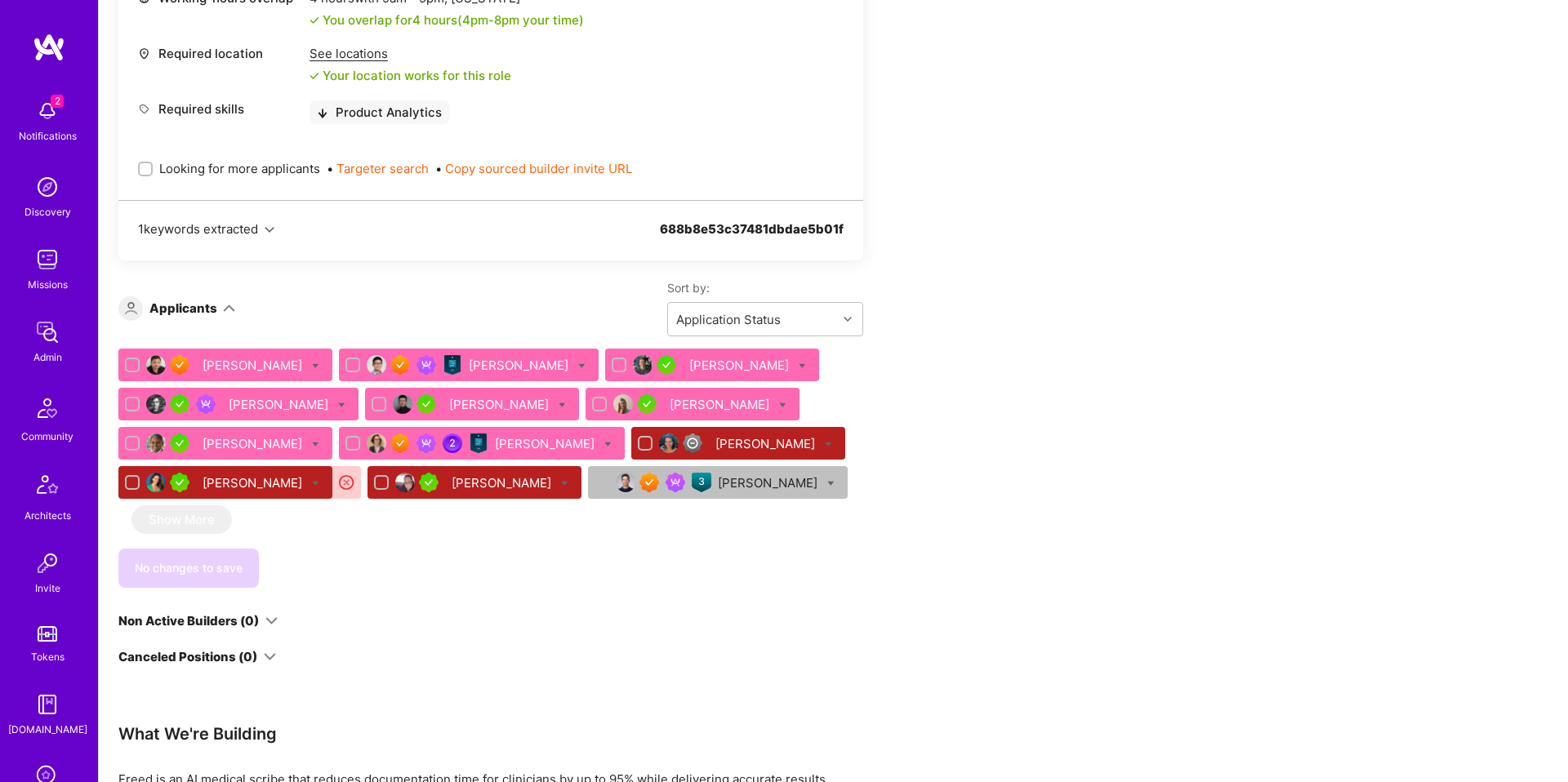
scroll to position [844, 0]
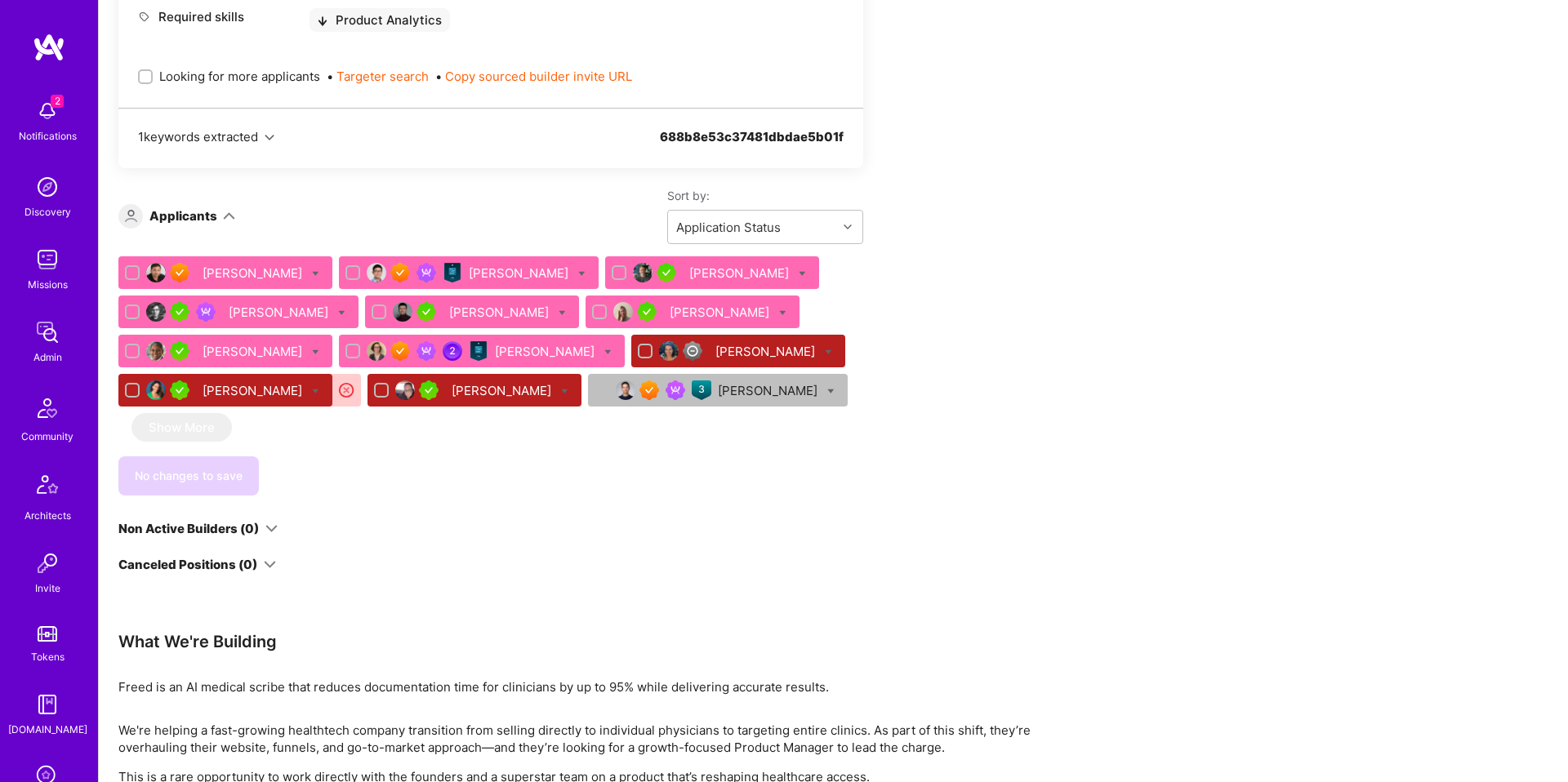
click at [489, 281] on div "[PERSON_NAME]" at bounding box center [520, 273] width 103 height 17
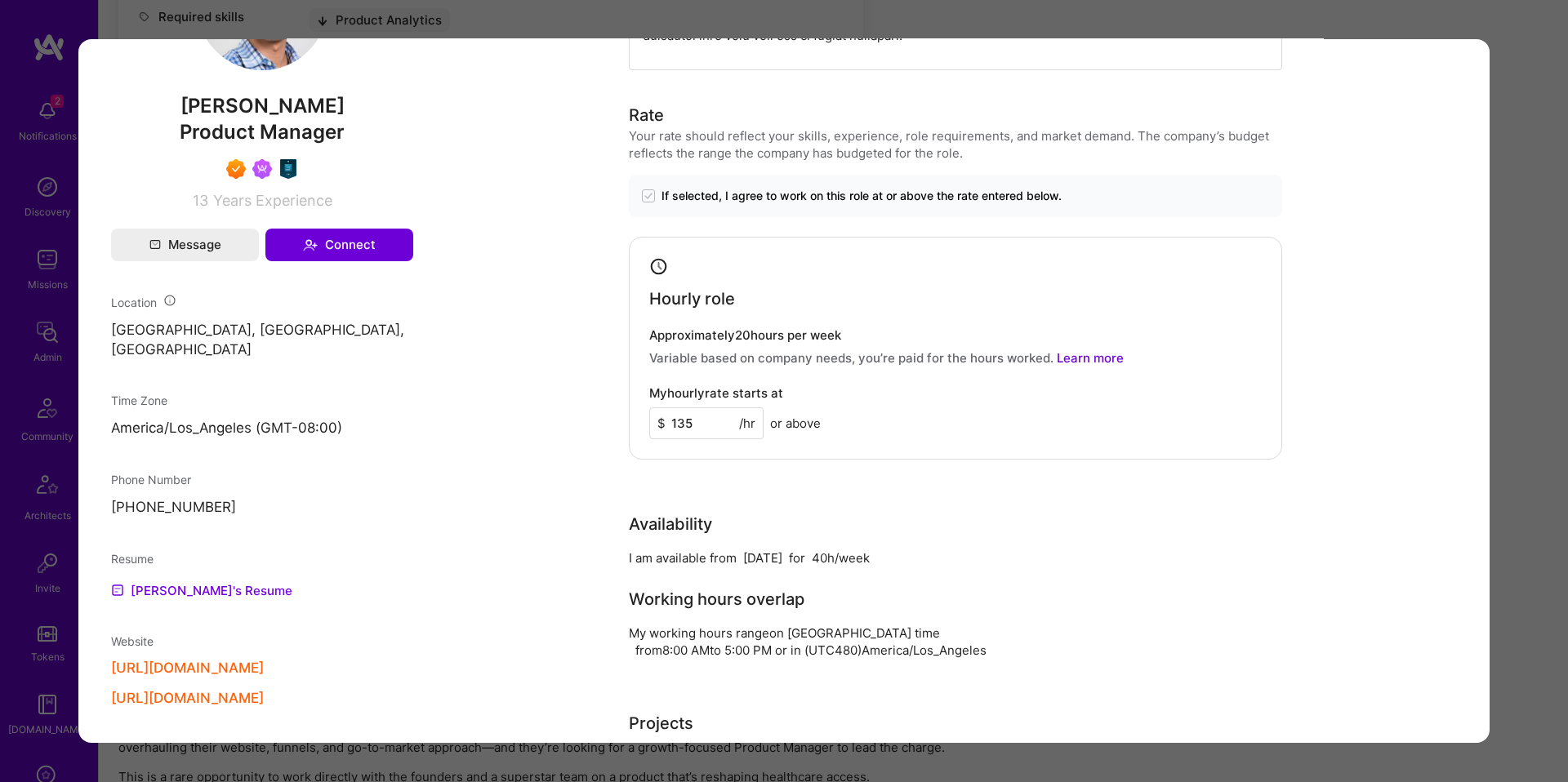
scroll to position [1073, 0]
